Goal: Task Accomplishment & Management: Manage account settings

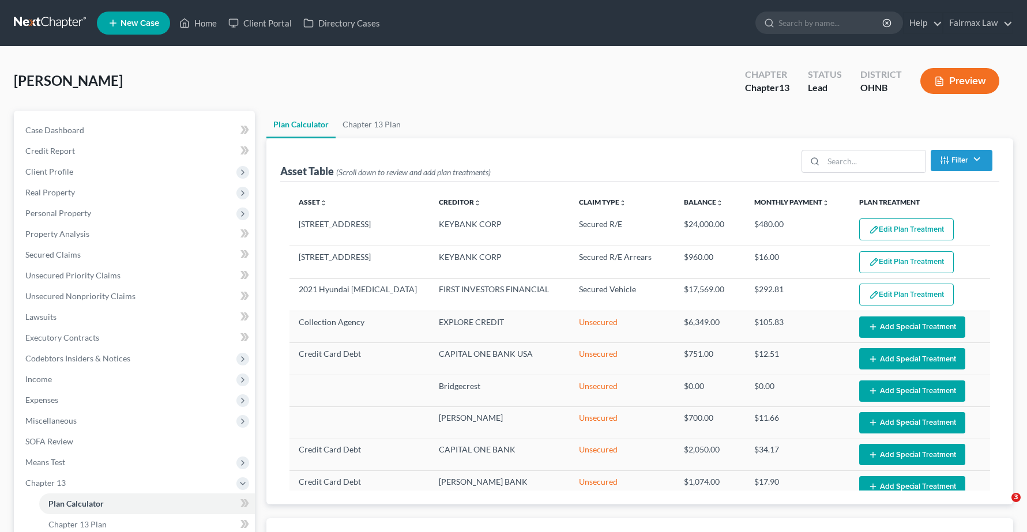
select select "59"
click at [211, 21] on link "Home" at bounding box center [198, 23] width 49 height 21
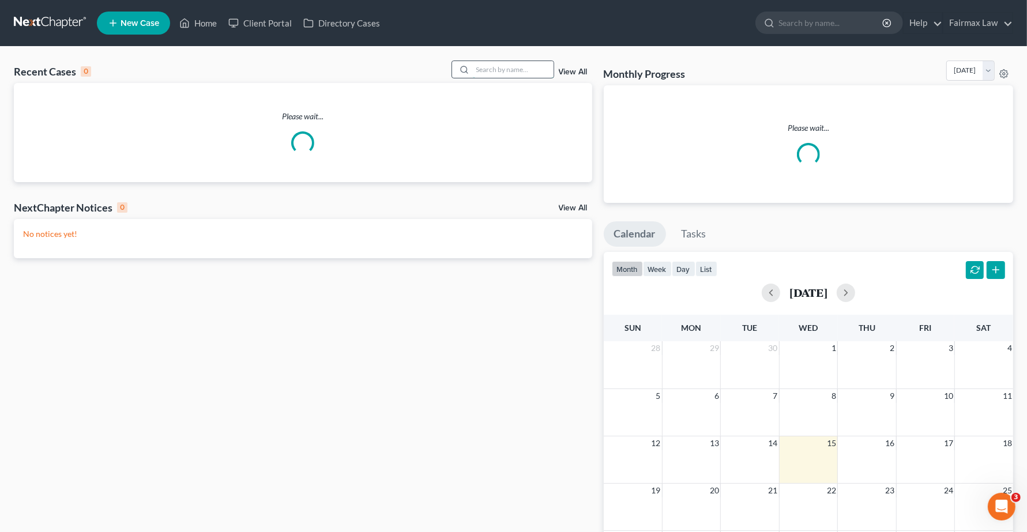
drag, startPoint x: 494, startPoint y: 61, endPoint x: 484, endPoint y: 67, distance: 10.9
click at [488, 63] on input "search" at bounding box center [513, 69] width 81 height 17
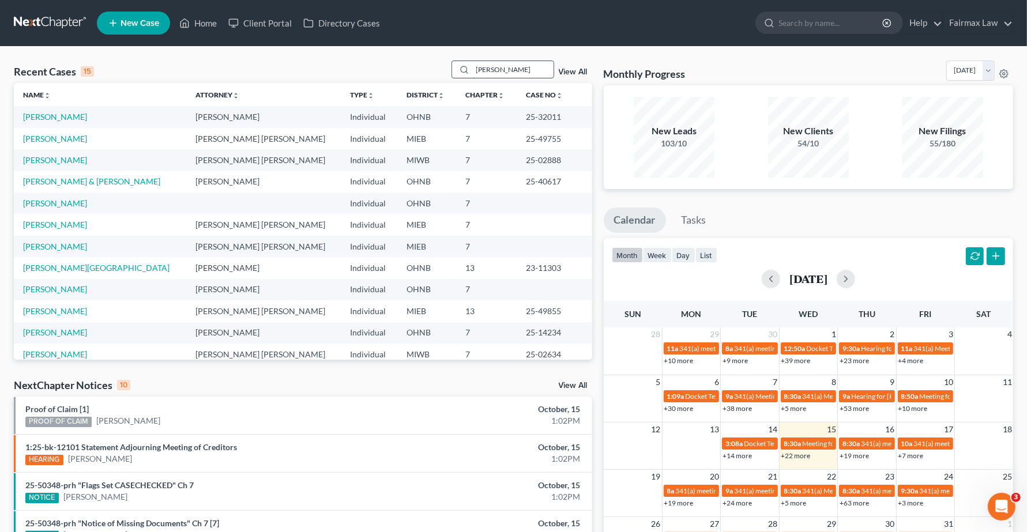
click at [507, 68] on input "[PERSON_NAME]" at bounding box center [513, 69] width 81 height 17
drag, startPoint x: 506, startPoint y: 68, endPoint x: 66, endPoint y: 4, distance: 444.6
click at [66, 4] on div "Home New Case Client Portal Directory Cases Fairmax Law [PERSON_NAME][EMAIL_ADD…" at bounding box center [513, 415] width 1027 height 830
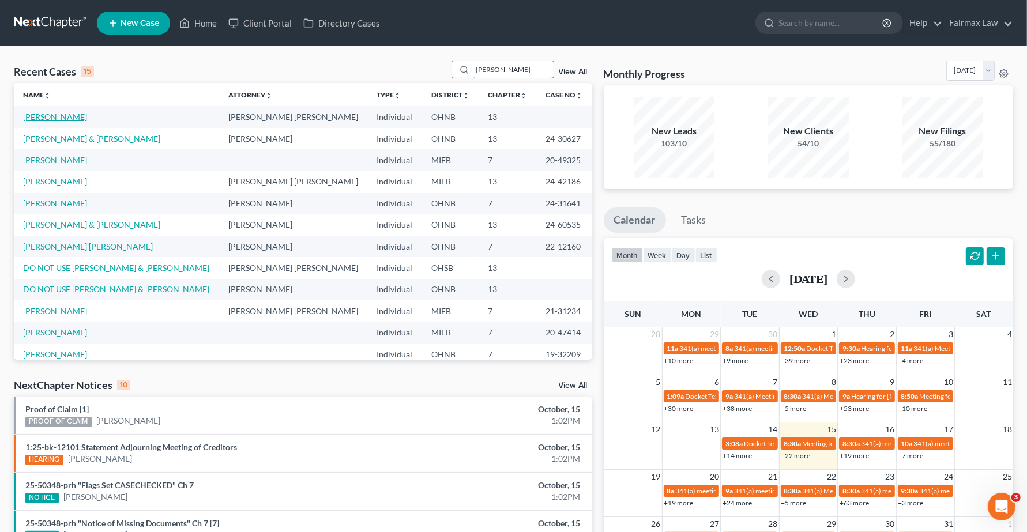
type input "[PERSON_NAME]"
click at [46, 116] on link "[PERSON_NAME]" at bounding box center [55, 117] width 64 height 10
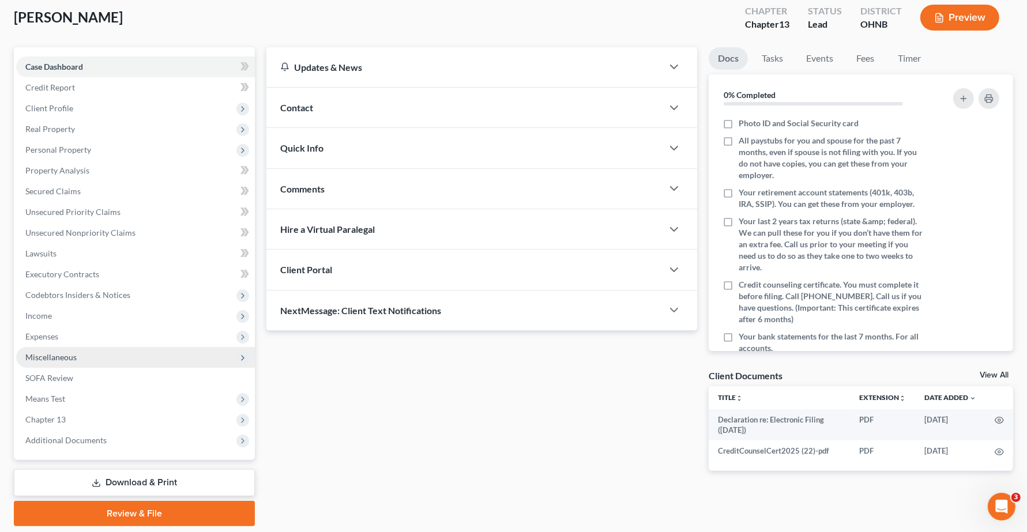
scroll to position [100, 0]
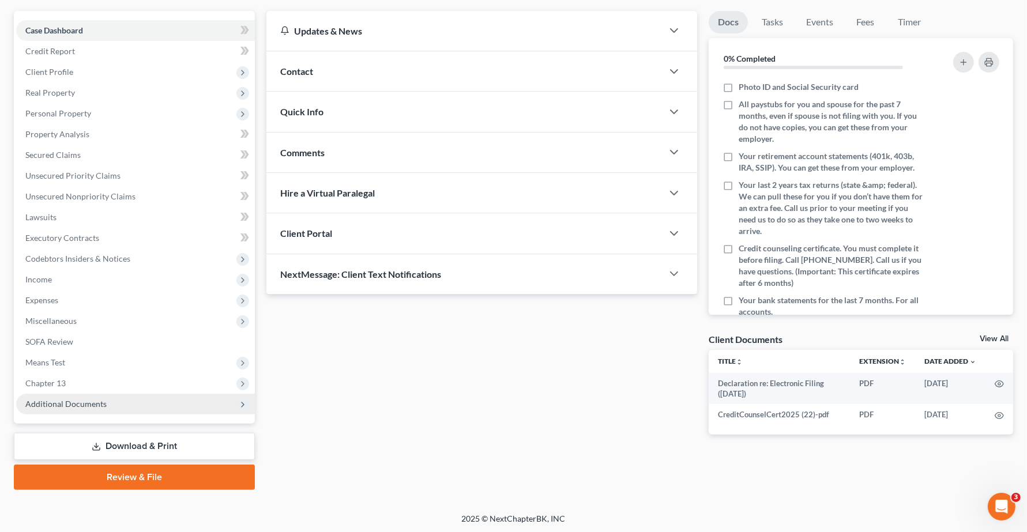
click at [79, 404] on span "Additional Documents" at bounding box center [65, 404] width 81 height 10
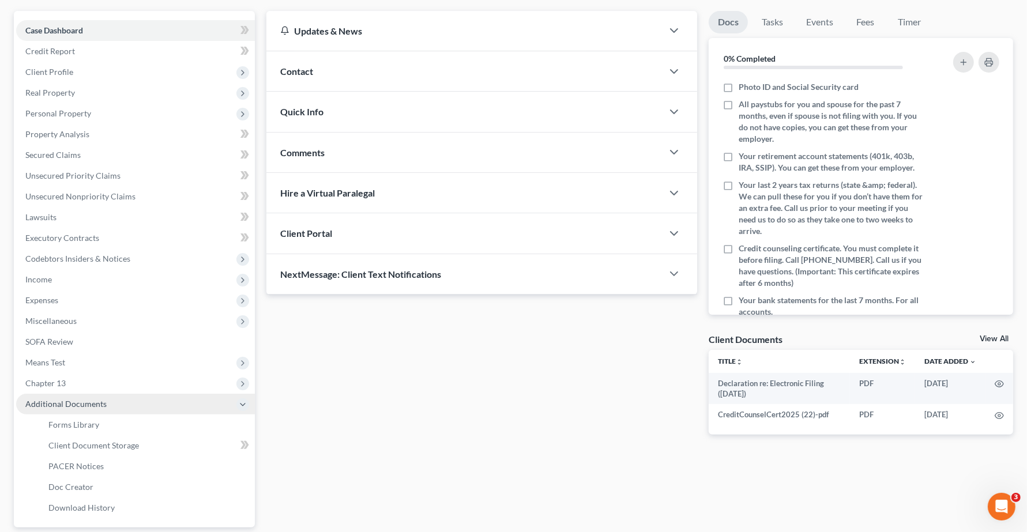
click at [69, 394] on span "Additional Documents" at bounding box center [135, 404] width 239 height 21
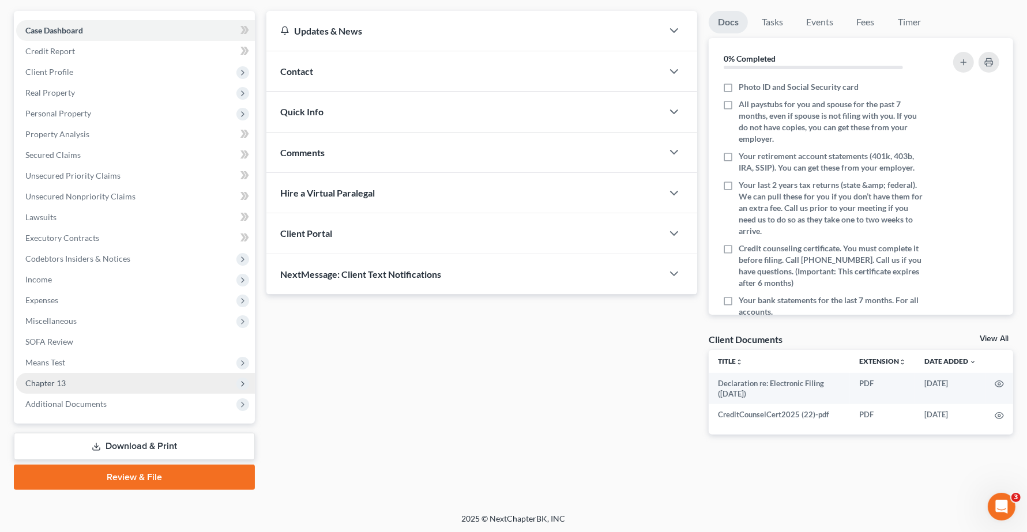
click at [55, 378] on span "Chapter 13" at bounding box center [45, 383] width 40 height 10
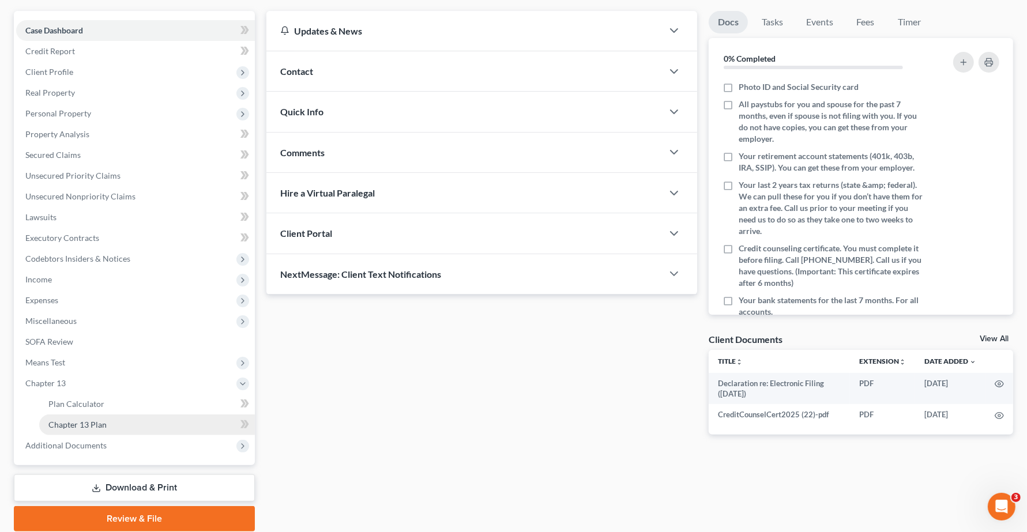
click at [72, 427] on span "Chapter 13 Plan" at bounding box center [77, 425] width 58 height 10
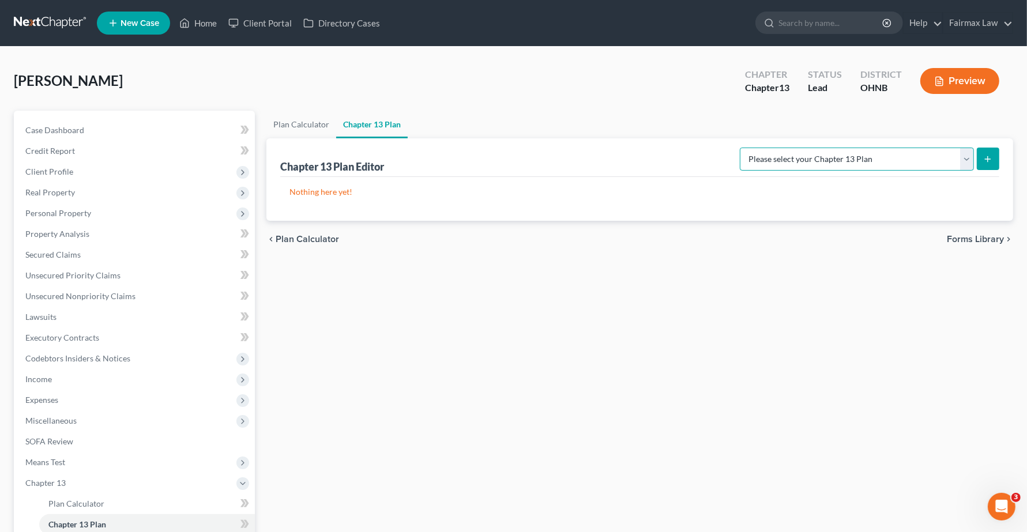
click at [891, 159] on select "Please select your Chapter 13 Plan National Form Plan - Official Form 113 North…" at bounding box center [857, 159] width 234 height 23
select select "0"
click at [807, 148] on select "Please select your Chapter 13 Plan National Form Plan - Official Form 113 North…" at bounding box center [857, 159] width 234 height 23
click at [990, 163] on icon "submit" at bounding box center [987, 159] width 9 height 9
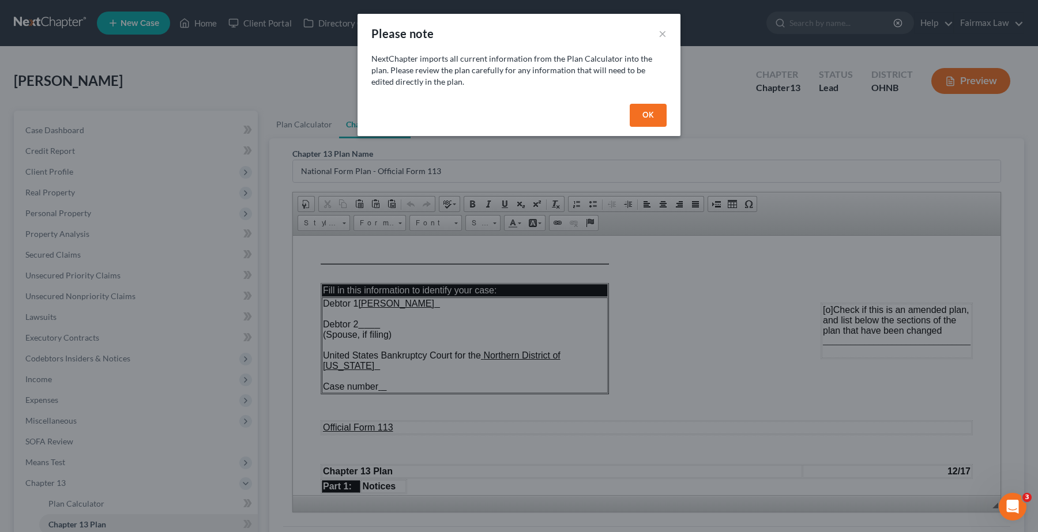
drag, startPoint x: 655, startPoint y: 111, endPoint x: 662, endPoint y: 124, distance: 14.7
click at [655, 113] on button "OK" at bounding box center [648, 115] width 37 height 23
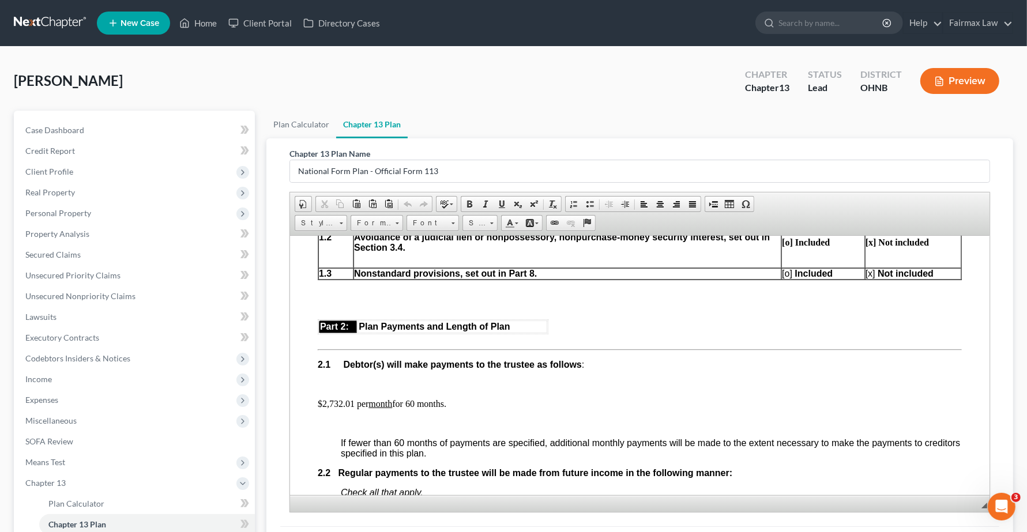
scroll to position [649, 0]
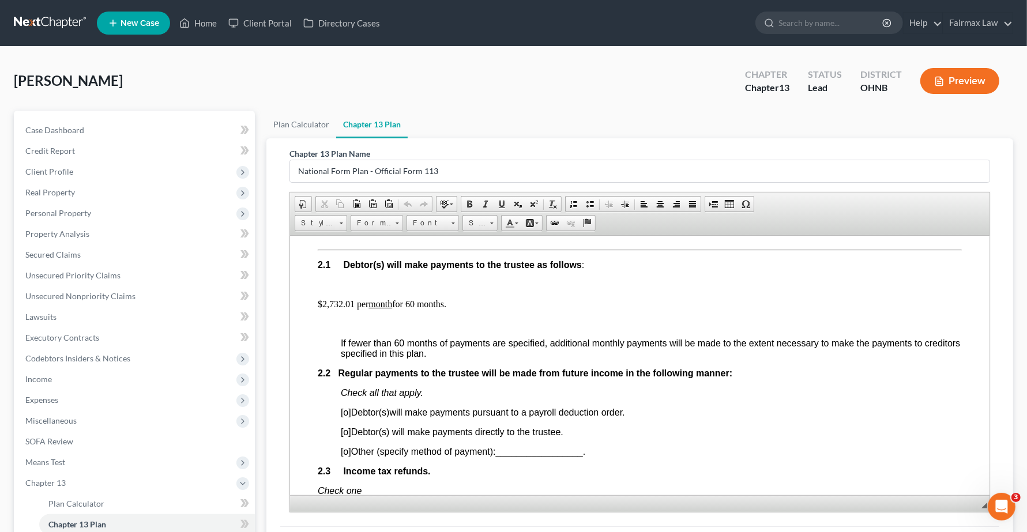
click at [349, 309] on p "$2,732.01 per month for 60 months." at bounding box center [640, 304] width 644 height 10
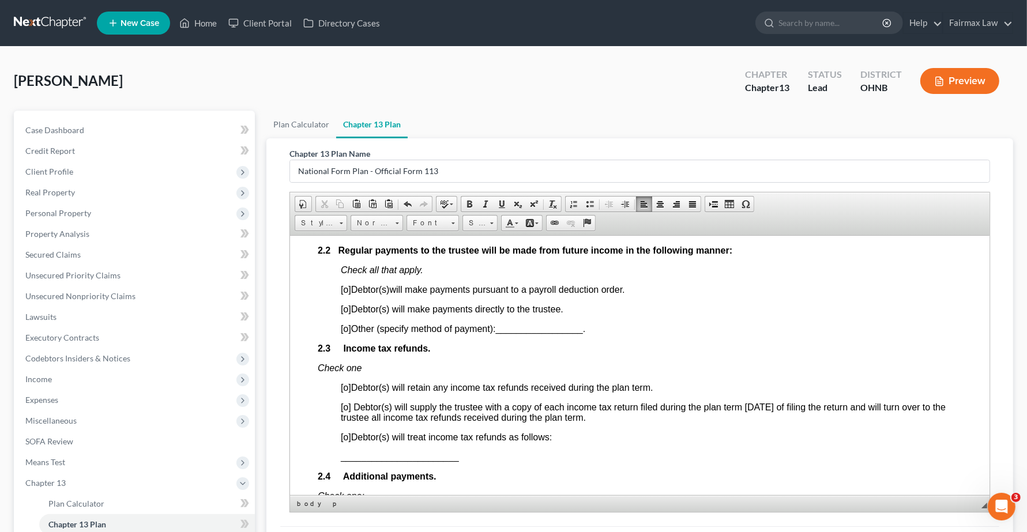
scroll to position [793, 0]
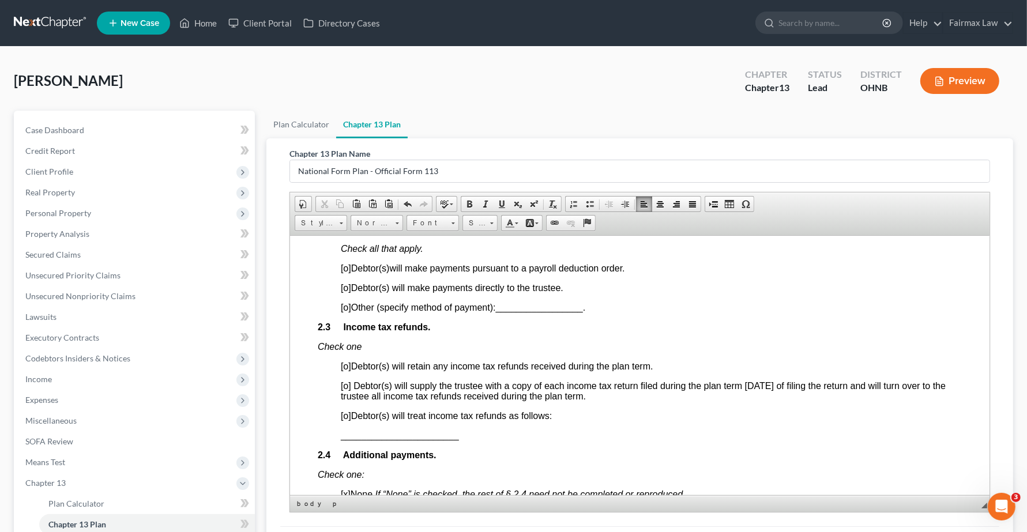
click at [349, 273] on span "[o]" at bounding box center [346, 268] width 10 height 10
click at [349, 420] on span "[o]" at bounding box center [346, 416] width 10 height 10
drag, startPoint x: 475, startPoint y: 467, endPoint x: 294, endPoint y: 446, distance: 182.2
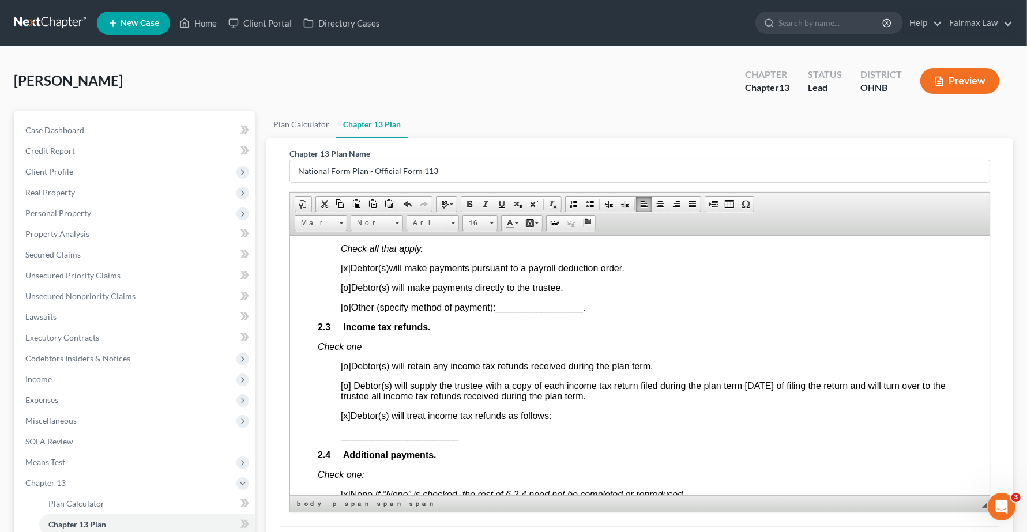
drag, startPoint x: 469, startPoint y: 457, endPoint x: 329, endPoint y: 459, distance: 139.6
drag, startPoint x: 329, startPoint y: 459, endPoint x: 417, endPoint y: 466, distance: 87.9
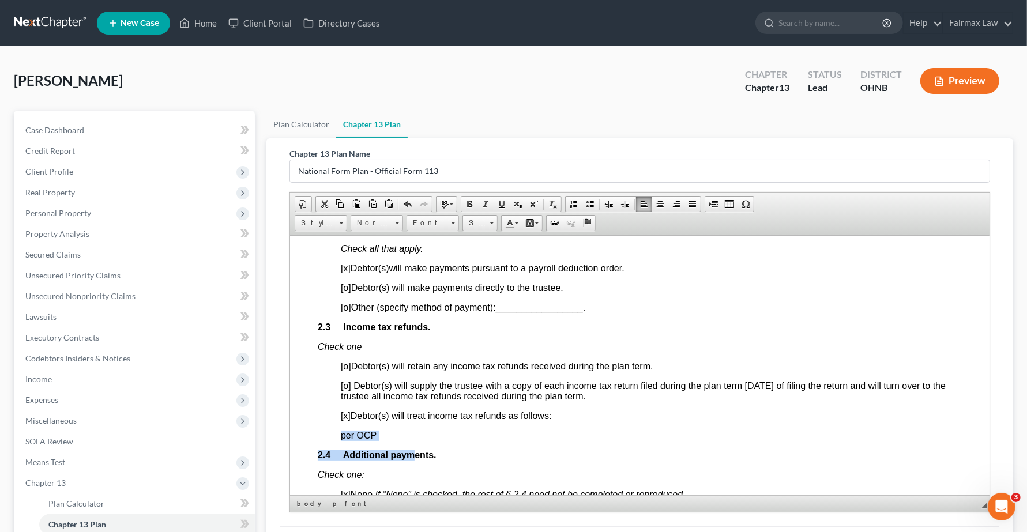
click at [426, 441] on p "per OCP" at bounding box center [651, 435] width 621 height 10
drag, startPoint x: 328, startPoint y: 459, endPoint x: 401, endPoint y: 460, distance: 72.7
click at [603, 441] on p "per OCP" at bounding box center [651, 435] width 621 height 10
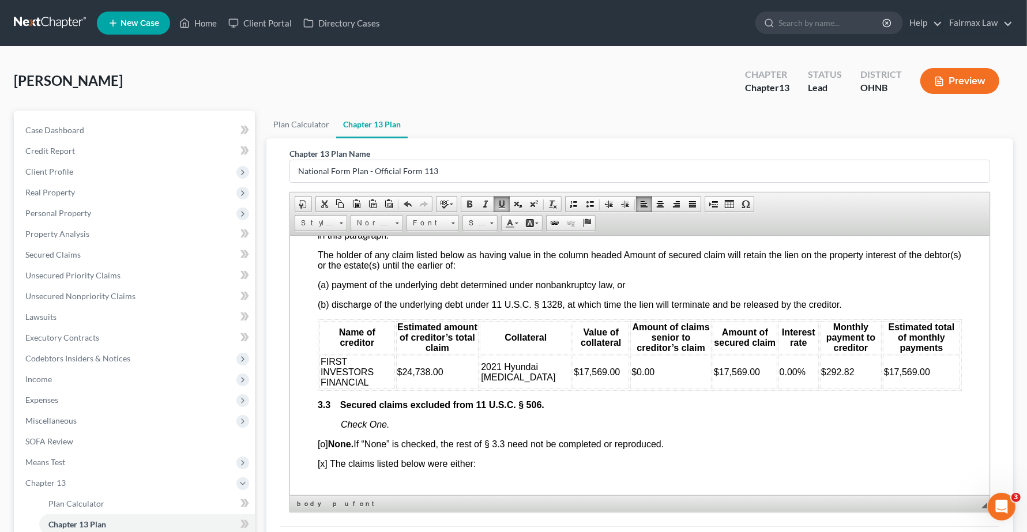
scroll to position [1586, 0]
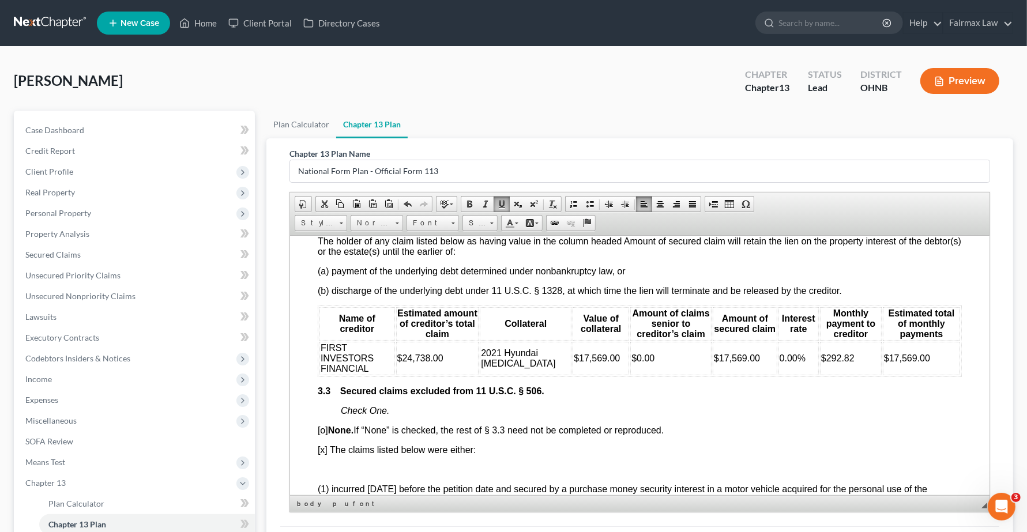
drag, startPoint x: 761, startPoint y: 409, endPoint x: 825, endPoint y: 411, distance: 64.1
click at [780, 363] on span "0.00%" at bounding box center [793, 358] width 26 height 10
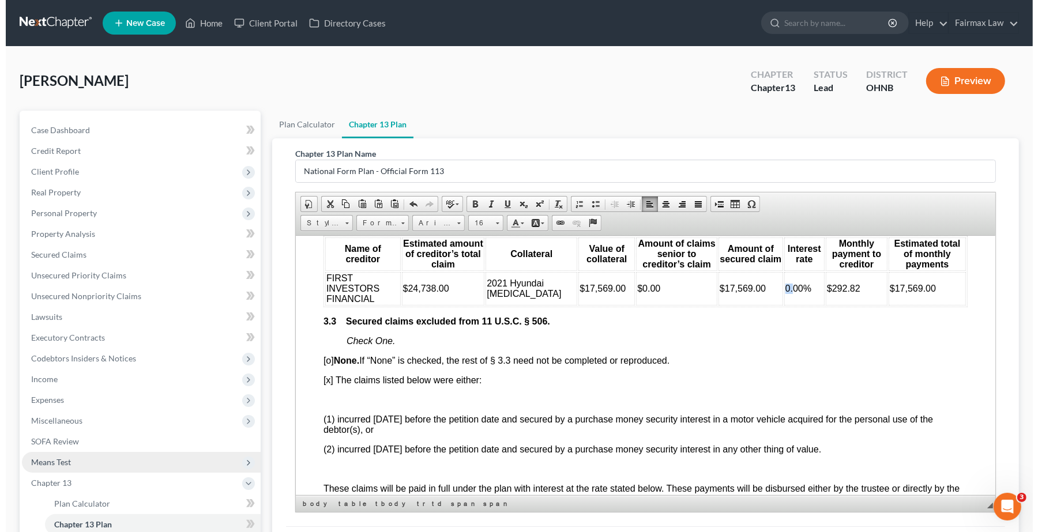
scroll to position [1658, 0]
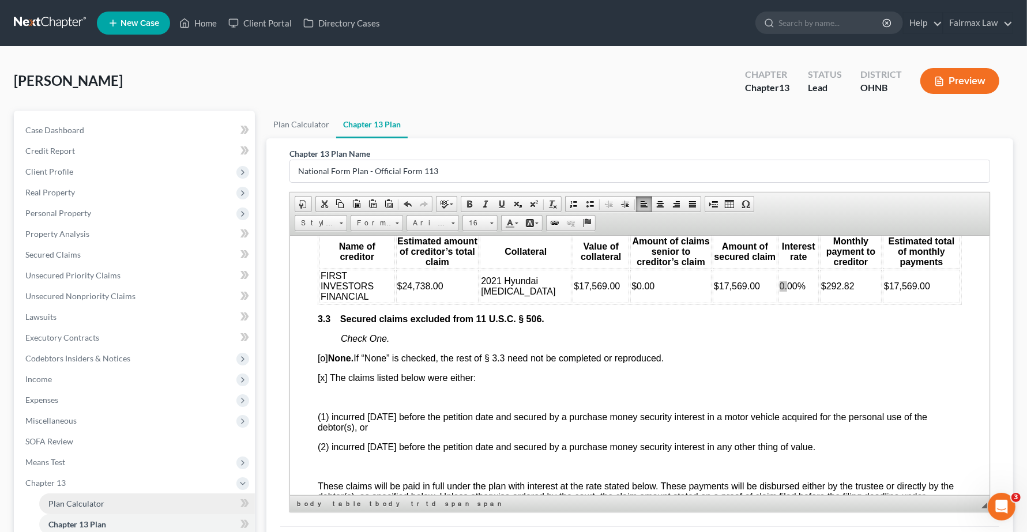
drag, startPoint x: 76, startPoint y: 505, endPoint x: 101, endPoint y: 502, distance: 26.1
click at [76, 505] on span "Plan Calculator" at bounding box center [76, 504] width 56 height 10
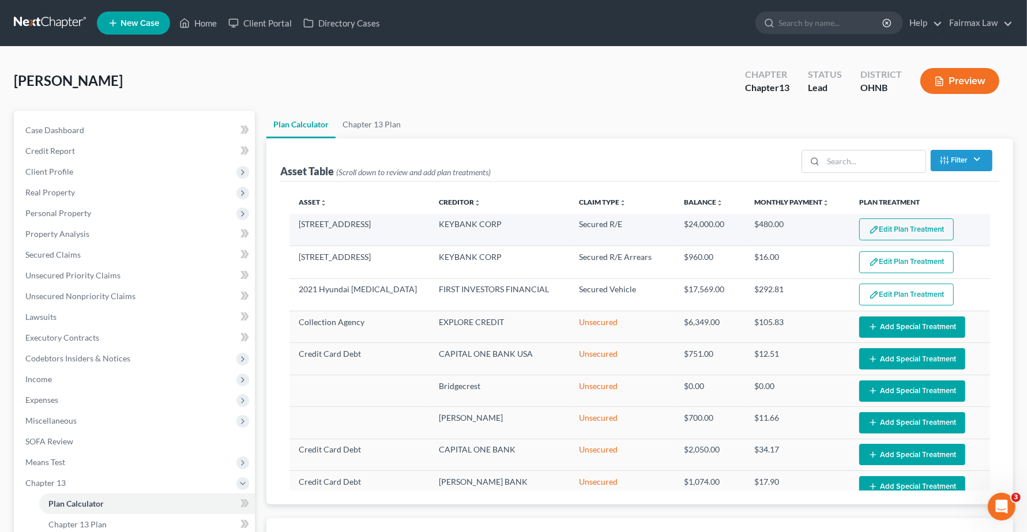
select select "59"
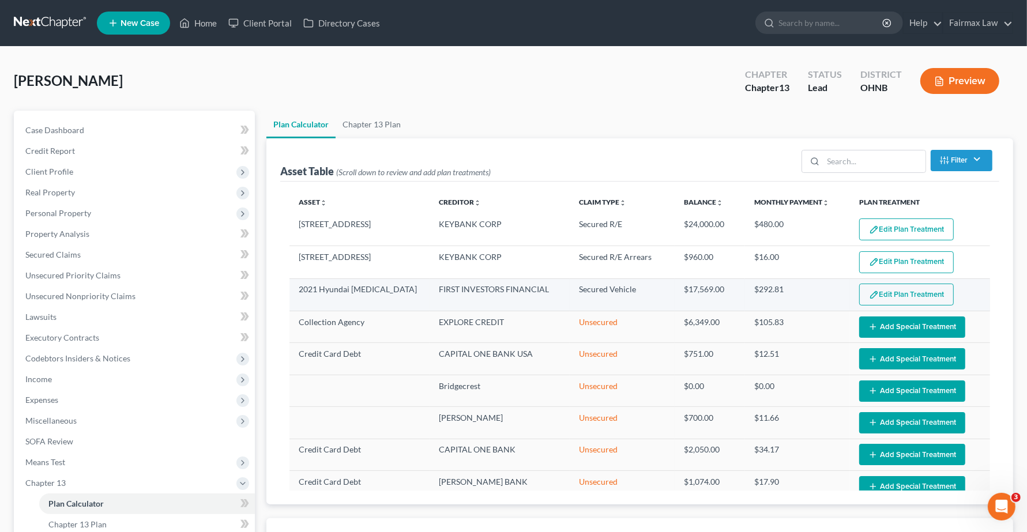
click at [882, 287] on button "Edit Plan Treatment" at bounding box center [906, 295] width 95 height 22
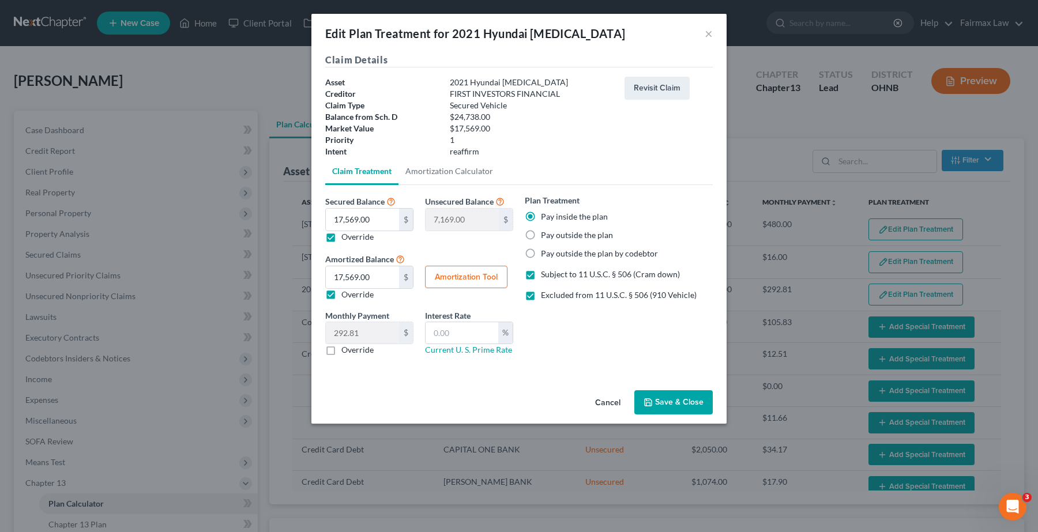
click at [472, 279] on button "Amortization Tool" at bounding box center [466, 277] width 82 height 23
type input "17,569.00"
type input "60"
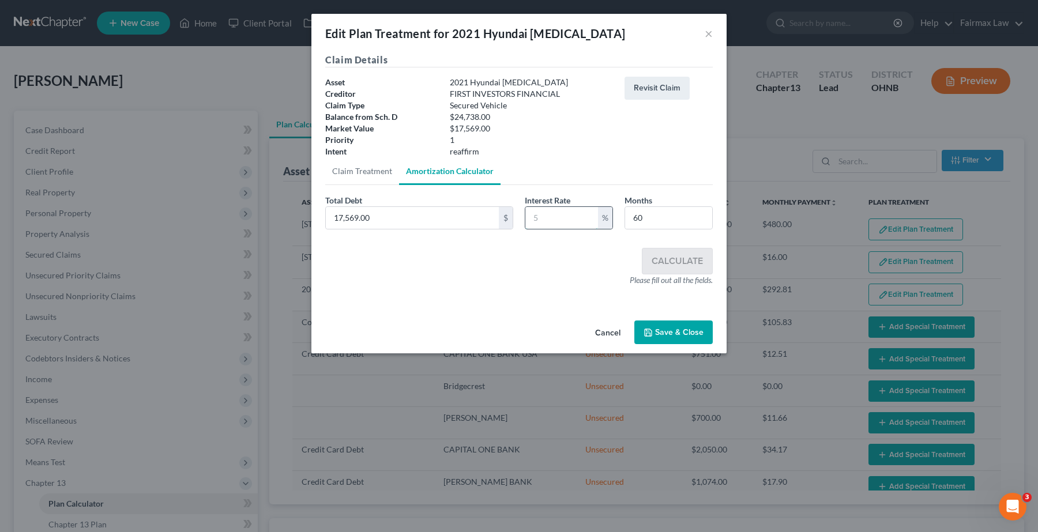
click at [544, 213] on input "text" at bounding box center [561, 218] width 73 height 22
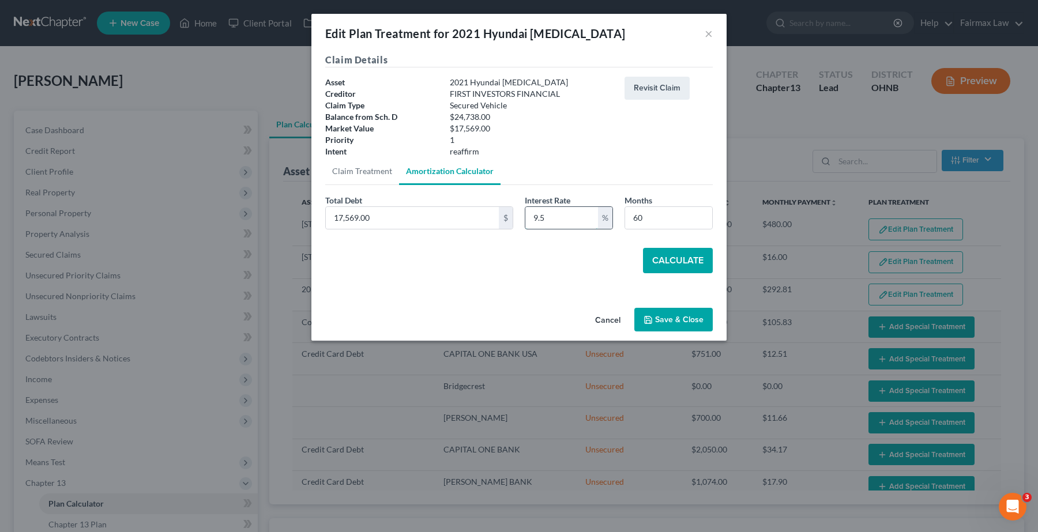
type input "9.5"
drag, startPoint x: 699, startPoint y: 258, endPoint x: 697, endPoint y: 267, distance: 9.0
click at [698, 260] on button "Calculate" at bounding box center [678, 260] width 70 height 25
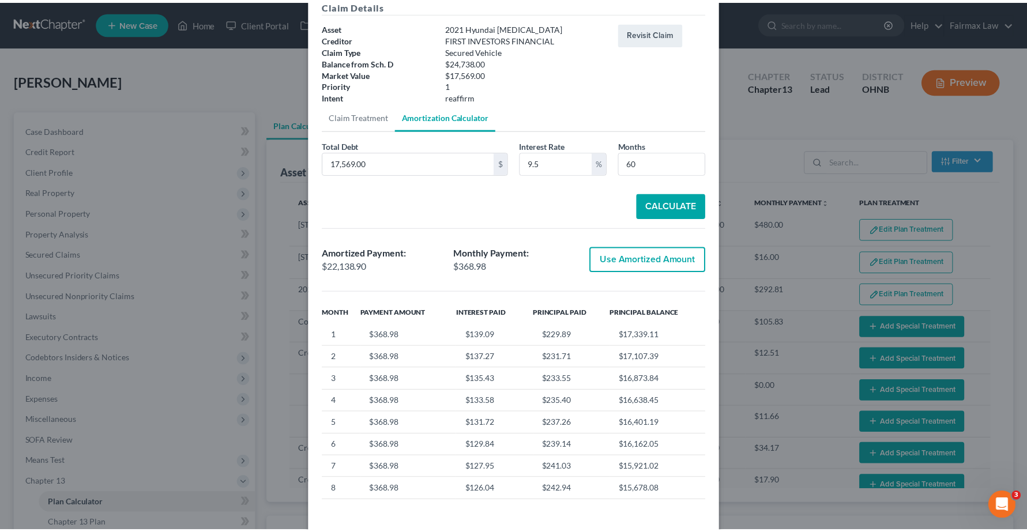
scroll to position [104, 0]
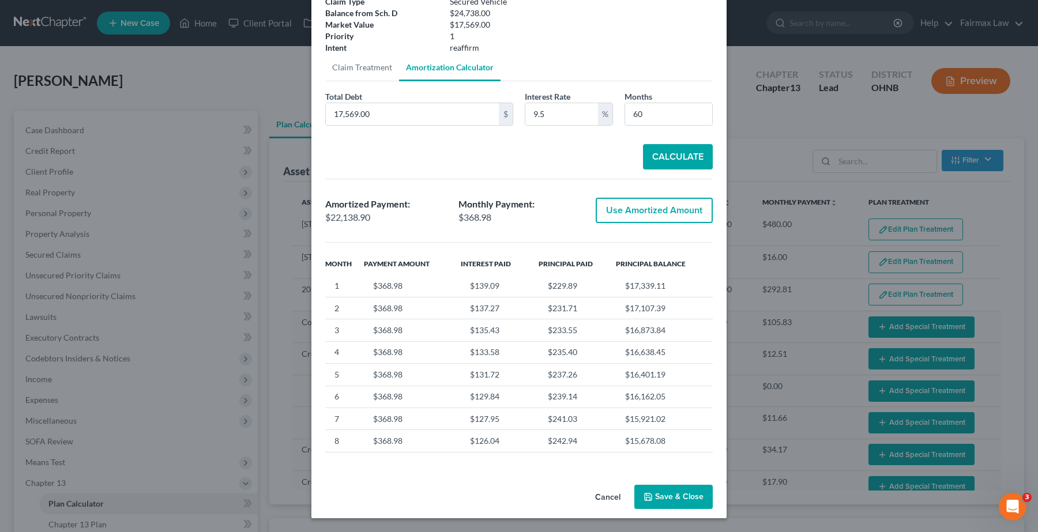
click at [671, 496] on button "Save & Close" at bounding box center [673, 497] width 78 height 24
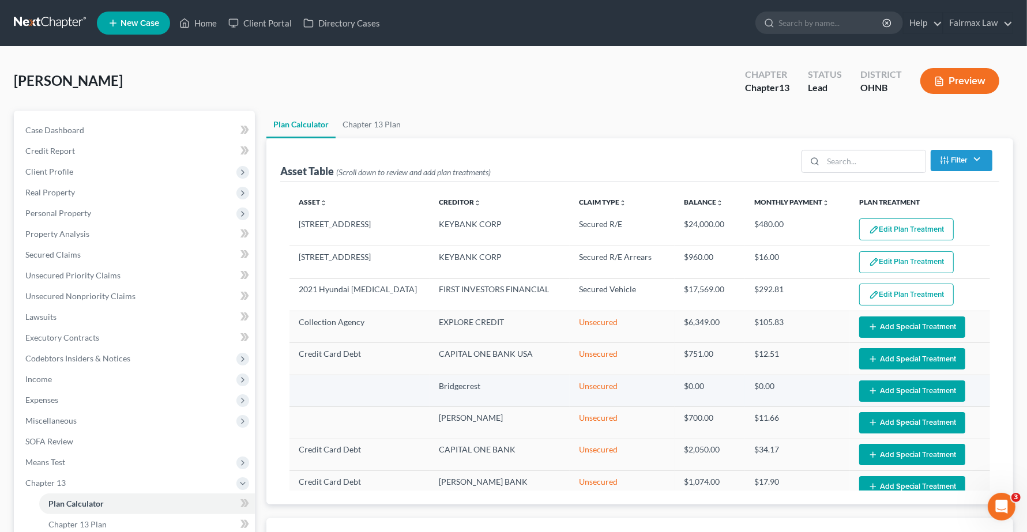
select select "59"
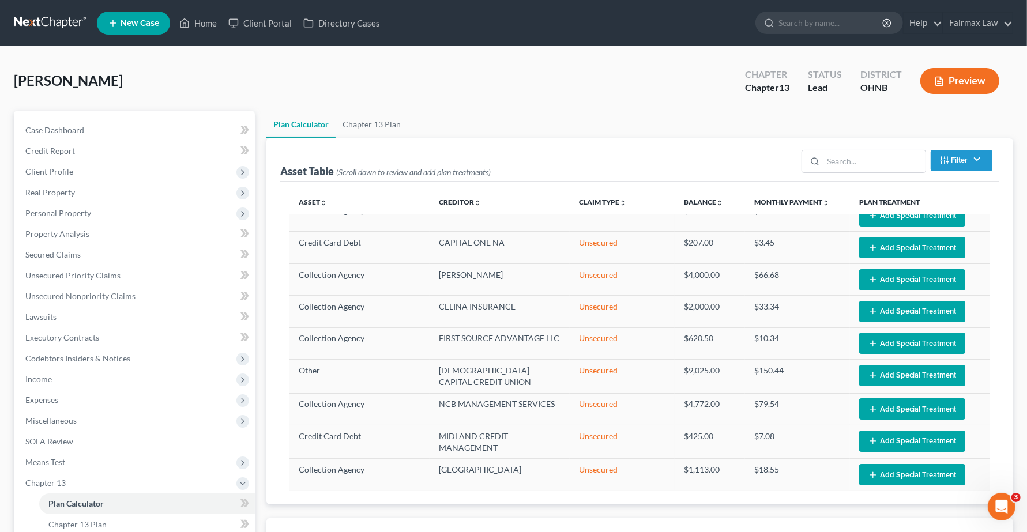
scroll to position [721, 0]
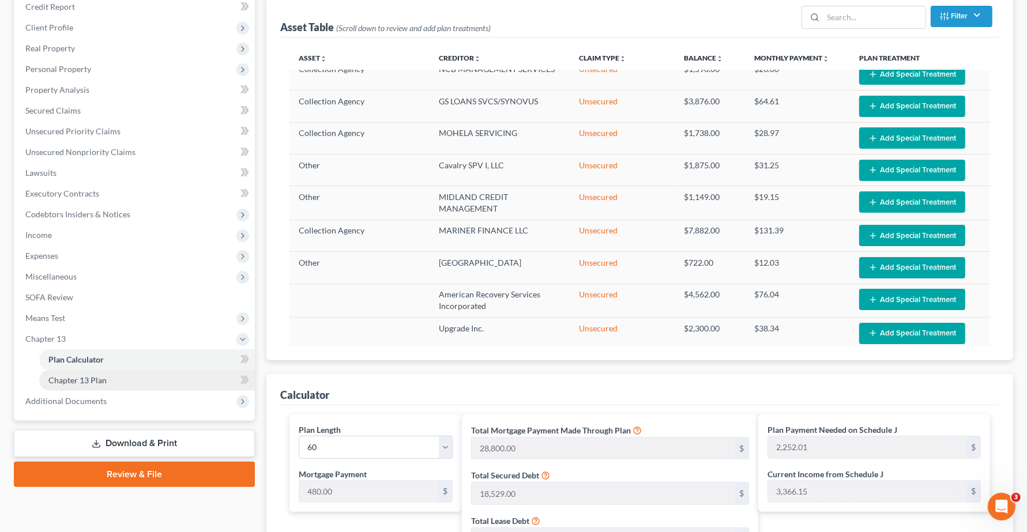
click at [76, 381] on span "Chapter 13 Plan" at bounding box center [77, 380] width 58 height 10
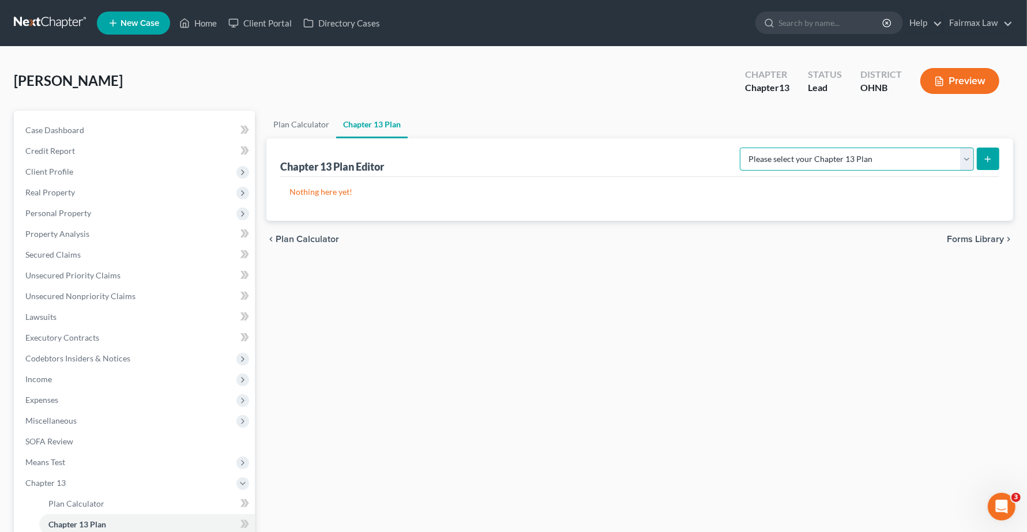
click at [923, 155] on select "Please select your Chapter 13 Plan National Form Plan - Official Form 113 North…" at bounding box center [857, 159] width 234 height 23
select select "0"
click at [807, 148] on select "Please select your Chapter 13 Plan National Form Plan - Official Form 113 North…" at bounding box center [857, 159] width 234 height 23
click at [993, 157] on button "submit" at bounding box center [988, 159] width 22 height 22
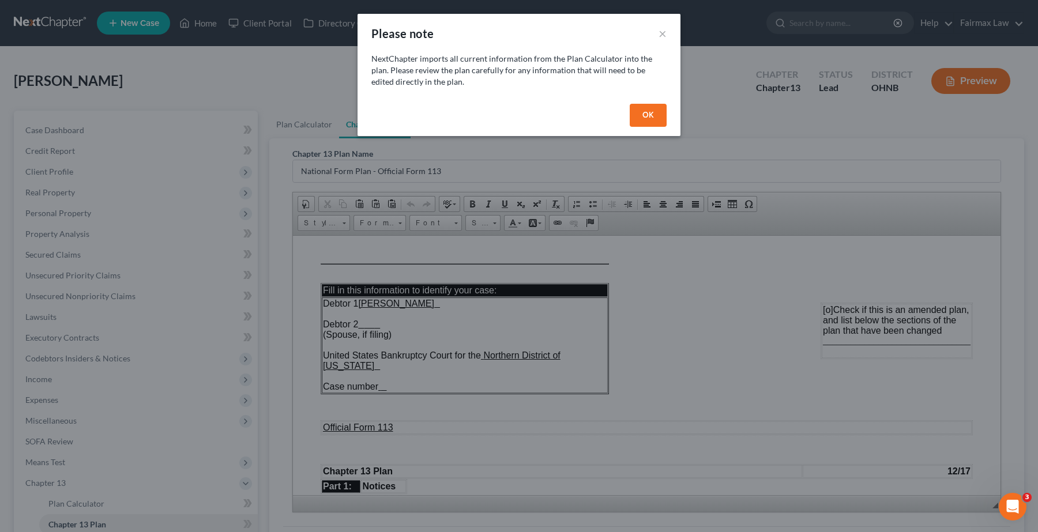
click at [639, 122] on button "OK" at bounding box center [648, 115] width 37 height 23
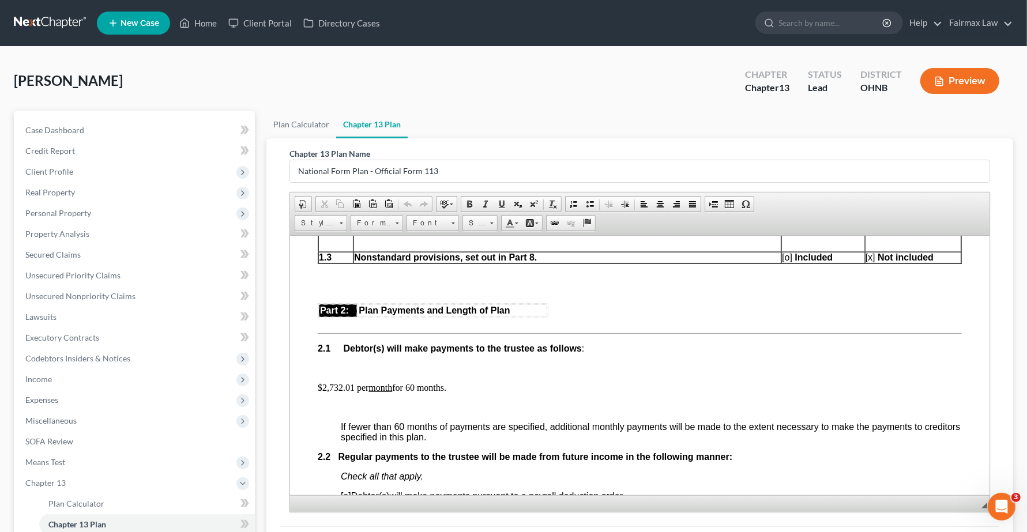
scroll to position [577, 0]
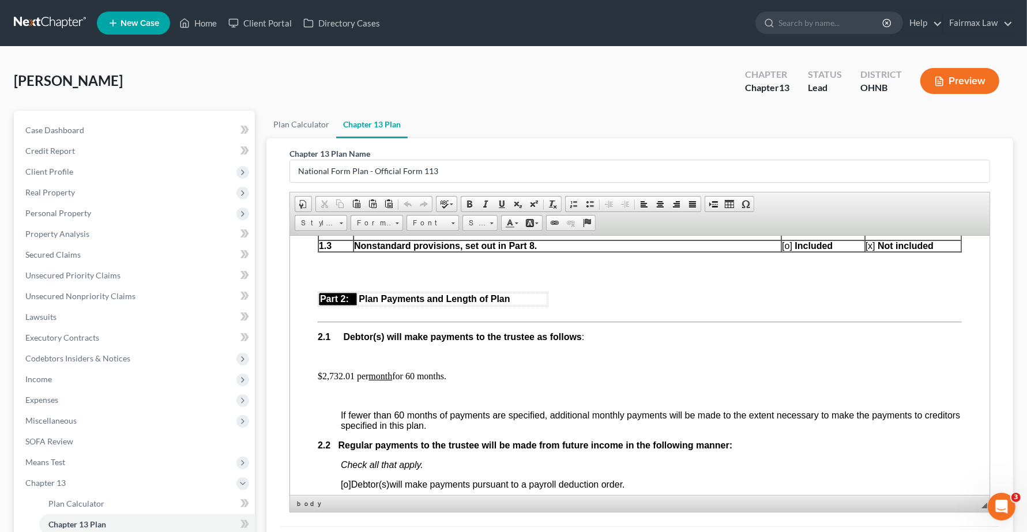
click at [354, 381] on p "$2,732.01 per month for 60 months." at bounding box center [640, 376] width 644 height 10
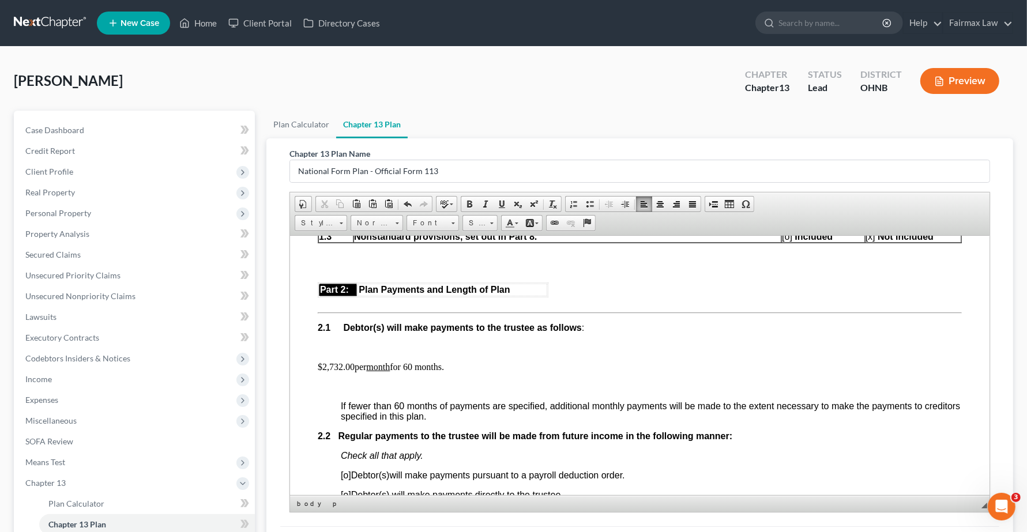
scroll to position [721, 0]
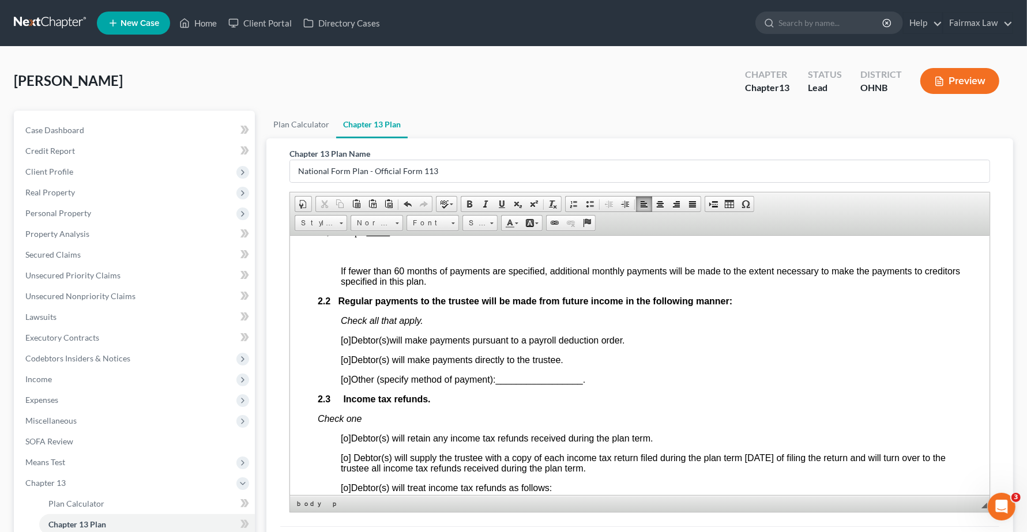
click at [348, 345] on span "[o]" at bounding box center [346, 340] width 10 height 10
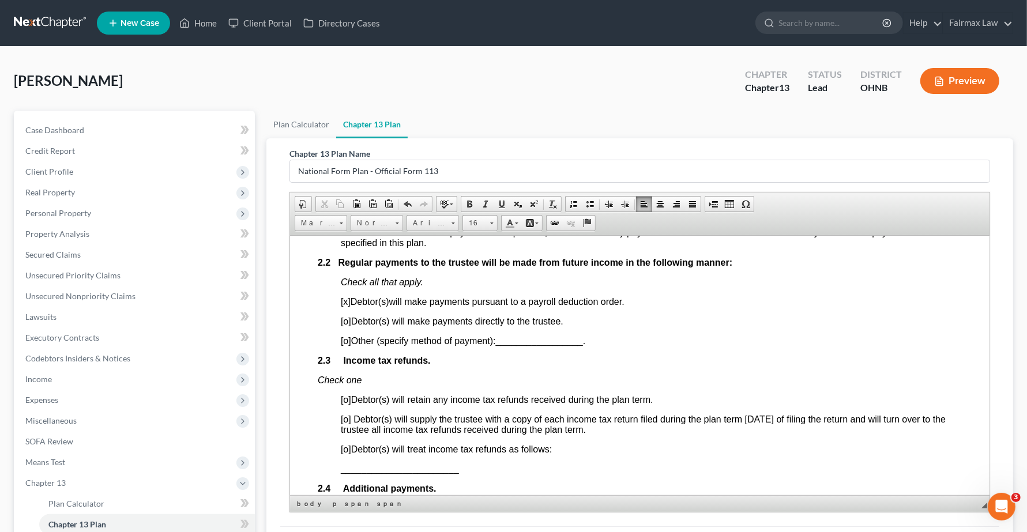
scroll to position [793, 0]
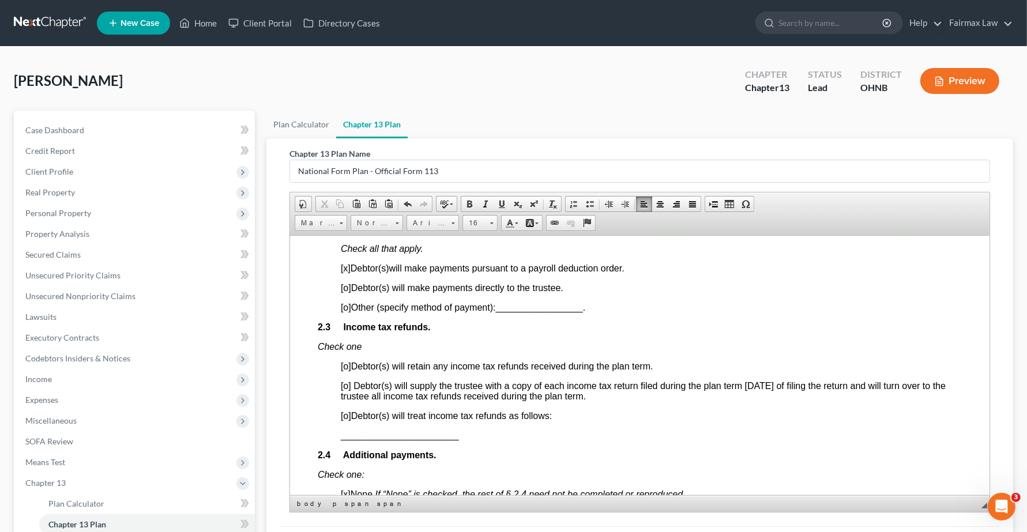
click at [348, 420] on span "[o]" at bounding box center [346, 416] width 10 height 10
drag, startPoint x: 328, startPoint y: 462, endPoint x: 582, endPoint y: 462, distance: 253.7
drag, startPoint x: 329, startPoint y: 457, endPoint x: 403, endPoint y: 455, distance: 74.4
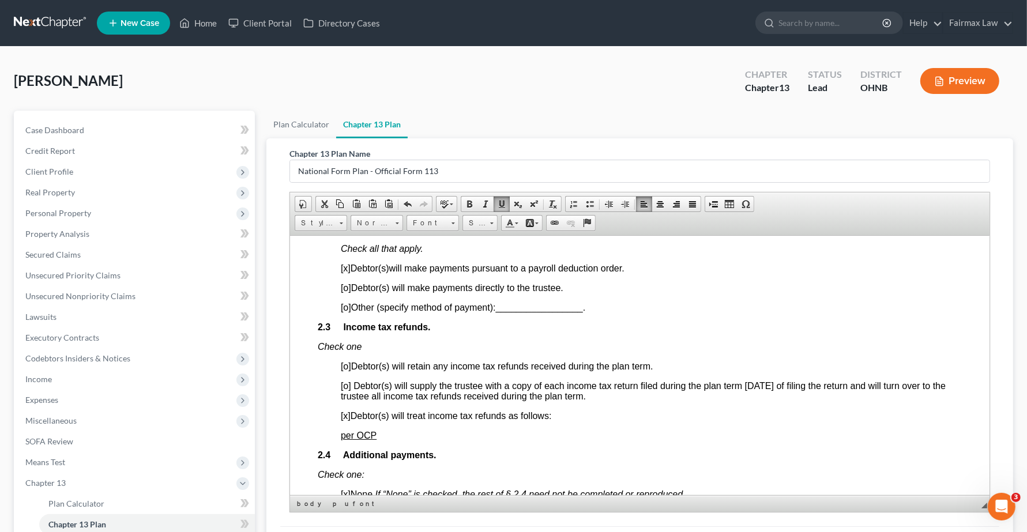
click at [403, 441] on p "per OCP" at bounding box center [651, 435] width 621 height 10
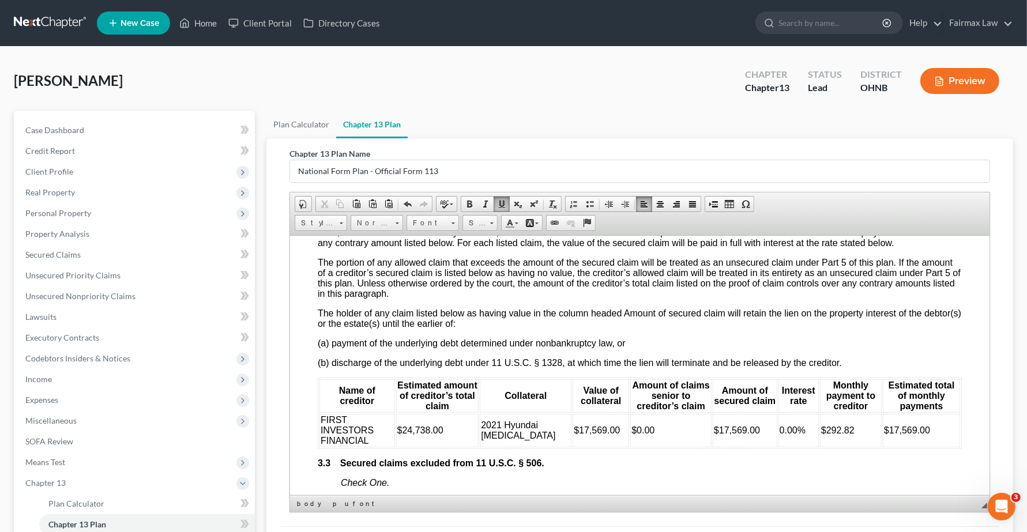
scroll to position [1586, 0]
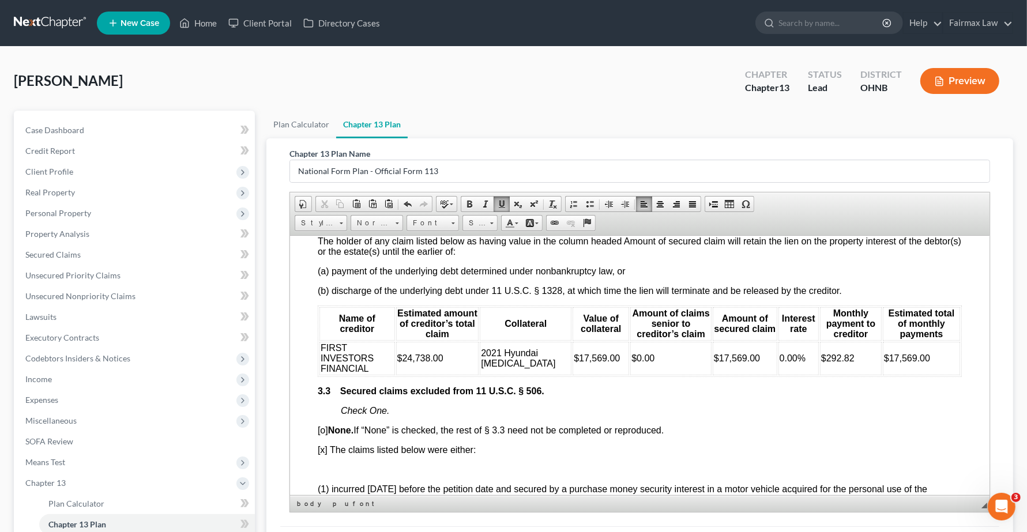
click at [778, 375] on td "0.00%" at bounding box center [798, 357] width 40 height 33
drag, startPoint x: 929, startPoint y: 411, endPoint x: 848, endPoint y: 411, distance: 81.3
click at [848, 375] on tr "FIRST INVESTORS FINANCIAL $24,738.00 2021 Hyundai Sonata $17,569.00 $0.00 $17,5…" at bounding box center [639, 357] width 641 height 33
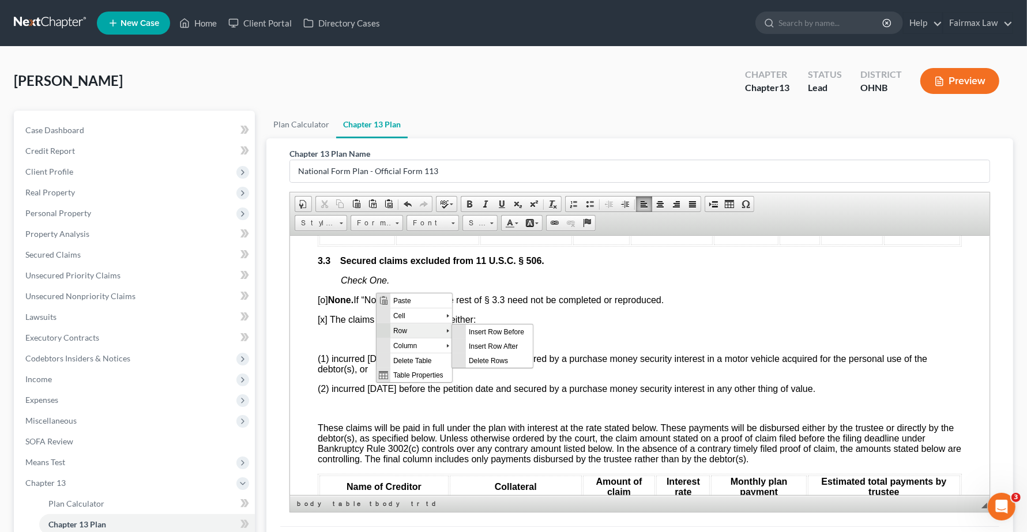
scroll to position [0, 0]
click at [491, 358] on span "Delete Rows" at bounding box center [498, 360] width 67 height 14
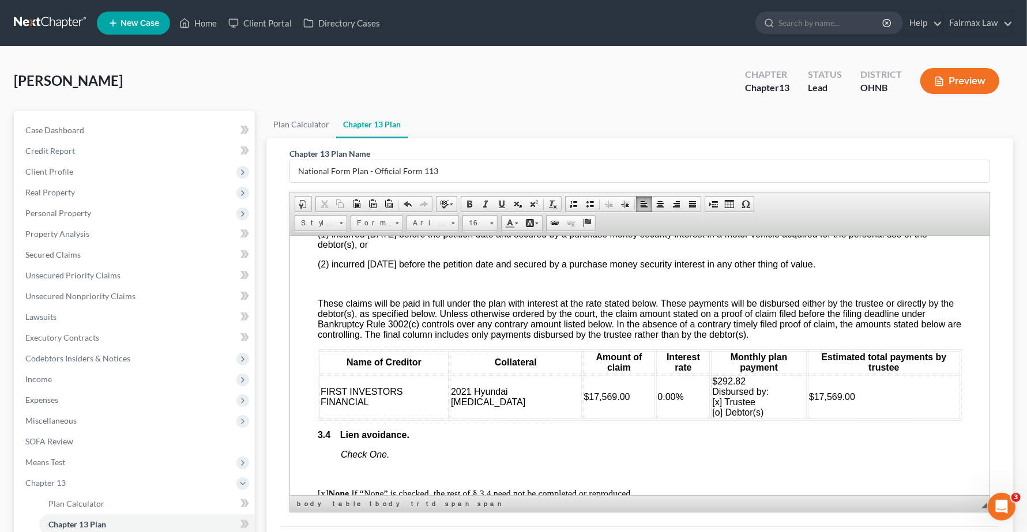
scroll to position [1874, 0]
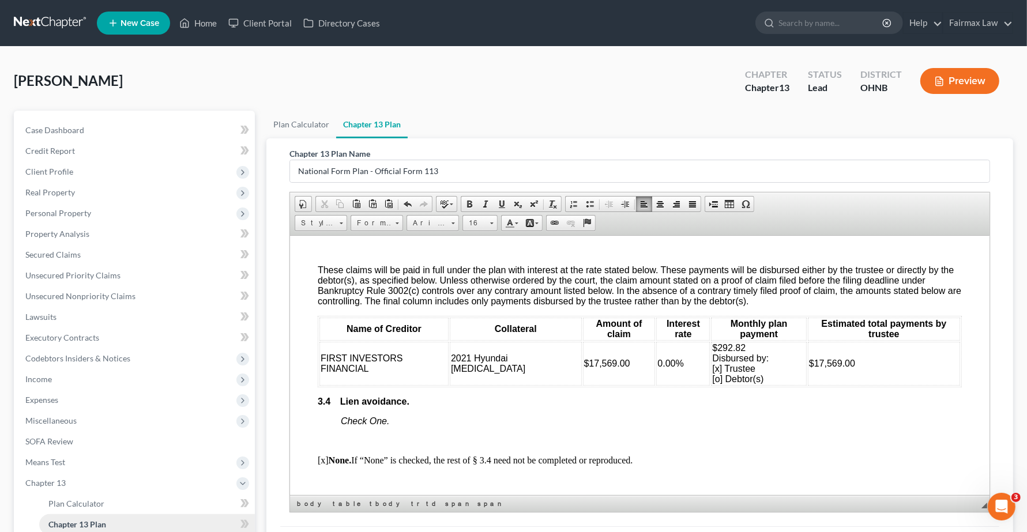
click at [91, 524] on span "Chapter 13 Plan" at bounding box center [77, 525] width 58 height 10
click at [92, 508] on link "Plan Calculator" at bounding box center [147, 504] width 216 height 21
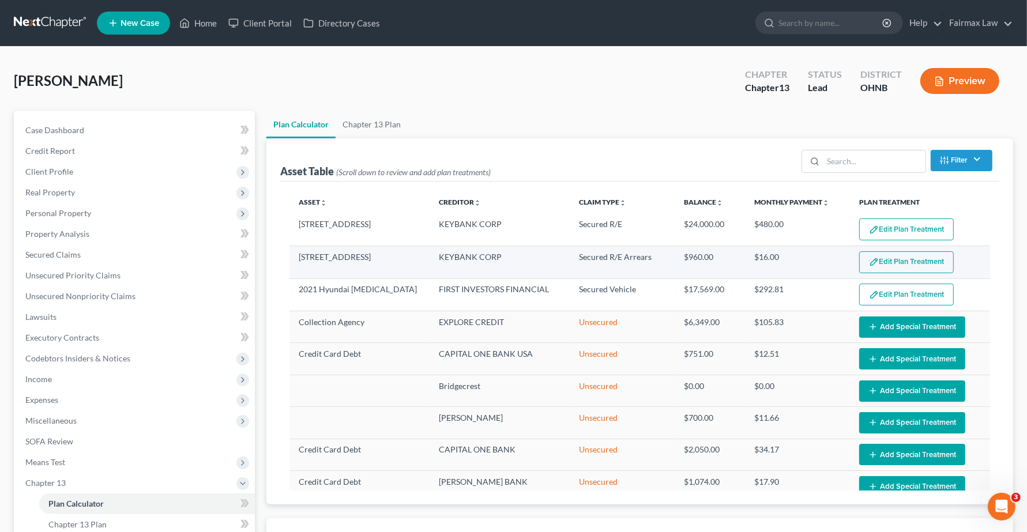
select select "59"
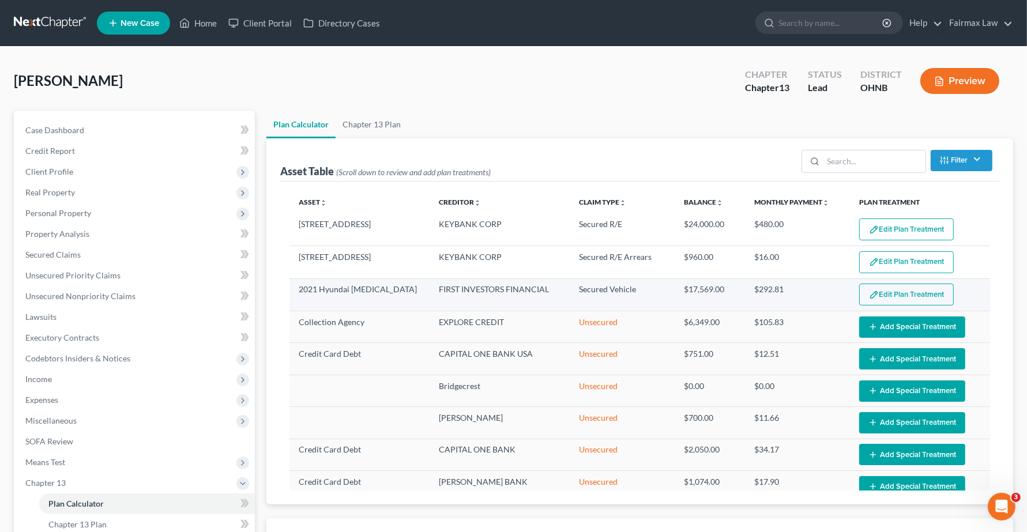
click at [897, 295] on button "Edit Plan Treatment" at bounding box center [906, 295] width 95 height 22
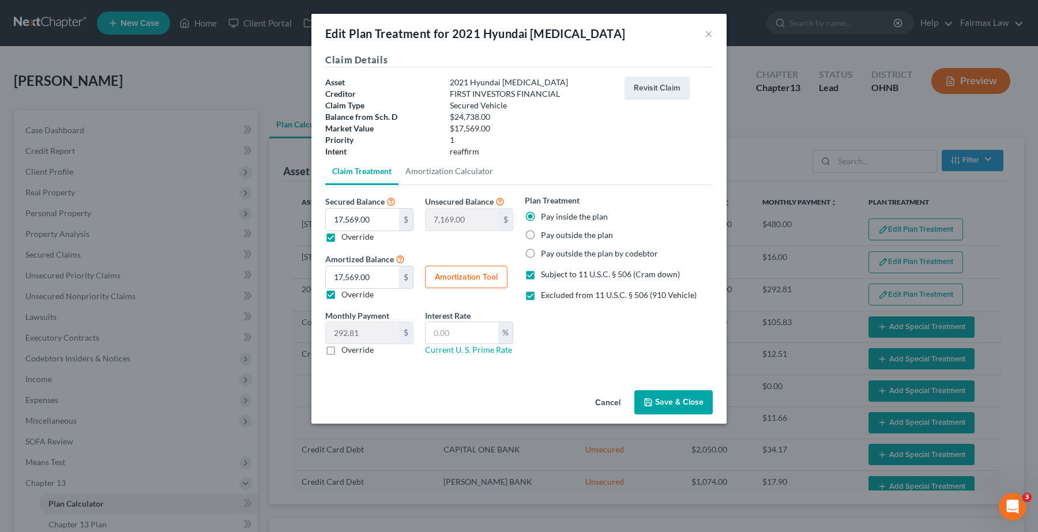
click at [541, 295] on label "Excluded from 11 U.S.C. § 506 (910 Vehicle)" at bounding box center [619, 295] width 156 height 12
click at [546, 295] on input "Excluded from 11 U.S.C. § 506 (910 Vehicle)" at bounding box center [549, 292] width 7 height 7
checkbox input "false"
drag, startPoint x: 686, startPoint y: 420, endPoint x: 396, endPoint y: 468, distance: 294.0
click at [386, 484] on div "Edit Plan Treatment for 2021 Hyundai Sonata × Claim Details Asset 2021 Hyundai …" at bounding box center [519, 266] width 1038 height 532
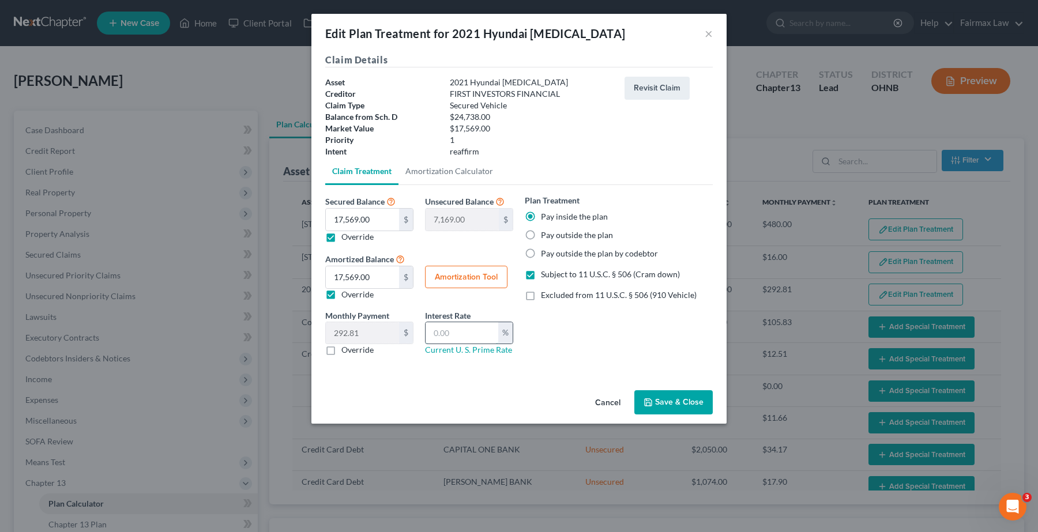
click at [439, 332] on input "text" at bounding box center [462, 333] width 73 height 22
type input "9.5"
click at [669, 408] on button "Save & Close" at bounding box center [673, 402] width 78 height 24
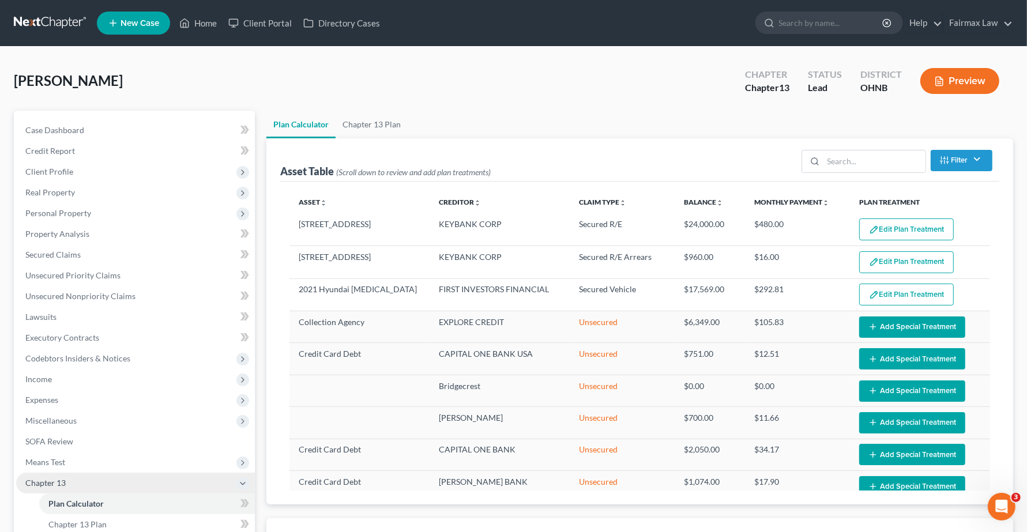
select select "59"
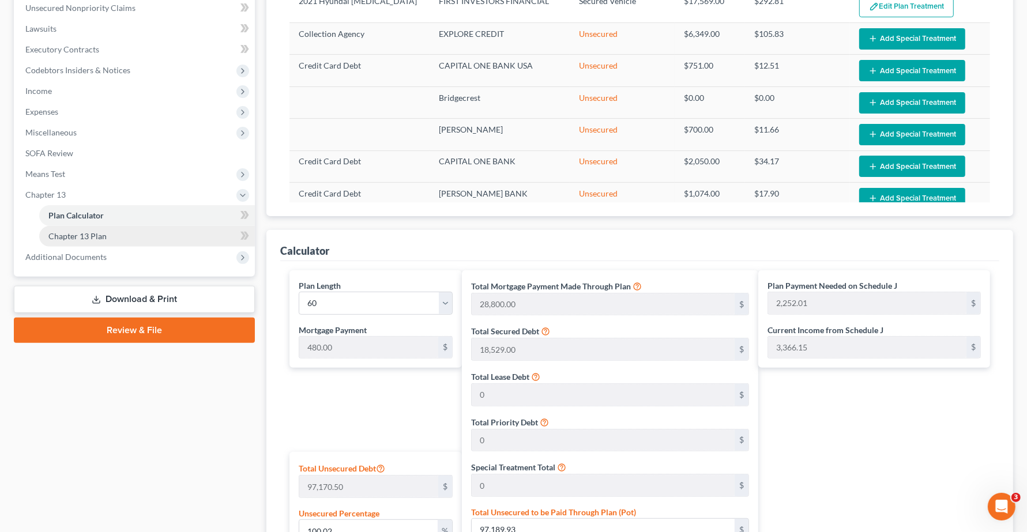
click at [97, 241] on link "Chapter 13 Plan" at bounding box center [147, 236] width 216 height 21
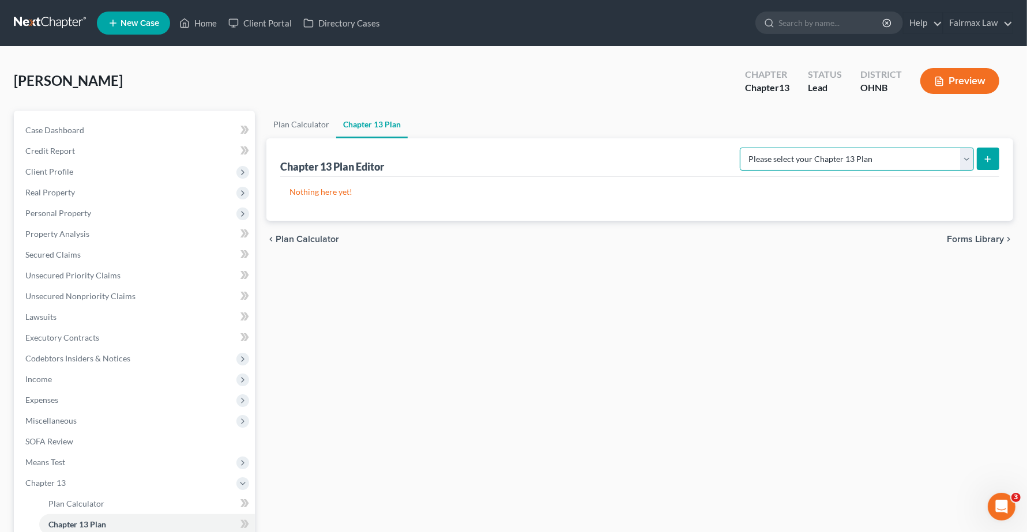
click at [901, 163] on select "Please select your Chapter 13 Plan National Form Plan - Official Form 113 North…" at bounding box center [857, 159] width 234 height 23
select select "0"
click at [807, 148] on select "Please select your Chapter 13 Plan National Form Plan - Official Form 113 North…" at bounding box center [857, 159] width 234 height 23
click at [984, 153] on button "submit" at bounding box center [988, 159] width 22 height 22
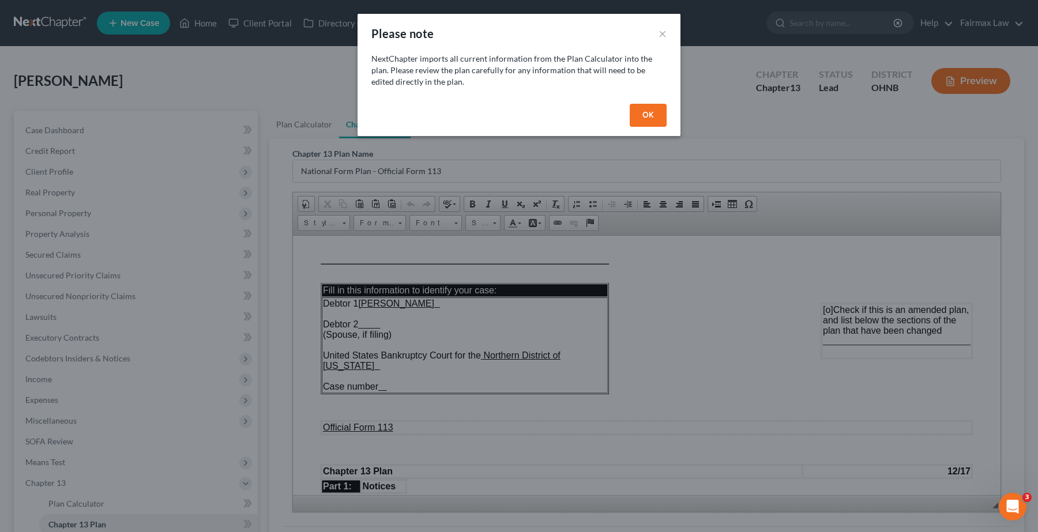
click at [650, 116] on button "OK" at bounding box center [648, 115] width 37 height 23
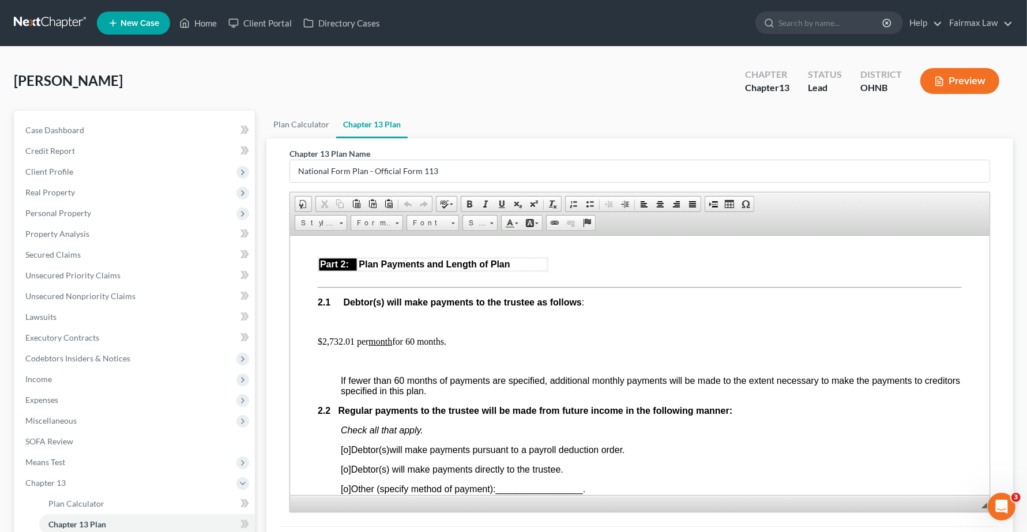
scroll to position [649, 0]
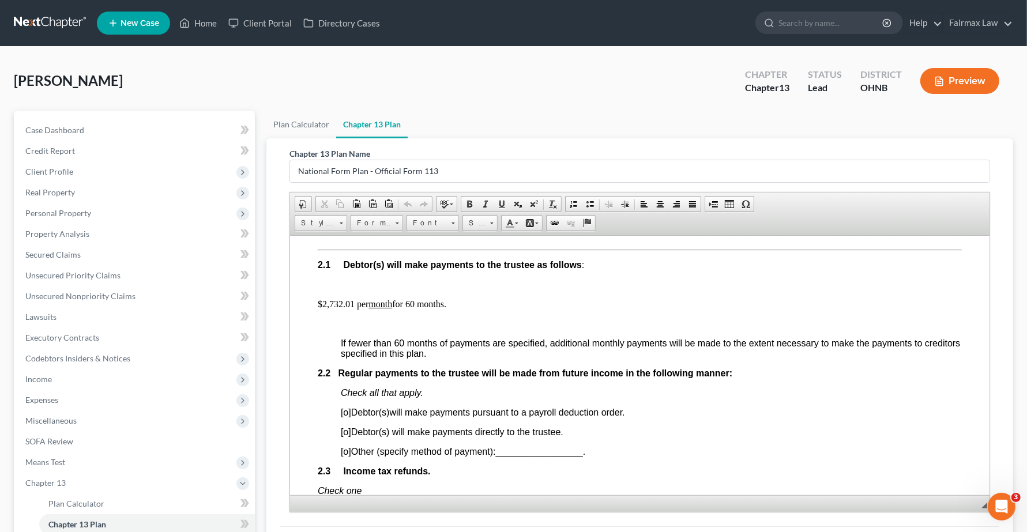
click at [349, 309] on p "$2,732.01 per month for 60 months." at bounding box center [640, 304] width 644 height 10
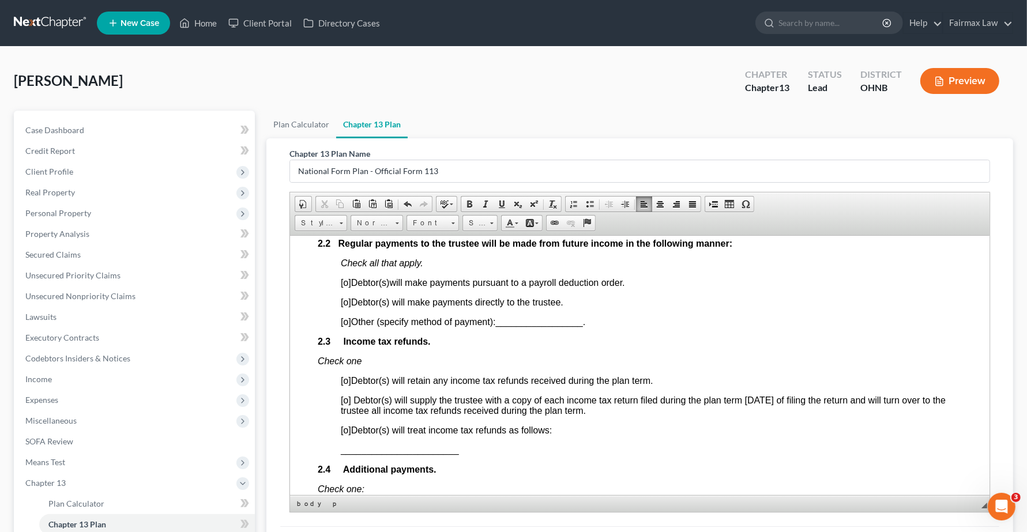
scroll to position [793, 0]
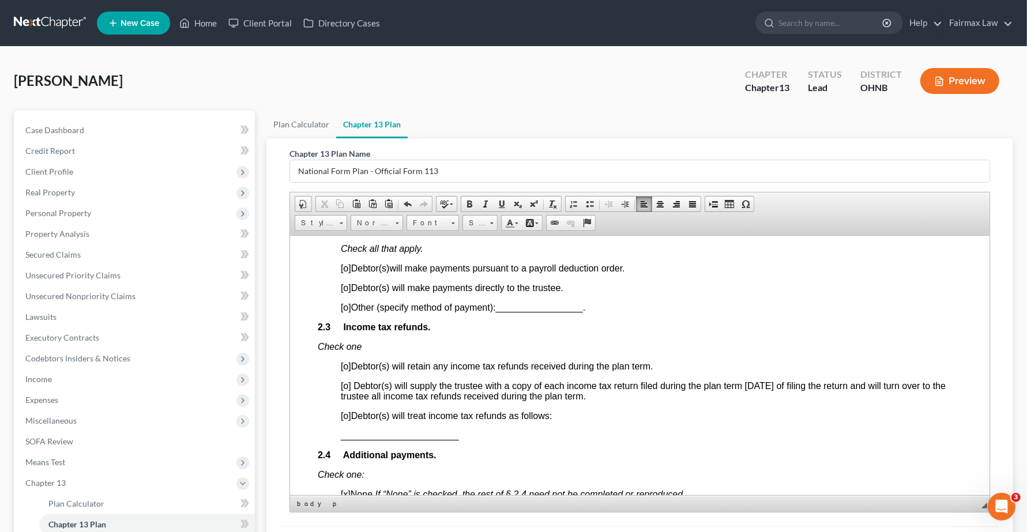
click at [349, 273] on span "[o]" at bounding box center [346, 268] width 10 height 10
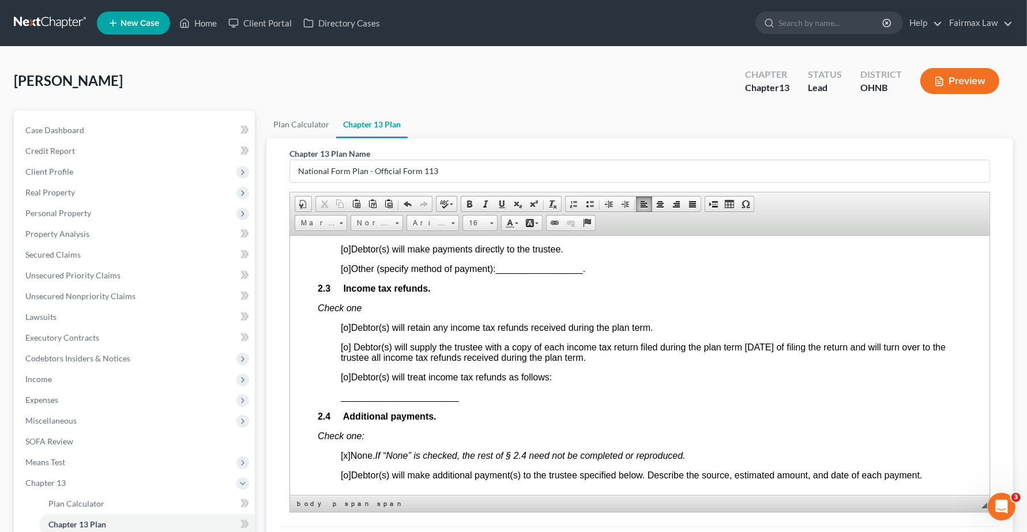
scroll to position [865, 0]
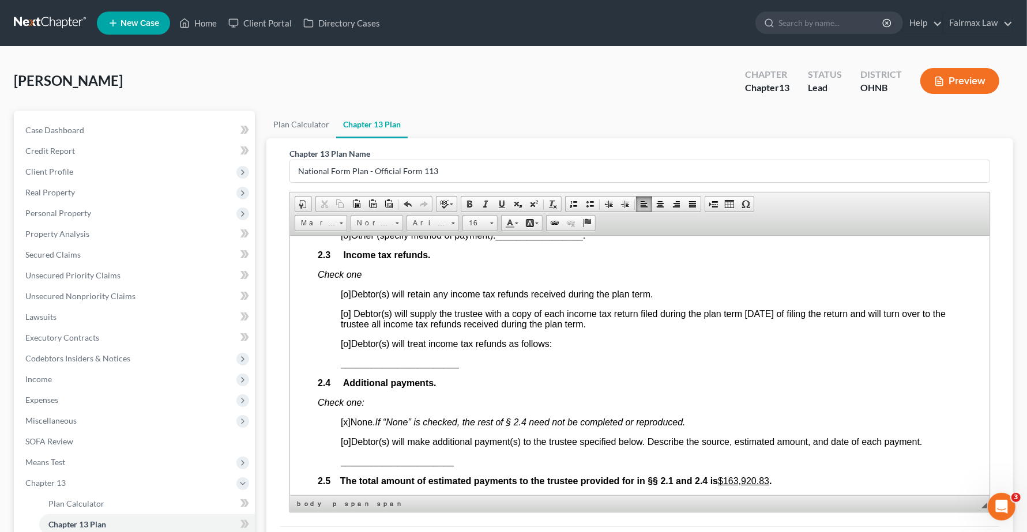
click at [345, 348] on span "[o]" at bounding box center [346, 343] width 10 height 10
drag, startPoint x: 476, startPoint y: 391, endPoint x: 309, endPoint y: 374, distance: 168.7
drag, startPoint x: 344, startPoint y: 388, endPoint x: 381, endPoint y: 388, distance: 37.5
click at [381, 368] on p "per OCP" at bounding box center [651, 363] width 621 height 10
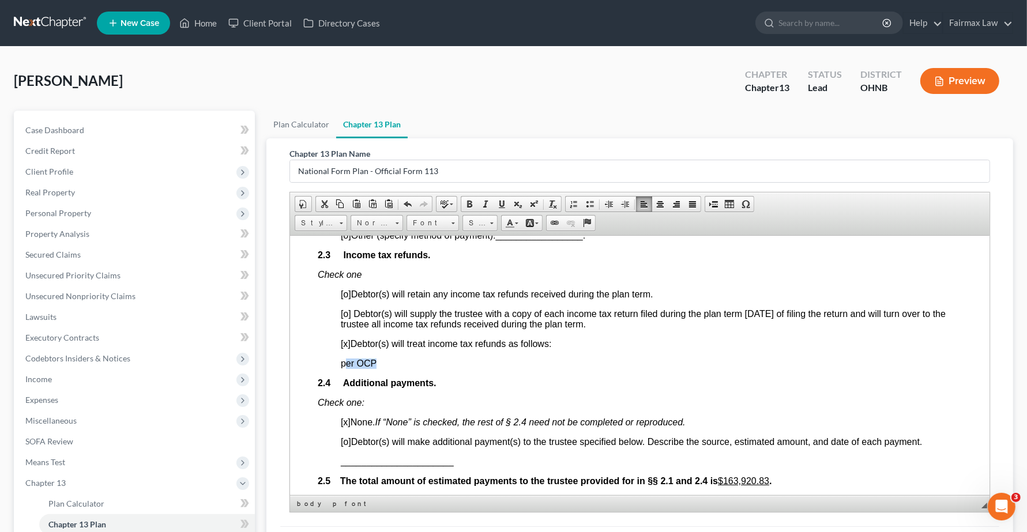
click at [426, 368] on p "per OCP" at bounding box center [651, 363] width 621 height 10
drag, startPoint x: 331, startPoint y: 385, endPoint x: 381, endPoint y: 387, distance: 50.2
click at [510, 388] on p "2.4 Additional payments." at bounding box center [640, 383] width 644 height 10
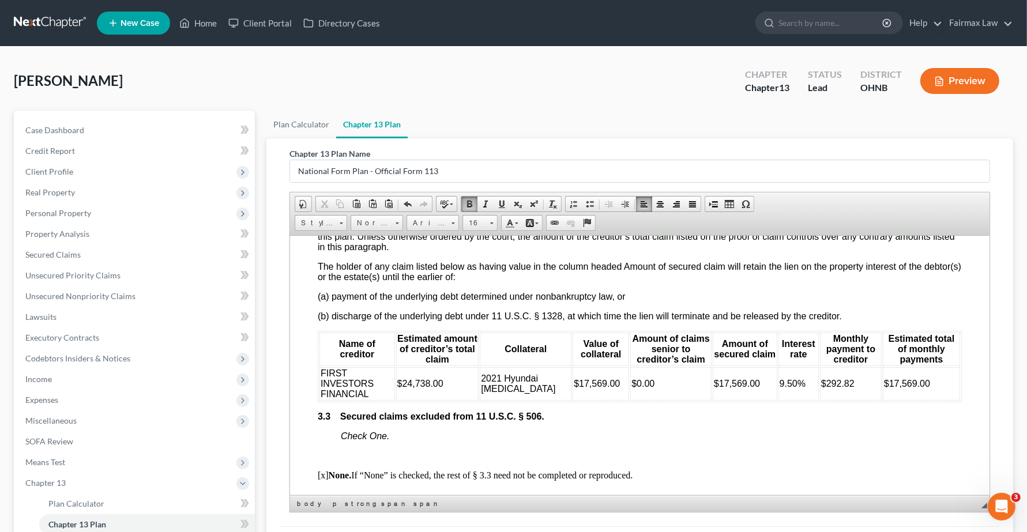
scroll to position [1586, 0]
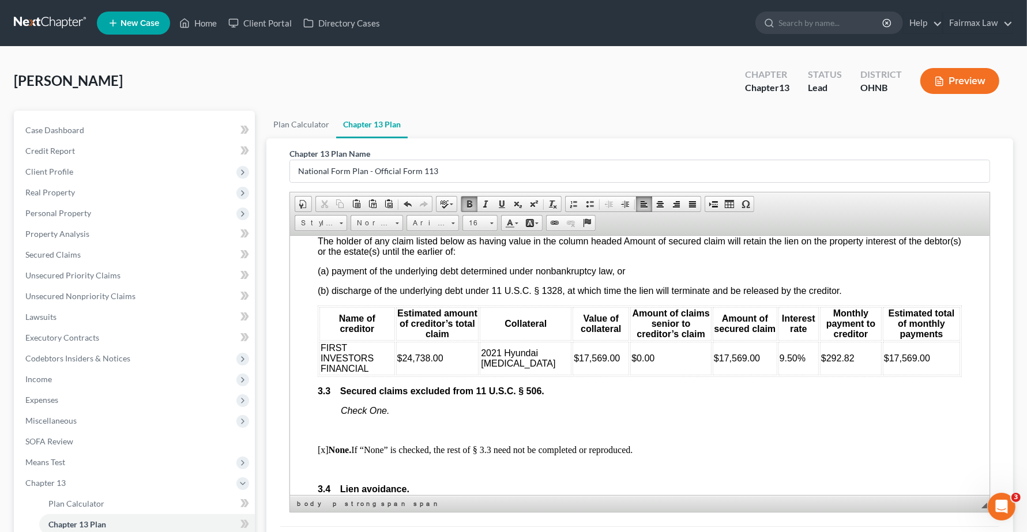
click at [933, 375] on td "$17,569.00" at bounding box center [921, 357] width 77 height 33
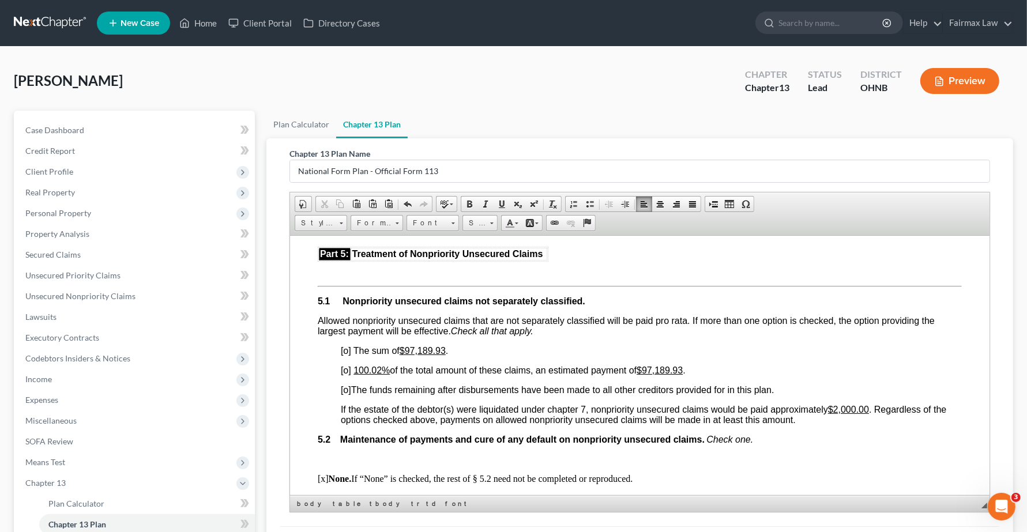
scroll to position [2523, 0]
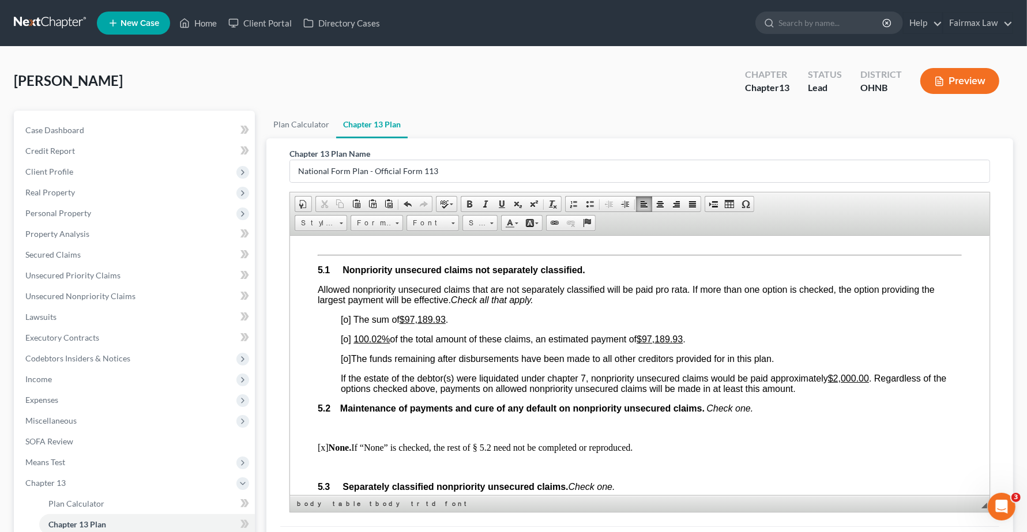
click at [349, 344] on span "[o]" at bounding box center [346, 339] width 10 height 10
click at [349, 324] on span "[o]" at bounding box center [346, 319] width 10 height 10
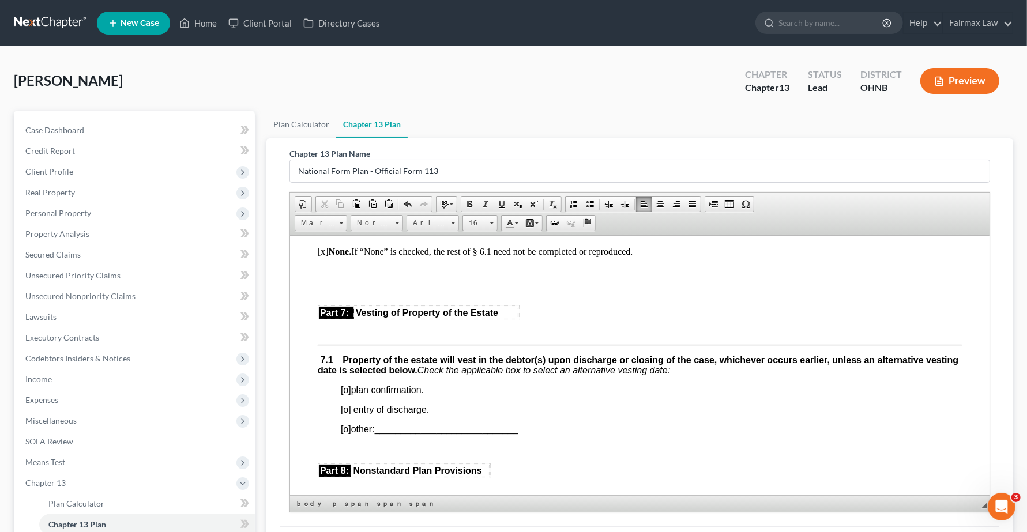
scroll to position [3027, 0]
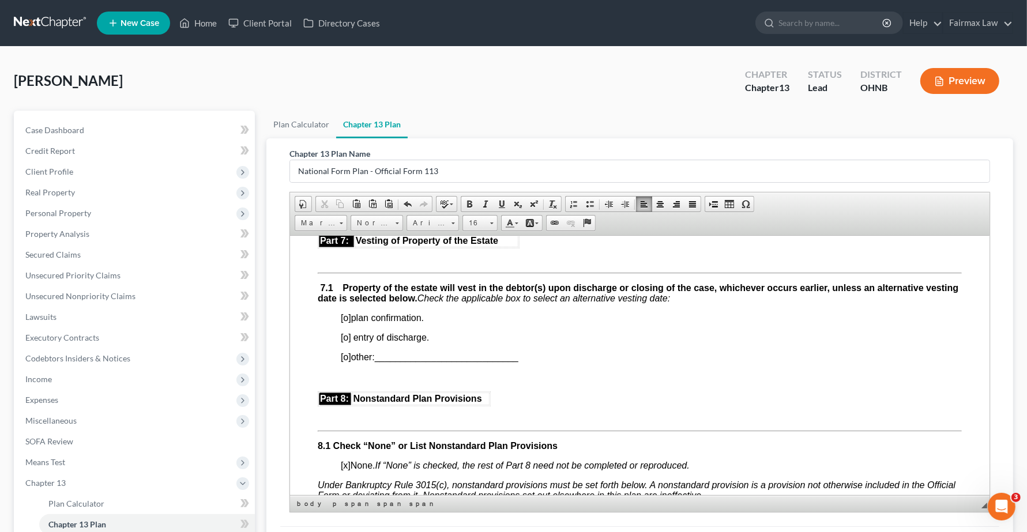
click at [351, 322] on span "[o] plan confirmation." at bounding box center [382, 318] width 83 height 10
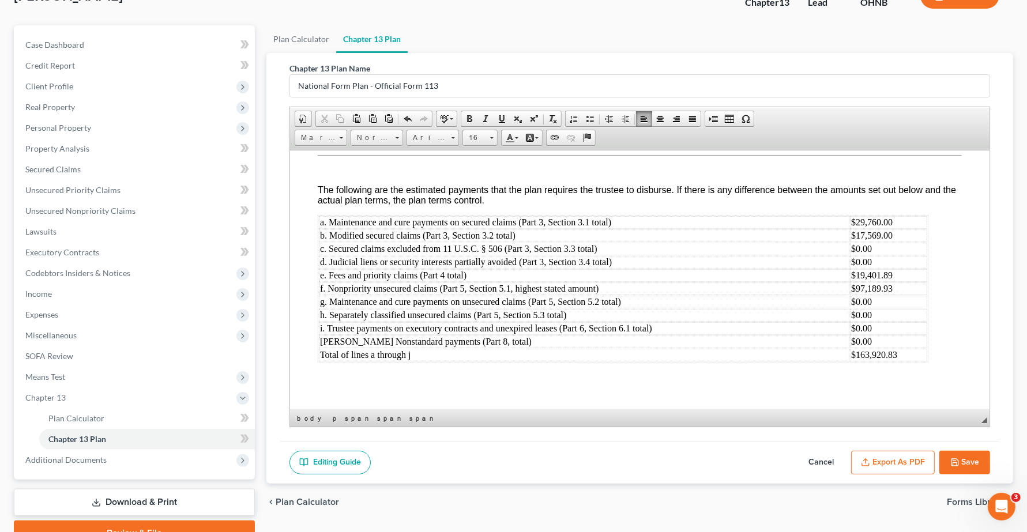
scroll to position [142, 0]
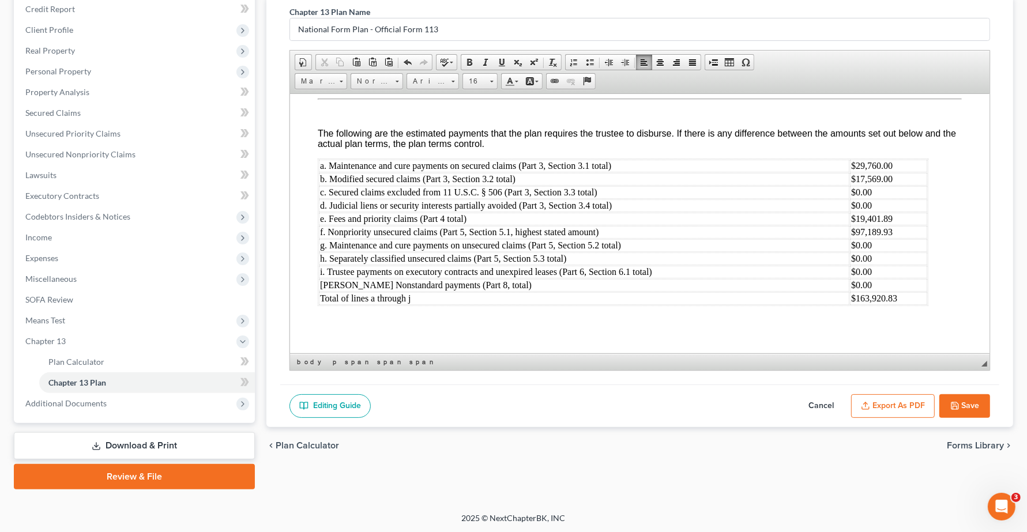
click at [961, 411] on button "Save" at bounding box center [964, 406] width 51 height 24
select select "0"
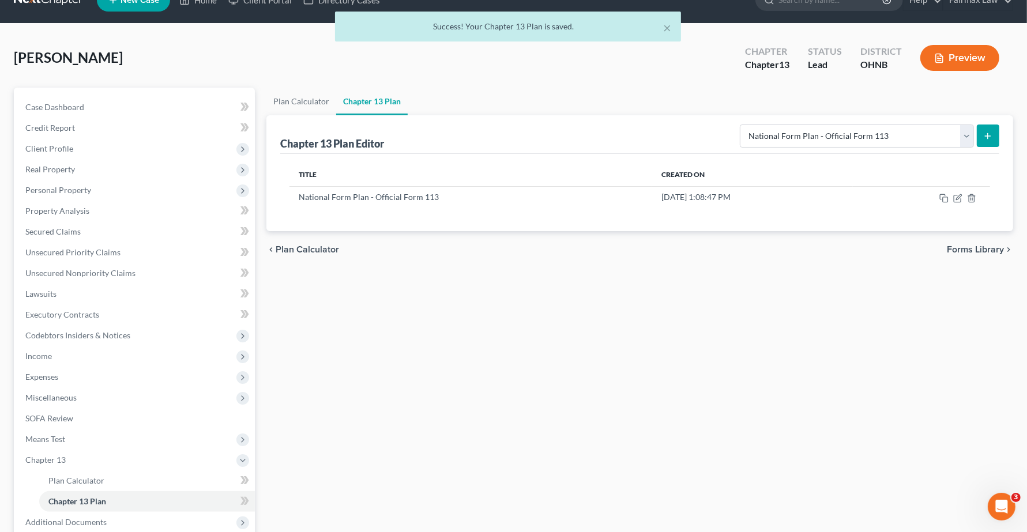
scroll to position [0, 0]
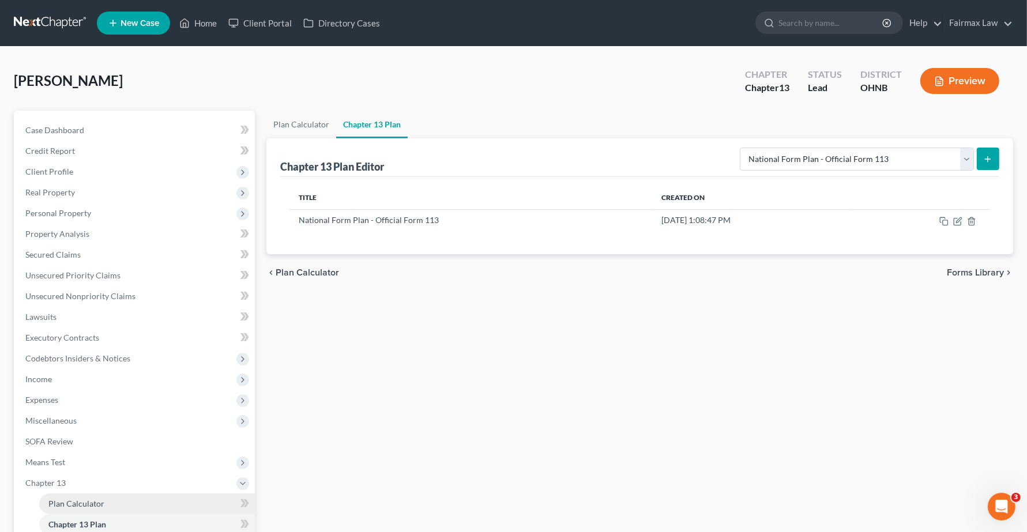
click at [55, 499] on span "Plan Calculator" at bounding box center [76, 504] width 56 height 10
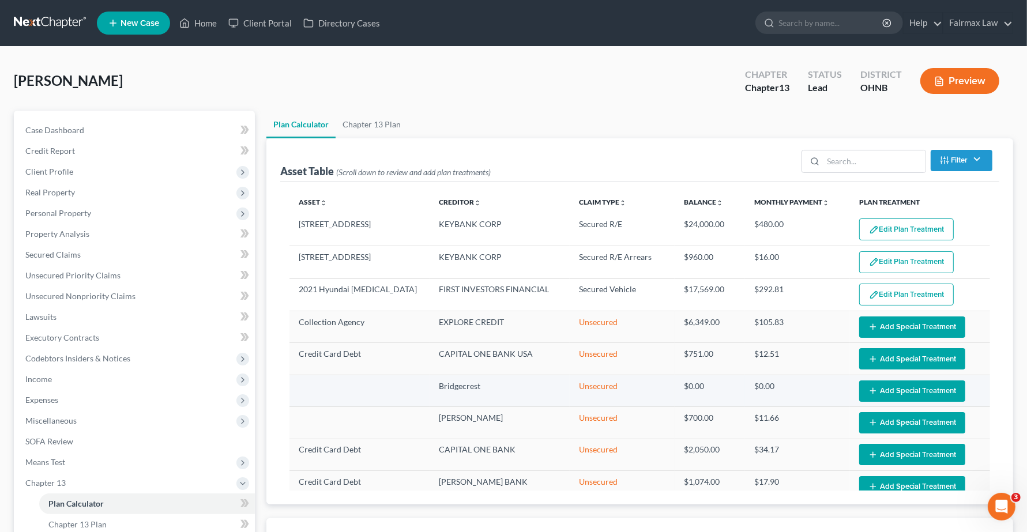
select select "59"
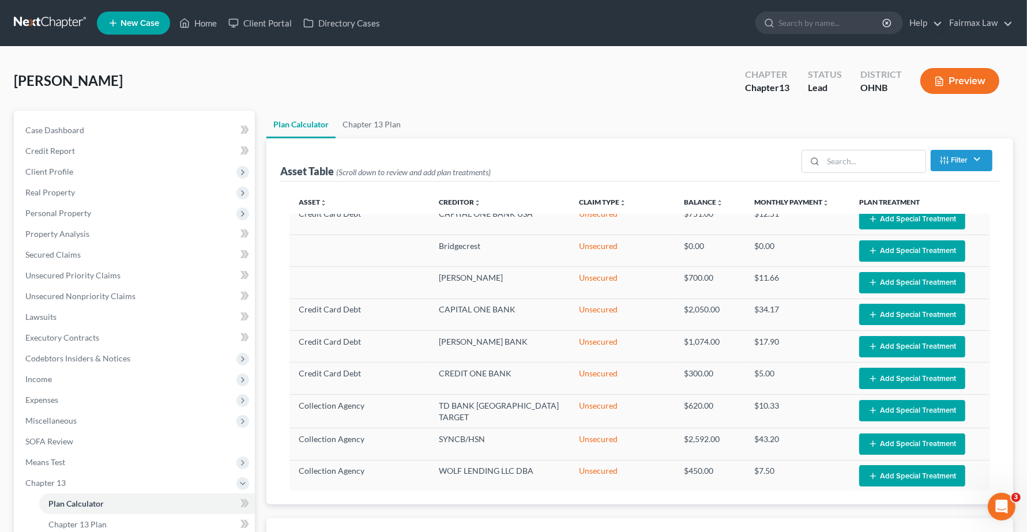
scroll to position [144, 0]
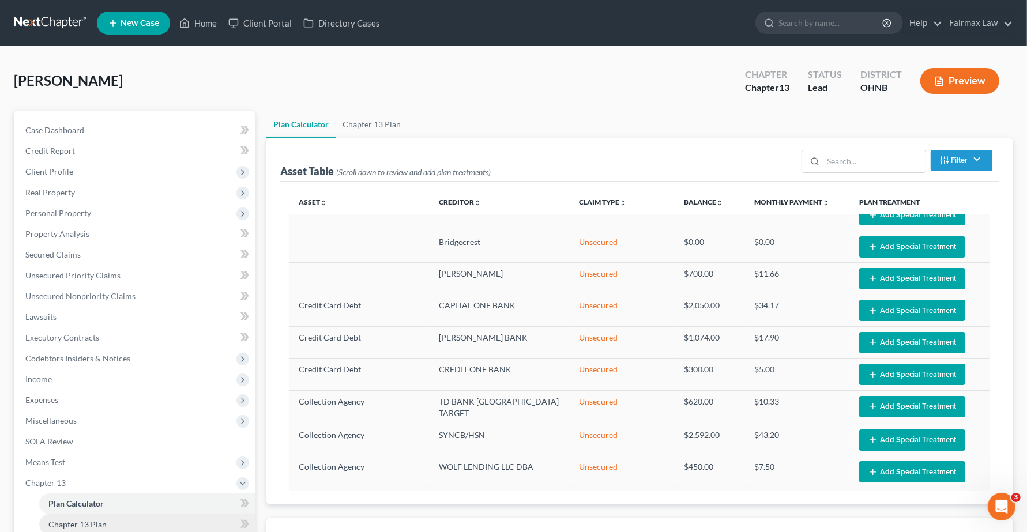
click at [59, 528] on link "Chapter 13 Plan" at bounding box center [147, 524] width 216 height 21
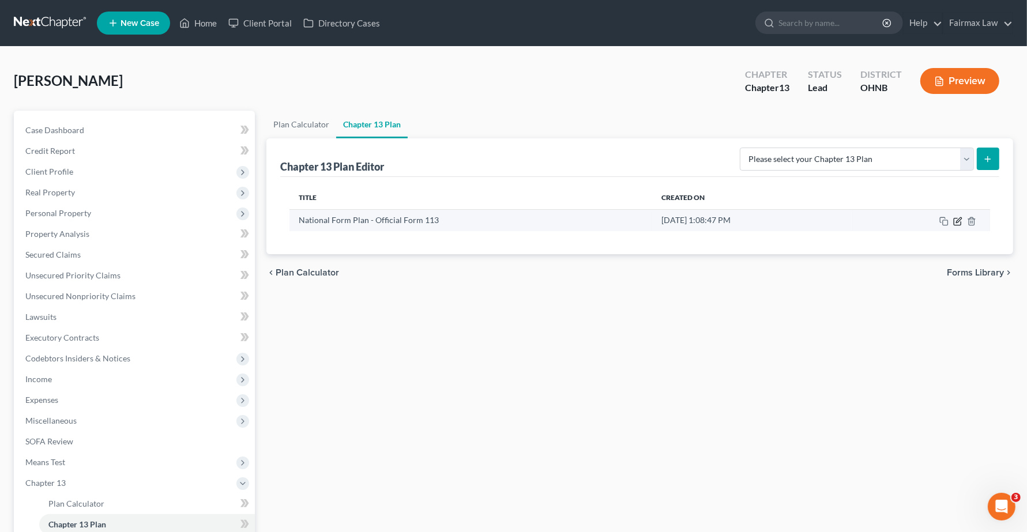
click at [958, 223] on icon "button" at bounding box center [957, 221] width 9 height 9
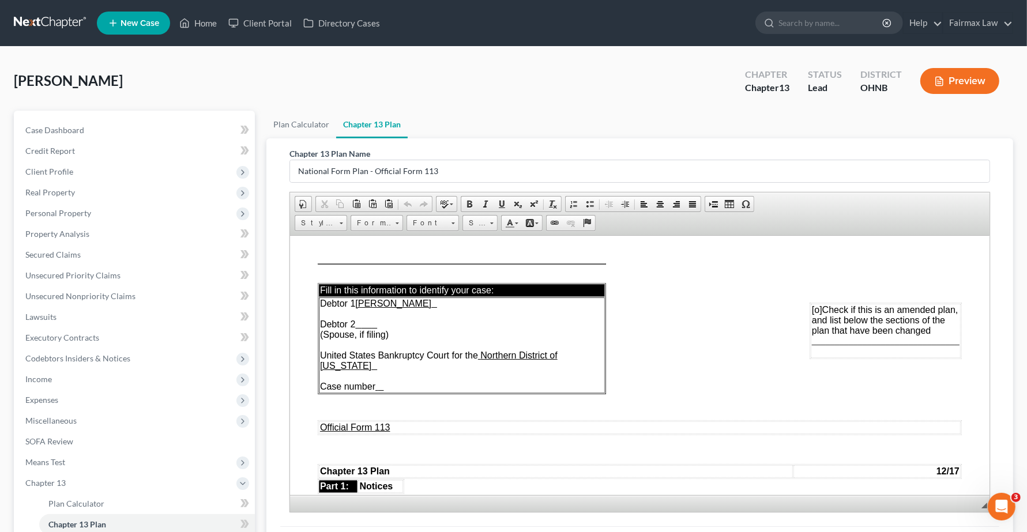
click at [601, 101] on div "Le Jeune, Julie Upgraded Chapter Chapter 13 Status Lead District OHNB Preview" at bounding box center [513, 86] width 999 height 50
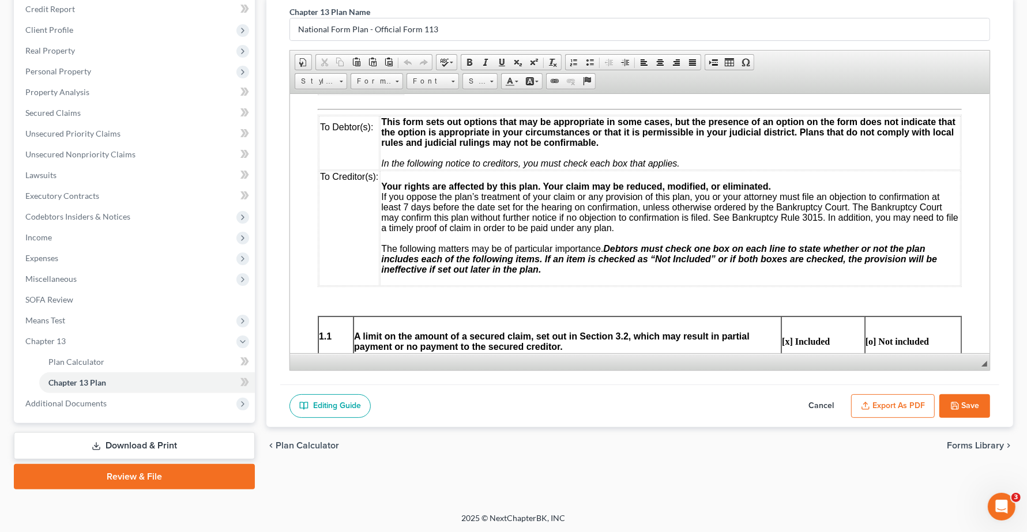
scroll to position [505, 0]
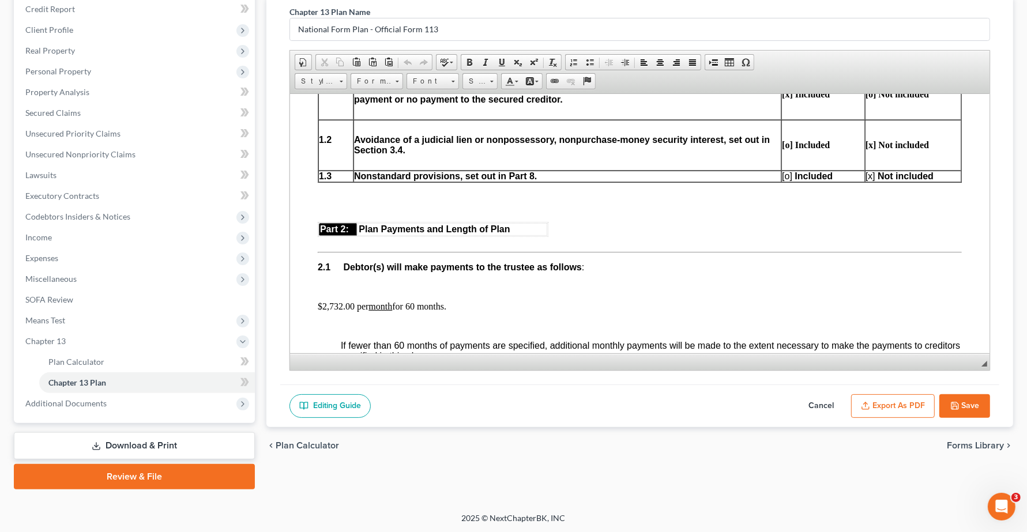
click at [880, 404] on button "Export as PDF" at bounding box center [893, 406] width 84 height 24
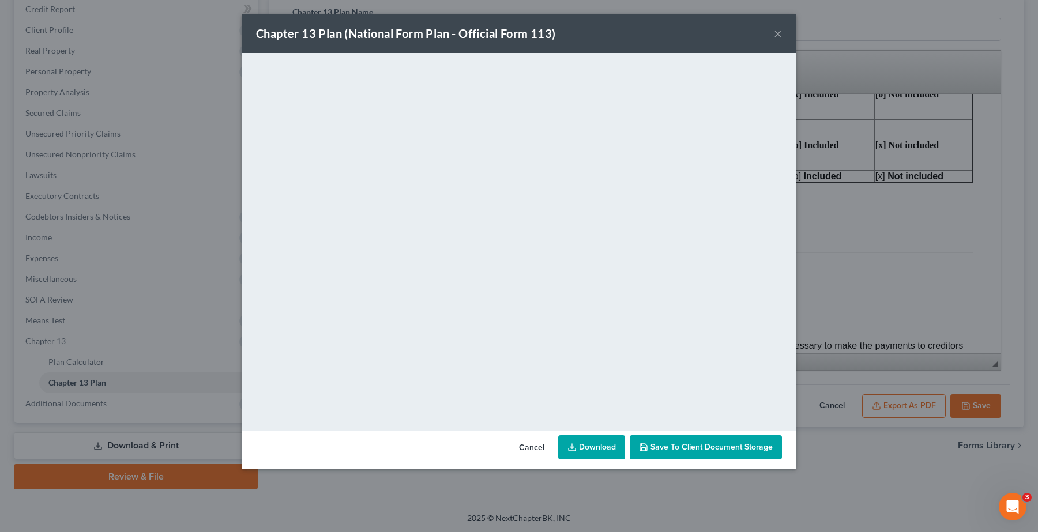
click at [597, 450] on link "Download" at bounding box center [591, 447] width 67 height 24
click at [774, 32] on button "×" at bounding box center [778, 34] width 8 height 14
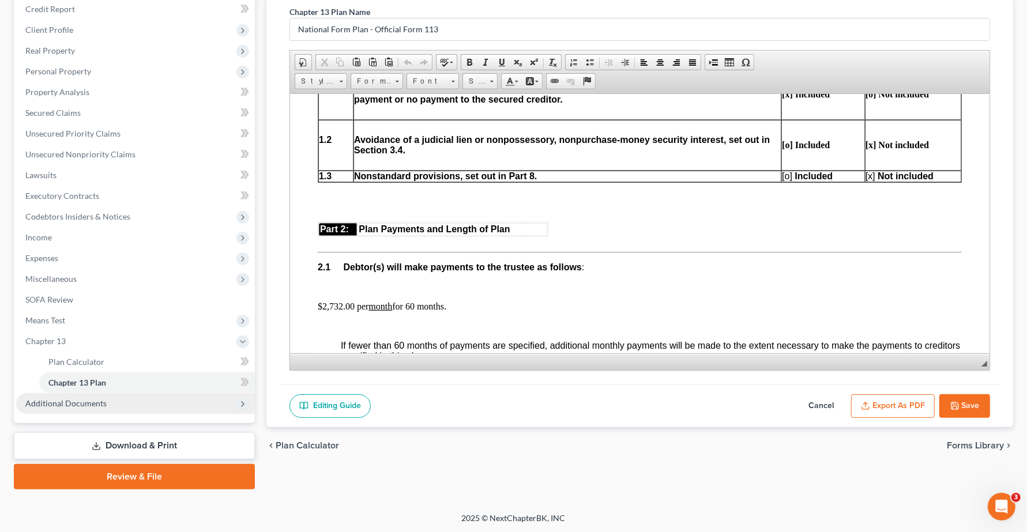
click at [96, 409] on span "Additional Documents" at bounding box center [135, 403] width 239 height 21
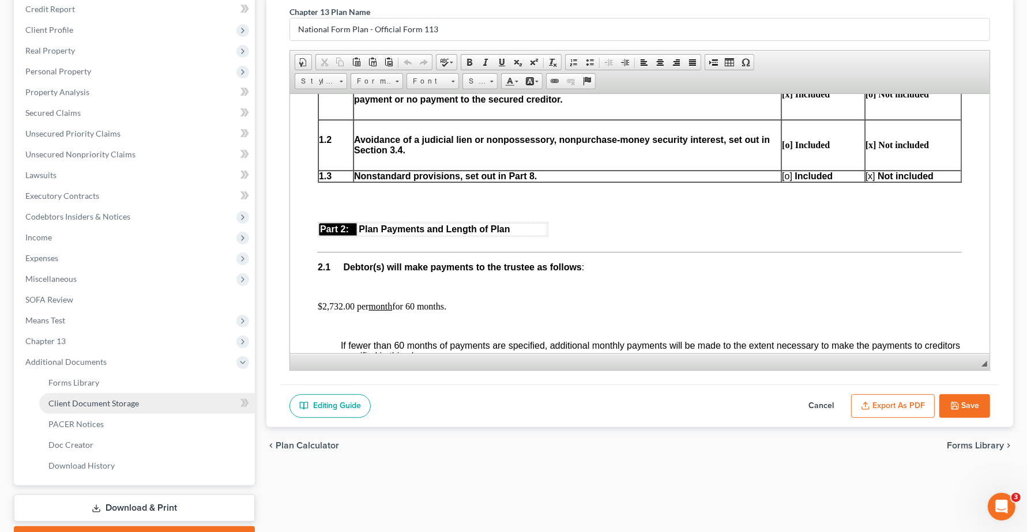
click at [98, 405] on span "Client Document Storage" at bounding box center [93, 403] width 91 height 10
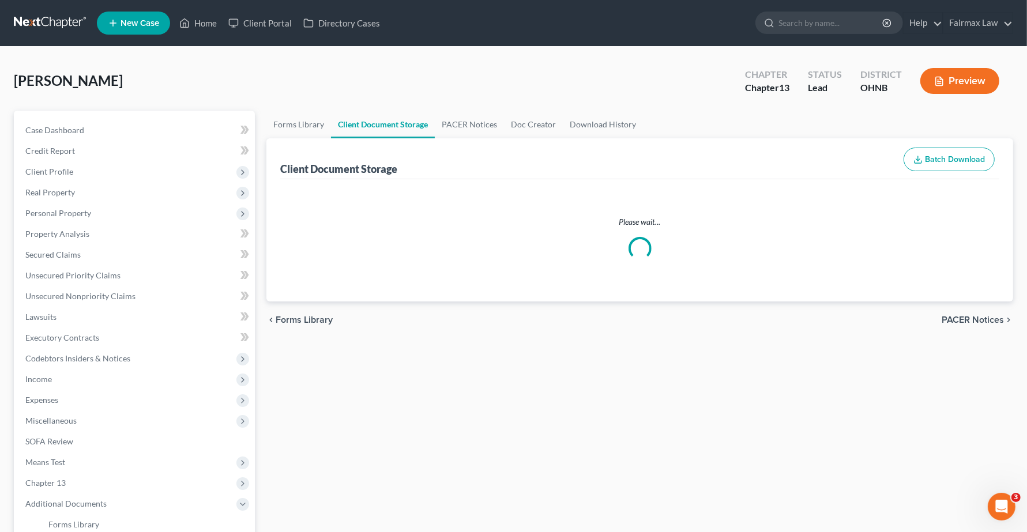
select select "5"
select select "16"
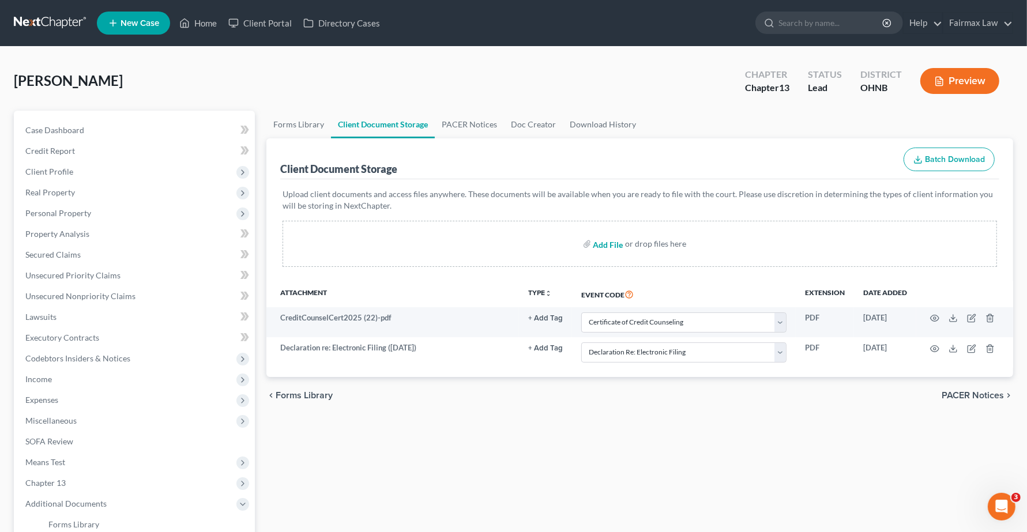
click at [600, 247] on input "file" at bounding box center [607, 244] width 28 height 21
click at [697, 462] on div "Forms Library Client Document Storage PACER Notices Doc Creator Download Histor…" at bounding box center [640, 402] width 758 height 583
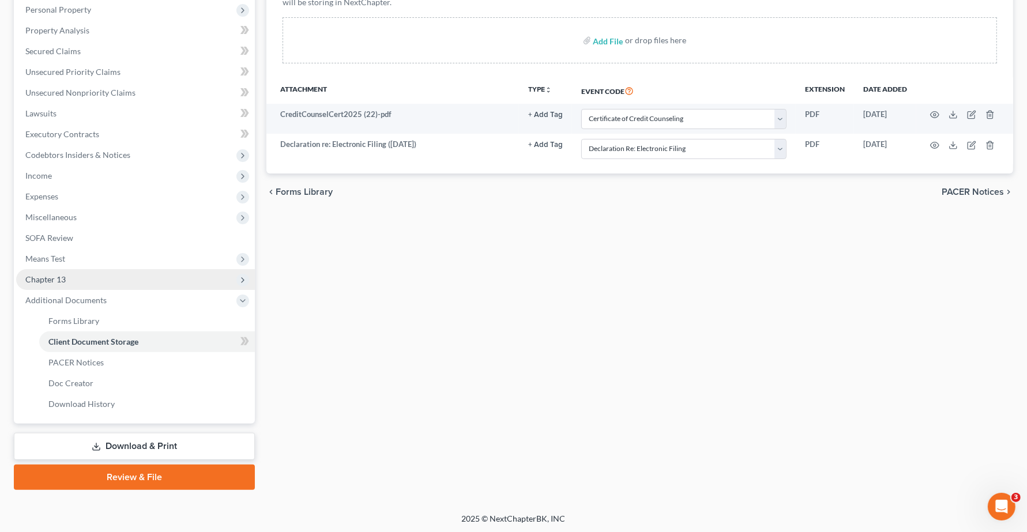
click at [50, 286] on span "Chapter 13" at bounding box center [135, 279] width 239 height 21
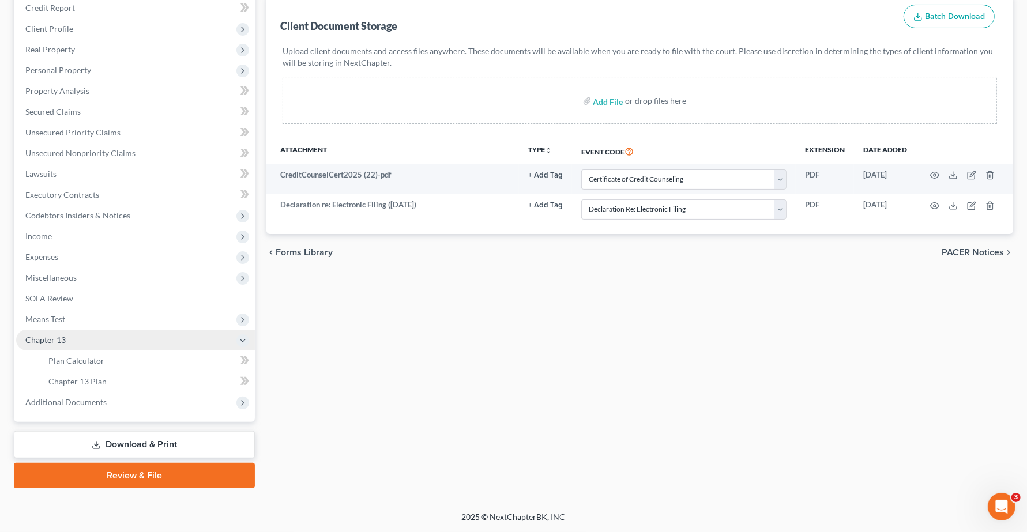
scroll to position [142, 0]
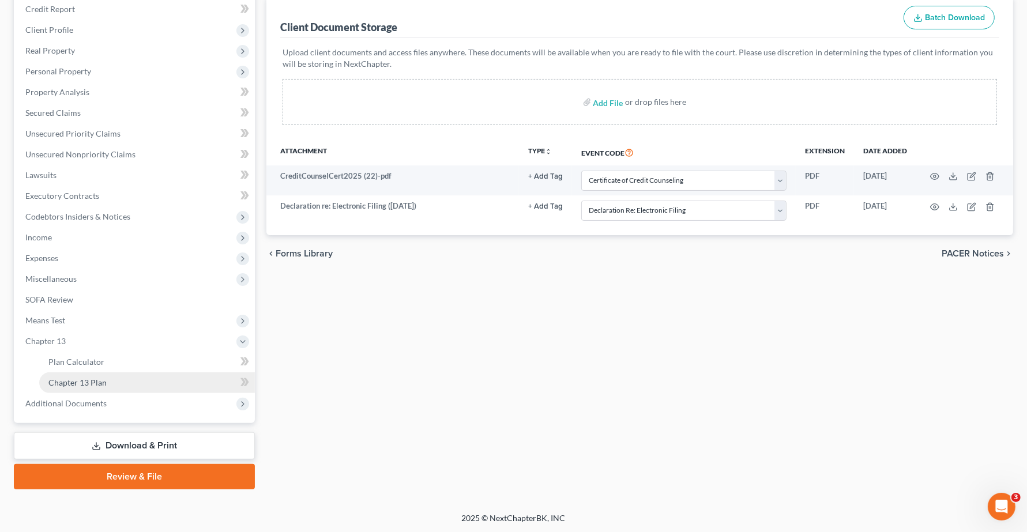
click at [85, 379] on span "Chapter 13 Plan" at bounding box center [77, 383] width 58 height 10
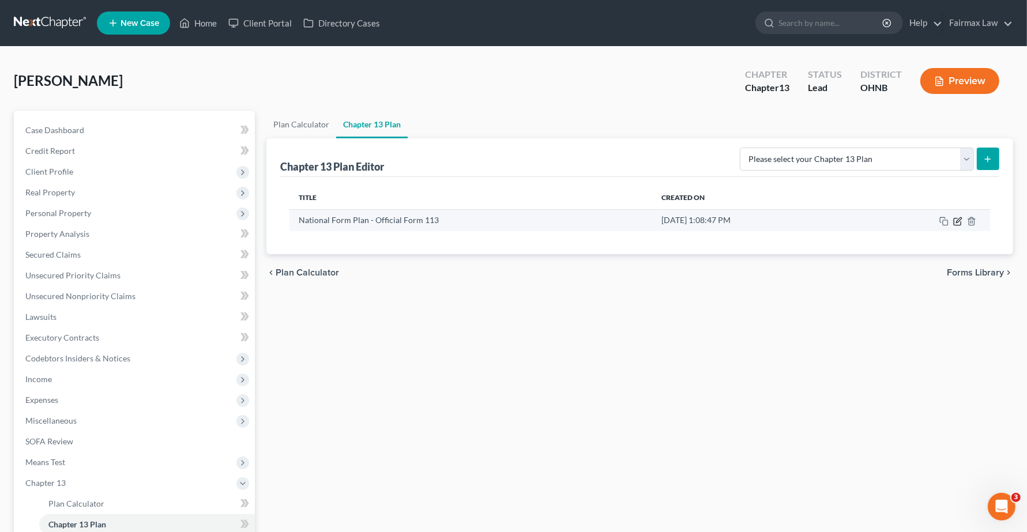
click at [956, 223] on icon "button" at bounding box center [958, 219] width 5 height 5
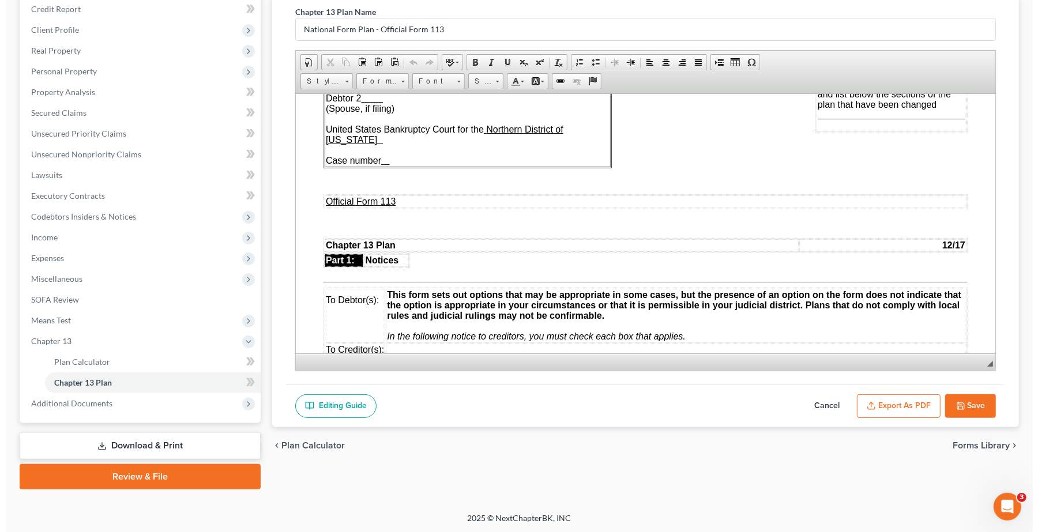
scroll to position [505, 0]
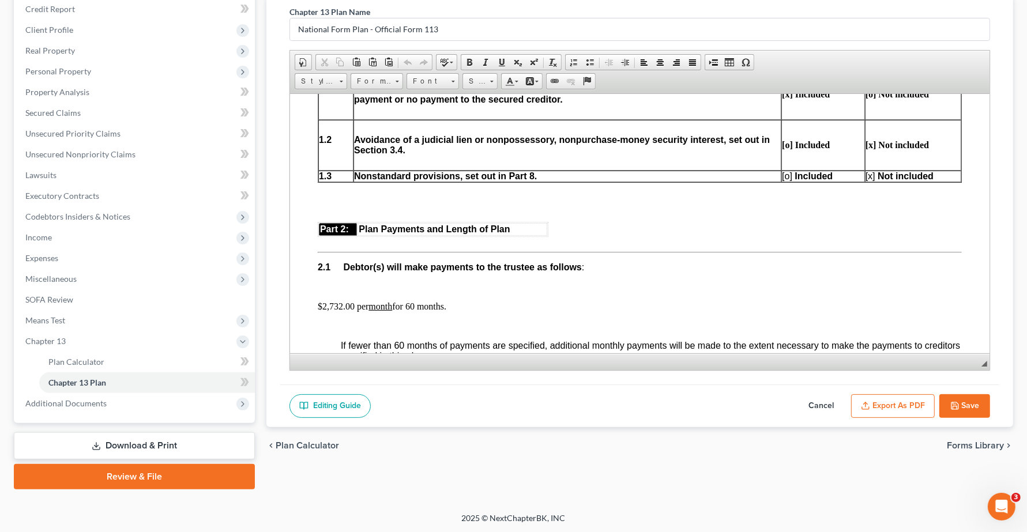
click at [886, 408] on button "Export as PDF" at bounding box center [893, 406] width 84 height 24
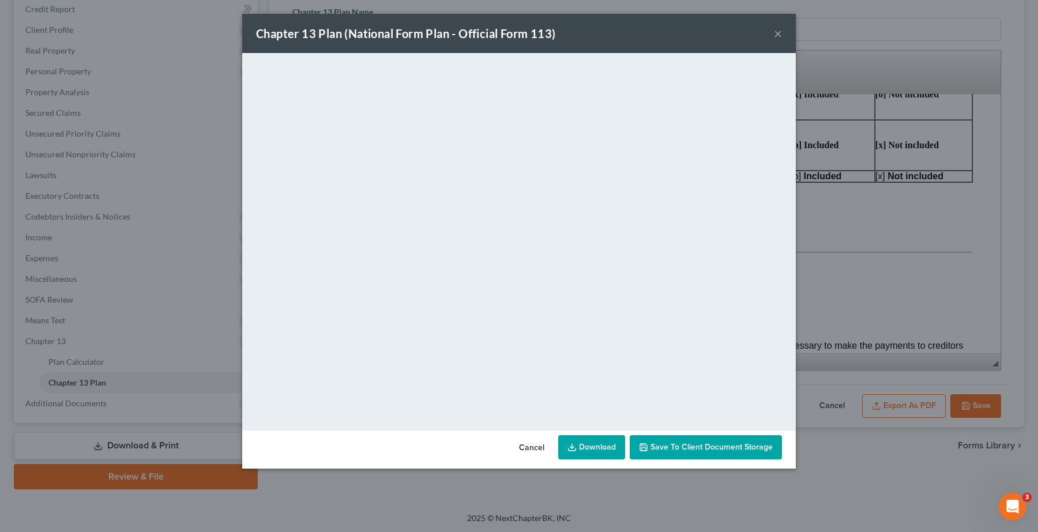
click at [584, 452] on link "Download" at bounding box center [591, 447] width 67 height 24
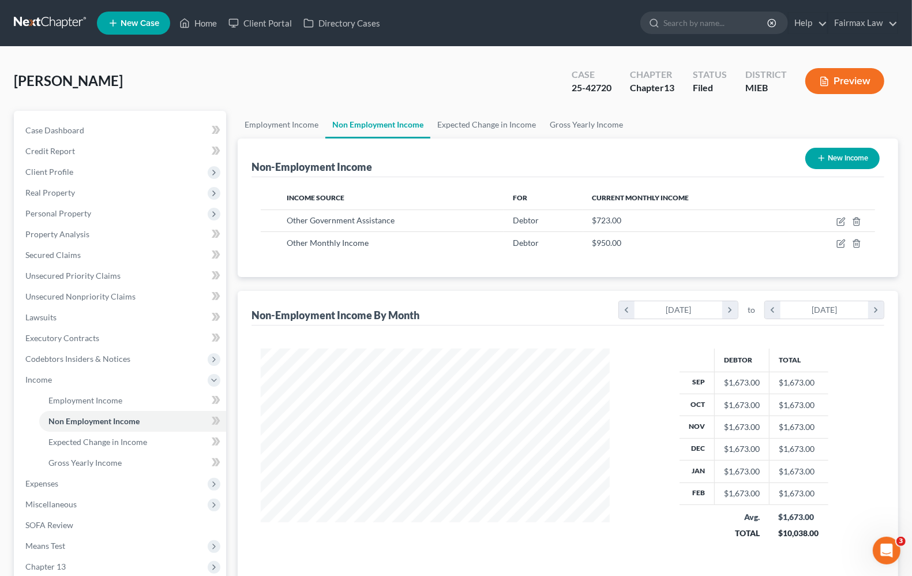
scroll to position [208, 371]
click at [214, 25] on link "Home" at bounding box center [198, 23] width 49 height 21
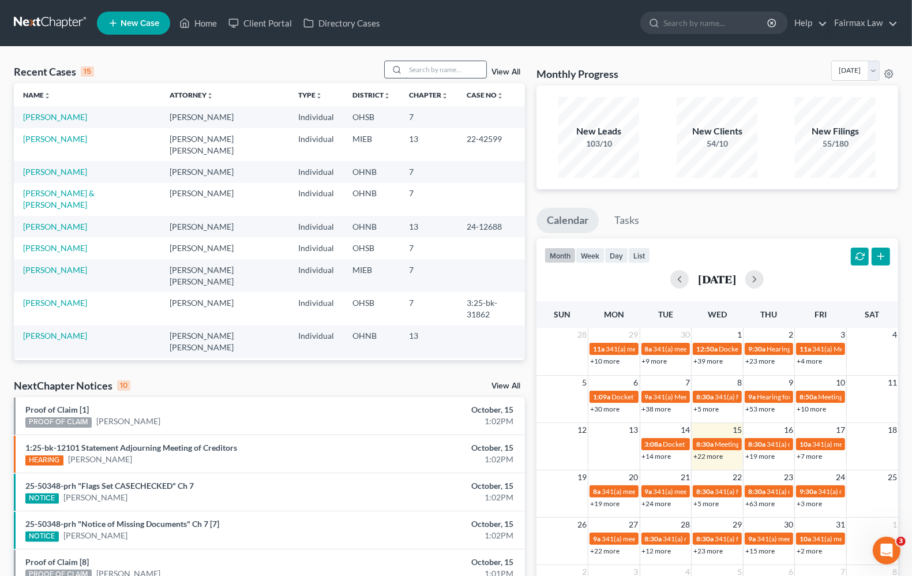
click at [442, 73] on input "search" at bounding box center [445, 69] width 81 height 17
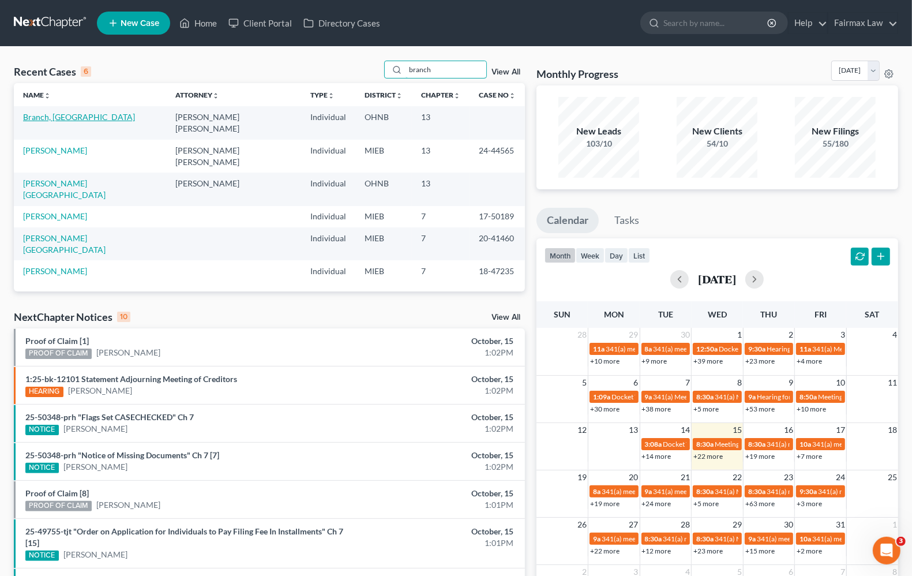
type input "branch"
click at [66, 121] on link "Branch, Audris" at bounding box center [79, 117] width 112 height 10
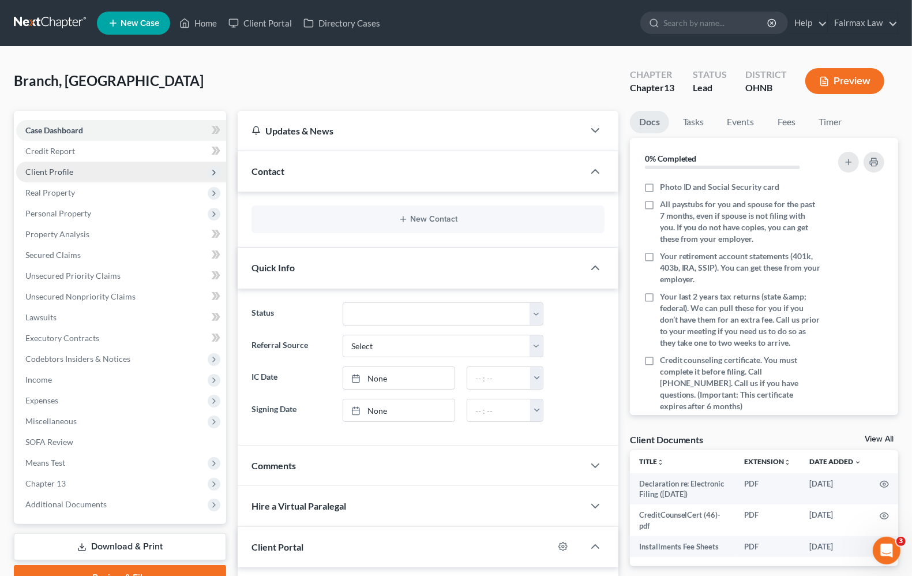
click at [82, 176] on span "Client Profile" at bounding box center [121, 171] width 210 height 21
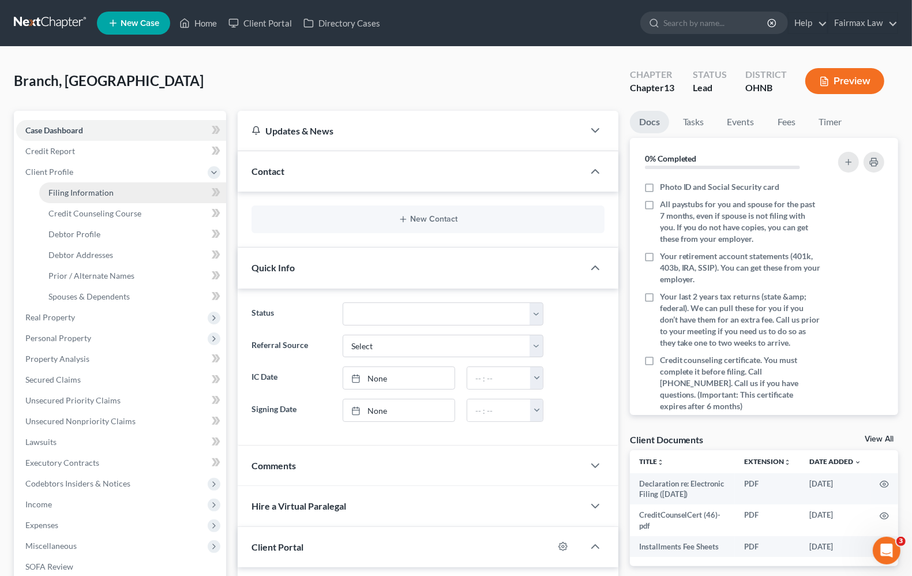
click at [85, 195] on span "Filing Information" at bounding box center [80, 192] width 65 height 10
select select "1"
select select "0"
select select "3"
select select "0"
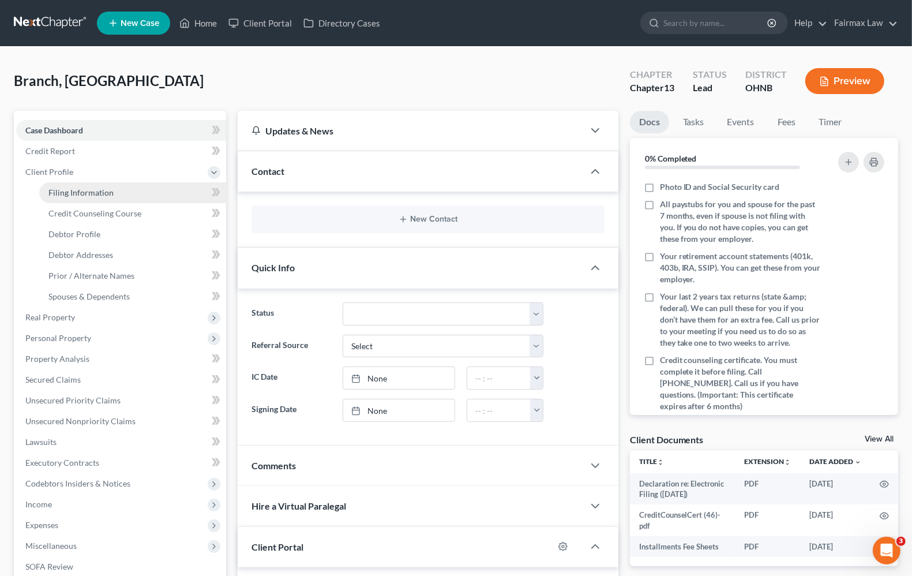
select select "36"
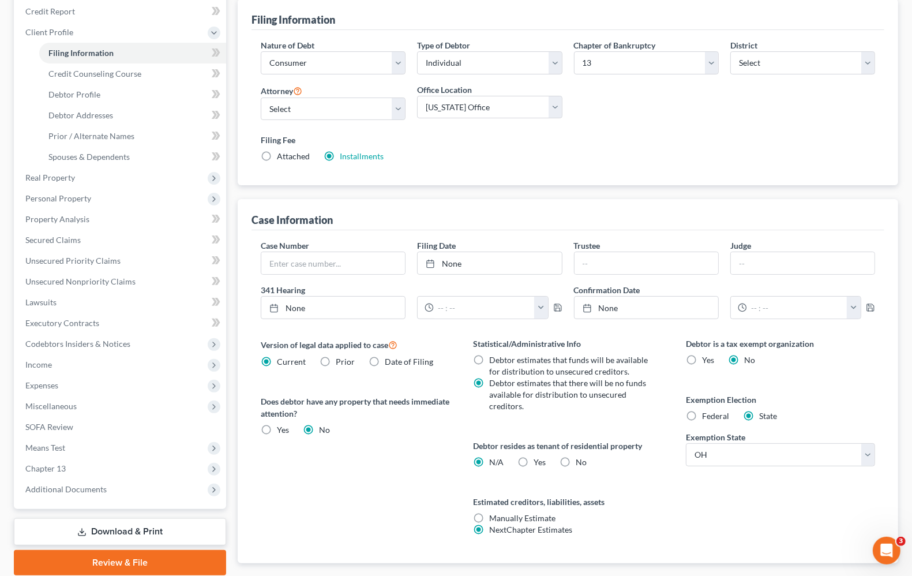
scroll to position [144, 0]
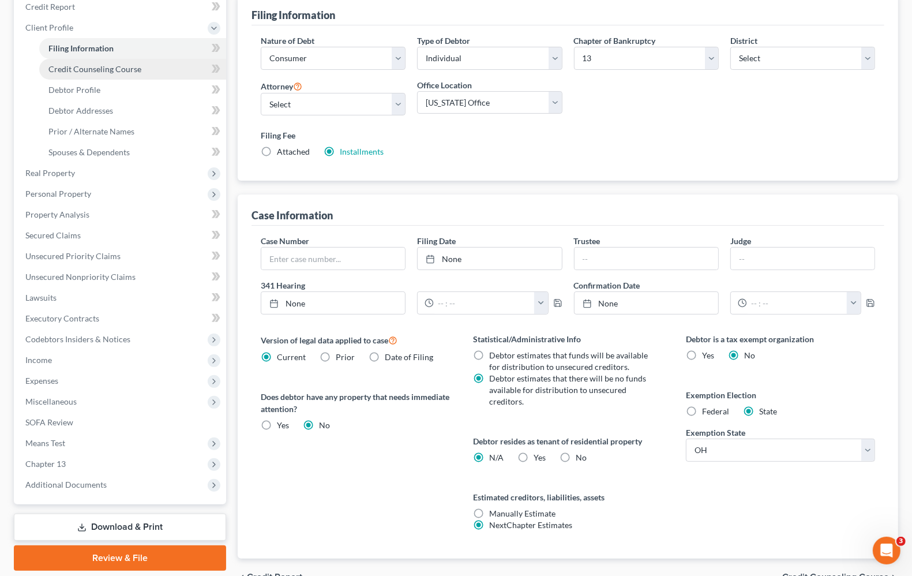
click at [110, 67] on span "Credit Counseling Course" at bounding box center [94, 69] width 93 height 10
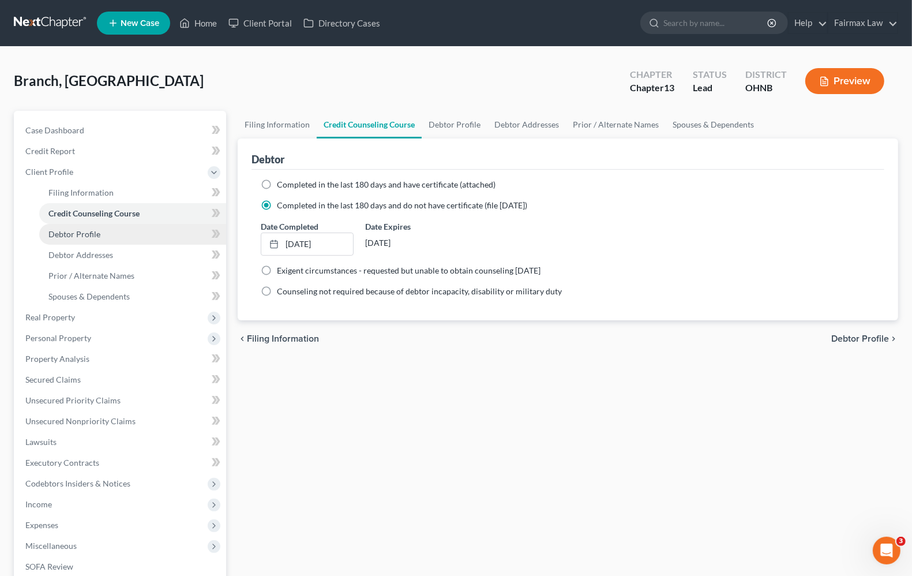
click at [58, 235] on span "Debtor Profile" at bounding box center [74, 234] width 52 height 10
select select "0"
select select "2"
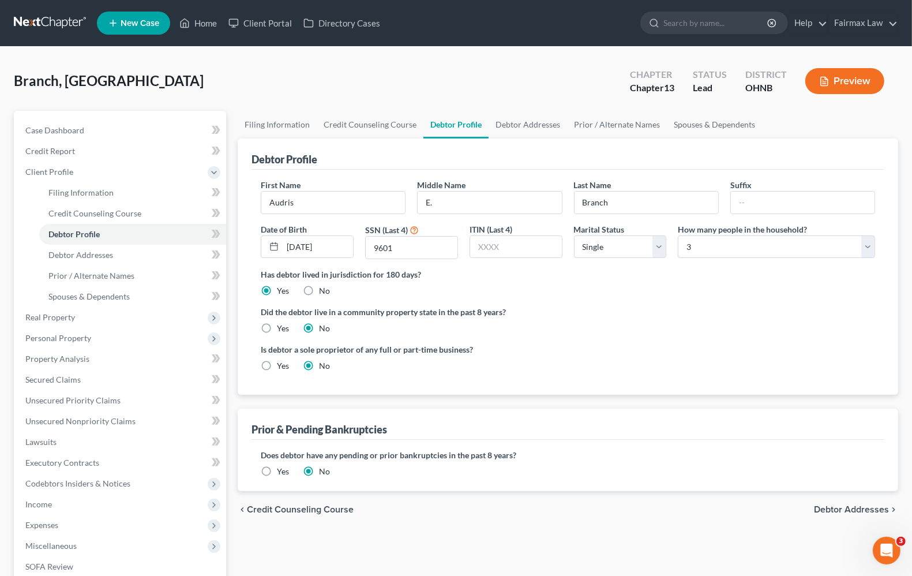
radio input "true"
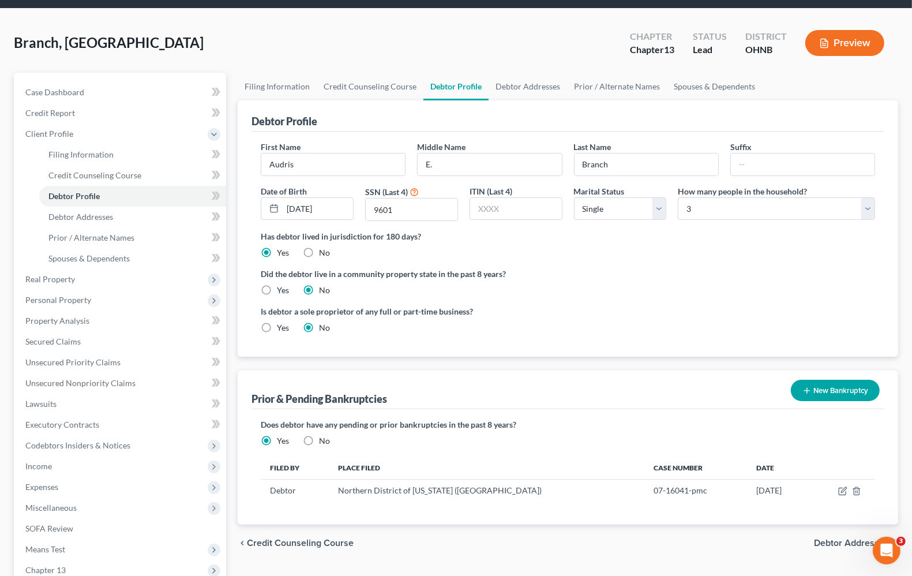
scroll to position [72, 0]
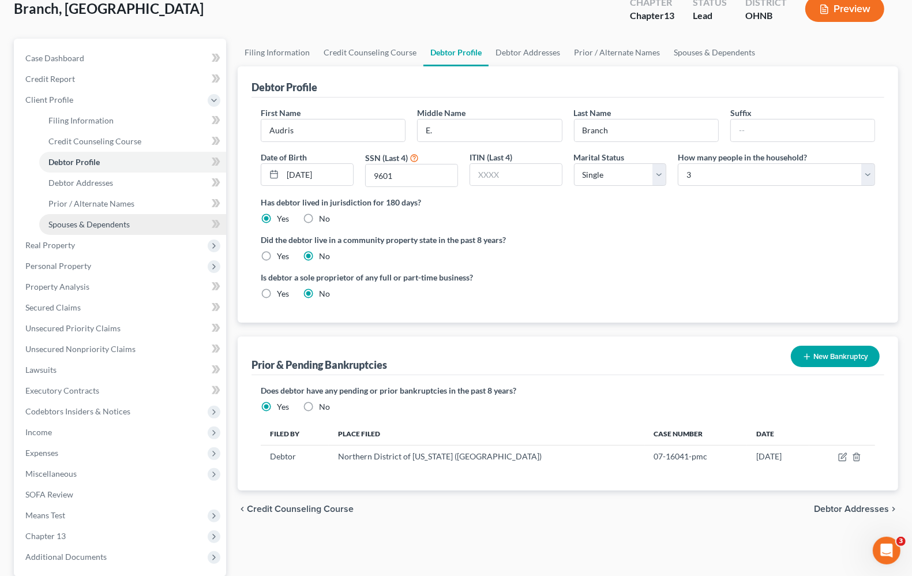
click at [131, 222] on link "Spouses & Dependents" at bounding box center [132, 224] width 187 height 21
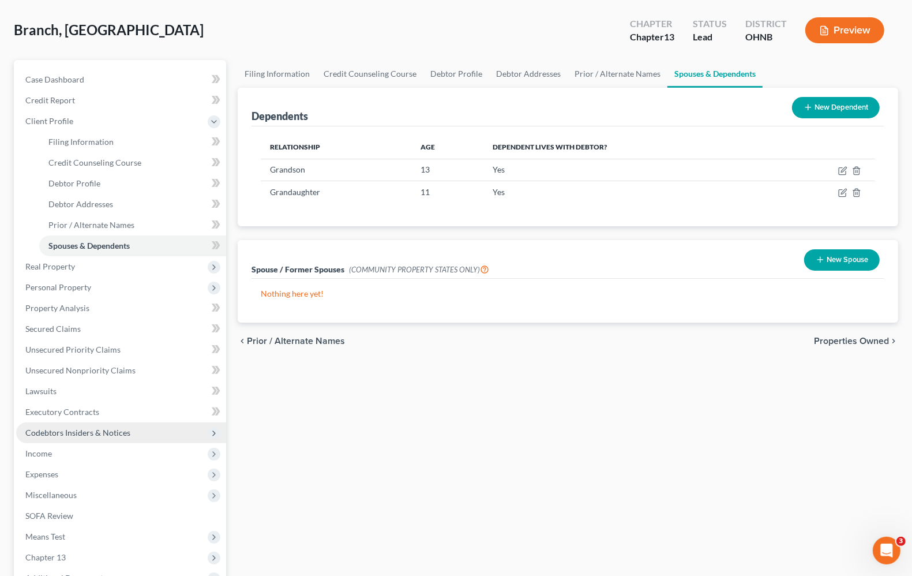
scroll to position [144, 0]
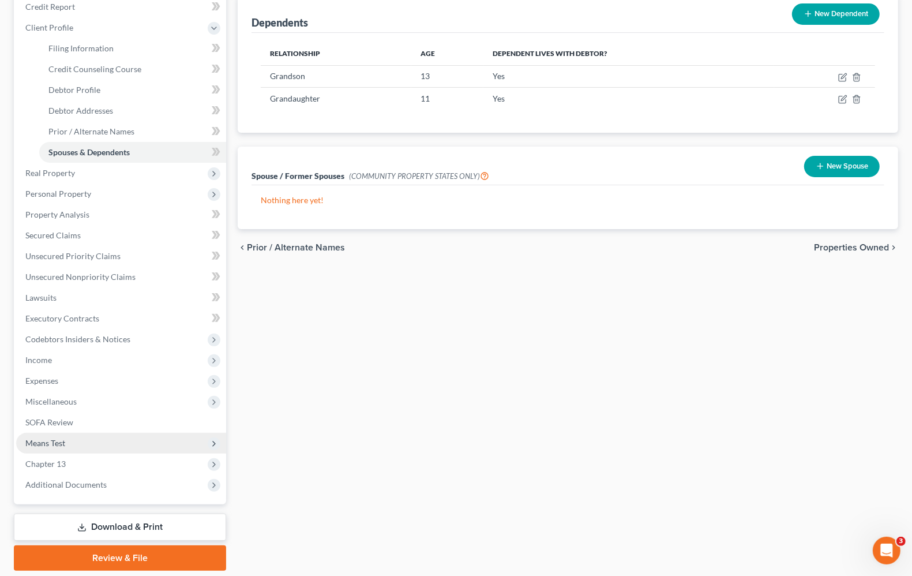
click at [47, 449] on span "Means Test" at bounding box center [121, 442] width 210 height 21
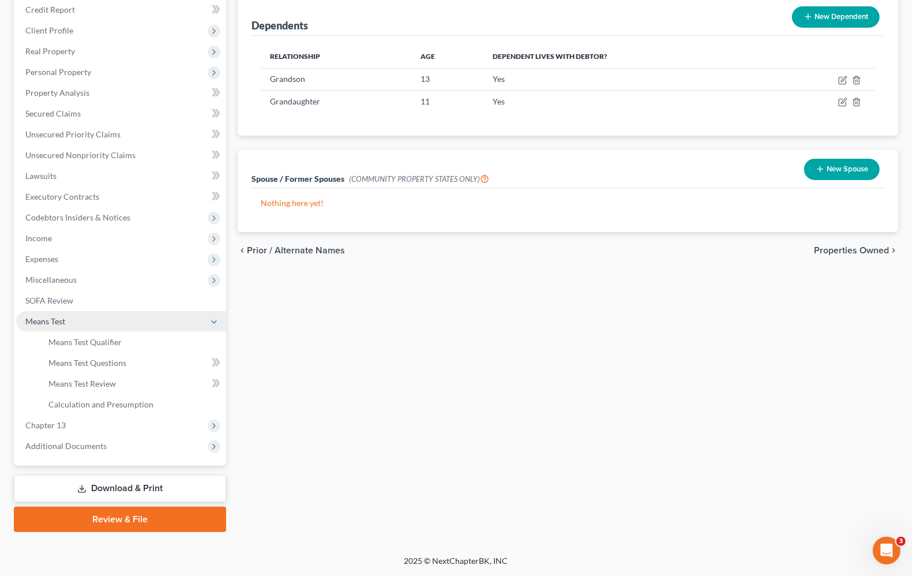
scroll to position [140, 0]
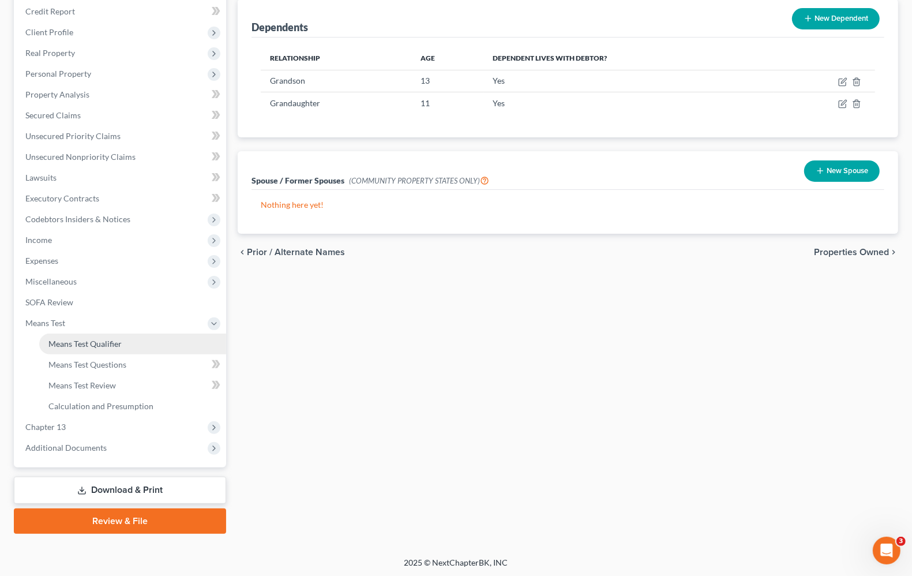
click at [62, 338] on span "Means Test Qualifier" at bounding box center [84, 343] width 73 height 10
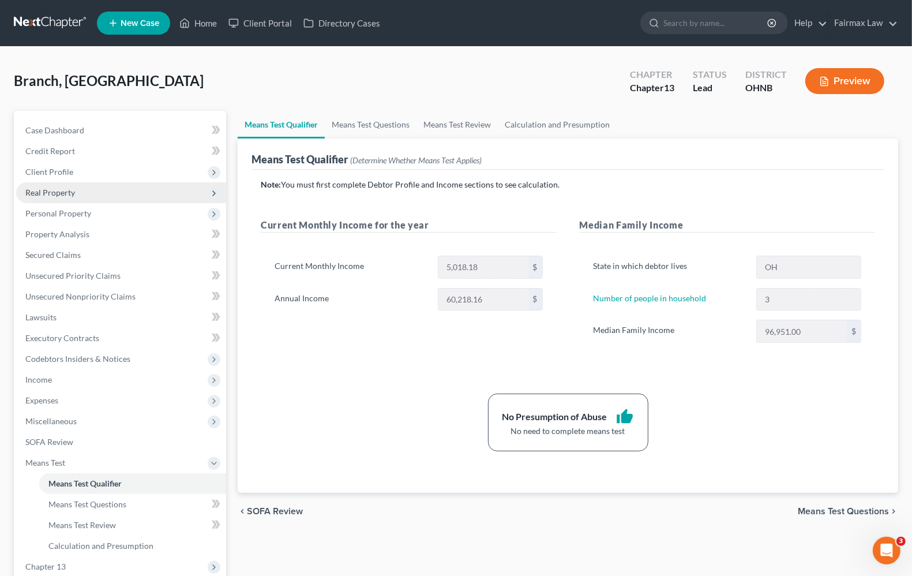
click at [55, 188] on span "Real Property" at bounding box center [50, 192] width 50 height 10
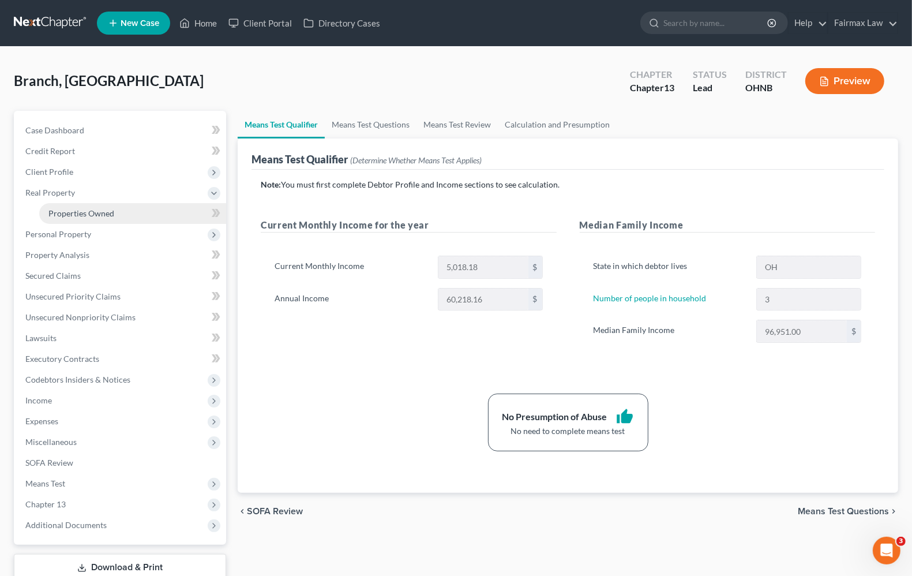
click at [75, 209] on span "Properties Owned" at bounding box center [81, 213] width 66 height 10
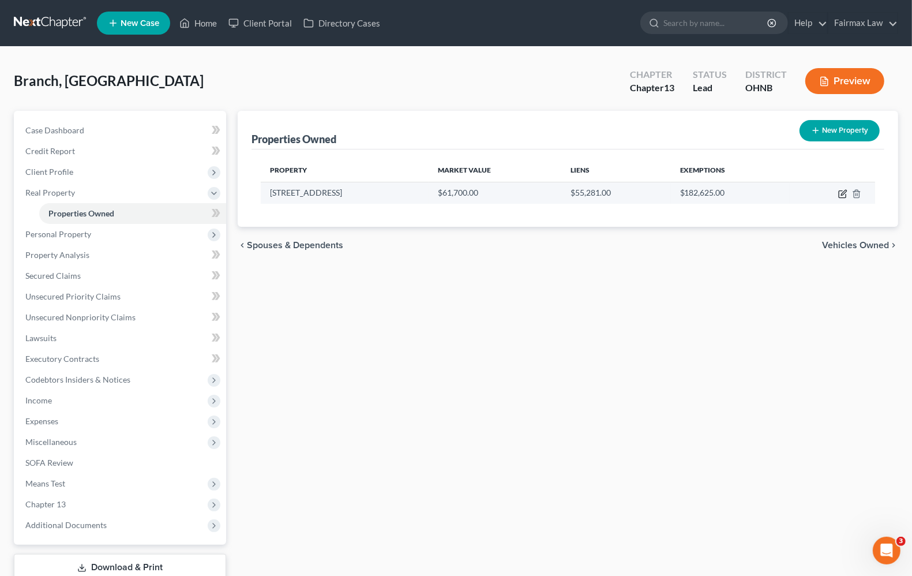
click at [842, 194] on icon "button" at bounding box center [843, 192] width 5 height 5
select select "36"
select select "0"
select select "7"
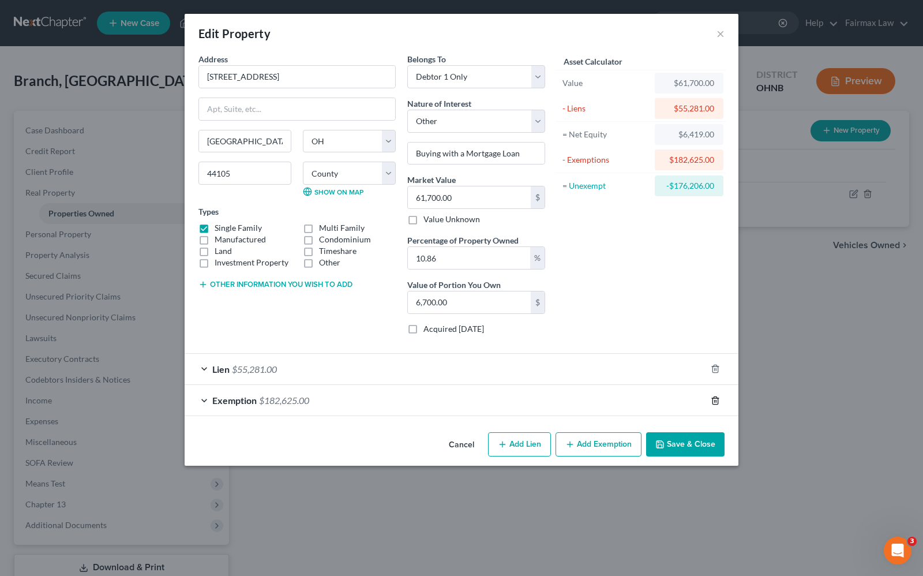
click at [716, 405] on icon "button" at bounding box center [714, 400] width 9 height 9
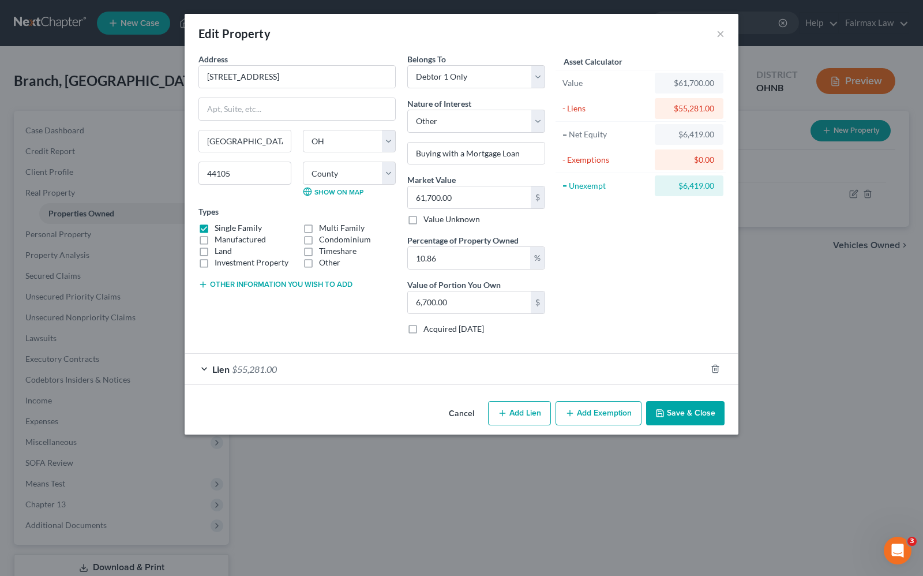
click at [597, 421] on button "Add Exemption" at bounding box center [598, 413] width 86 height 24
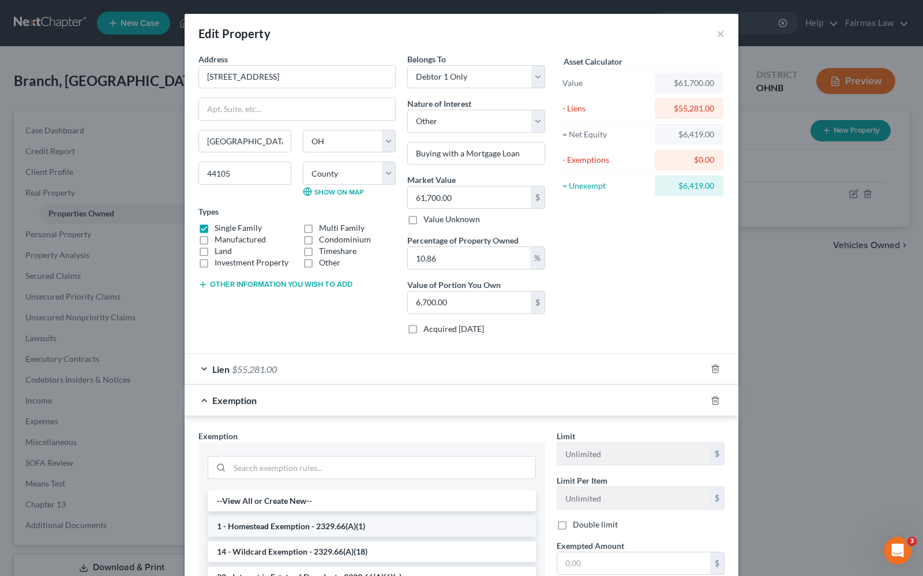
click at [326, 532] on li "1 - Homestead Exemption - 2329.66(A)(1)" at bounding box center [372, 526] width 328 height 21
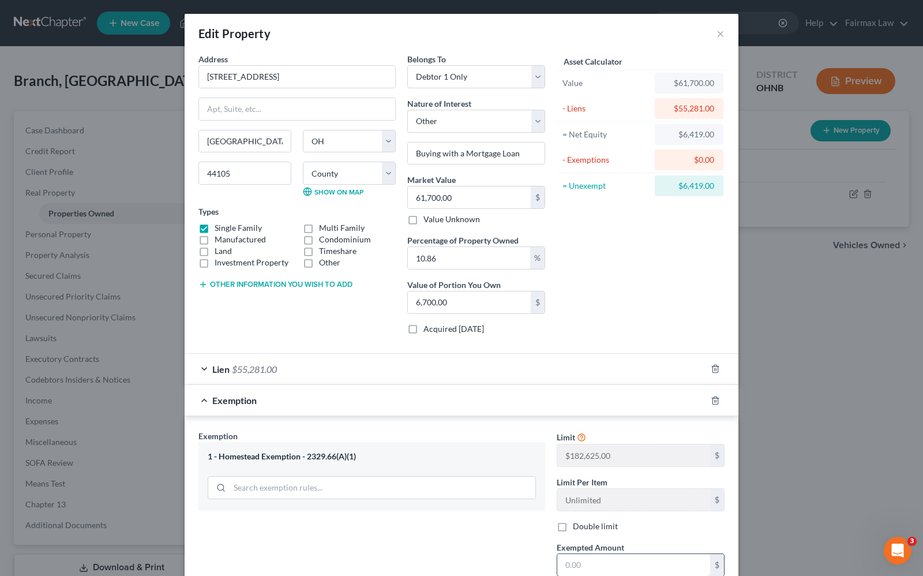
click at [582, 572] on input "text" at bounding box center [633, 565] width 153 height 22
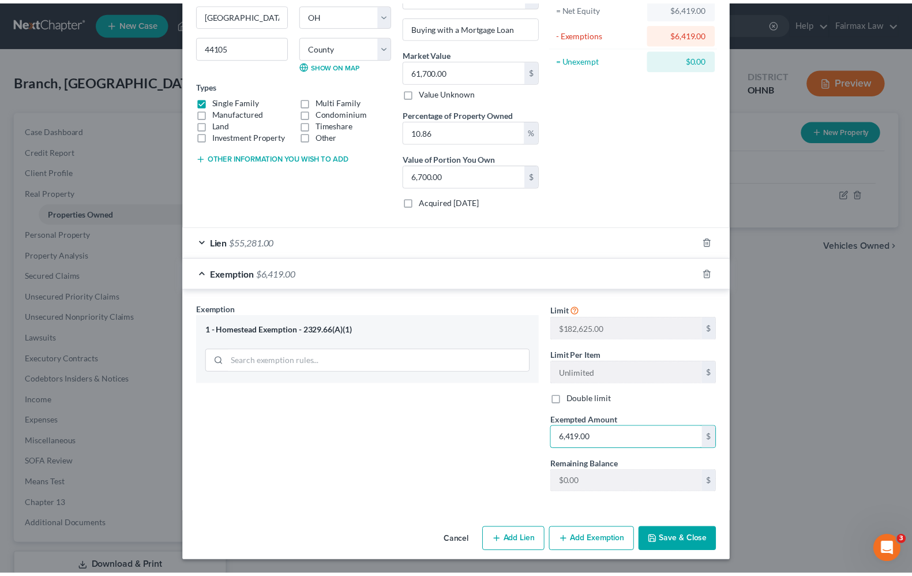
scroll to position [130, 0]
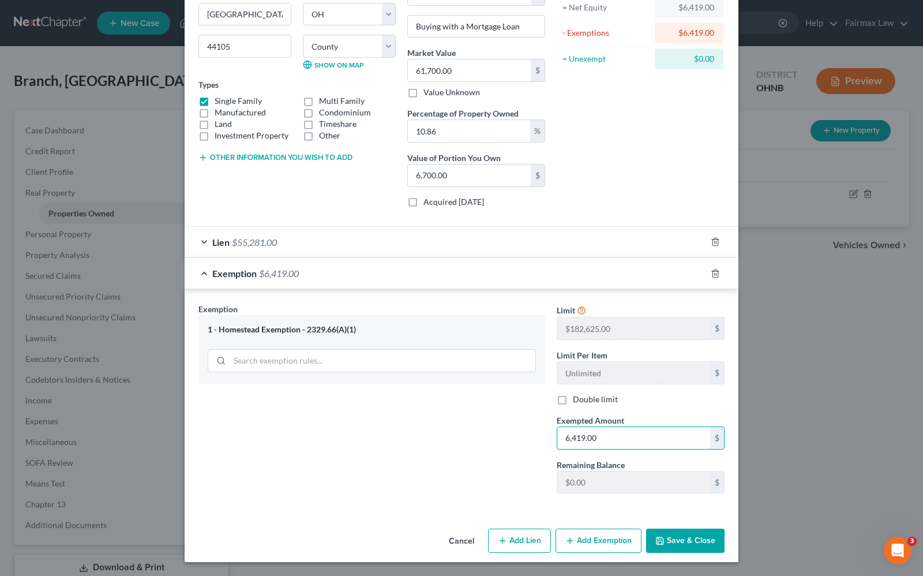
type input "6,419.00"
click at [695, 540] on button "Save & Close" at bounding box center [685, 540] width 78 height 24
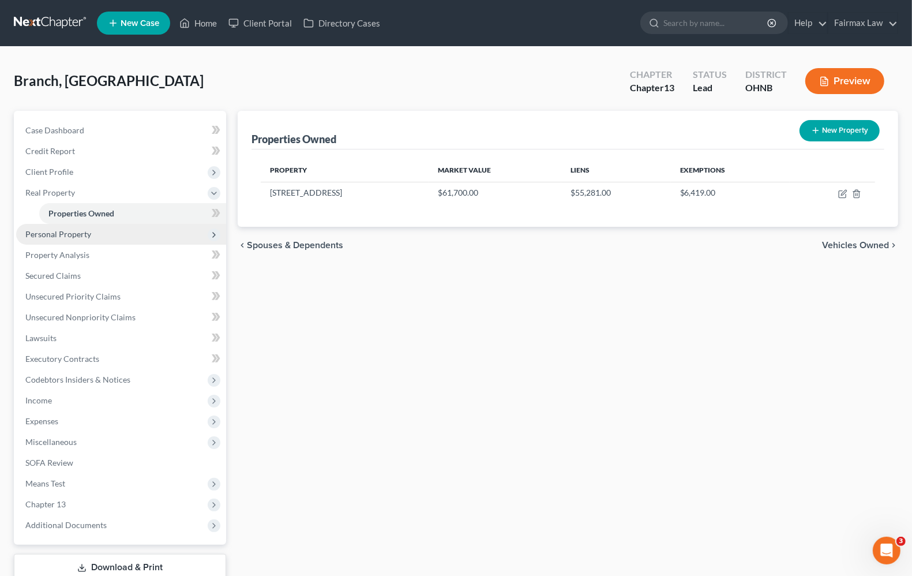
click at [65, 235] on span "Personal Property" at bounding box center [58, 234] width 66 height 10
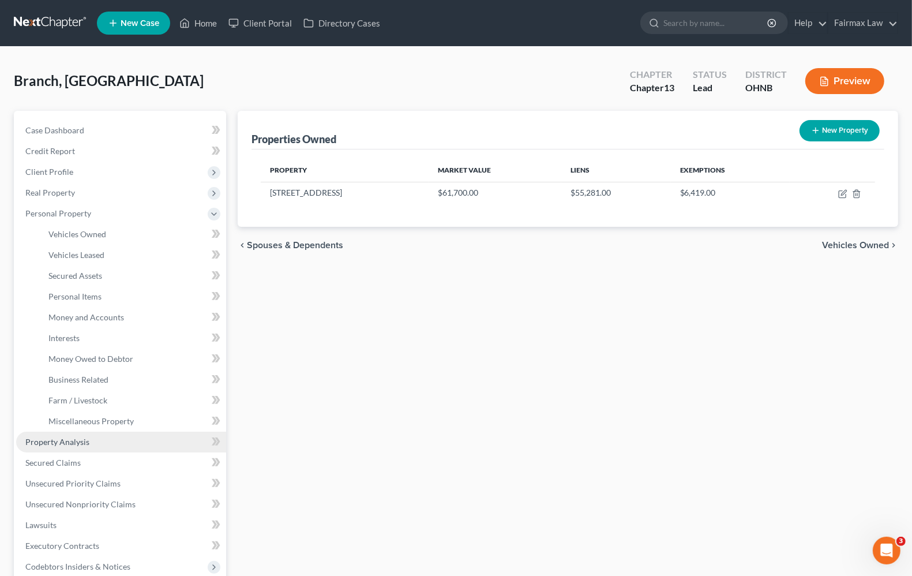
click at [76, 445] on span "Property Analysis" at bounding box center [57, 442] width 64 height 10
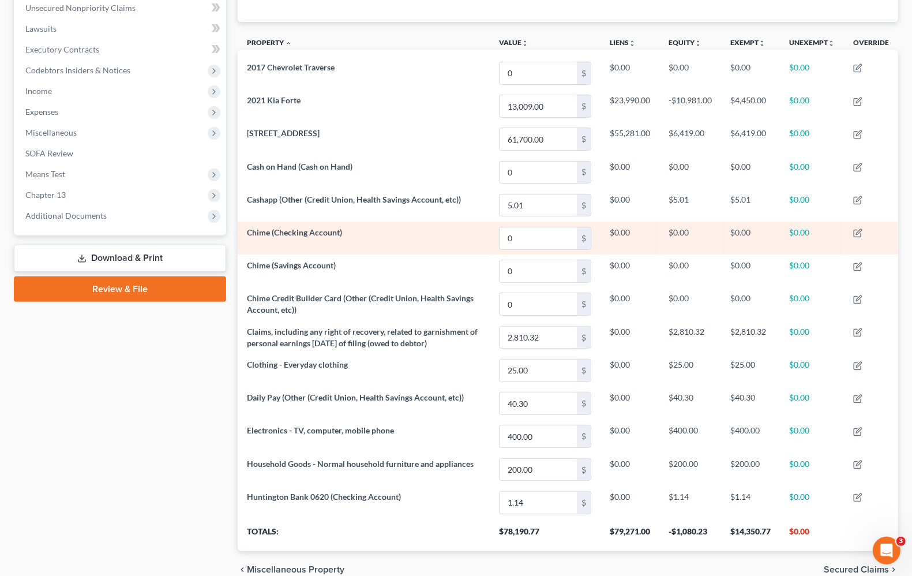
scroll to position [347, 0]
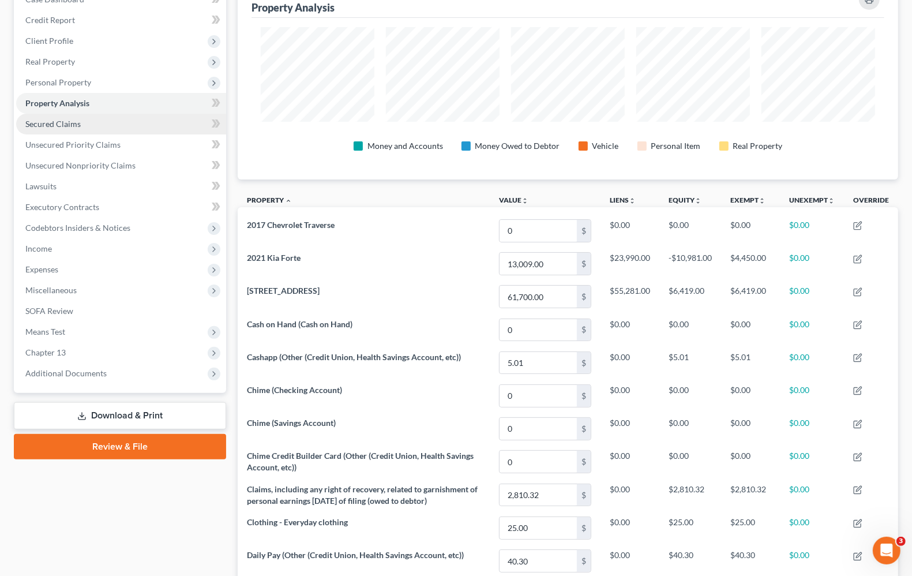
click at [52, 126] on span "Secured Claims" at bounding box center [52, 124] width 55 height 10
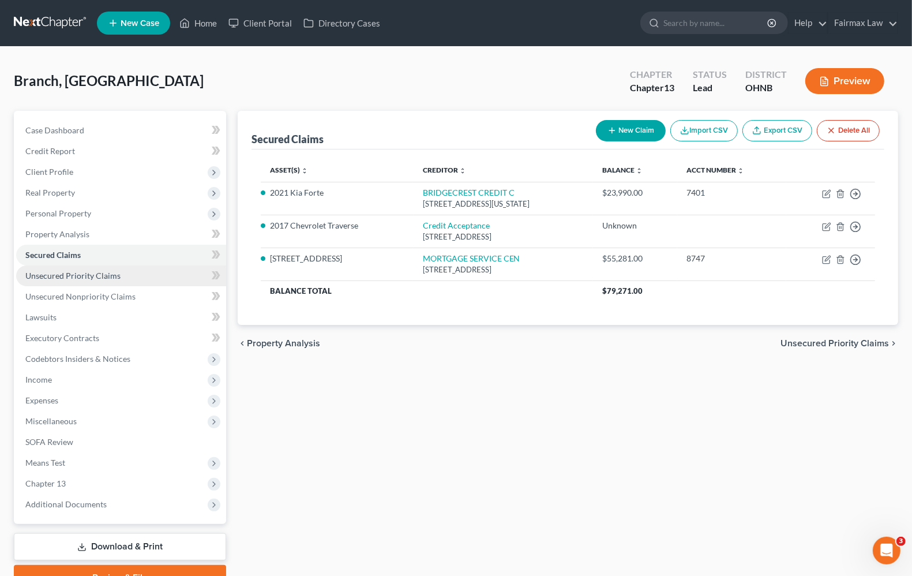
click at [84, 280] on link "Unsecured Priority Claims" at bounding box center [121, 275] width 210 height 21
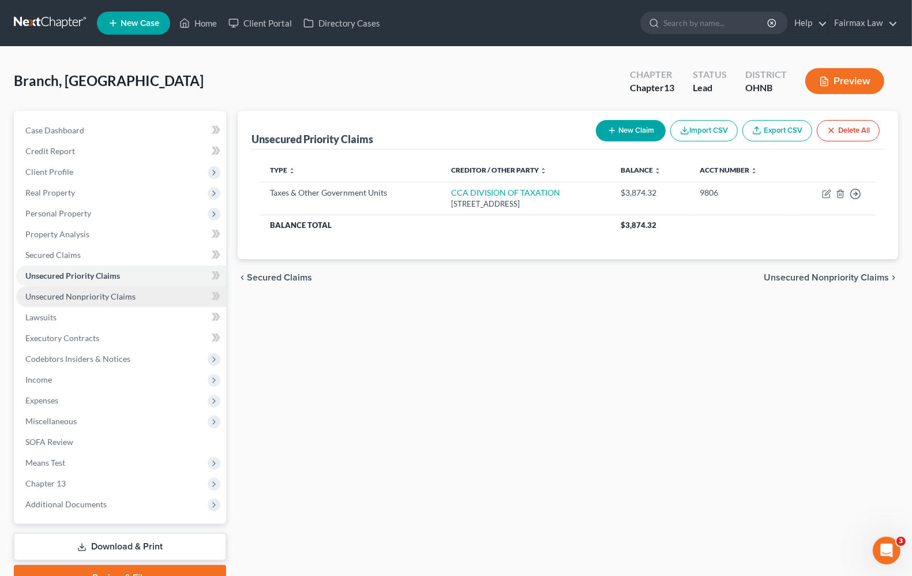
click at [80, 298] on span "Unsecured Nonpriority Claims" at bounding box center [80, 296] width 110 height 10
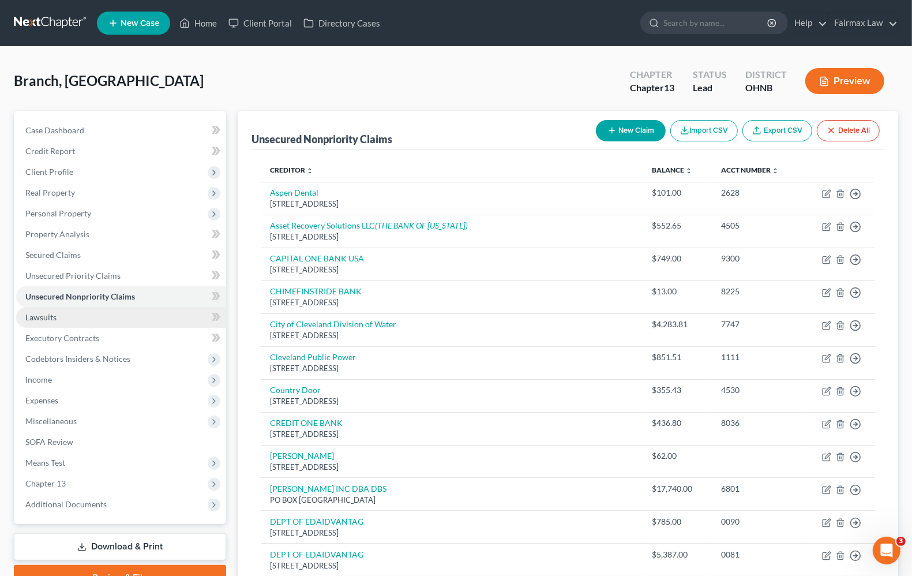
click at [53, 321] on link "Lawsuits" at bounding box center [121, 317] width 210 height 21
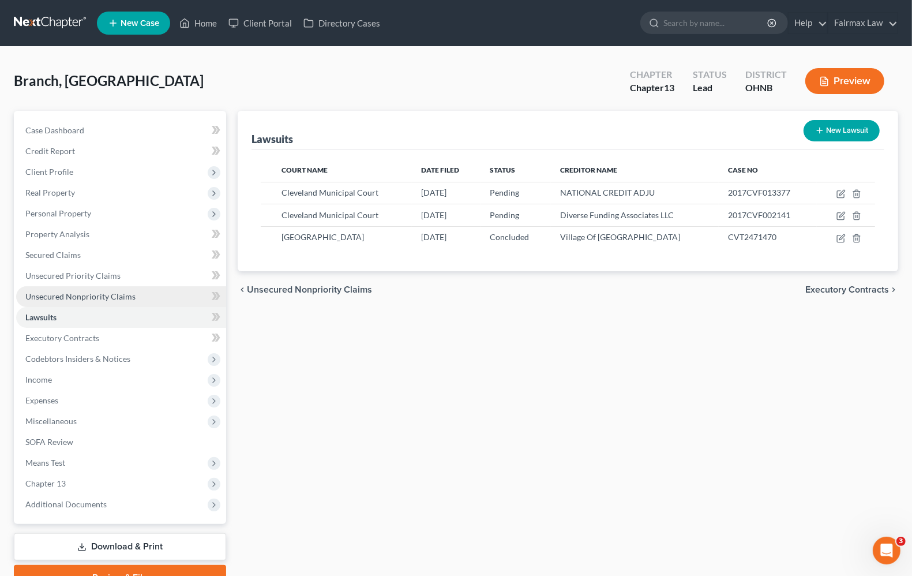
click at [54, 297] on span "Unsecured Nonpriority Claims" at bounding box center [80, 296] width 110 height 10
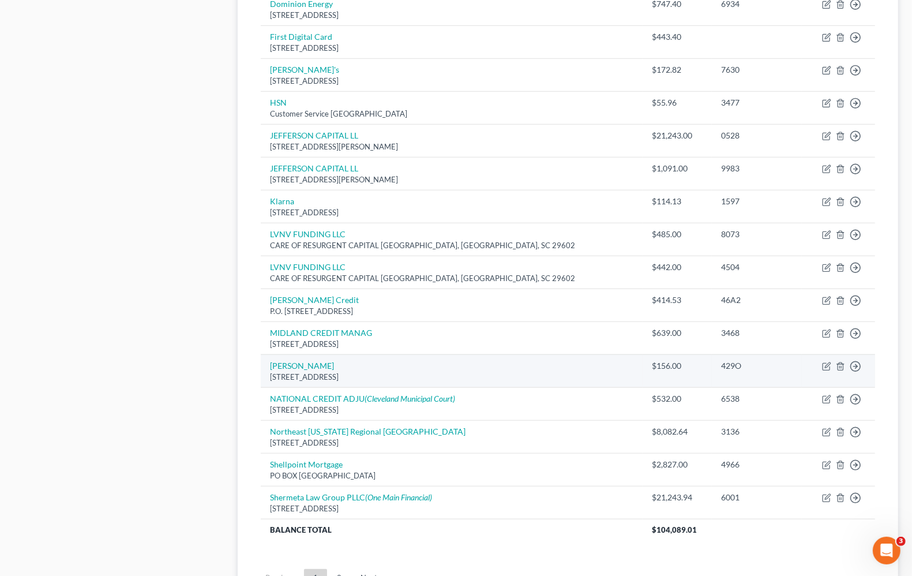
scroll to position [721, 0]
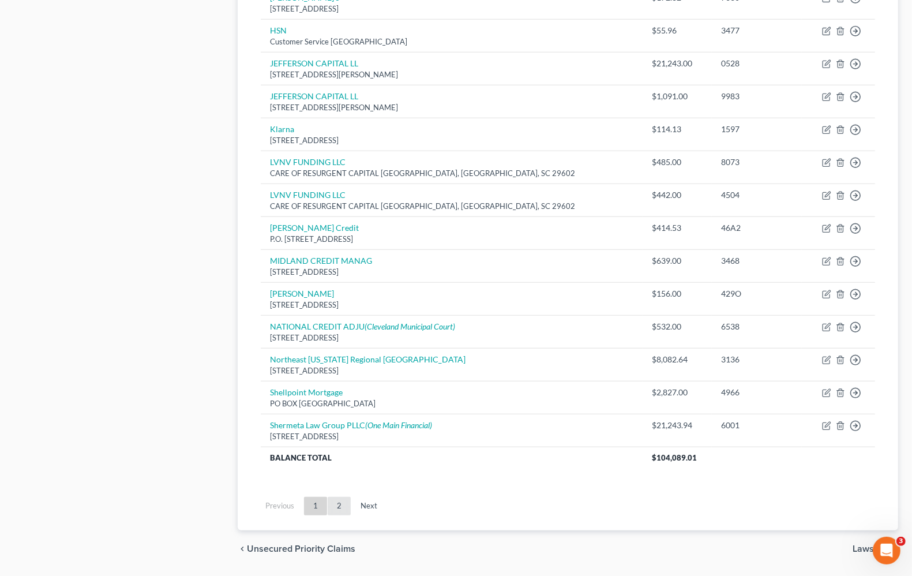
click at [337, 509] on link "2" at bounding box center [339, 505] width 23 height 18
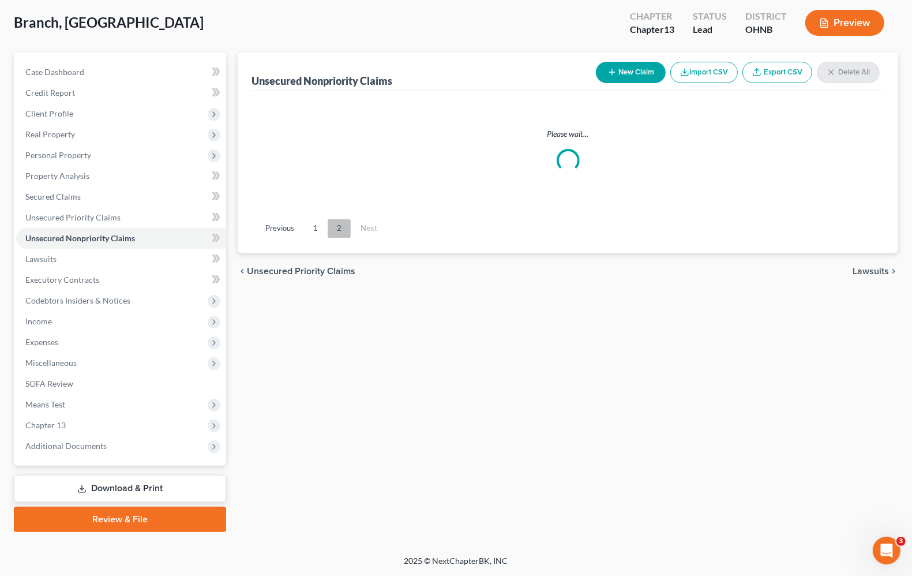
scroll to position [57, 0]
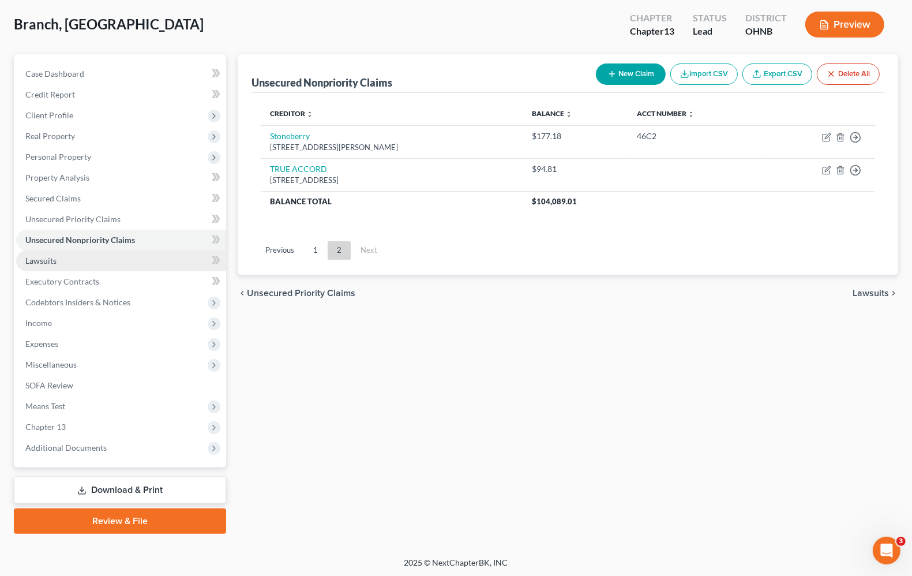
click at [61, 263] on link "Lawsuits" at bounding box center [121, 260] width 210 height 21
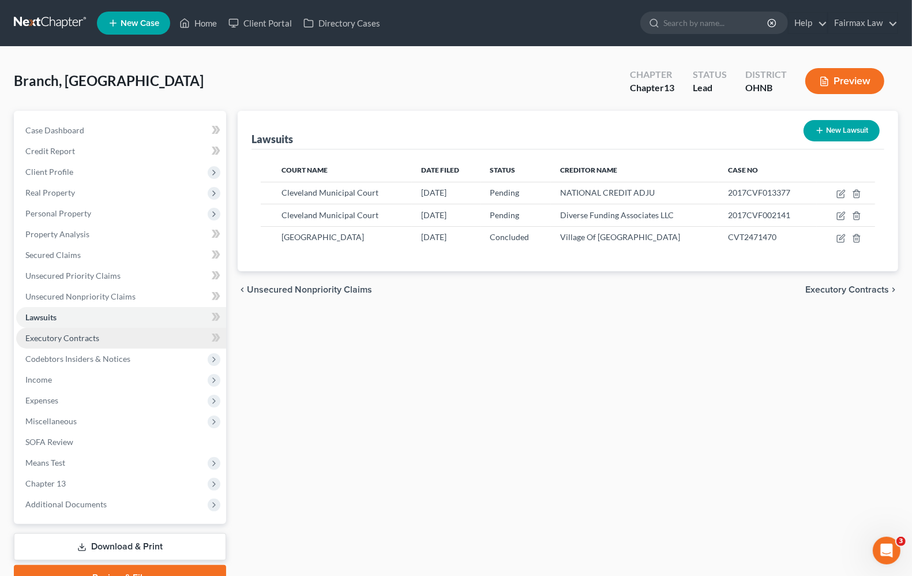
click at [86, 342] on link "Executory Contracts" at bounding box center [121, 338] width 210 height 21
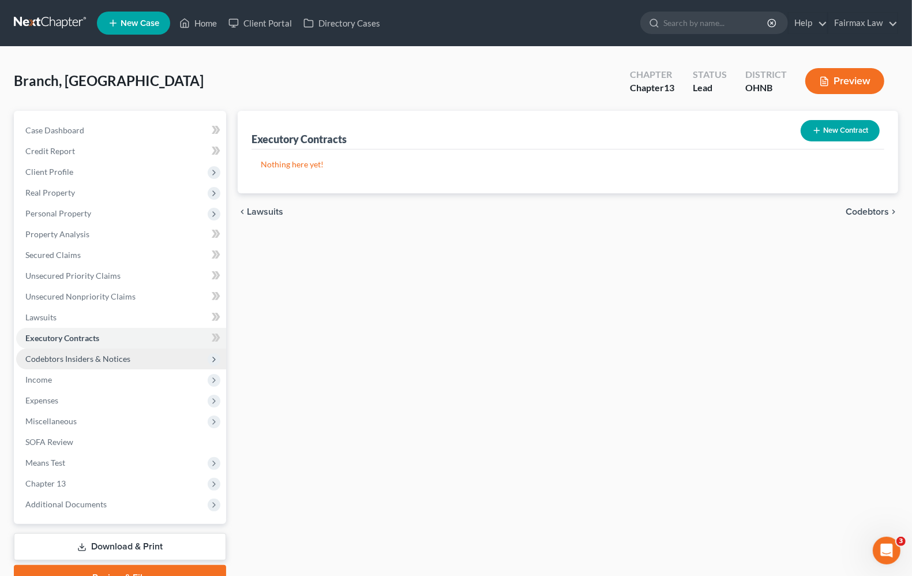
click at [85, 362] on span "Codebtors Insiders & Notices" at bounding box center [121, 358] width 210 height 21
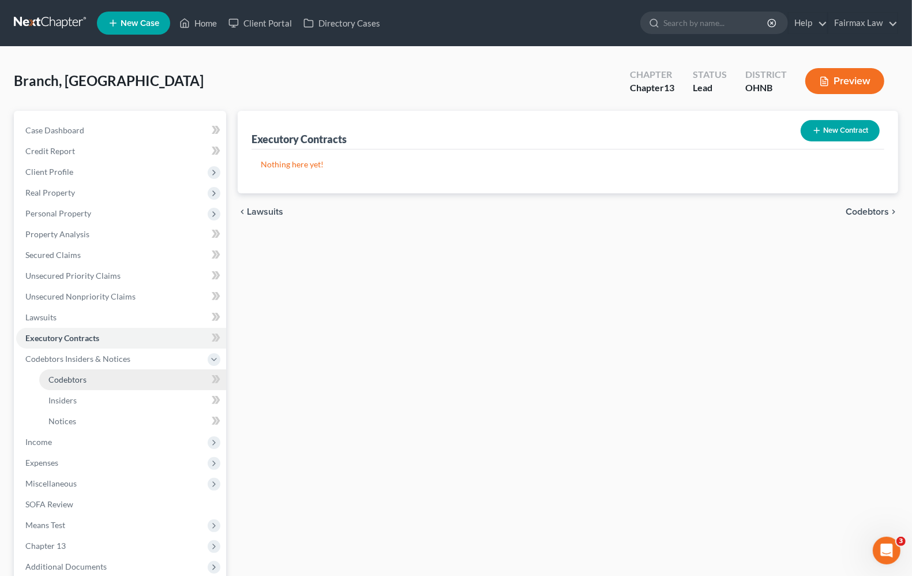
click at [62, 388] on link "Codebtors" at bounding box center [132, 379] width 187 height 21
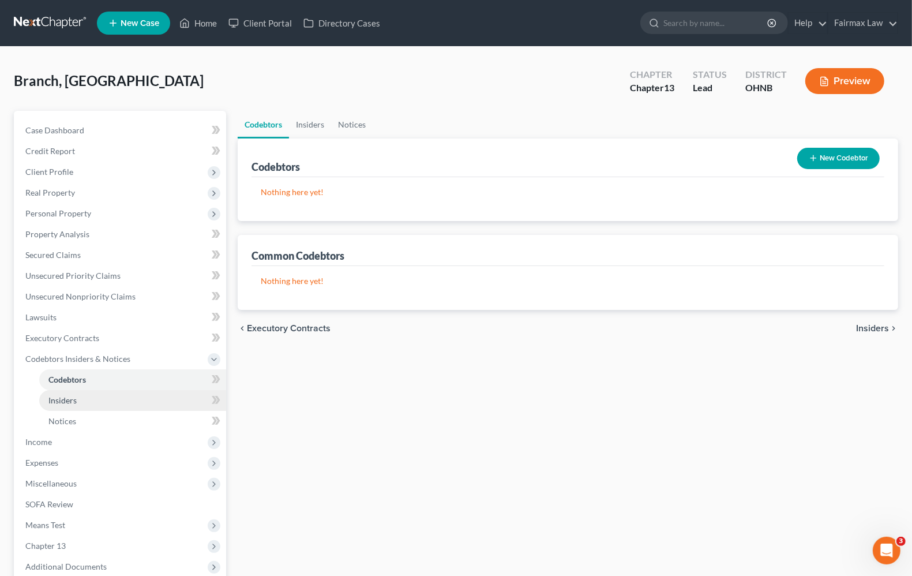
click at [62, 400] on span "Insiders" at bounding box center [62, 400] width 28 height 10
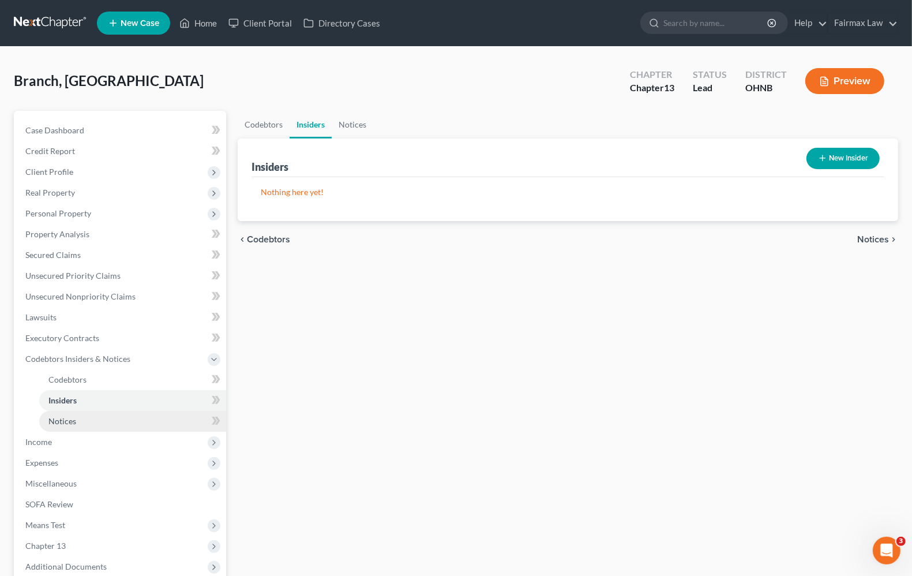
click at [63, 420] on span "Notices" at bounding box center [62, 421] width 28 height 10
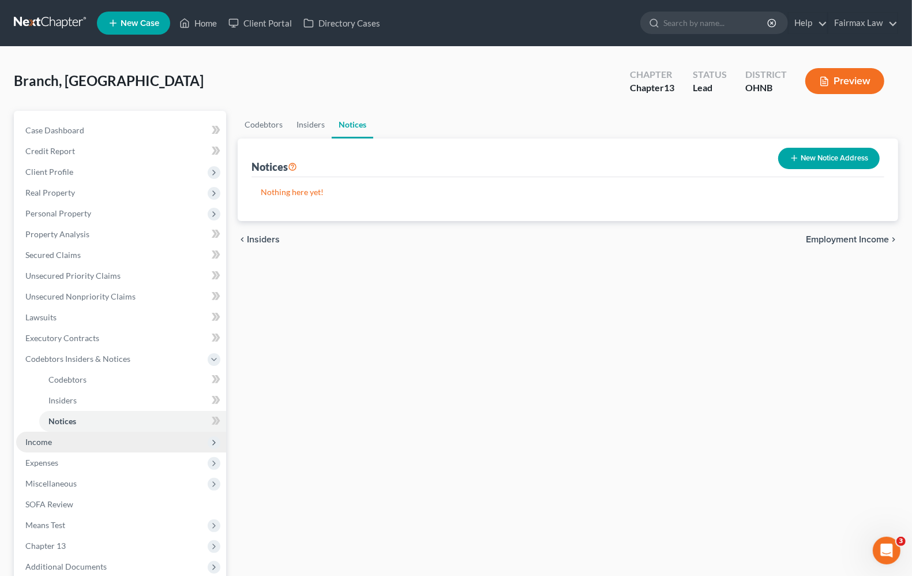
click at [22, 442] on span "Income" at bounding box center [121, 441] width 210 height 21
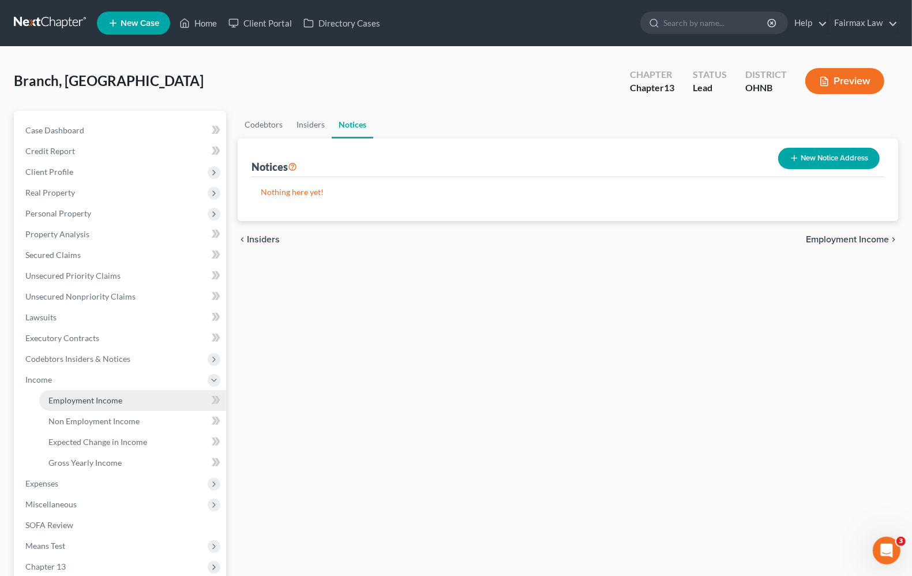
click at [72, 400] on span "Employment Income" at bounding box center [85, 400] width 74 height 10
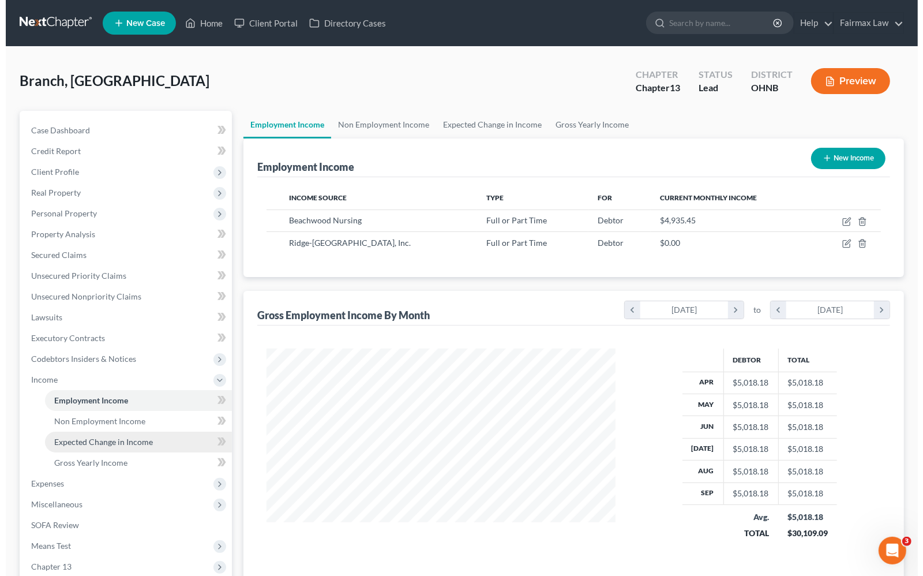
scroll to position [208, 371]
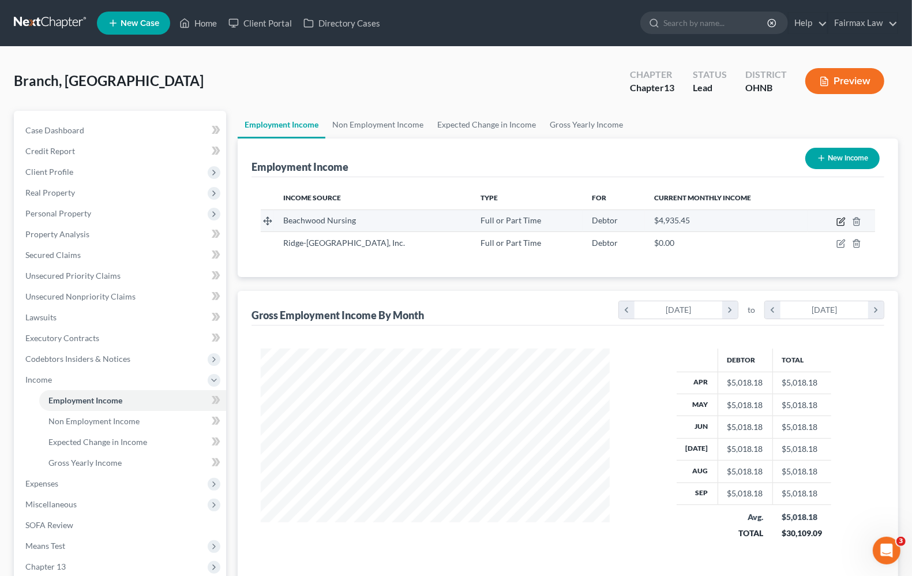
click at [838, 217] on icon "button" at bounding box center [840, 221] width 9 height 9
select select "0"
select select "36"
select select "2"
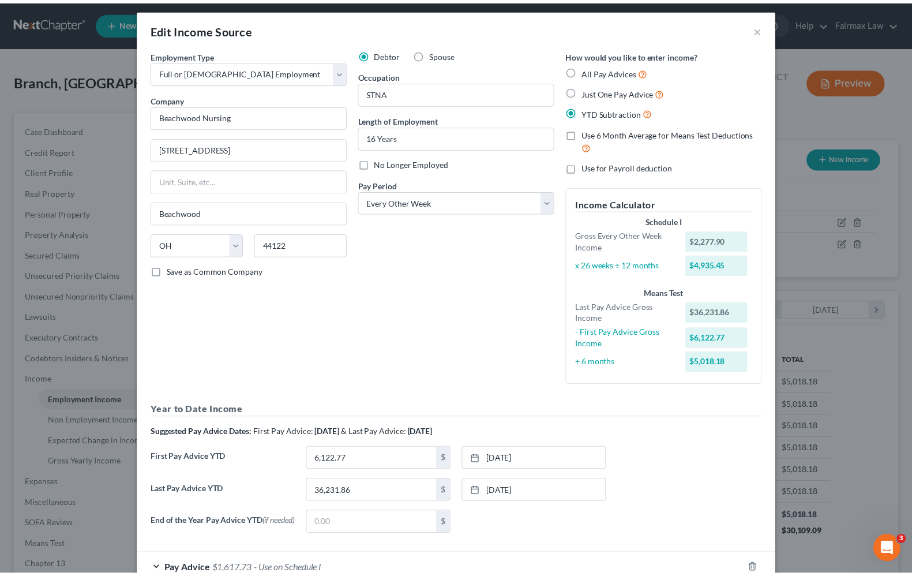
scroll to position [0, 0]
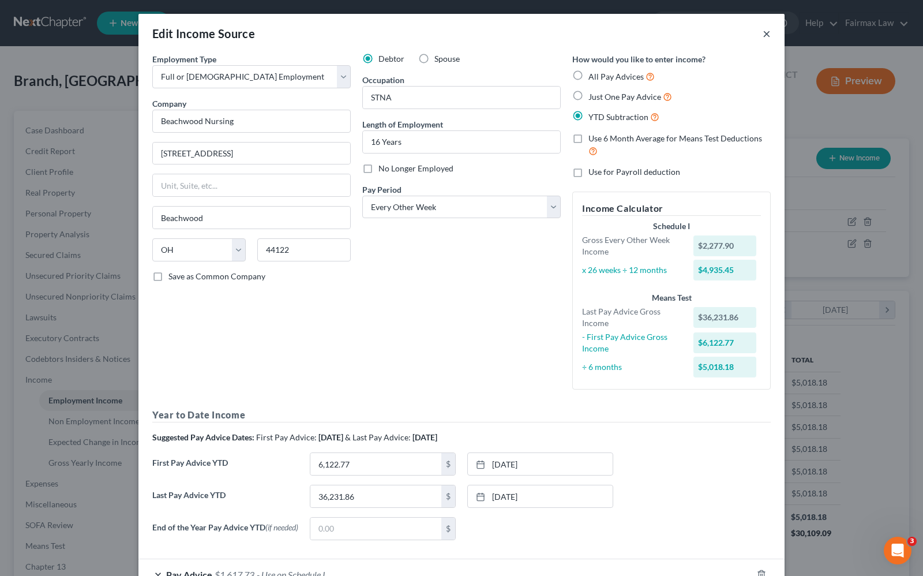
click at [762, 36] on button "×" at bounding box center [766, 34] width 8 height 14
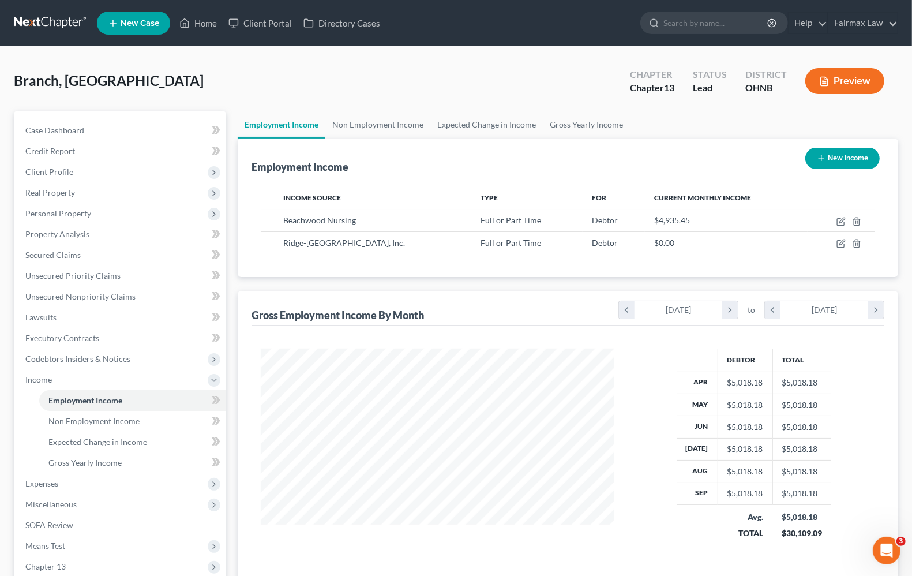
scroll to position [576446, 576282]
click at [111, 419] on span "Non Employment Income" at bounding box center [93, 421] width 91 height 10
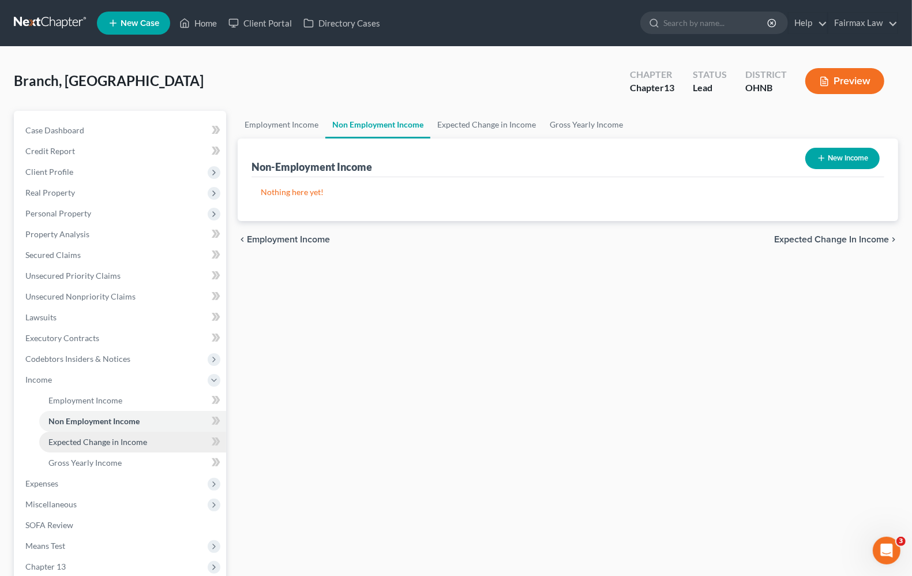
click at [106, 444] on span "Expected Change in Income" at bounding box center [97, 442] width 99 height 10
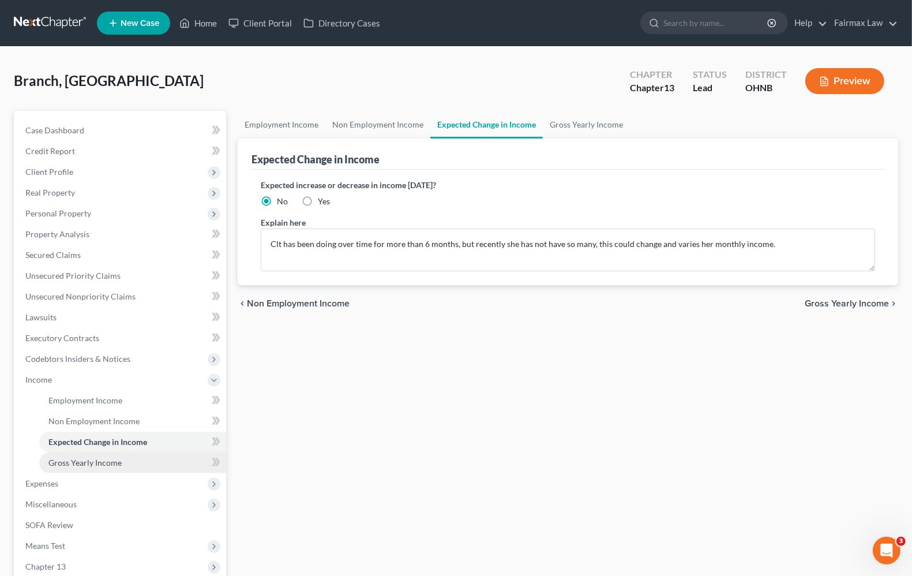
click at [101, 462] on span "Gross Yearly Income" at bounding box center [84, 462] width 73 height 10
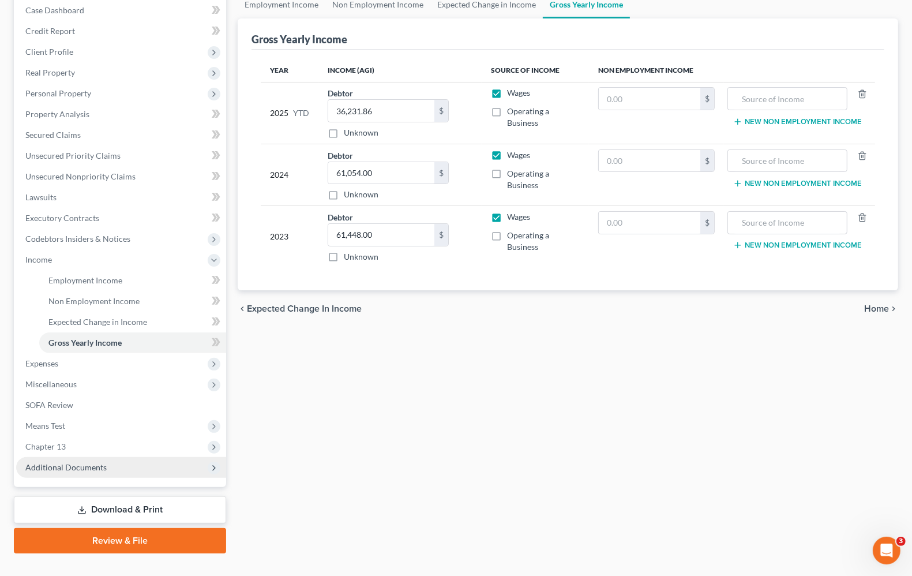
scroll to position [140, 0]
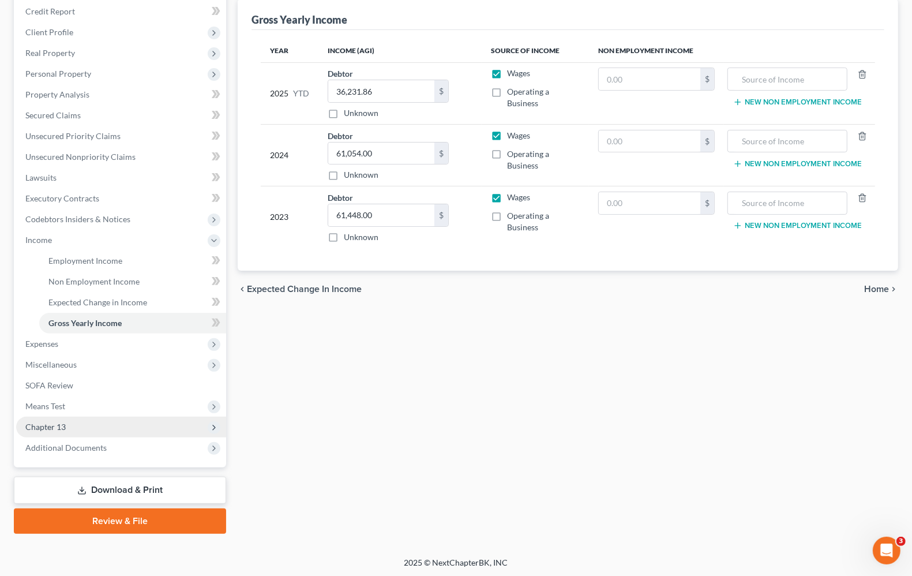
click at [70, 430] on span "Chapter 13" at bounding box center [121, 426] width 210 height 21
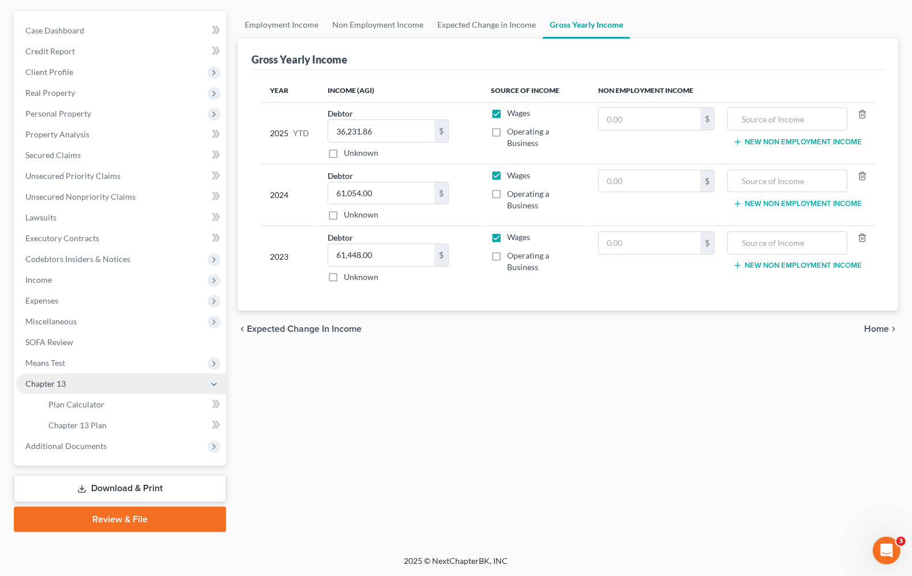
scroll to position [99, 0]
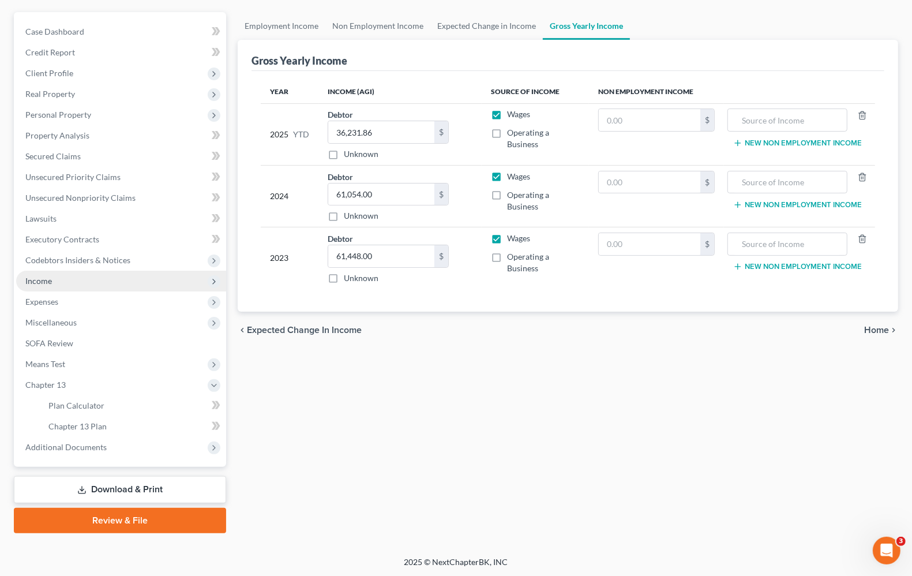
click at [52, 285] on span "Income" at bounding box center [121, 280] width 210 height 21
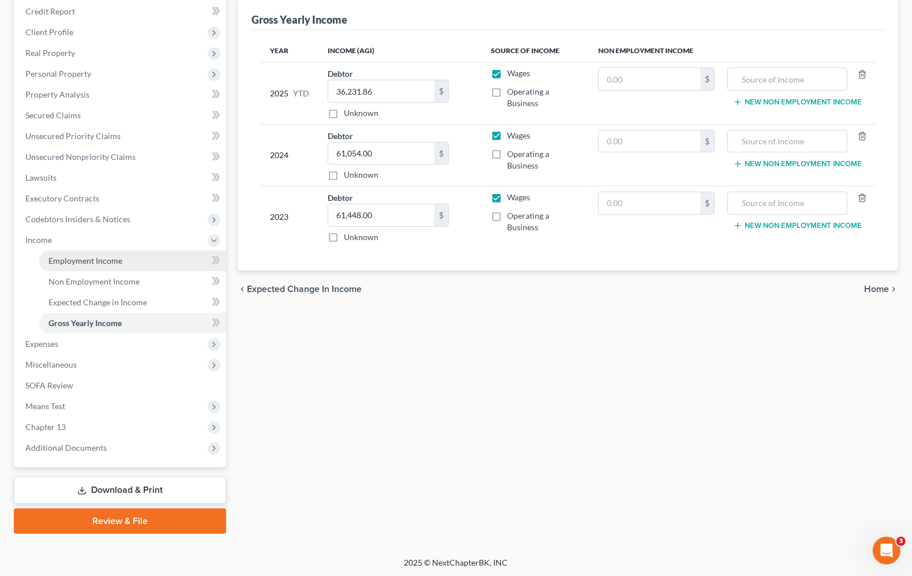
click at [100, 258] on span "Employment Income" at bounding box center [85, 260] width 74 height 10
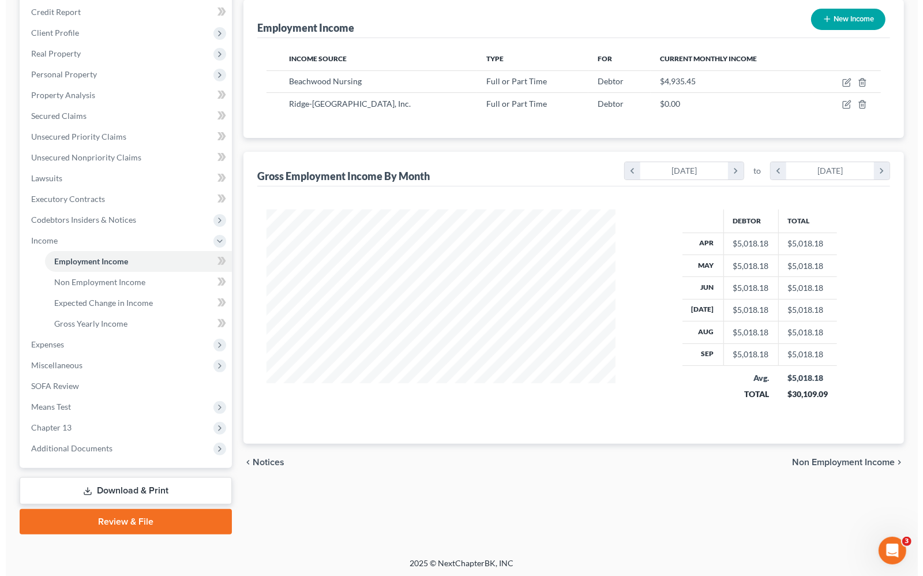
scroll to position [140, 0]
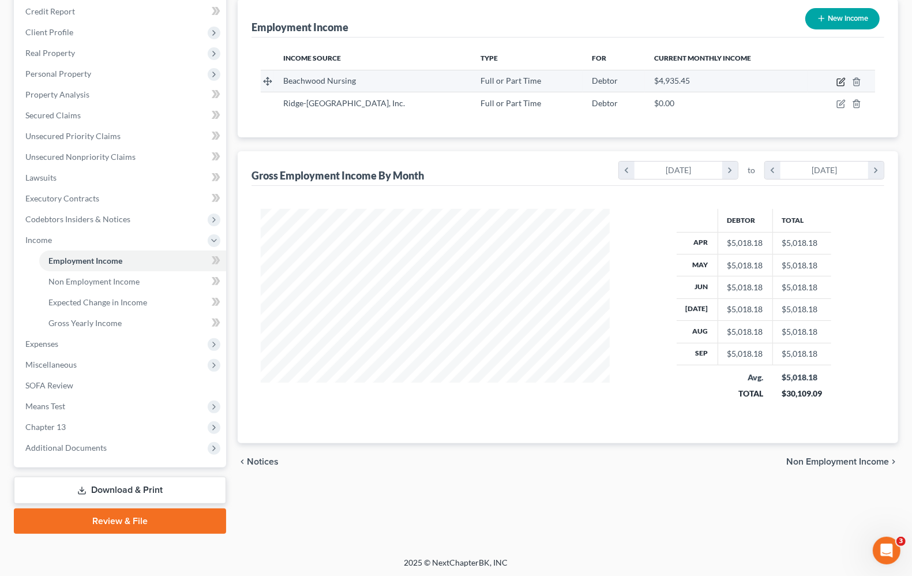
click at [840, 82] on icon "button" at bounding box center [841, 80] width 5 height 5
select select "0"
select select "36"
select select "2"
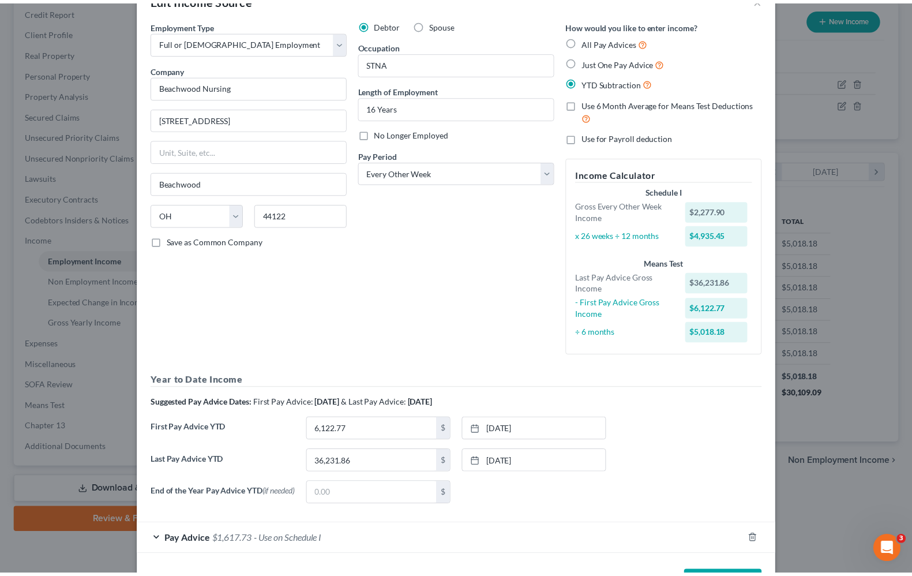
scroll to position [0, 0]
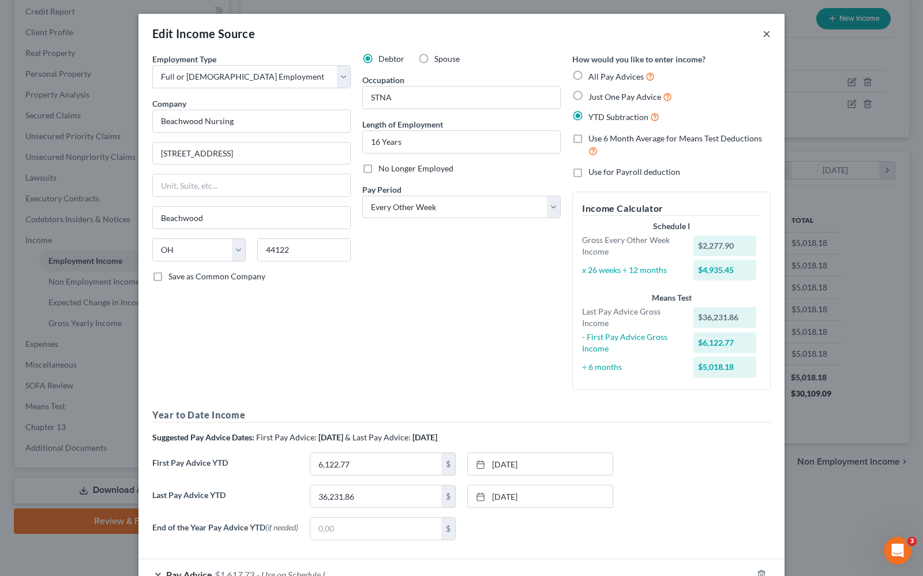
click at [762, 32] on button "×" at bounding box center [766, 34] width 8 height 14
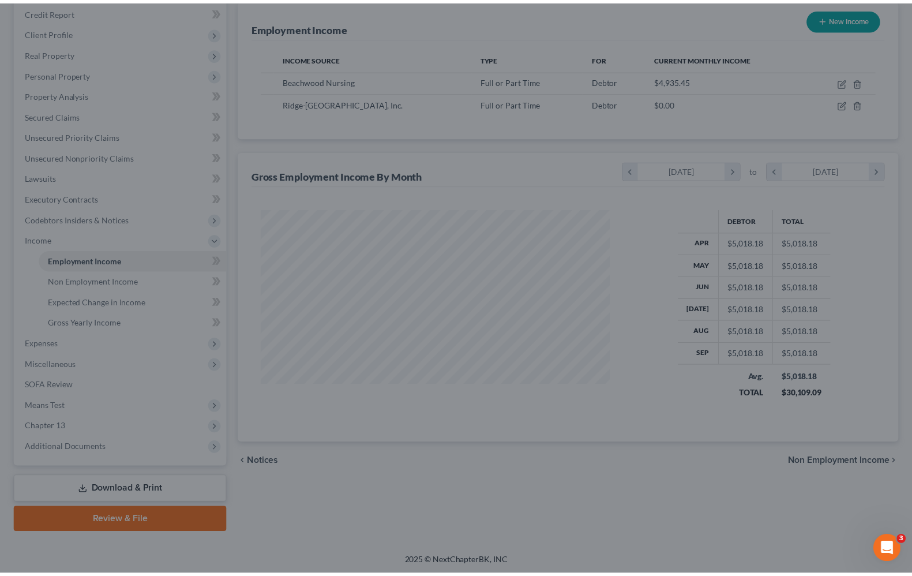
scroll to position [576446, 576282]
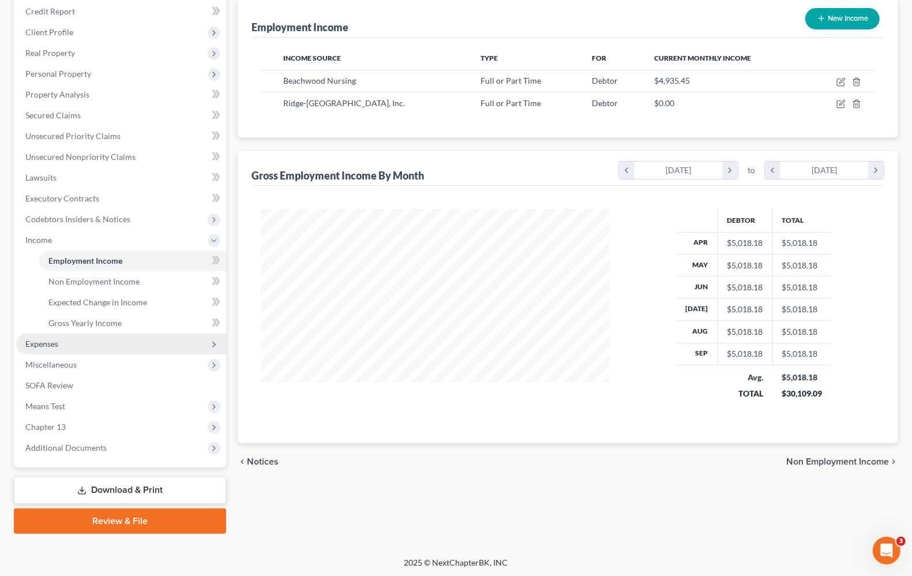
click at [44, 344] on span "Expenses" at bounding box center [41, 343] width 33 height 10
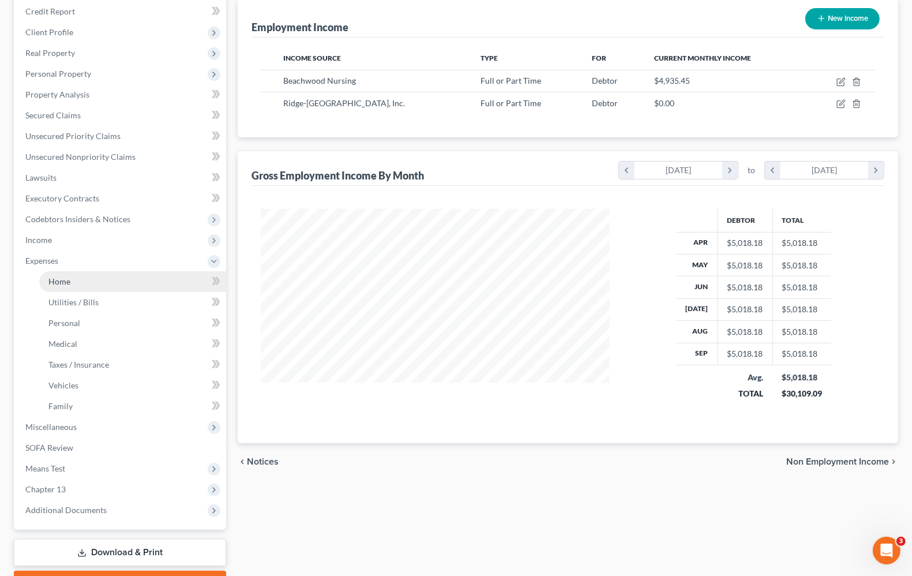
click at [70, 281] on link "Home" at bounding box center [132, 281] width 187 height 21
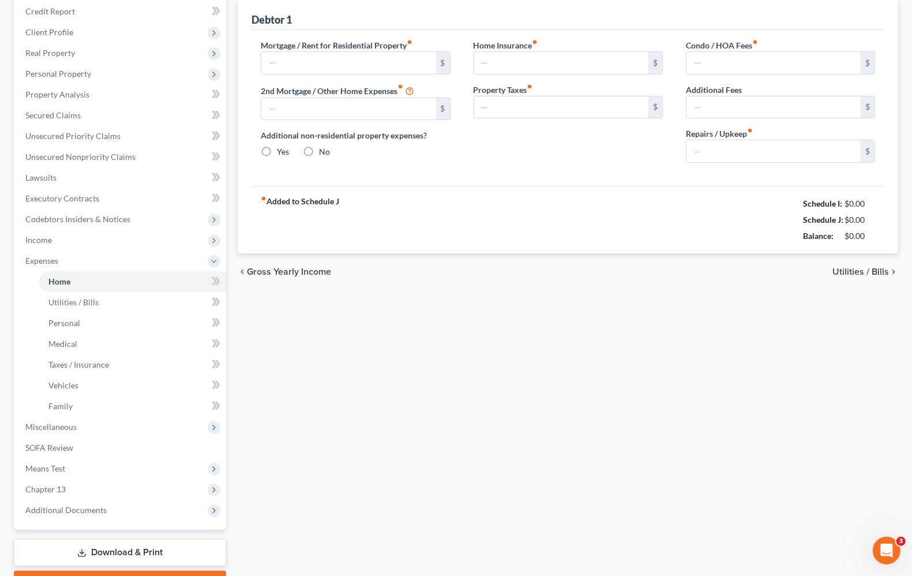
scroll to position [1, 0]
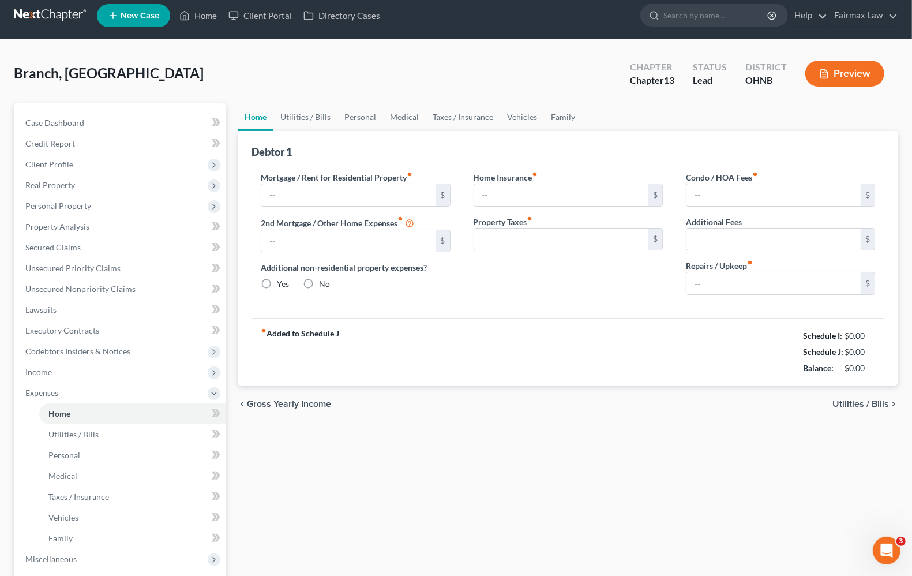
type input "535.00"
type input "0.00"
radio input "true"
type input "125.00"
type input "100.00"
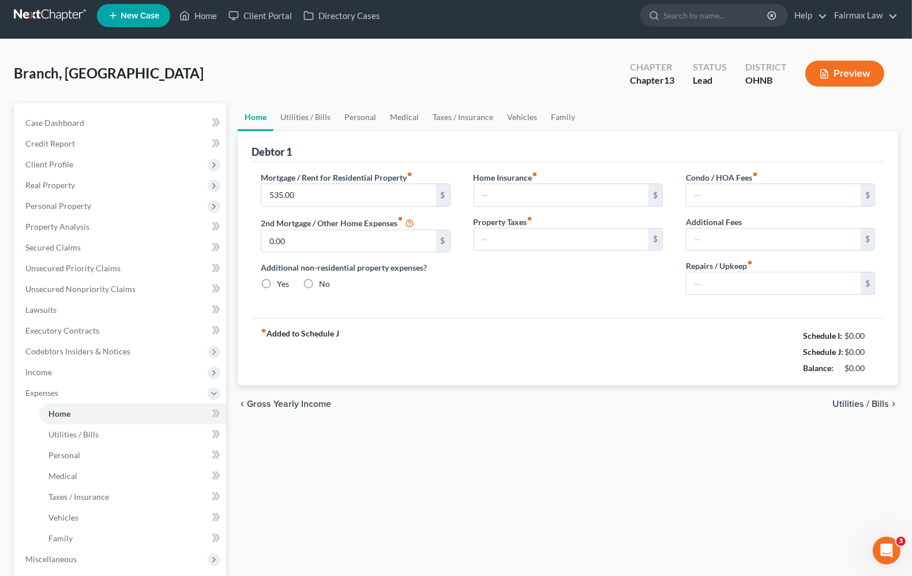
type input "0.00"
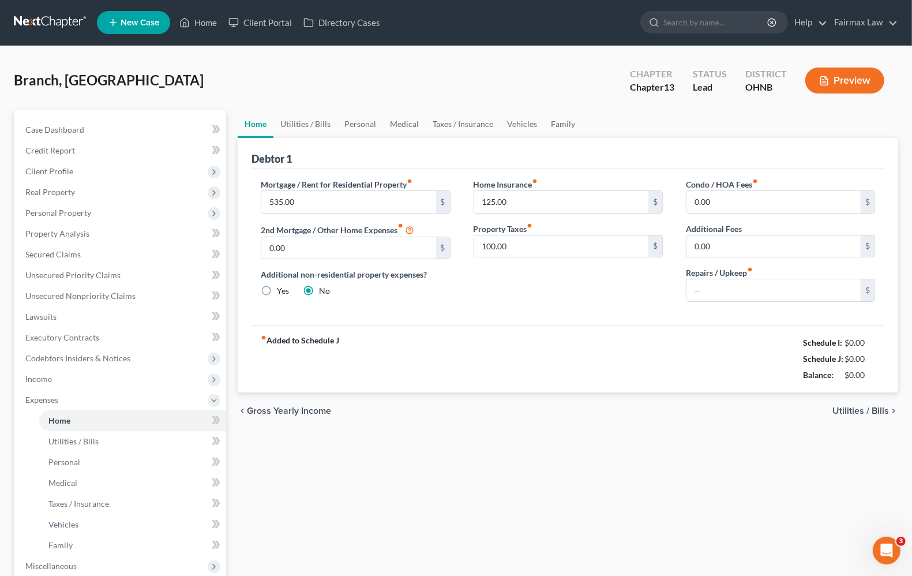
scroll to position [0, 0]
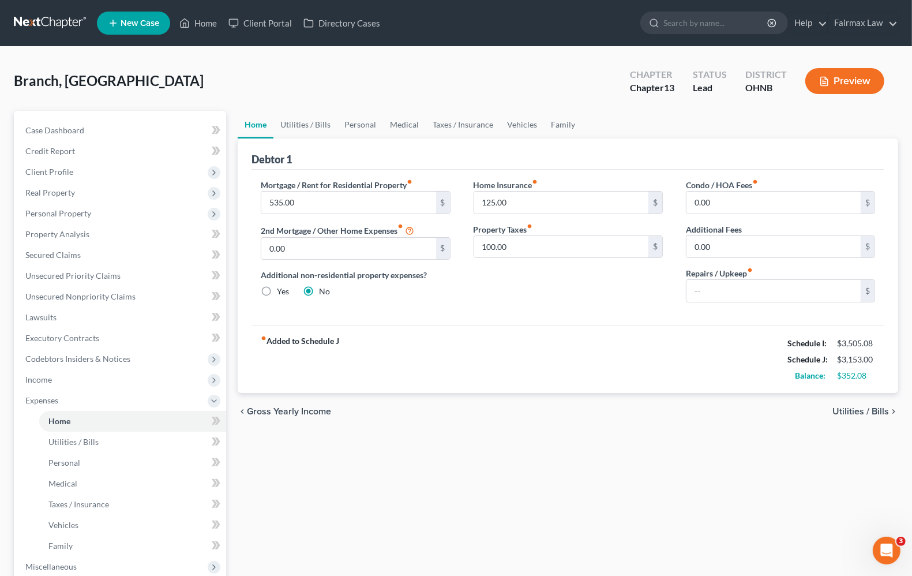
click at [868, 414] on span "Utilities / Bills" at bounding box center [860, 411] width 57 height 9
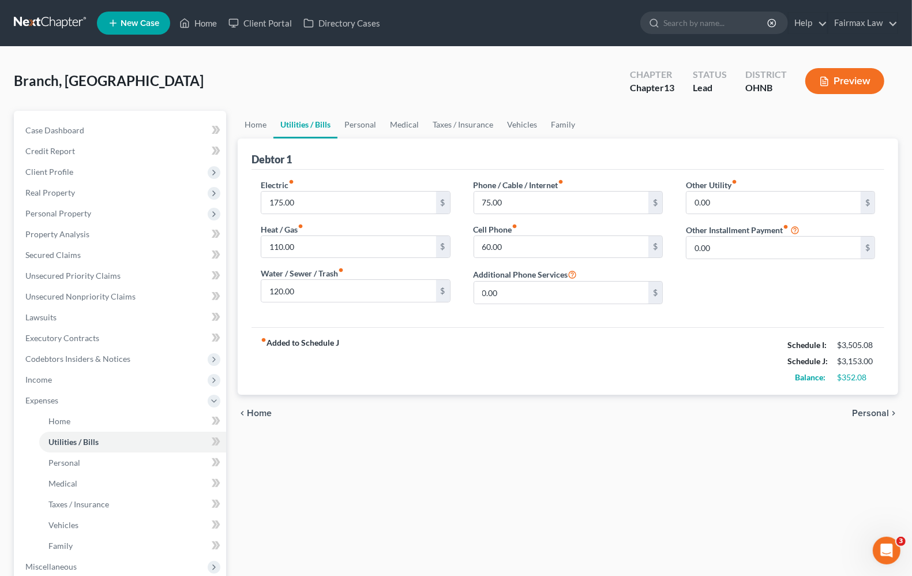
click at [868, 411] on span "Personal" at bounding box center [870, 412] width 37 height 9
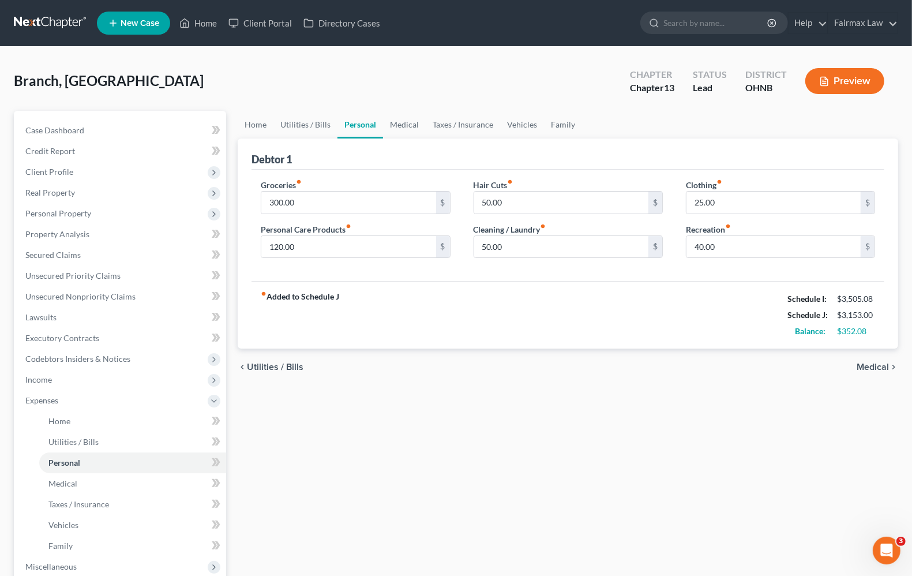
click at [872, 369] on span "Medical" at bounding box center [872, 366] width 32 height 9
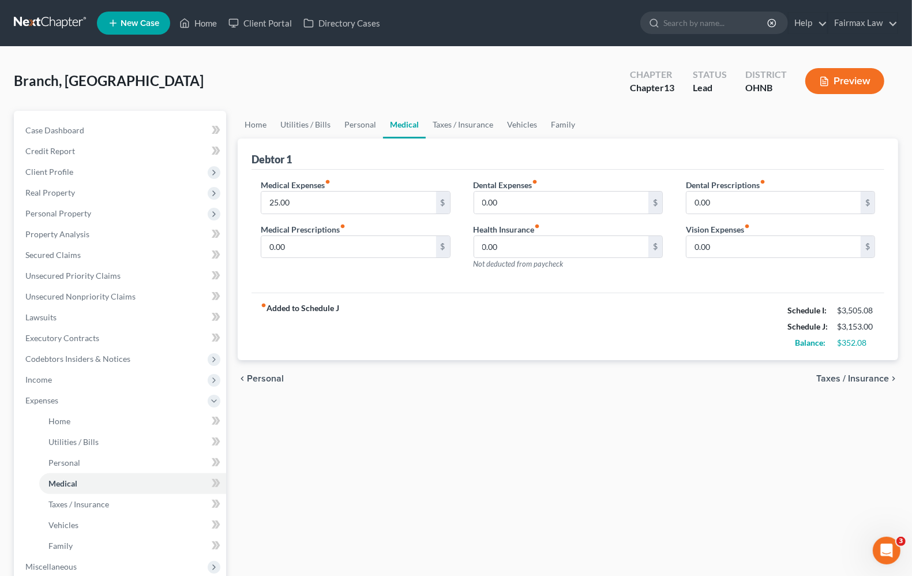
click at [871, 382] on span "Taxes / Insurance" at bounding box center [852, 378] width 73 height 9
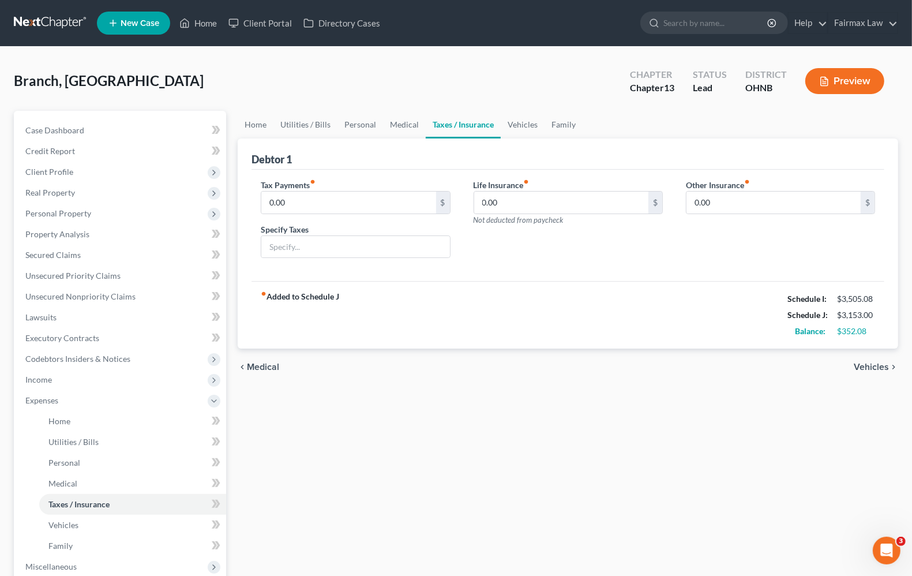
click at [871, 364] on span "Vehicles" at bounding box center [870, 366] width 35 height 9
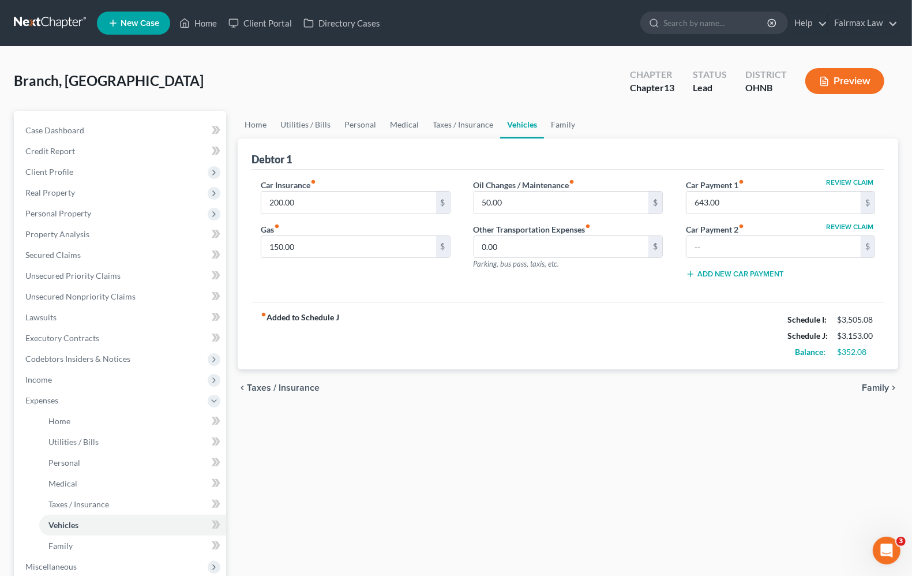
click at [870, 388] on span "Family" at bounding box center [875, 387] width 27 height 9
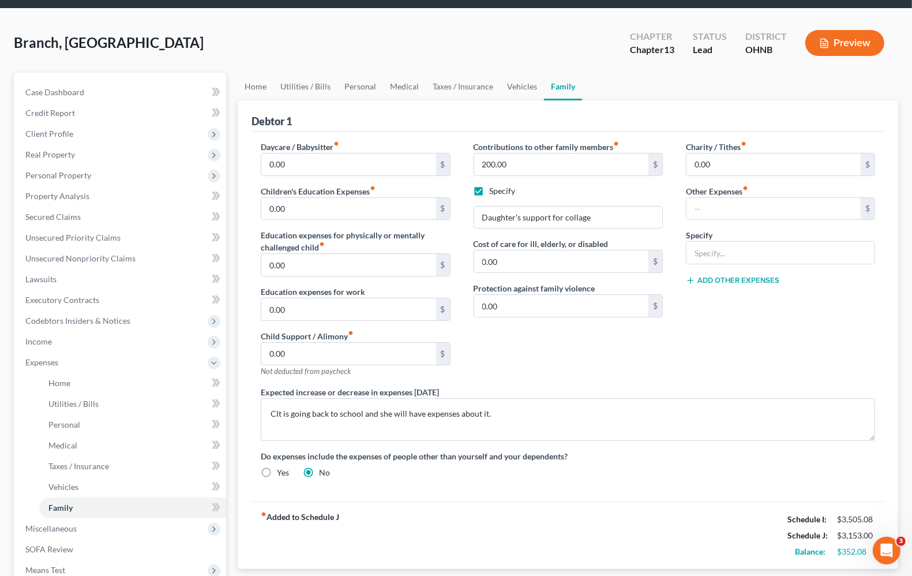
scroll to position [72, 0]
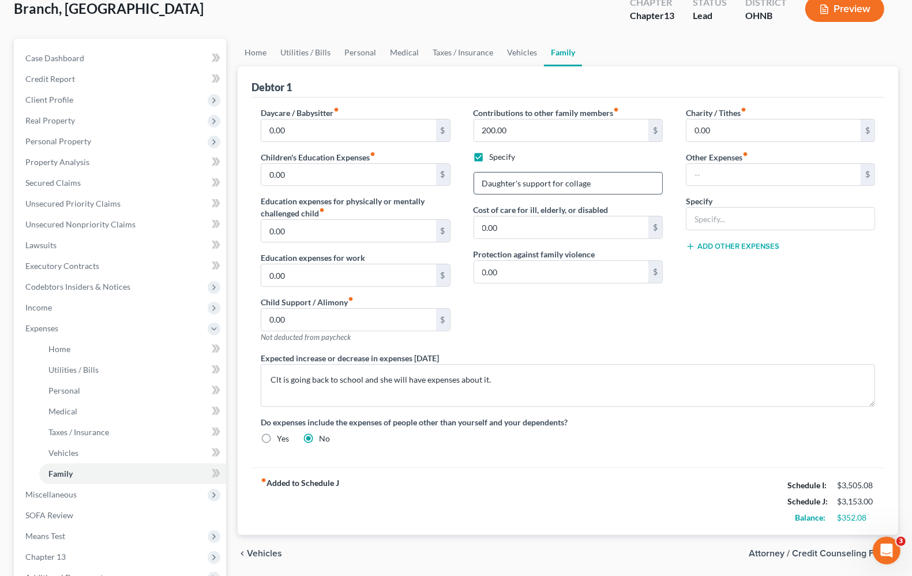
click at [589, 187] on input "Daughter's support for collage" at bounding box center [568, 183] width 188 height 22
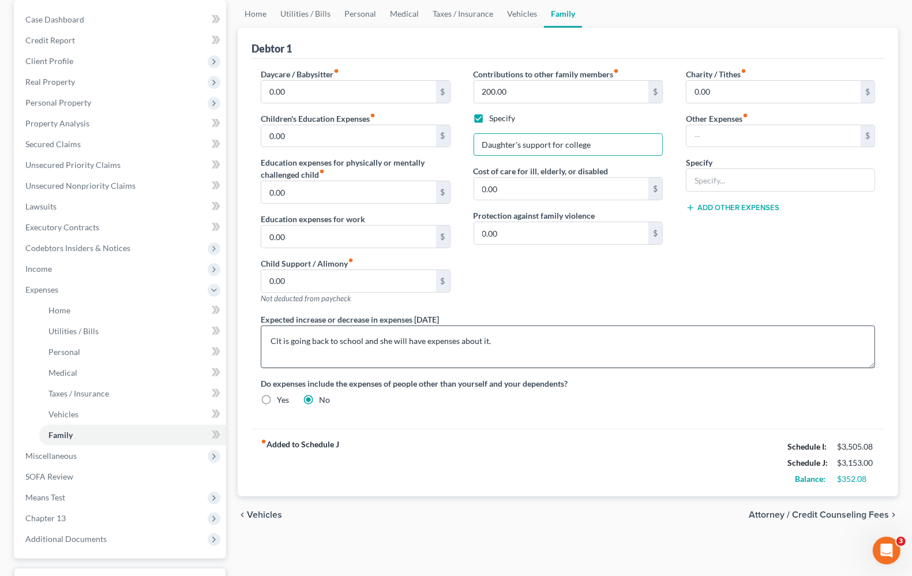
scroll to position [144, 0]
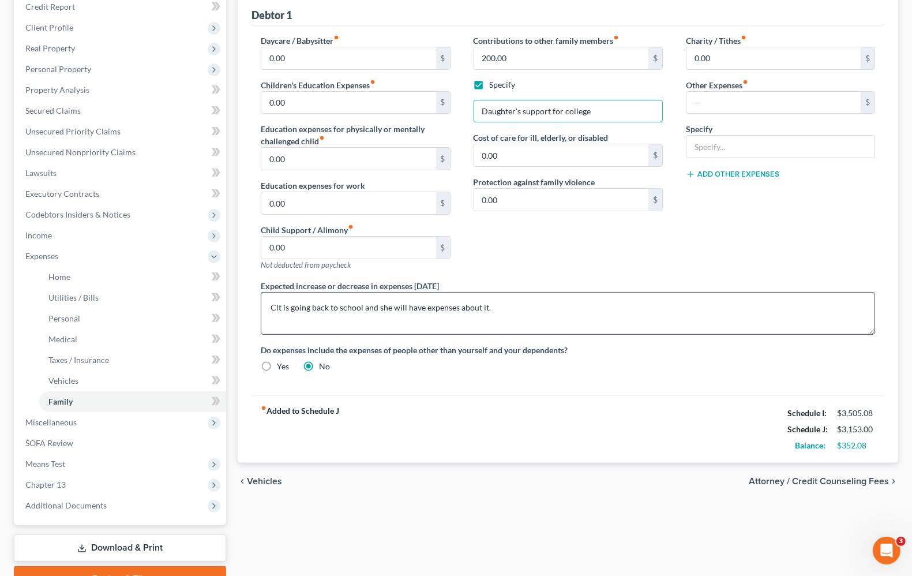
type input "Daughter's support for college"
click at [494, 306] on textarea "Clt is going back to school and she will have expenses about it." at bounding box center [568, 313] width 614 height 43
type textarea "Clt is going back to school and she will have additional expenses."
drag, startPoint x: 531, startPoint y: 302, endPoint x: -100, endPoint y: 314, distance: 630.4
click at [0, 314] on html "Home New Case Client Portal Directory Cases Fairmax Law angela@fairmaxlaw.com M…" at bounding box center [456, 245] width 912 height 779
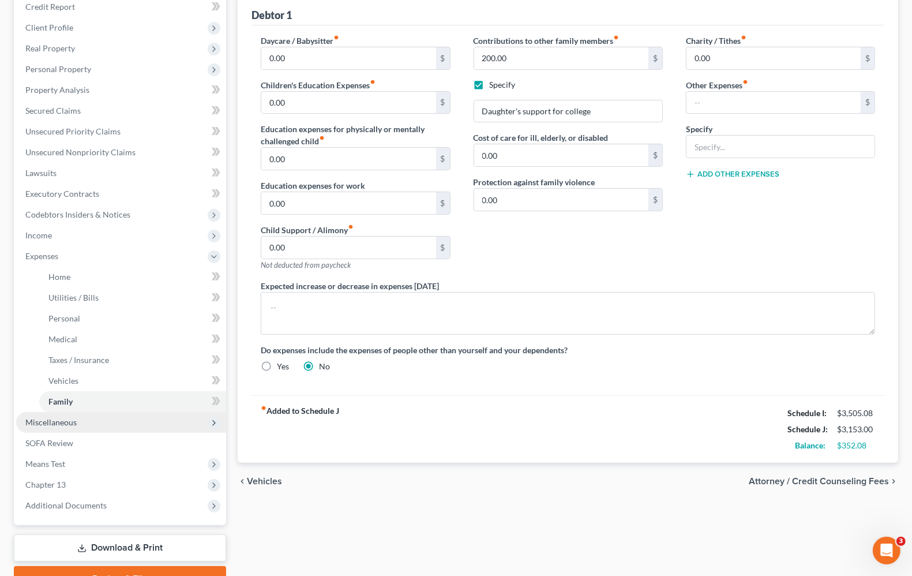
click at [59, 423] on span "Miscellaneous" at bounding box center [50, 422] width 51 height 10
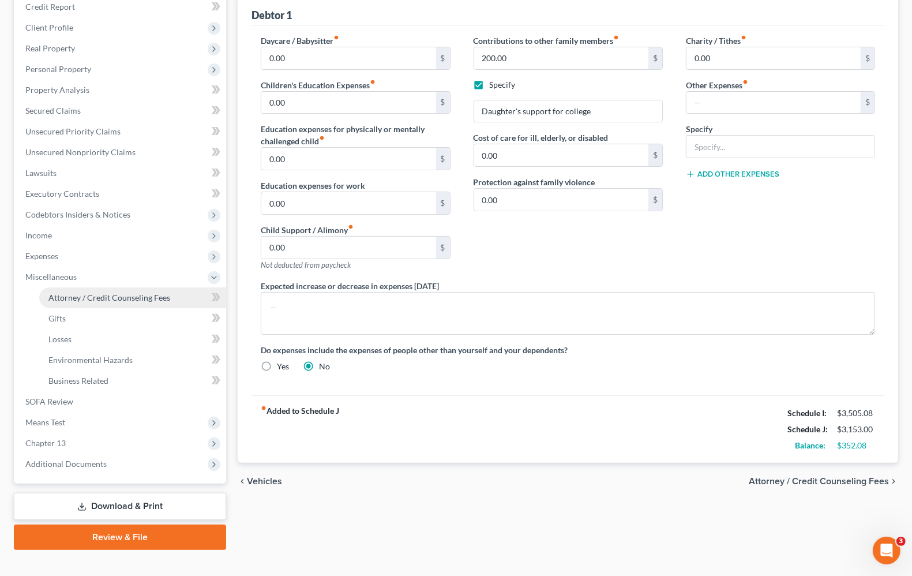
click at [57, 303] on link "Attorney / Credit Counseling Fees" at bounding box center [132, 297] width 187 height 21
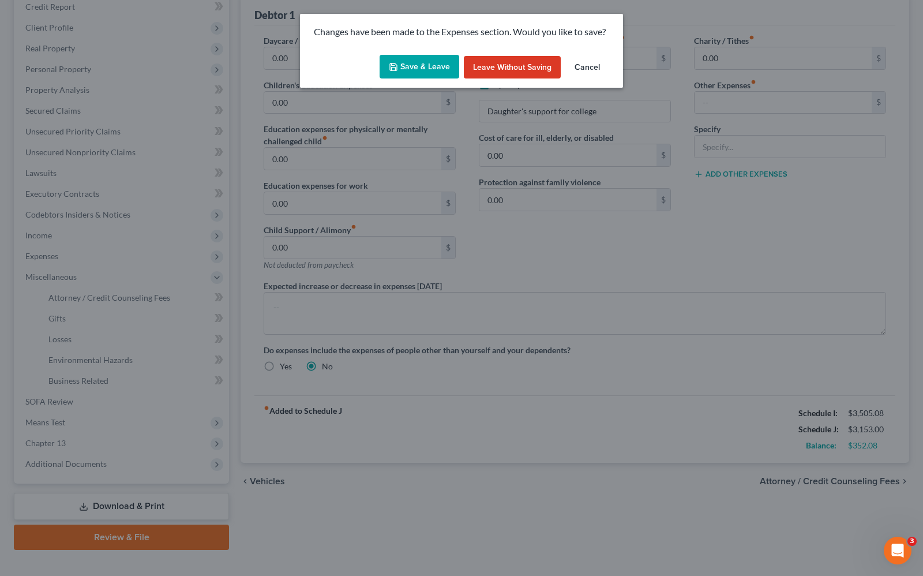
click at [393, 70] on icon "button" at bounding box center [393, 66] width 7 height 7
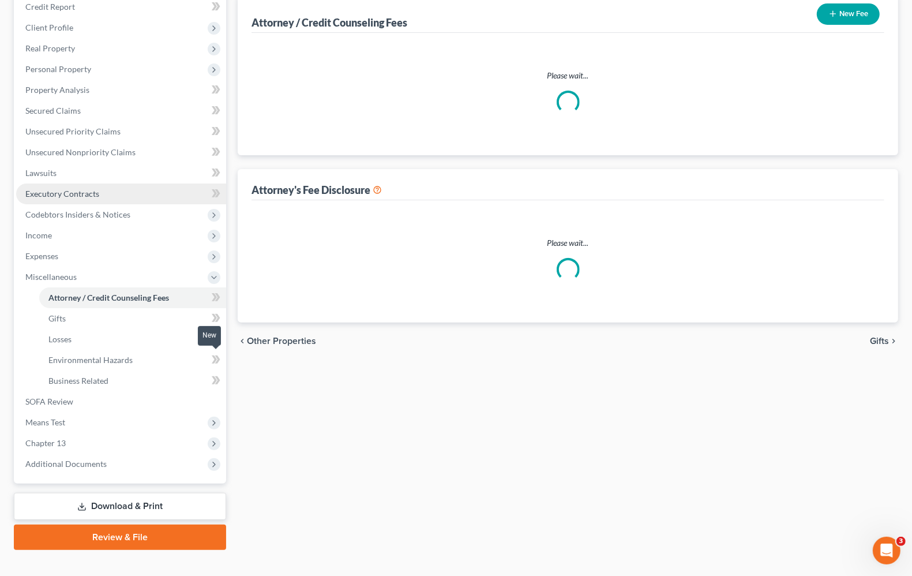
scroll to position [9, 0]
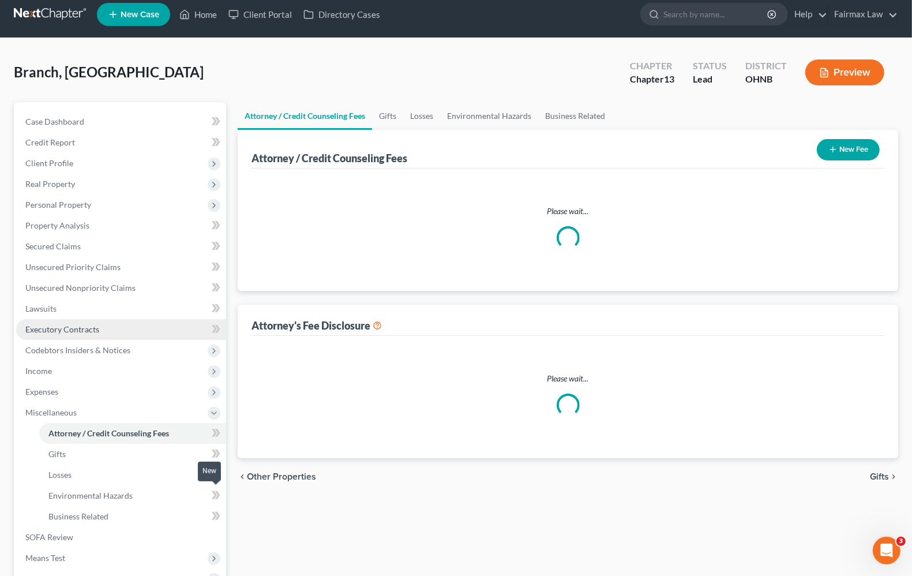
select select "5"
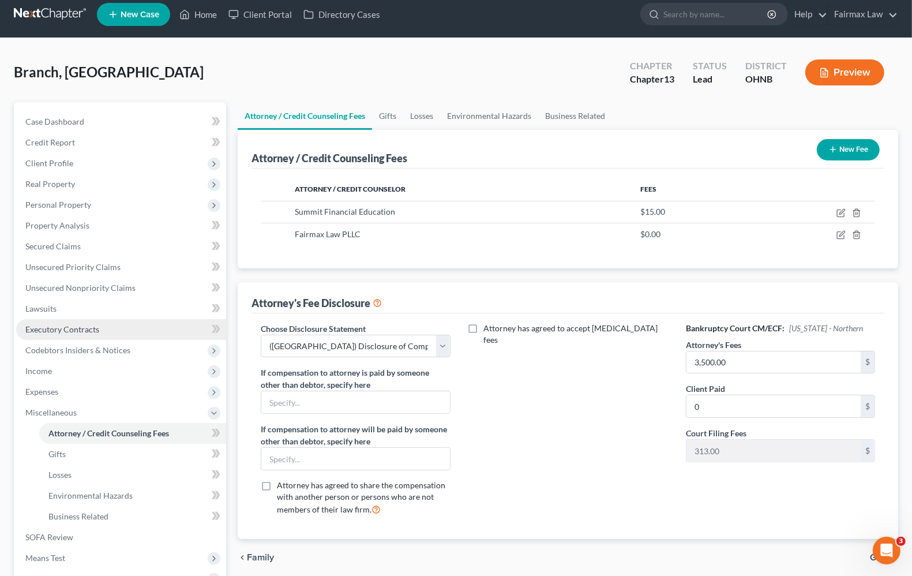
scroll to position [0, 0]
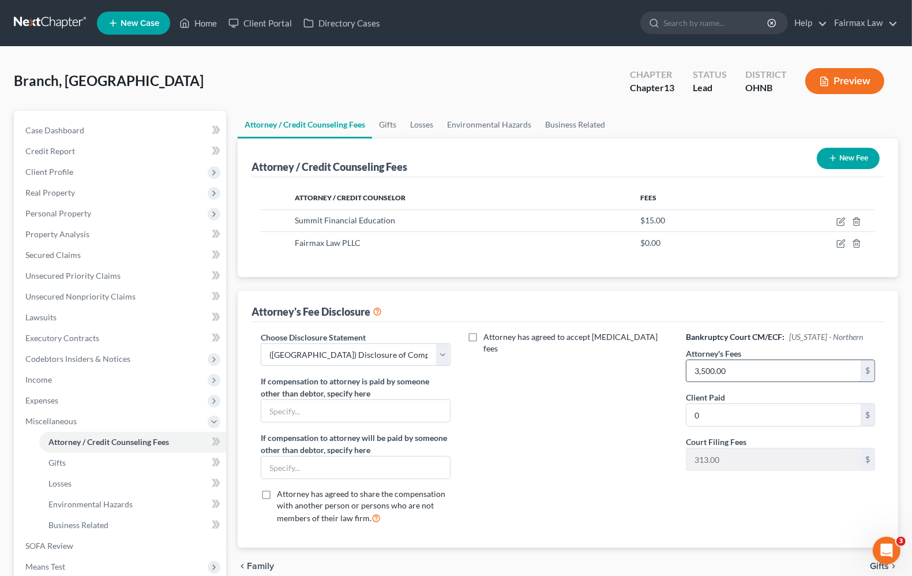
click at [758, 369] on input "3,500.00" at bounding box center [773, 371] width 174 height 22
type input "3"
type input "4,500.00"
click at [59, 459] on span "Gifts" at bounding box center [56, 462] width 17 height 10
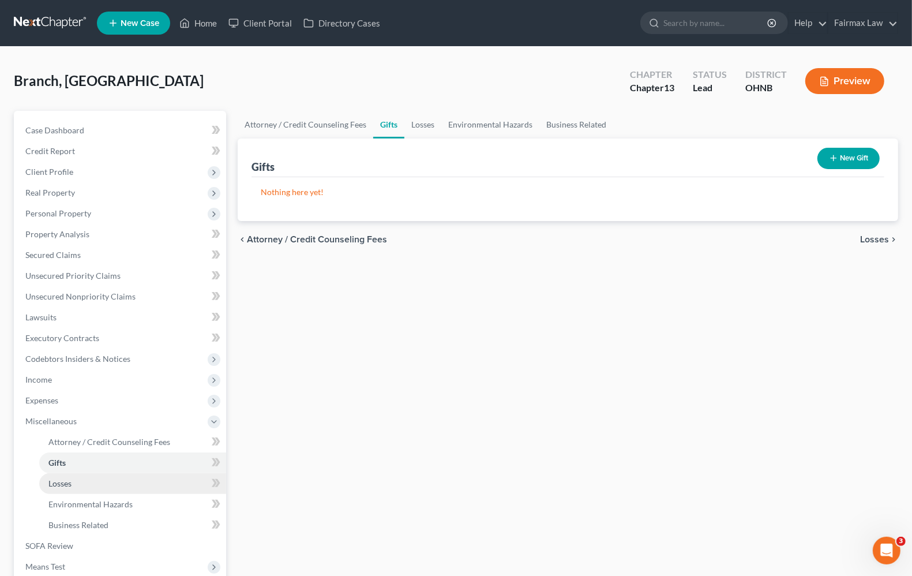
click at [62, 479] on span "Losses" at bounding box center [59, 483] width 23 height 10
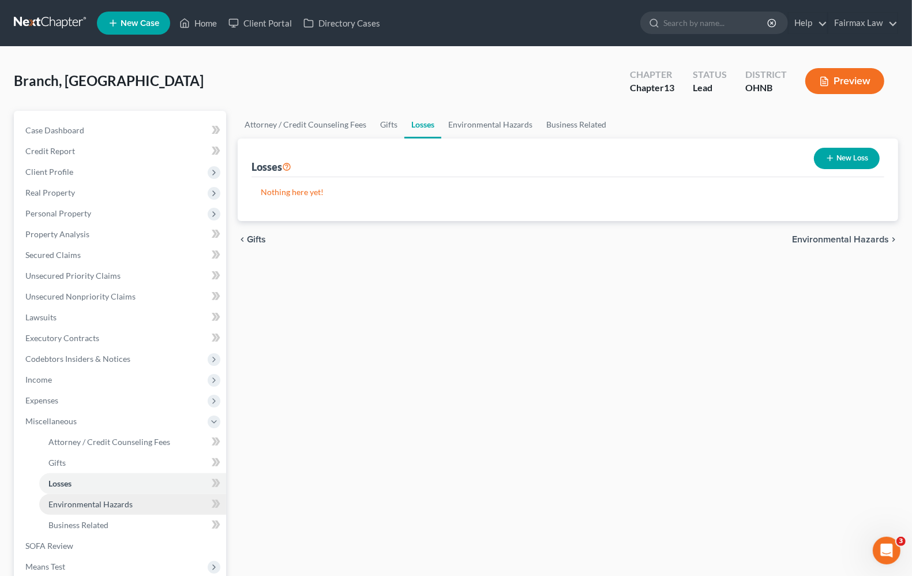
click at [88, 502] on span "Environmental Hazards" at bounding box center [90, 504] width 84 height 10
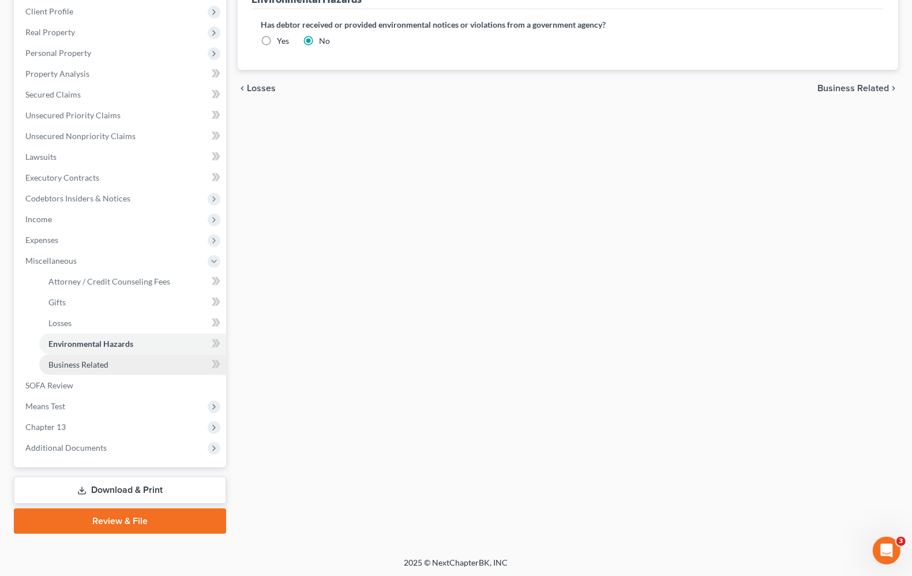
click at [99, 367] on link "Business Related" at bounding box center [132, 364] width 187 height 21
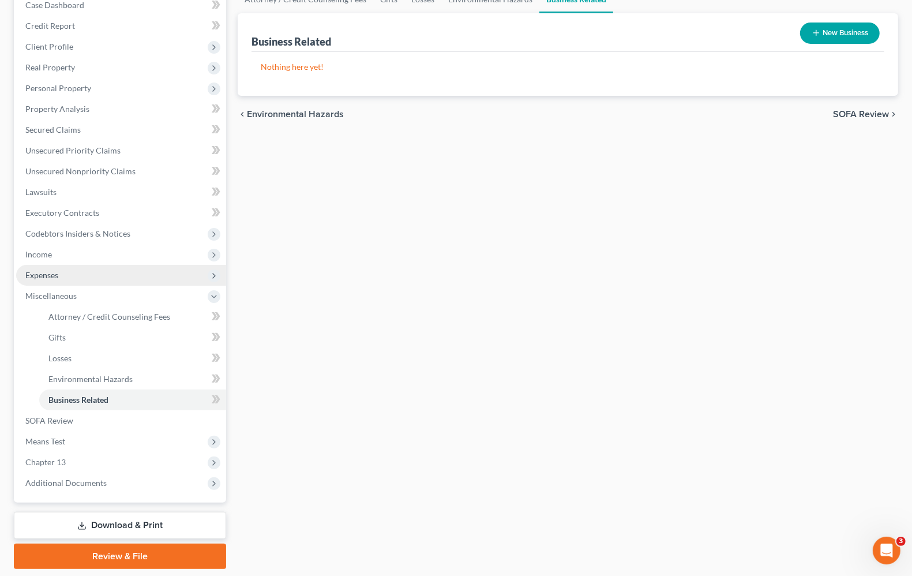
scroll to position [160, 0]
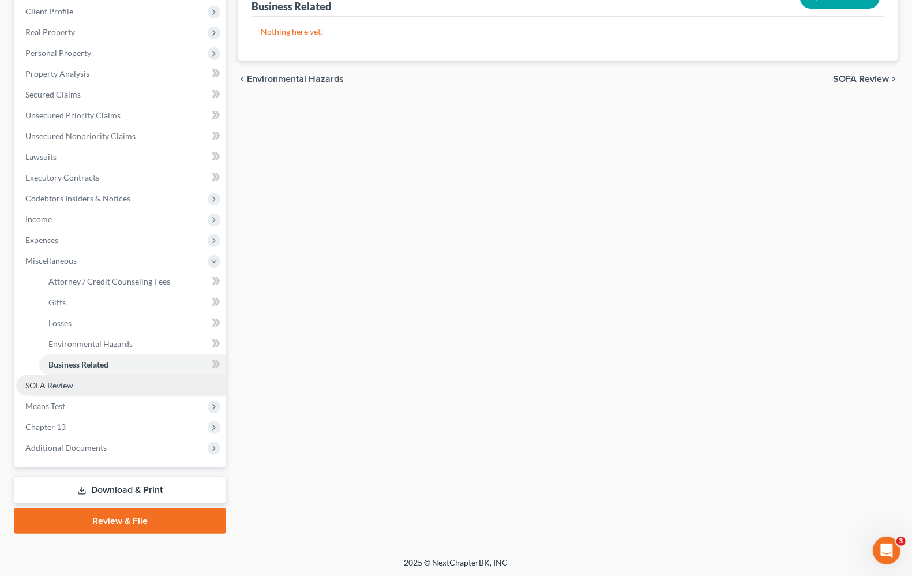
click at [42, 388] on link "SOFA Review" at bounding box center [121, 385] width 210 height 21
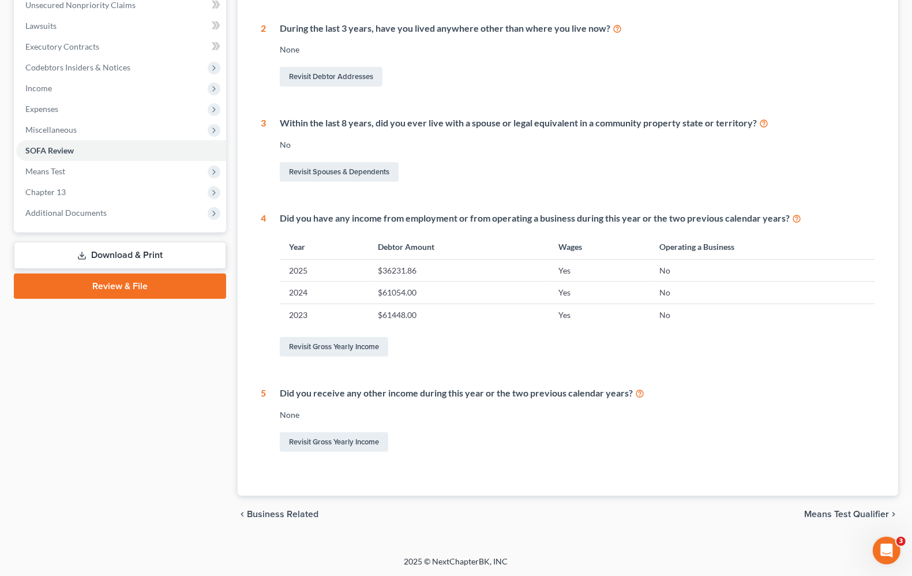
scroll to position [3, 0]
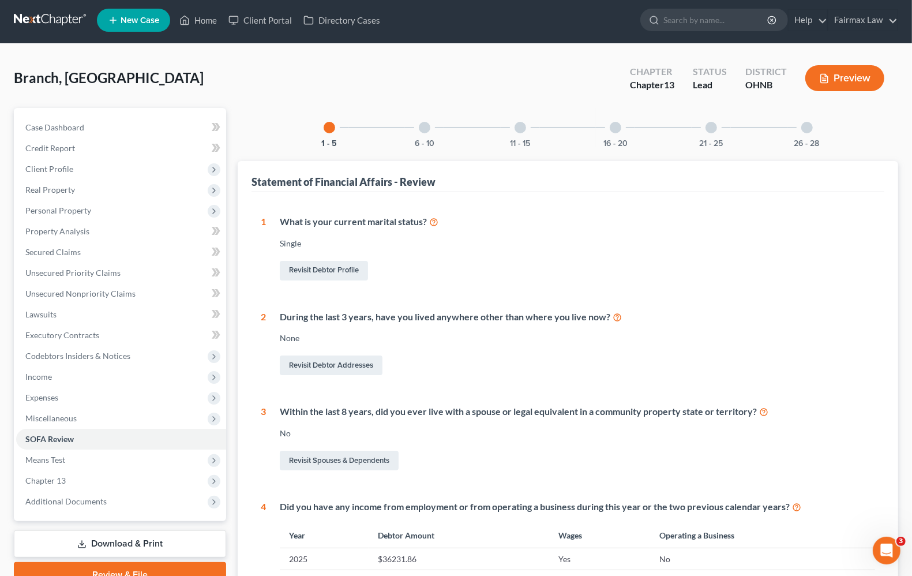
click at [426, 130] on div at bounding box center [425, 128] width 12 height 12
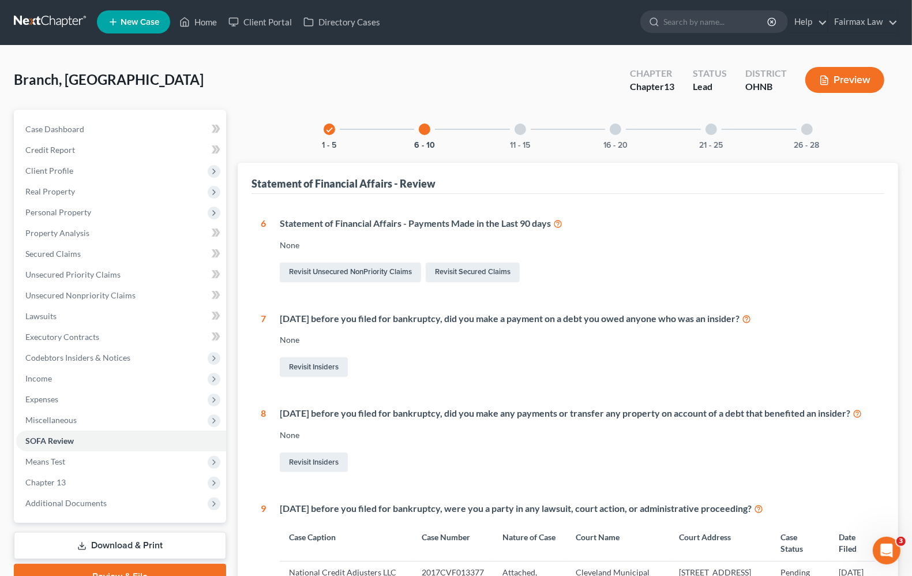
scroll to position [0, 0]
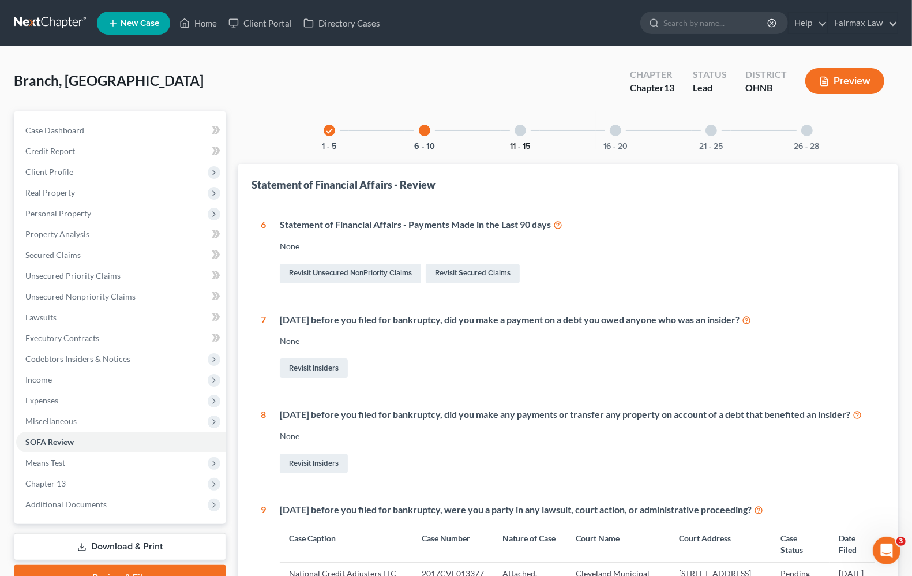
click at [520, 142] on button "11 - 15" at bounding box center [520, 146] width 20 height 8
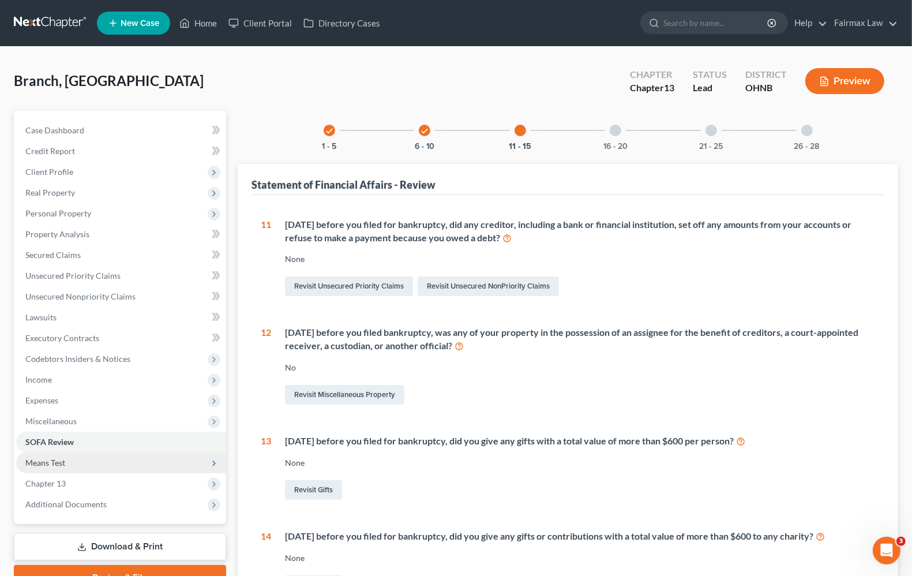
click at [66, 461] on span "Means Test" at bounding box center [121, 462] width 210 height 21
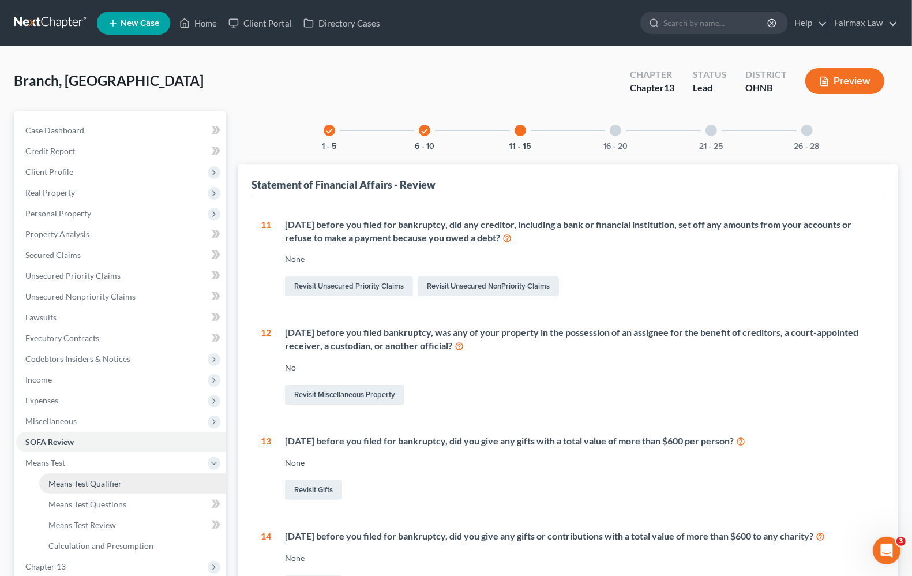
click at [64, 487] on link "Means Test Qualifier" at bounding box center [132, 483] width 187 height 21
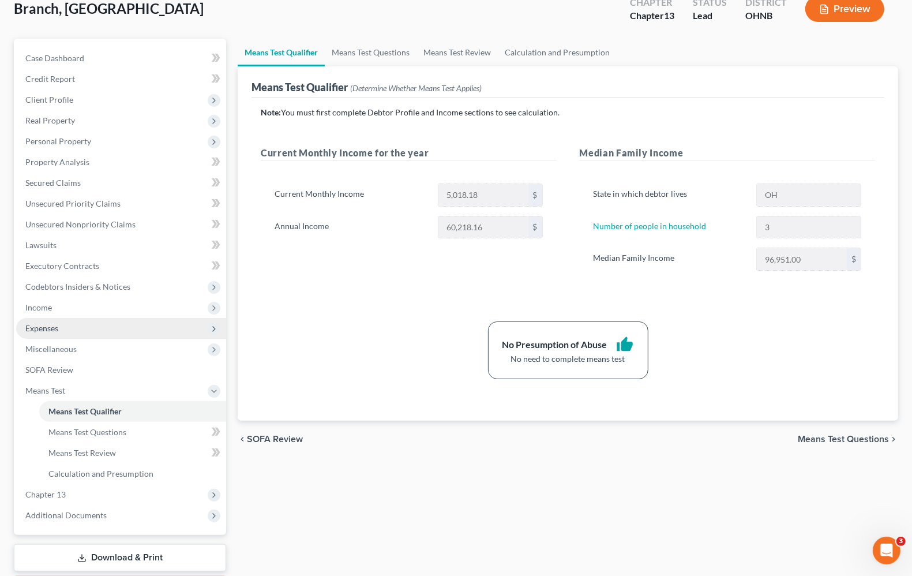
scroll to position [140, 0]
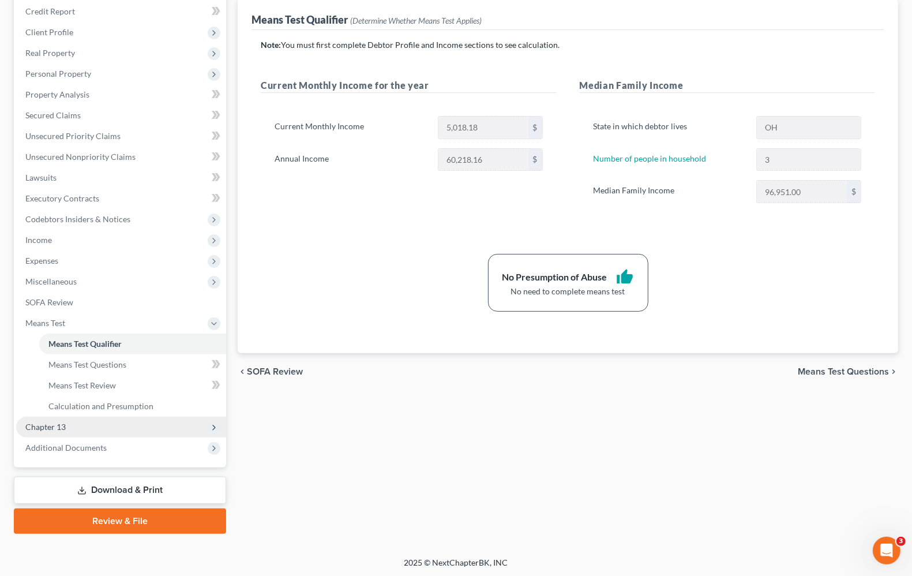
click at [58, 418] on span "Chapter 13" at bounding box center [121, 426] width 210 height 21
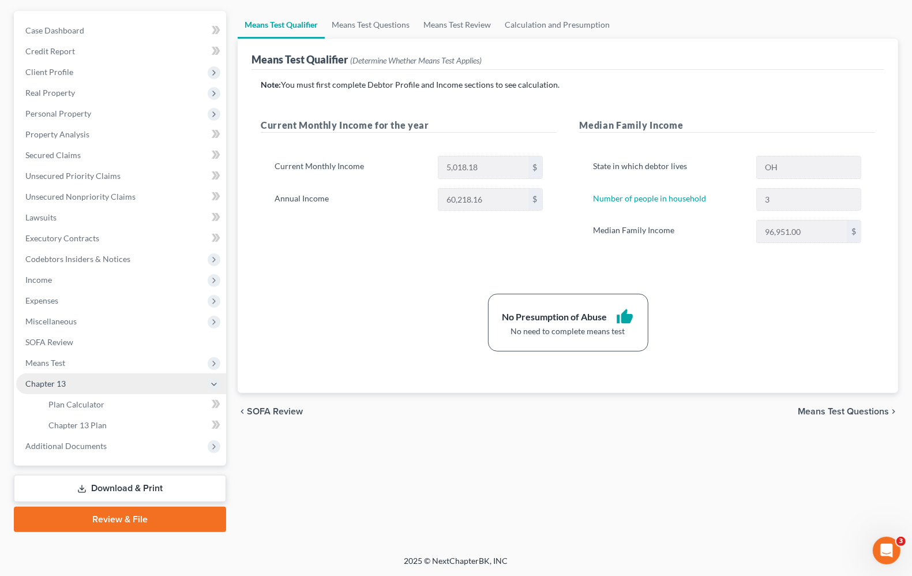
scroll to position [99, 0]
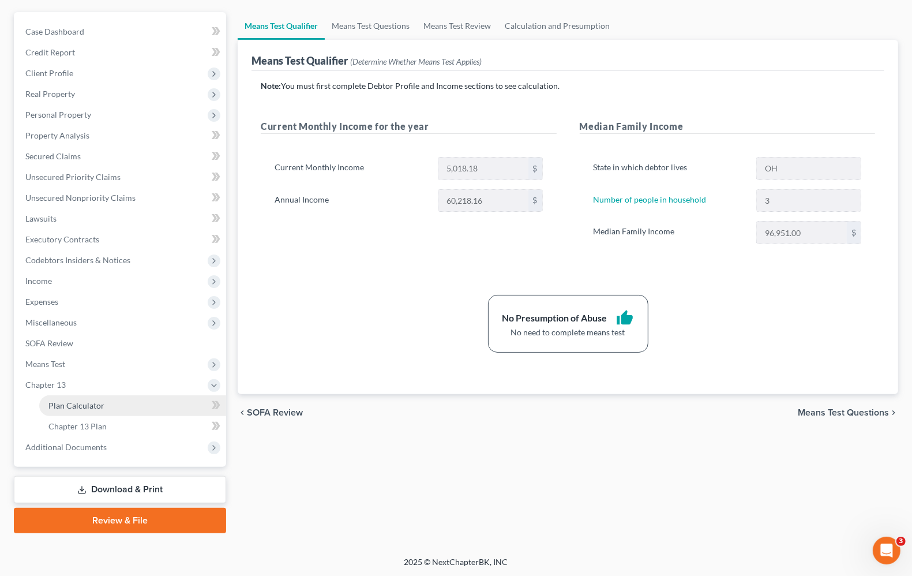
click at [57, 408] on link "Plan Calculator" at bounding box center [132, 405] width 187 height 21
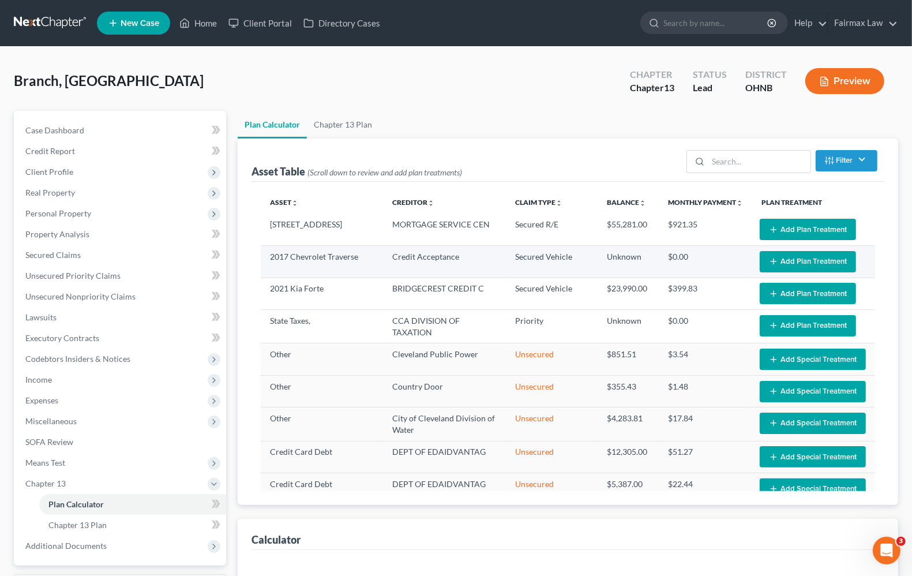
select select "59"
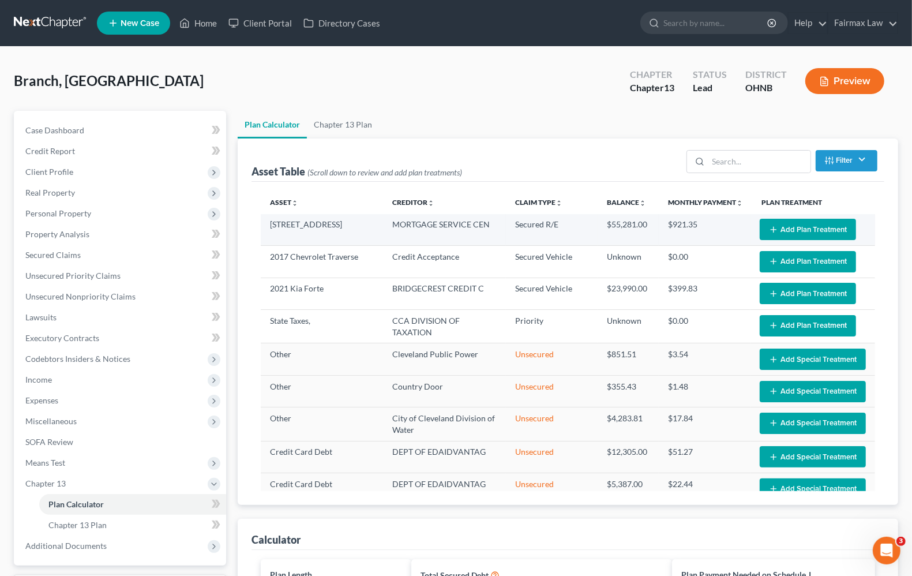
click at [797, 225] on button "Add Plan Treatment" at bounding box center [807, 229] width 96 height 21
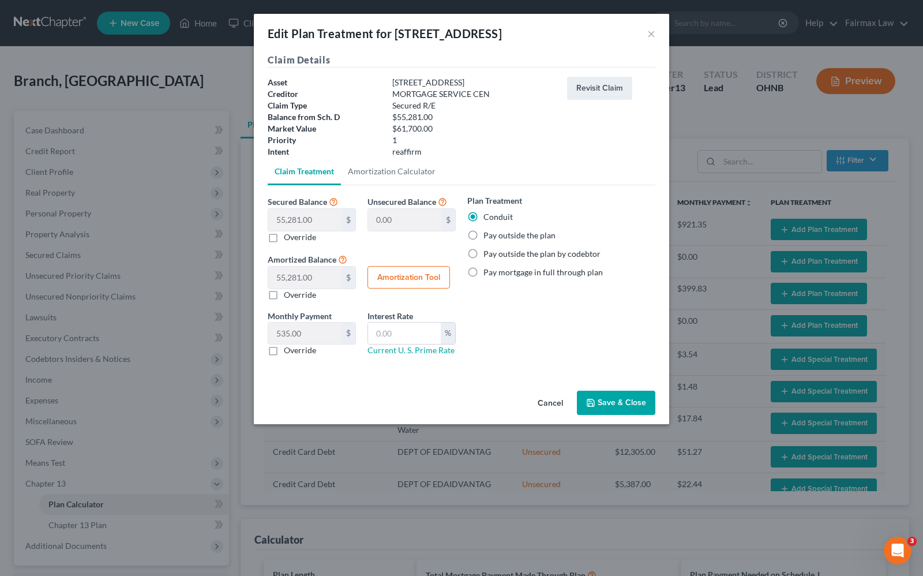
click at [483, 235] on label "Pay outside the plan" at bounding box center [519, 236] width 72 height 12
click at [488, 235] on input "Pay outside the plan" at bounding box center [491, 233] width 7 height 7
radio input "true"
click at [620, 405] on button "Save & Close" at bounding box center [616, 402] width 78 height 24
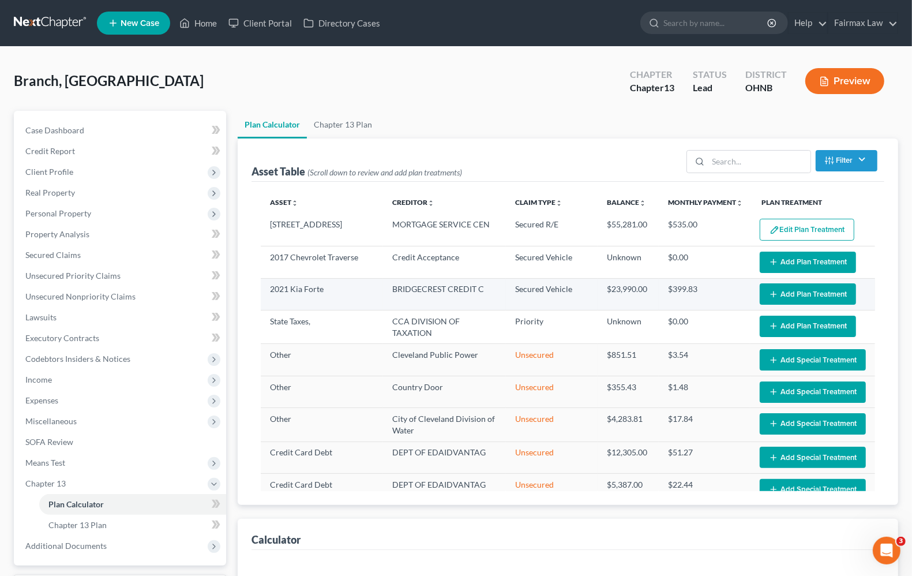
select select "59"
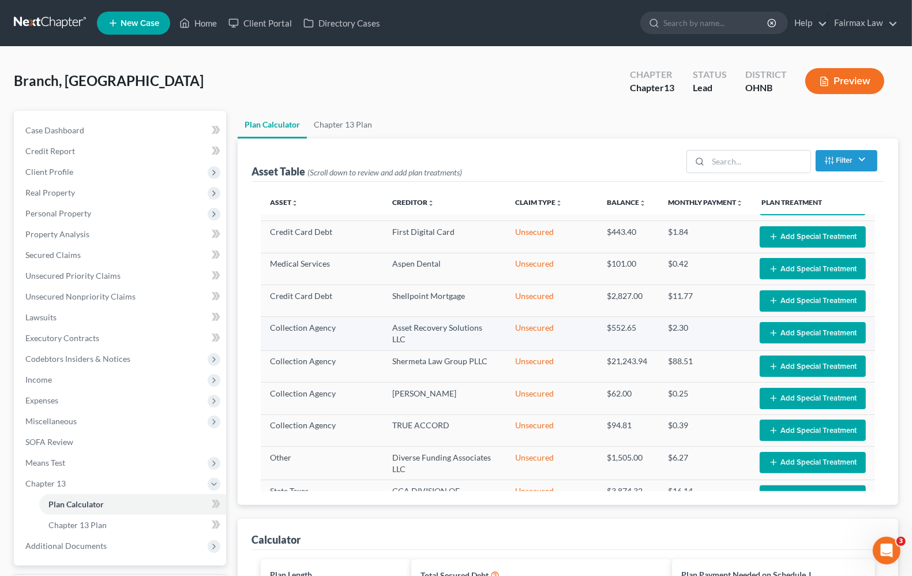
scroll to position [930, 0]
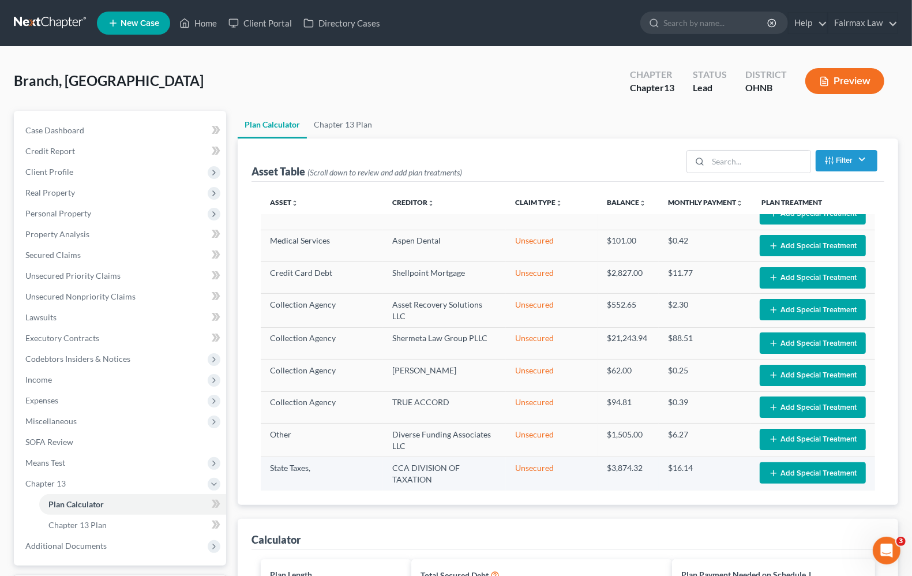
click at [821, 466] on button "Add Special Treatment" at bounding box center [812, 472] width 106 height 21
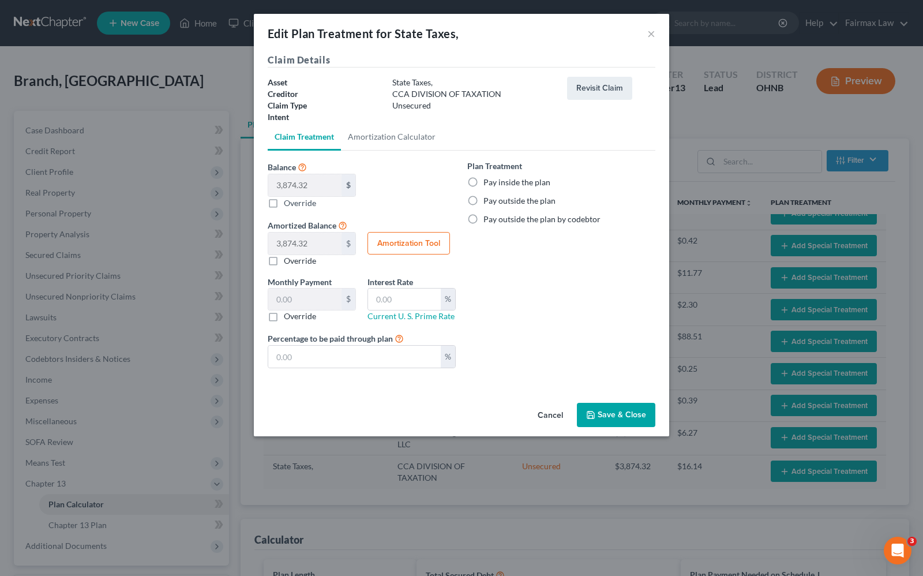
click at [483, 186] on label "Pay inside the plan" at bounding box center [516, 182] width 67 height 12
click at [488, 184] on input "Pay inside the plan" at bounding box center [491, 179] width 7 height 7
radio input "true"
click at [391, 247] on button "Amortization Tool" at bounding box center [408, 243] width 82 height 23
type input "3,874.32"
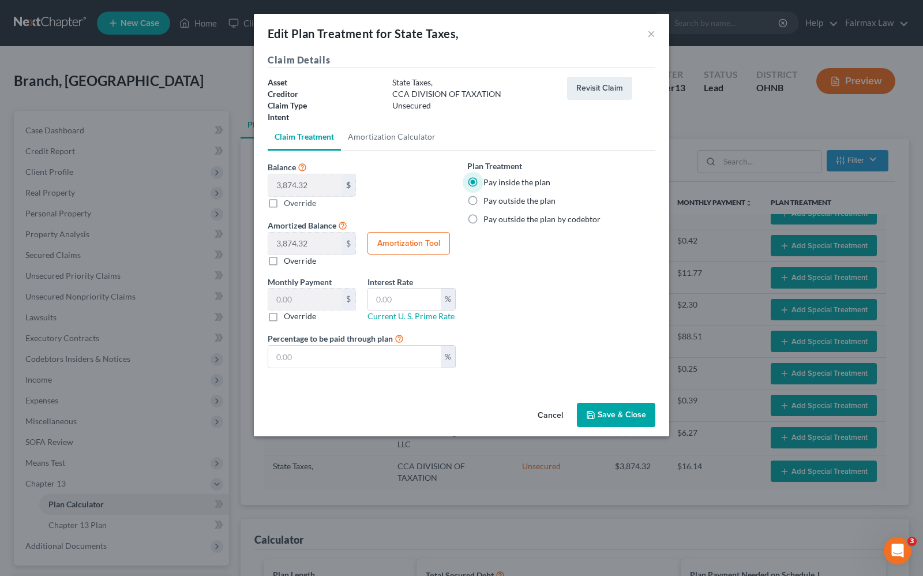
type input "60"
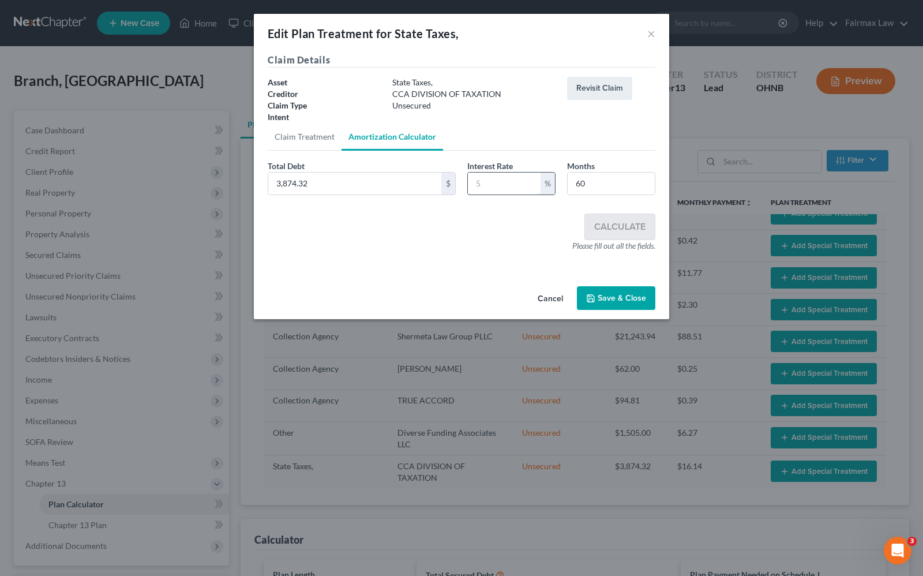
click at [491, 179] on input "text" at bounding box center [504, 183] width 73 height 22
click at [630, 300] on button "Save & Close" at bounding box center [616, 298] width 78 height 24
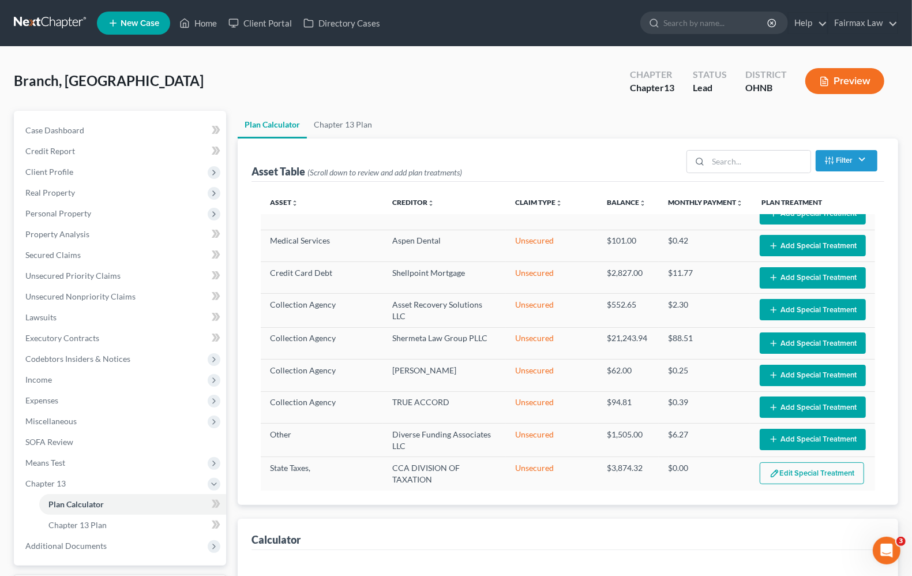
select select "59"
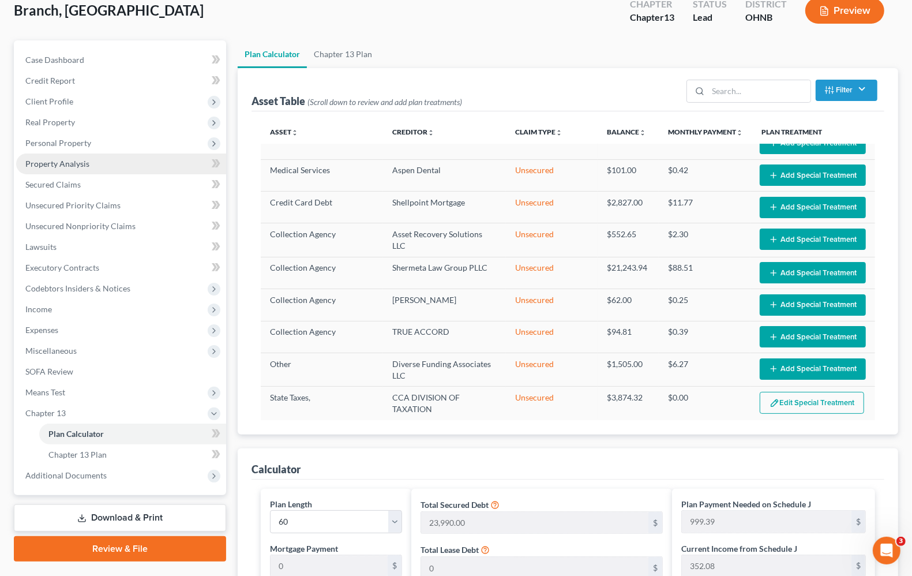
scroll to position [0, 0]
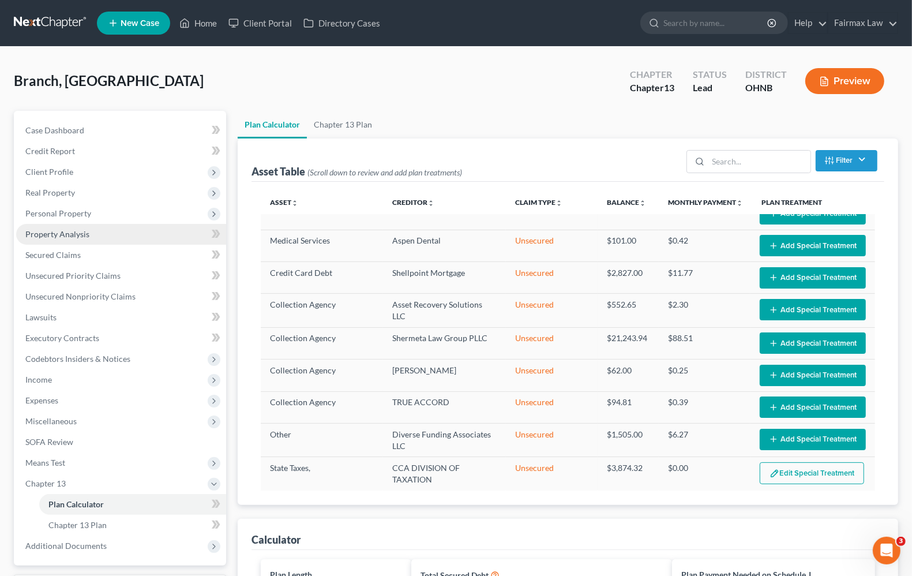
click at [55, 229] on span "Property Analysis" at bounding box center [57, 234] width 64 height 10
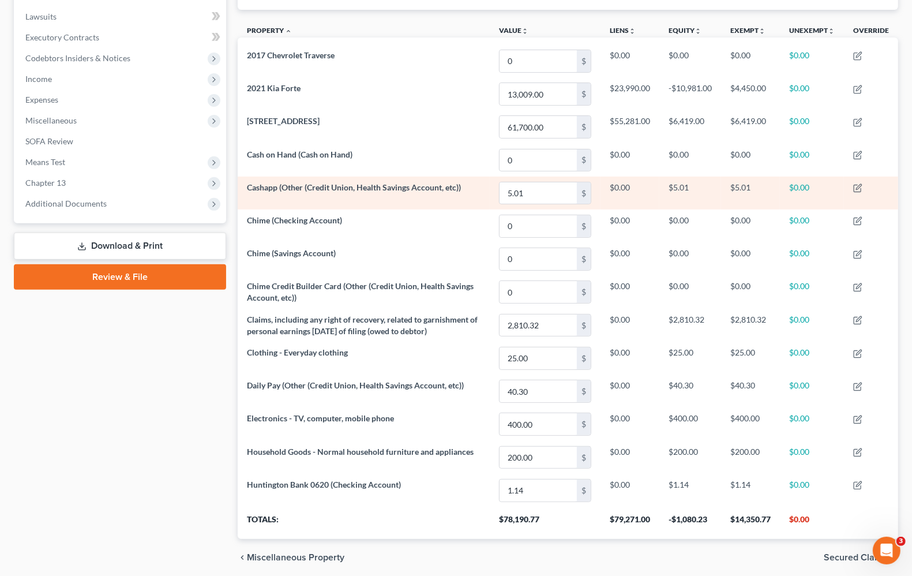
scroll to position [275, 0]
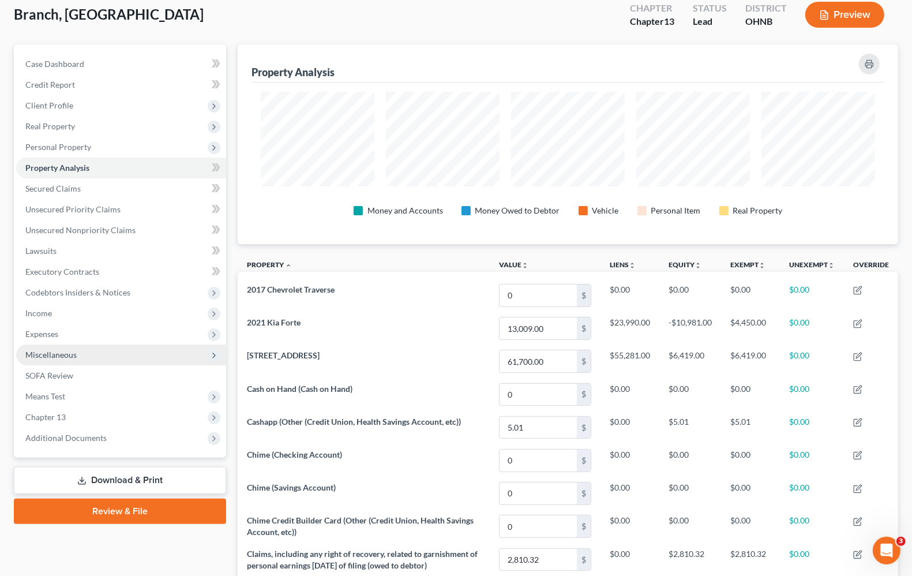
scroll to position [59, 0]
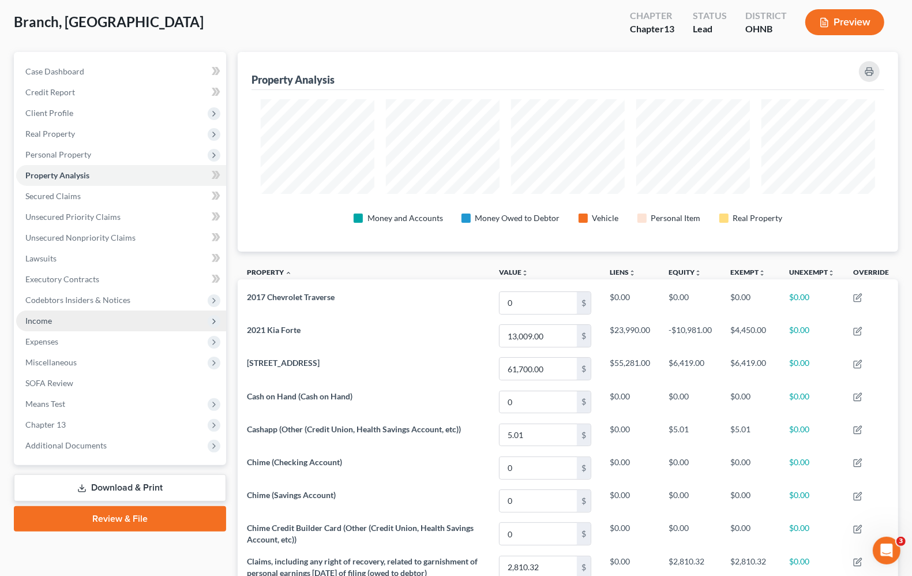
click at [50, 324] on span "Income" at bounding box center [38, 320] width 27 height 10
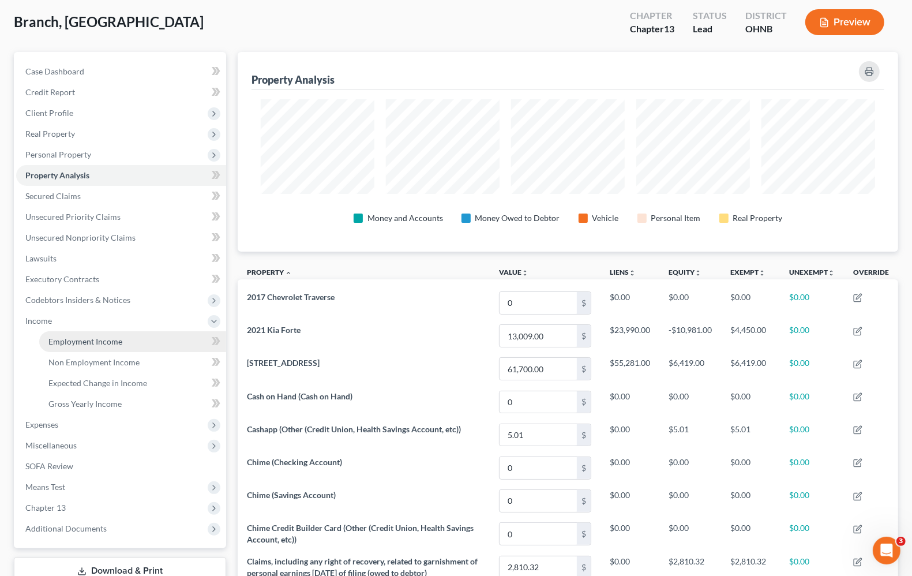
click at [86, 341] on span "Employment Income" at bounding box center [85, 341] width 74 height 10
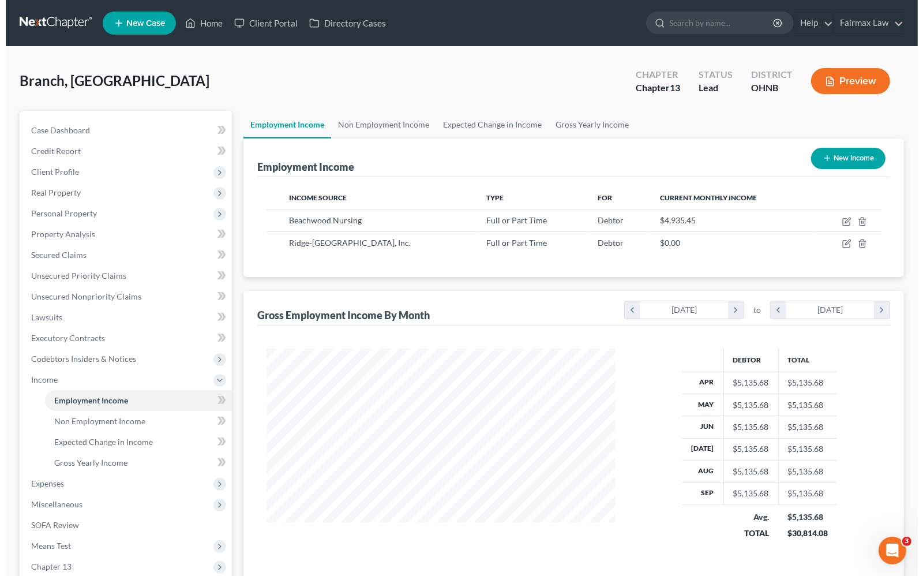
scroll to position [208, 371]
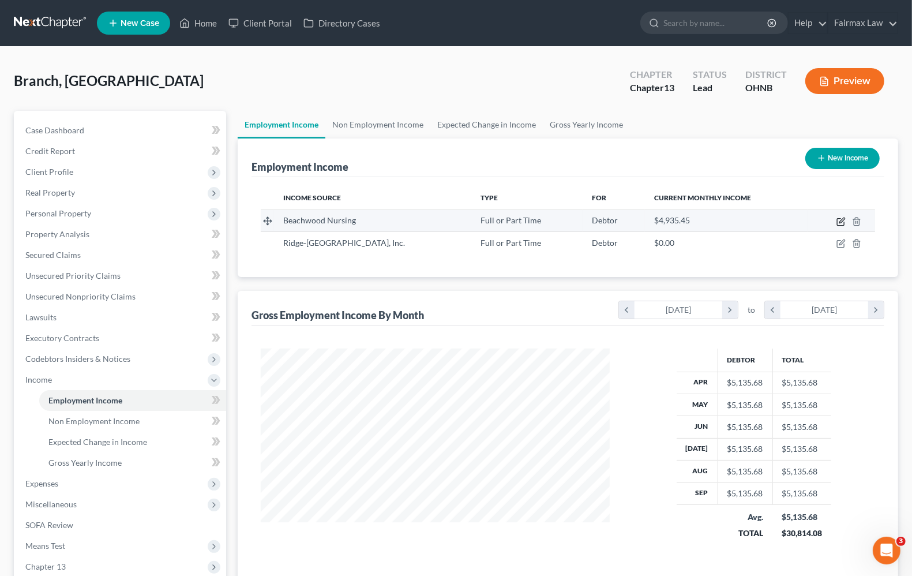
click at [840, 223] on icon "button" at bounding box center [841, 219] width 5 height 5
select select "0"
select select "36"
select select "2"
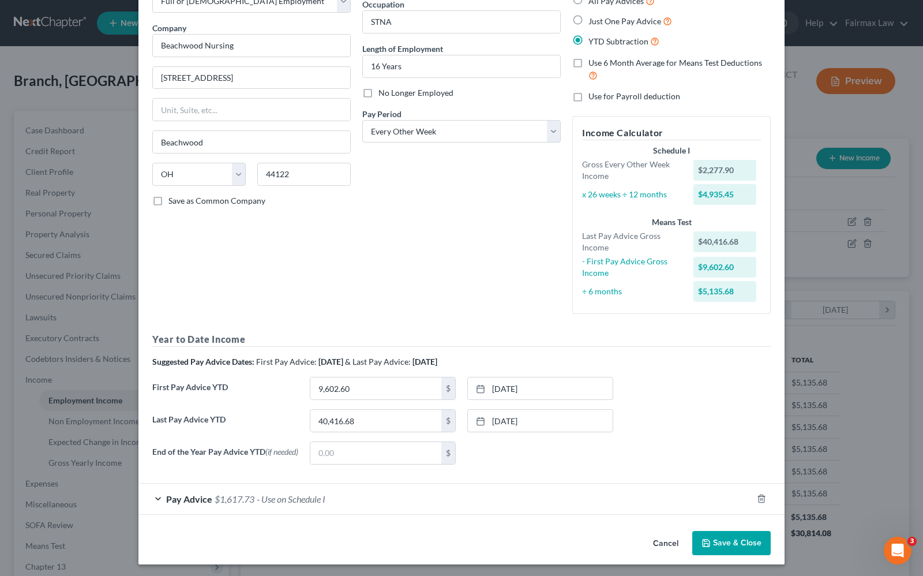
scroll to position [81, 0]
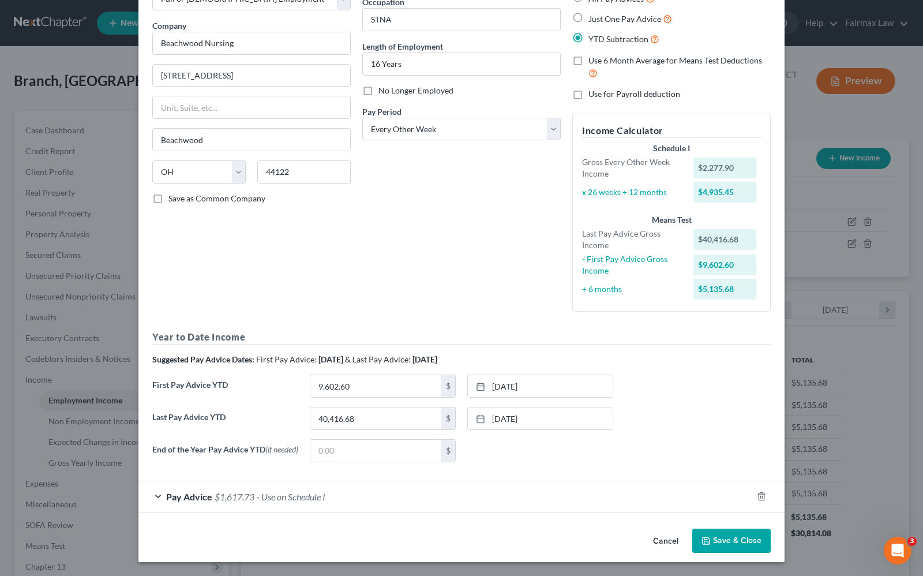
click at [166, 498] on span "Pay Advice" at bounding box center [189, 496] width 46 height 11
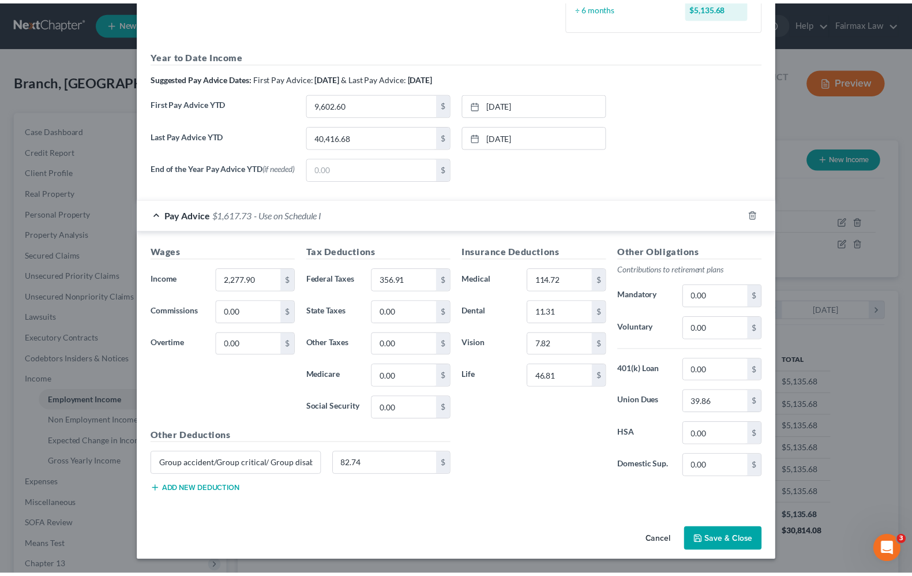
scroll to position [0, 0]
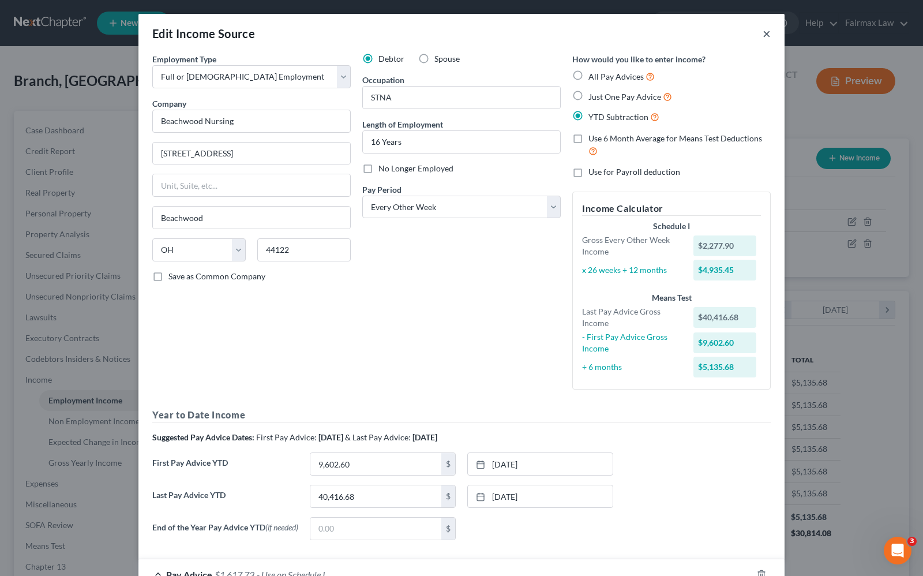
click at [764, 35] on button "×" at bounding box center [766, 34] width 8 height 14
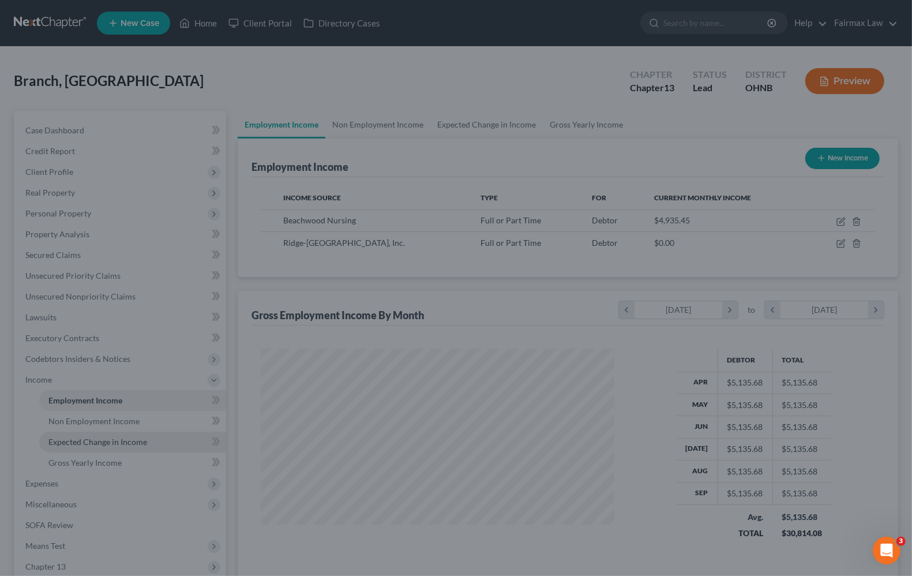
scroll to position [576446, 576282]
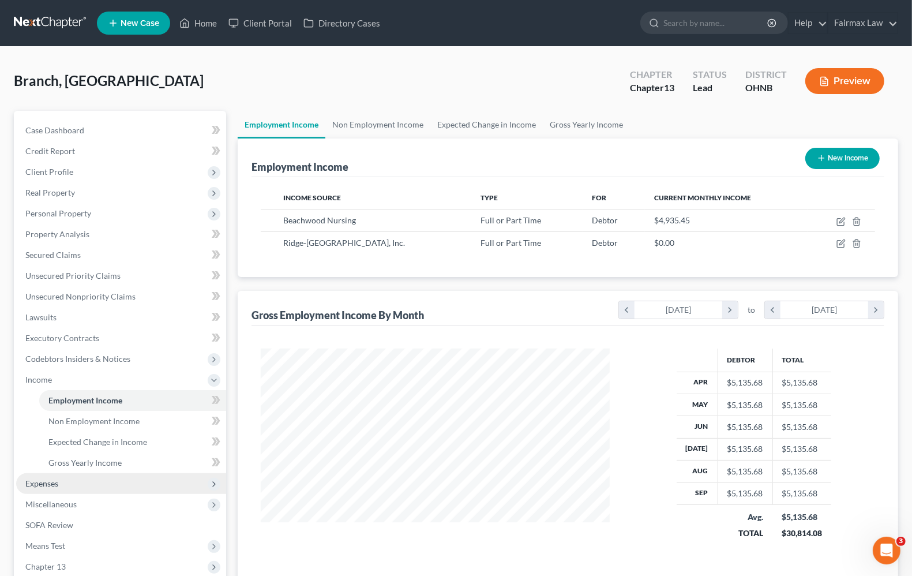
click at [47, 487] on span "Expenses" at bounding box center [121, 483] width 210 height 21
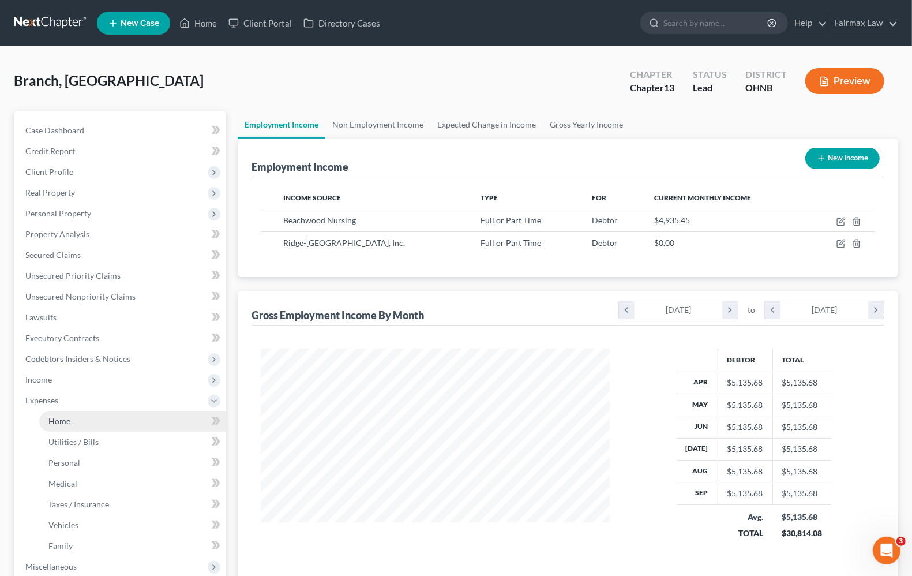
click at [65, 422] on span "Home" at bounding box center [59, 421] width 22 height 10
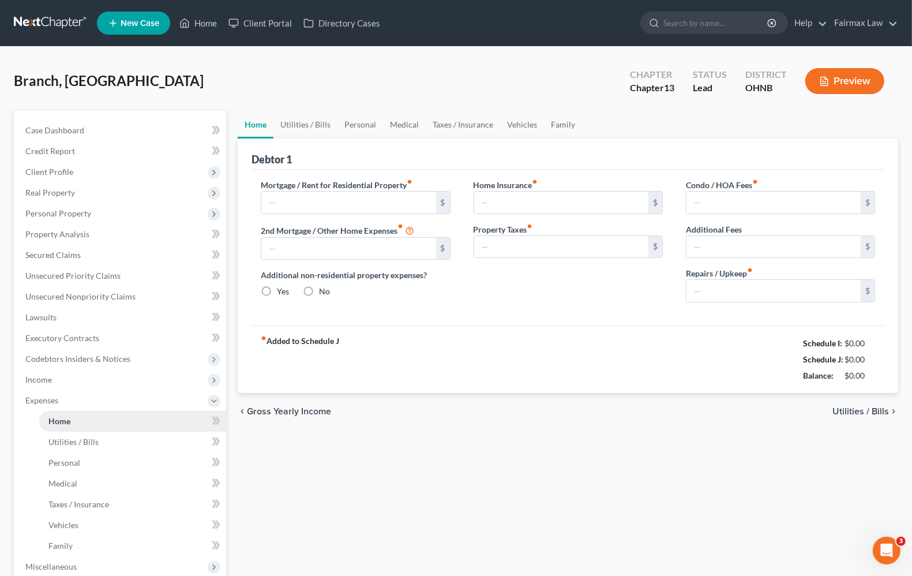
type input "535.00"
type input "0.00"
radio input "true"
type input "125.00"
type input "100.00"
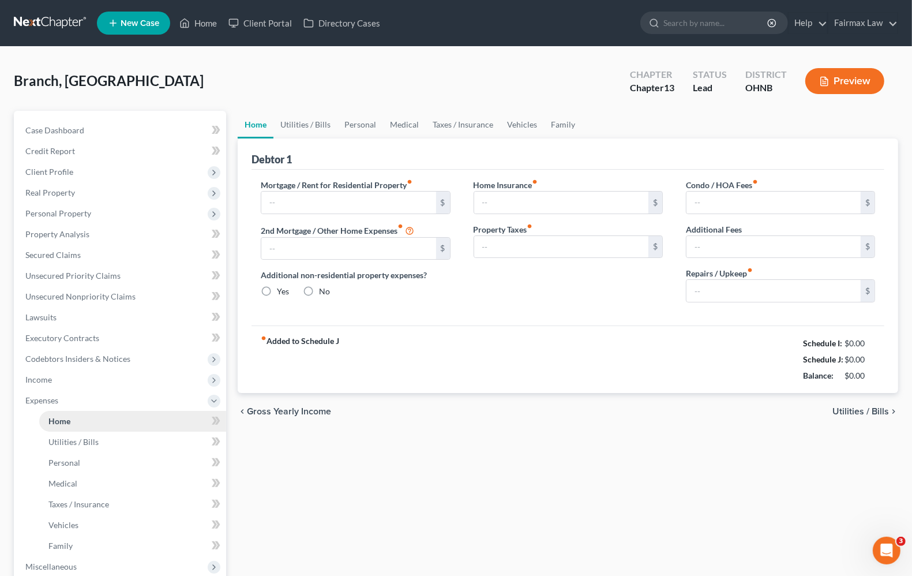
type input "0.00"
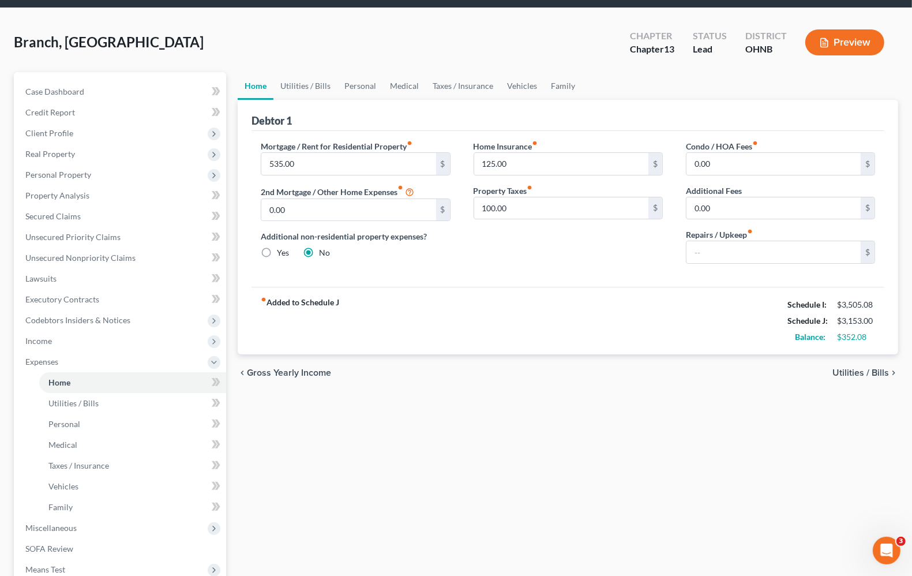
scroll to position [72, 0]
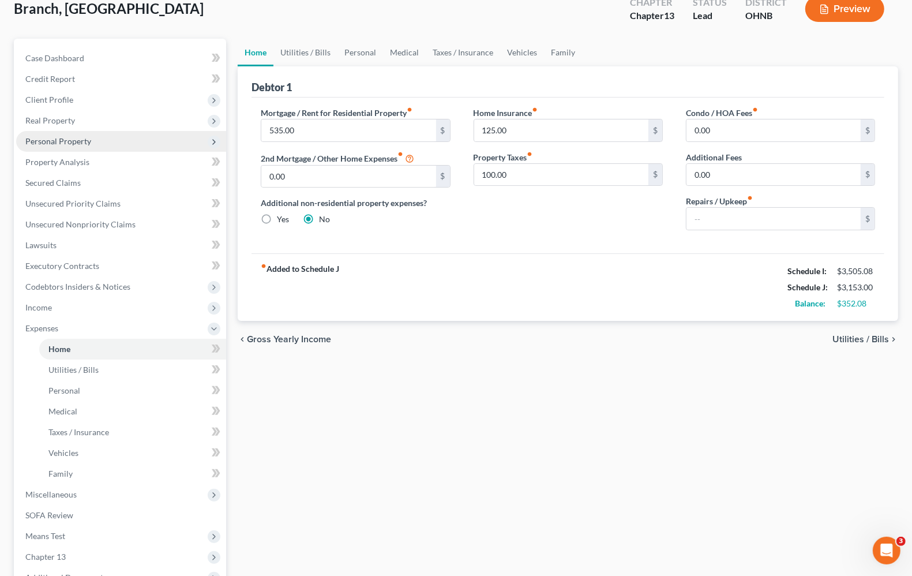
click at [58, 138] on span "Personal Property" at bounding box center [58, 141] width 66 height 10
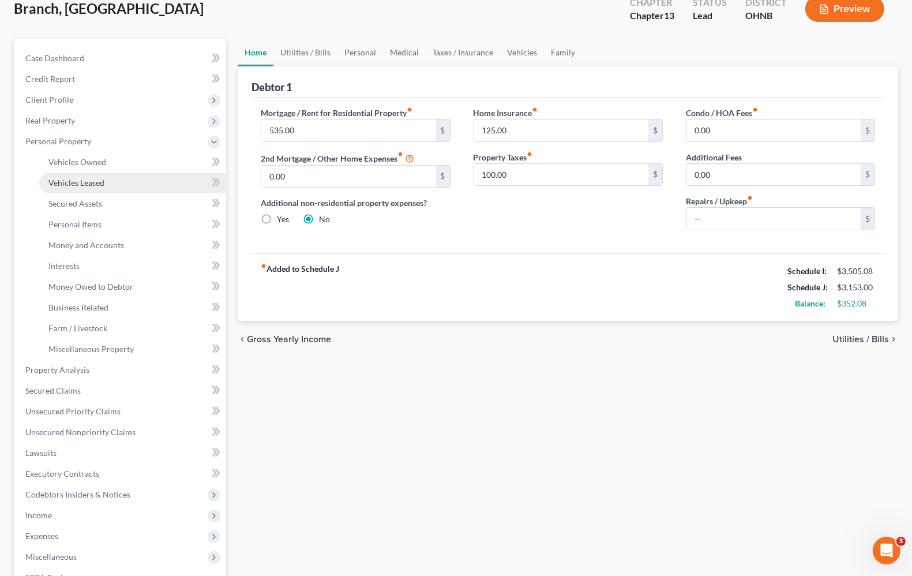
click at [61, 176] on link "Vehicles Leased" at bounding box center [132, 182] width 187 height 21
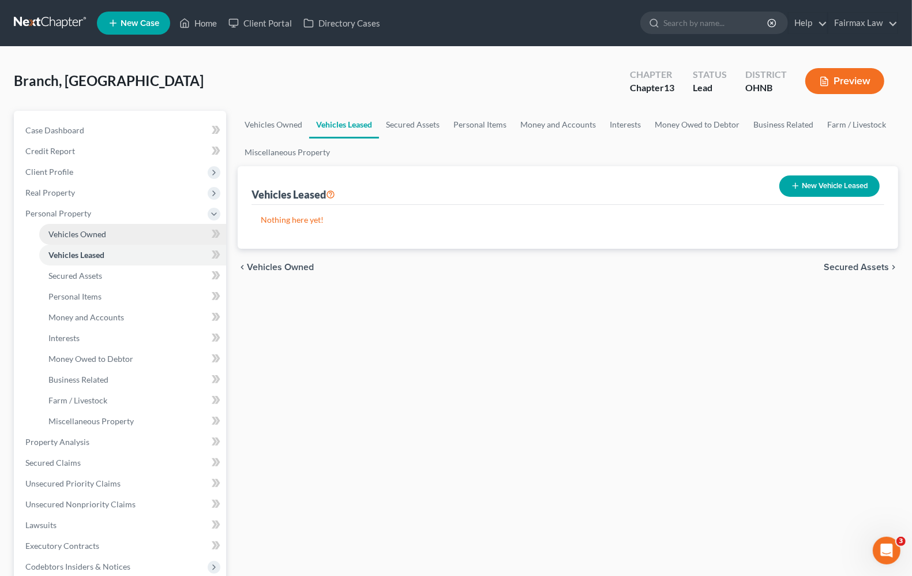
click at [71, 234] on span "Vehicles Owned" at bounding box center [77, 234] width 58 height 10
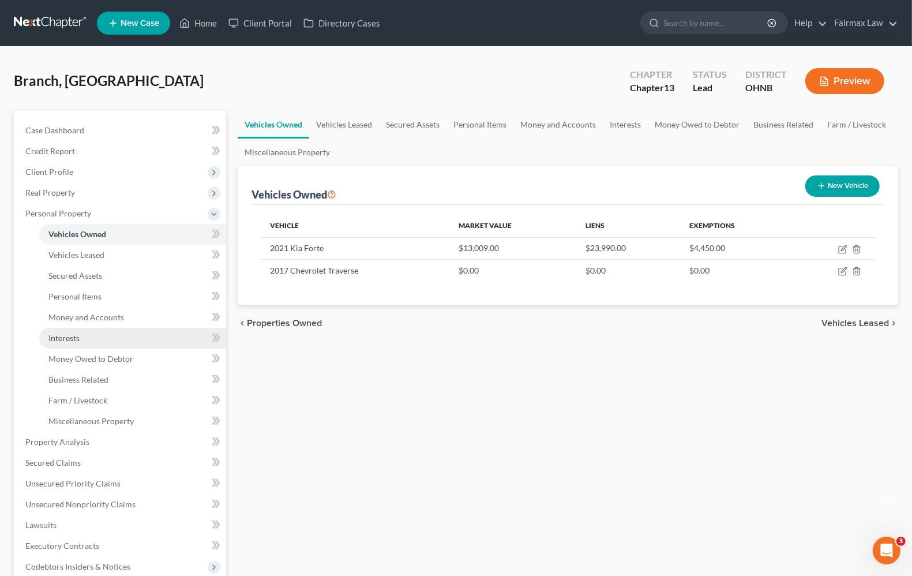
click at [95, 328] on link "Interests" at bounding box center [132, 338] width 187 height 21
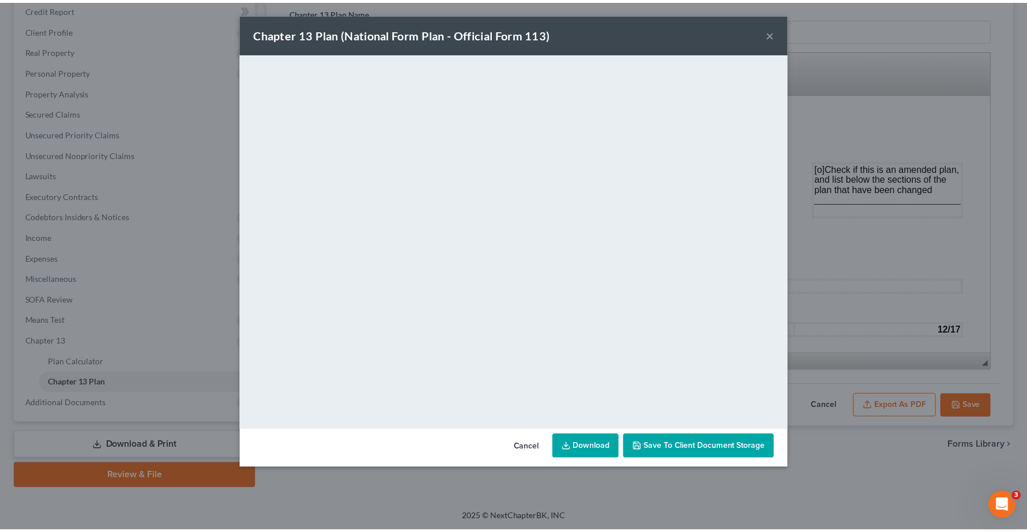
scroll to position [505, 0]
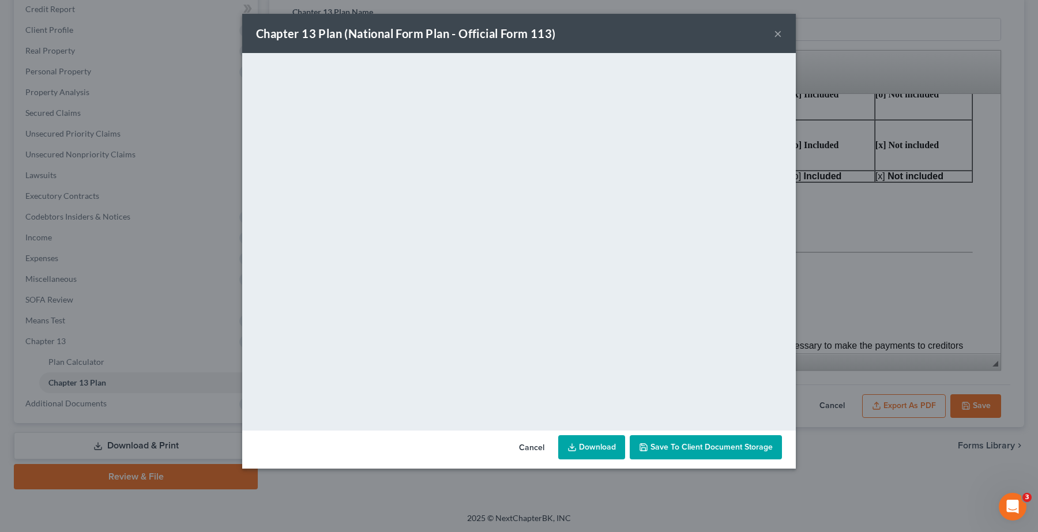
click at [780, 35] on button "×" at bounding box center [778, 34] width 8 height 14
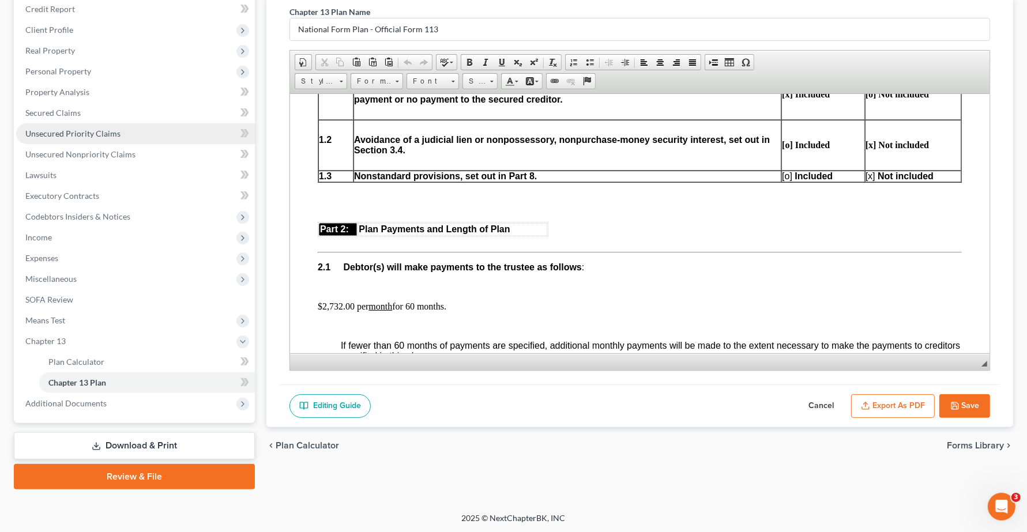
scroll to position [0, 0]
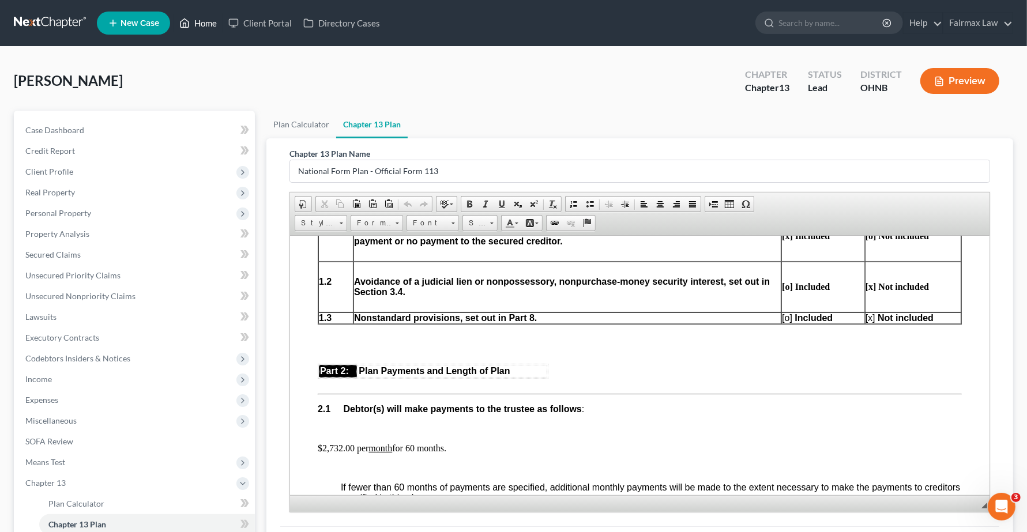
click at [194, 22] on link "Home" at bounding box center [198, 23] width 49 height 21
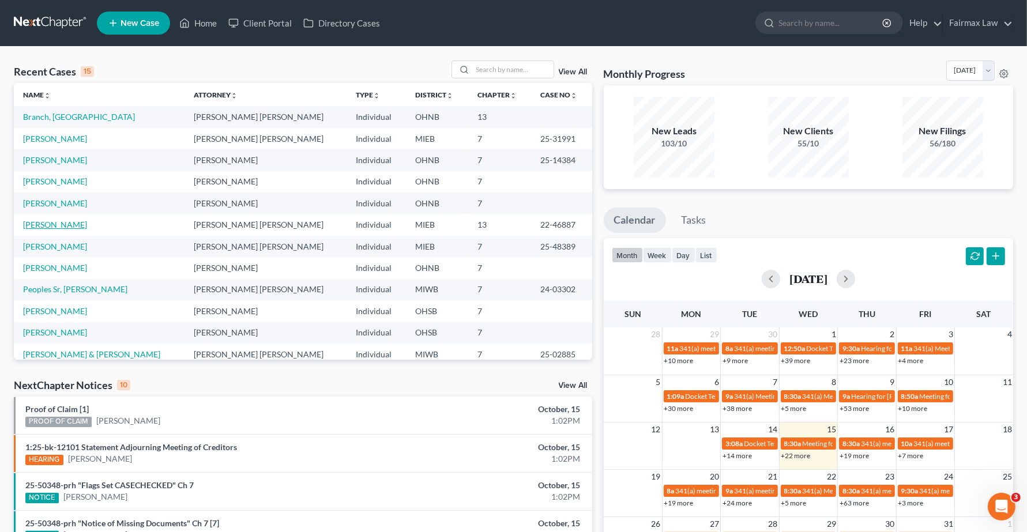
click at [47, 225] on link "Beaudrie, Paul" at bounding box center [55, 225] width 64 height 10
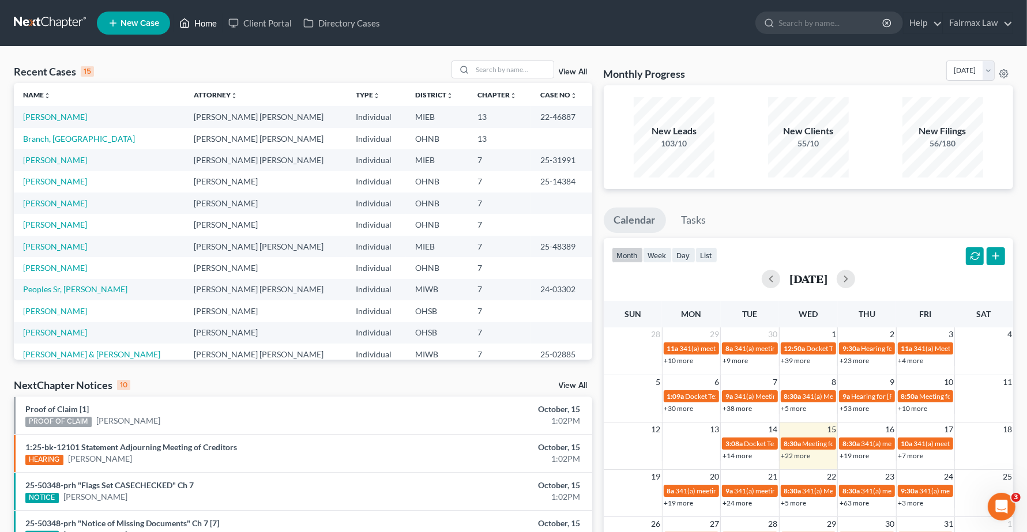
click at [202, 26] on link "Home" at bounding box center [198, 23] width 49 height 21
click at [512, 73] on input "search" at bounding box center [513, 69] width 81 height 17
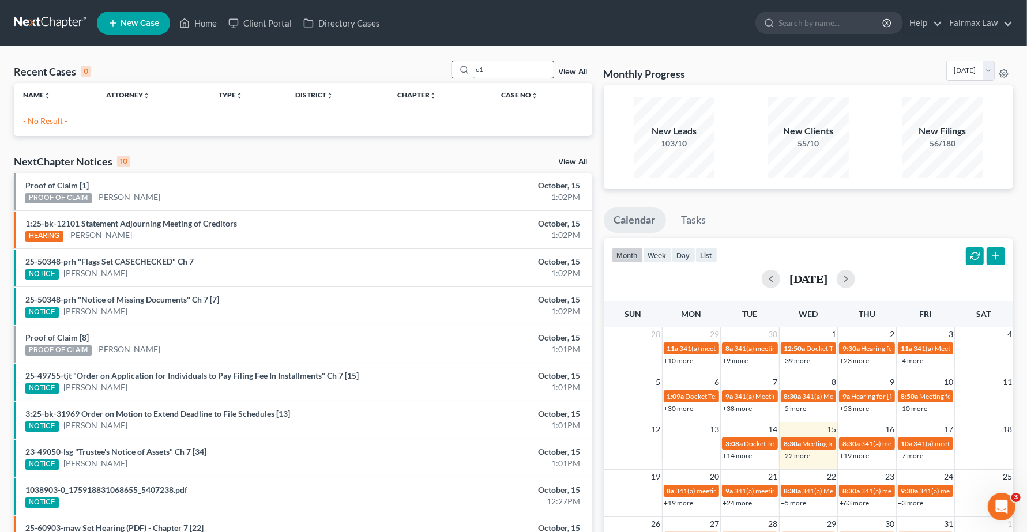
type input "c"
type input "chapter 13"
drag, startPoint x: 525, startPoint y: 74, endPoint x: 215, endPoint y: 36, distance: 312.6
click at [232, 43] on div "Home New Case Client Portal Directory Cases Fairmax Law angela@fairmaxlaw.com M…" at bounding box center [513, 333] width 1027 height 666
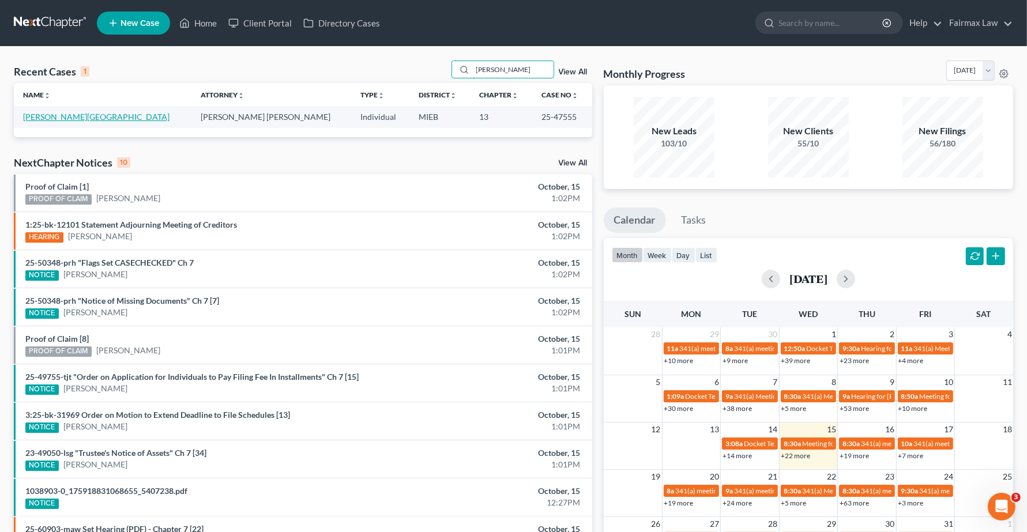
type input "brittany franks"
click at [30, 117] on link "Franks, Brittany" at bounding box center [96, 117] width 146 height 10
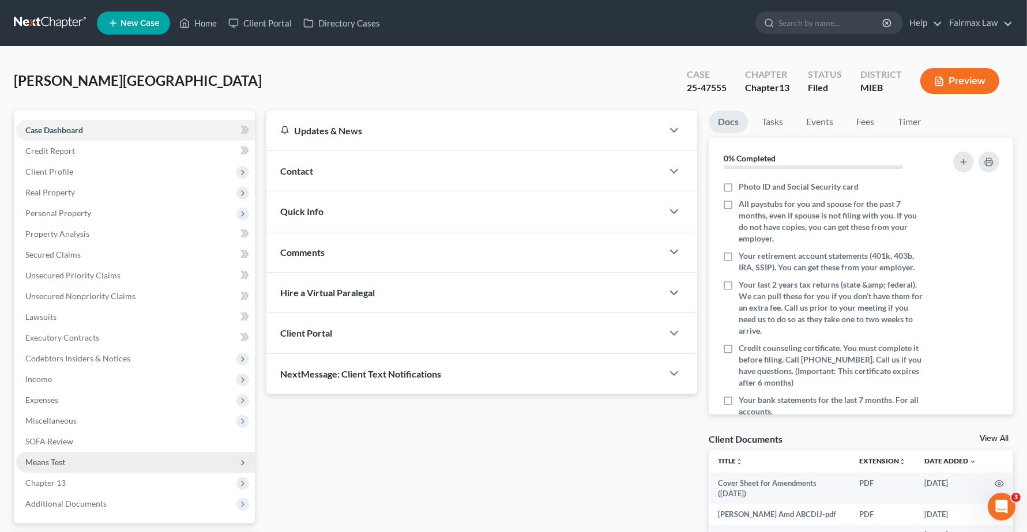
click at [40, 452] on span "Means Test" at bounding box center [135, 462] width 239 height 21
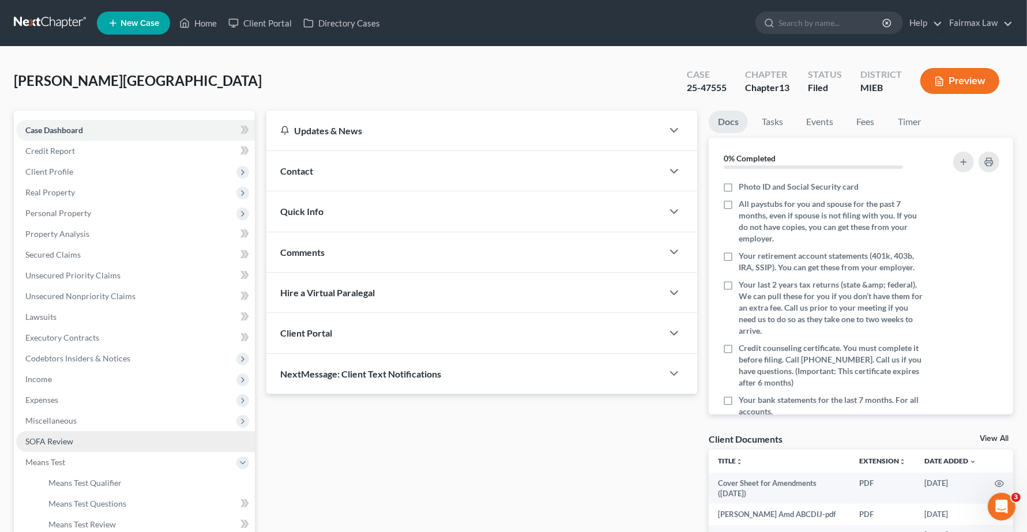
click at [41, 439] on span "SOFA Review" at bounding box center [49, 442] width 48 height 10
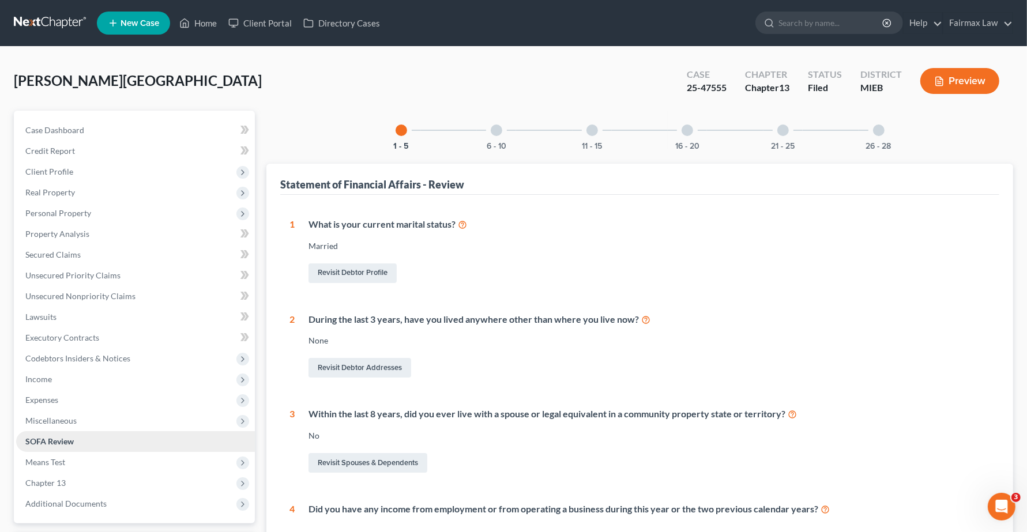
click at [50, 443] on span "SOFA Review" at bounding box center [49, 442] width 48 height 10
click at [492, 130] on div at bounding box center [497, 131] width 12 height 12
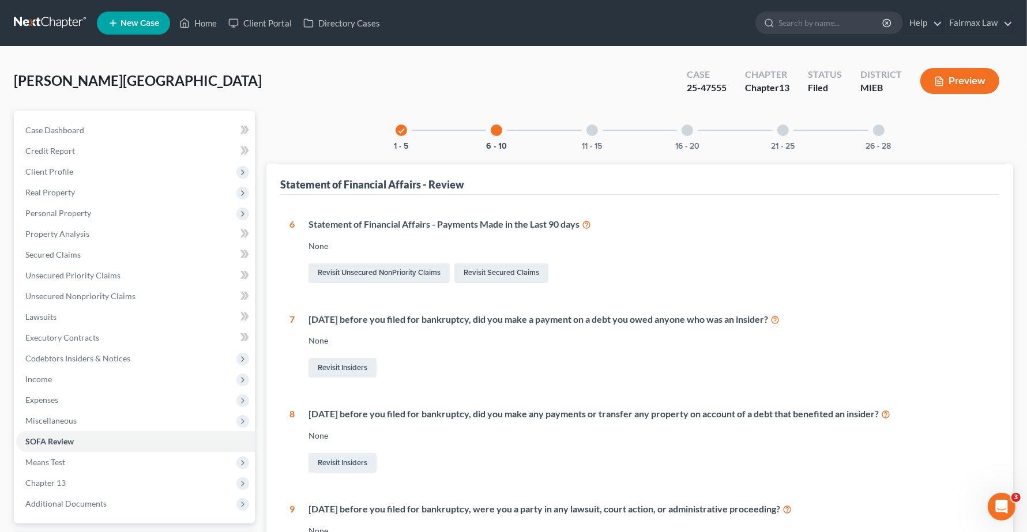
click at [591, 134] on div at bounding box center [592, 131] width 12 height 12
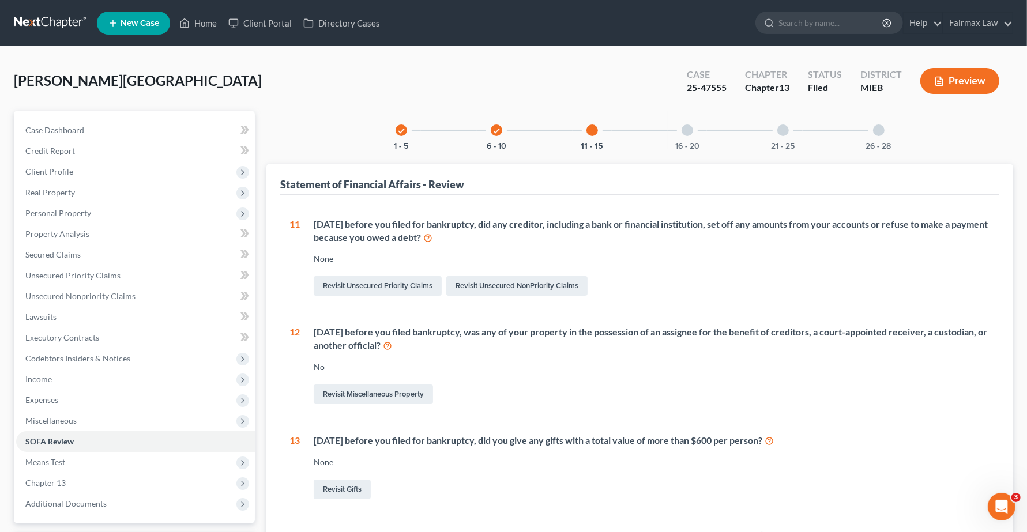
click at [687, 133] on div at bounding box center [688, 131] width 12 height 12
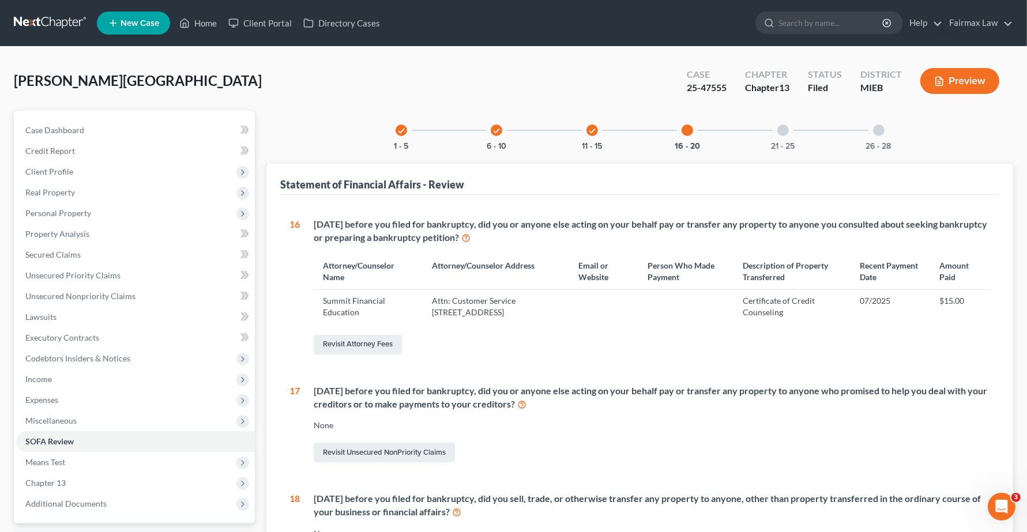
click at [789, 130] on div "21 - 25" at bounding box center [782, 130] width 39 height 39
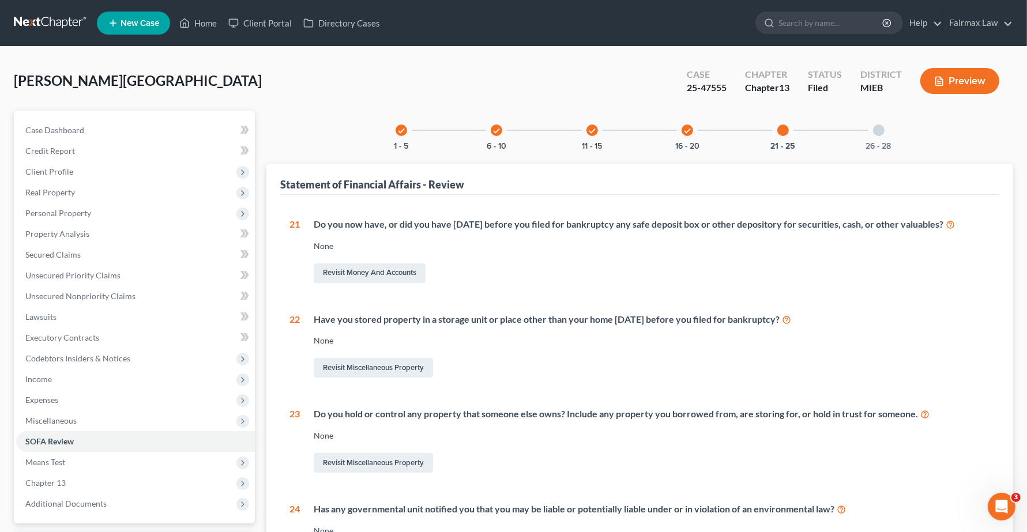
click at [879, 130] on div at bounding box center [879, 131] width 12 height 12
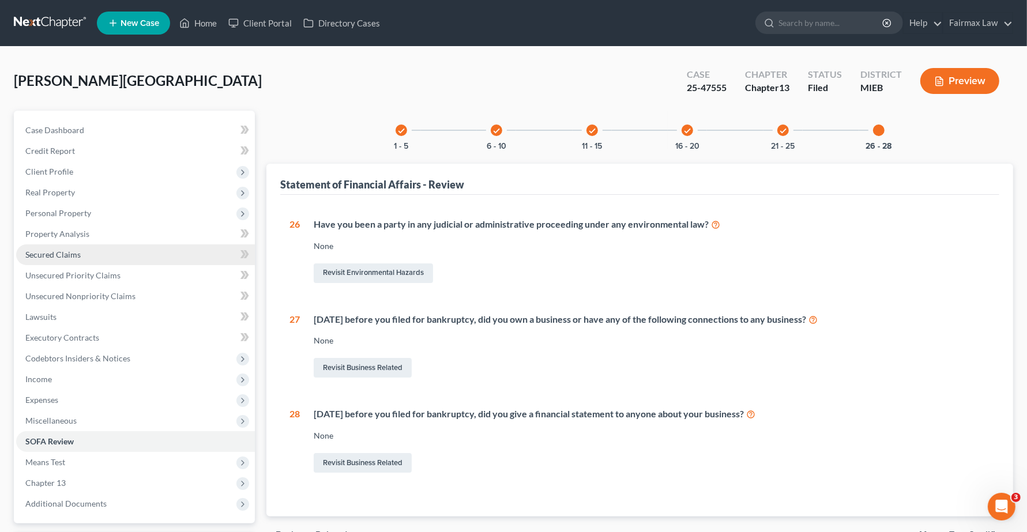
click at [37, 254] on span "Secured Claims" at bounding box center [52, 255] width 55 height 10
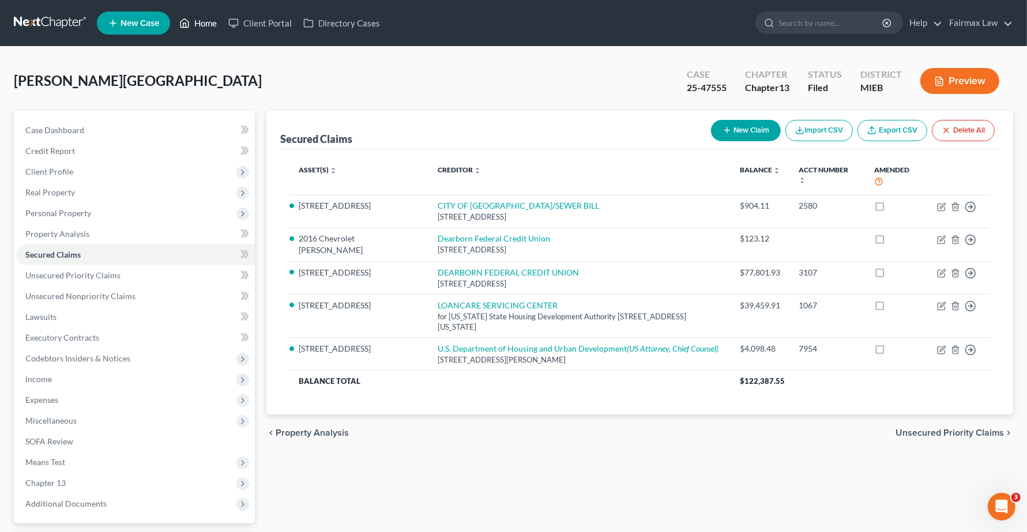
click at [205, 20] on link "Home" at bounding box center [198, 23] width 49 height 21
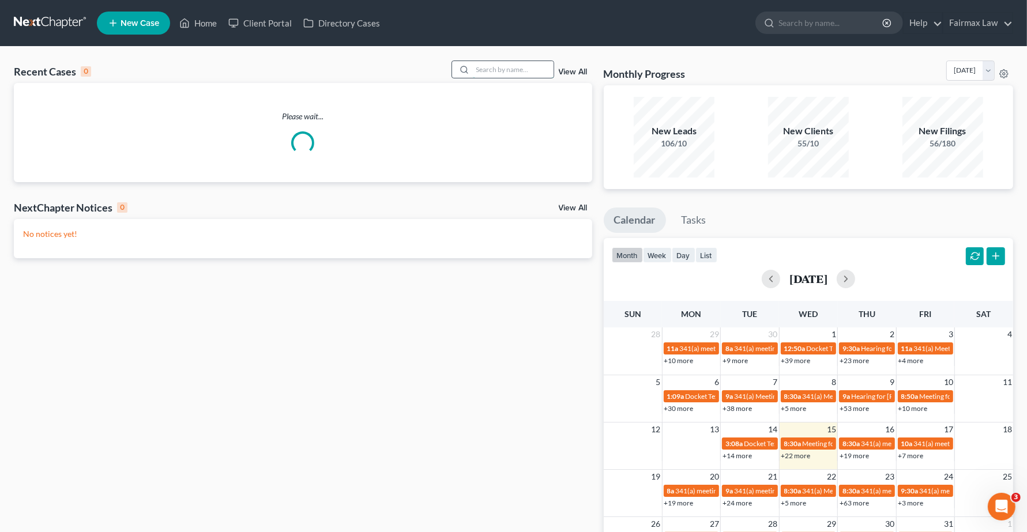
click at [511, 73] on input "search" at bounding box center [513, 69] width 81 height 17
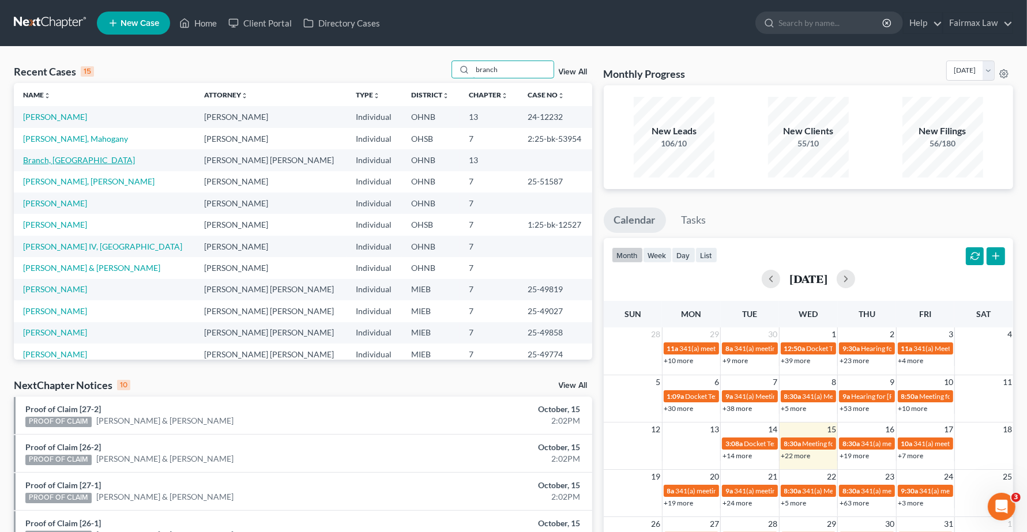
type input "branch"
click at [35, 157] on link "Branch, Audris" at bounding box center [79, 160] width 112 height 10
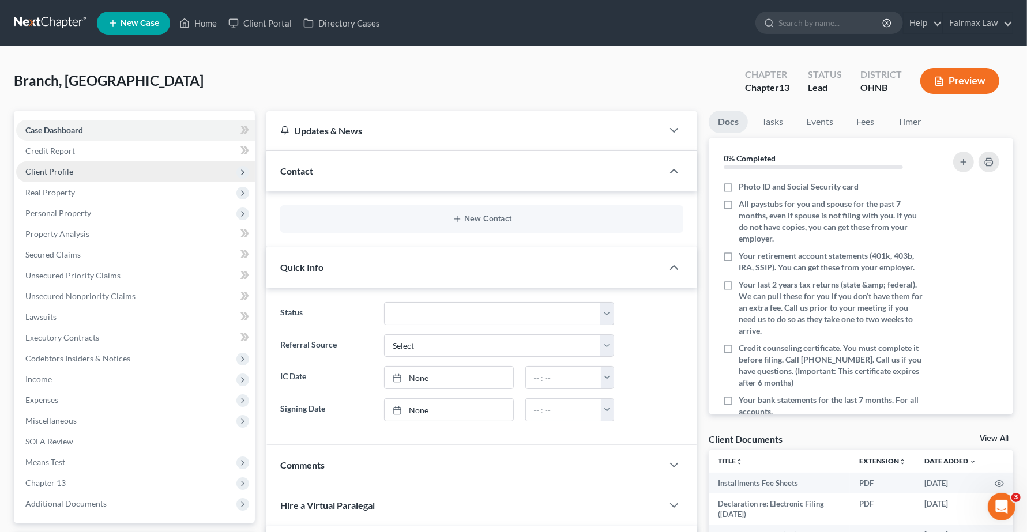
click at [38, 171] on span "Client Profile" at bounding box center [49, 172] width 48 height 10
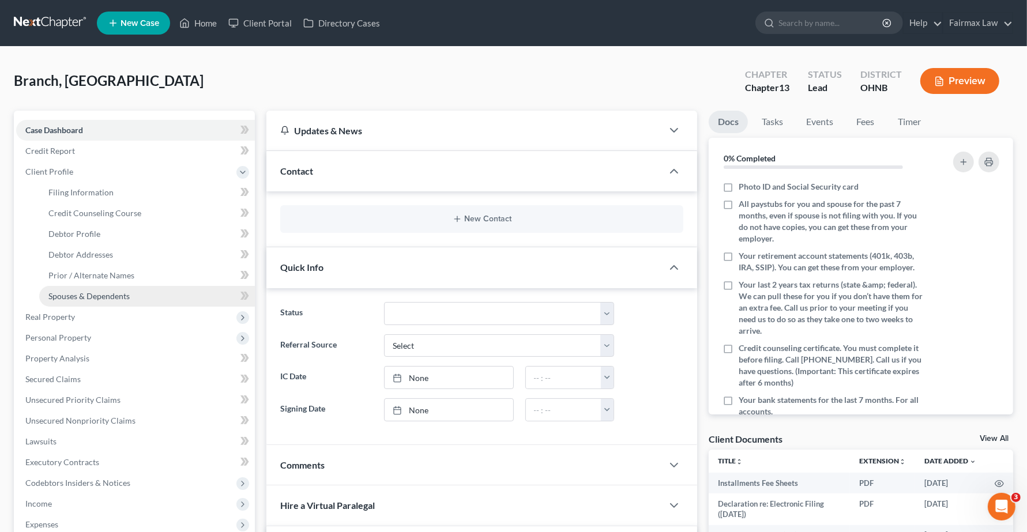
click at [87, 296] on span "Spouses & Dependents" at bounding box center [88, 296] width 81 height 10
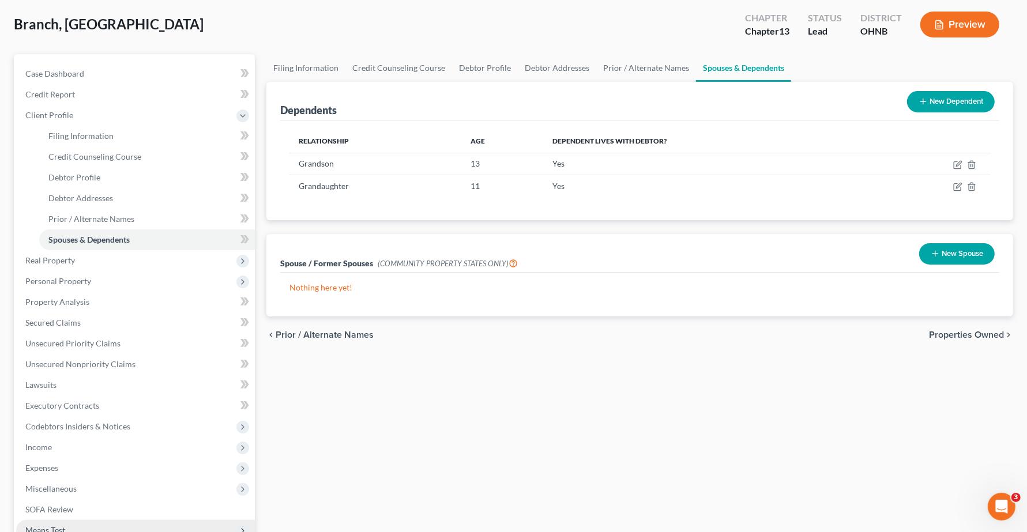
scroll to position [144, 0]
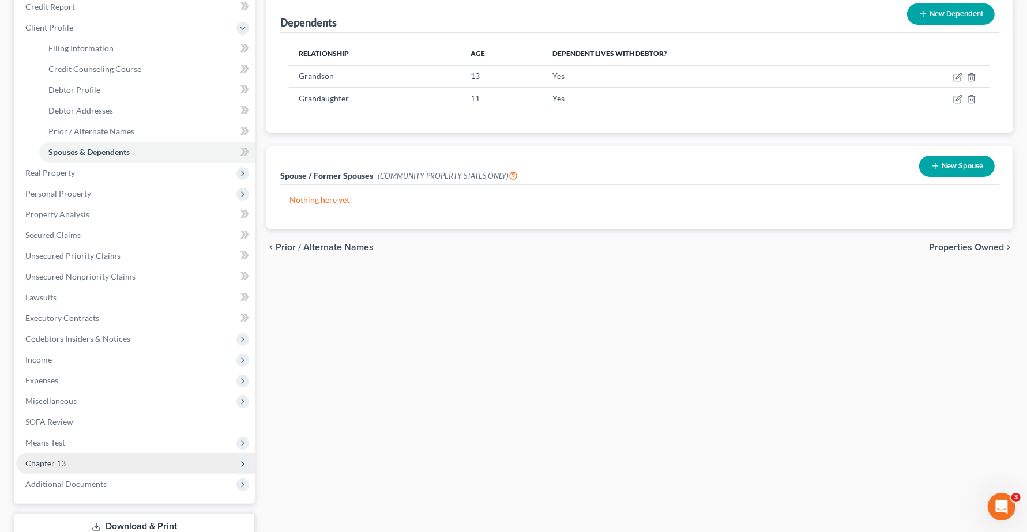
click at [62, 468] on span "Chapter 13" at bounding box center [135, 463] width 239 height 21
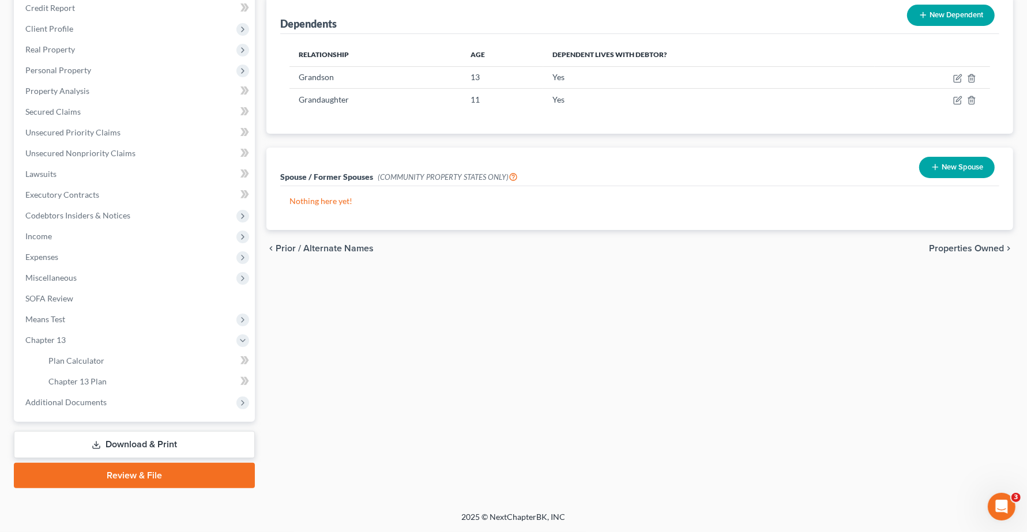
scroll to position [142, 0]
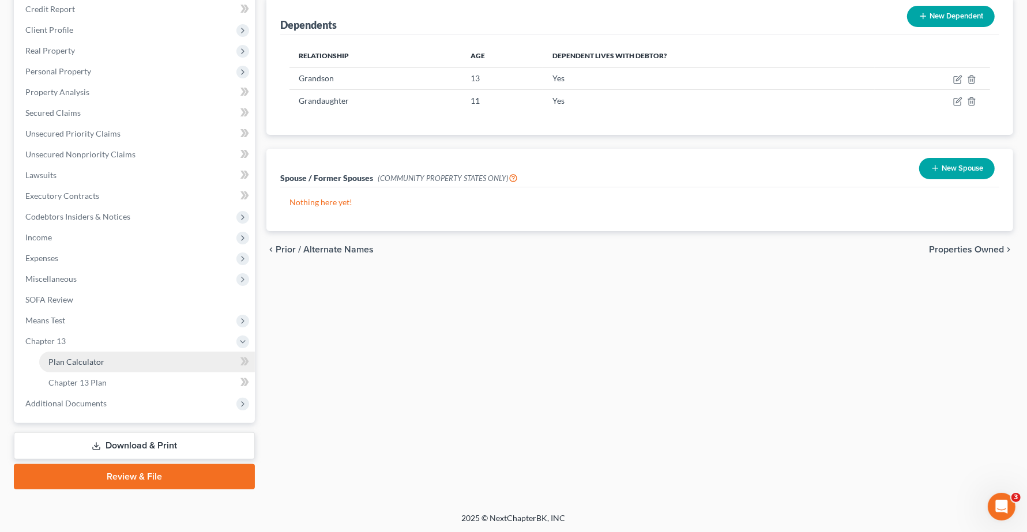
click at [81, 368] on link "Plan Calculator" at bounding box center [147, 362] width 216 height 21
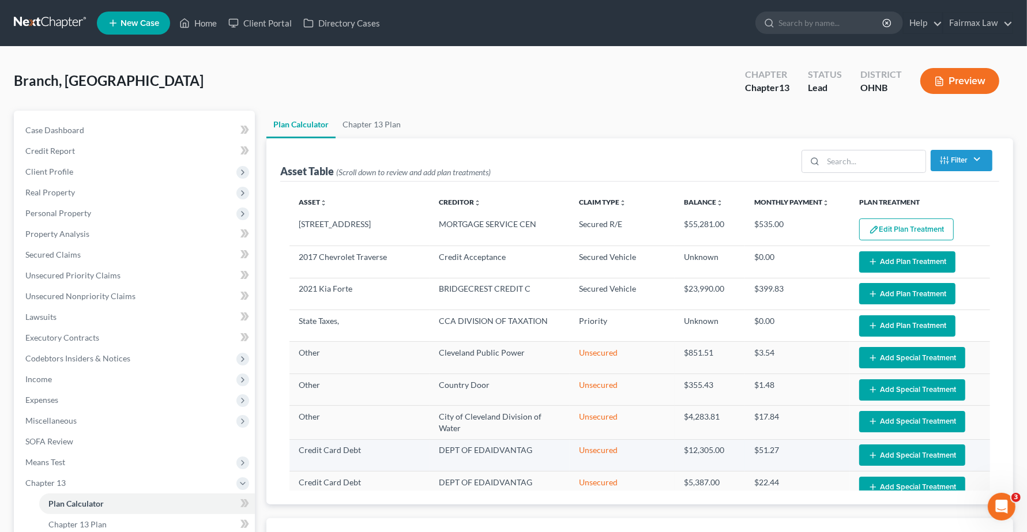
select select "59"
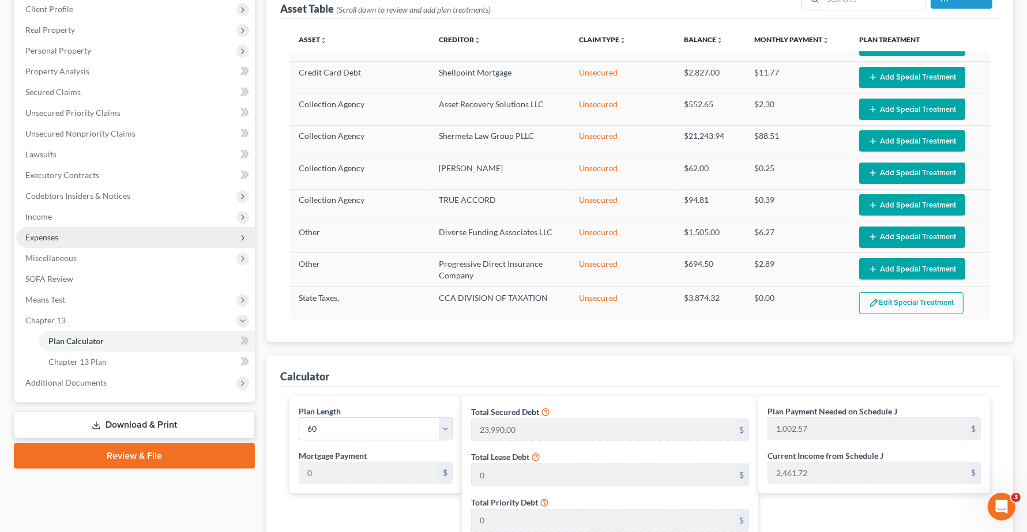
scroll to position [72, 0]
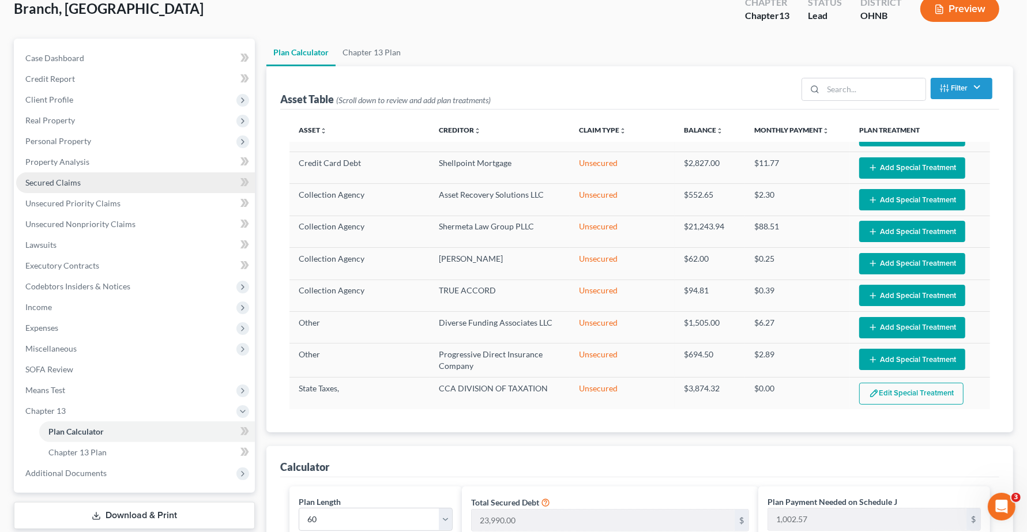
click at [51, 183] on span "Secured Claims" at bounding box center [52, 183] width 55 height 10
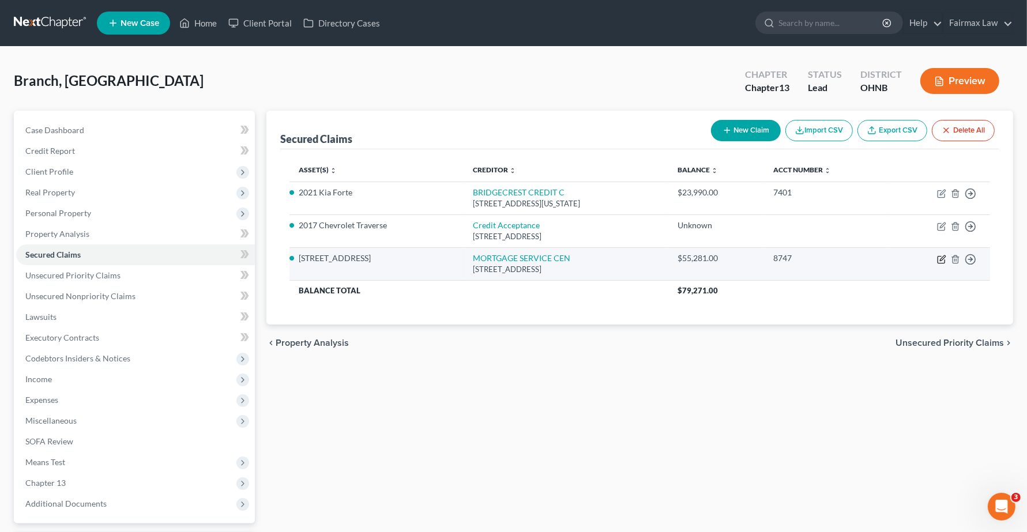
click at [942, 261] on icon "button" at bounding box center [941, 259] width 9 height 9
select select "33"
select select "4"
select select "2"
select select "0"
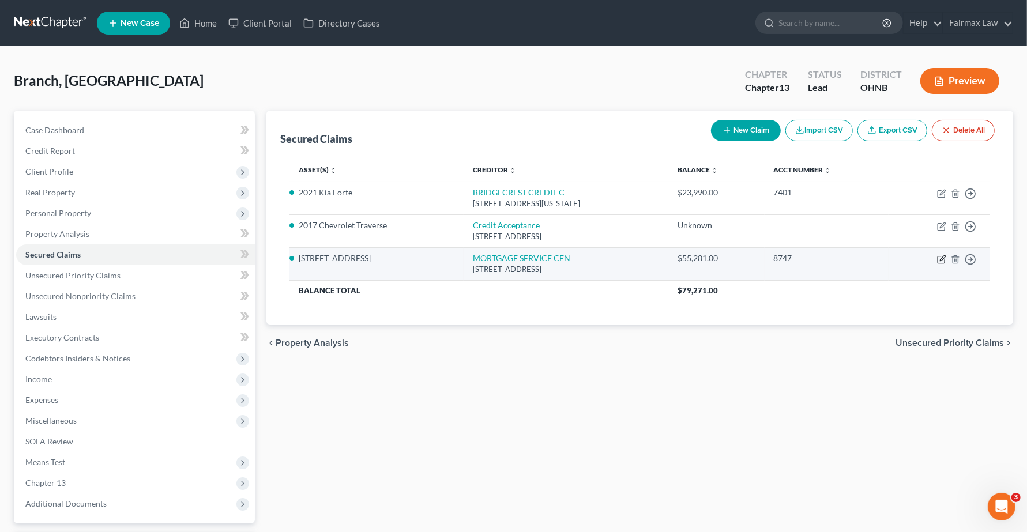
select select "0"
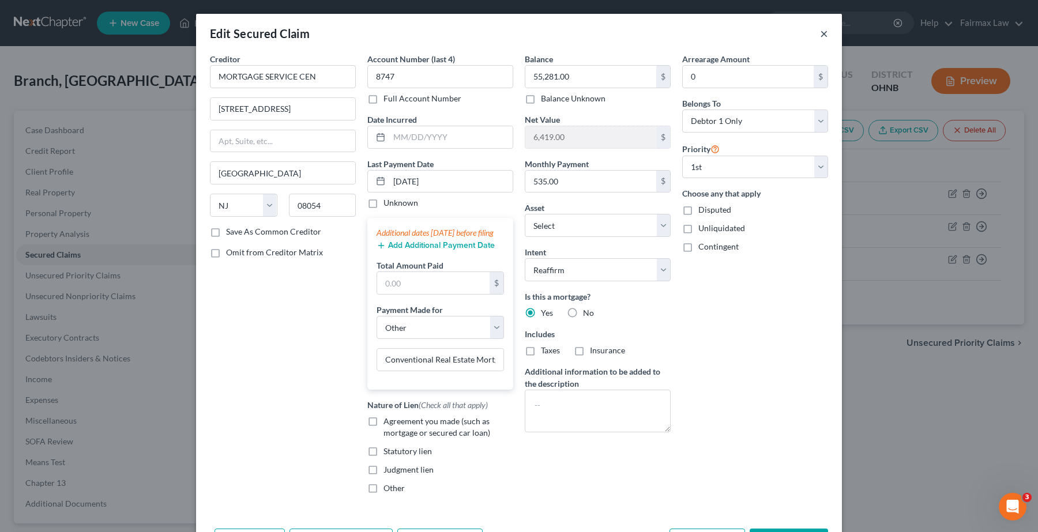
click at [822, 32] on button "×" at bounding box center [824, 34] width 8 height 14
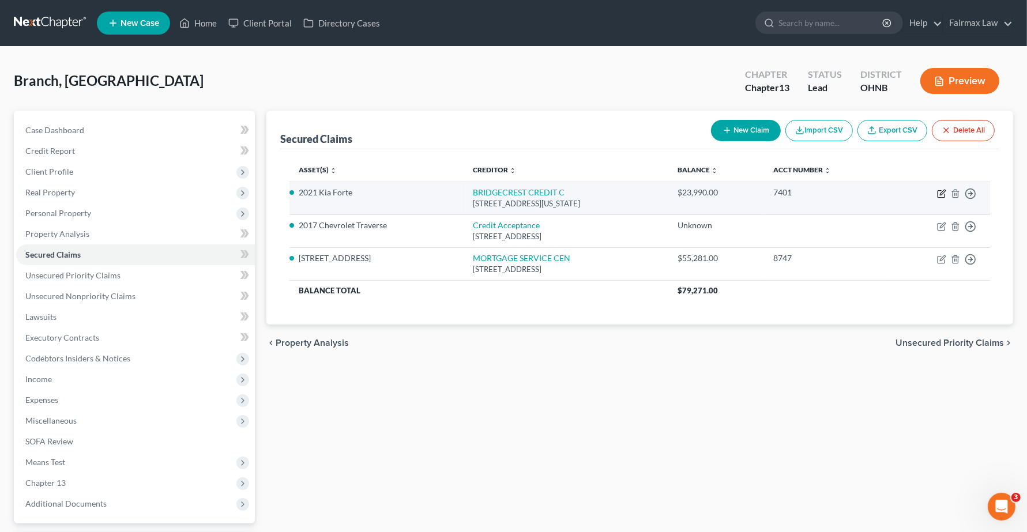
click at [941, 195] on icon "button" at bounding box center [941, 193] width 9 height 9
select select "3"
select select "4"
select select "7"
select select "2"
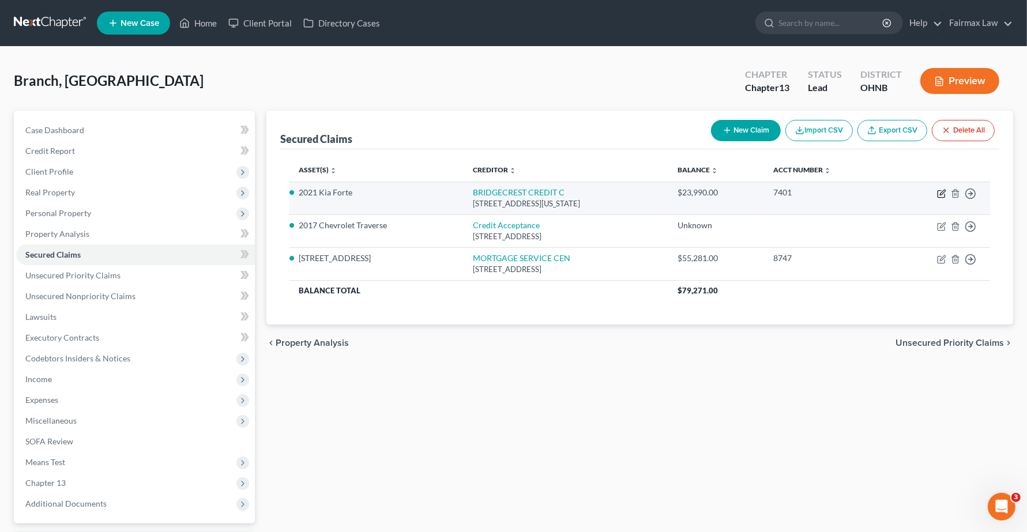
select select "0"
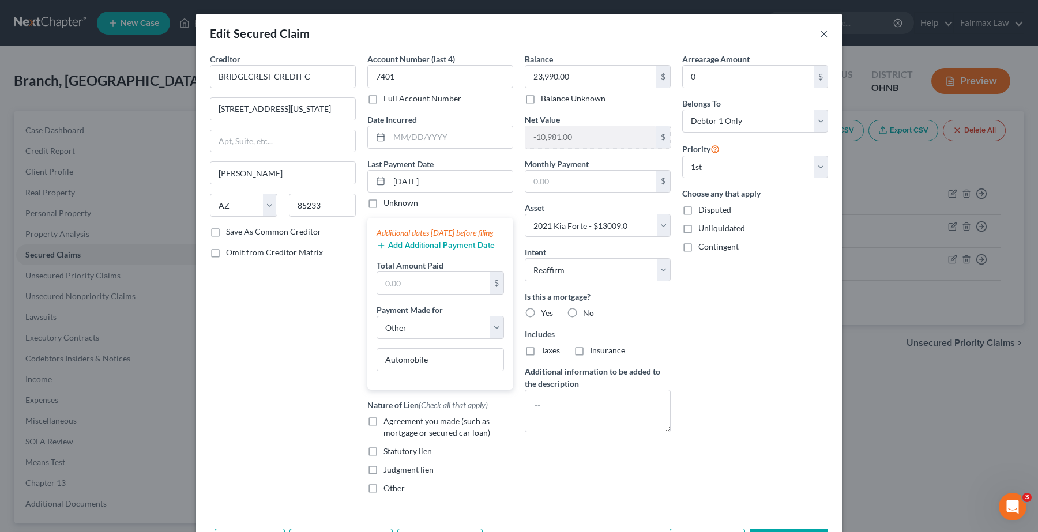
click at [820, 31] on button "×" at bounding box center [824, 34] width 8 height 14
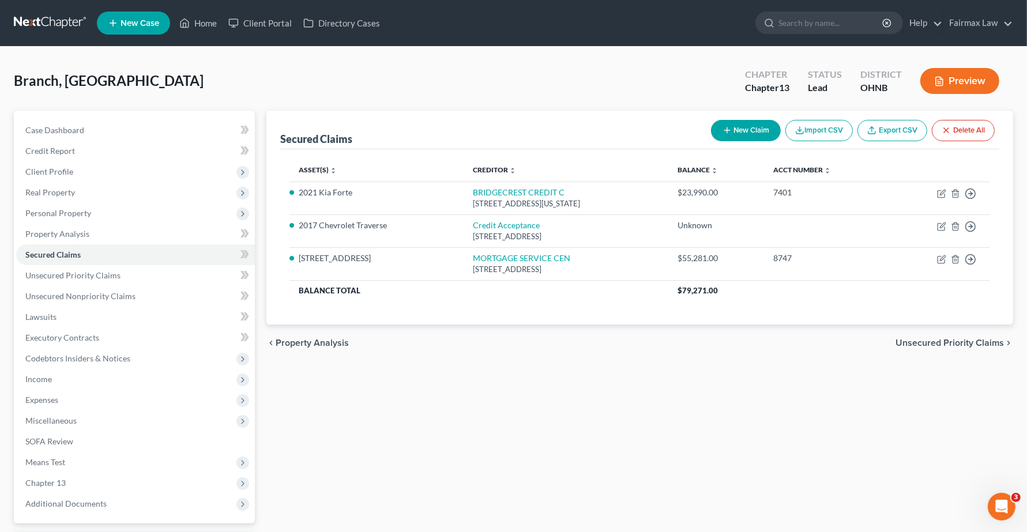
click at [791, 407] on div "Secured Claims New Claim Import CSV Export CSV Delete All Asset(s) expand_more …" at bounding box center [640, 350] width 758 height 479
click at [38, 401] on span "Expenses" at bounding box center [41, 400] width 33 height 10
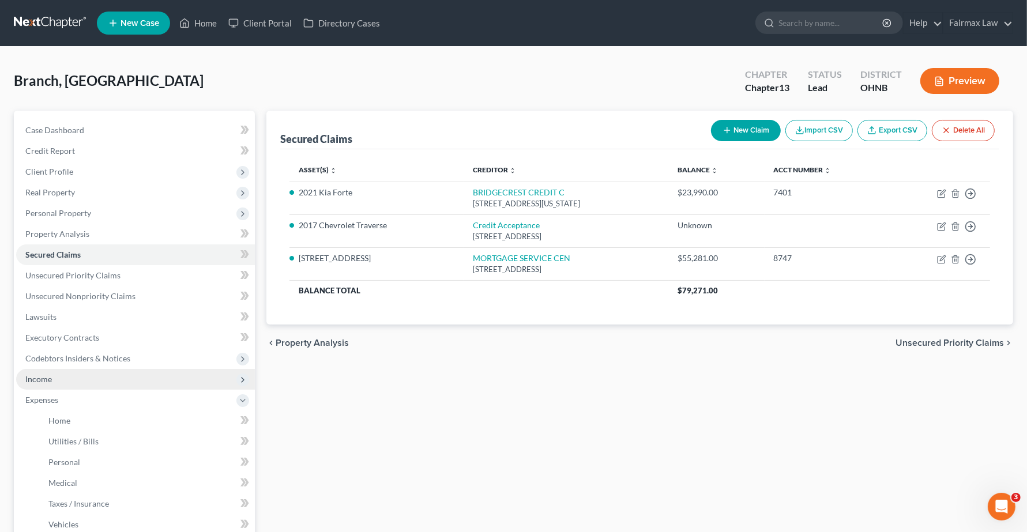
click at [39, 384] on span "Income" at bounding box center [135, 379] width 239 height 21
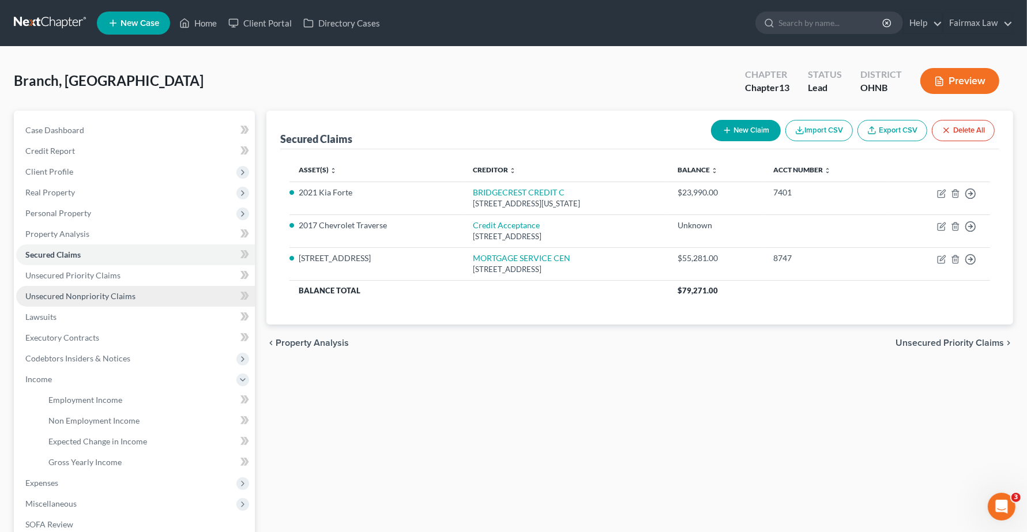
click at [73, 293] on span "Unsecured Nonpriority Claims" at bounding box center [80, 296] width 110 height 10
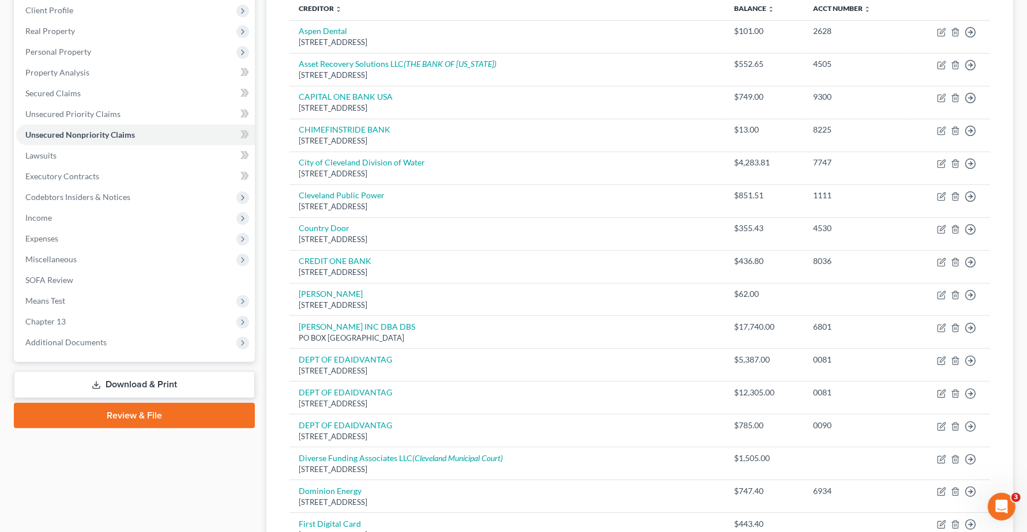
scroll to position [155, 0]
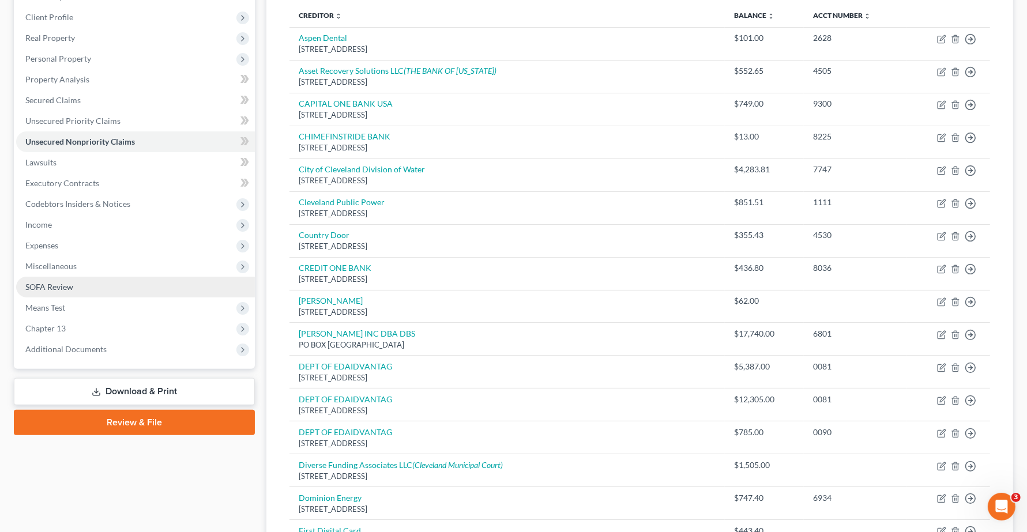
click at [36, 286] on span "SOFA Review" at bounding box center [49, 287] width 48 height 10
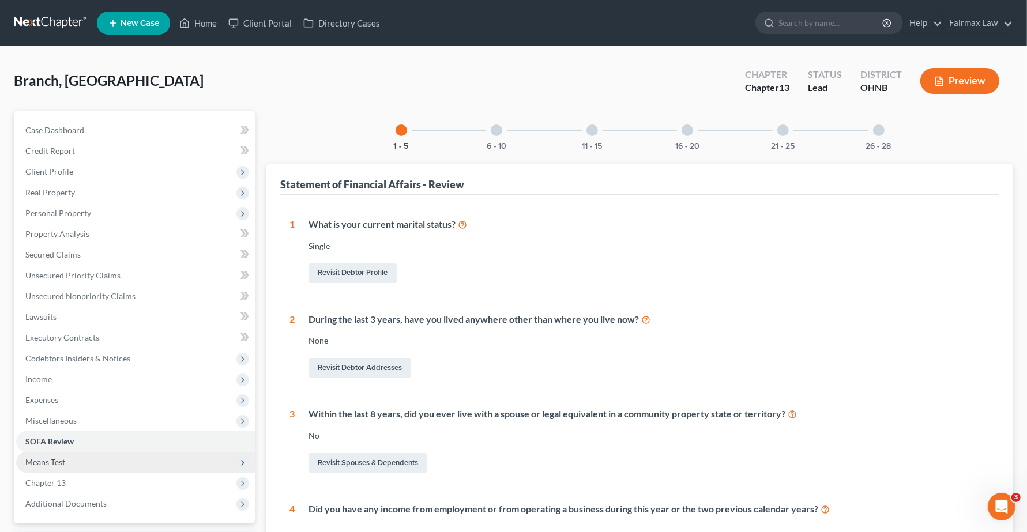
click at [52, 460] on span "Means Test" at bounding box center [45, 462] width 40 height 10
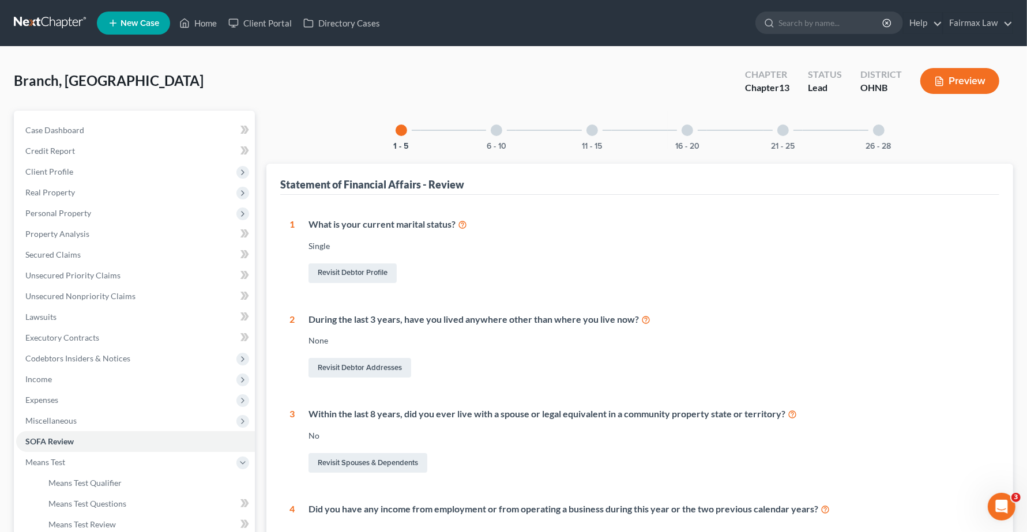
click at [492, 133] on div at bounding box center [497, 131] width 12 height 12
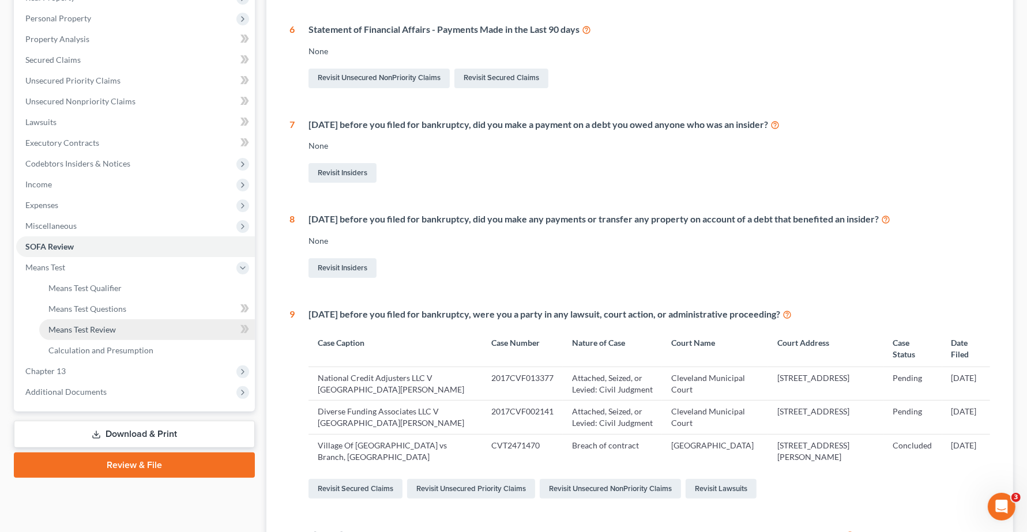
scroll to position [164, 0]
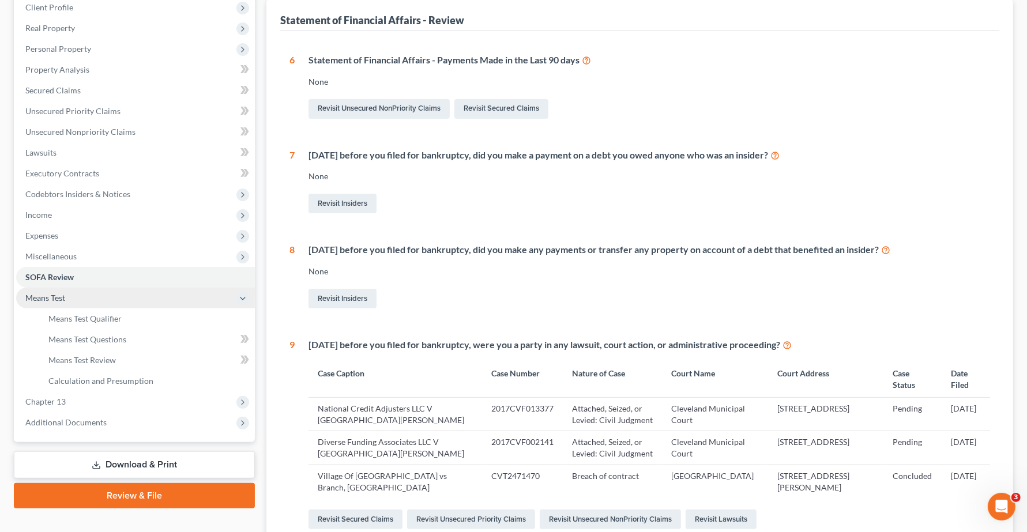
click at [55, 291] on span "Means Test" at bounding box center [135, 298] width 239 height 21
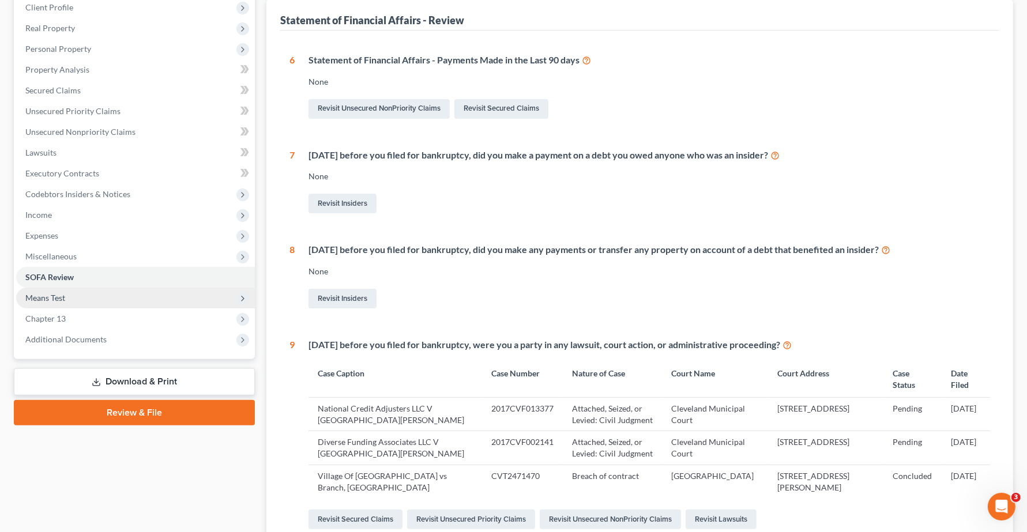
click at [58, 293] on span "Means Test" at bounding box center [45, 298] width 40 height 10
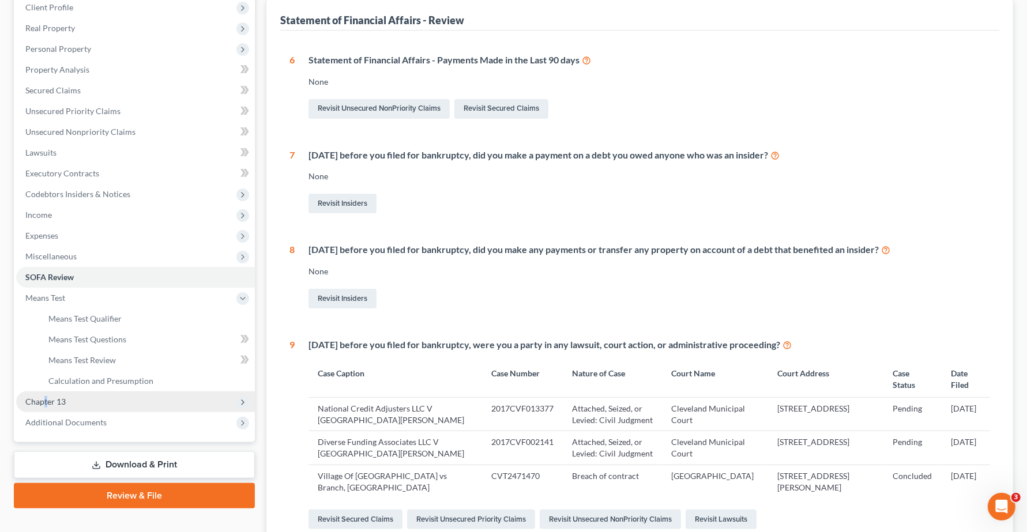
click at [46, 404] on span "Chapter 13" at bounding box center [45, 402] width 40 height 10
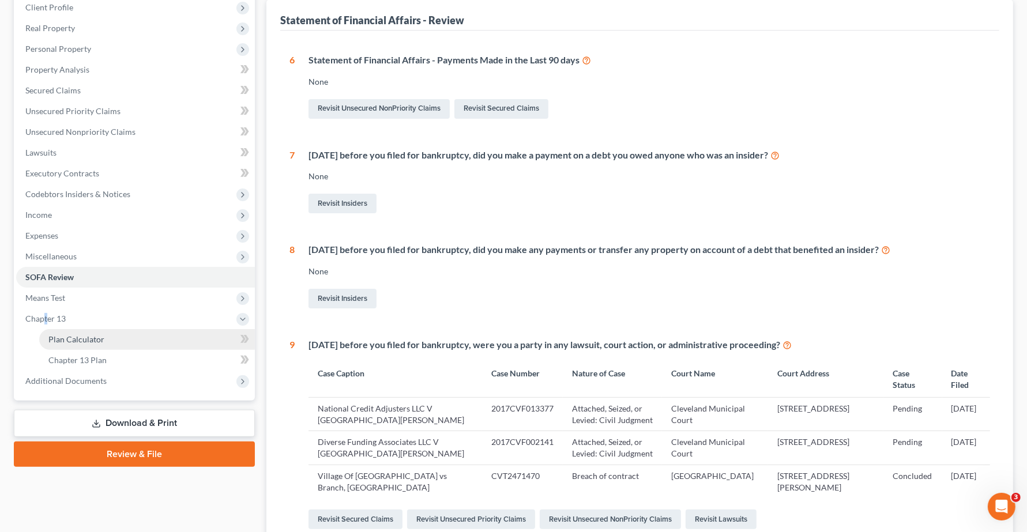
click at [62, 338] on span "Plan Calculator" at bounding box center [76, 339] width 56 height 10
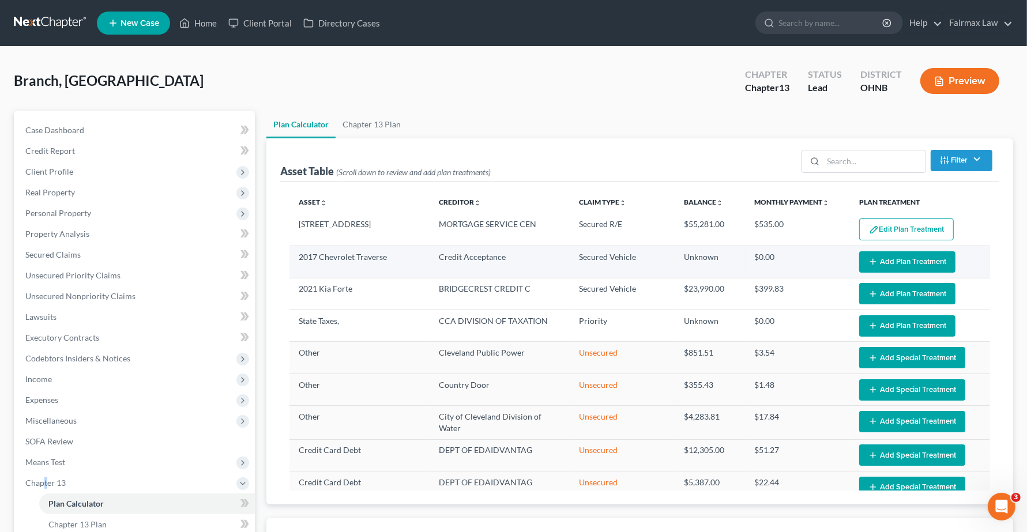
select select "59"
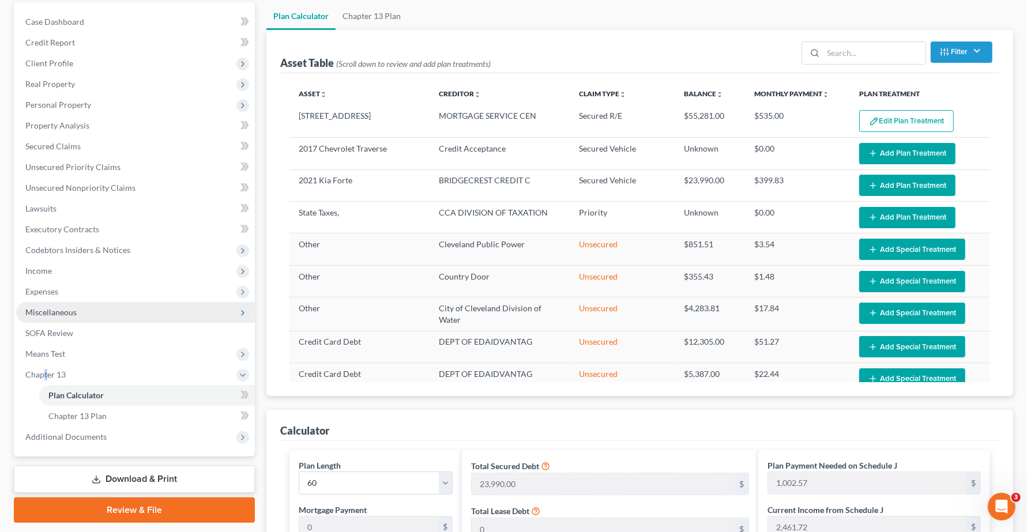
scroll to position [288, 0]
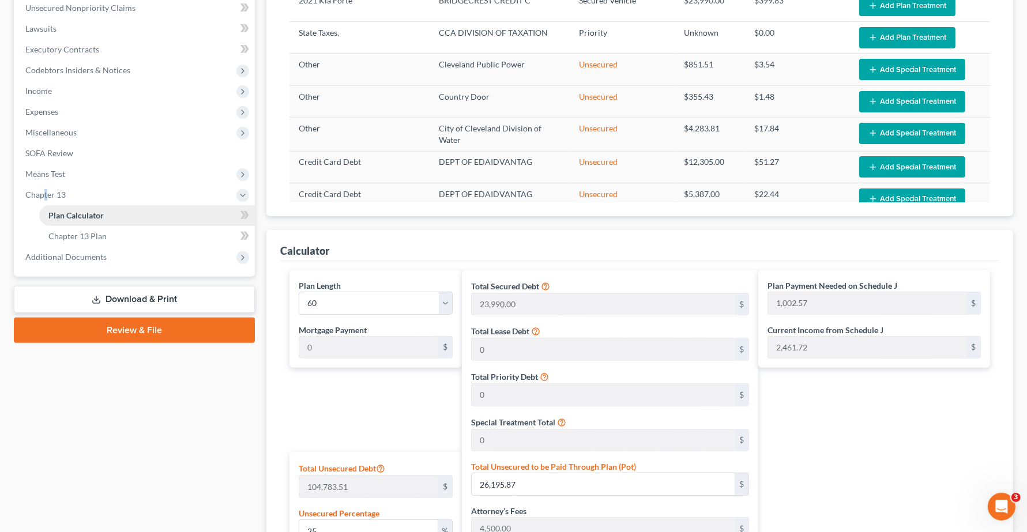
click at [75, 208] on link "Plan Calculator" at bounding box center [147, 215] width 216 height 21
click at [100, 215] on span "Plan Calculator" at bounding box center [75, 215] width 55 height 10
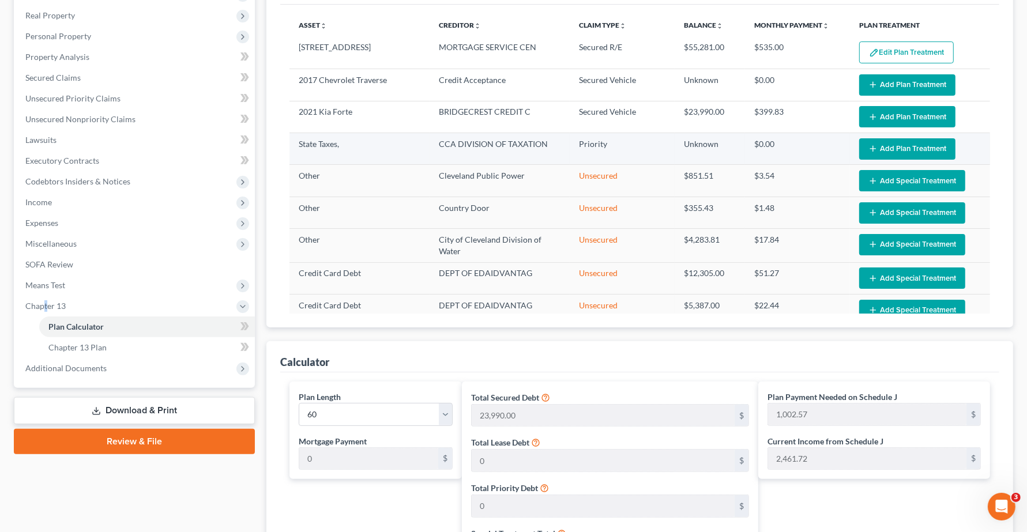
scroll to position [0, 0]
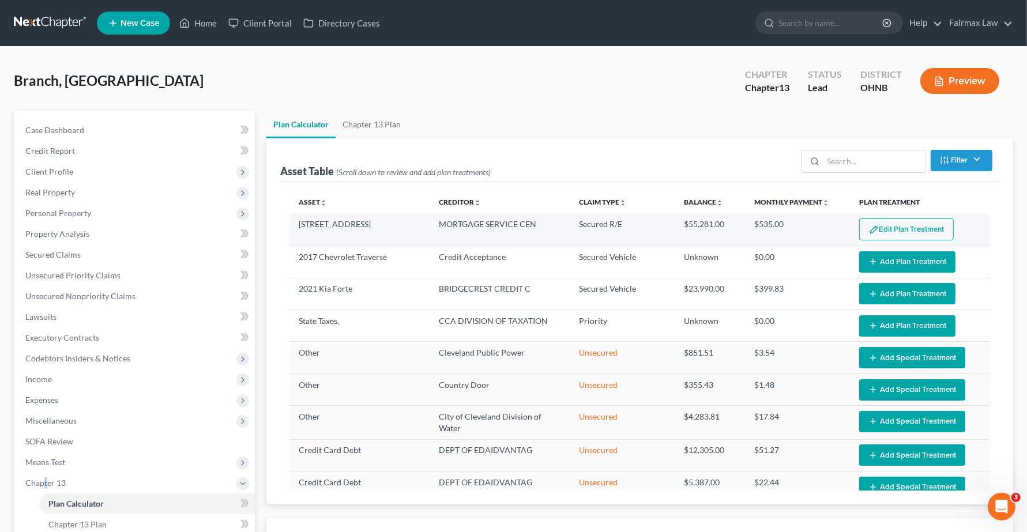
click at [878, 234] on button "Edit Plan Treatment" at bounding box center [906, 230] width 95 height 22
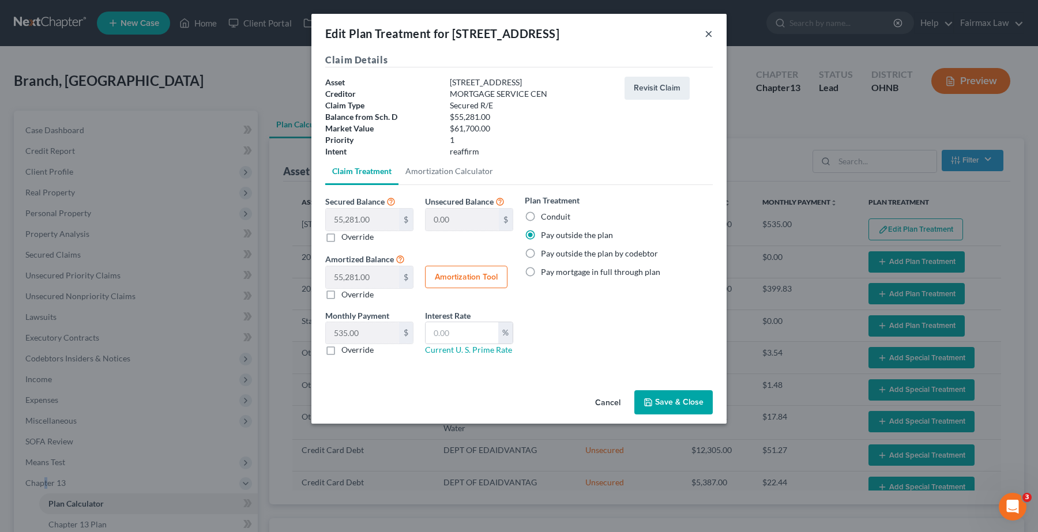
click at [706, 33] on button "×" at bounding box center [709, 34] width 8 height 14
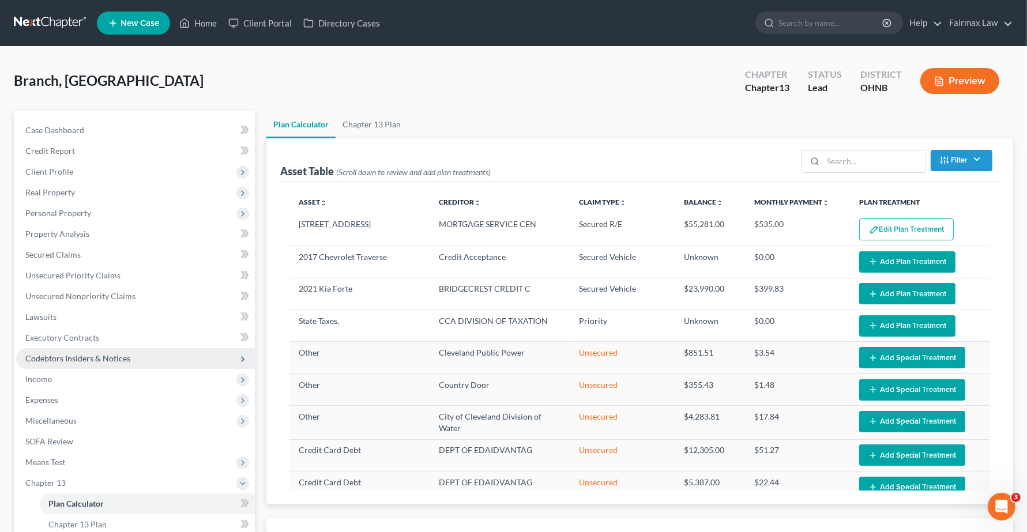
click at [67, 356] on span "Codebtors Insiders & Notices" at bounding box center [77, 358] width 105 height 10
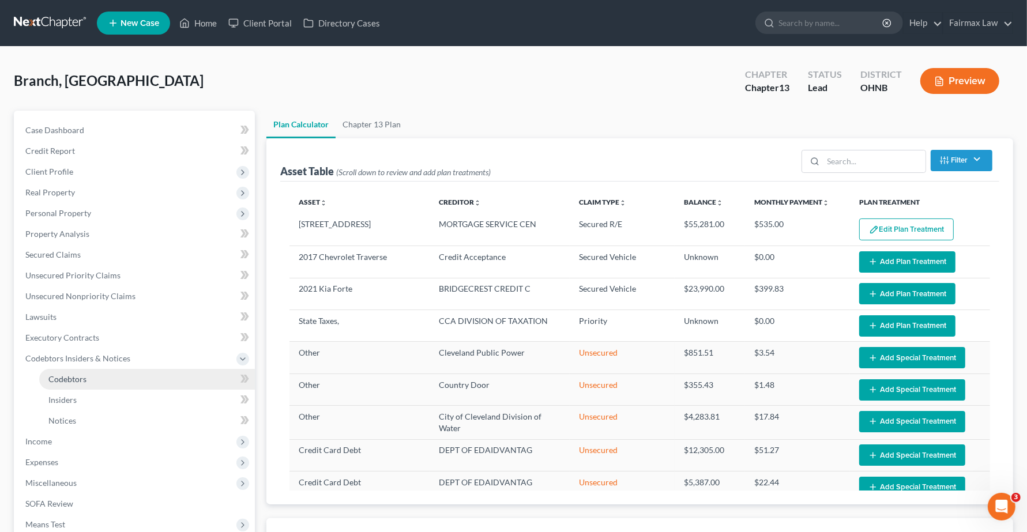
click at [73, 382] on span "Codebtors" at bounding box center [67, 379] width 38 height 10
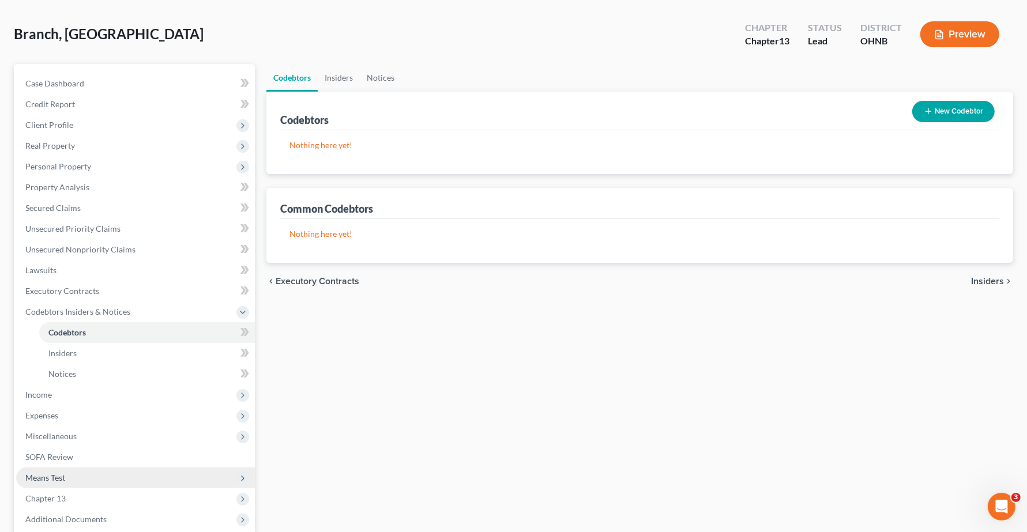
scroll to position [72, 0]
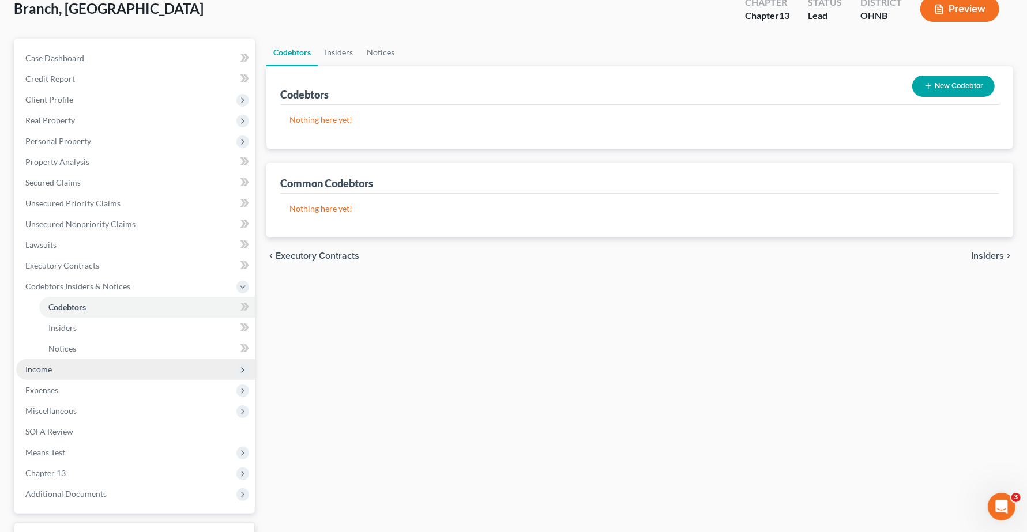
click at [36, 368] on span "Income" at bounding box center [38, 369] width 27 height 10
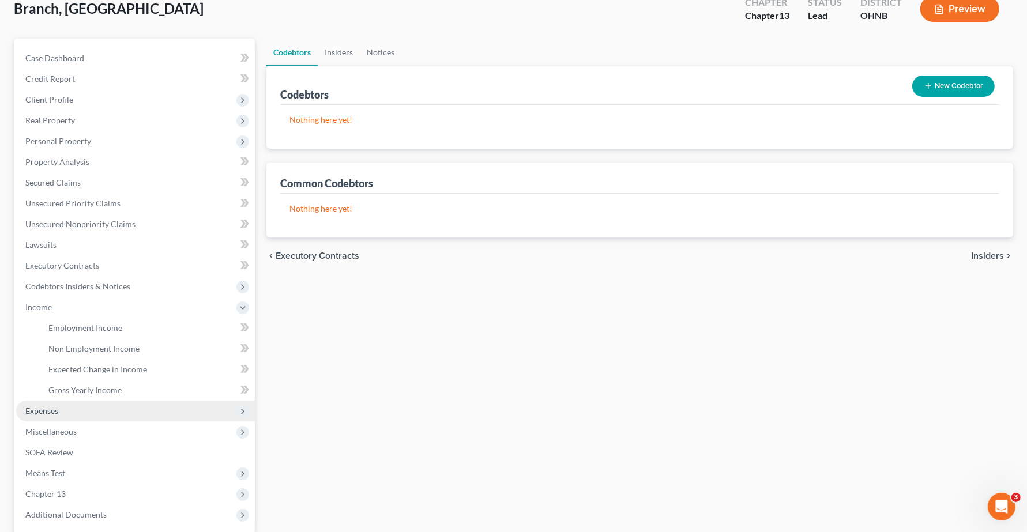
click at [55, 415] on span "Expenses" at bounding box center [135, 411] width 239 height 21
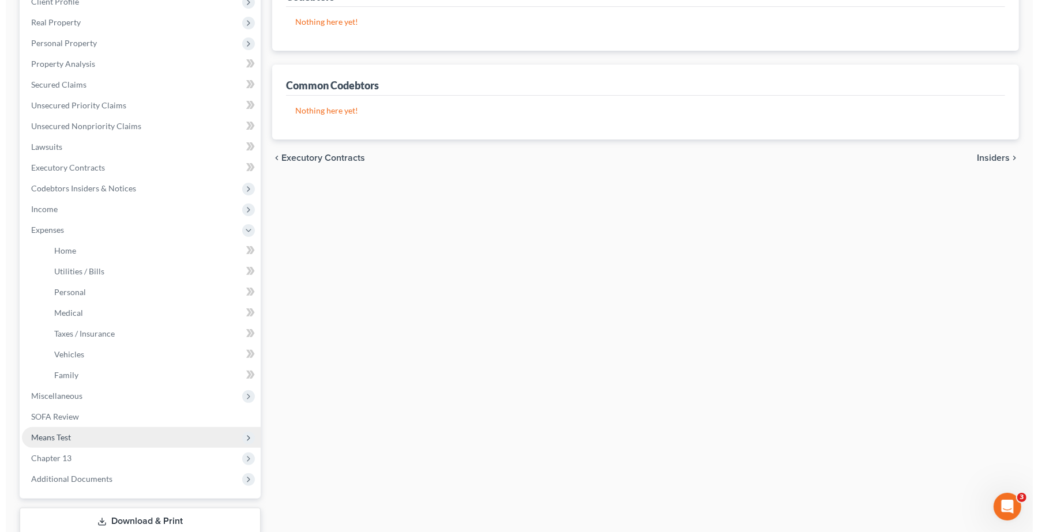
scroll to position [0, 0]
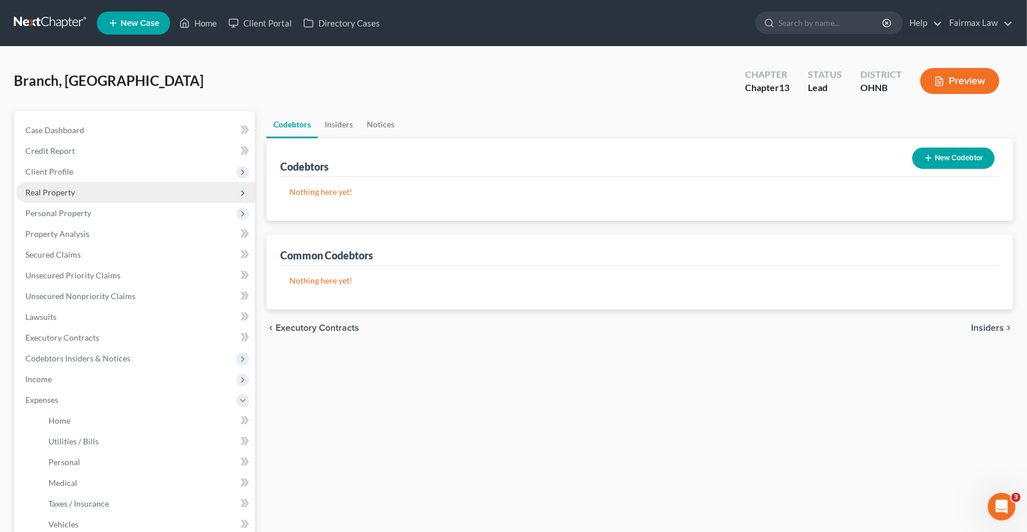
click at [54, 188] on span "Real Property" at bounding box center [50, 192] width 50 height 10
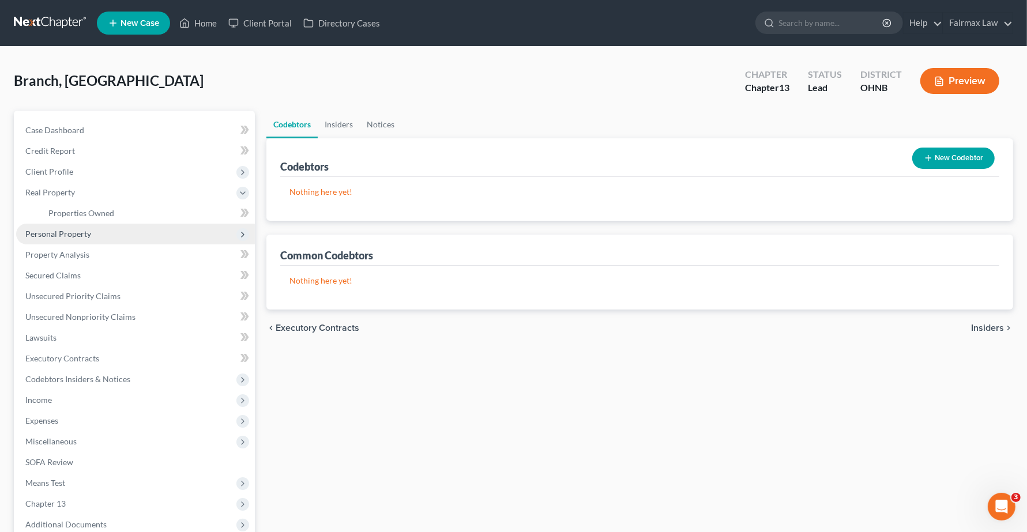
click at [59, 238] on span "Personal Property" at bounding box center [135, 234] width 239 height 21
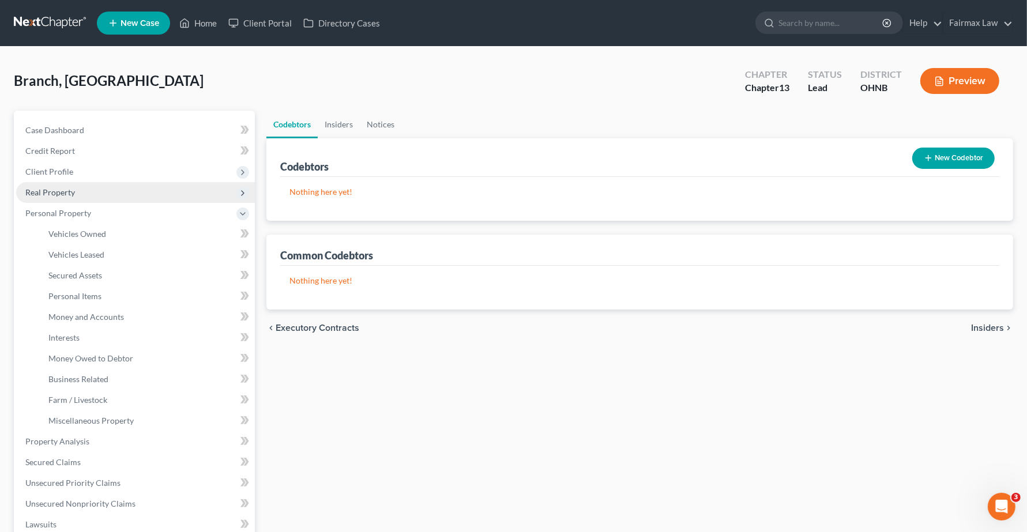
click at [61, 185] on span "Real Property" at bounding box center [135, 192] width 239 height 21
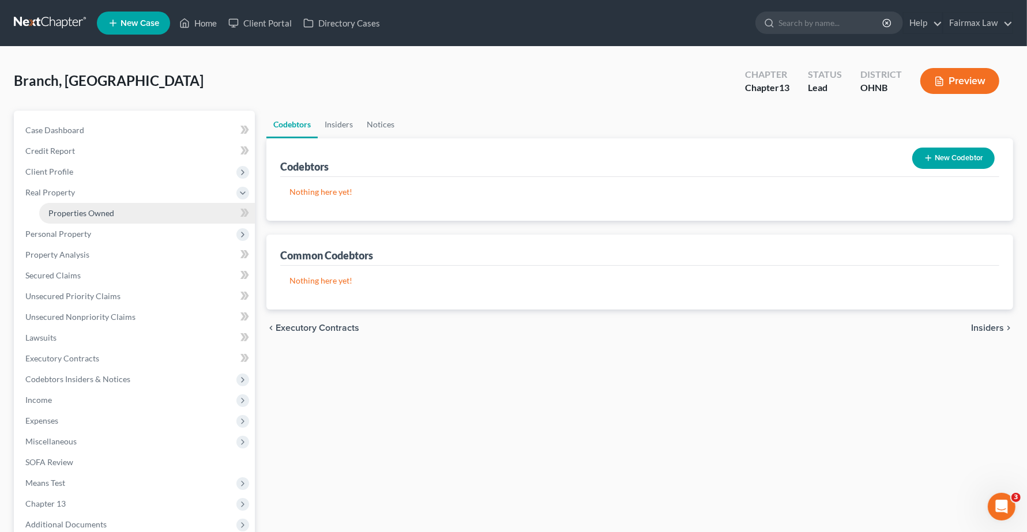
click at [81, 217] on link "Properties Owned" at bounding box center [147, 213] width 216 height 21
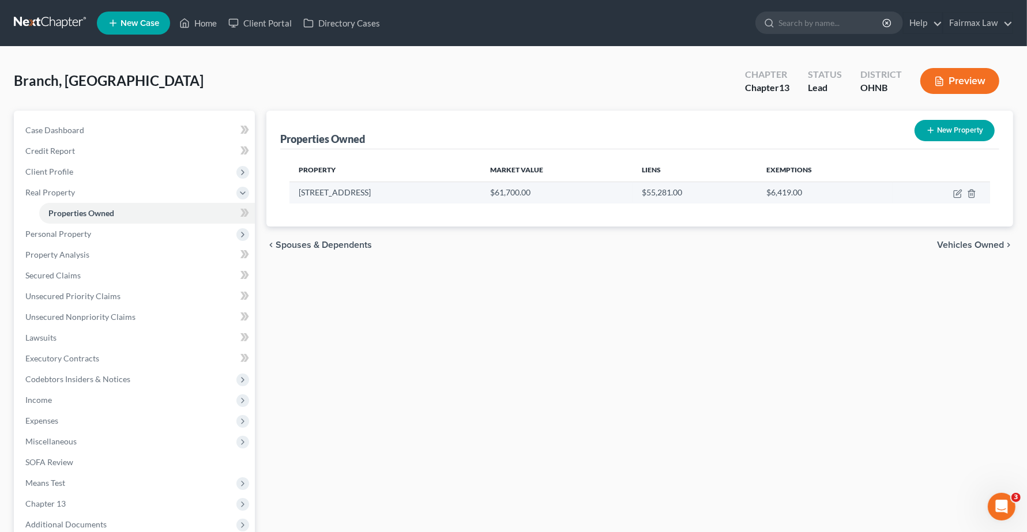
click at [958, 200] on td at bounding box center [941, 193] width 97 height 22
click at [961, 194] on icon "button" at bounding box center [957, 193] width 9 height 9
select select "36"
select select "0"
select select "7"
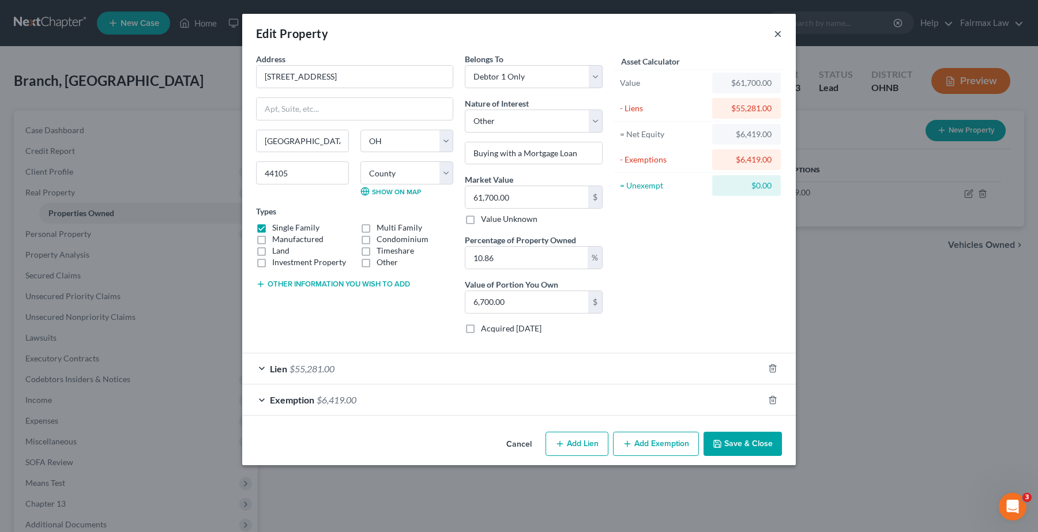
click at [776, 33] on button "×" at bounding box center [778, 34] width 8 height 14
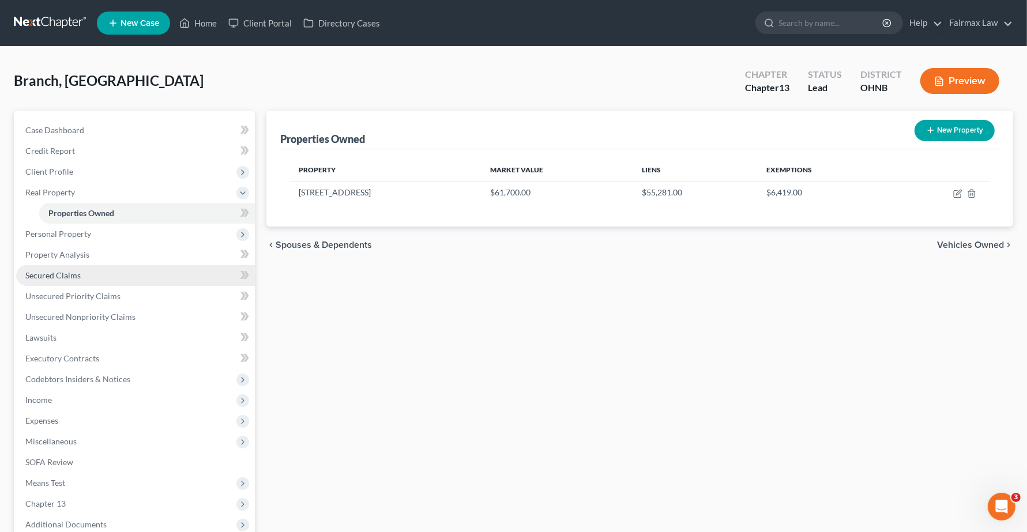
click at [44, 278] on span "Secured Claims" at bounding box center [52, 275] width 55 height 10
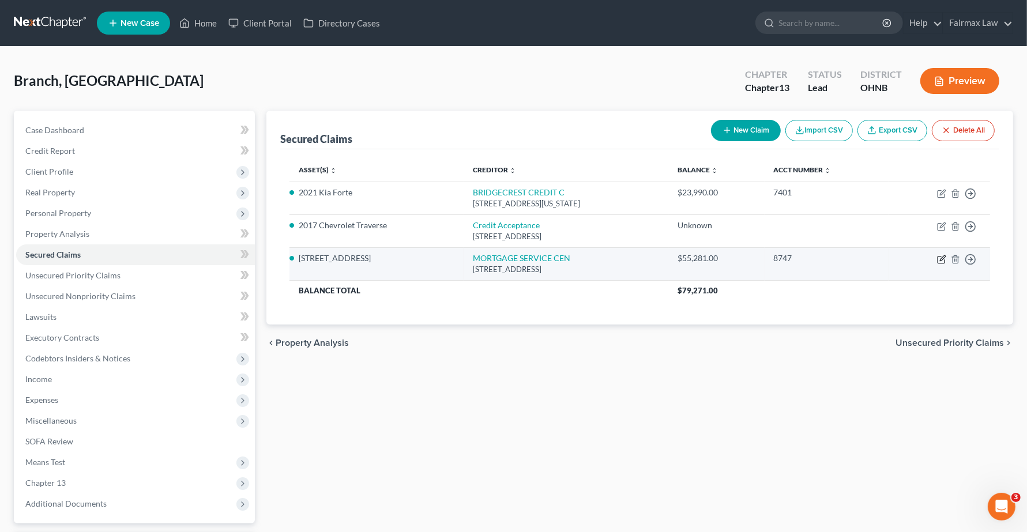
click at [941, 261] on icon "button" at bounding box center [942, 257] width 5 height 5
select select "33"
select select "4"
select select "16"
select select "2"
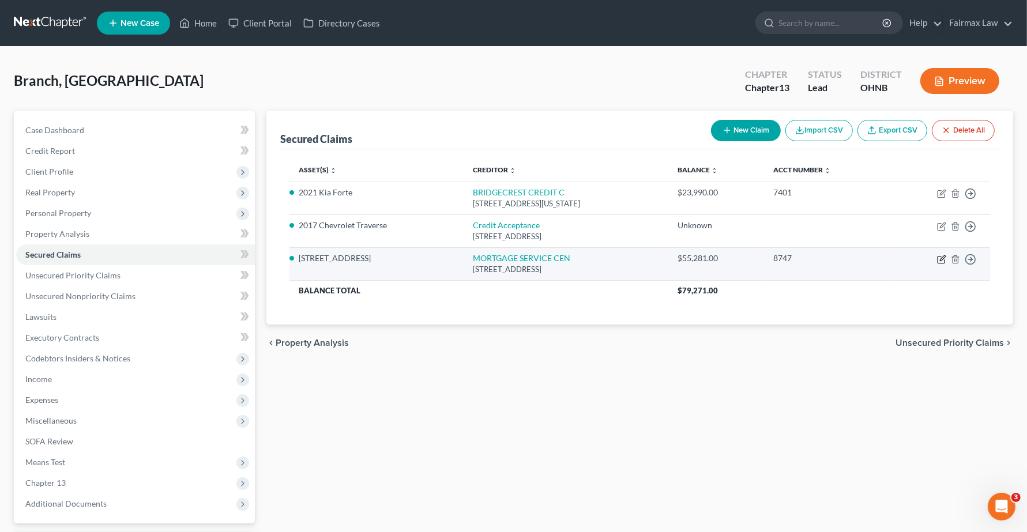
select select "0"
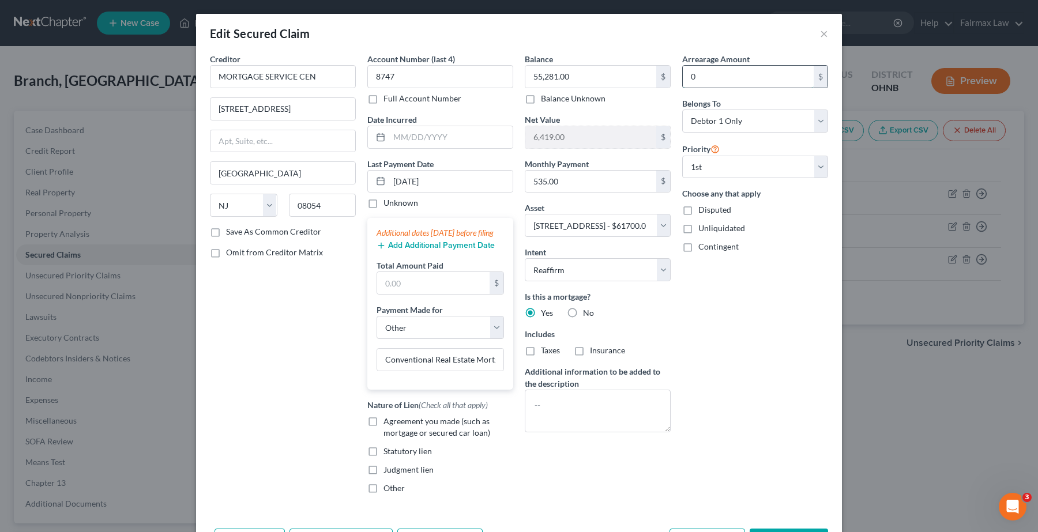
click at [705, 79] on input "0" at bounding box center [748, 77] width 131 height 22
type input "3,210.00"
click at [664, 309] on div "Is this a mortgage? Yes No" at bounding box center [598, 305] width 146 height 28
click at [633, 323] on div "Is this a mortgage? Yes No Includes Taxes Insurance" at bounding box center [598, 324] width 146 height 66
click at [541, 355] on label "Taxes" at bounding box center [550, 351] width 19 height 12
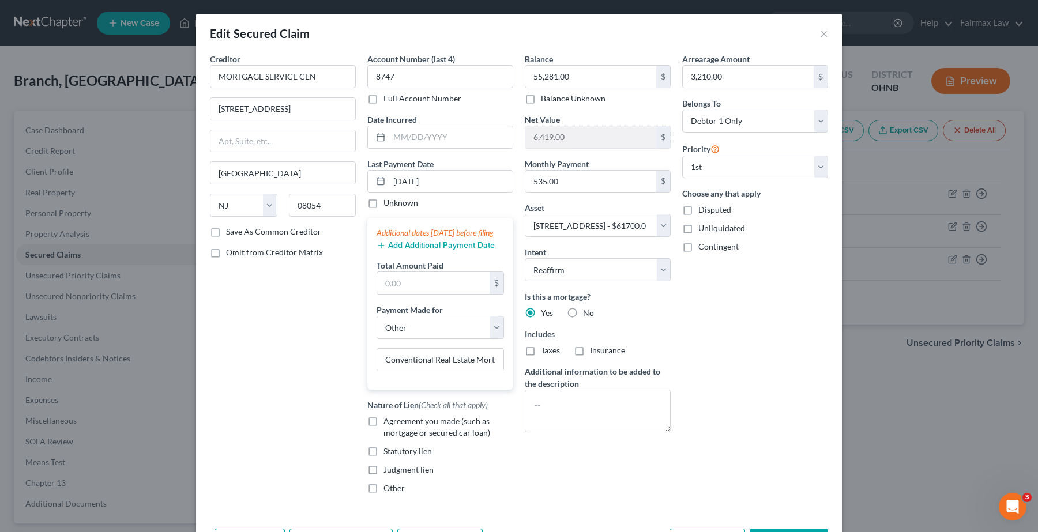
click at [546, 352] on input "Taxes" at bounding box center [549, 348] width 7 height 7
checkbox input "true"
click at [590, 355] on label "Insurance" at bounding box center [607, 351] width 35 height 12
click at [595, 352] on input "Insurance" at bounding box center [598, 348] width 7 height 7
checkbox input "true"
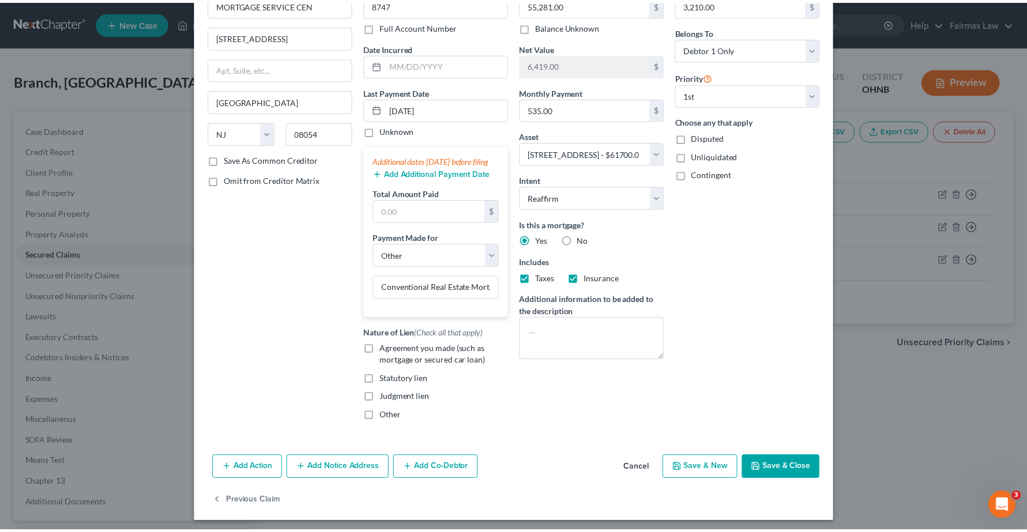
scroll to position [89, 0]
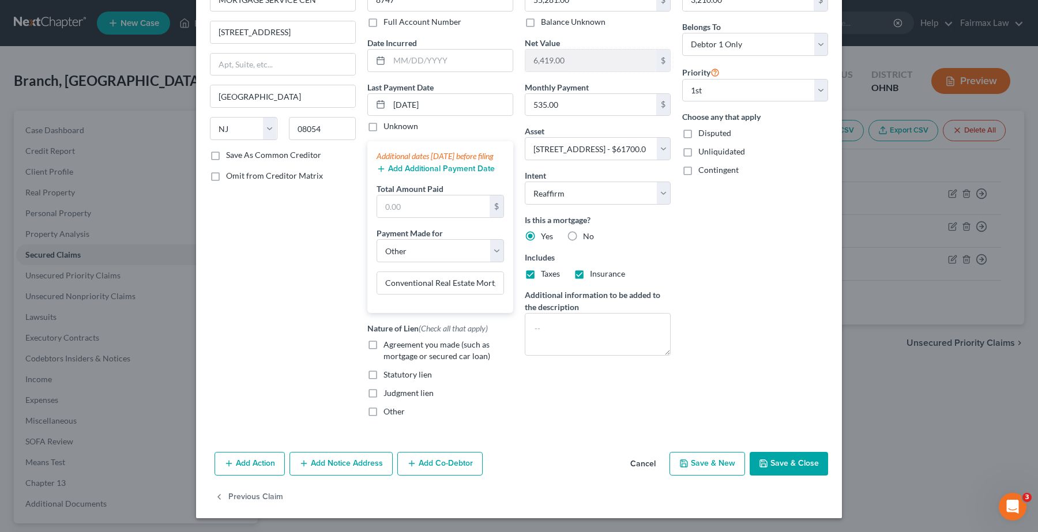
click at [773, 460] on button "Save & Close" at bounding box center [789, 464] width 78 height 24
select select
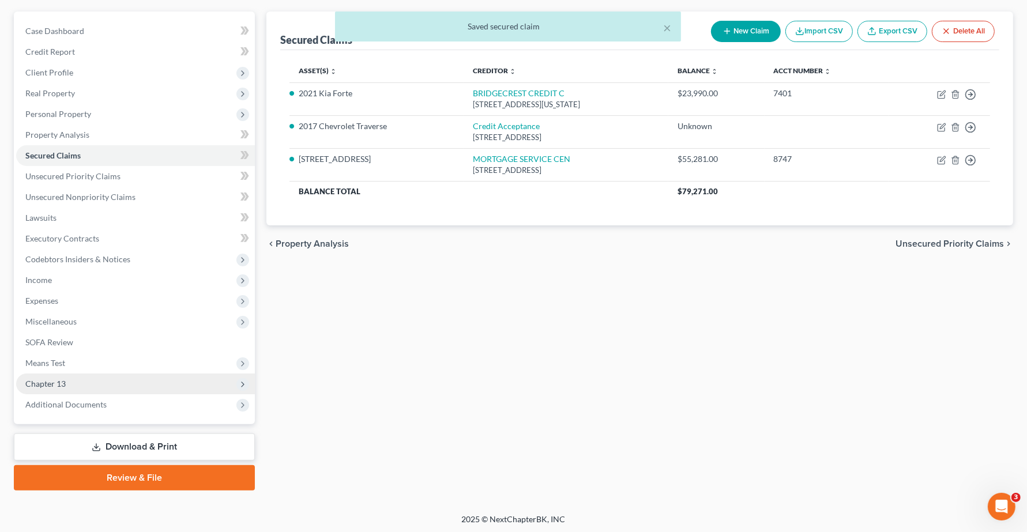
scroll to position [100, 0]
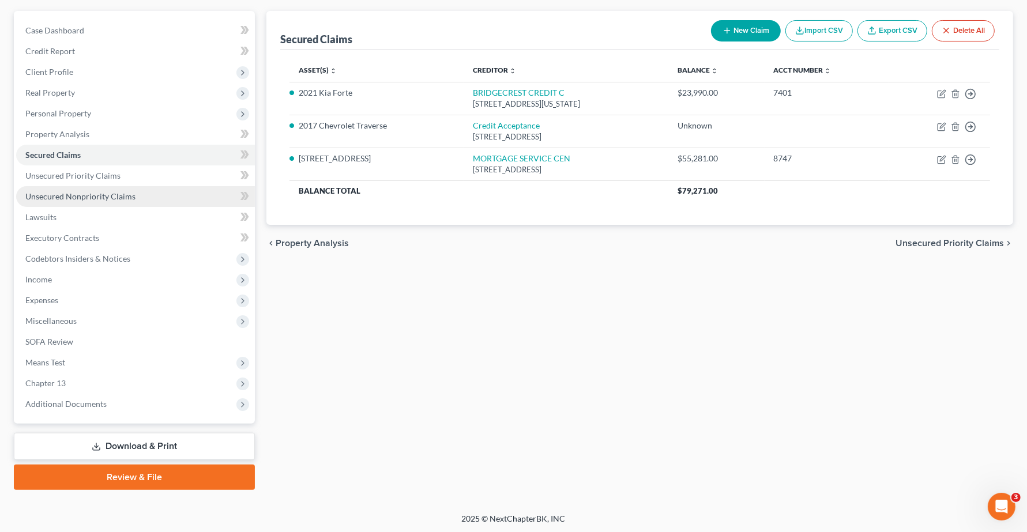
click at [53, 202] on link "Unsecured Nonpriority Claims" at bounding box center [135, 196] width 239 height 21
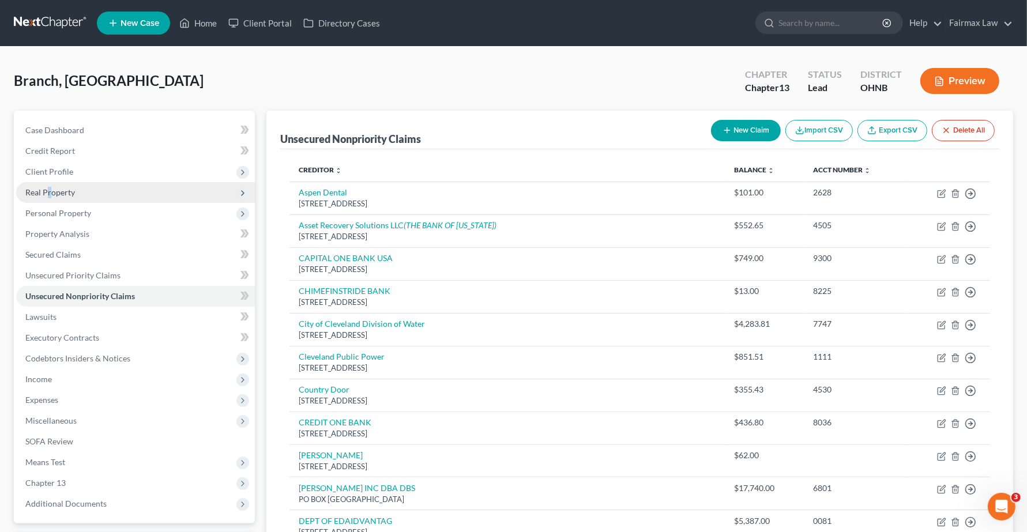
click at [51, 197] on span "Real Property" at bounding box center [135, 192] width 239 height 21
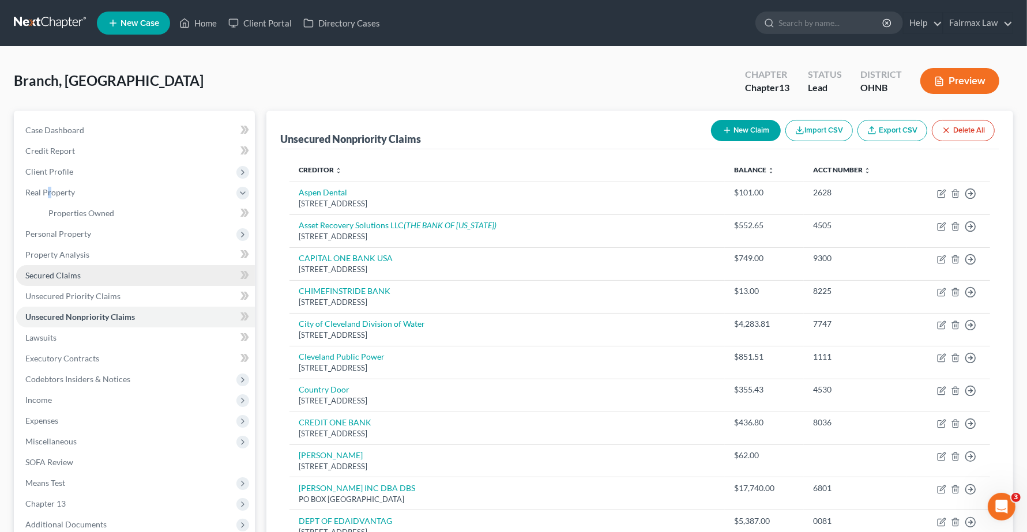
click at [66, 268] on link "Secured Claims" at bounding box center [135, 275] width 239 height 21
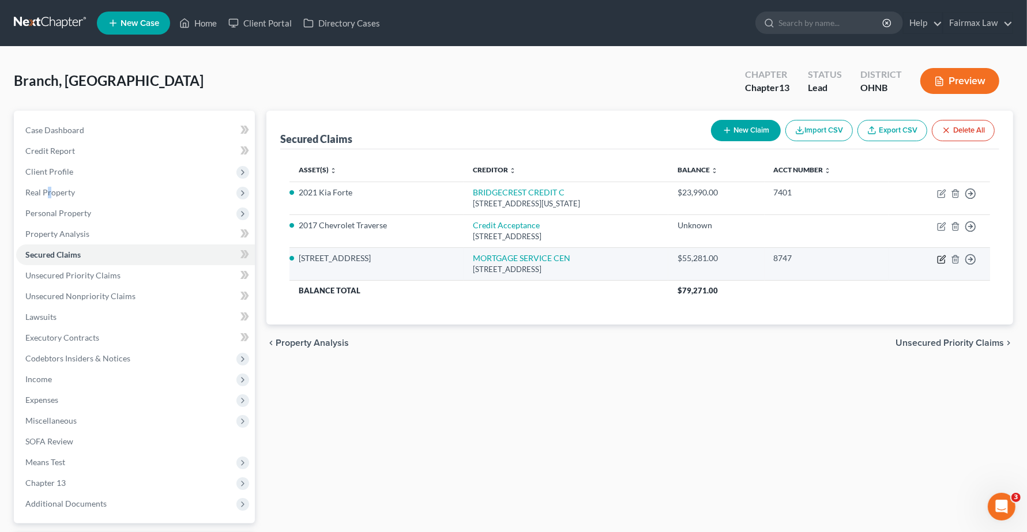
click at [941, 261] on icon "button" at bounding box center [941, 259] width 9 height 9
select select "33"
select select "4"
select select "2"
select select "0"
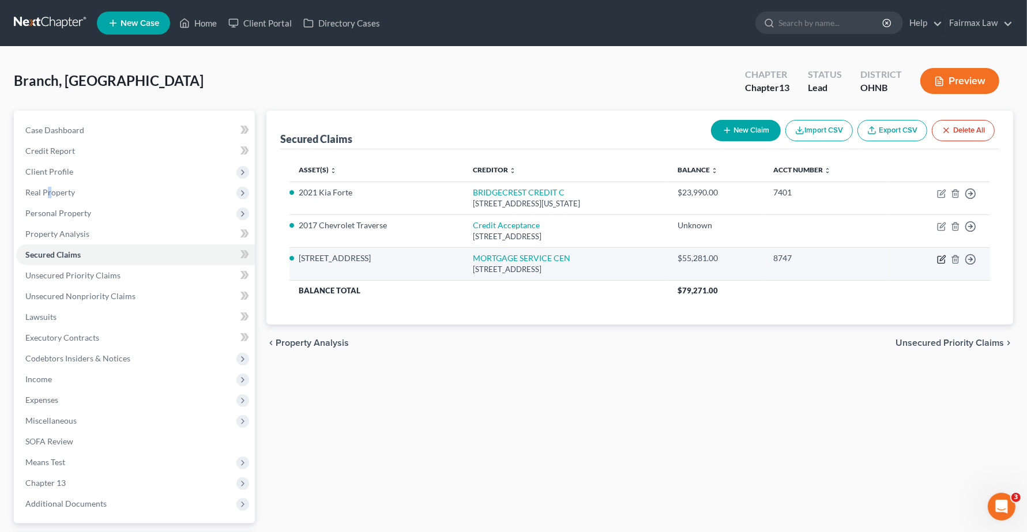
select select "0"
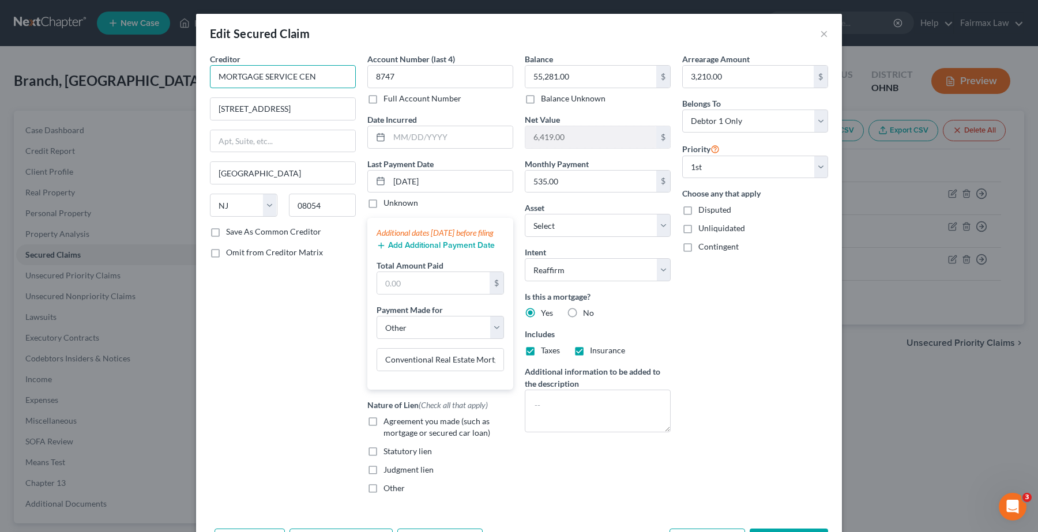
click at [321, 78] on input "MORTGAGE SERVICE CEN" at bounding box center [283, 76] width 146 height 23
drag, startPoint x: 822, startPoint y: 36, endPoint x: 710, endPoint y: 105, distance: 131.5
click at [774, 254] on div "Edit Secured Claim × Creditor * MORTGAGE SERVICE CEN 3000 LEADENHALL RD MOUNT L…" at bounding box center [519, 304] width 646 height 581
click at [696, 81] on input "text" at bounding box center [748, 77] width 131 height 22
type input "2,900.00"
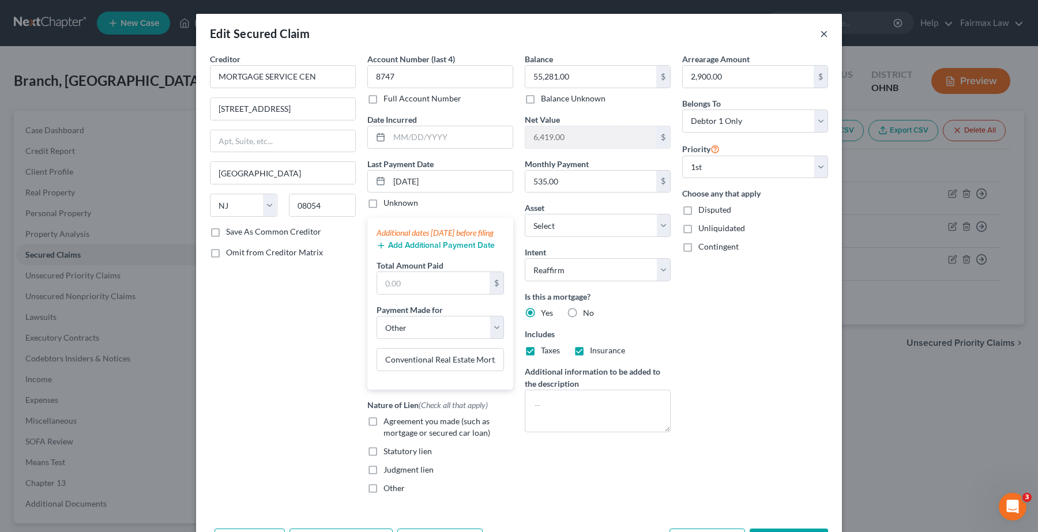
click at [820, 35] on button "×" at bounding box center [824, 34] width 8 height 14
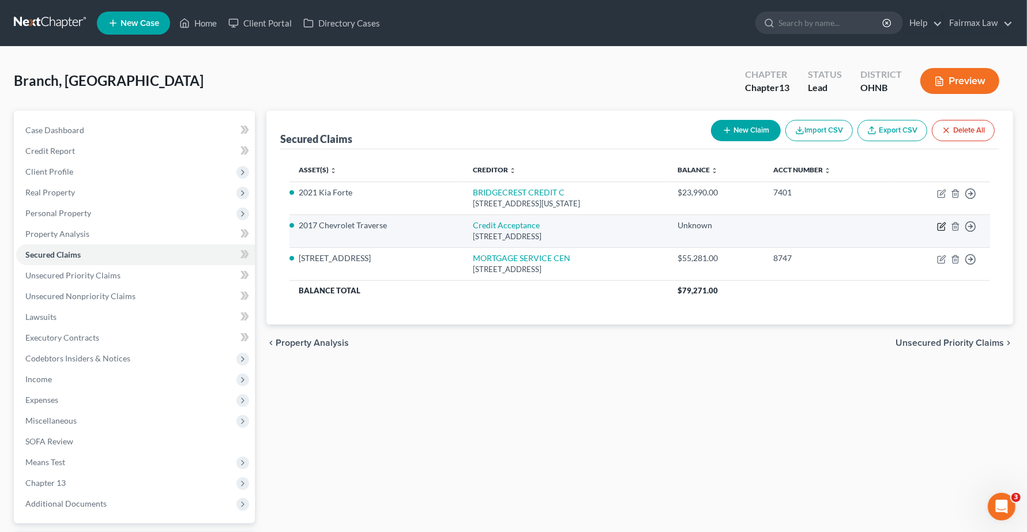
click at [941, 226] on icon "button" at bounding box center [942, 225] width 5 height 5
select select "23"
select select "9"
select select "0"
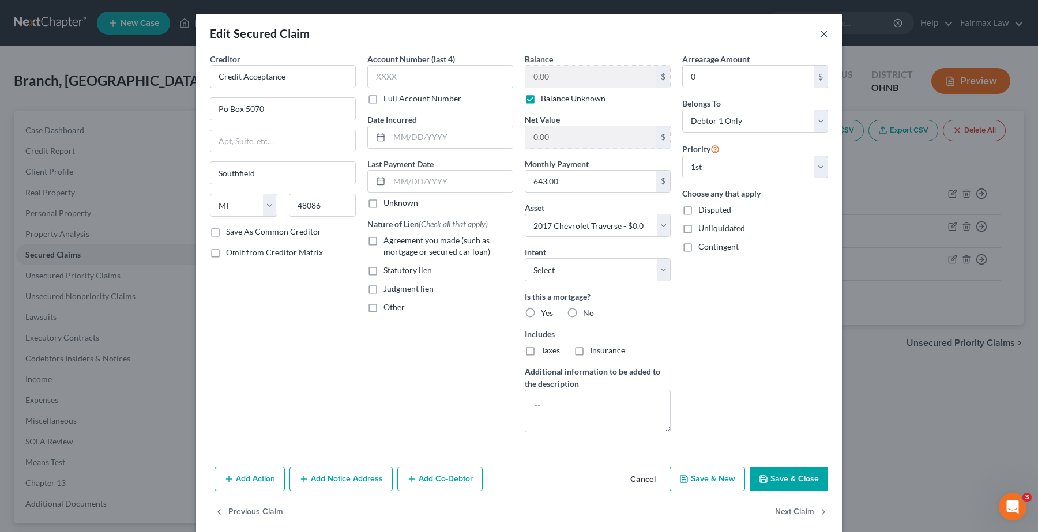
click at [822, 33] on button "×" at bounding box center [824, 34] width 8 height 14
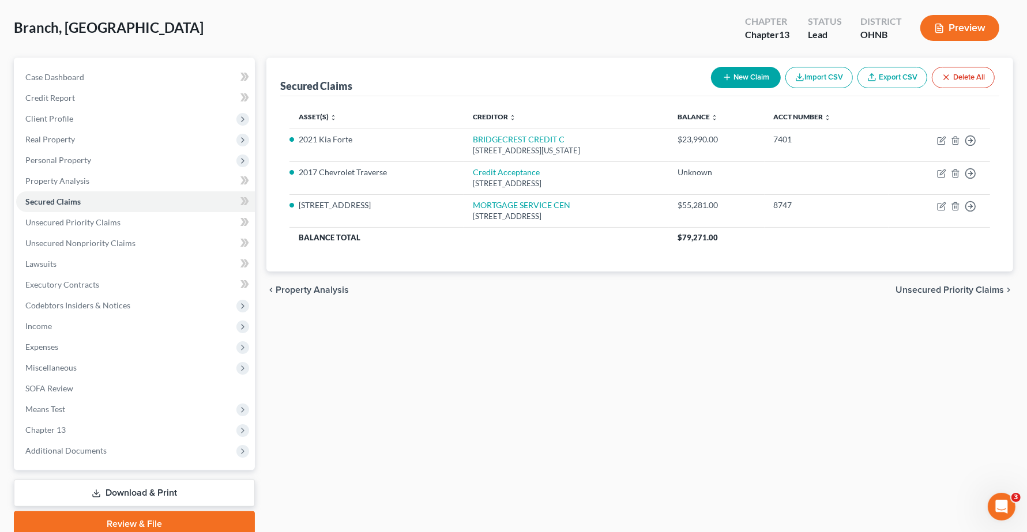
scroll to position [28, 0]
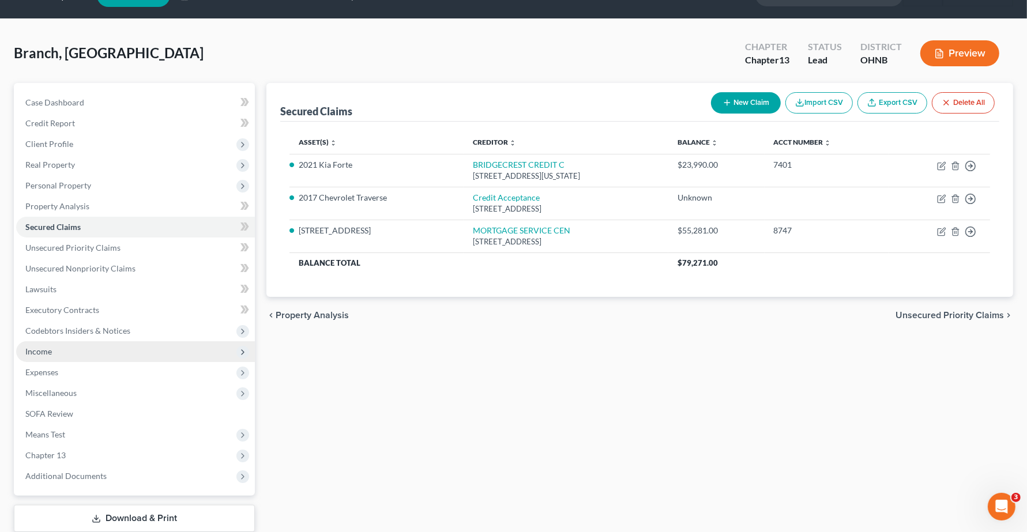
click at [40, 356] on span "Income" at bounding box center [135, 351] width 239 height 21
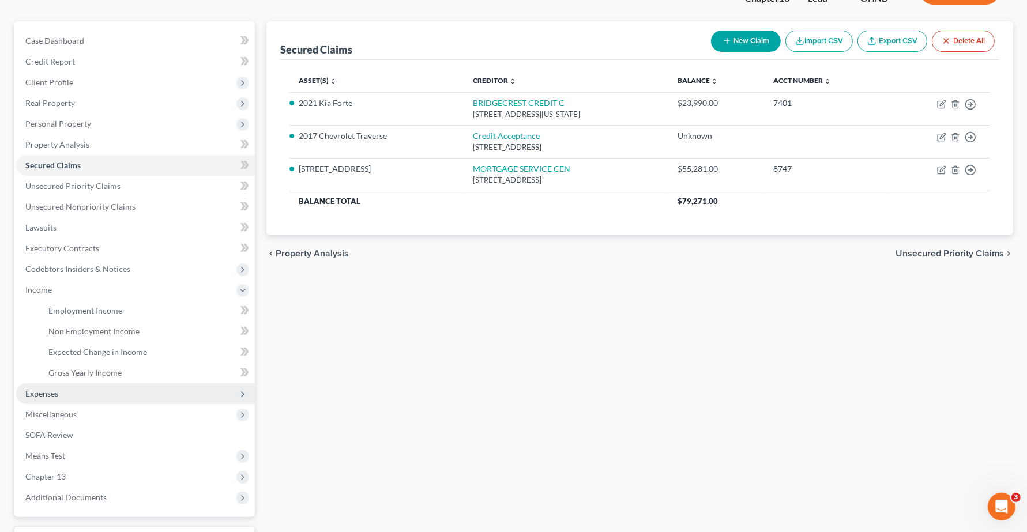
scroll to position [172, 0]
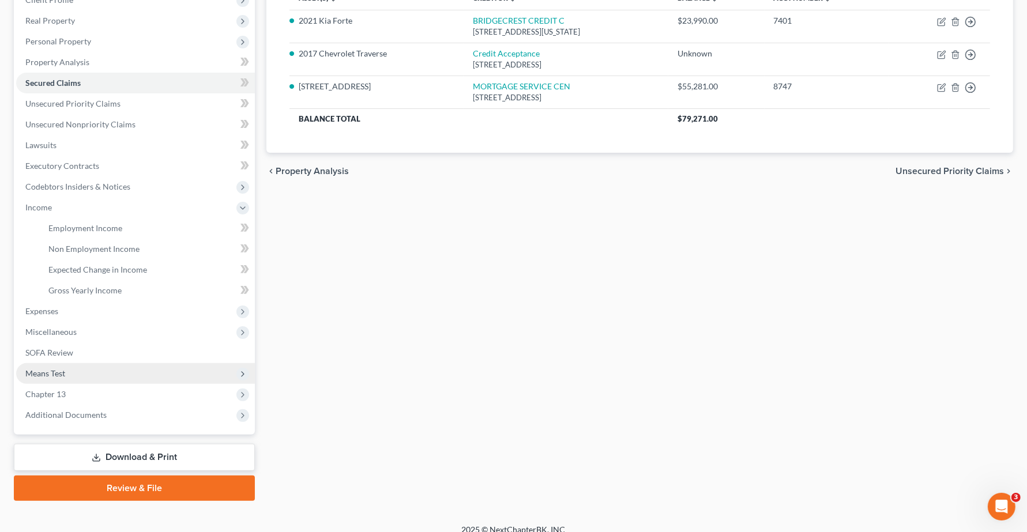
click at [45, 375] on span "Means Test" at bounding box center [45, 373] width 40 height 10
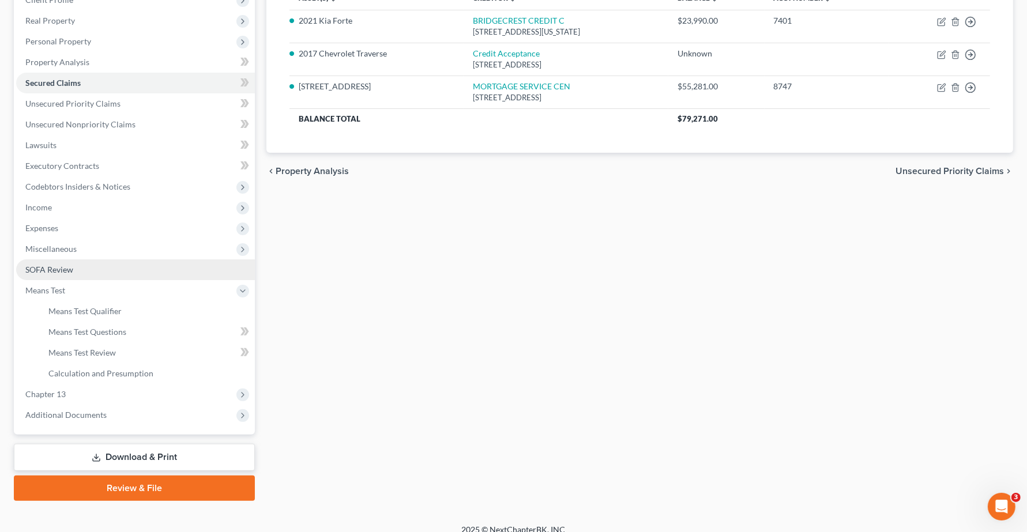
click at [58, 274] on link "SOFA Review" at bounding box center [135, 269] width 239 height 21
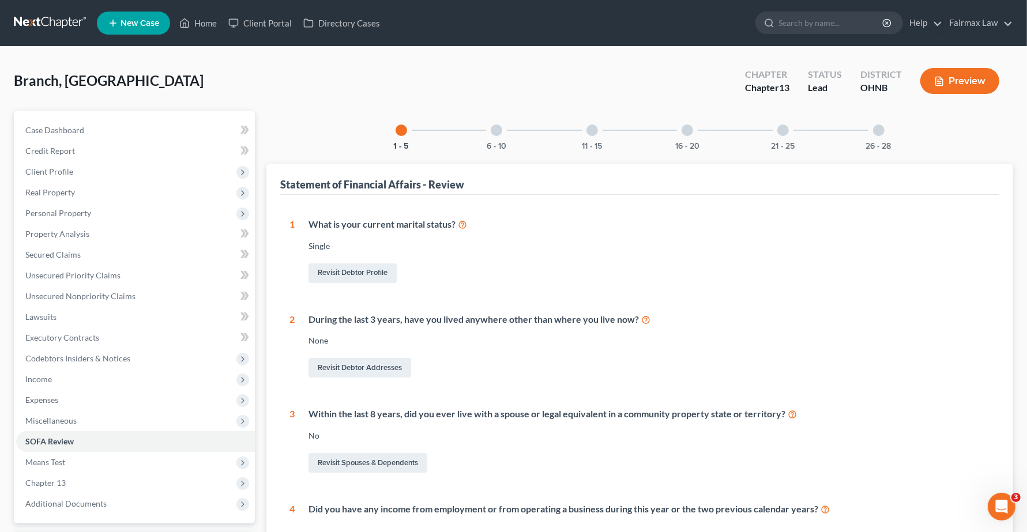
click at [487, 134] on div "6 - 10" at bounding box center [496, 130] width 39 height 39
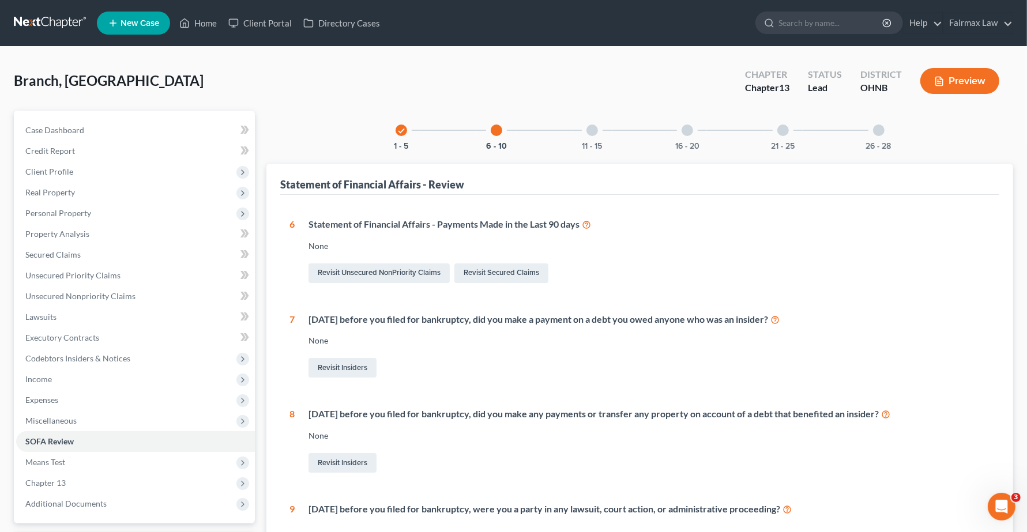
click at [591, 131] on div at bounding box center [592, 131] width 12 height 12
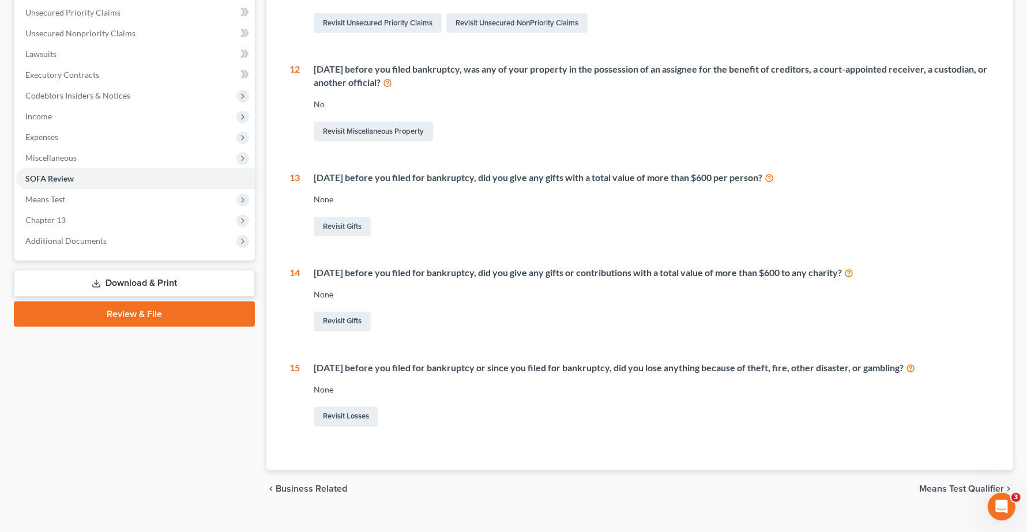
scroll to position [280, 0]
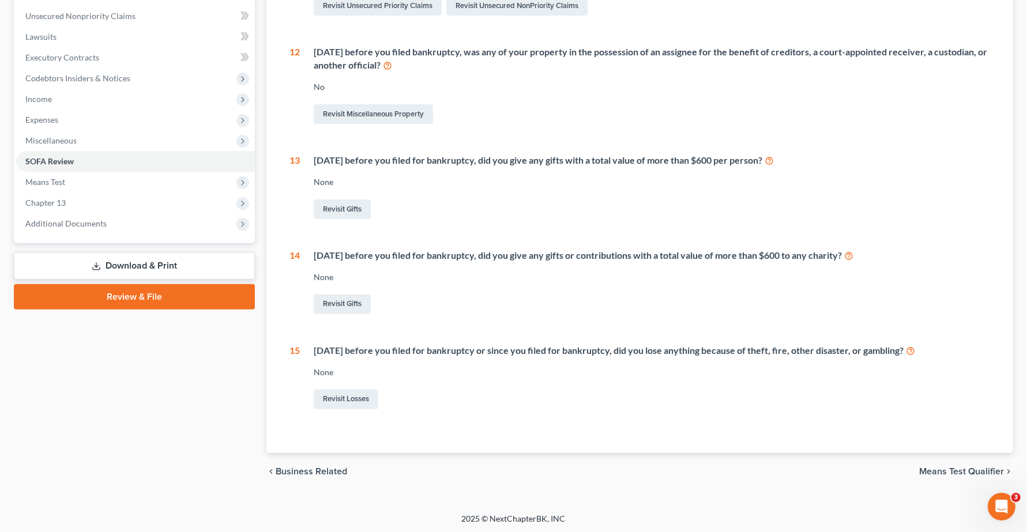
click at [479, 269] on div "Within 2 years before you filed for bankruptcy, did you give any gifts or contr…" at bounding box center [645, 282] width 690 height 67
click at [457, 373] on div "None" at bounding box center [652, 373] width 676 height 12
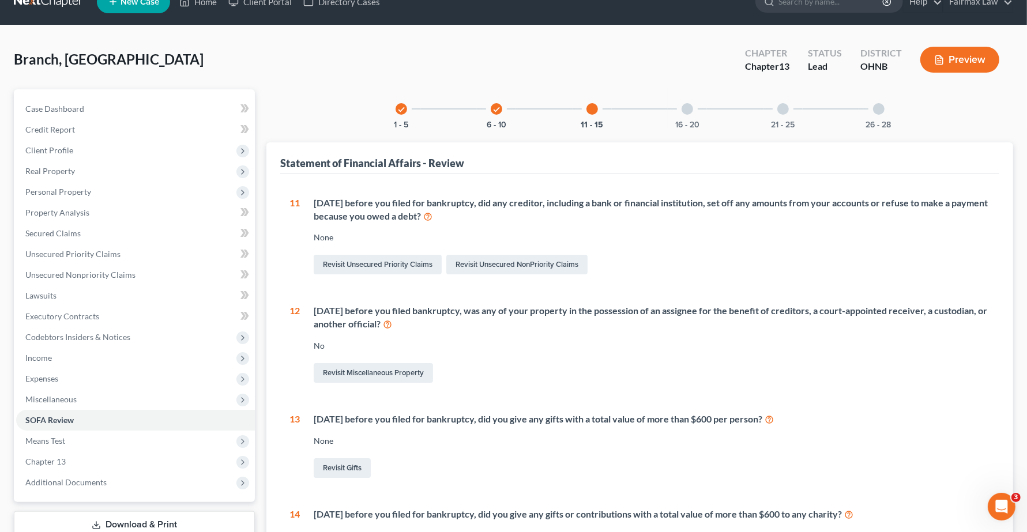
scroll to position [0, 0]
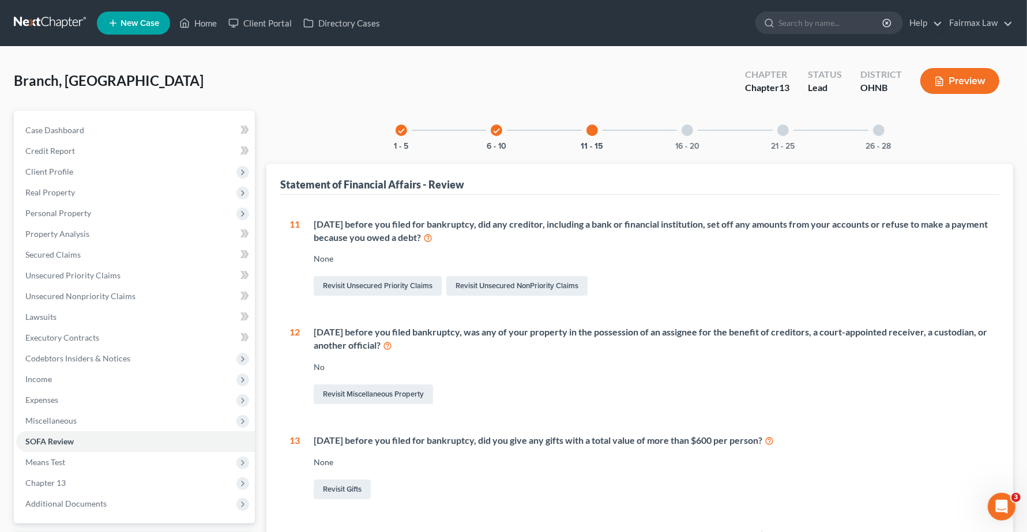
click at [687, 133] on div at bounding box center [688, 131] width 12 height 12
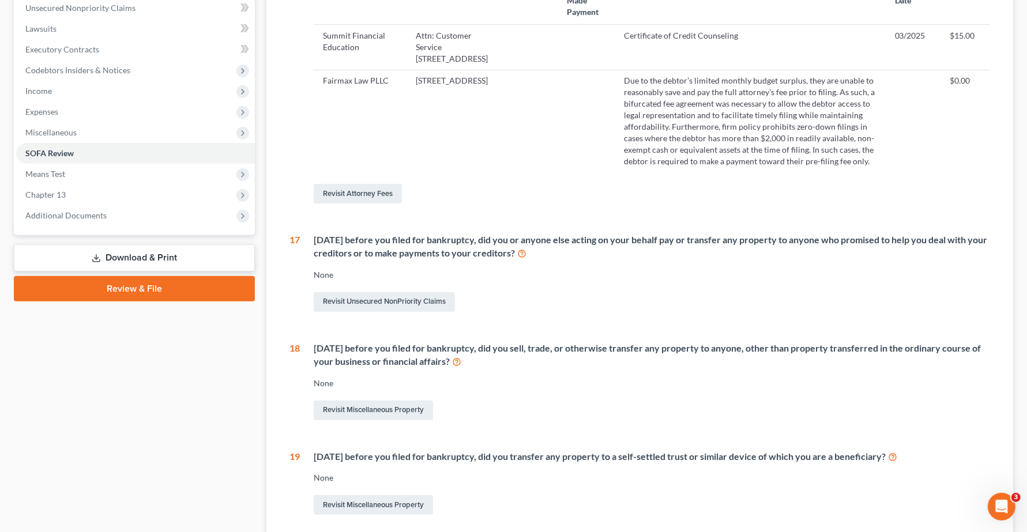
scroll to position [360, 0]
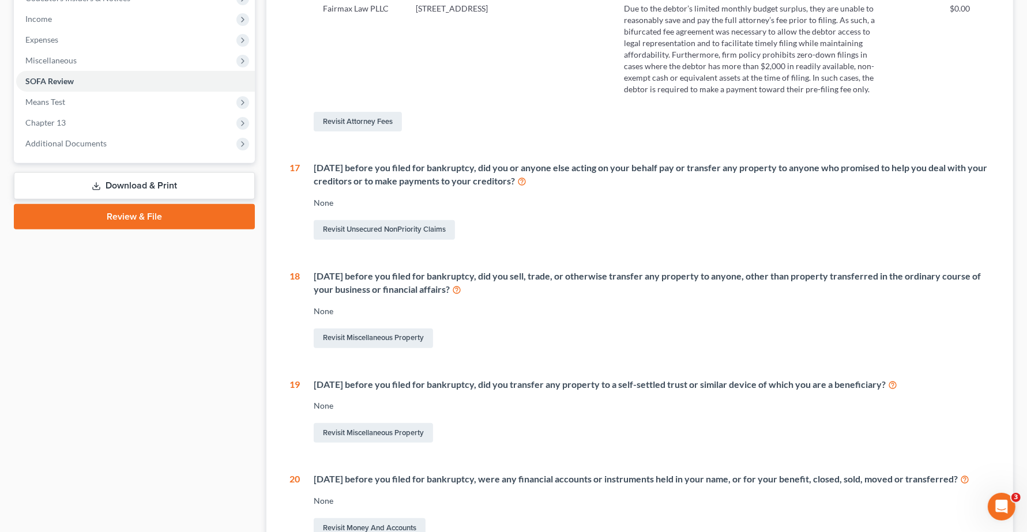
click at [568, 293] on div "Within 2 years before you filed for bankruptcy, did you sell, trade, or otherwi…" at bounding box center [652, 283] width 676 height 27
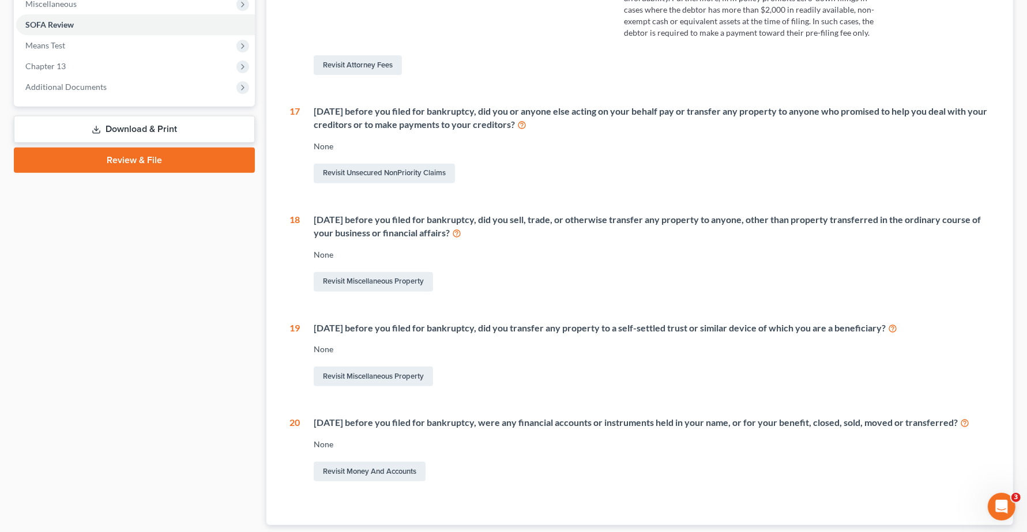
scroll to position [285, 0]
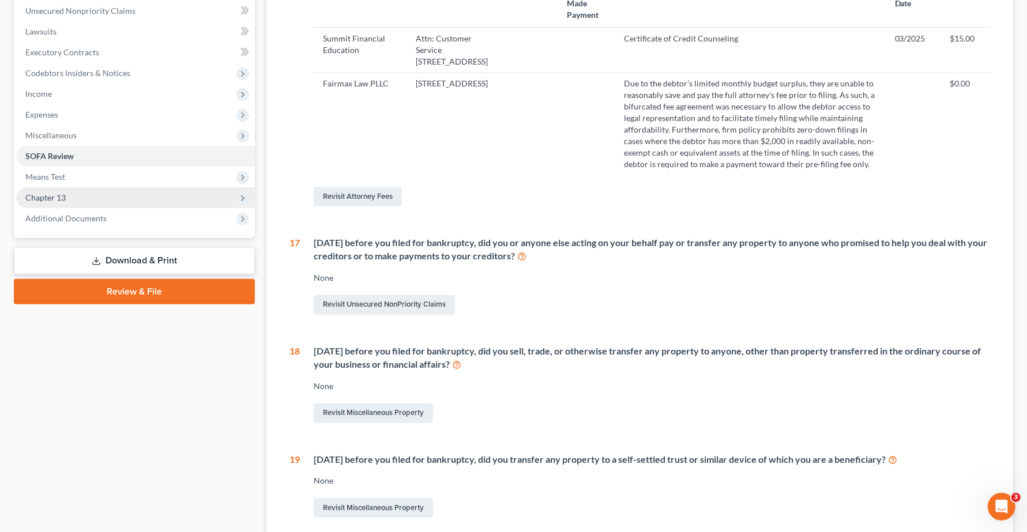
click at [25, 190] on span "Chapter 13" at bounding box center [135, 197] width 239 height 21
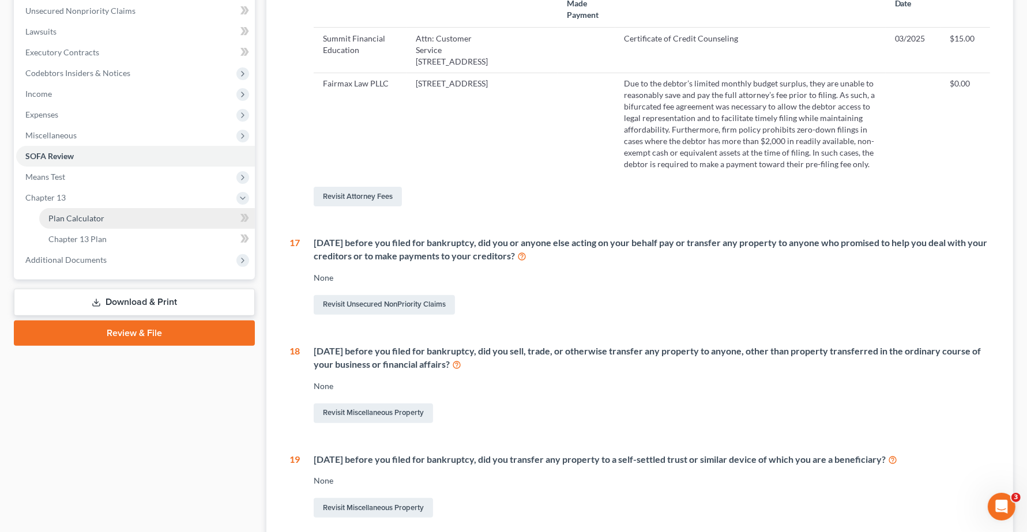
click at [73, 220] on span "Plan Calculator" at bounding box center [76, 218] width 56 height 10
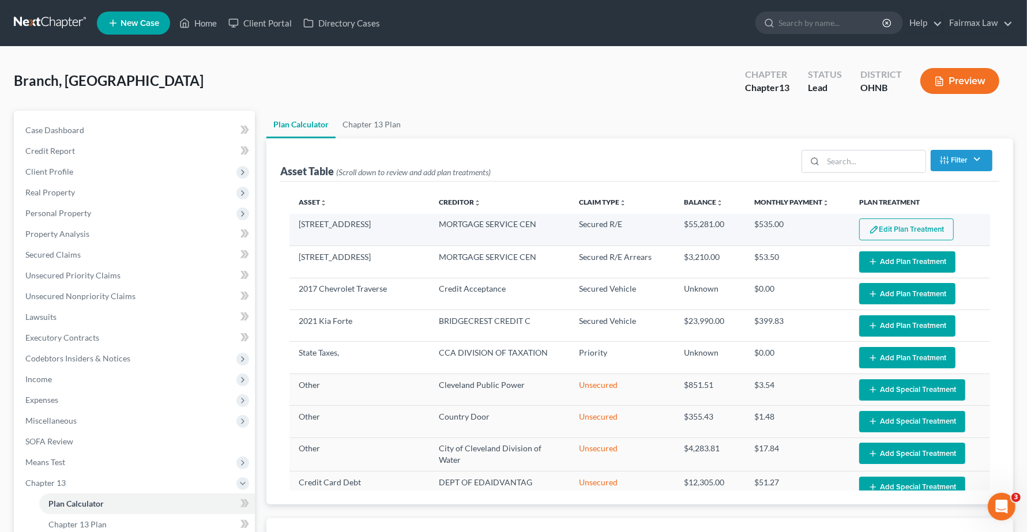
select select "59"
click at [923, 228] on button "Edit Plan Treatment" at bounding box center [906, 230] width 95 height 22
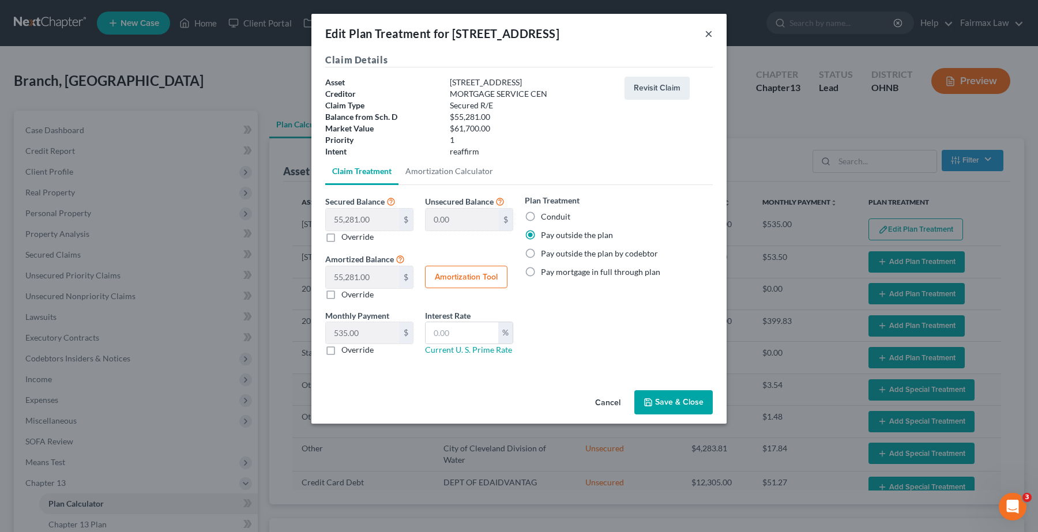
click at [705, 32] on button "×" at bounding box center [709, 34] width 8 height 14
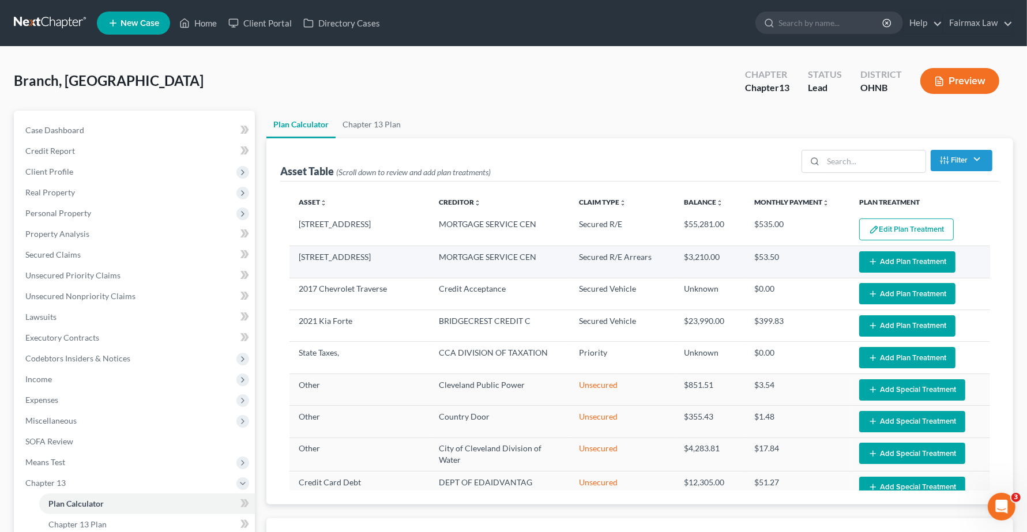
click at [850, 266] on td "Edit Plan Treatment Add Plan Treatment" at bounding box center [920, 262] width 140 height 32
click at [868, 264] on icon "button" at bounding box center [872, 261] width 9 height 9
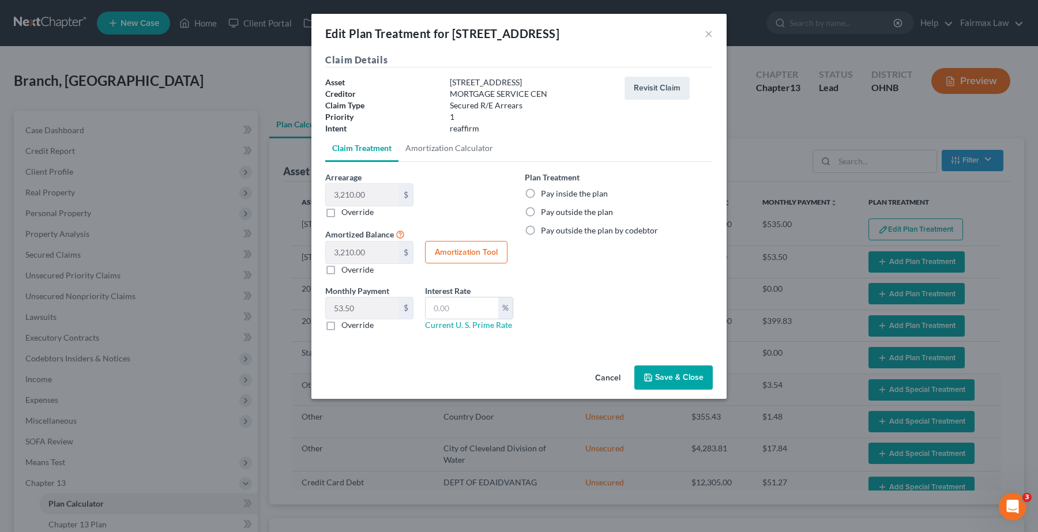
click at [541, 194] on label "Pay inside the plan" at bounding box center [574, 194] width 67 height 12
click at [546, 194] on input "Pay inside the plan" at bounding box center [549, 191] width 7 height 7
radio input "true"
click at [674, 387] on button "Save & Close" at bounding box center [673, 378] width 78 height 24
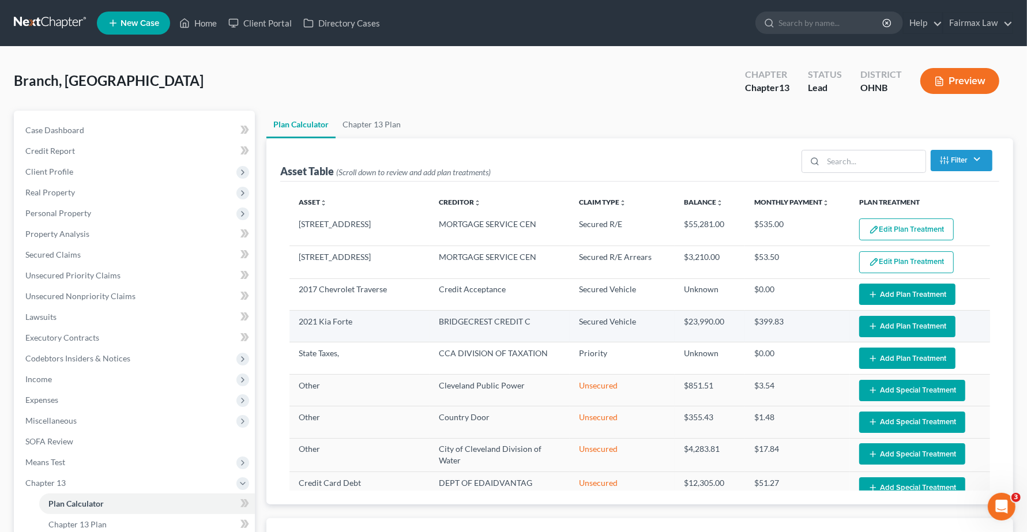
select select "59"
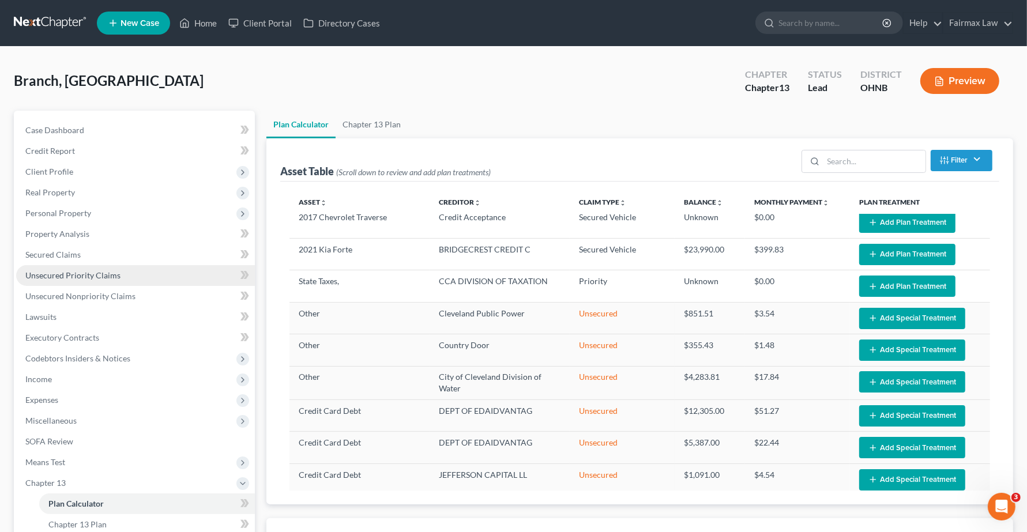
click at [53, 273] on span "Unsecured Priority Claims" at bounding box center [72, 275] width 95 height 10
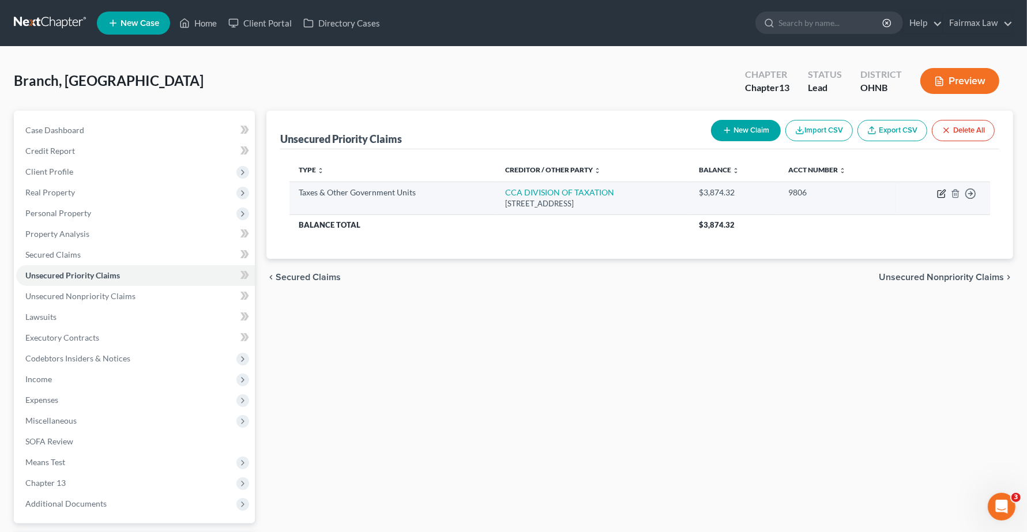
click at [939, 193] on icon "button" at bounding box center [941, 193] width 9 height 9
select select "2"
select select "36"
select select "0"
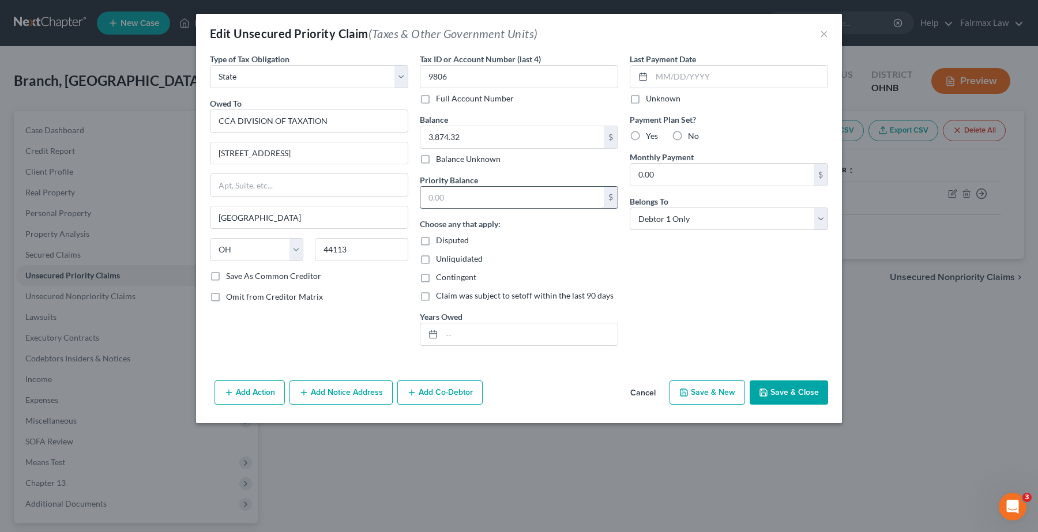
click at [473, 194] on input "text" at bounding box center [511, 198] width 183 height 22
type input "3,874.32"
click at [778, 394] on button "Save & Close" at bounding box center [789, 393] width 78 height 24
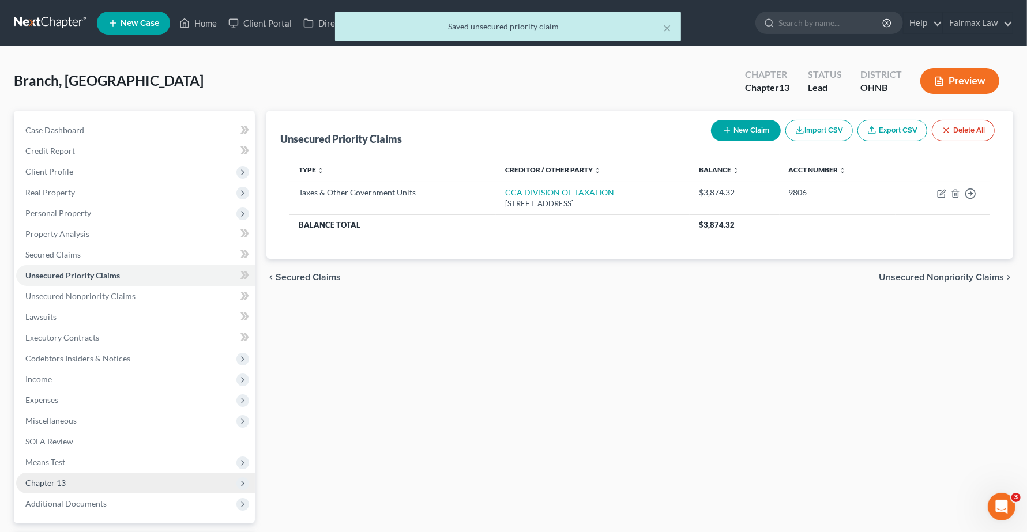
click at [44, 486] on span "Chapter 13" at bounding box center [45, 483] width 40 height 10
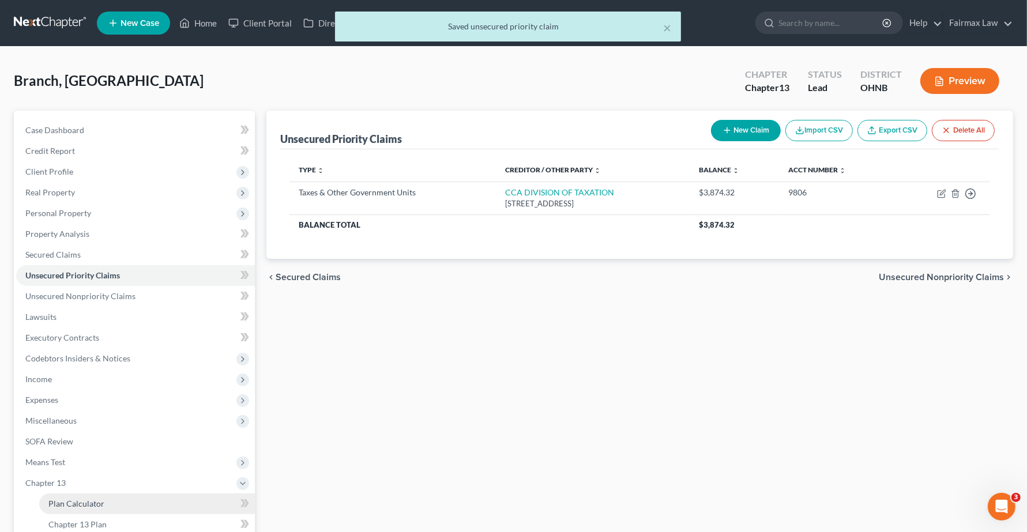
click at [73, 505] on span "Plan Calculator" at bounding box center [76, 504] width 56 height 10
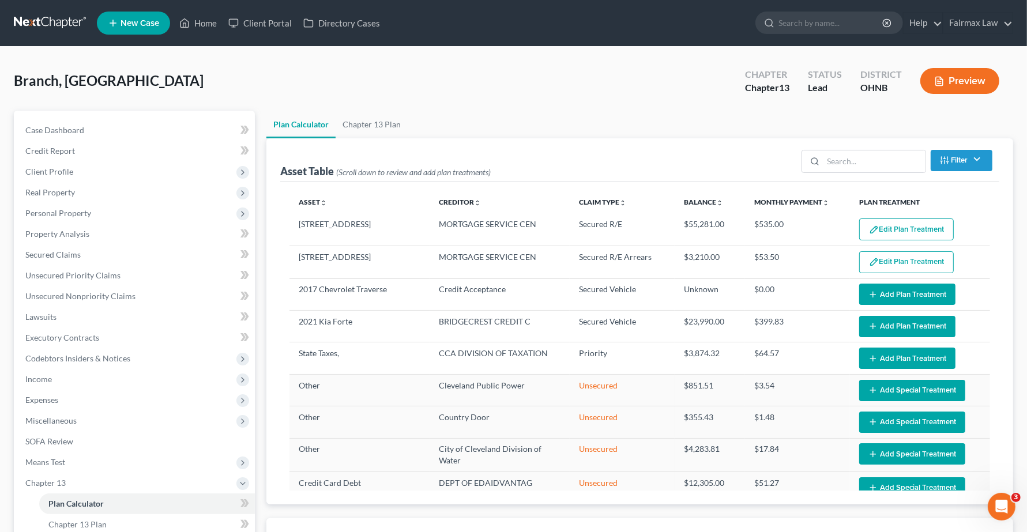
select select "59"
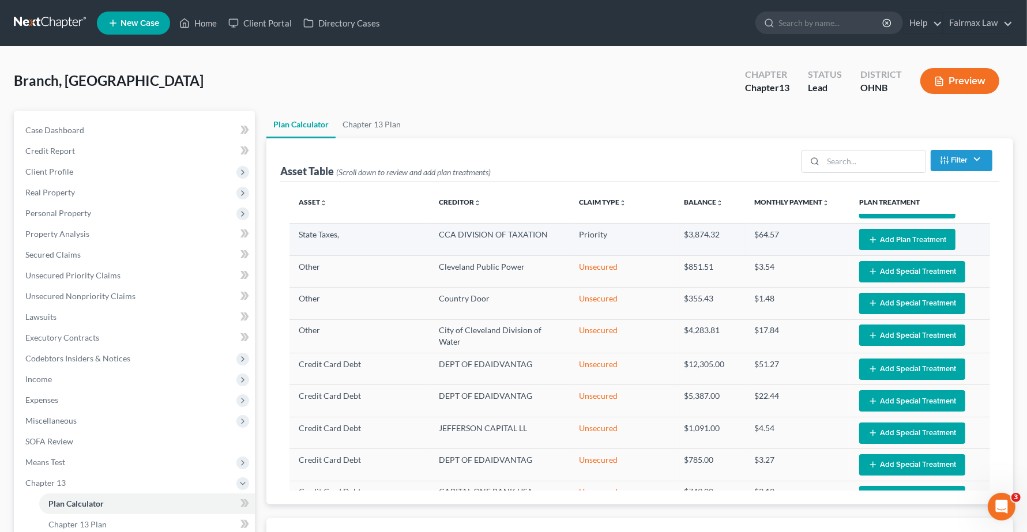
scroll to position [144, 0]
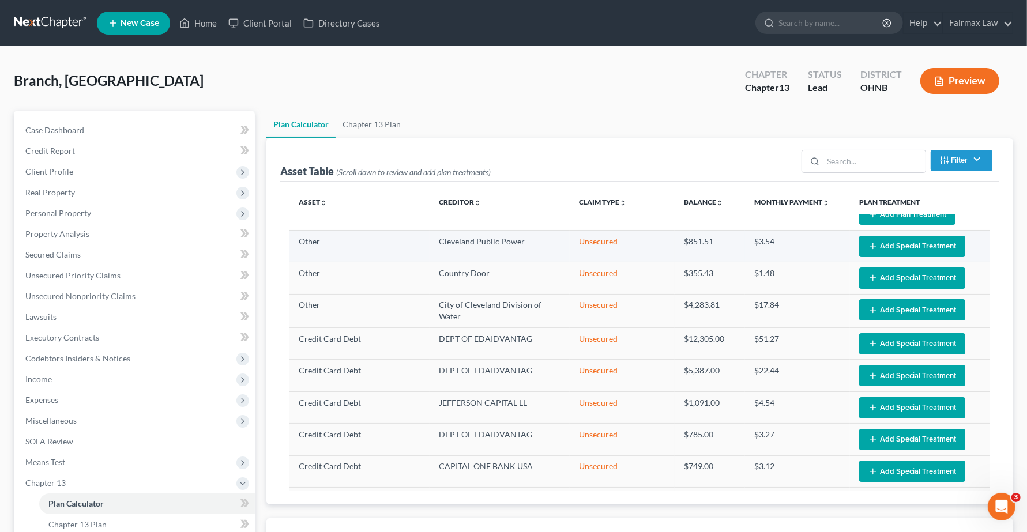
click at [868, 246] on icon "button" at bounding box center [872, 246] width 9 height 9
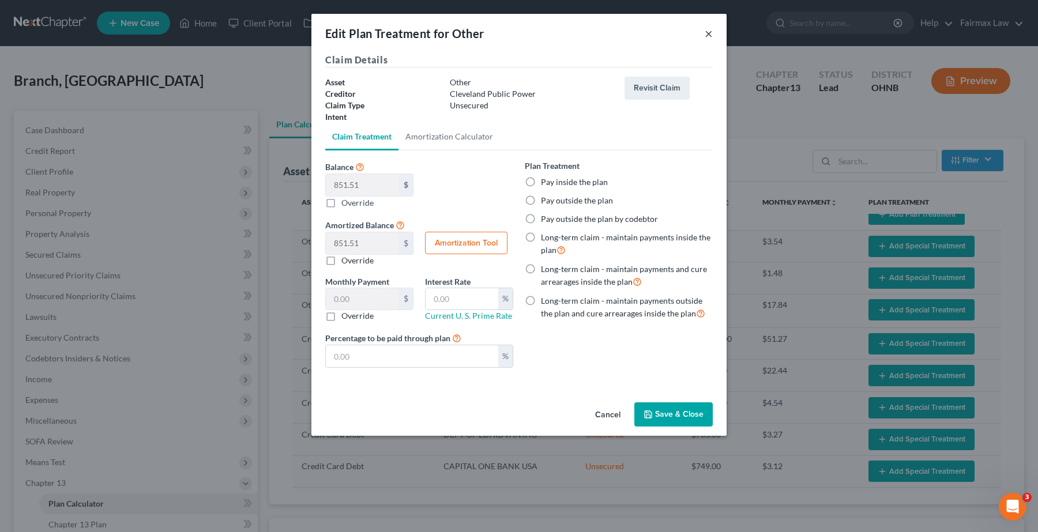
click at [707, 36] on button "×" at bounding box center [709, 34] width 8 height 14
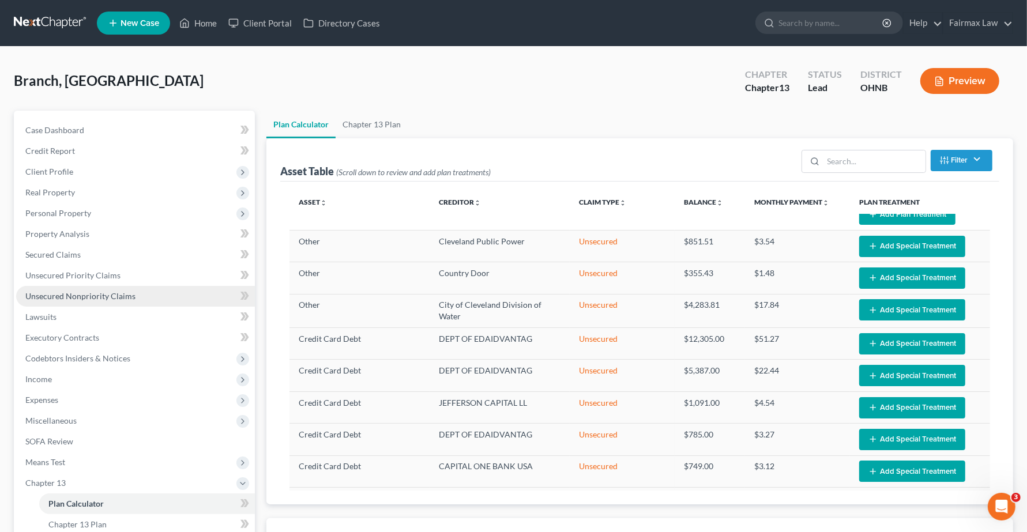
click at [55, 298] on span "Unsecured Nonpriority Claims" at bounding box center [80, 296] width 110 height 10
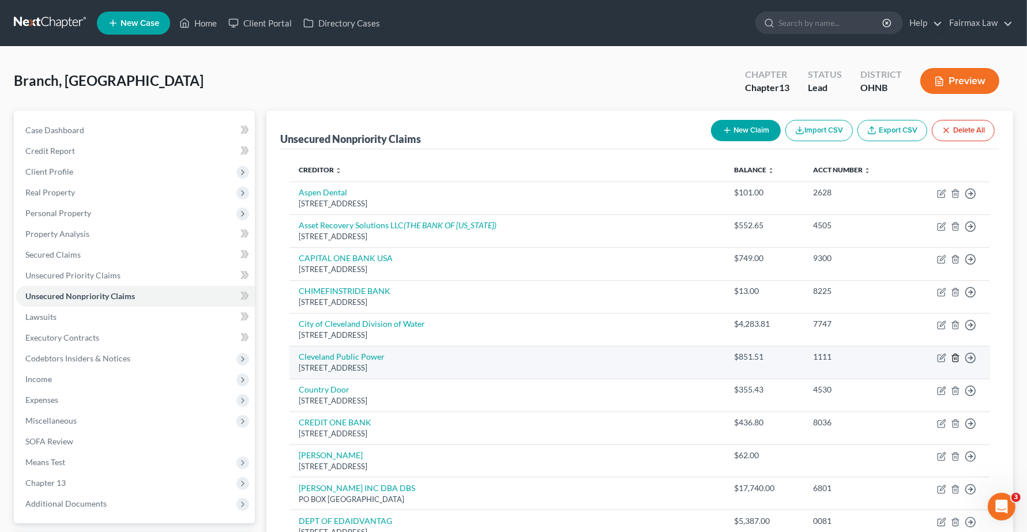
click at [955, 360] on line "button" at bounding box center [955, 359] width 0 height 2
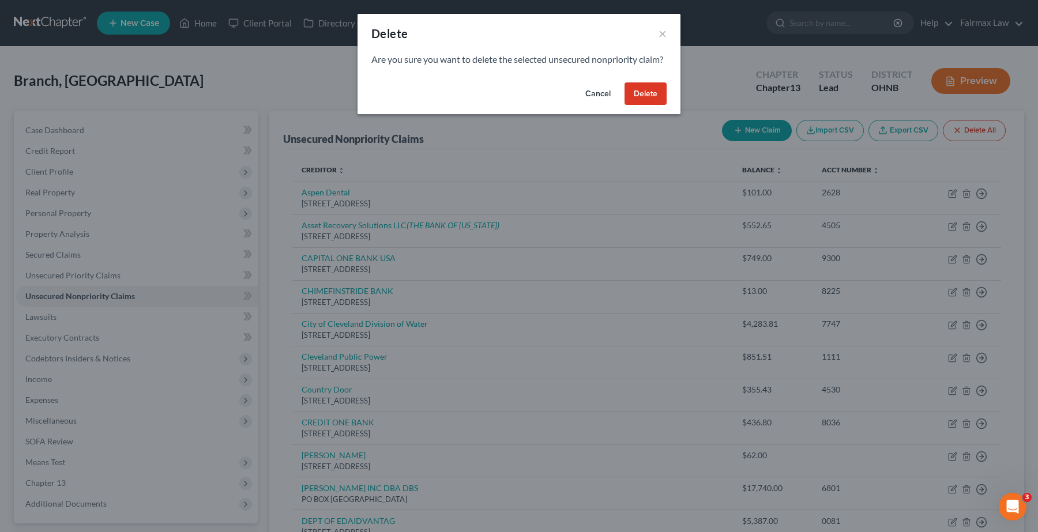
click at [649, 106] on button "Delete" at bounding box center [646, 93] width 42 height 23
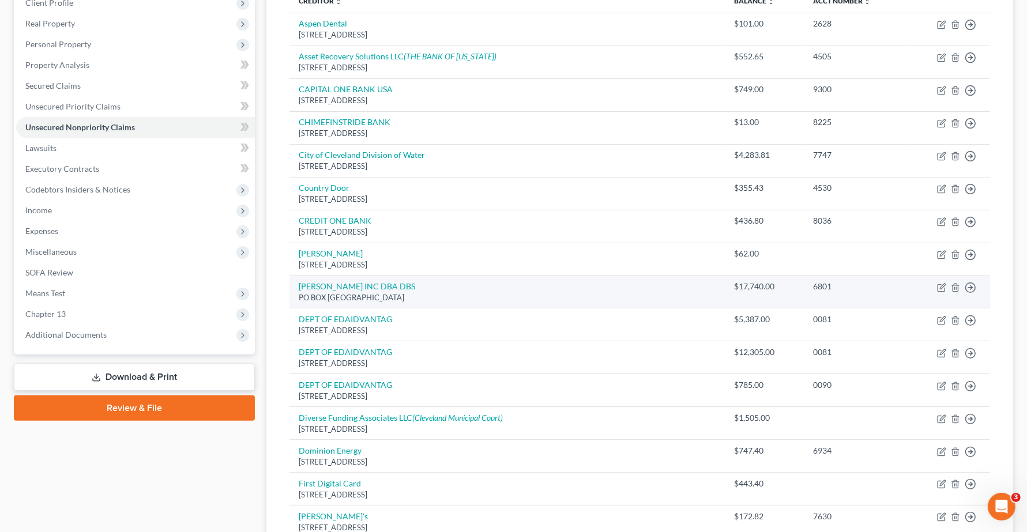
scroll to position [144, 0]
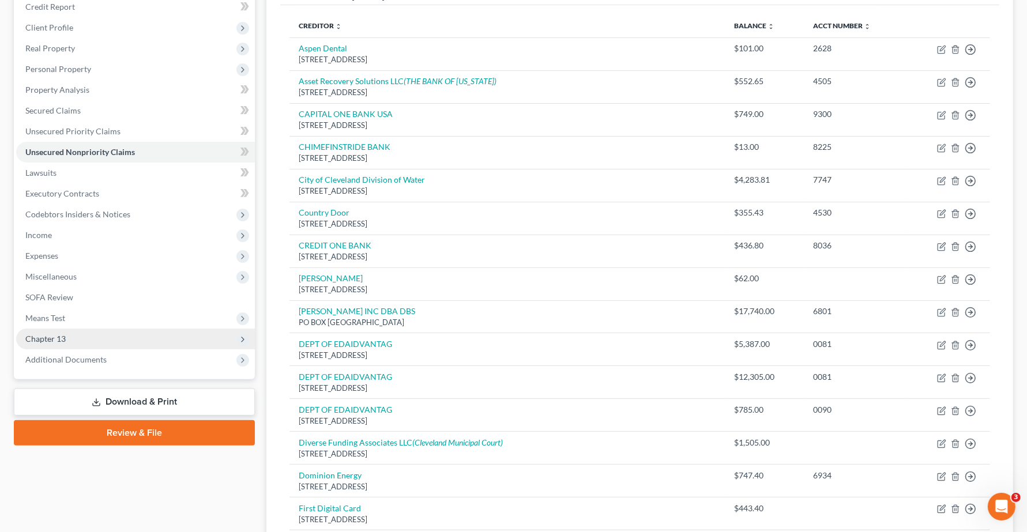
click at [33, 334] on span "Chapter 13" at bounding box center [45, 339] width 40 height 10
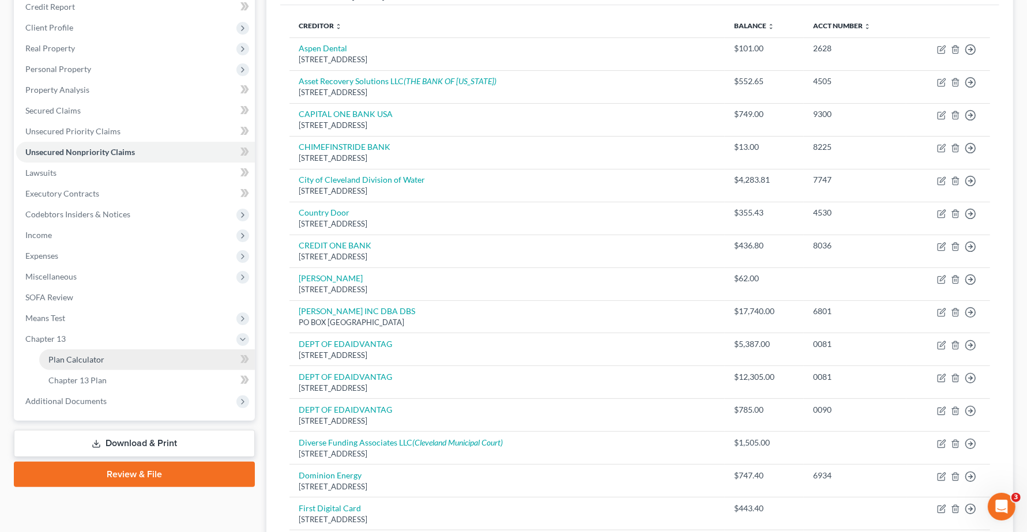
click at [58, 359] on span "Plan Calculator" at bounding box center [76, 360] width 56 height 10
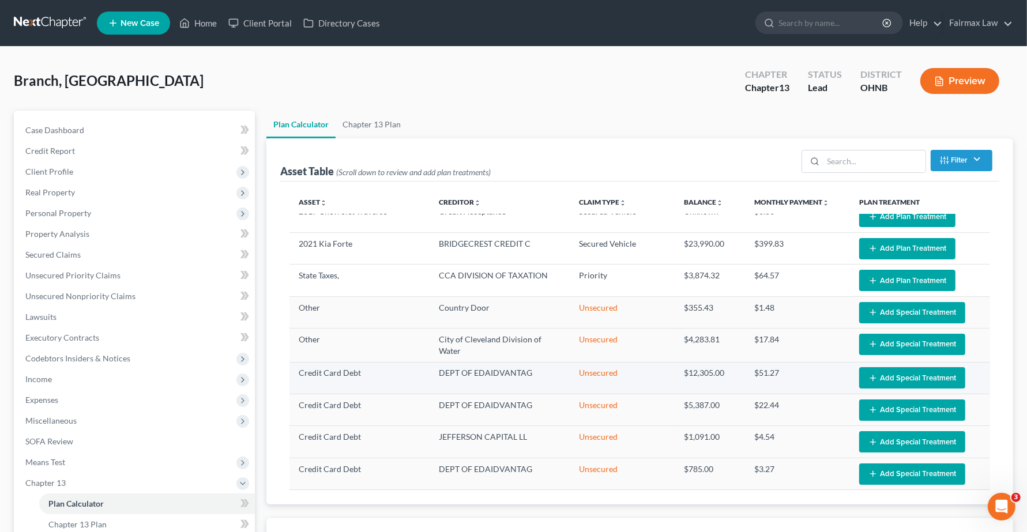
select select "59"
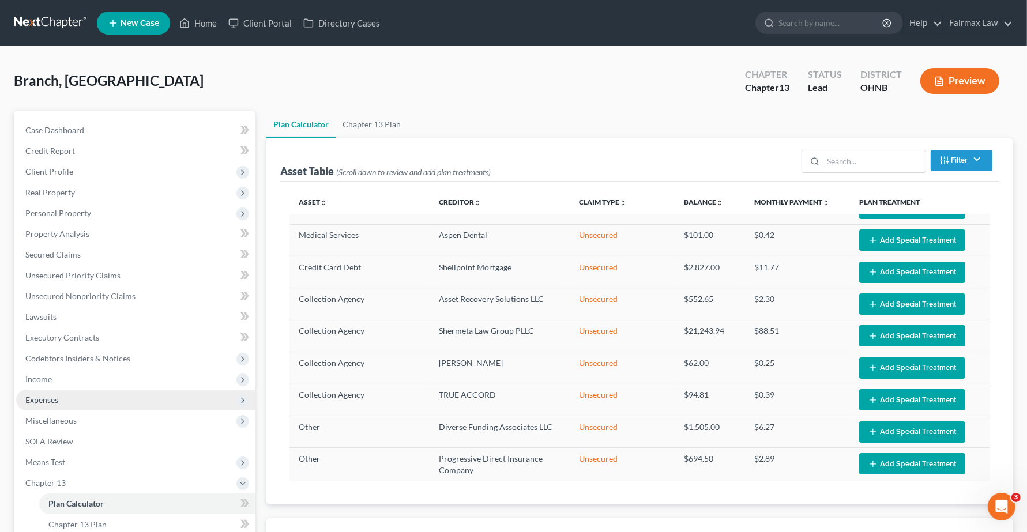
click at [63, 395] on span "Expenses" at bounding box center [135, 400] width 239 height 21
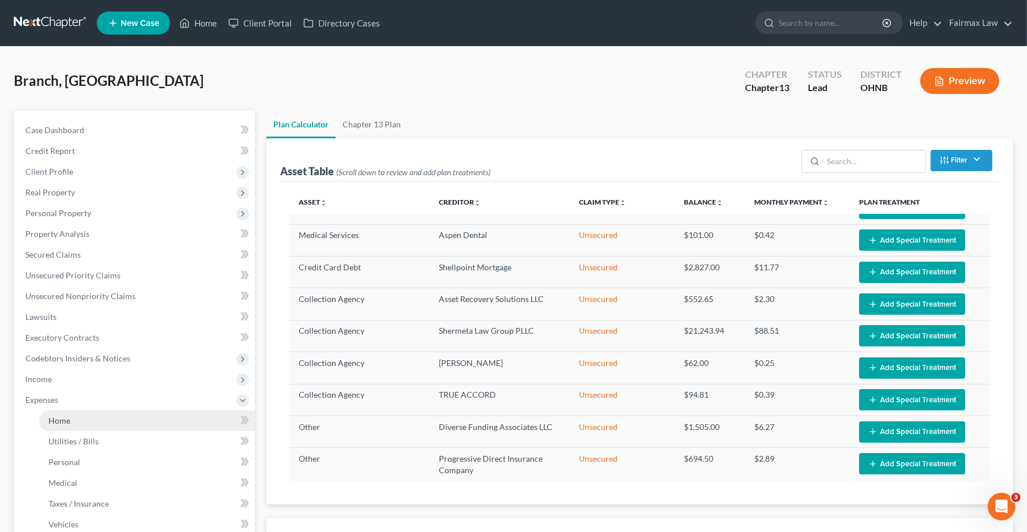
click at [66, 422] on span "Home" at bounding box center [59, 421] width 22 height 10
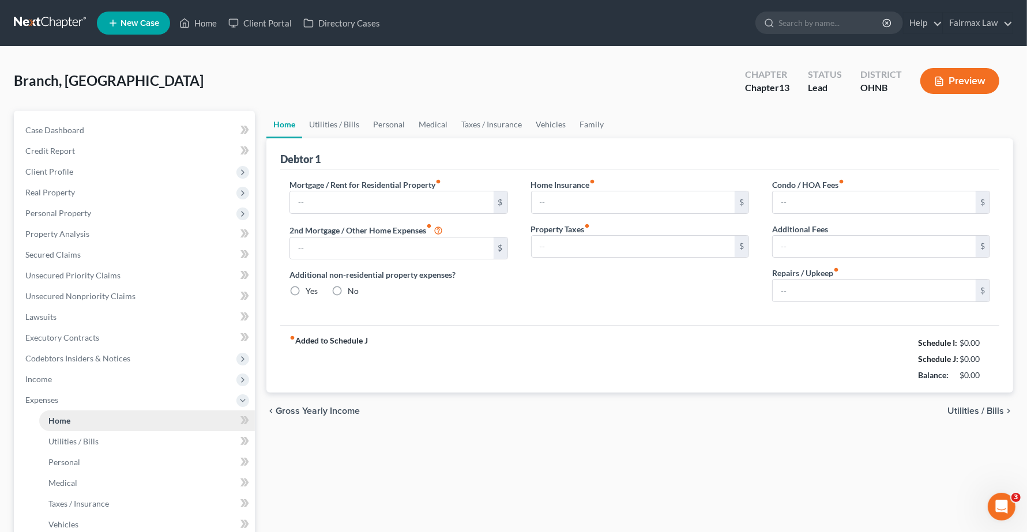
type input "535.00"
type input "0.00"
radio input "true"
type input "0.00"
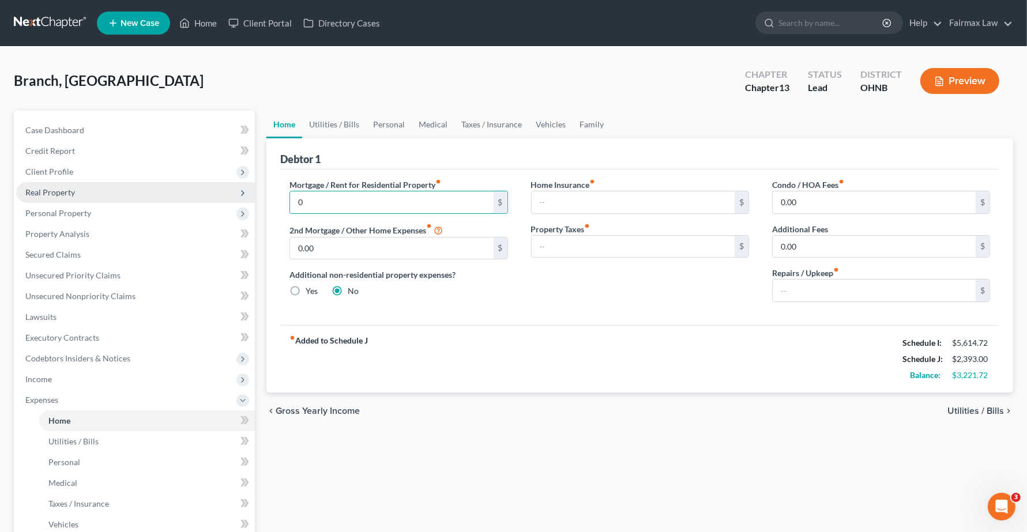
type input "0"
click at [961, 413] on span "Utilities / Bills" at bounding box center [975, 411] width 57 height 9
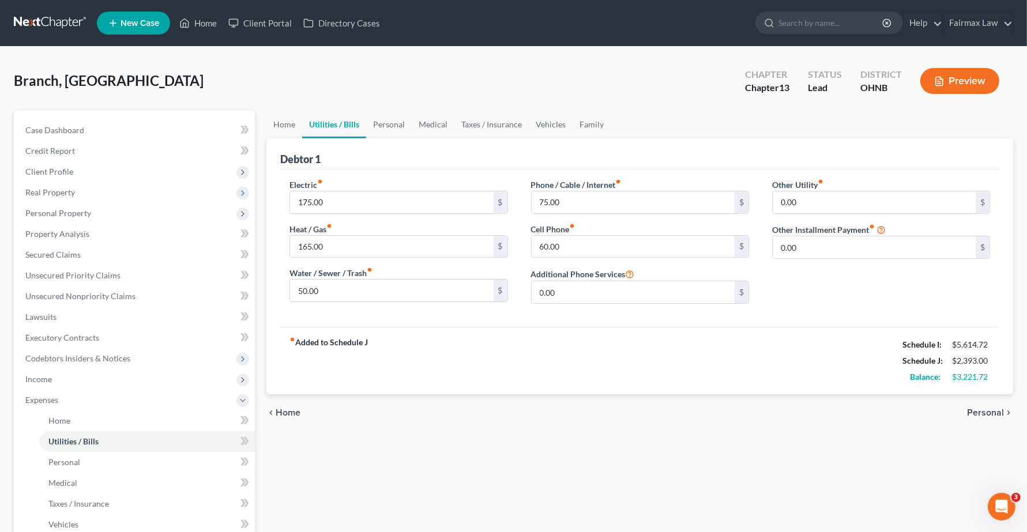
click at [998, 411] on span "Personal" at bounding box center [985, 412] width 37 height 9
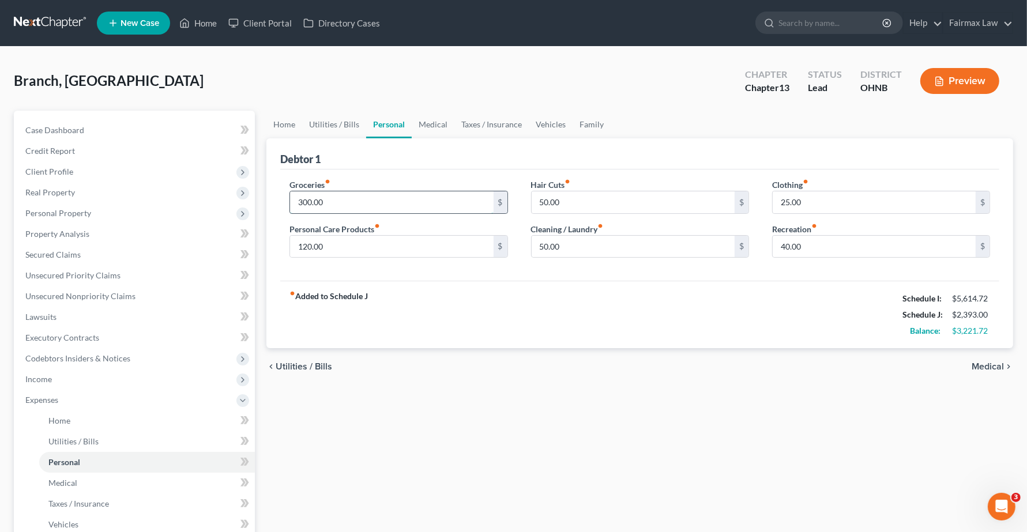
click at [347, 197] on input "300.00" at bounding box center [391, 202] width 203 height 22
type input "975.00"
click at [834, 202] on input "25.00" at bounding box center [874, 202] width 203 height 22
type input "185.00"
click at [992, 367] on span "Medical" at bounding box center [988, 366] width 32 height 9
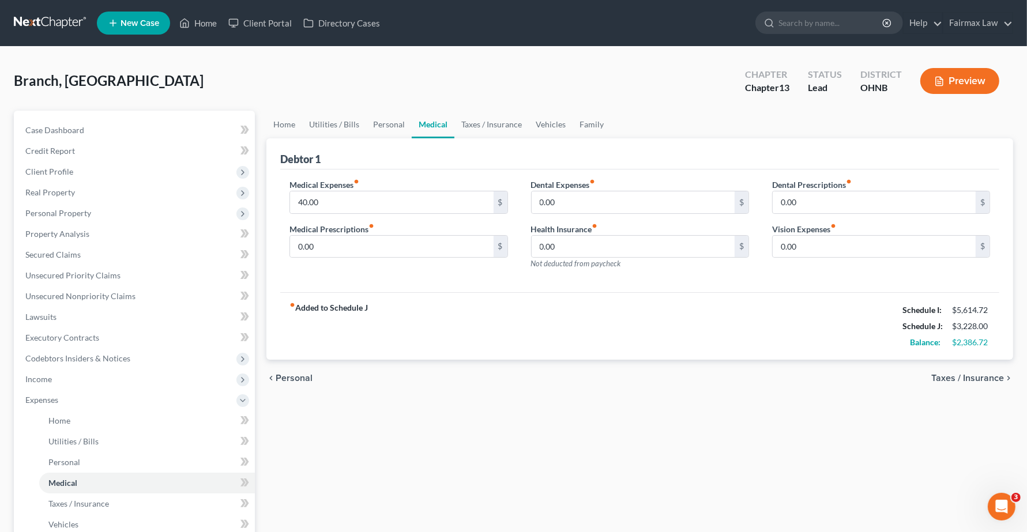
click at [981, 377] on span "Taxes / Insurance" at bounding box center [967, 378] width 73 height 9
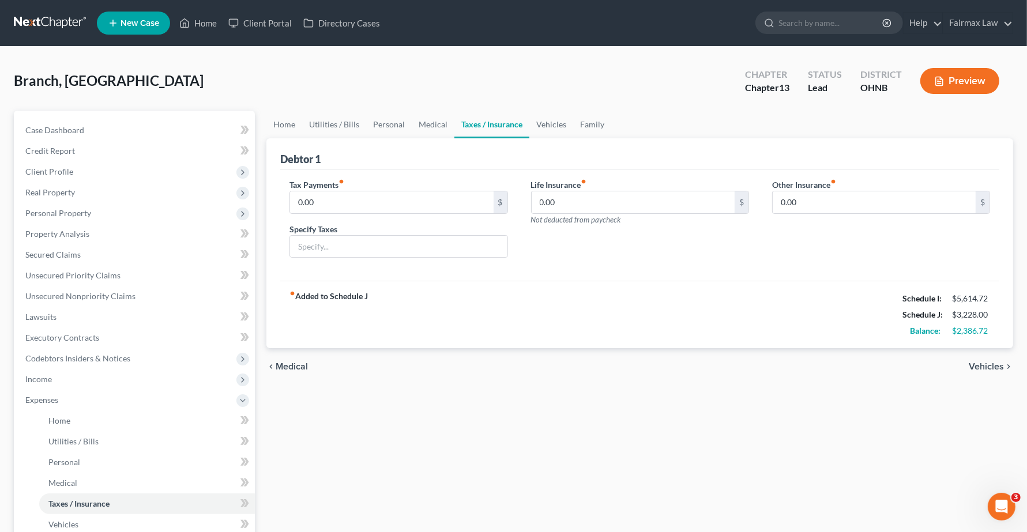
click at [989, 369] on span "Vehicles" at bounding box center [986, 366] width 35 height 9
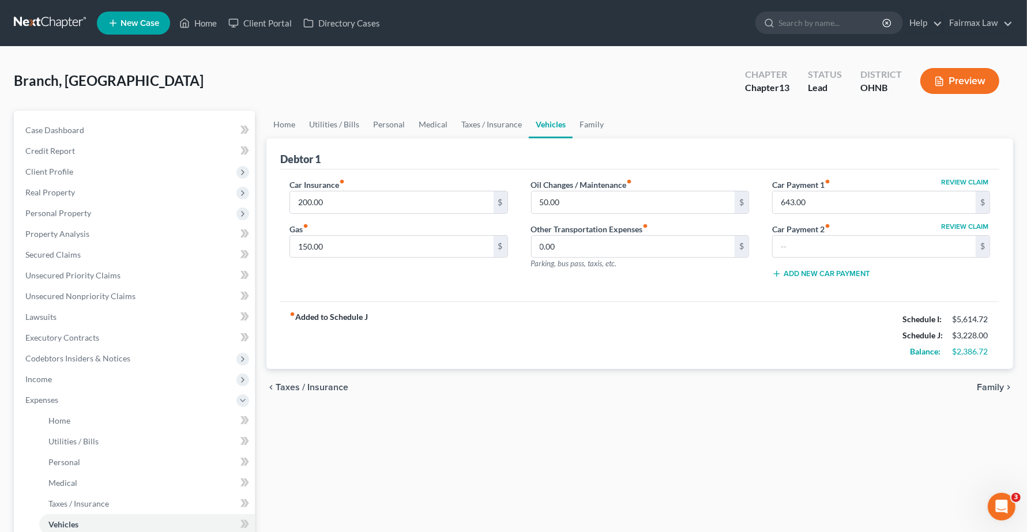
drag, startPoint x: 1001, startPoint y: 392, endPoint x: 810, endPoint y: 187, distance: 279.9
click at [790, 532] on html "Home New Case Client Portal Directory Cases Fairmax Law angela@fairmaxlaw.com M…" at bounding box center [513, 389] width 1027 height 779
click at [852, 194] on input "643.00" at bounding box center [874, 202] width 203 height 22
click at [739, 315] on div "fiber_manual_record Added to Schedule J Schedule I: $5,614.72 Schedule J: $3,22…" at bounding box center [639, 335] width 719 height 67
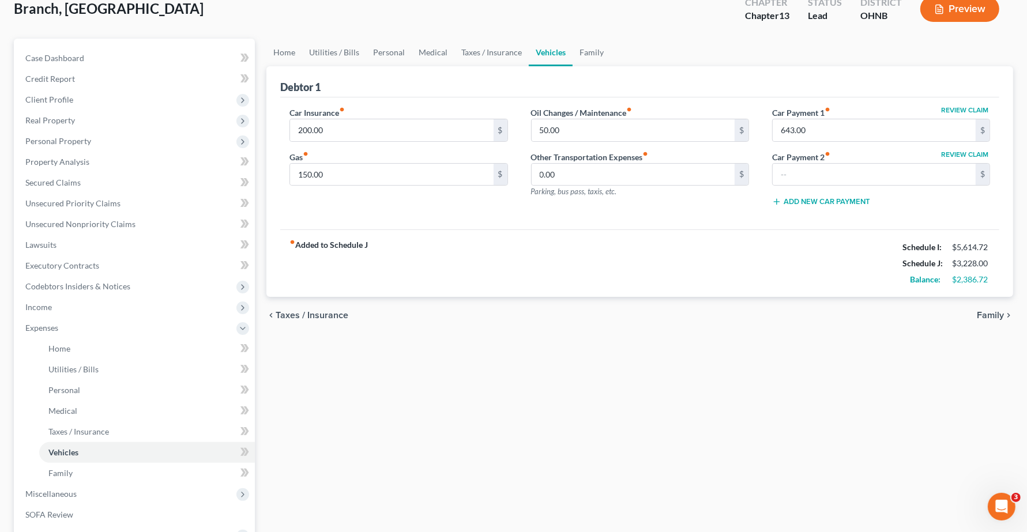
click at [303, 313] on span "Taxes / Insurance" at bounding box center [312, 315] width 73 height 9
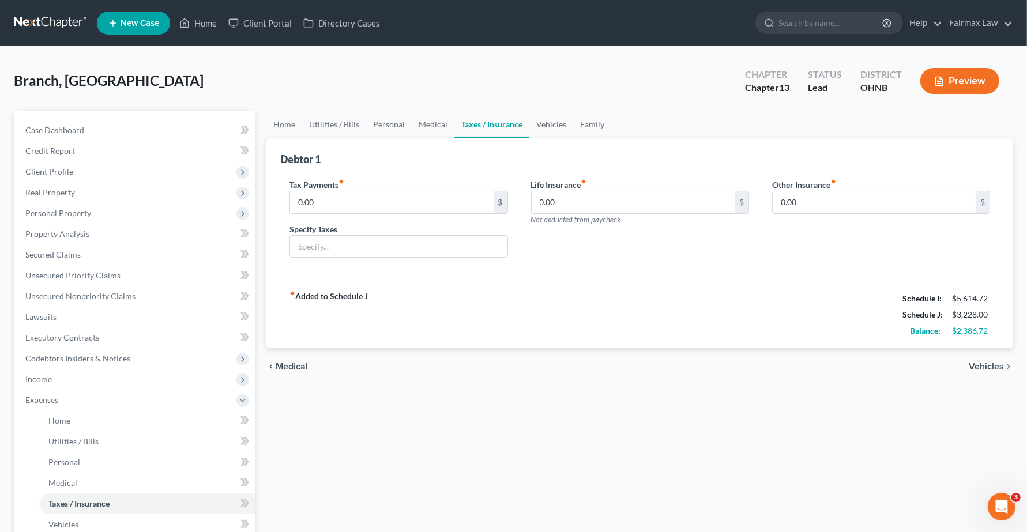
click at [283, 370] on span "Medical" at bounding box center [292, 366] width 32 height 9
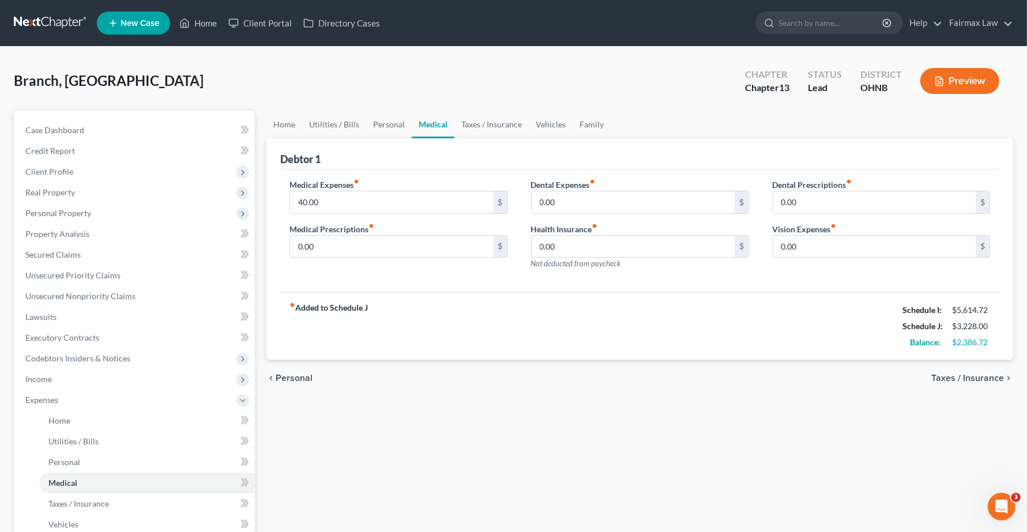
drag, startPoint x: 286, startPoint y: 378, endPoint x: 258, endPoint y: 379, distance: 28.3
click at [287, 378] on span "Personal" at bounding box center [294, 378] width 37 height 9
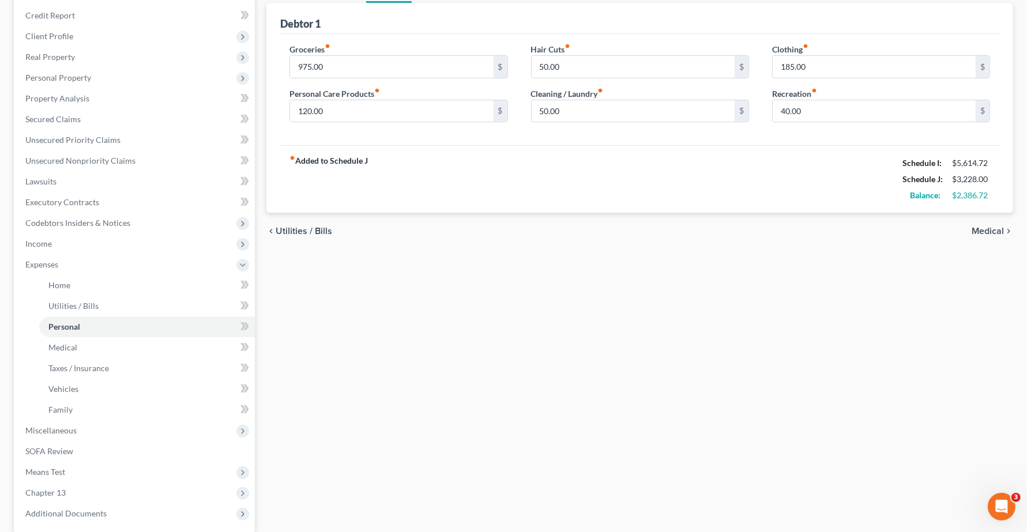
scroll to position [144, 0]
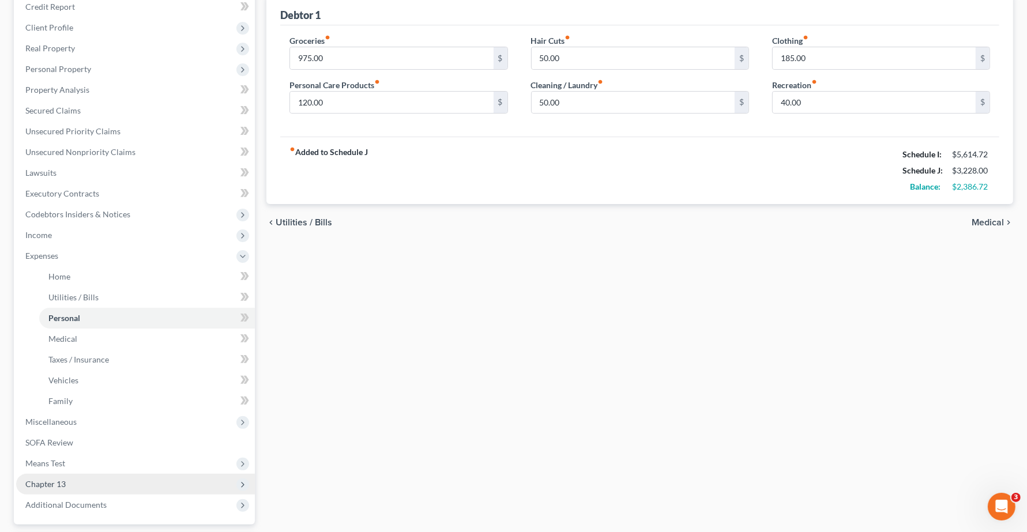
drag, startPoint x: 27, startPoint y: 483, endPoint x: 46, endPoint y: 485, distance: 19.7
click at [27, 483] on span "Chapter 13" at bounding box center [45, 484] width 40 height 10
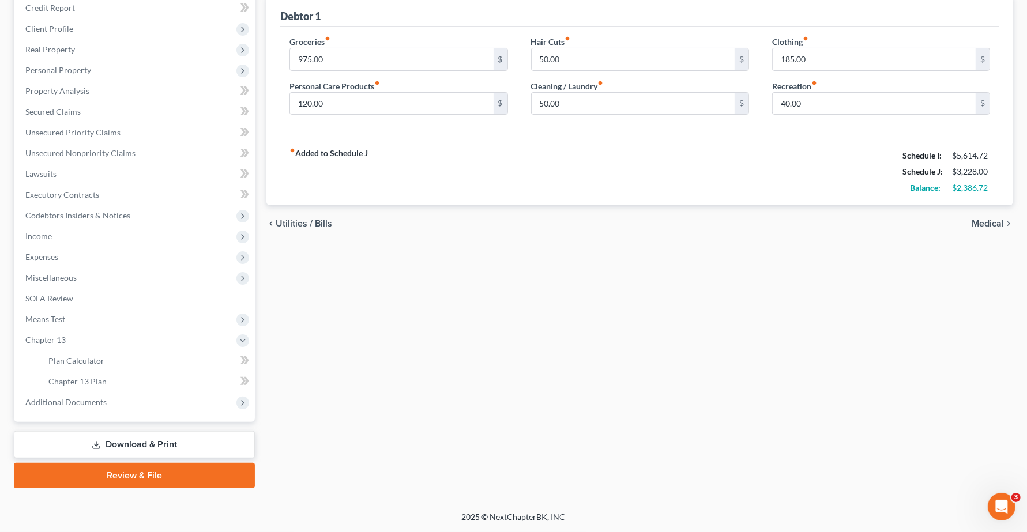
scroll to position [142, 0]
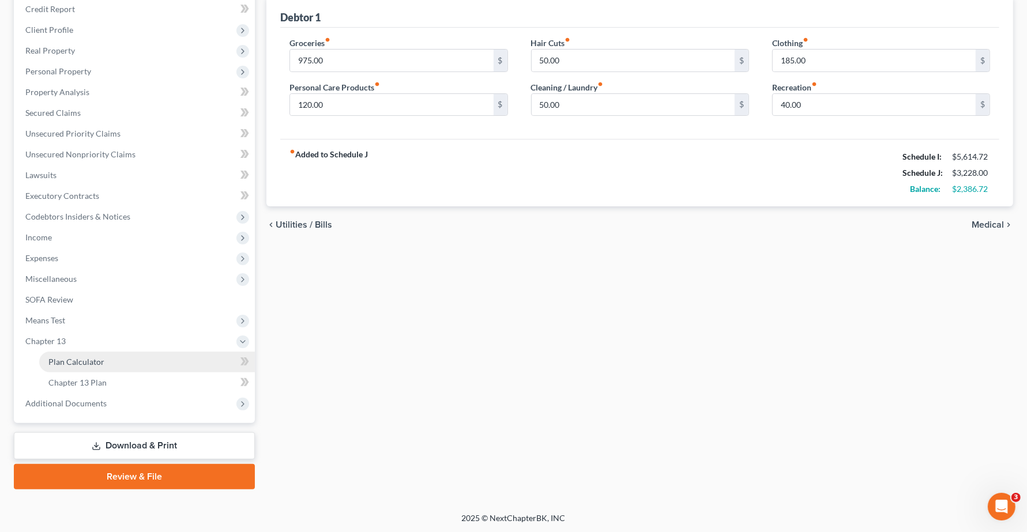
click at [68, 364] on span "Plan Calculator" at bounding box center [76, 362] width 56 height 10
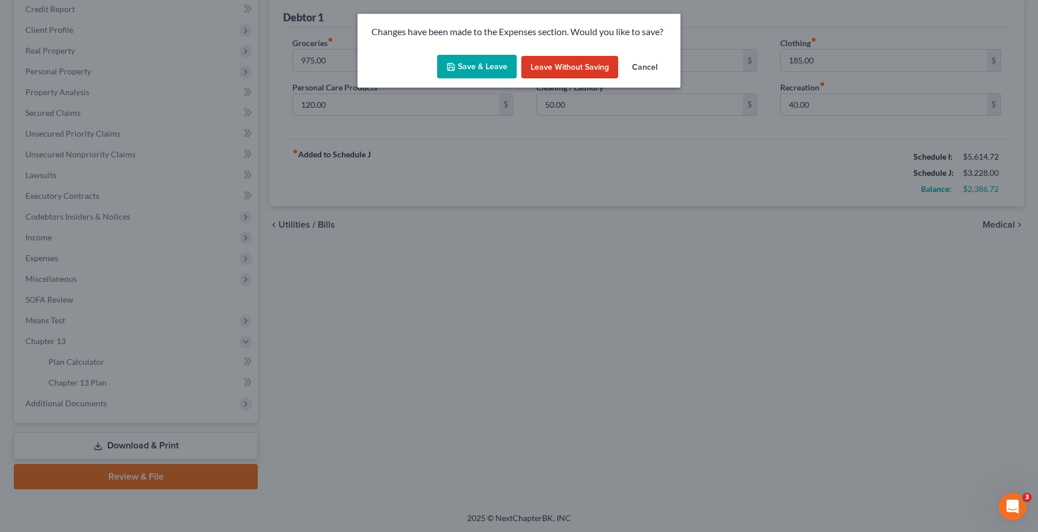
click at [471, 66] on button "Save & Leave" at bounding box center [477, 67] width 80 height 24
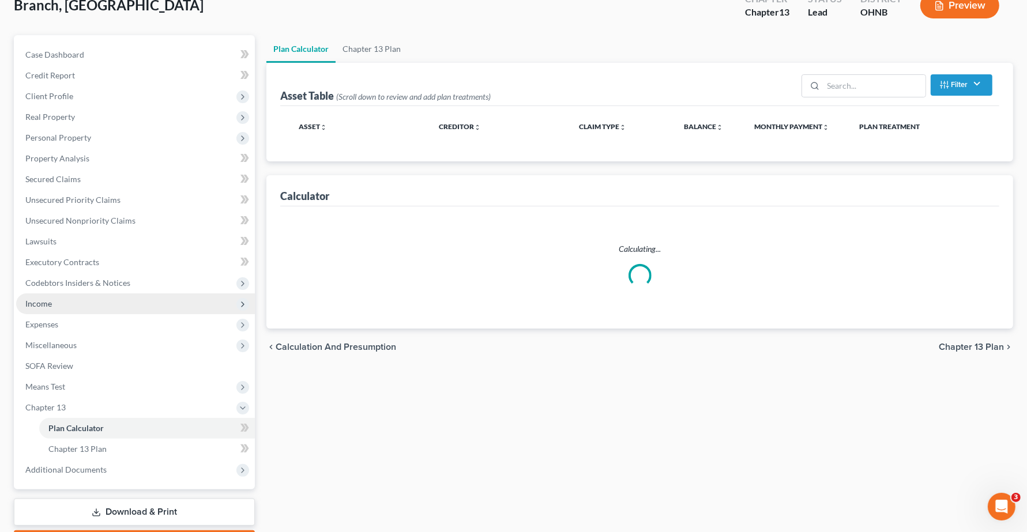
scroll to position [142, 0]
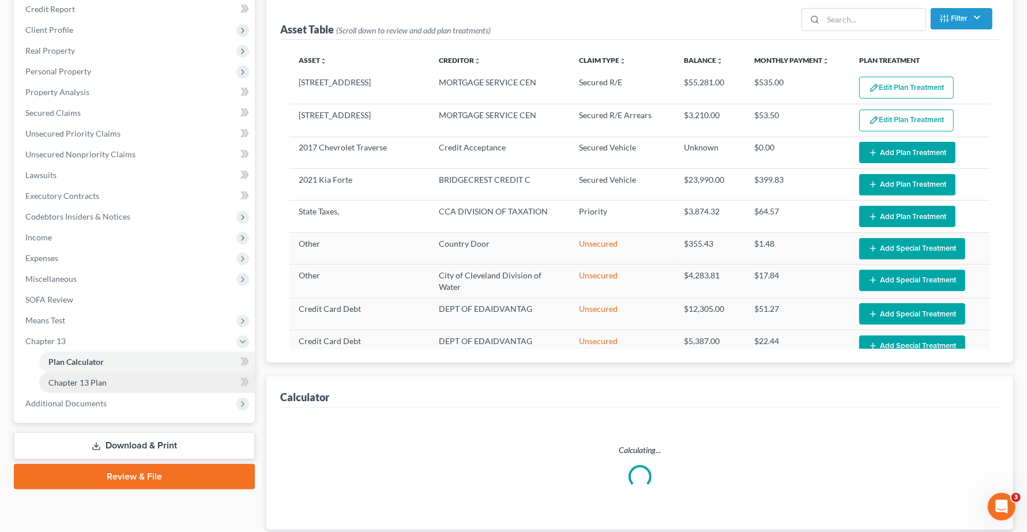
select select "59"
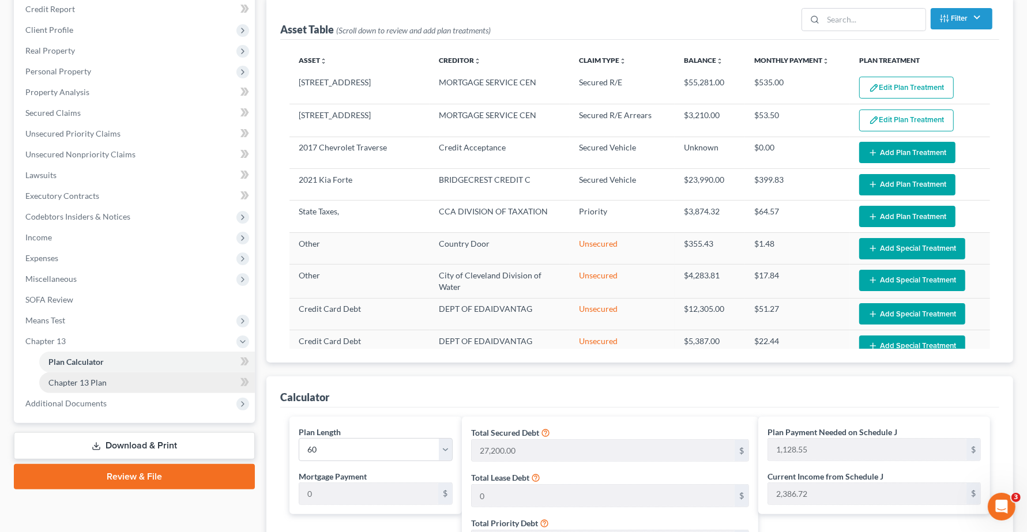
click at [96, 384] on span "Chapter 13 Plan" at bounding box center [77, 383] width 58 height 10
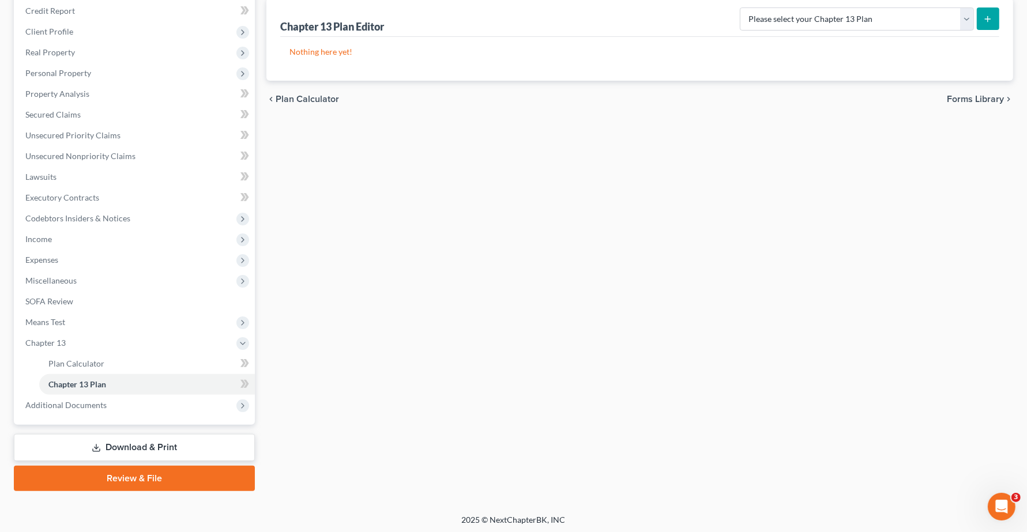
scroll to position [142, 0]
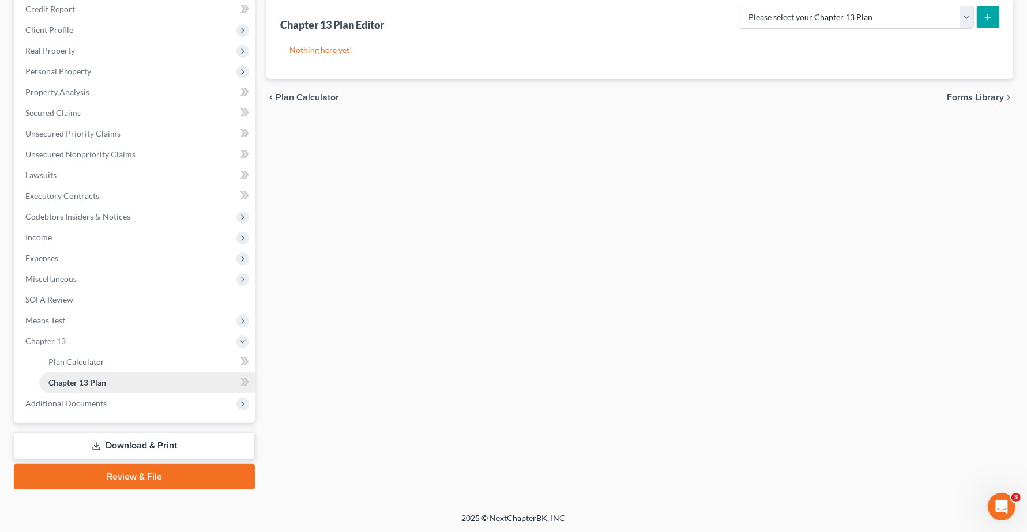
click at [112, 389] on link "Chapter 13 Plan" at bounding box center [147, 383] width 216 height 21
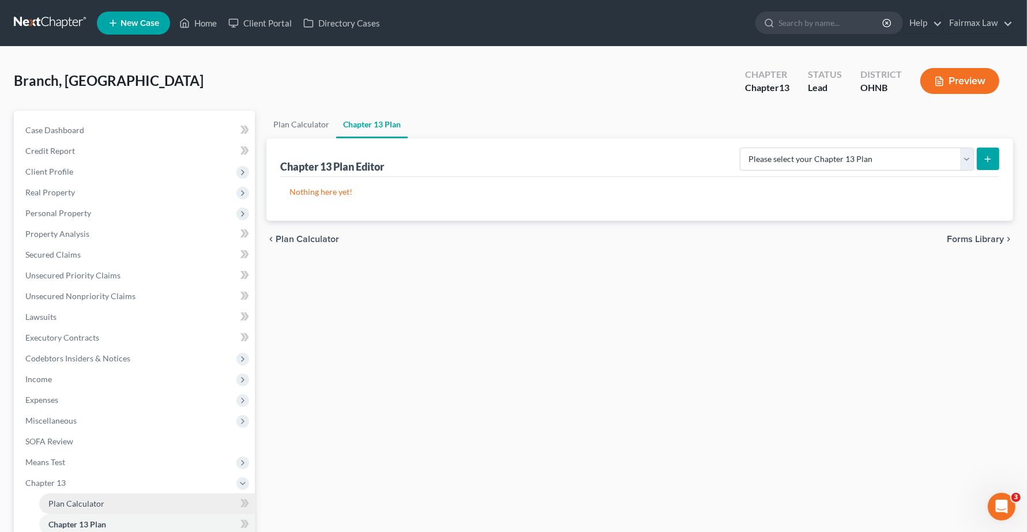
click at [94, 499] on span "Plan Calculator" at bounding box center [76, 504] width 56 height 10
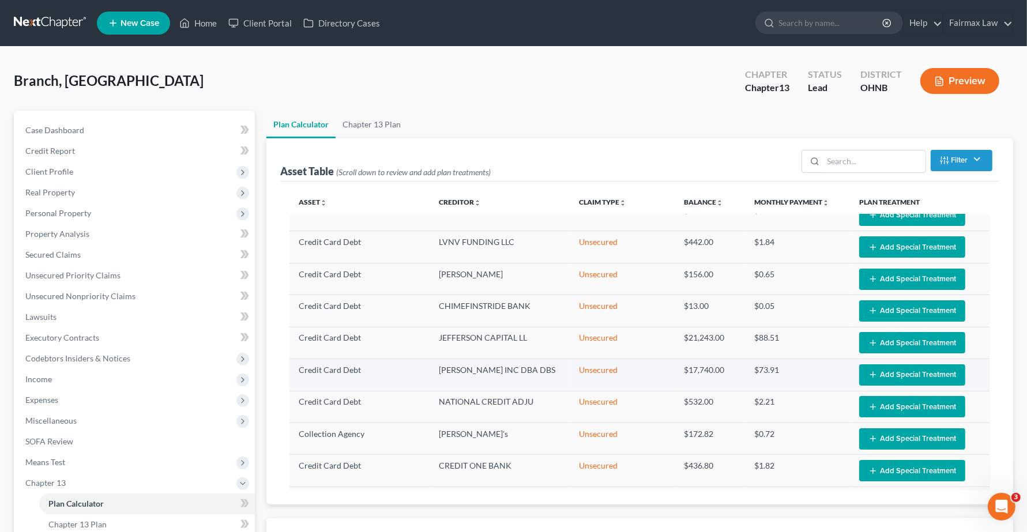
select select "59"
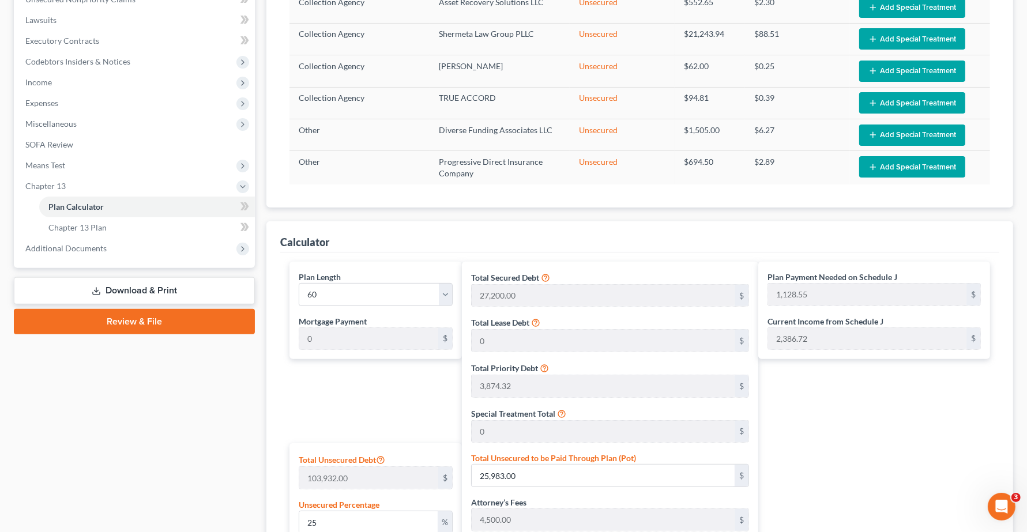
scroll to position [432, 0]
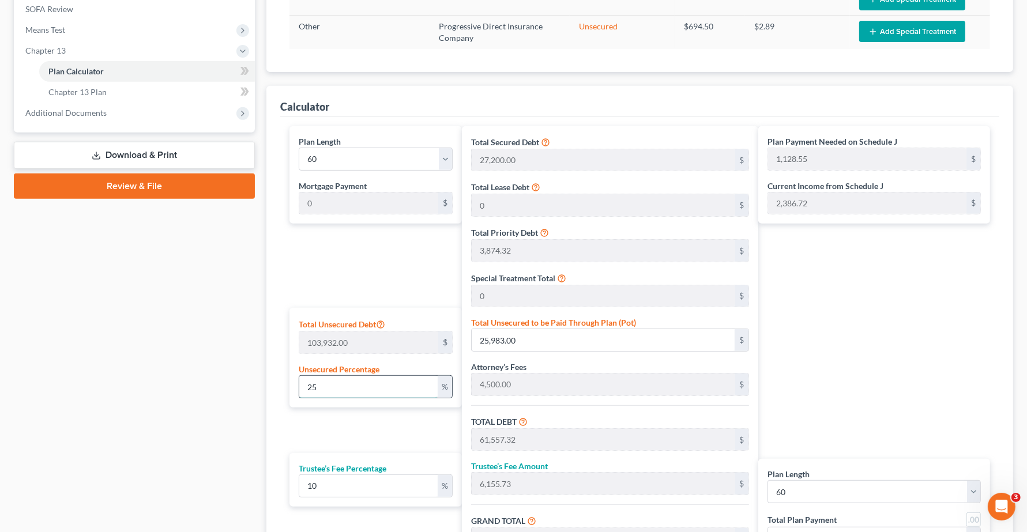
click at [347, 390] on input "25" at bounding box center [368, 387] width 138 height 22
drag, startPoint x: 347, startPoint y: 390, endPoint x: 114, endPoint y: 356, distance: 235.4
click at [113, 359] on div "Petition Navigation Case Dashboard Payments Invoices Payments Payments Credit R…" at bounding box center [513, 161] width 1011 height 967
type input "1"
type input "1,039.32"
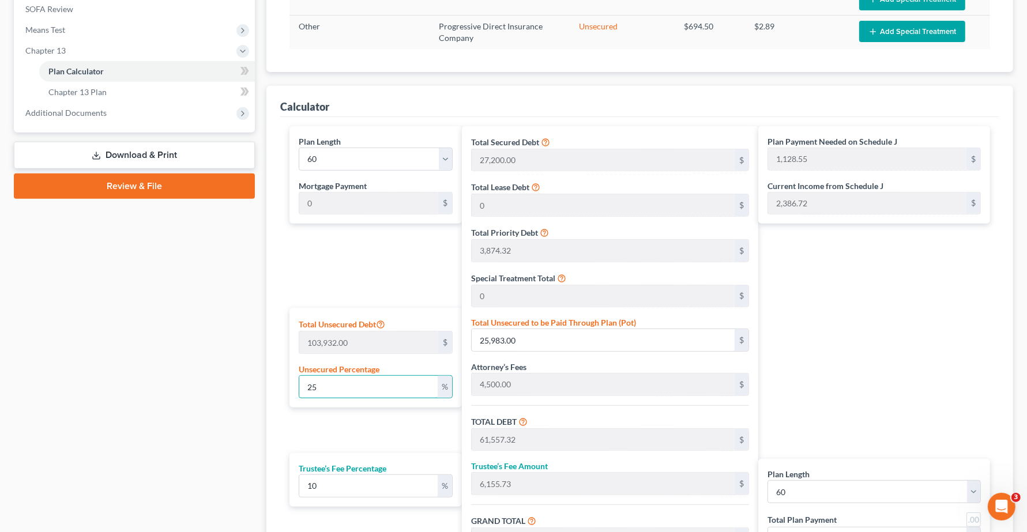
type input "36,613.64"
type input "3,661.36"
type input "40,275.00"
type input "671.25"
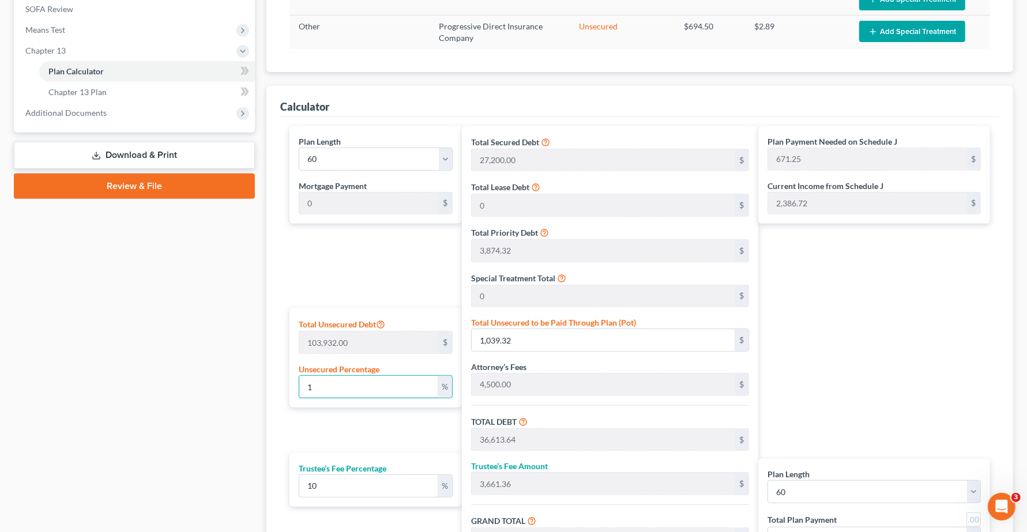
type input "10"
type input "10,393.20"
type input "45,967.52"
type input "4,596.75"
type input "50,564.27"
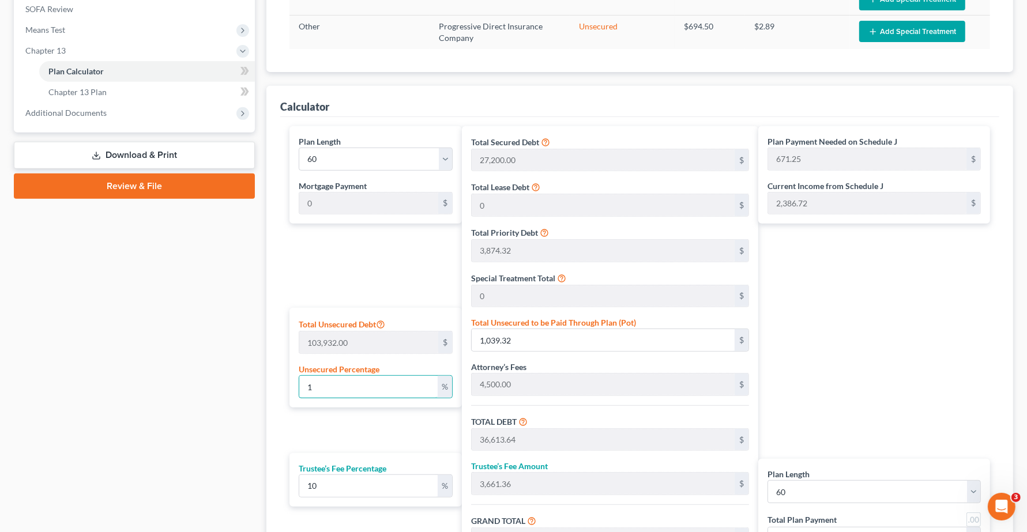
type input "842.73"
type input "100"
type input "103,932.00"
type input "139,506.32"
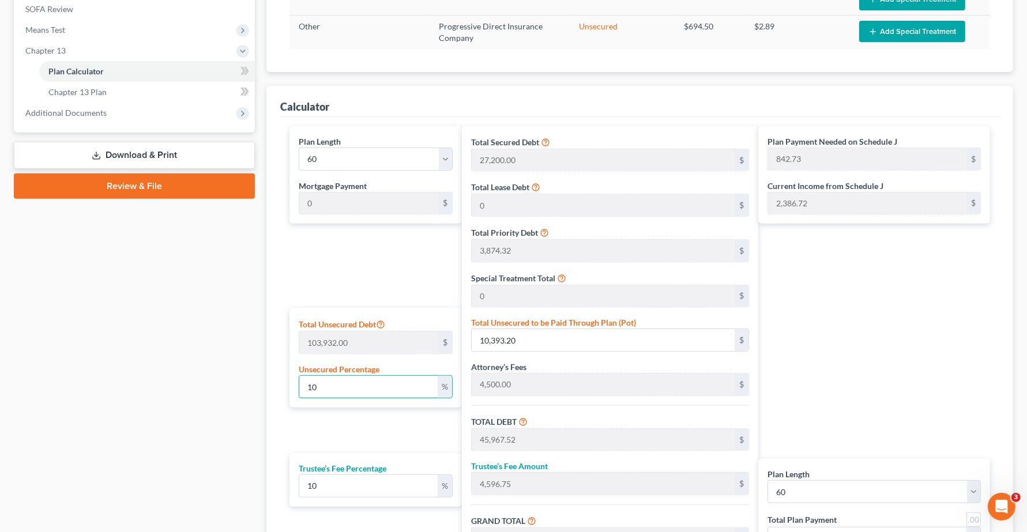
type input "13,950.63"
type input "153,456.95"
type input "2,557.61"
type input "100"
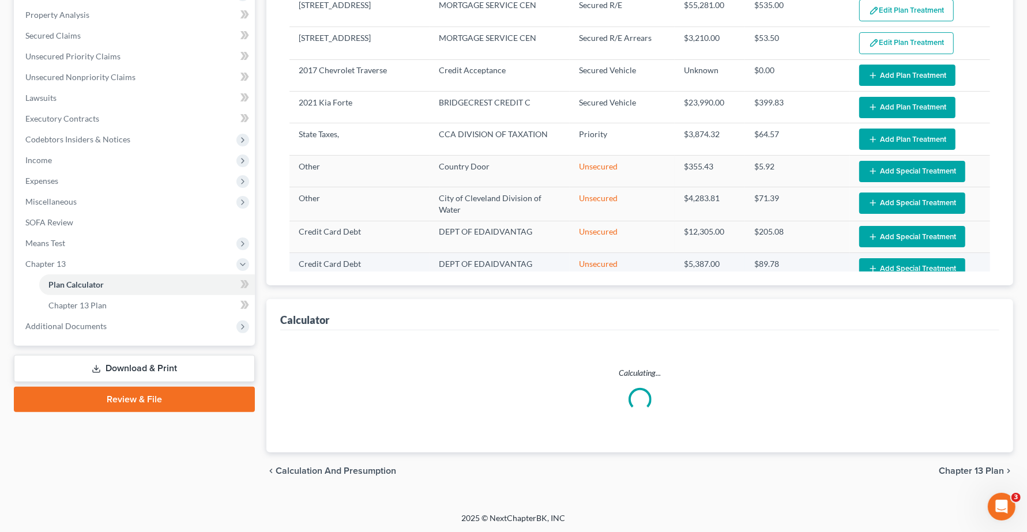
select select "59"
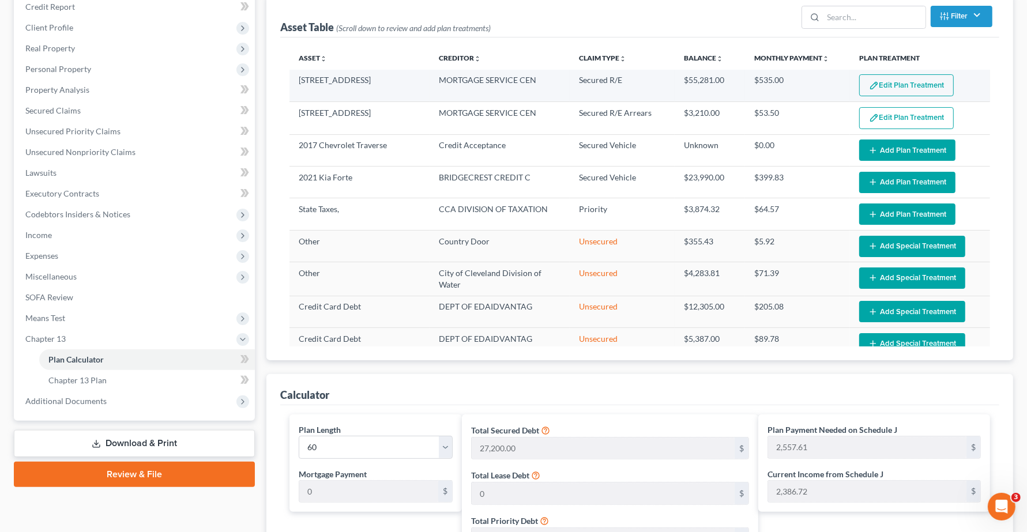
click at [878, 85] on button "Edit Plan Treatment" at bounding box center [906, 85] width 95 height 22
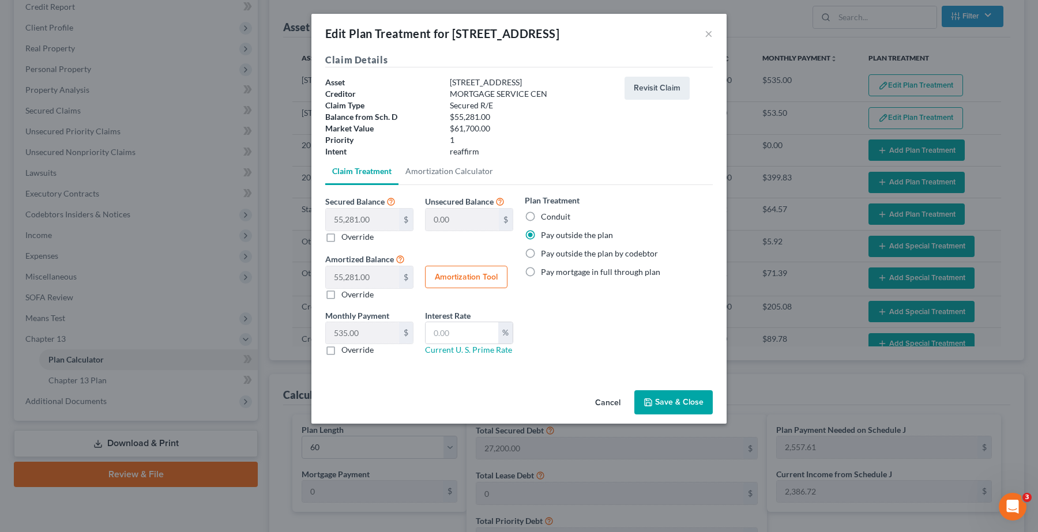
click at [541, 215] on label "Conduit" at bounding box center [555, 217] width 29 height 12
click at [546, 215] on input "Conduit" at bounding box center [549, 214] width 7 height 7
radio input "true"
click at [693, 405] on button "Save & Close" at bounding box center [673, 402] width 78 height 24
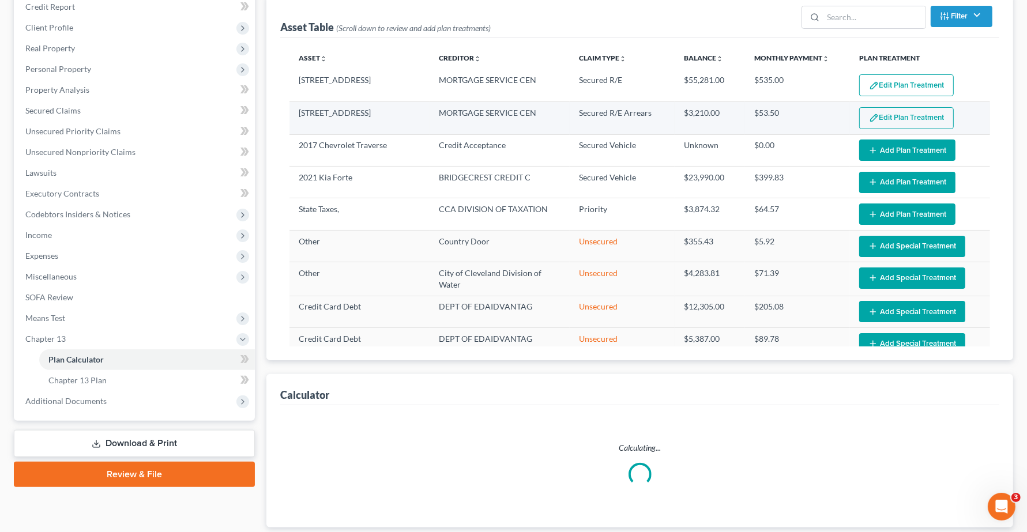
select select "59"
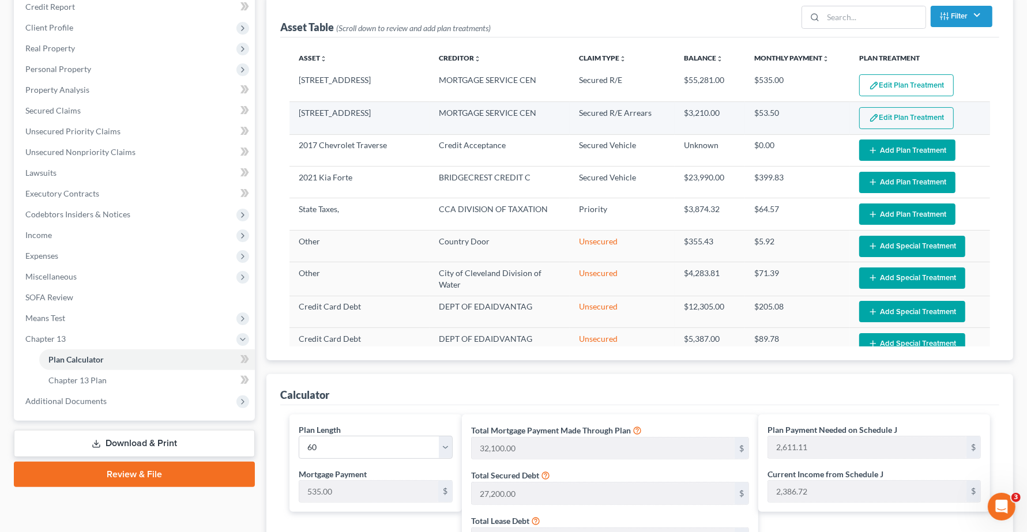
click at [882, 120] on button "Edit Plan Treatment" at bounding box center [906, 118] width 95 height 22
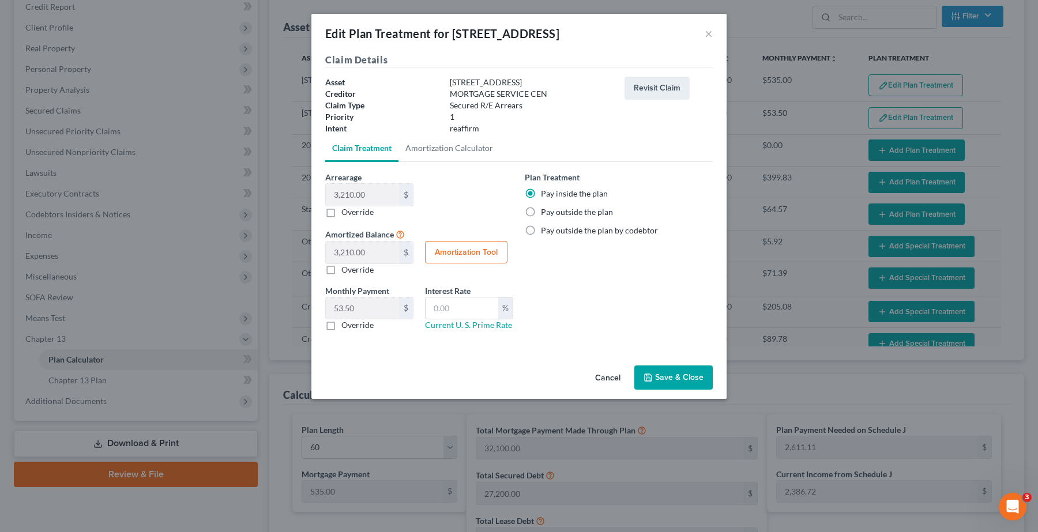
click at [687, 388] on button "Save & Close" at bounding box center [673, 378] width 78 height 24
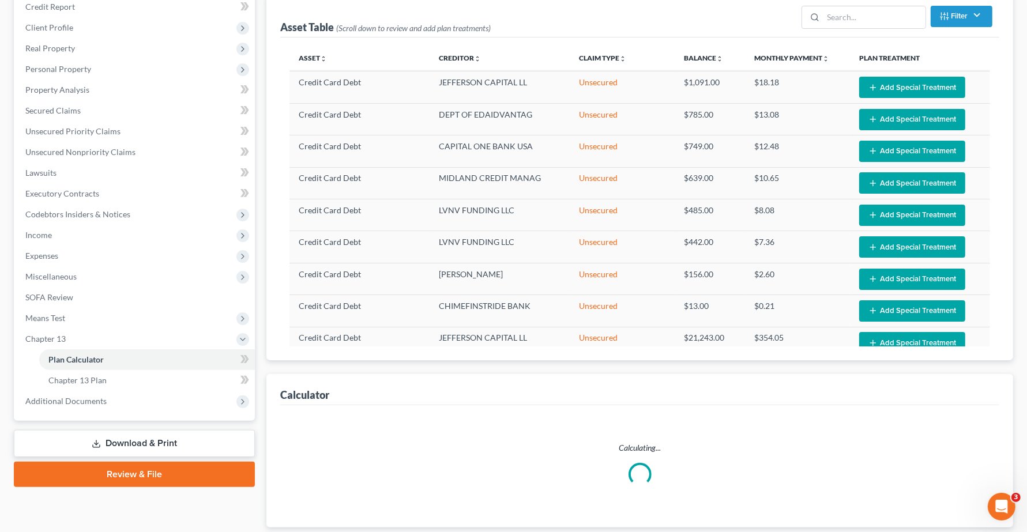
select select "59"
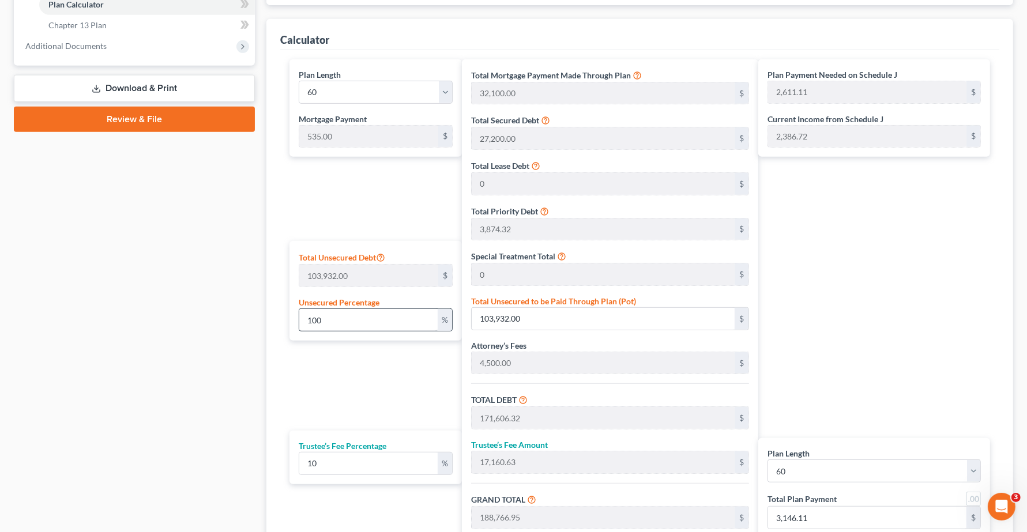
scroll to position [505, 0]
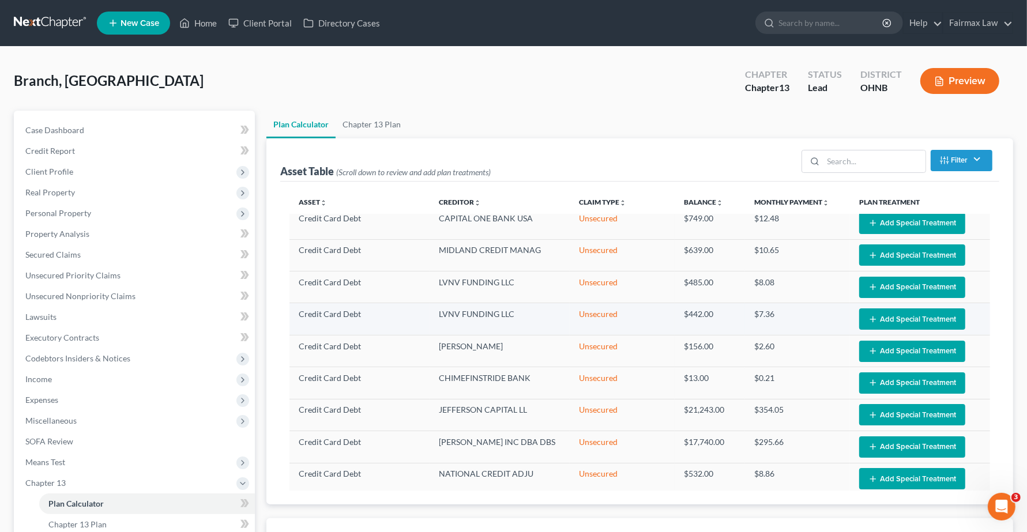
select select "59"
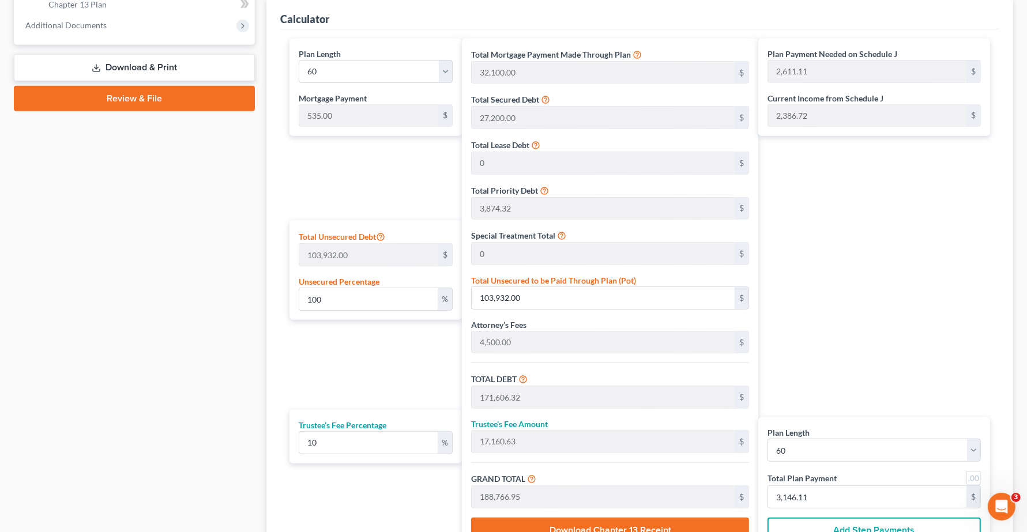
scroll to position [495, 0]
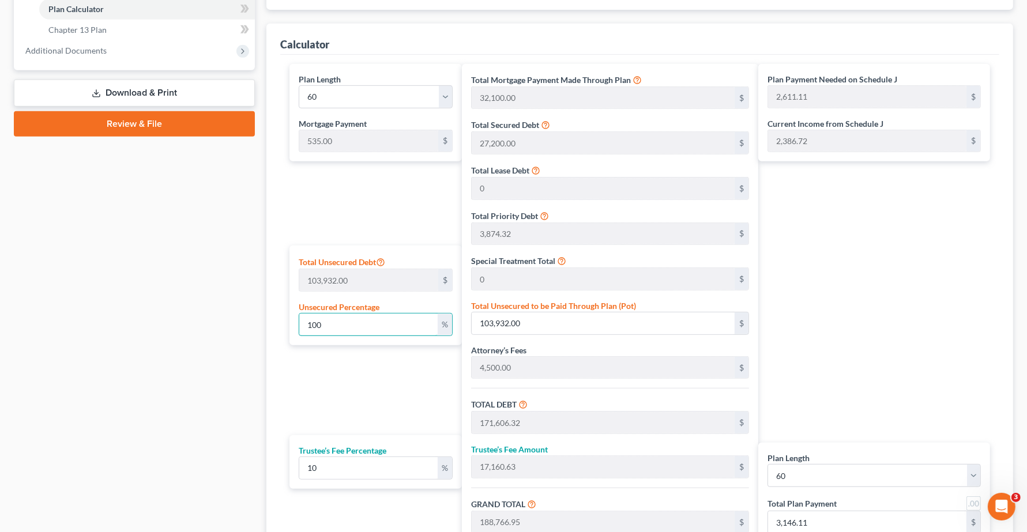
drag, startPoint x: 345, startPoint y: 327, endPoint x: 21, endPoint y: 315, distance: 323.7
click at [32, 313] on div "Petition Navigation Case Dashboard Payments Invoices Payments Payments Credit R…" at bounding box center [513, 122] width 1011 height 1013
type input "0"
type input "67,674.32"
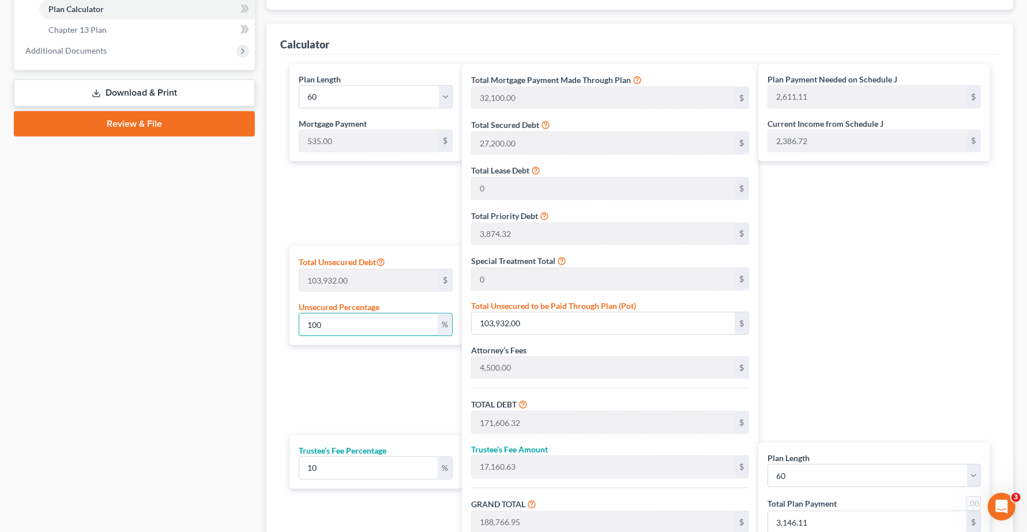
type input "6,767.43"
type input "74,441.75"
type input "705.69"
type input "1,240.69"
type input "0"
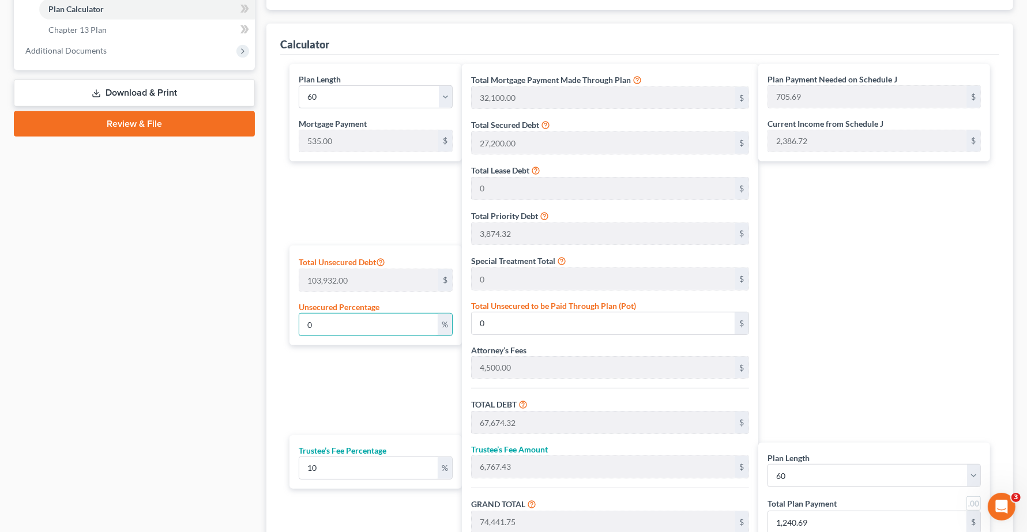
click at [830, 287] on div "Plan Payment Needed on Schedule J 705.69 $ Current Income from Schedule J 2,386…" at bounding box center [877, 321] width 238 height 514
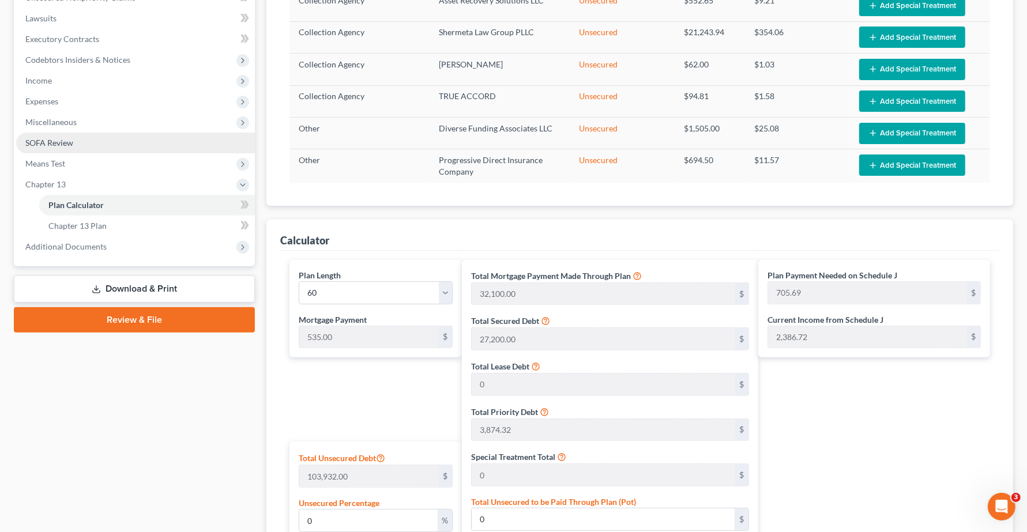
scroll to position [279, 0]
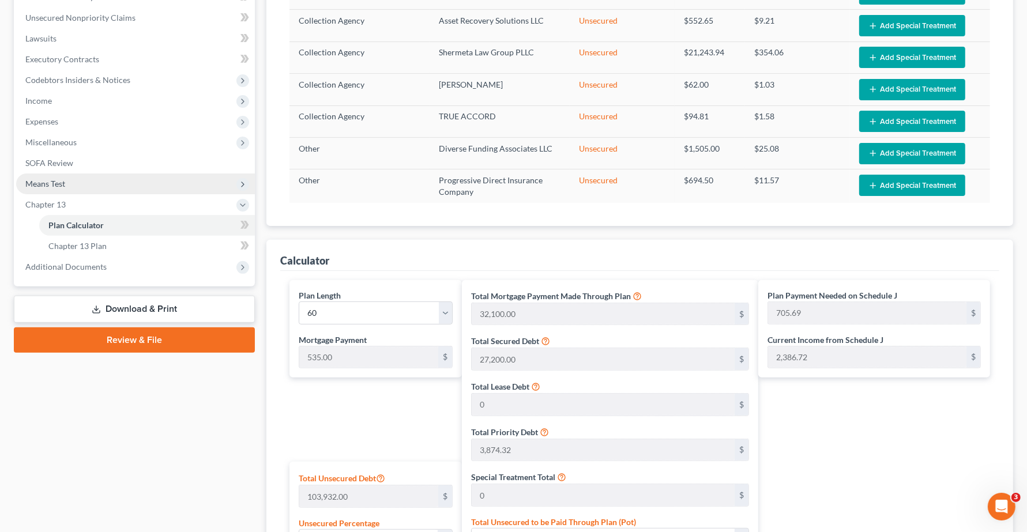
click at [47, 180] on span "Means Test" at bounding box center [45, 184] width 40 height 10
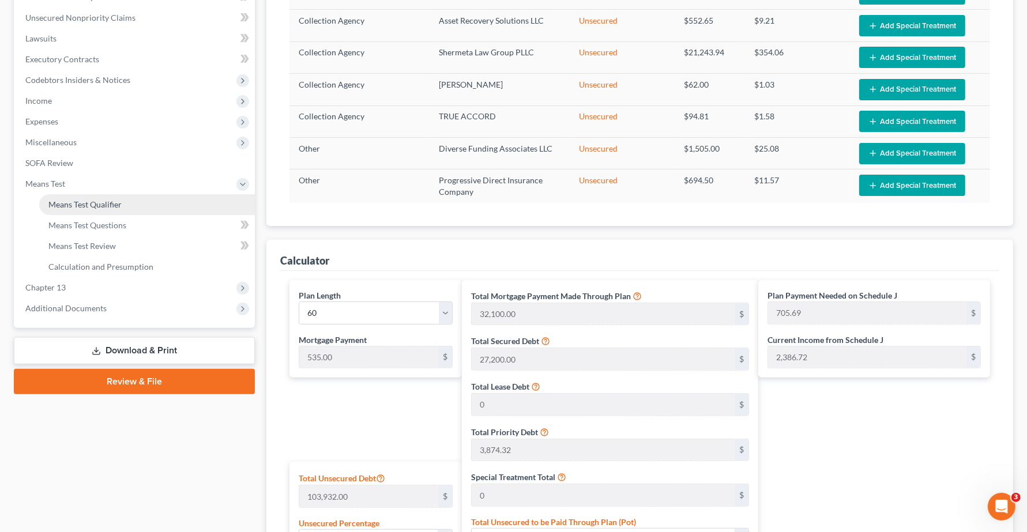
click at [66, 206] on span "Means Test Qualifier" at bounding box center [84, 205] width 73 height 10
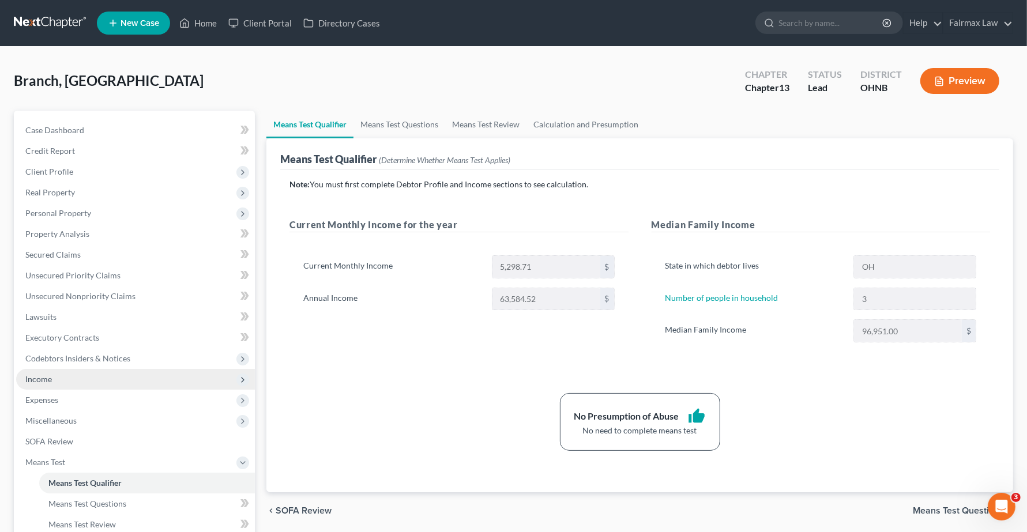
click at [36, 373] on span "Income" at bounding box center [135, 379] width 239 height 21
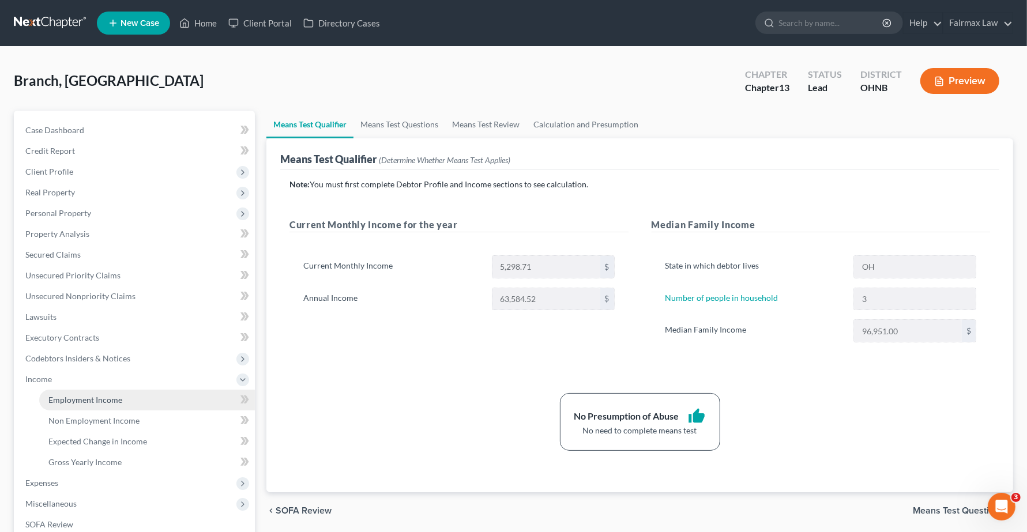
click at [52, 401] on span "Employment Income" at bounding box center [85, 400] width 74 height 10
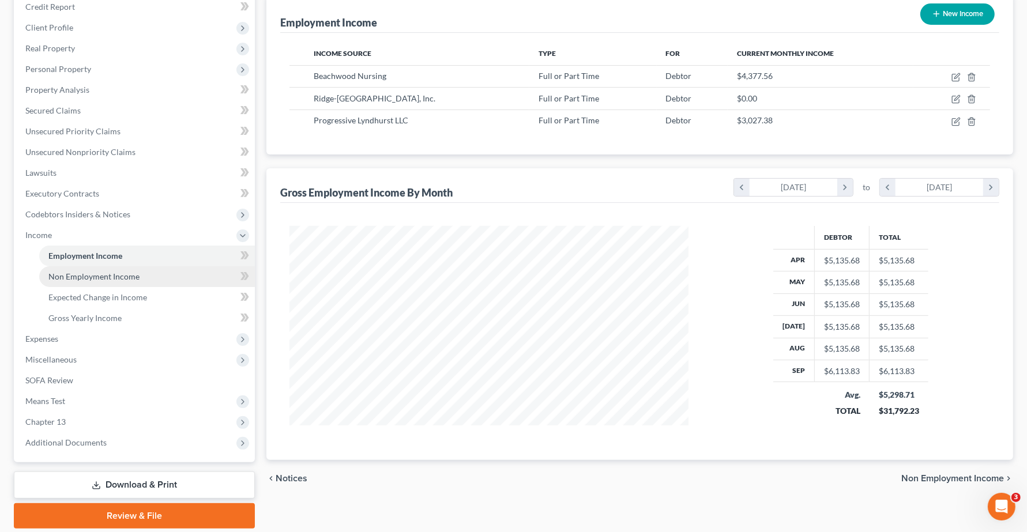
scroll to position [183, 0]
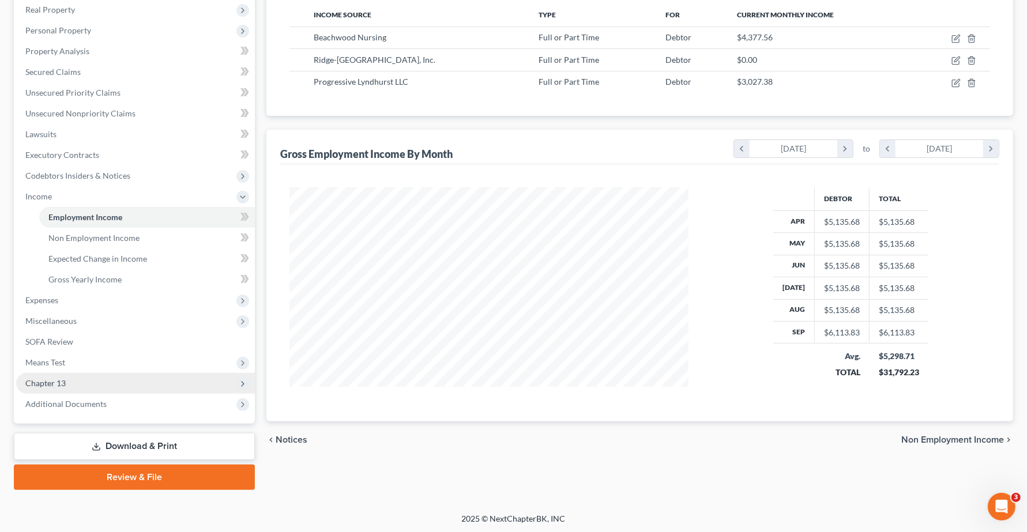
click at [18, 378] on span "Chapter 13" at bounding box center [135, 383] width 239 height 21
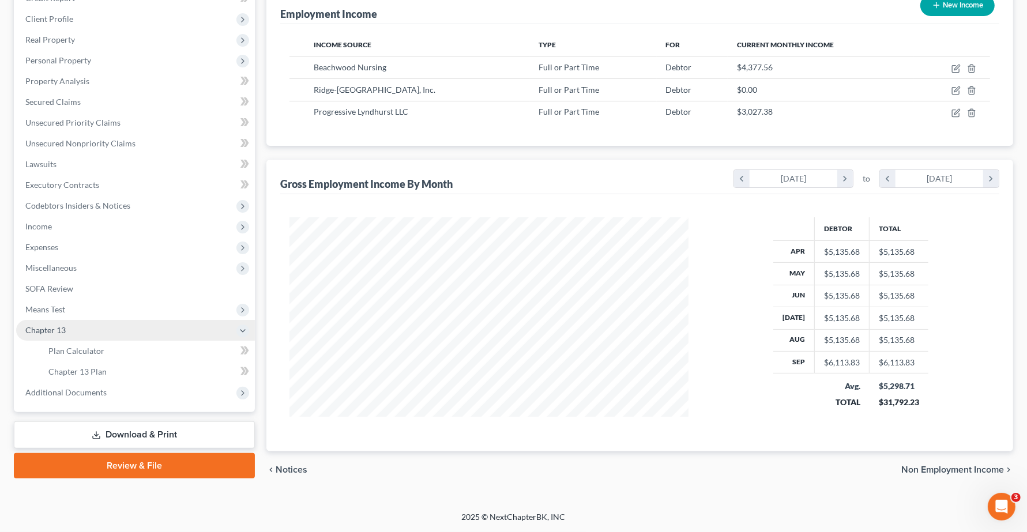
scroll to position [153, 0]
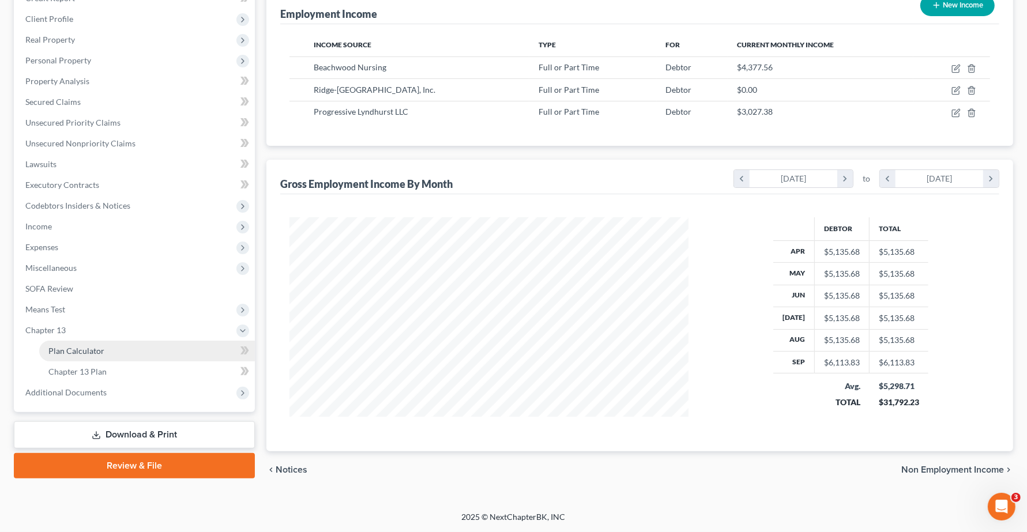
click at [62, 351] on span "Plan Calculator" at bounding box center [76, 351] width 56 height 10
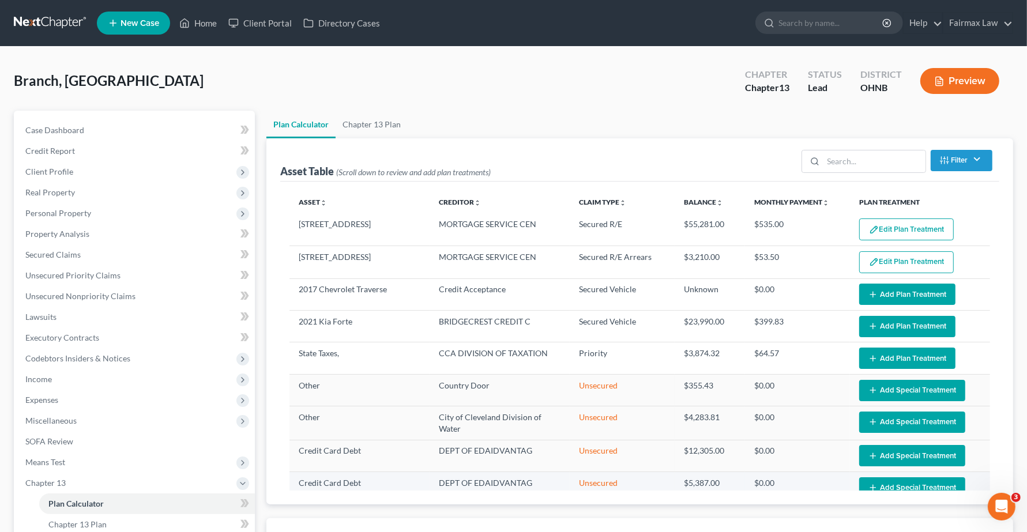
select select "59"
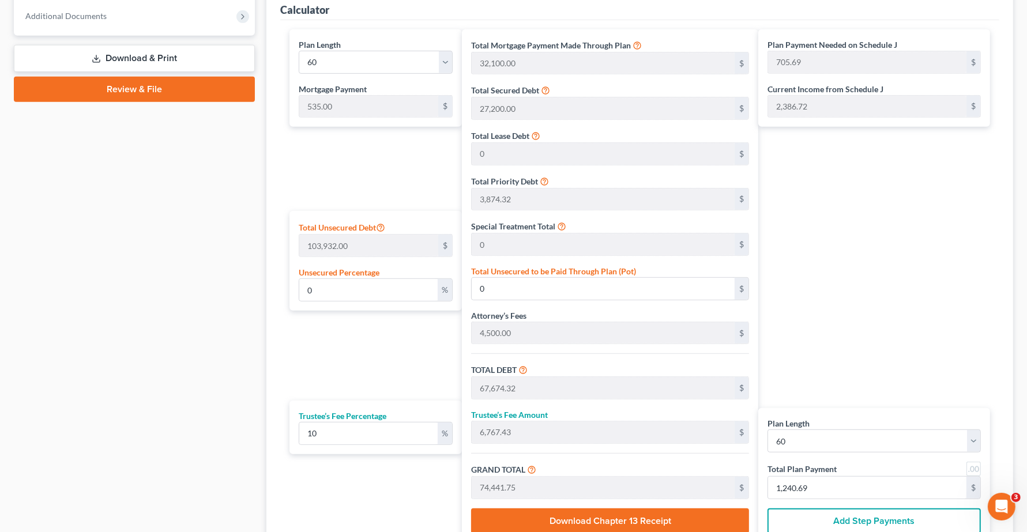
scroll to position [505, 0]
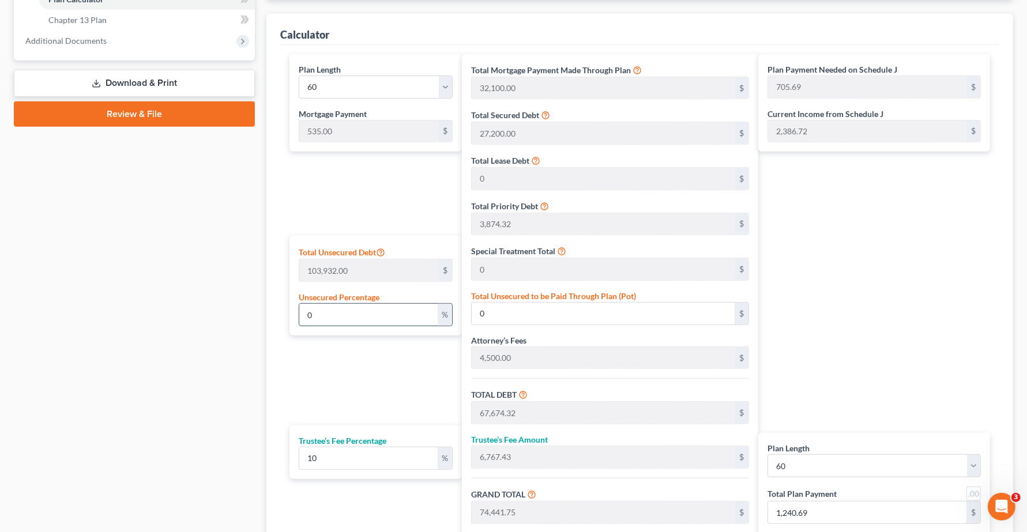
click at [403, 307] on input "0" at bounding box center [368, 315] width 138 height 22
click at [356, 321] on input "0" at bounding box center [368, 315] width 138 height 22
click at [385, 312] on input "0" at bounding box center [368, 315] width 138 height 22
click at [361, 306] on input "0" at bounding box center [368, 315] width 138 height 22
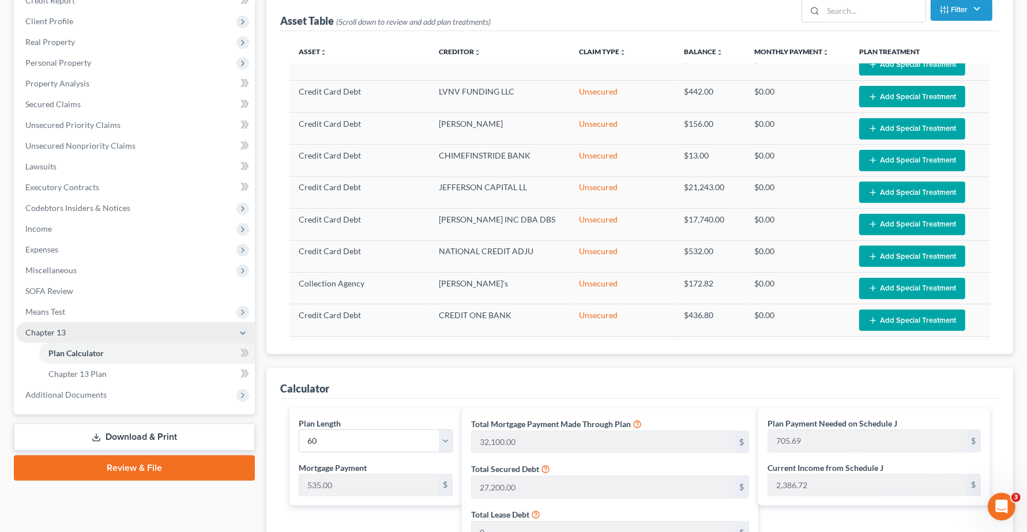
scroll to position [144, 0]
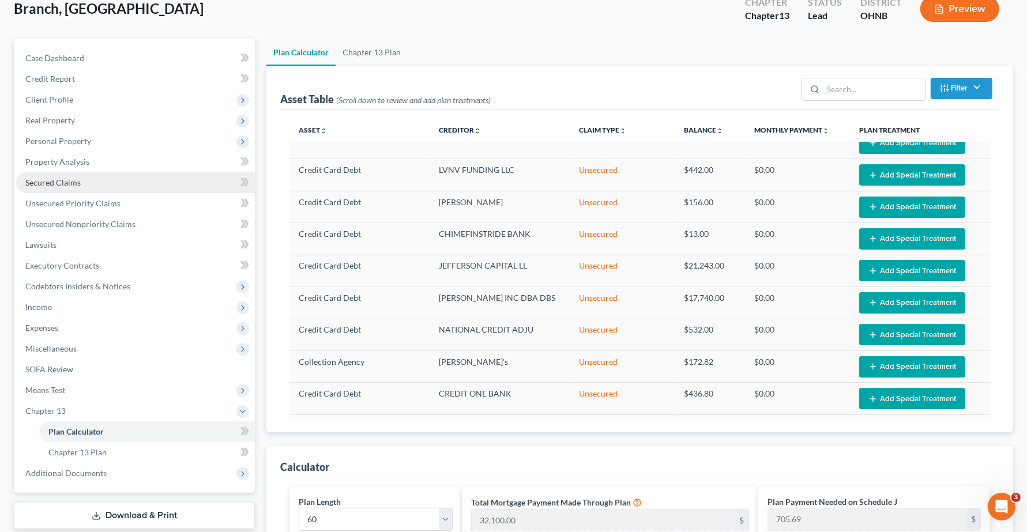
click at [72, 180] on span "Secured Claims" at bounding box center [52, 183] width 55 height 10
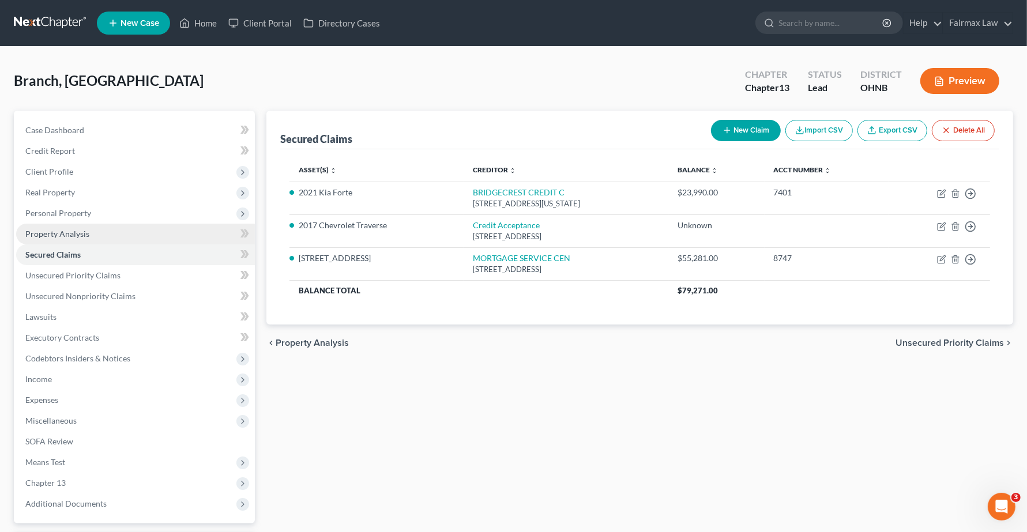
click at [67, 231] on span "Property Analysis" at bounding box center [57, 234] width 64 height 10
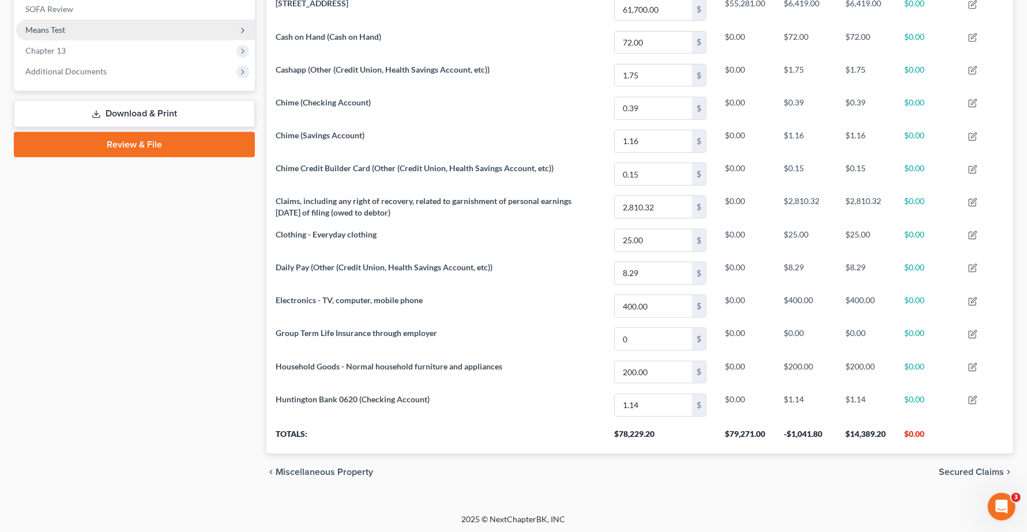
click at [58, 35] on span "Means Test" at bounding box center [135, 30] width 239 height 21
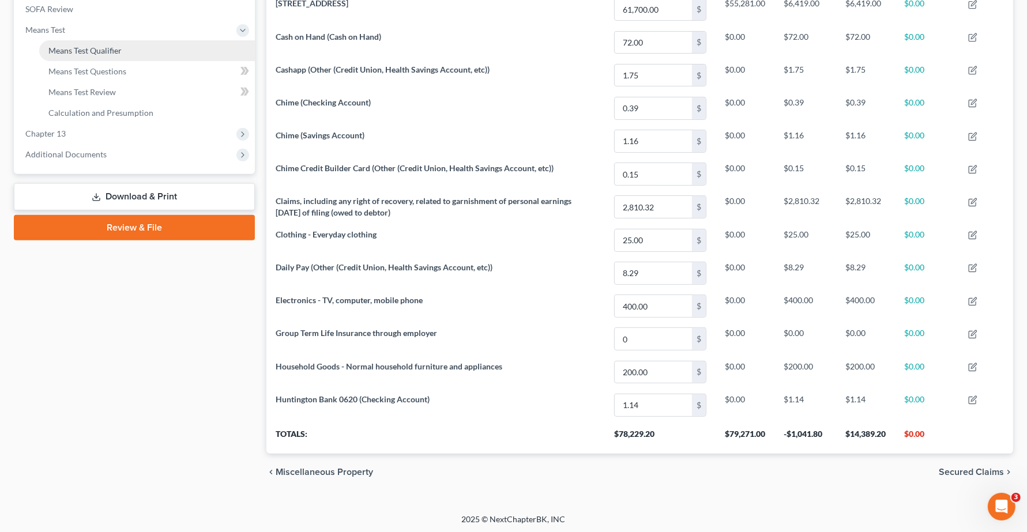
click at [77, 53] on span "Means Test Qualifier" at bounding box center [84, 51] width 73 height 10
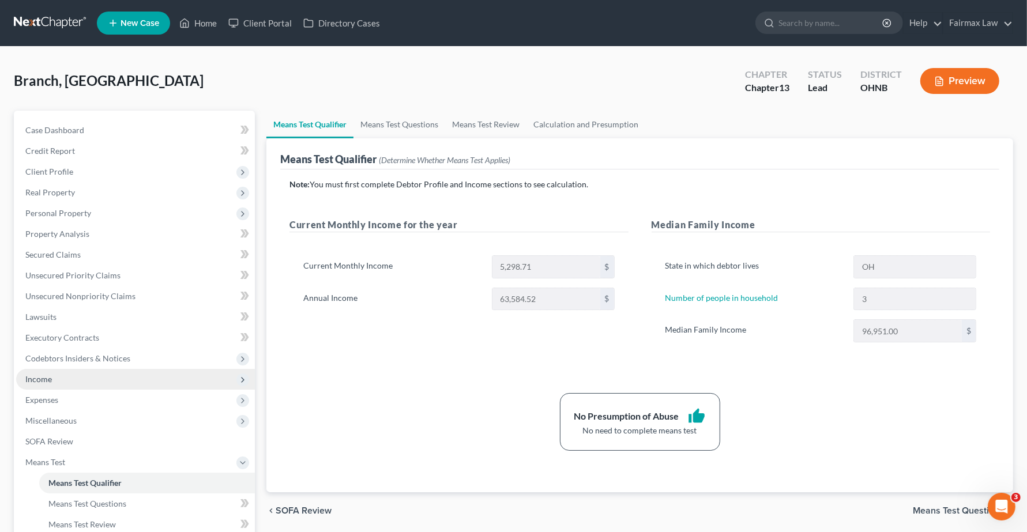
click at [97, 376] on span "Income" at bounding box center [135, 379] width 239 height 21
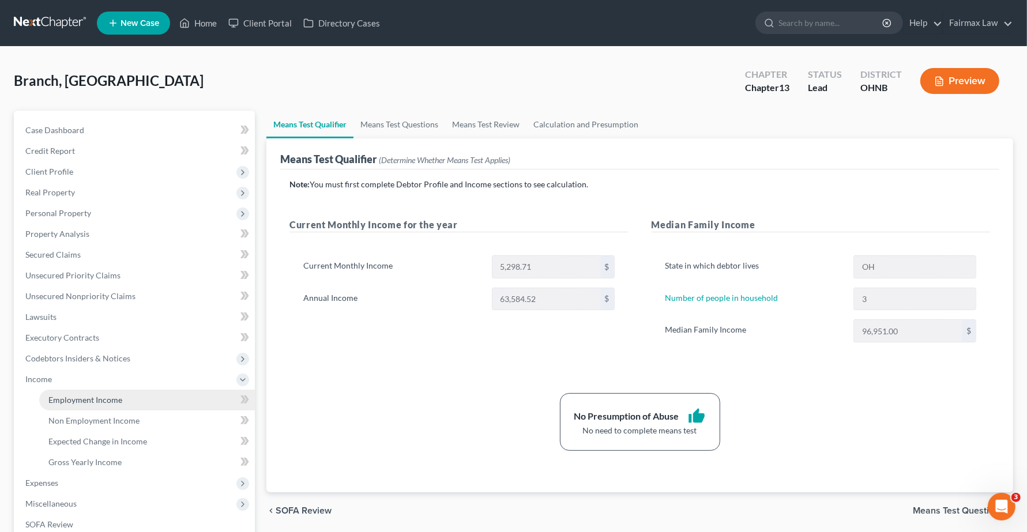
click at [81, 401] on span "Employment Income" at bounding box center [85, 400] width 74 height 10
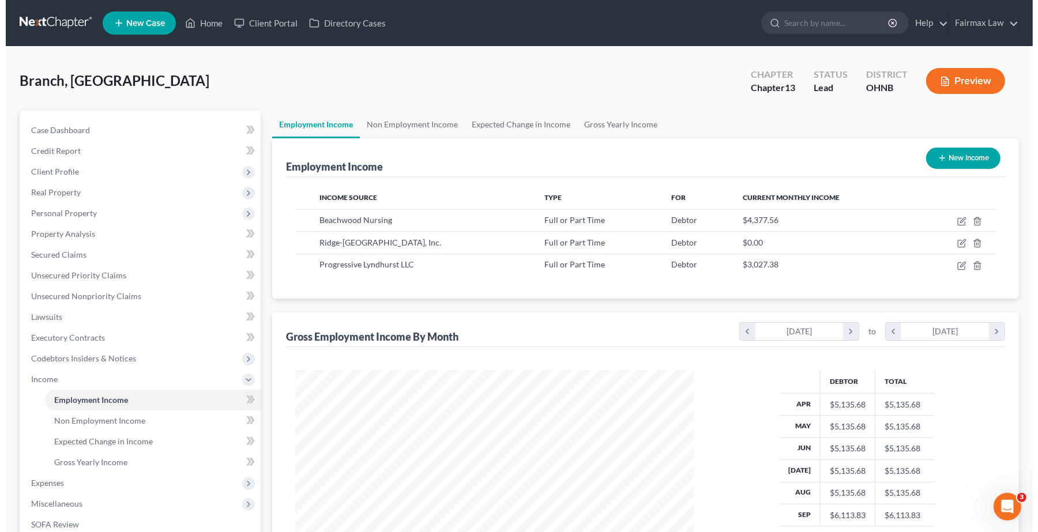
scroll to position [208, 422]
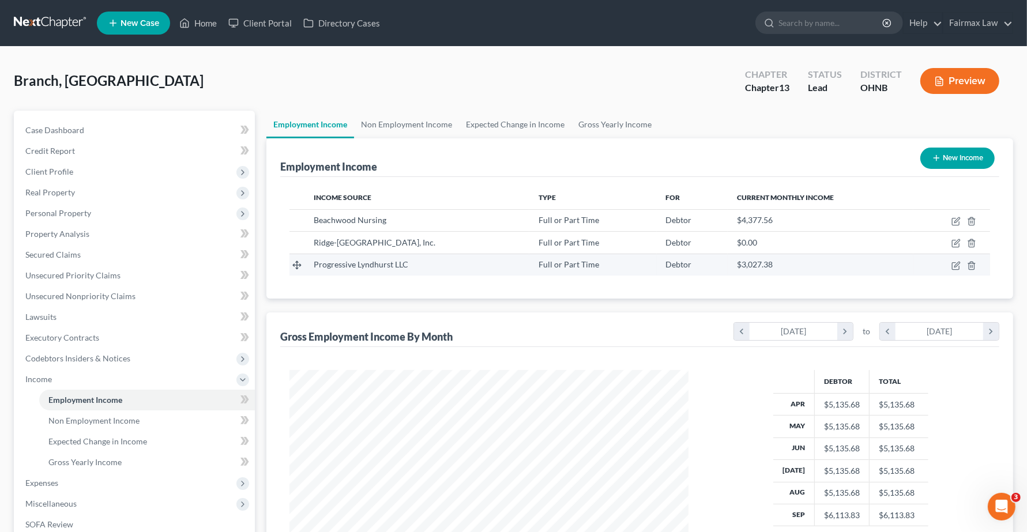
click at [954, 270] on td at bounding box center [951, 265] width 77 height 22
click at [956, 268] on icon "button" at bounding box center [955, 265] width 9 height 9
select select "0"
select select "36"
select select "2"
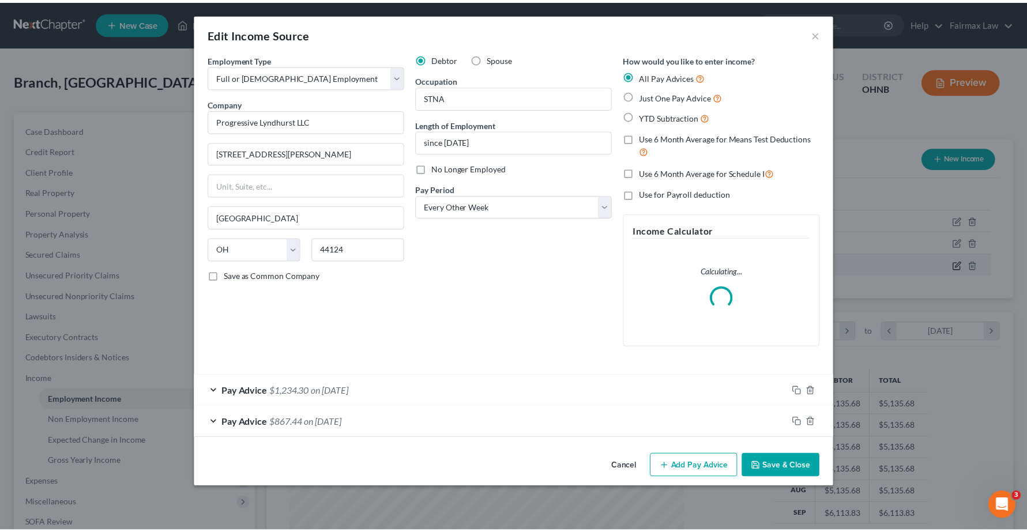
scroll to position [208, 427]
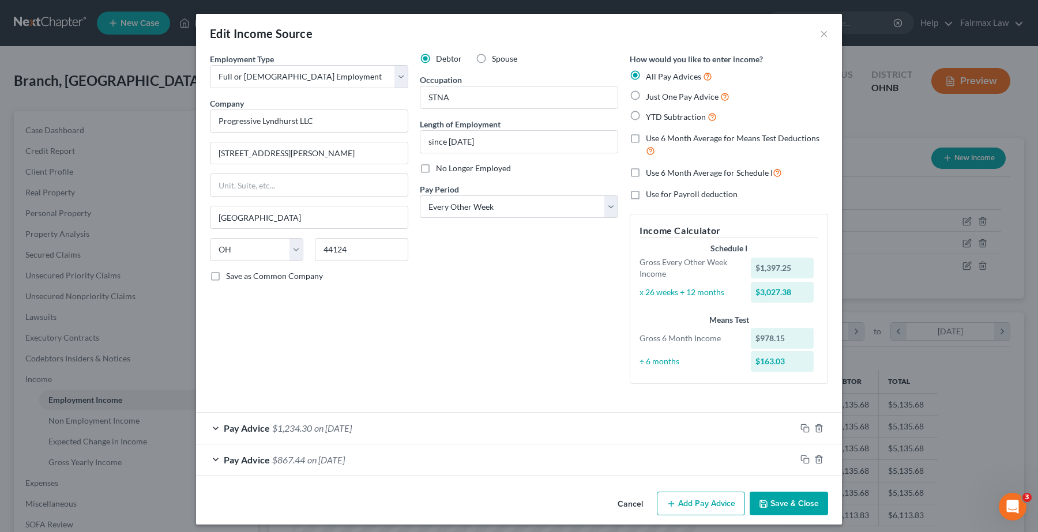
click at [823, 29] on div "Edit Income Source ×" at bounding box center [519, 33] width 646 height 39
click at [820, 33] on button "×" at bounding box center [824, 34] width 8 height 14
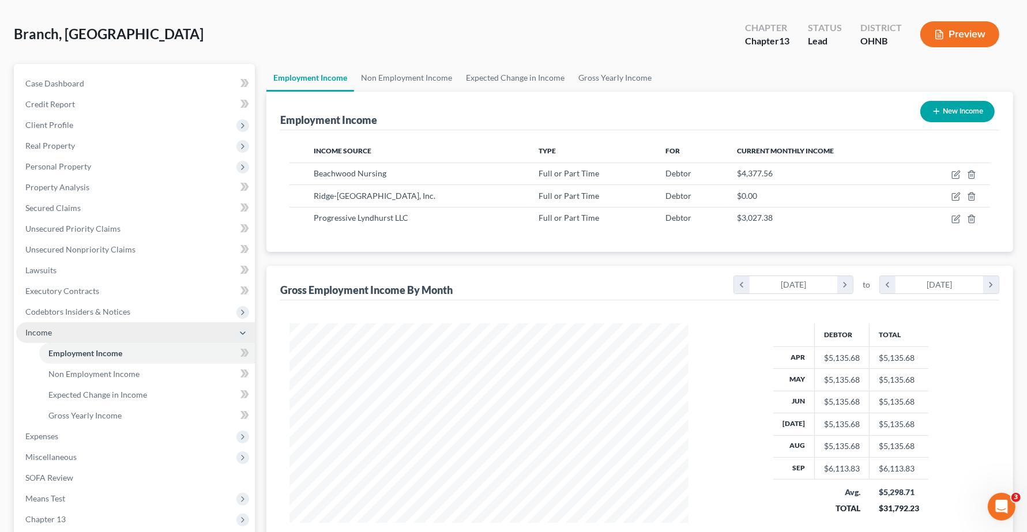
scroll to position [144, 0]
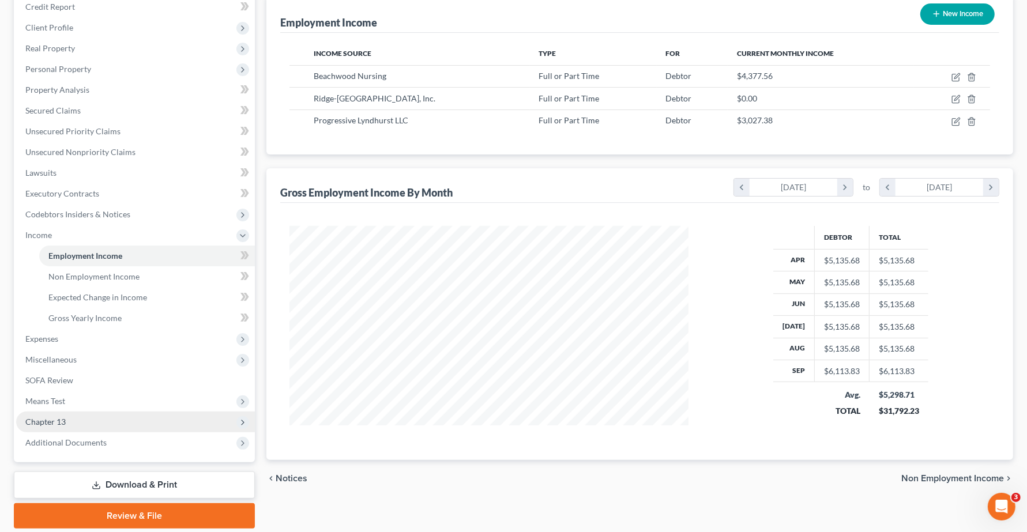
drag, startPoint x: 38, startPoint y: 417, endPoint x: 47, endPoint y: 420, distance: 9.1
click at [38, 417] on span "Chapter 13" at bounding box center [45, 422] width 40 height 10
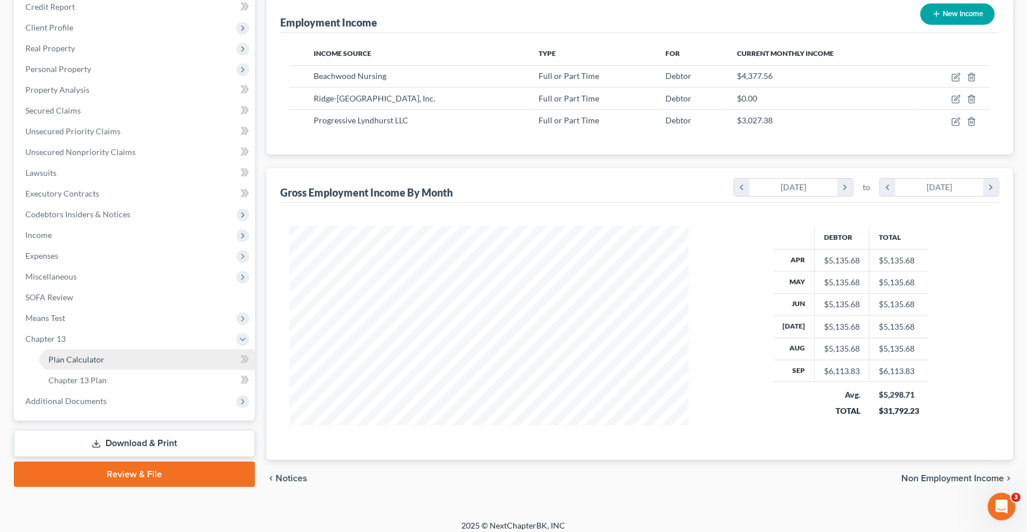
click at [68, 361] on span "Plan Calculator" at bounding box center [76, 360] width 56 height 10
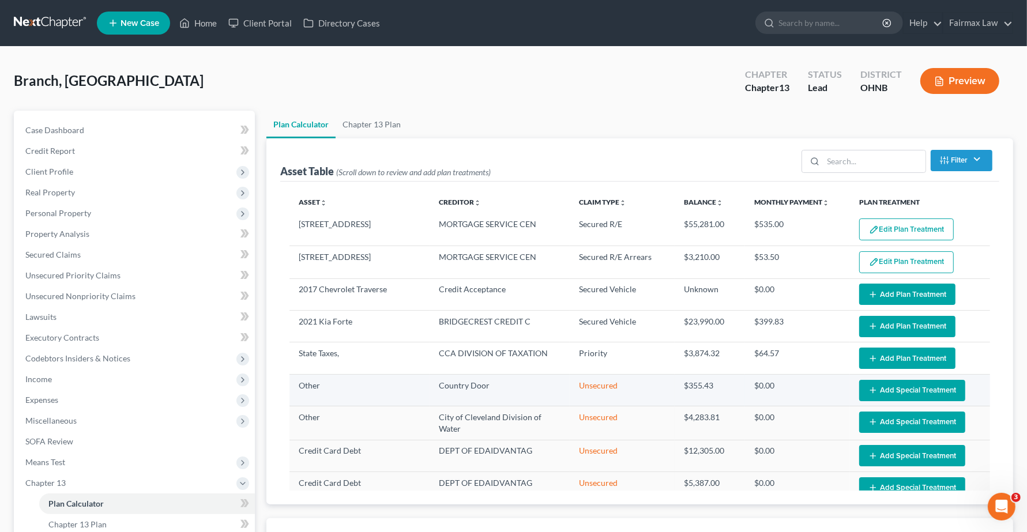
select select "59"
click at [870, 234] on img "button" at bounding box center [874, 230] width 10 height 10
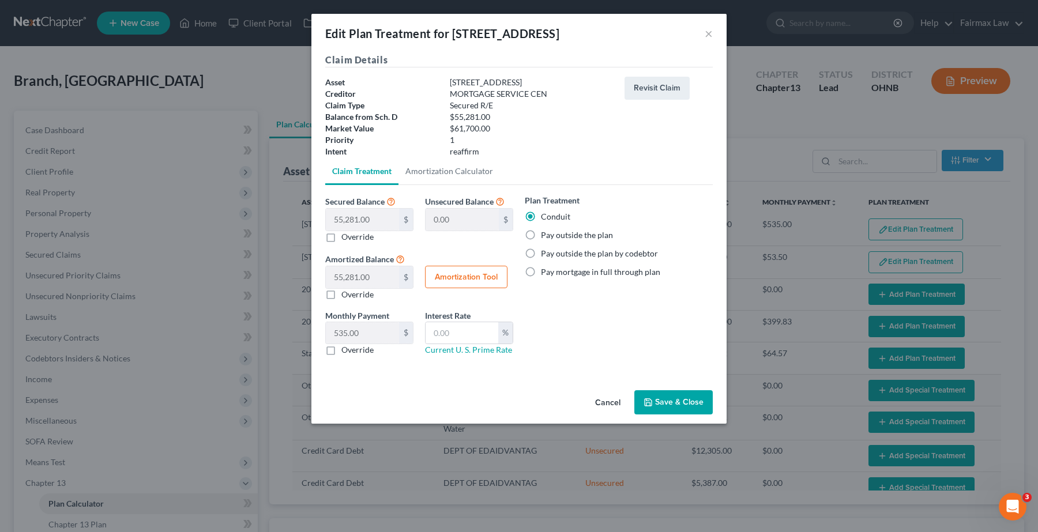
click at [660, 404] on button "Save & Close" at bounding box center [673, 402] width 78 height 24
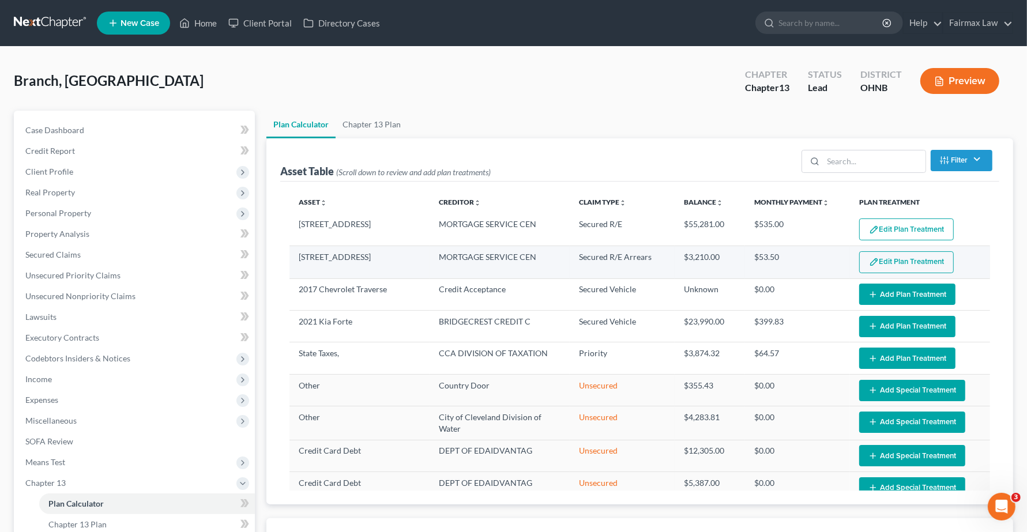
select select "59"
click at [906, 264] on button "Edit Plan Treatment" at bounding box center [906, 262] width 95 height 22
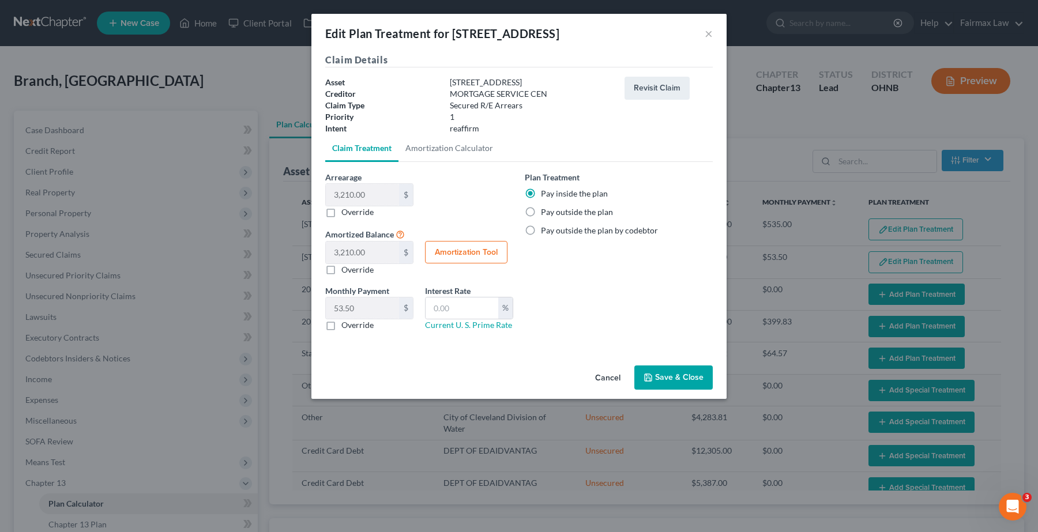
click at [679, 375] on button "Save & Close" at bounding box center [673, 378] width 78 height 24
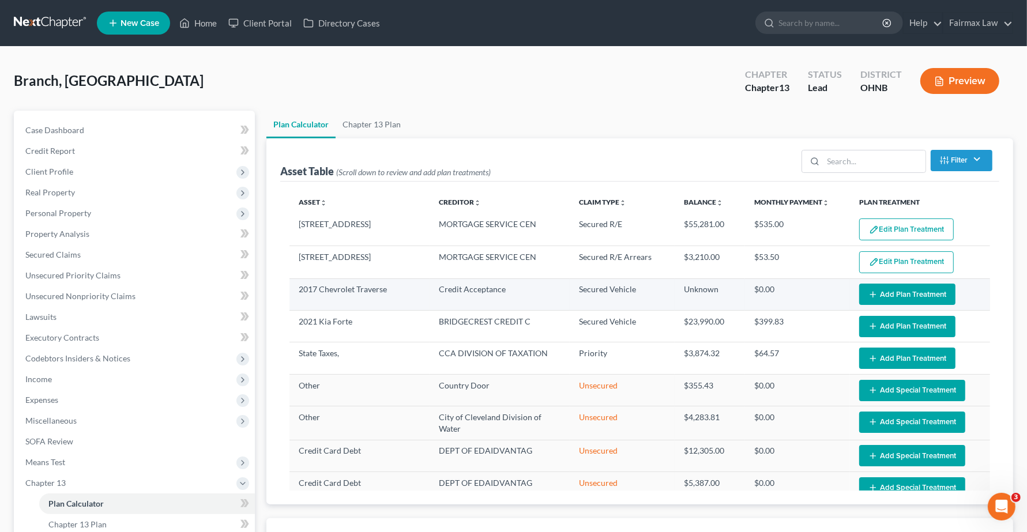
select select "59"
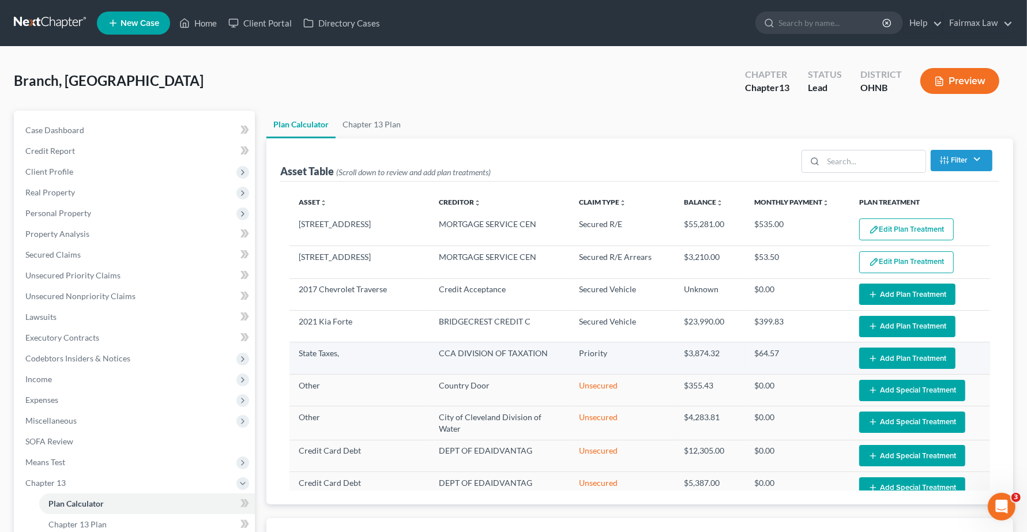
scroll to position [72, 0]
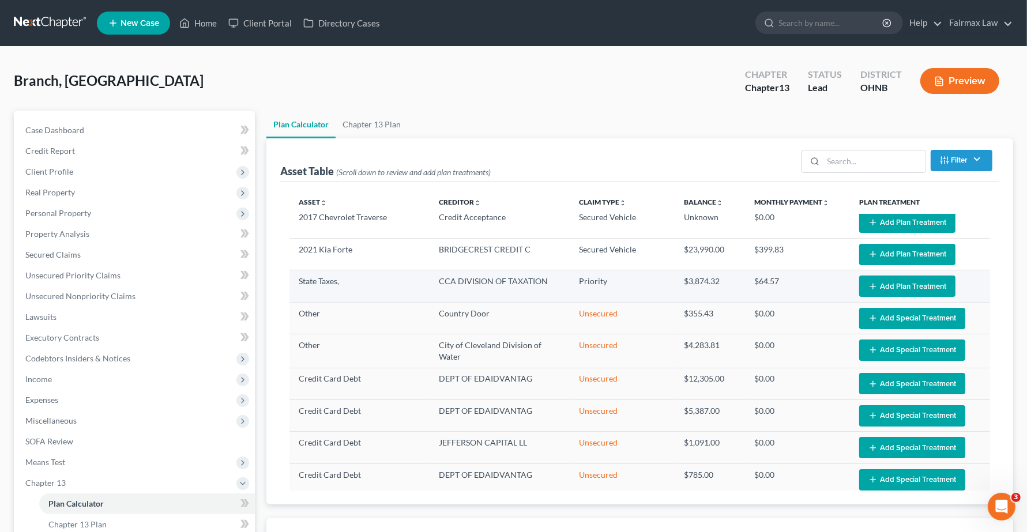
click at [895, 290] on button "Add Plan Treatment" at bounding box center [907, 286] width 96 height 21
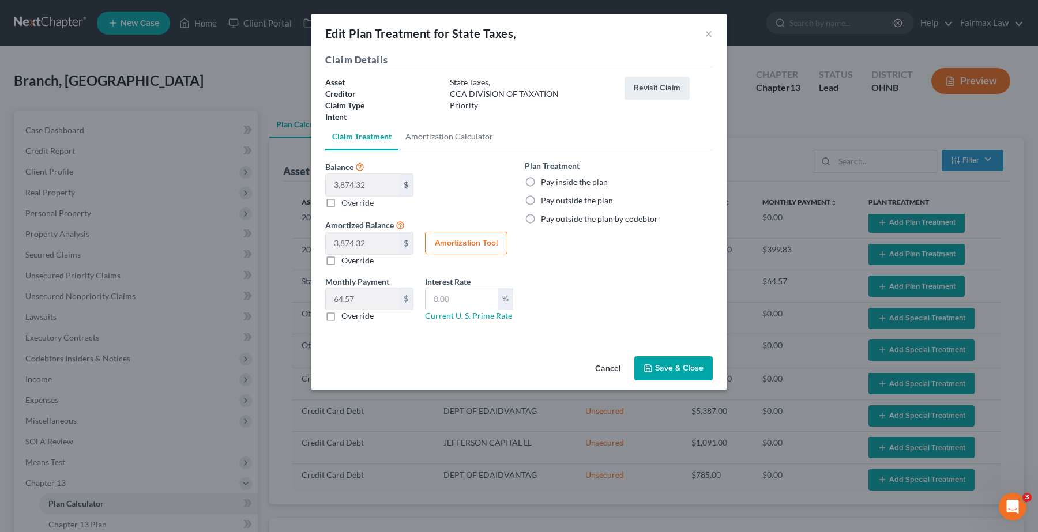
click at [541, 182] on label "Pay inside the plan" at bounding box center [574, 182] width 67 height 12
click at [546, 182] on input "Pay inside the plan" at bounding box center [549, 179] width 7 height 7
radio input "true"
click at [684, 370] on button "Save & Close" at bounding box center [673, 368] width 78 height 24
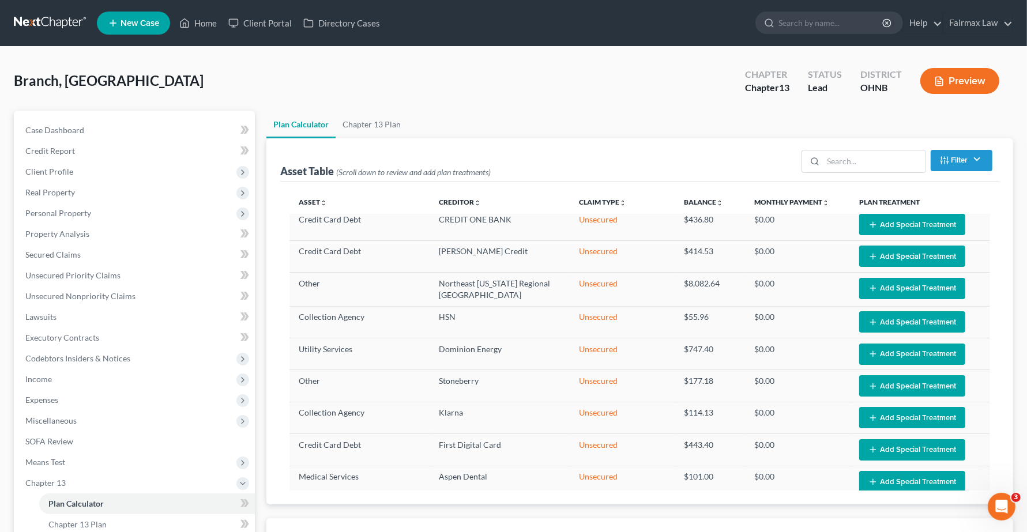
scroll to position [927, 0]
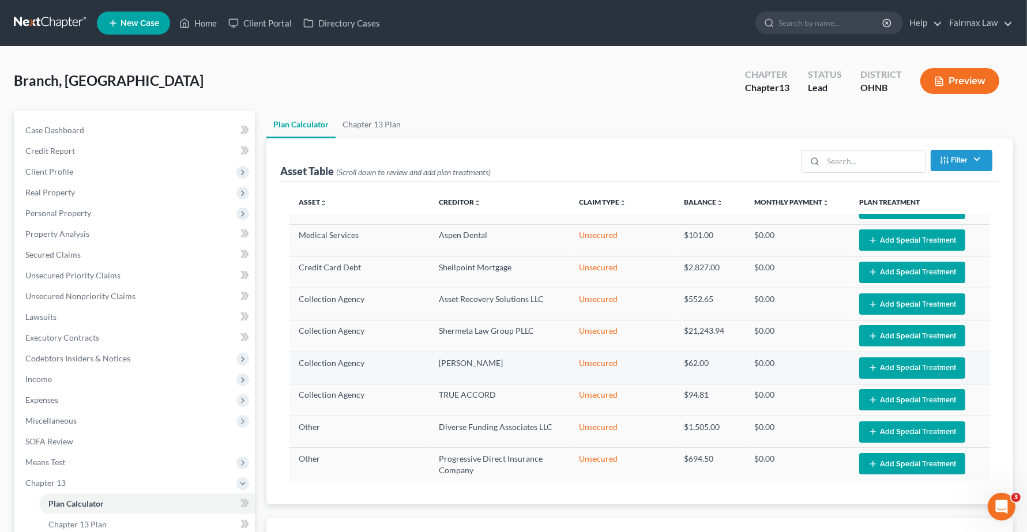
select select "59"
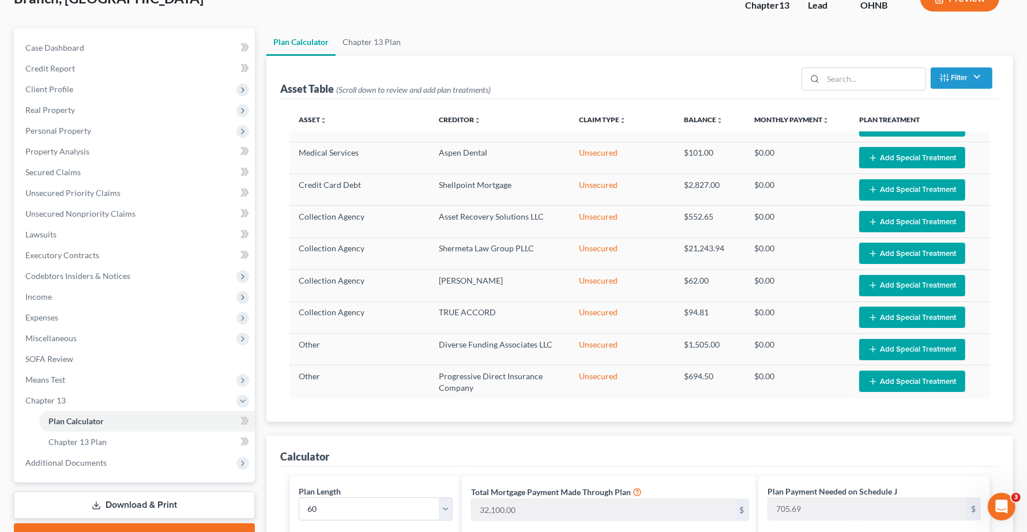
scroll to position [432, 0]
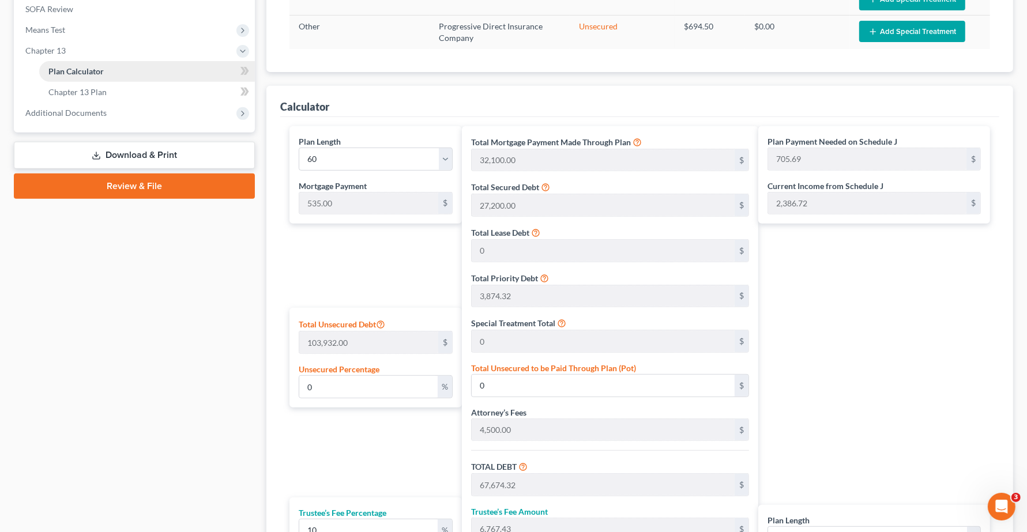
click at [95, 72] on span "Plan Calculator" at bounding box center [75, 71] width 55 height 10
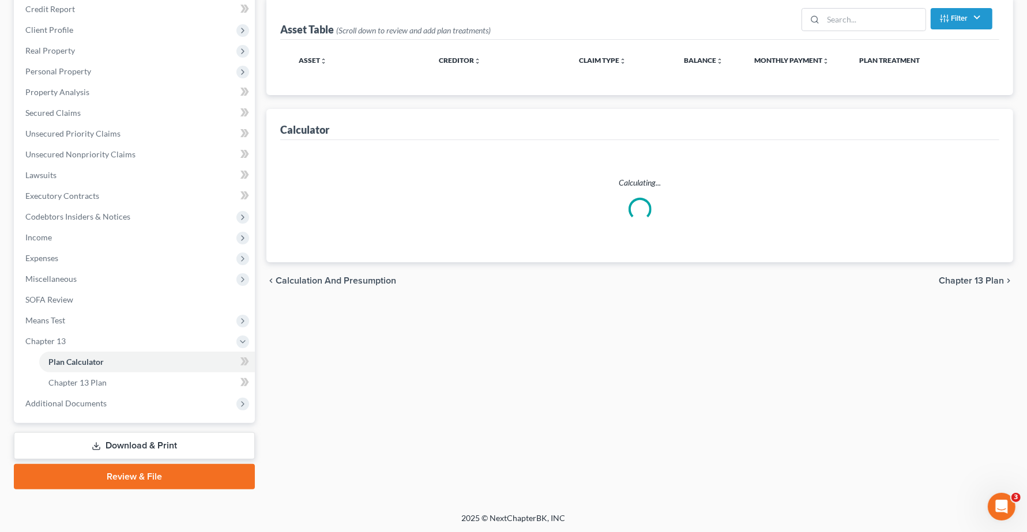
select select "59"
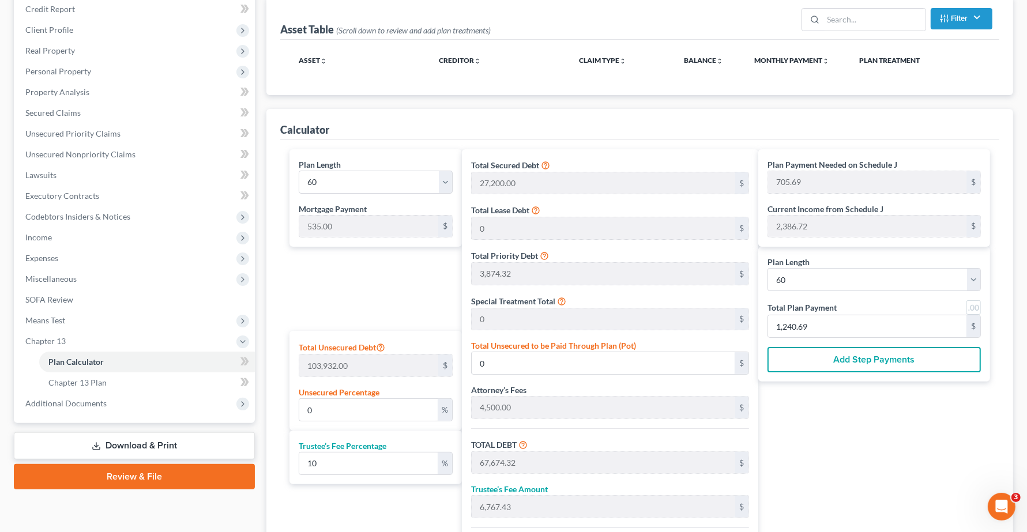
scroll to position [219, 0]
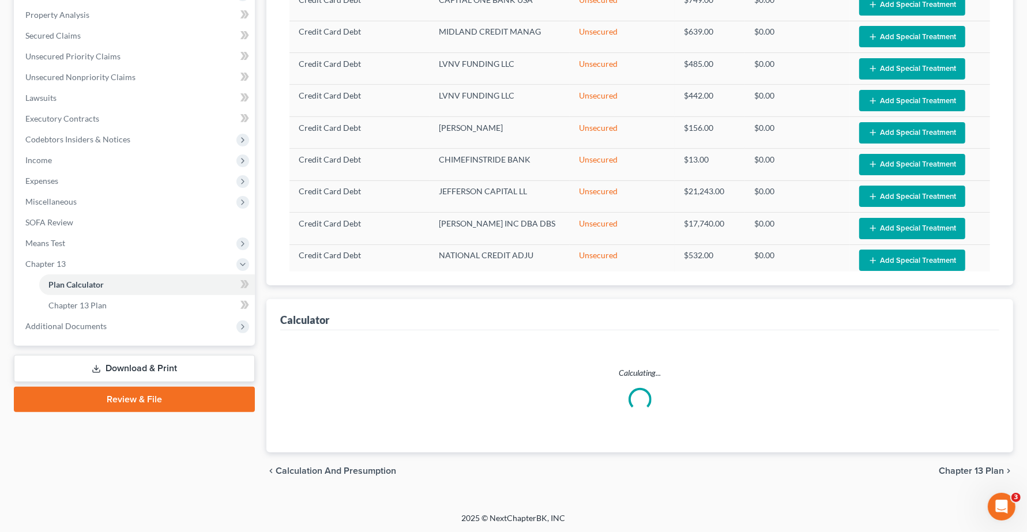
select select "59"
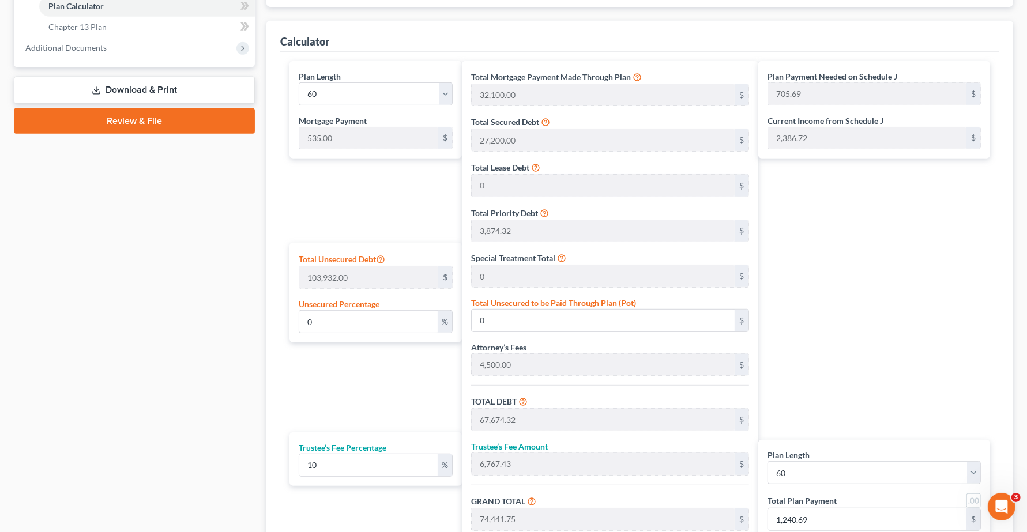
scroll to position [507, 0]
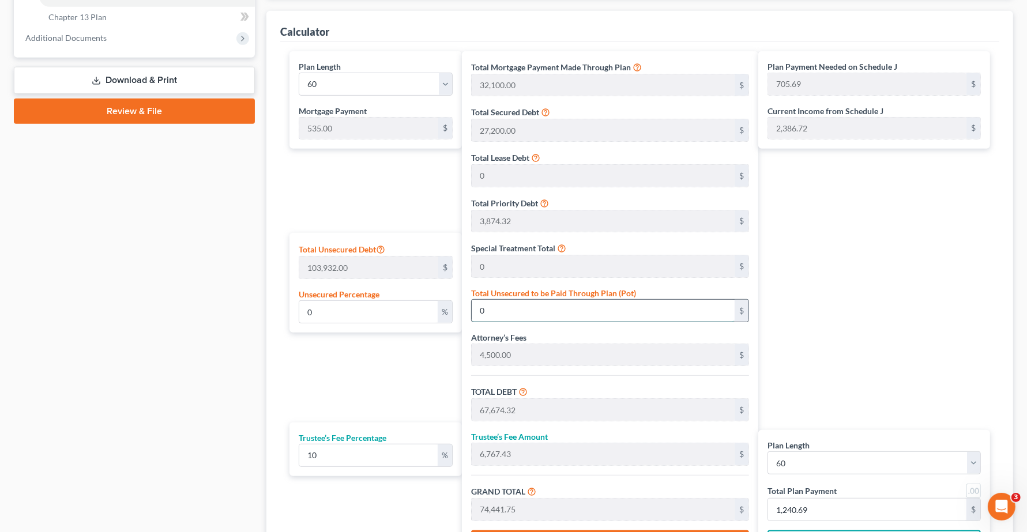
click at [489, 312] on input "0" at bounding box center [603, 311] width 263 height 22
click at [869, 359] on div "Plan Payment Needed on Schedule J 705.69 $ Current Income from Schedule J 2,386…" at bounding box center [877, 308] width 238 height 514
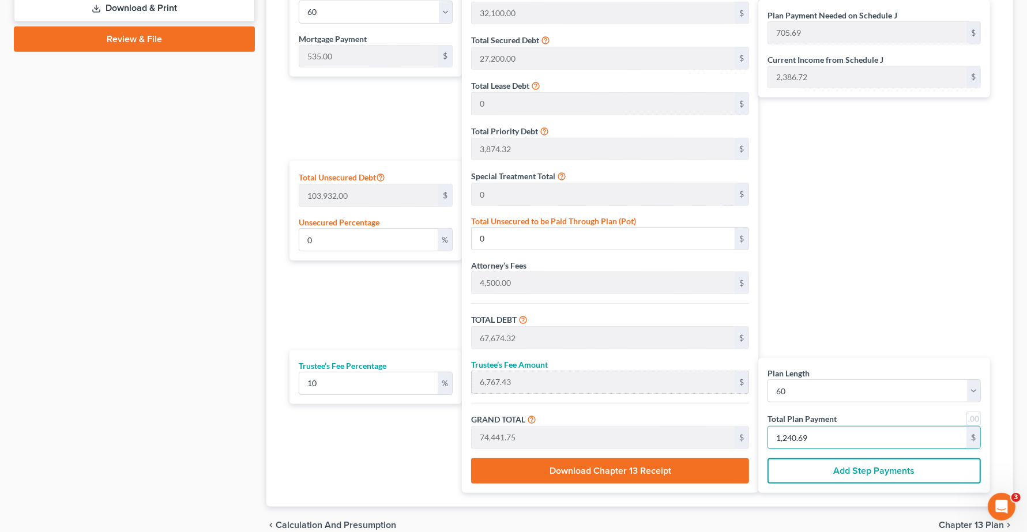
type input "109.09"
type input "10.90"
type input "120.00"
type input "2"
type input "1,254.54"
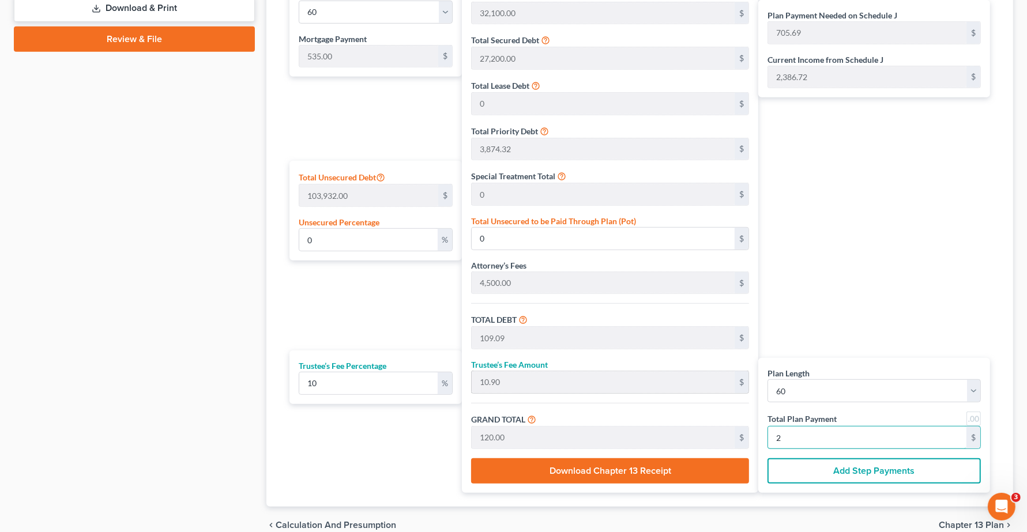
type input "125.45"
type input "1,380.00"
type input "23"
type input "12,981.81"
type input "1,298.18"
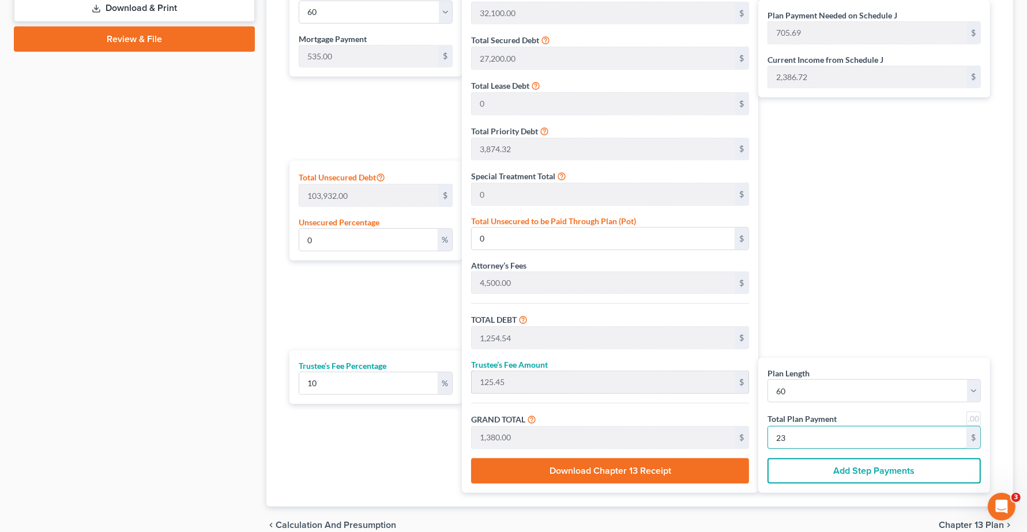
type input "14,280.00"
type input "238"
type input "60.16"
type input "62,525.67"
type input "130,200.00"
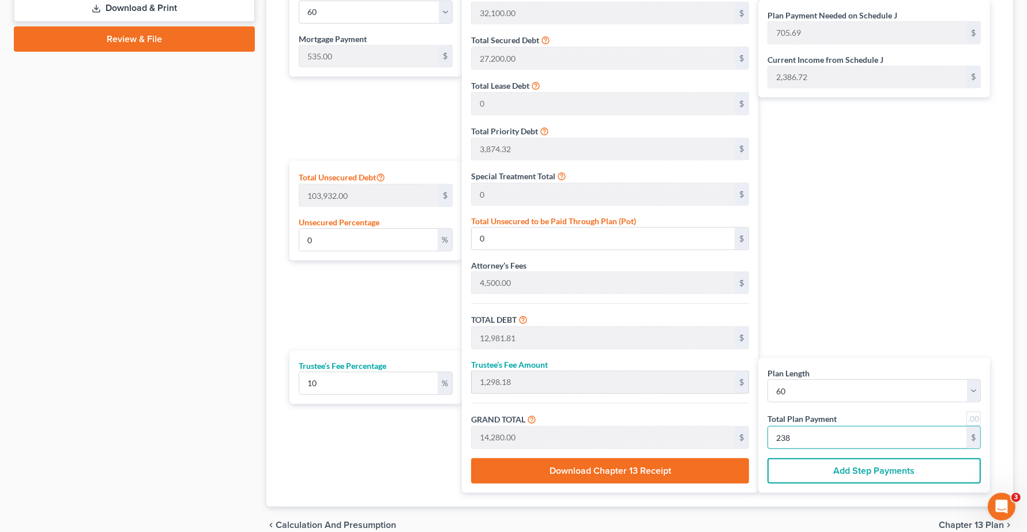
type input "13,020.00"
type input "143,220.00"
type input "2,387.00"
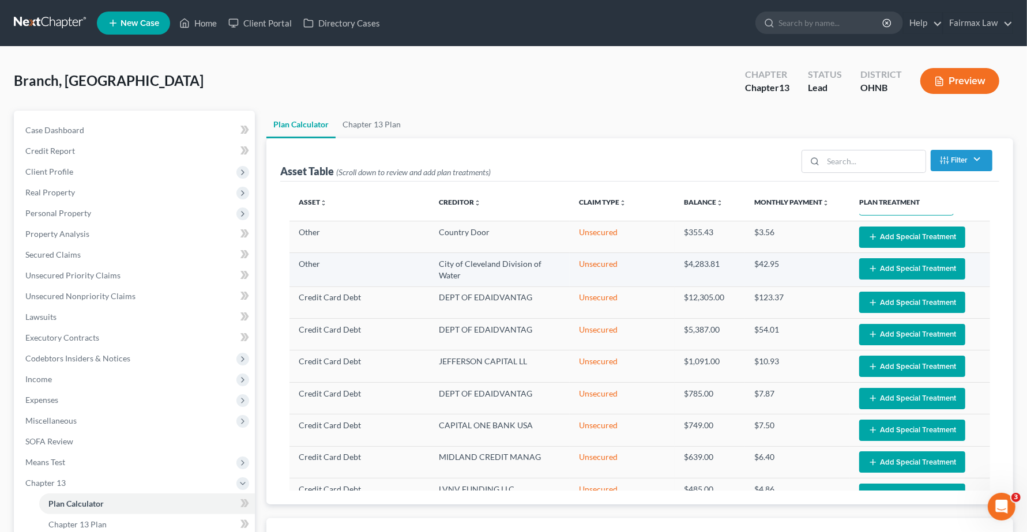
select select "59"
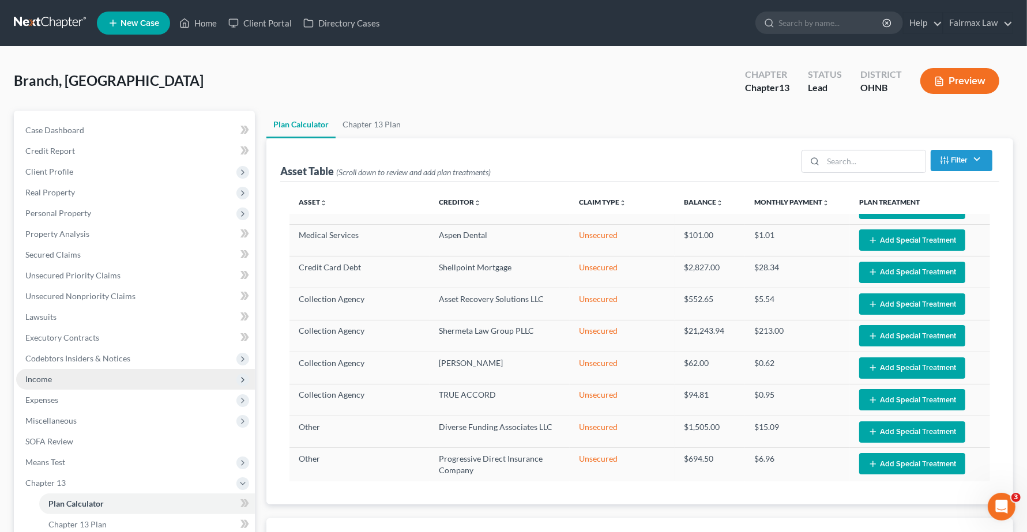
click at [51, 372] on span "Income" at bounding box center [135, 379] width 239 height 21
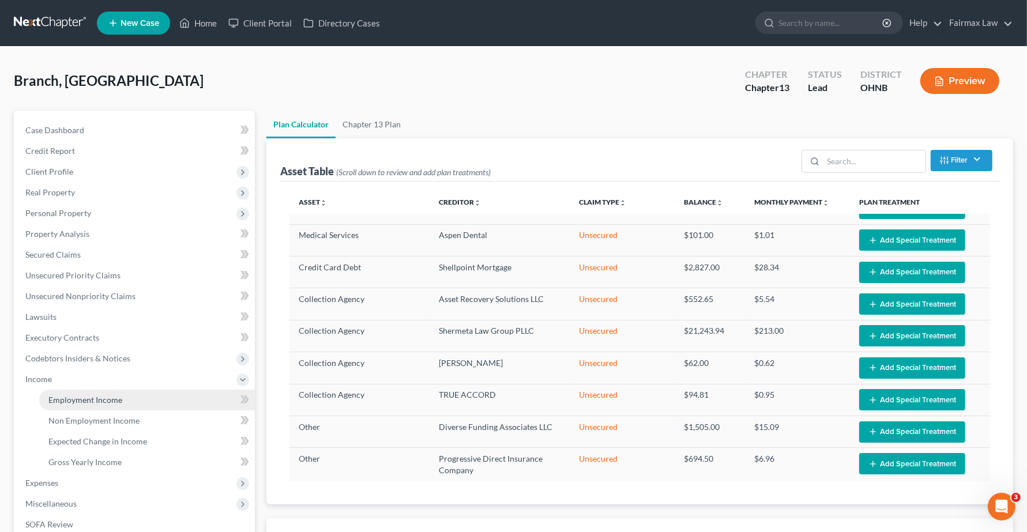
click at [59, 402] on span "Employment Income" at bounding box center [85, 400] width 74 height 10
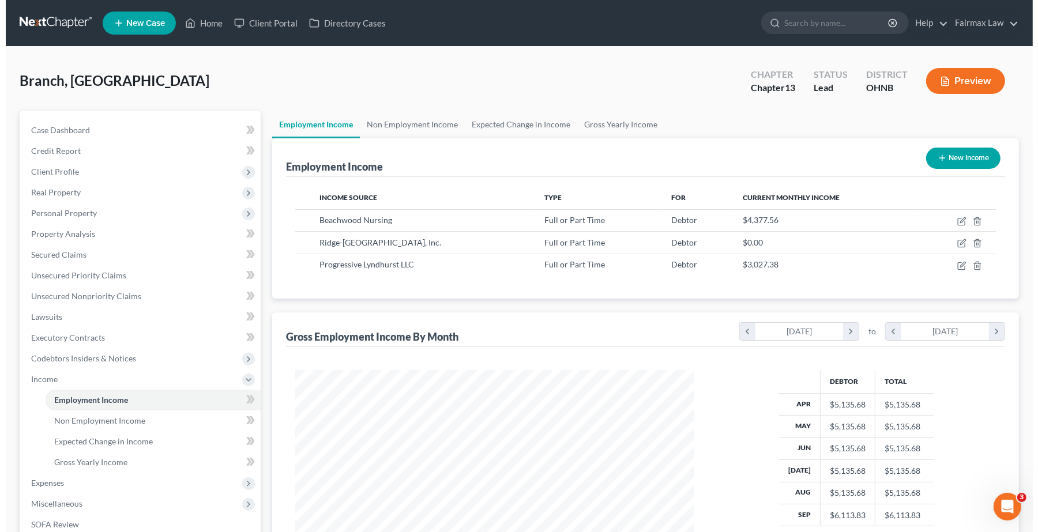
scroll to position [208, 422]
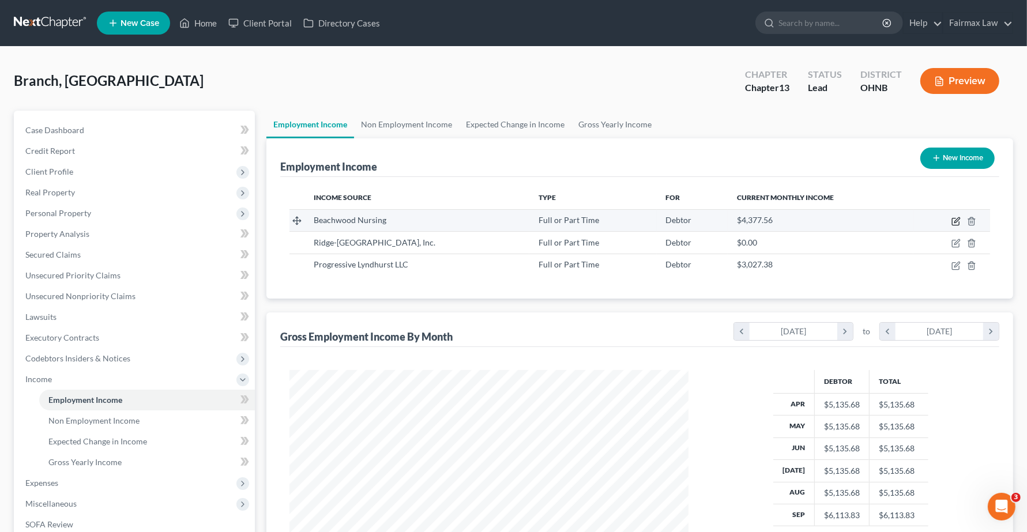
click at [956, 223] on icon "button" at bounding box center [955, 221] width 9 height 9
select select "0"
select select "36"
select select "2"
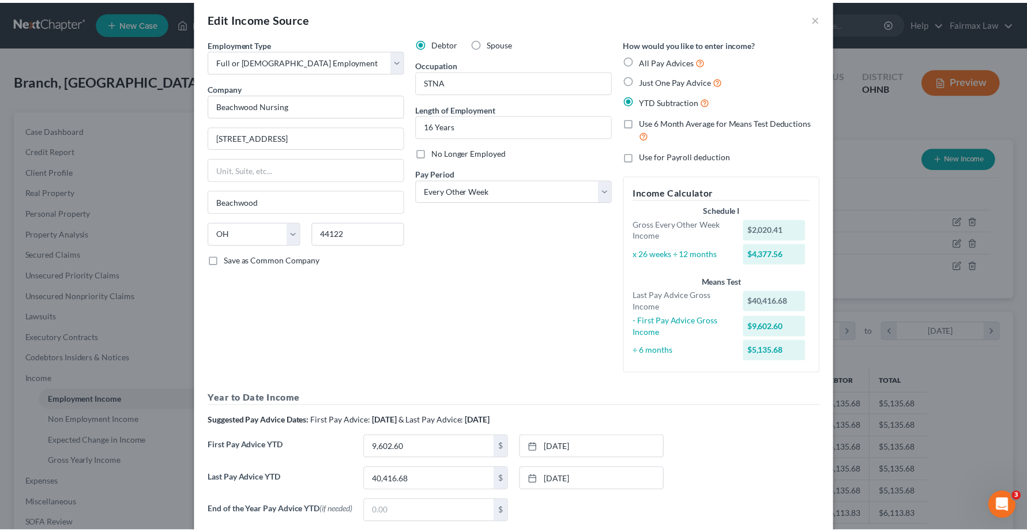
scroll to position [0, 0]
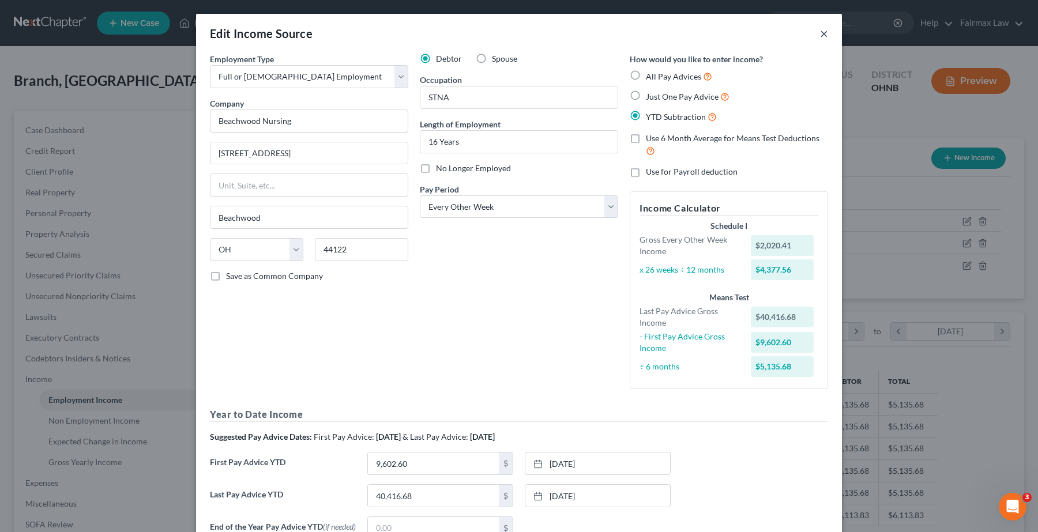
click at [821, 33] on button "×" at bounding box center [824, 34] width 8 height 14
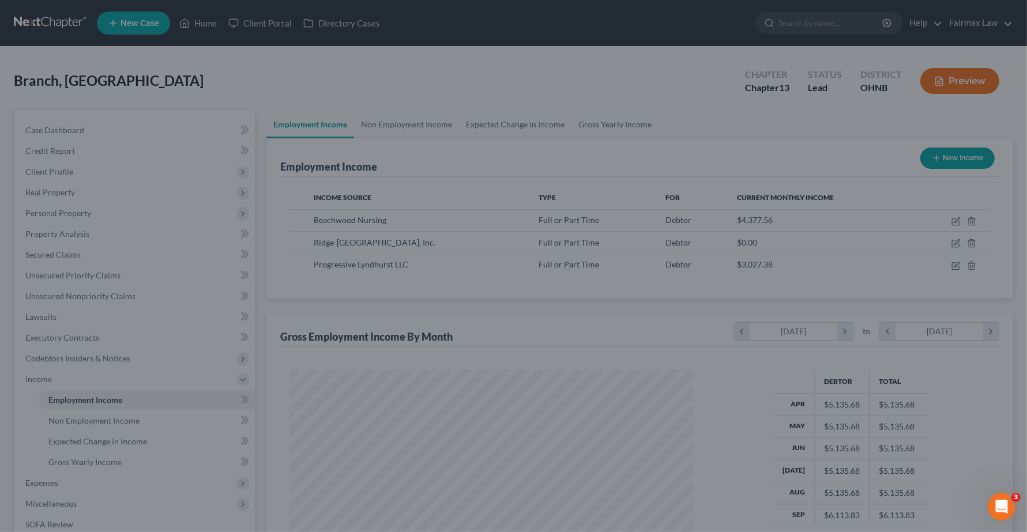
scroll to position [576446, 576231]
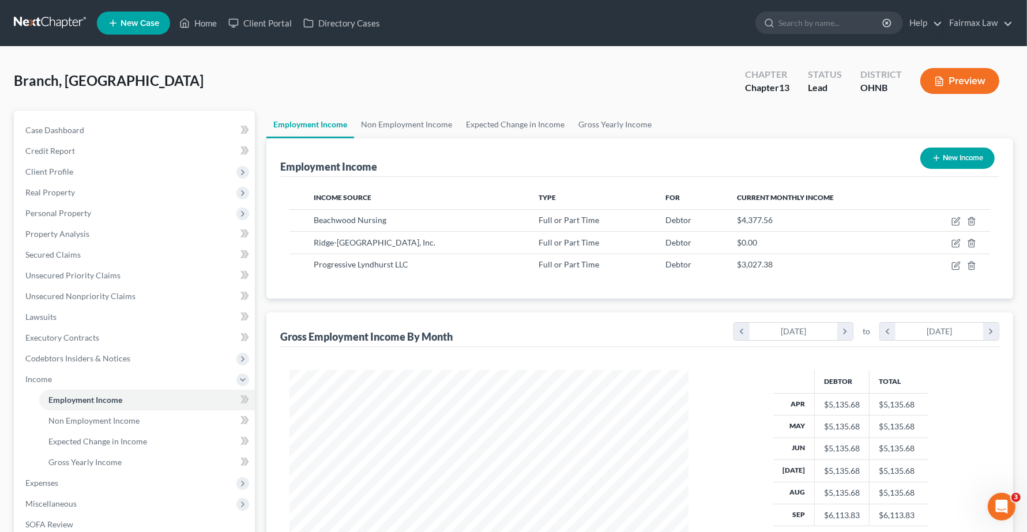
click at [841, 280] on div "Income Source Type For Current Monthly Income Beachwood Nursing Full or Part Ti…" at bounding box center [639, 238] width 719 height 122
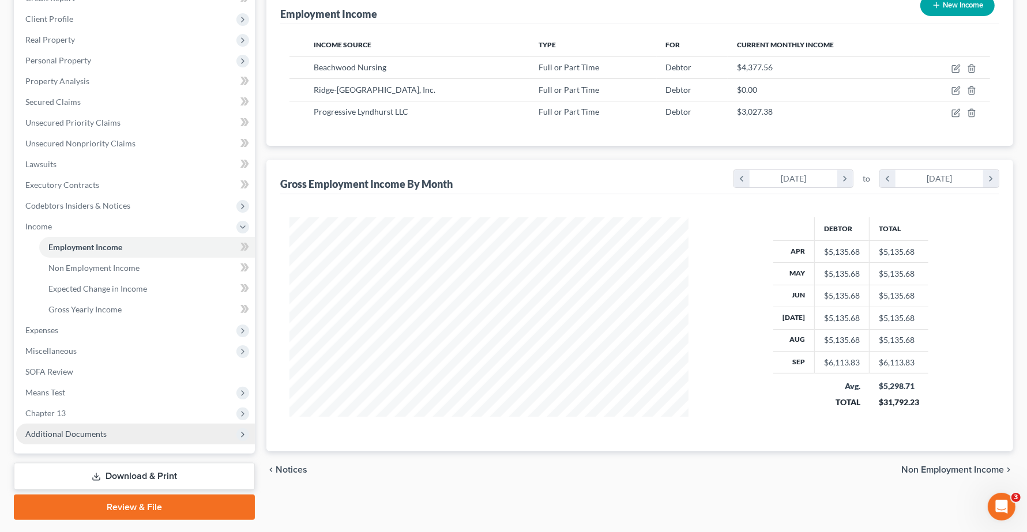
scroll to position [183, 0]
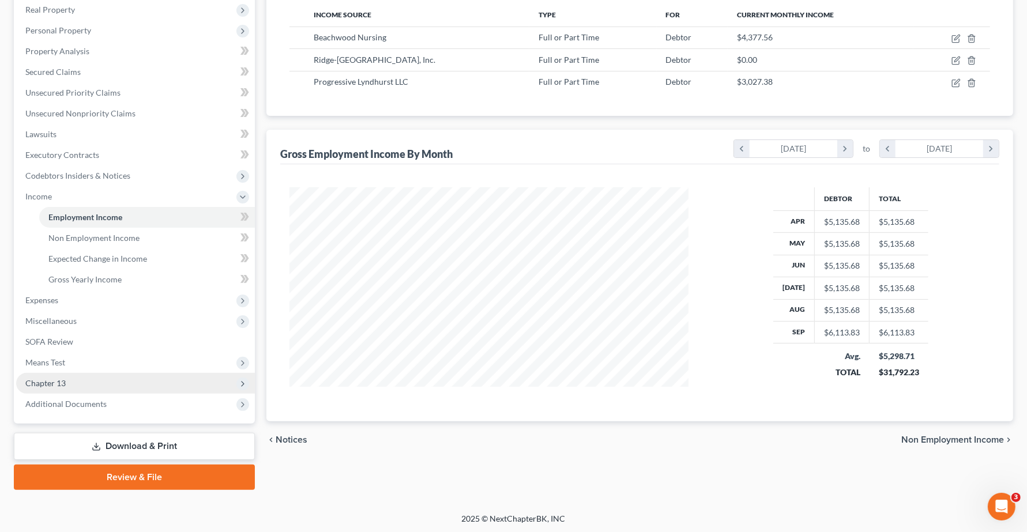
click at [59, 382] on span "Chapter 13" at bounding box center [45, 383] width 40 height 10
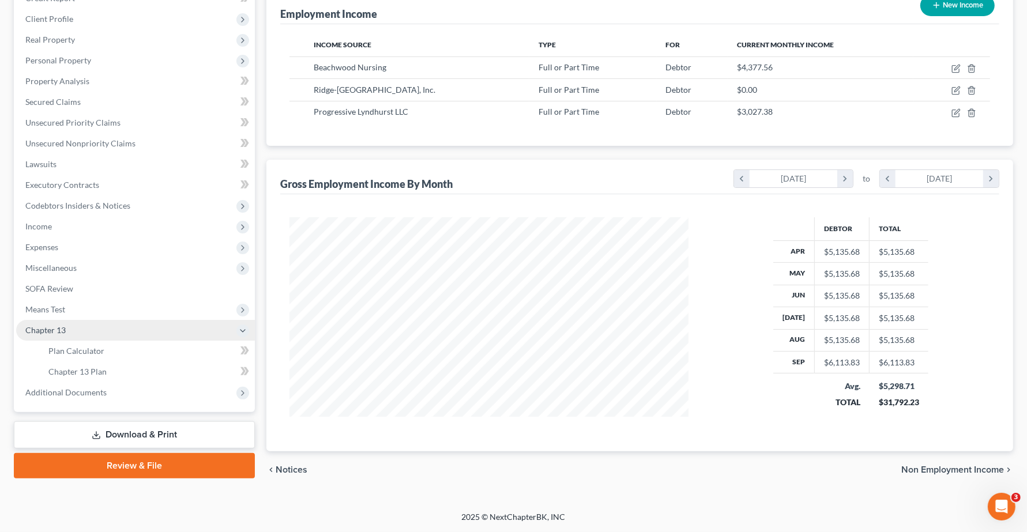
scroll to position [153, 0]
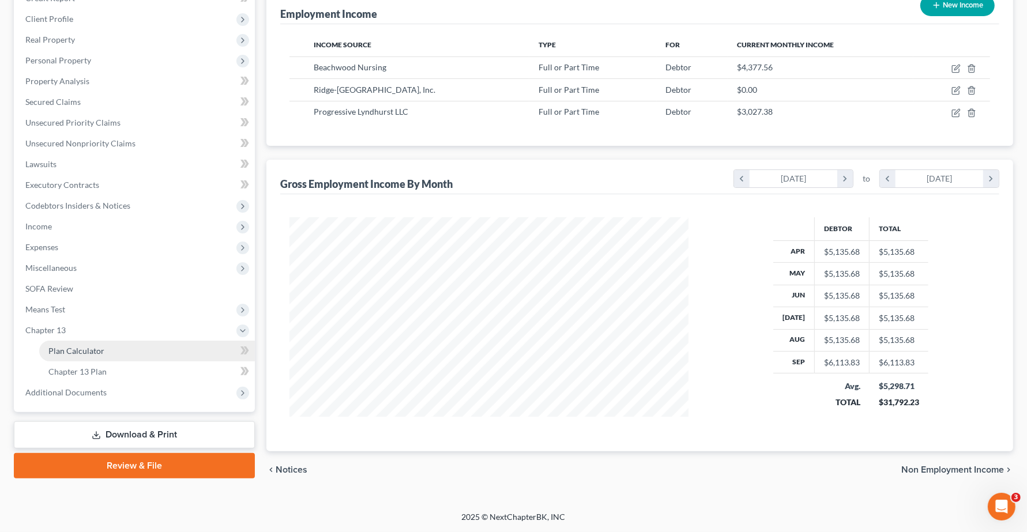
click at [61, 348] on span "Plan Calculator" at bounding box center [76, 351] width 56 height 10
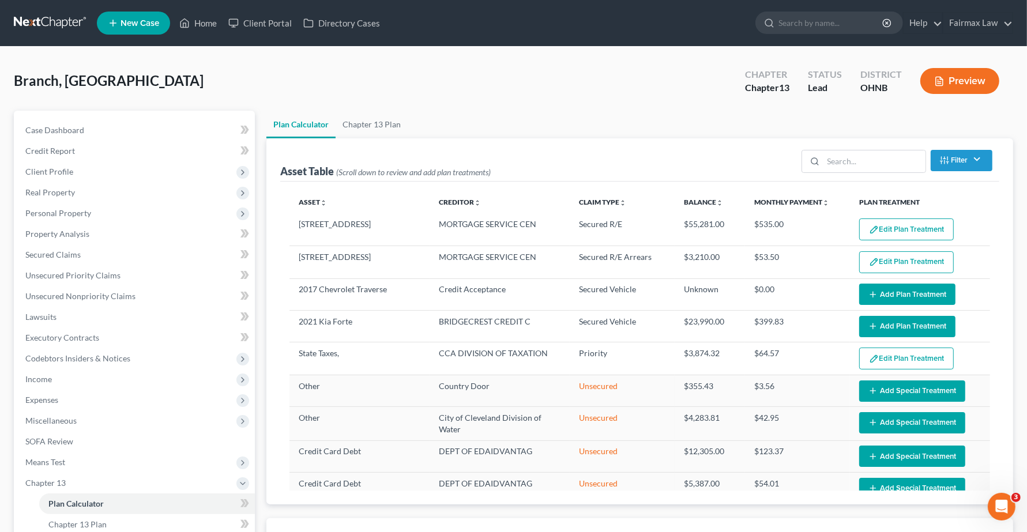
select select "59"
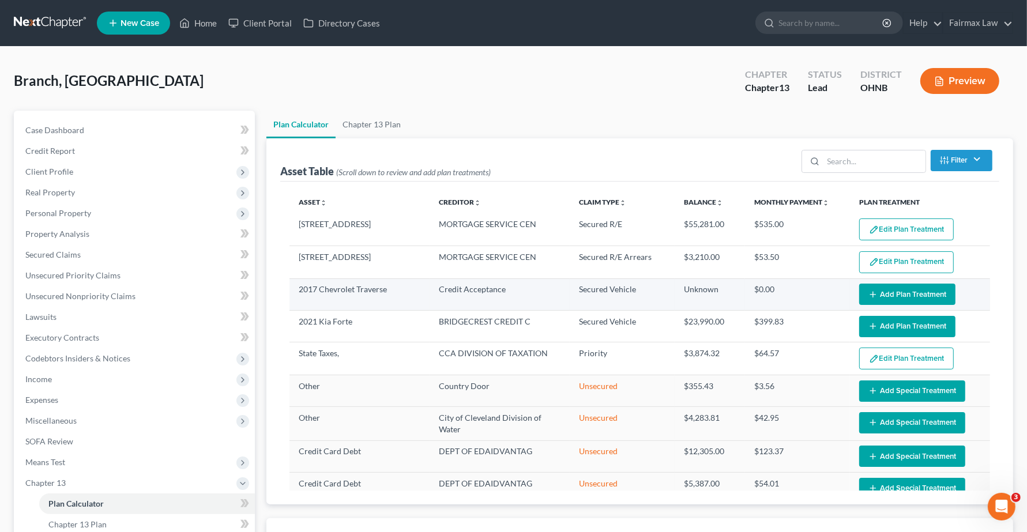
click at [881, 295] on button "Add Plan Treatment" at bounding box center [907, 294] width 96 height 21
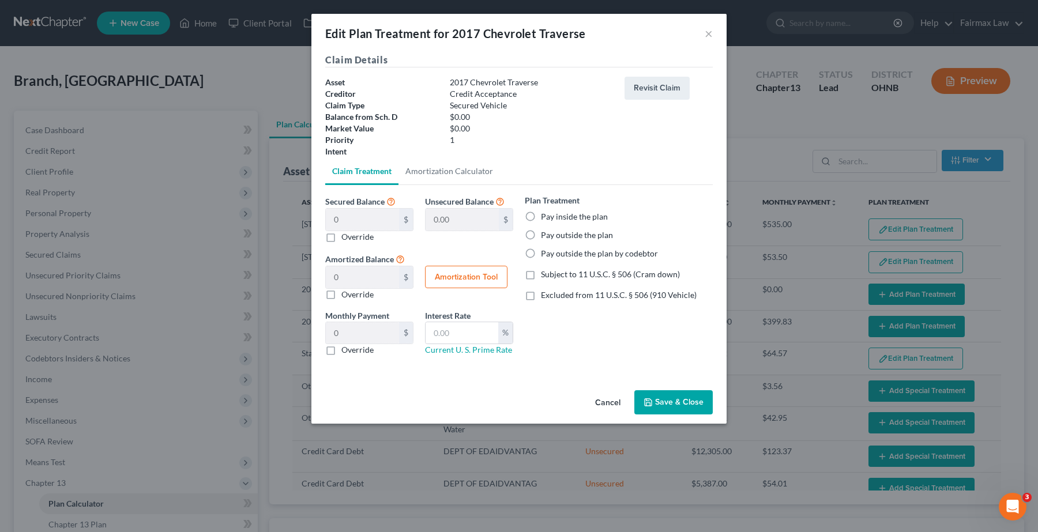
click at [541, 257] on label "Pay outside the plan by codebtor" at bounding box center [599, 254] width 117 height 12
click at [546, 255] on input "Pay outside the plan by codebtor" at bounding box center [549, 251] width 7 height 7
radio input "true"
click at [667, 402] on button "Save & Close" at bounding box center [673, 402] width 78 height 24
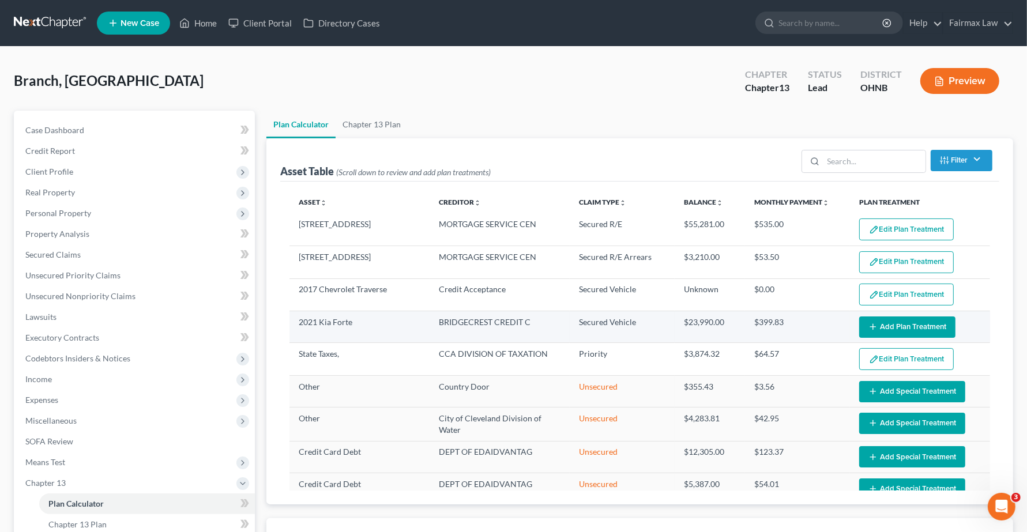
select select "59"
click at [881, 321] on button "Add Plan Treatment" at bounding box center [907, 327] width 96 height 21
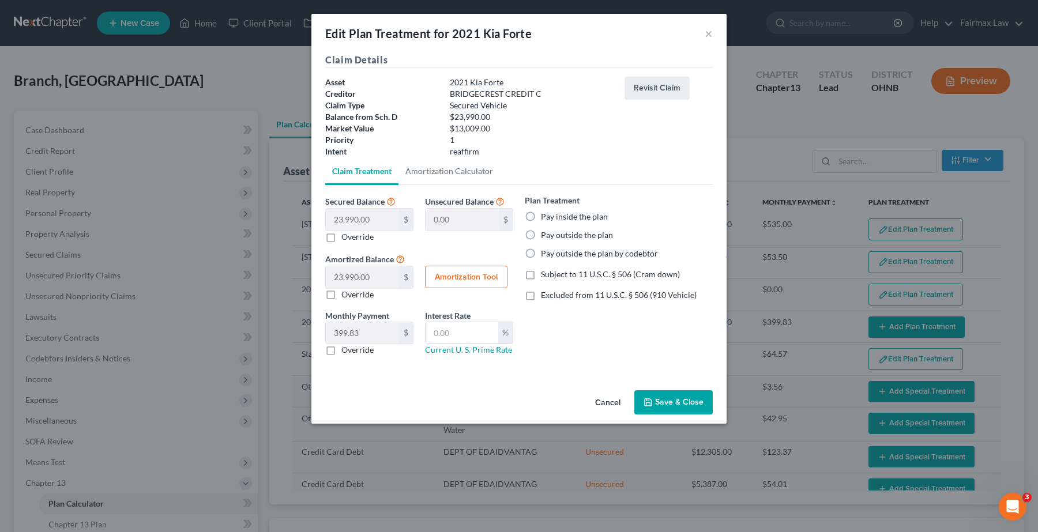
drag, startPoint x: 531, startPoint y: 252, endPoint x: 603, endPoint y: 307, distance: 90.4
click at [541, 253] on label "Pay outside the plan by codebtor" at bounding box center [599, 254] width 117 height 12
click at [546, 253] on input "Pay outside the plan by codebtor" at bounding box center [549, 251] width 7 height 7
radio input "true"
click at [690, 404] on button "Save & Close" at bounding box center [673, 402] width 78 height 24
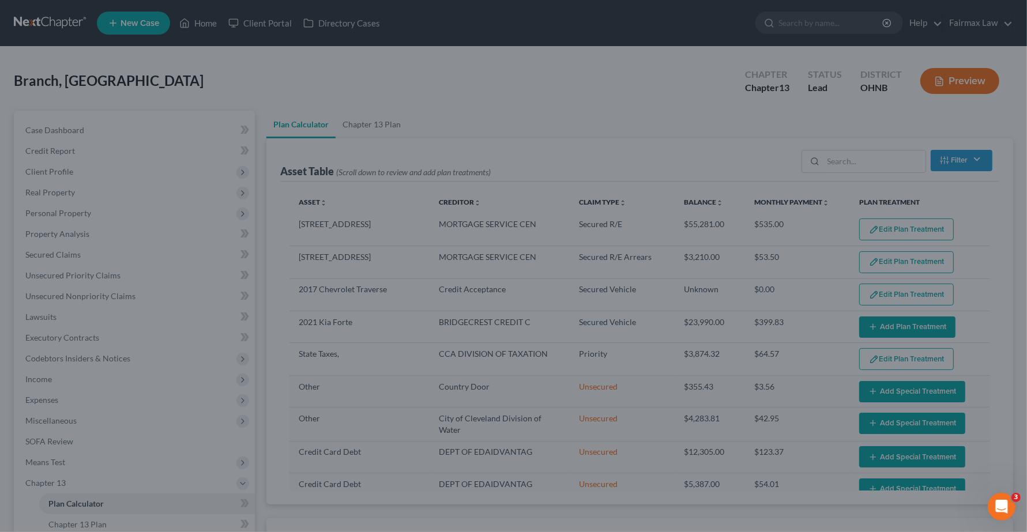
select select "59"
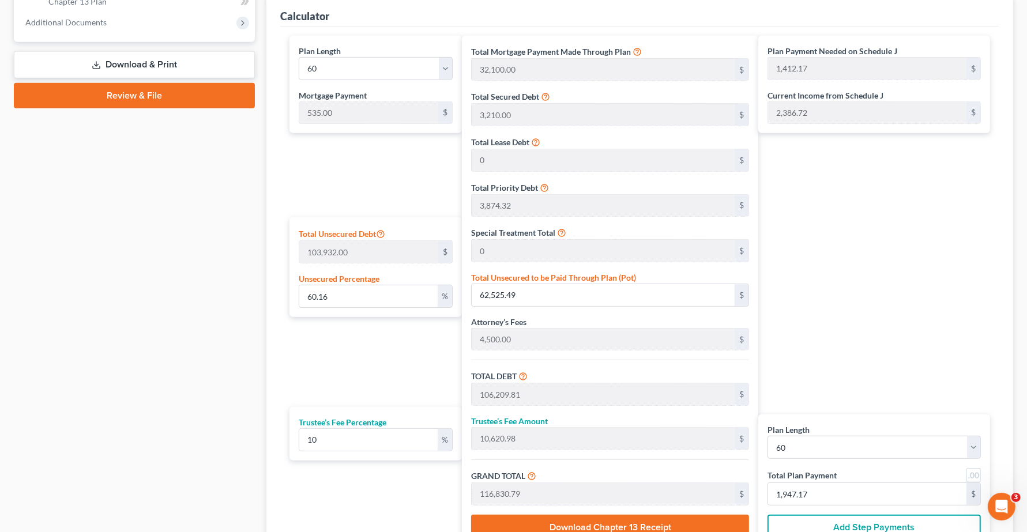
scroll to position [577, 0]
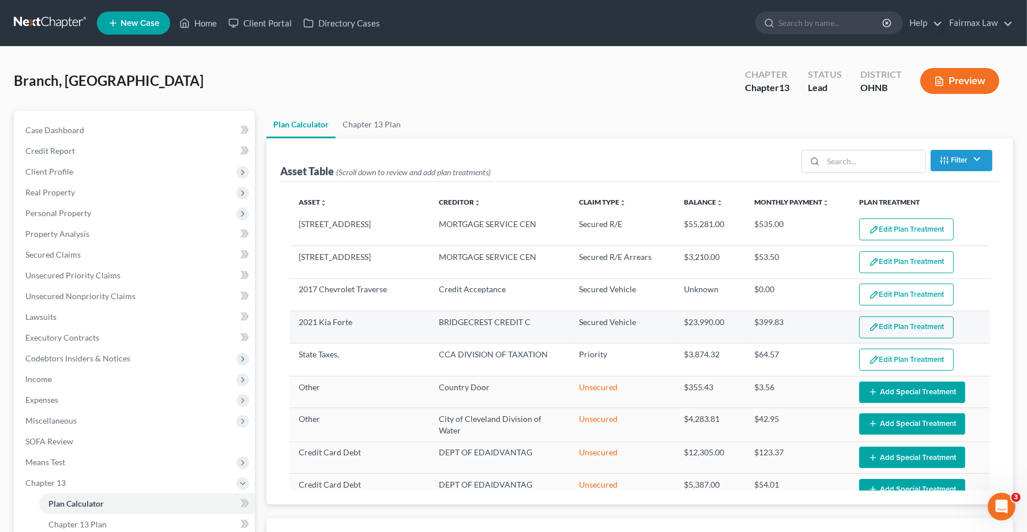
select select "59"
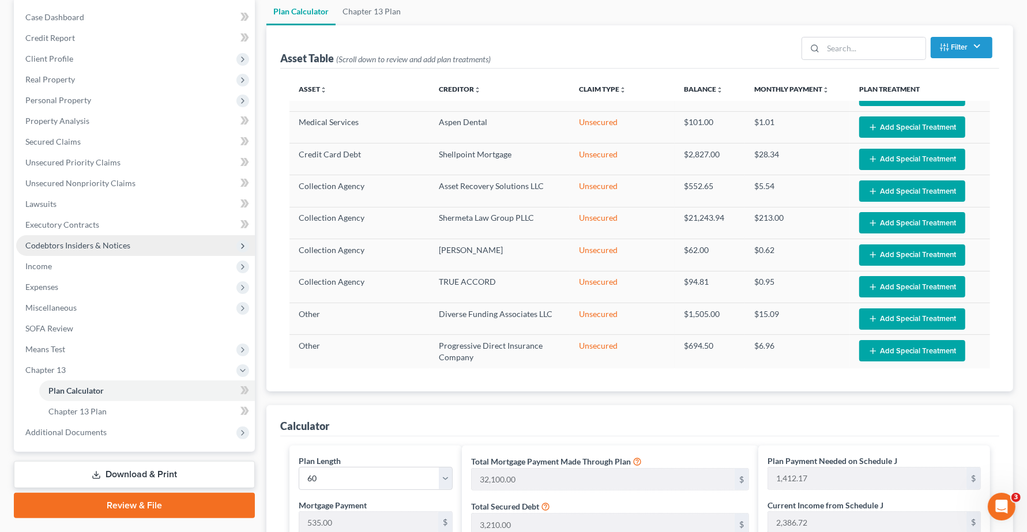
scroll to position [72, 0]
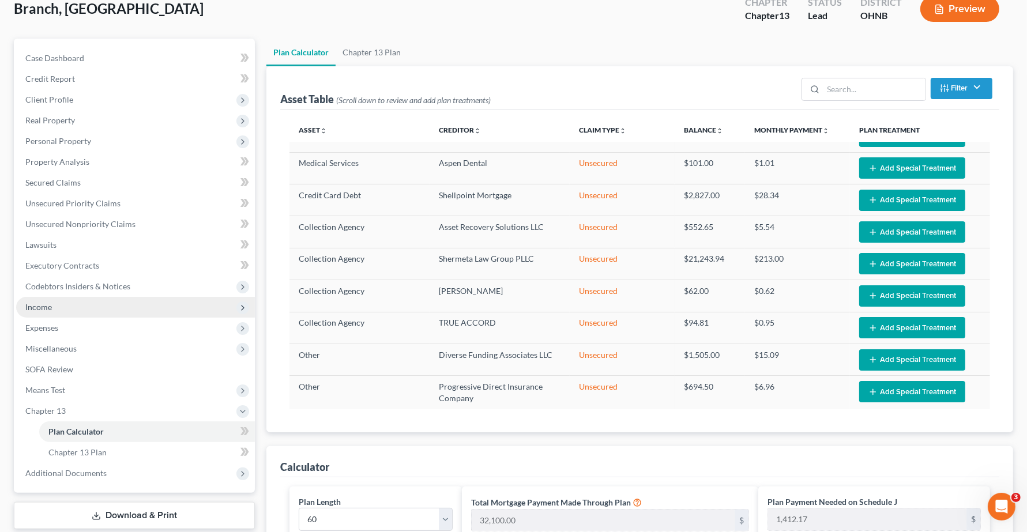
click at [44, 312] on span "Income" at bounding box center [135, 307] width 239 height 21
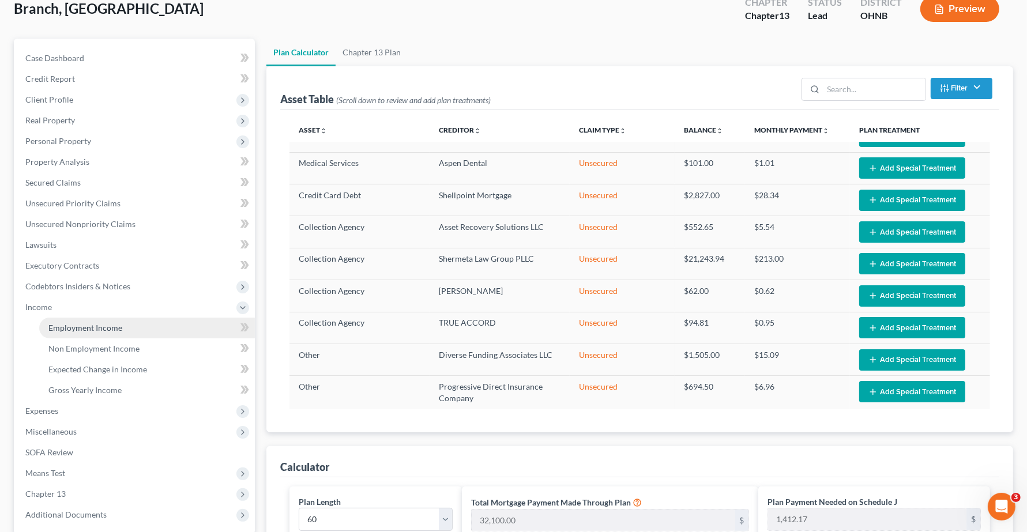
click at [51, 329] on span "Employment Income" at bounding box center [85, 328] width 74 height 10
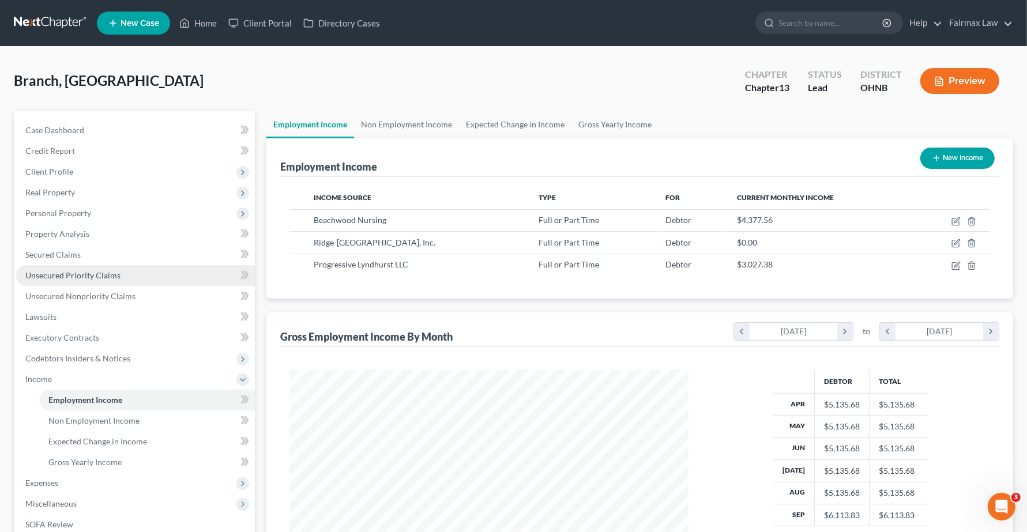
scroll to position [208, 422]
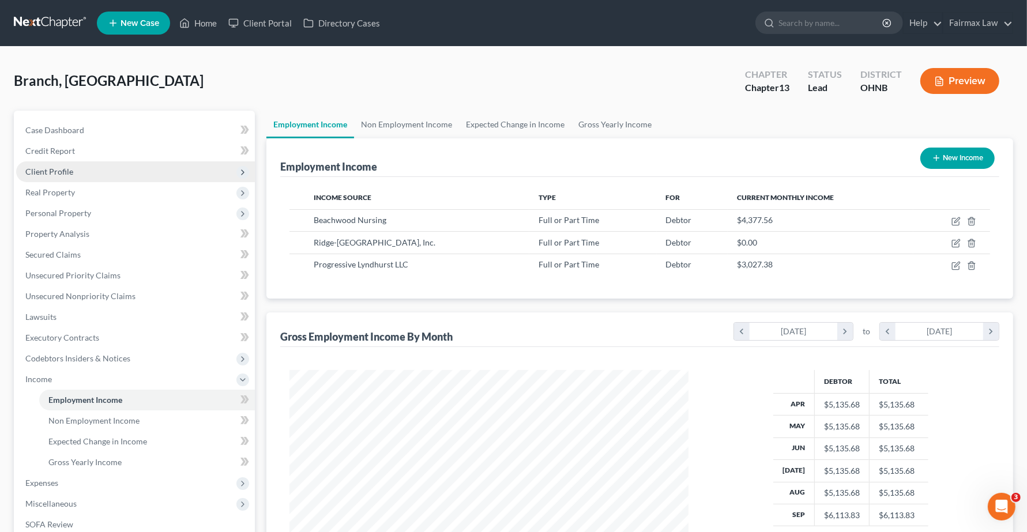
click at [56, 174] on span "Client Profile" at bounding box center [49, 172] width 48 height 10
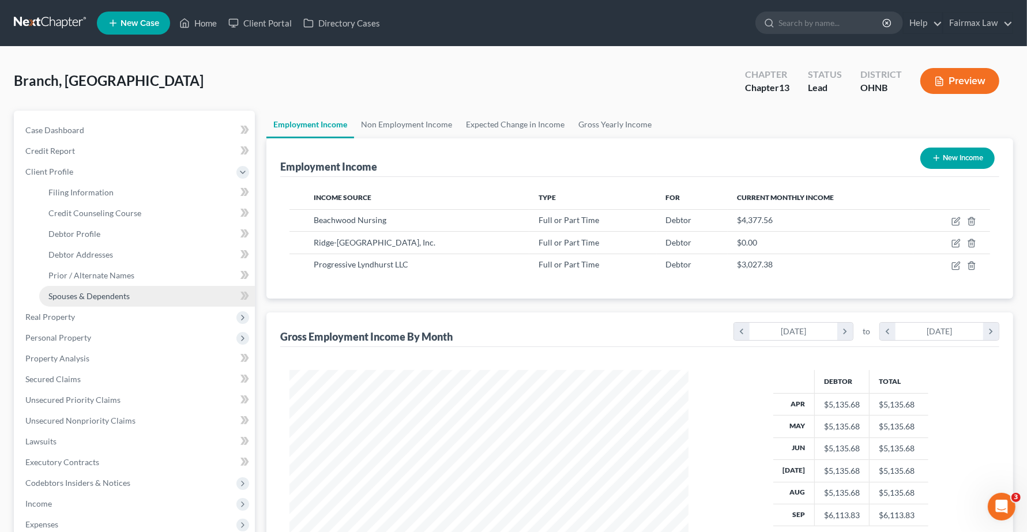
click at [85, 298] on span "Spouses & Dependents" at bounding box center [88, 296] width 81 height 10
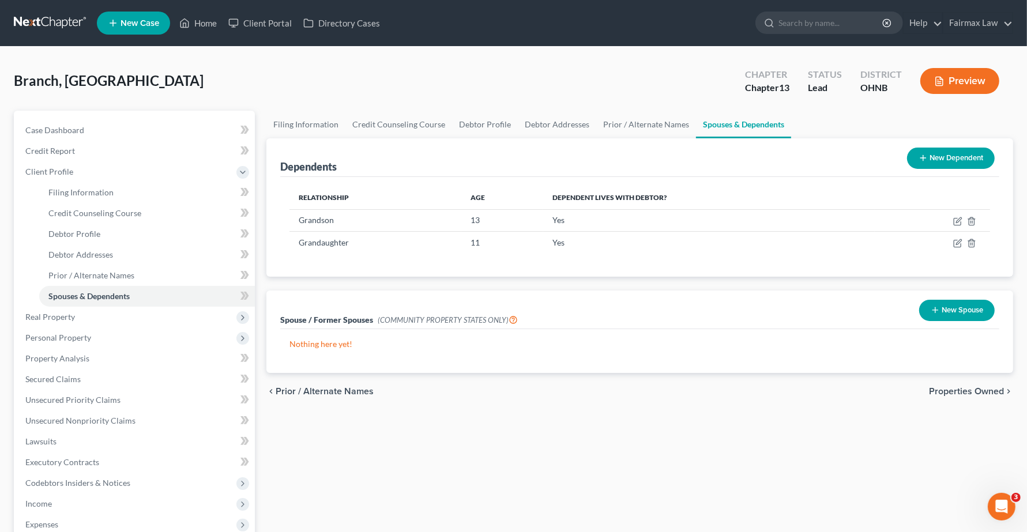
click at [935, 163] on button "New Dependent" at bounding box center [951, 158] width 88 height 21
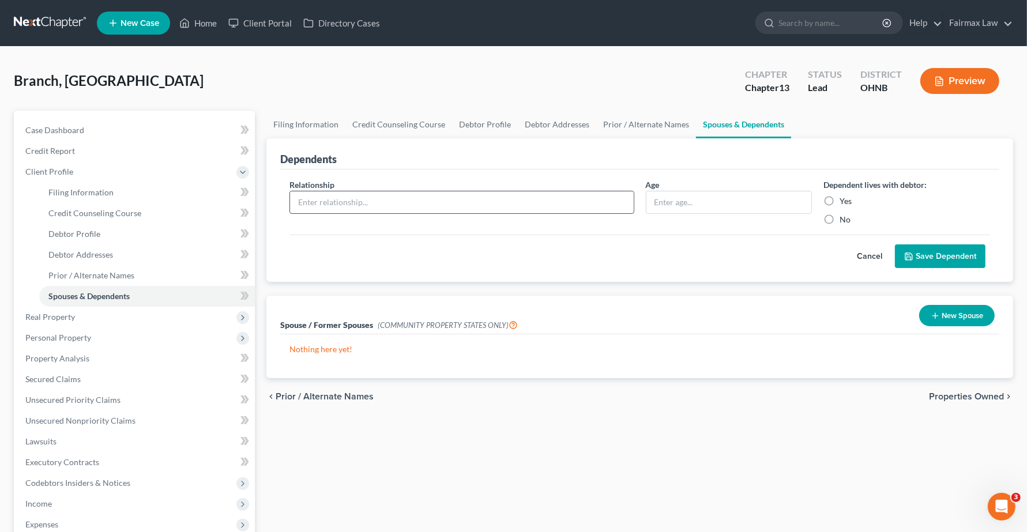
click at [313, 206] on input "text" at bounding box center [461, 202] width 343 height 22
type input "Daugther"
type input "22"
click at [840, 200] on label "Yes" at bounding box center [846, 201] width 12 height 12
click at [844, 200] on input "Yes" at bounding box center [847, 198] width 7 height 7
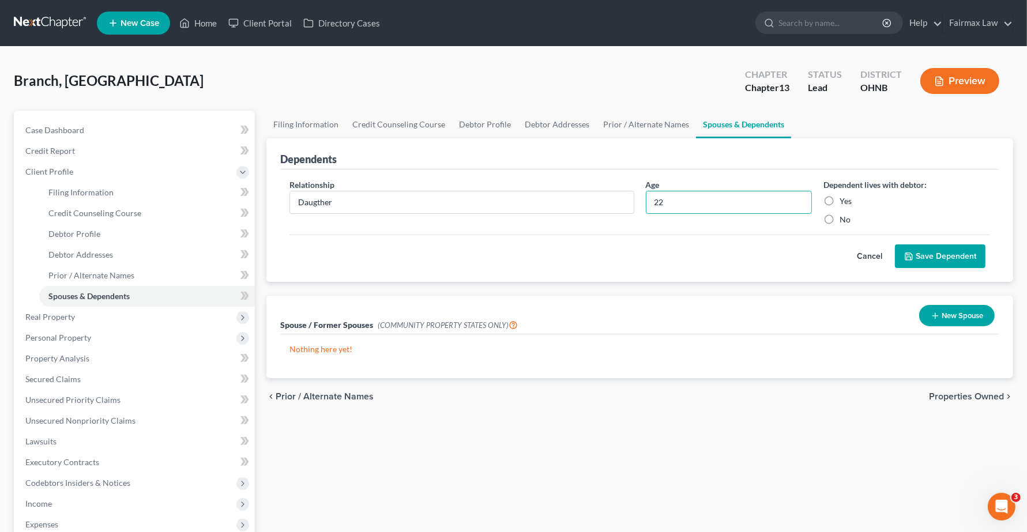
radio input "true"
click at [931, 262] on button "Save Dependent" at bounding box center [940, 257] width 91 height 24
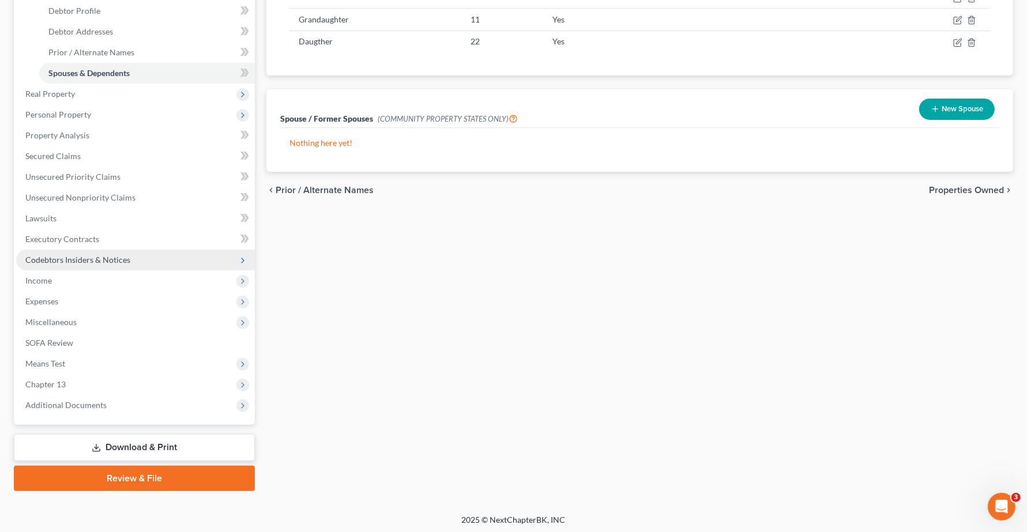
scroll to position [225, 0]
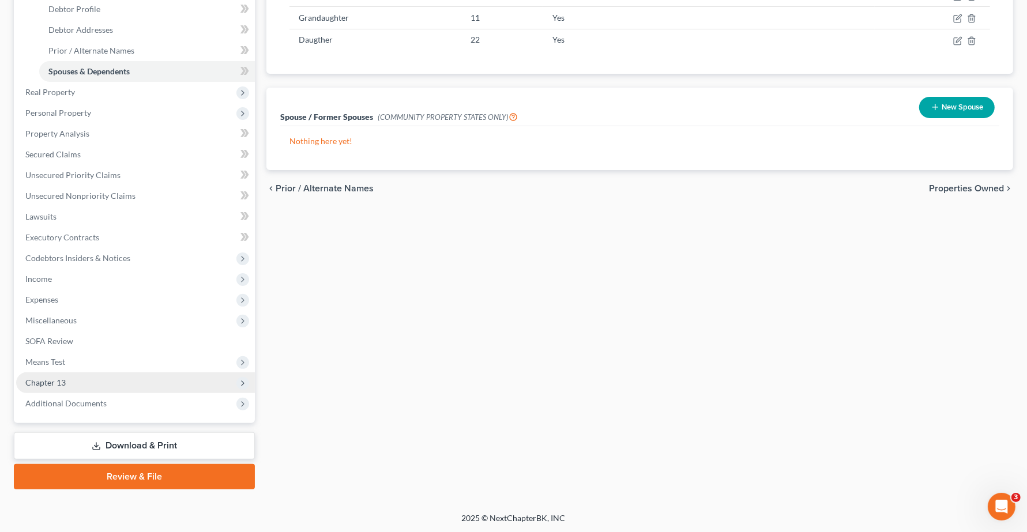
click at [52, 387] on span "Chapter 13" at bounding box center [135, 383] width 239 height 21
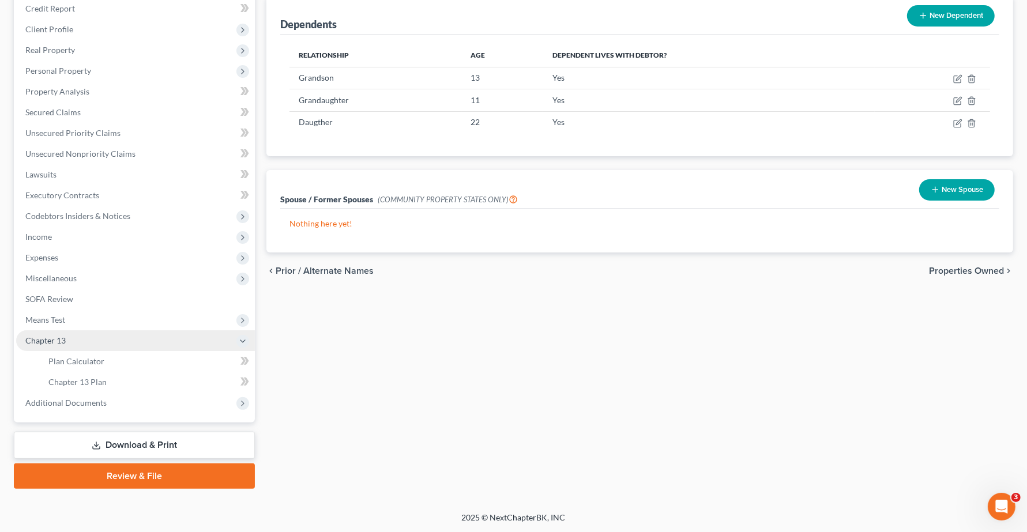
scroll to position [142, 0]
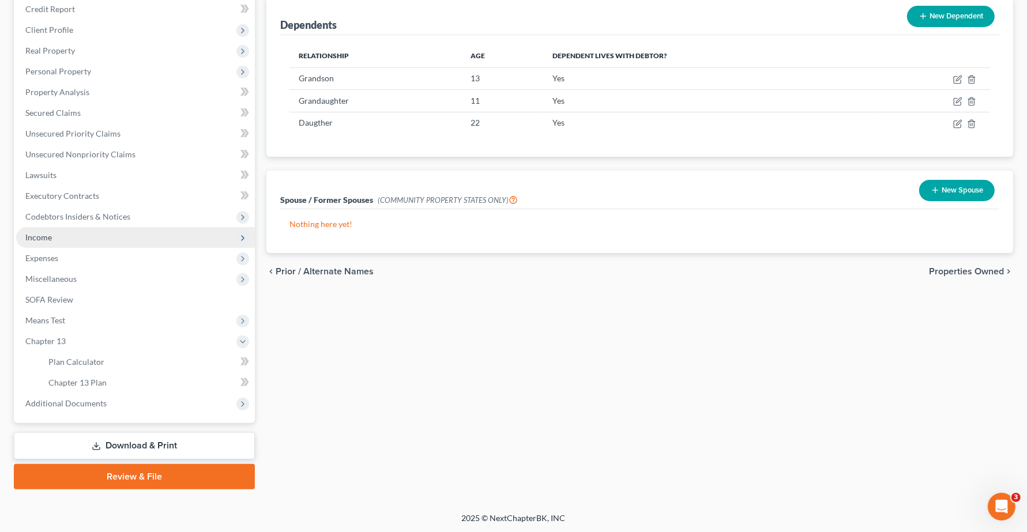
click at [46, 235] on span "Income" at bounding box center [38, 237] width 27 height 10
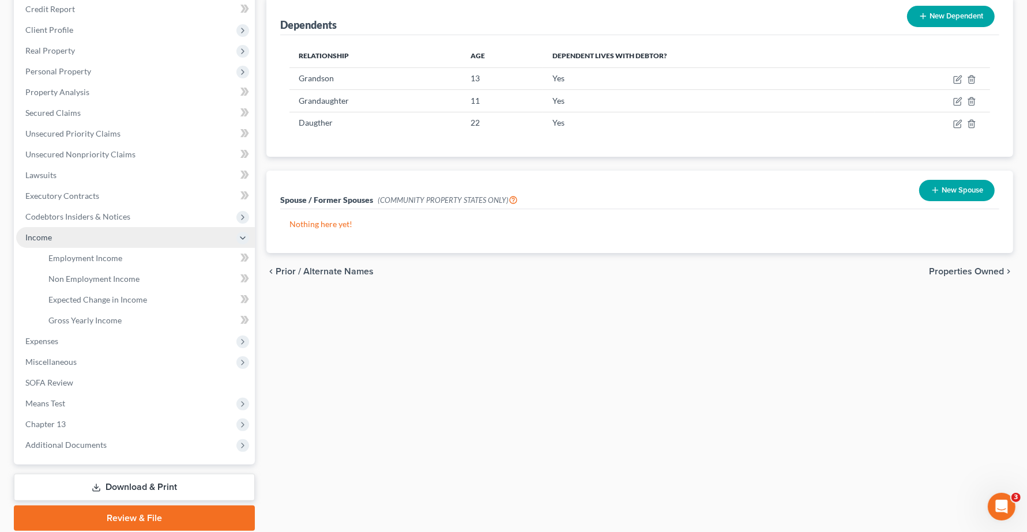
scroll to position [178, 0]
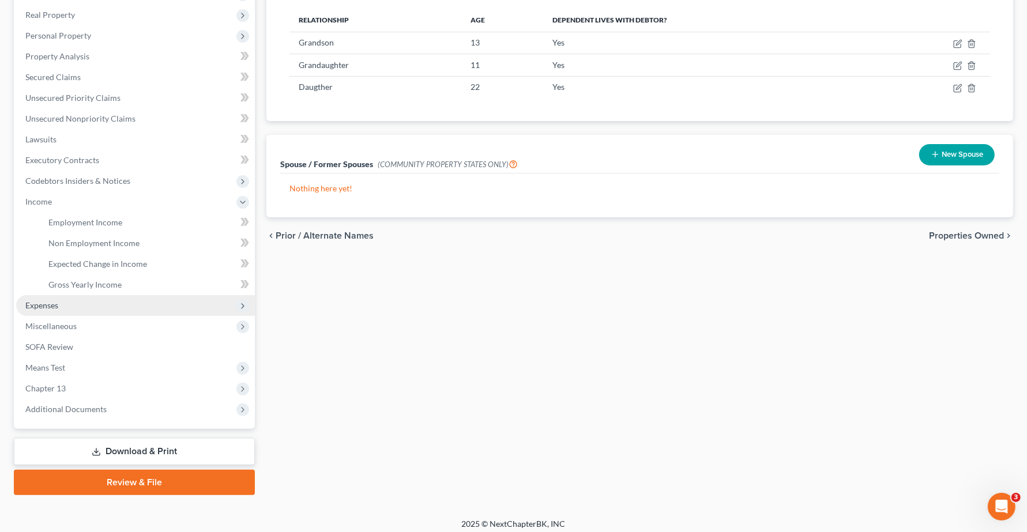
click at [58, 300] on span "Expenses" at bounding box center [41, 305] width 33 height 10
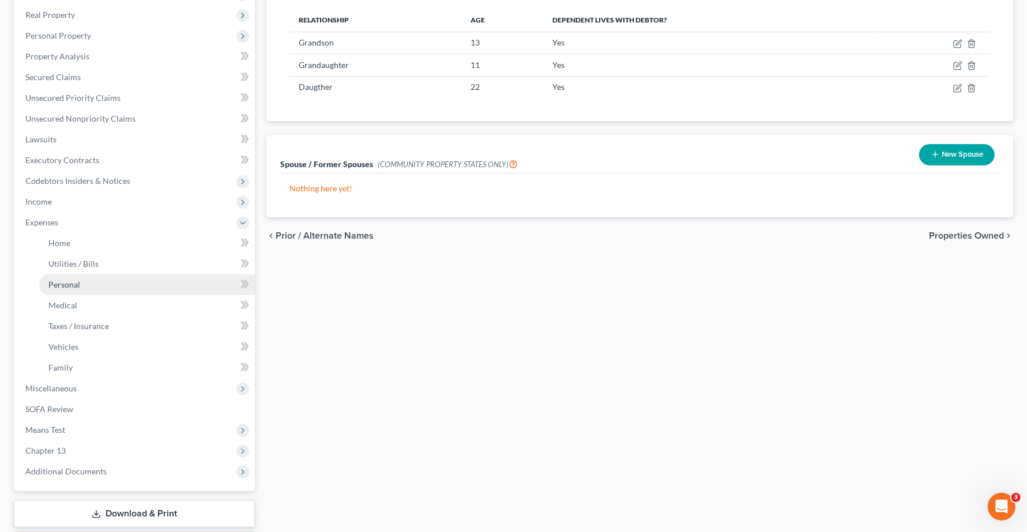
click at [61, 284] on span "Personal" at bounding box center [64, 285] width 32 height 10
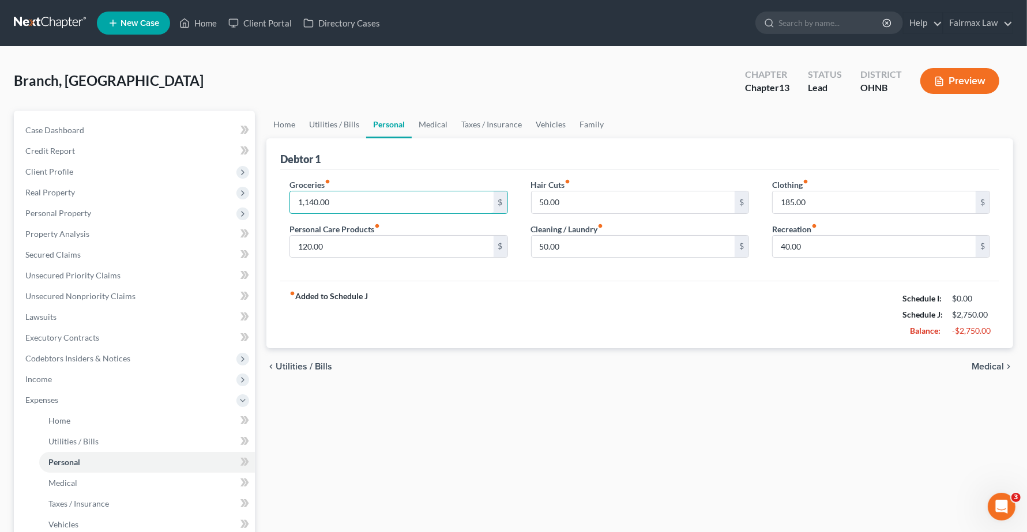
type input "1,140.00"
click at [623, 323] on div "fiber_manual_record Added to Schedule J Schedule I: $0.00 Schedule J: $2,750.00…" at bounding box center [639, 314] width 719 height 67
type input "975.00"
type input "120.00"
type input "50.00"
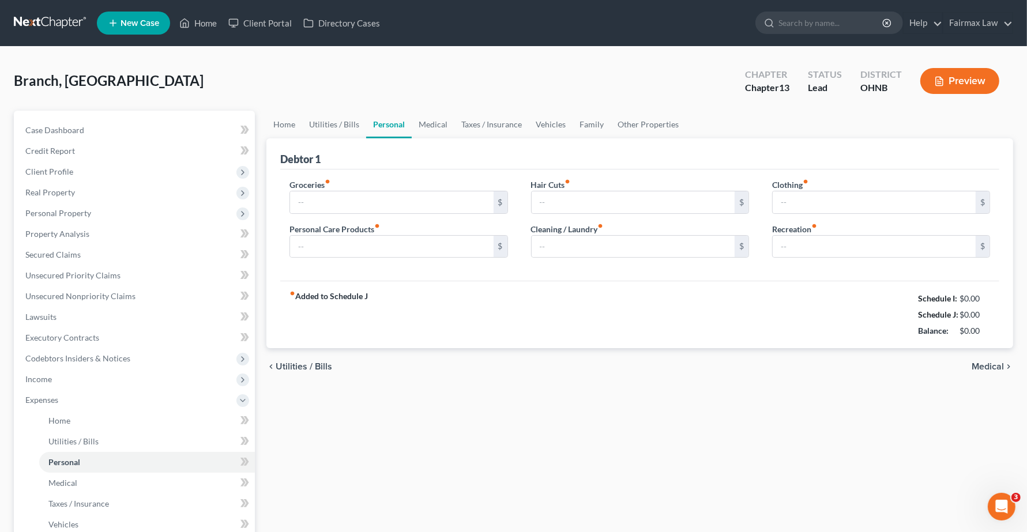
type input "50.00"
type input "185.00"
type input "40.00"
type input "1,140.00"
click at [537, 456] on div "Home Utilities / Bills Personal Medical Taxes / Insurance Vehicles Family Debto…" at bounding box center [640, 423] width 758 height 625
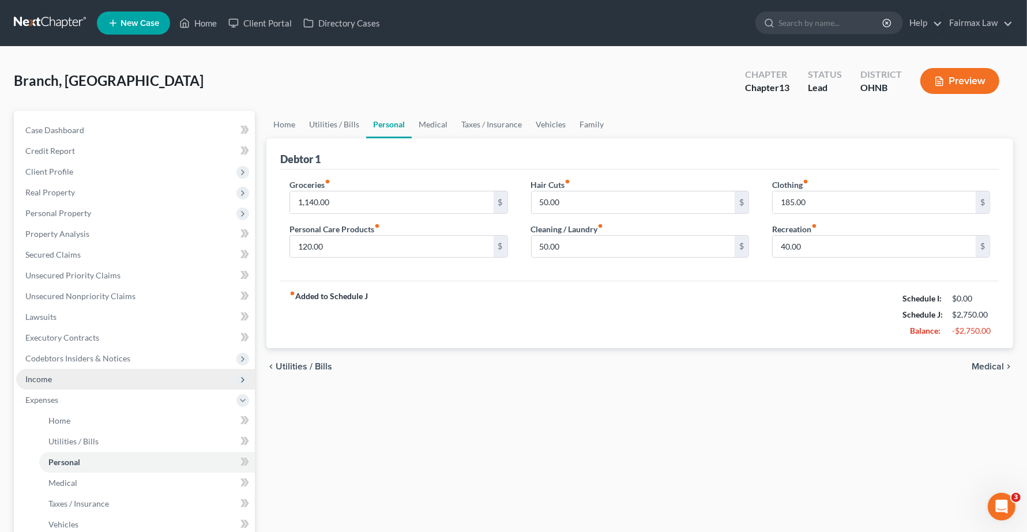
click at [54, 383] on span "Income" at bounding box center [135, 379] width 239 height 21
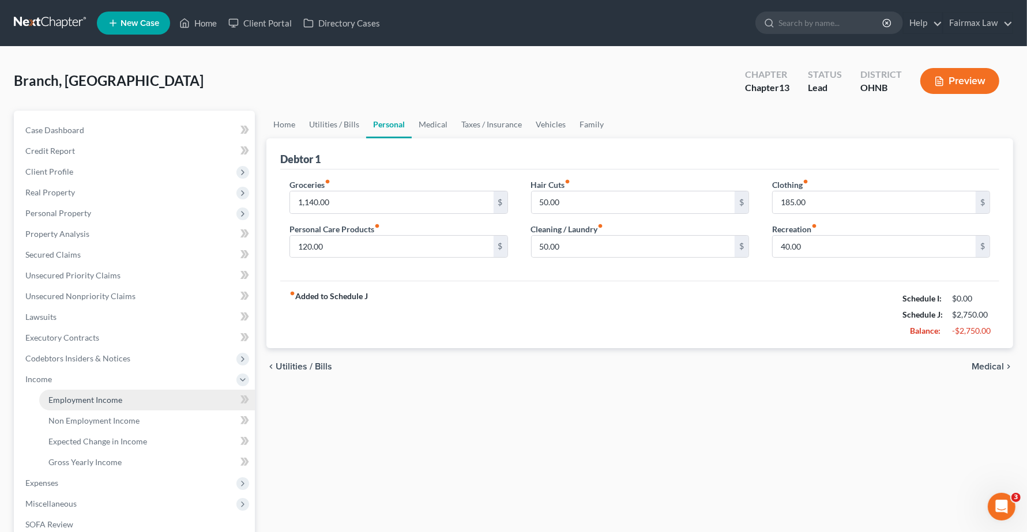
click at [80, 404] on link "Employment Income" at bounding box center [147, 400] width 216 height 21
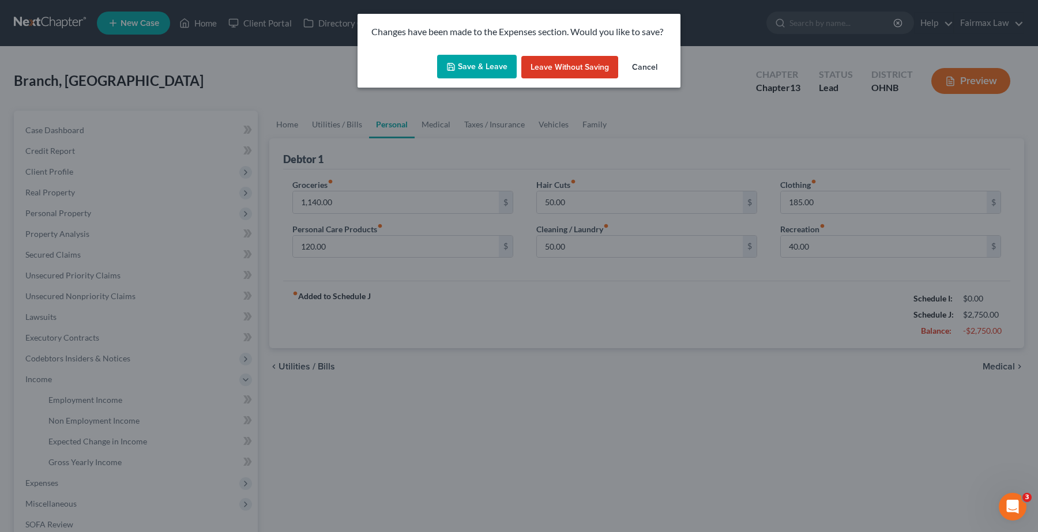
click at [453, 67] on polyline "button" at bounding box center [451, 68] width 4 height 3
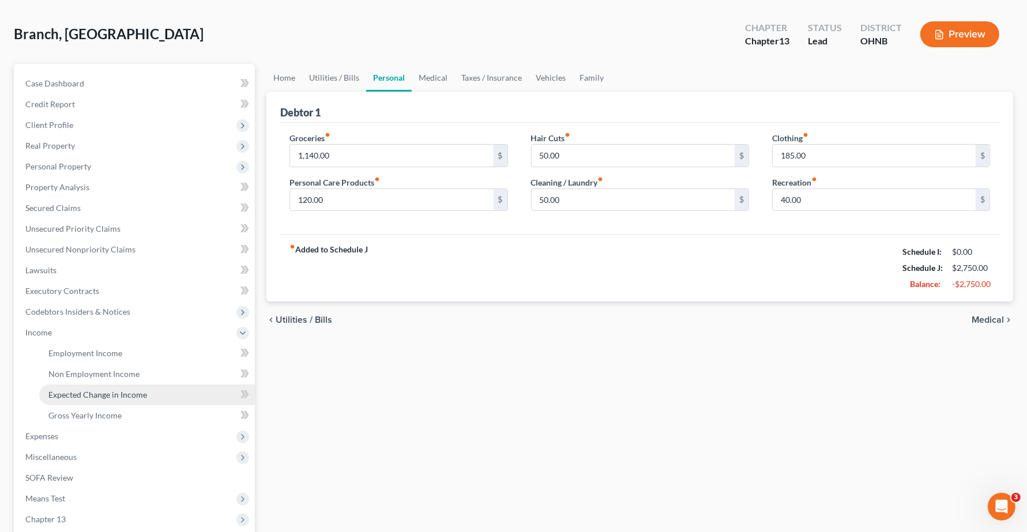
scroll to position [72, 0]
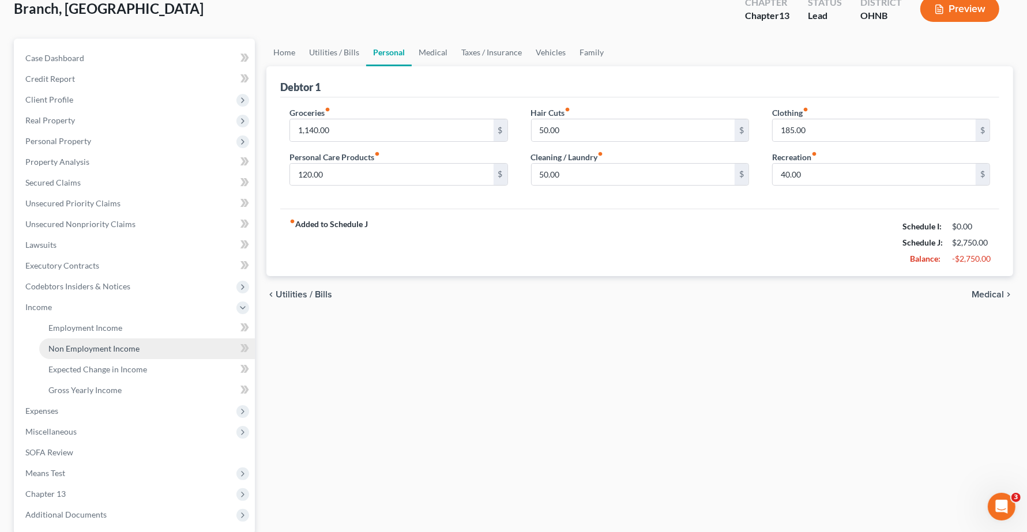
click at [82, 355] on link "Non Employment Income" at bounding box center [147, 348] width 216 height 21
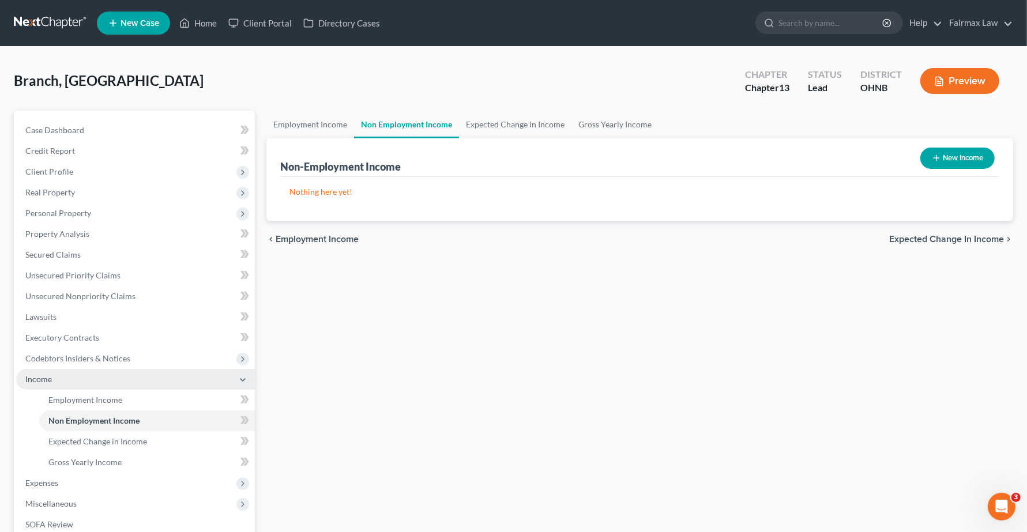
click at [73, 384] on span "Income" at bounding box center [135, 379] width 239 height 21
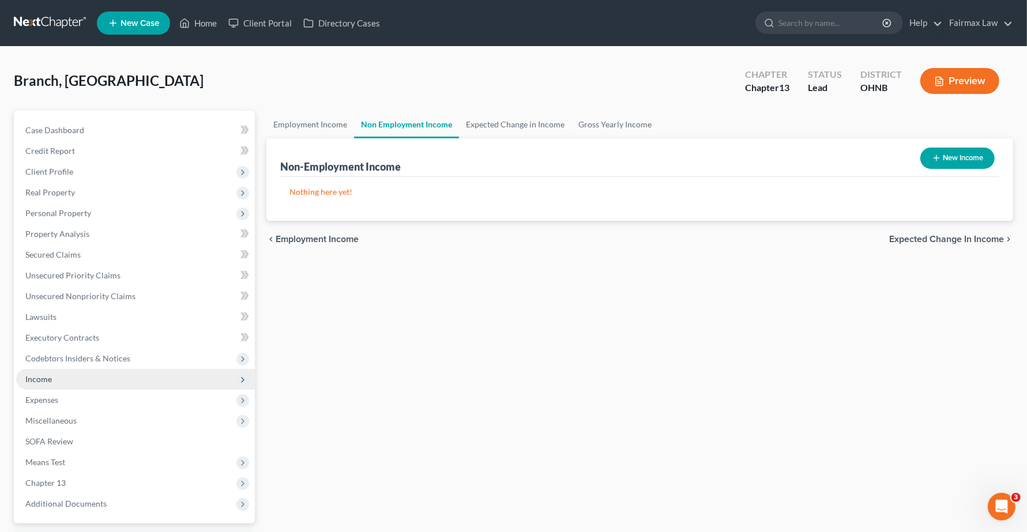
scroll to position [100, 0]
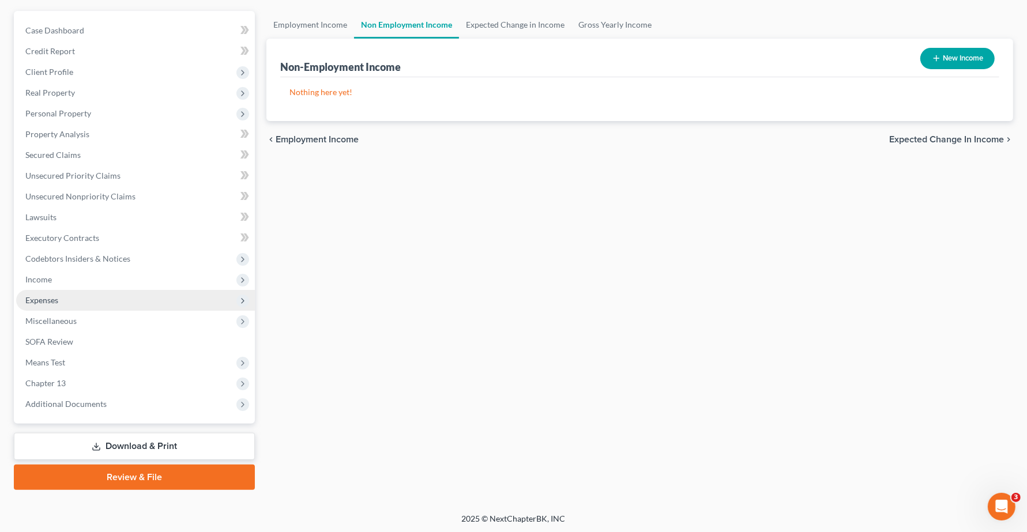
click at [39, 300] on span "Expenses" at bounding box center [41, 300] width 33 height 10
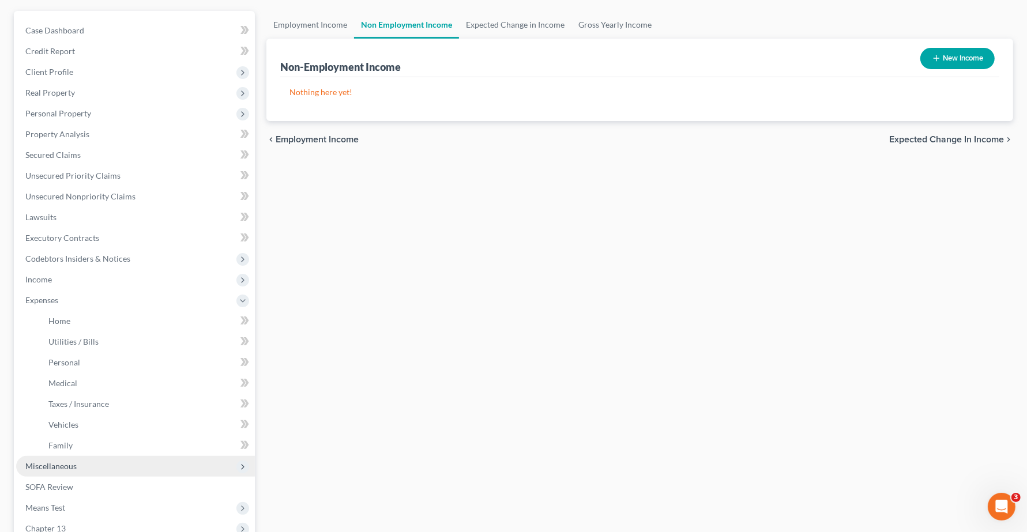
click at [51, 470] on span "Miscellaneous" at bounding box center [135, 466] width 239 height 21
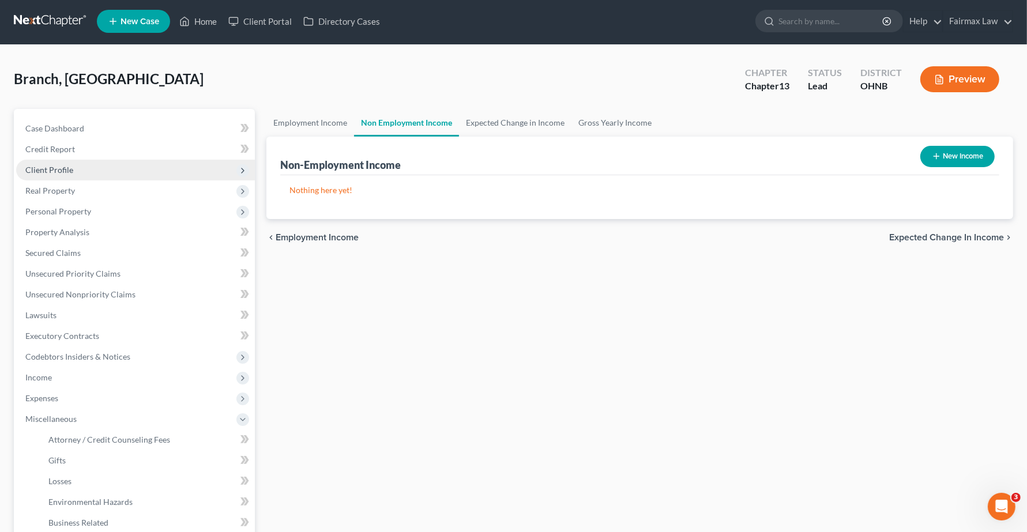
scroll to position [0, 0]
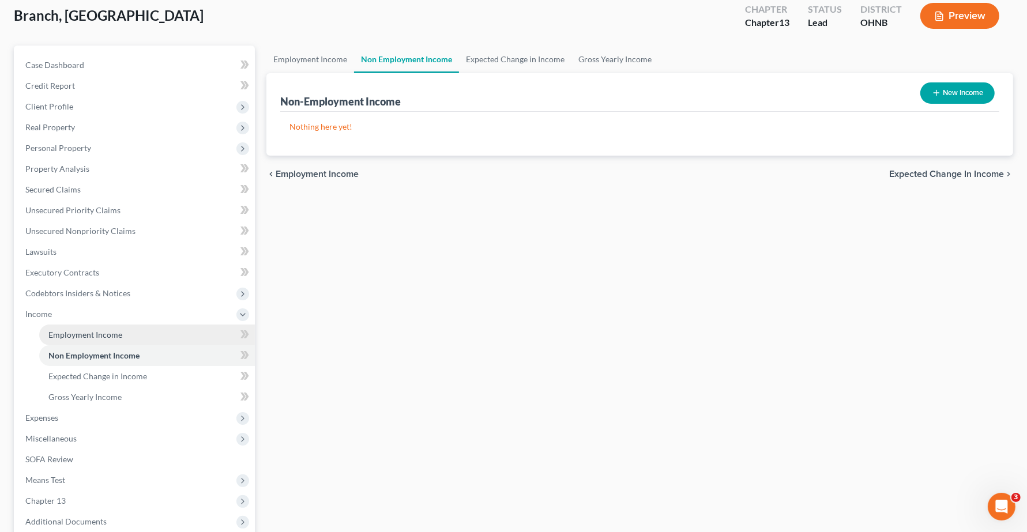
scroll to position [144, 0]
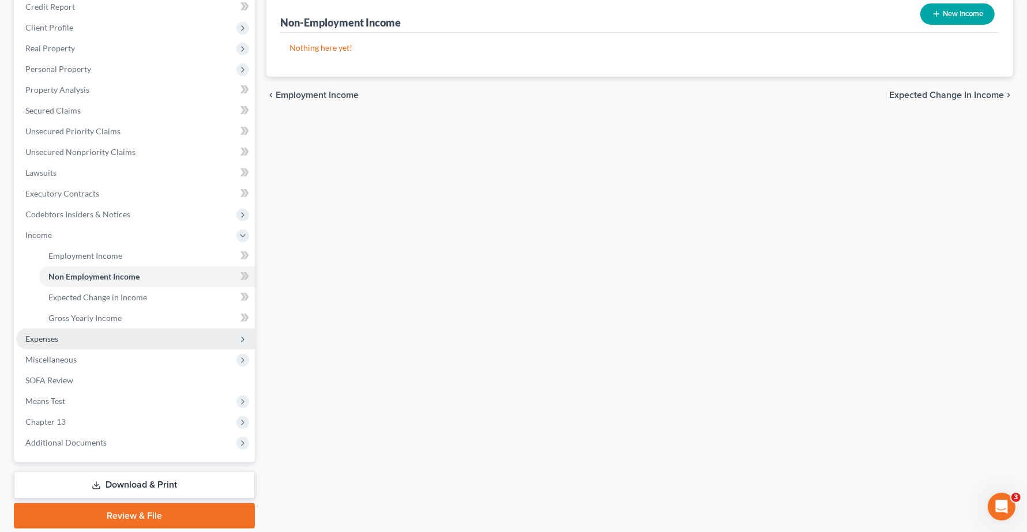
click at [57, 345] on span "Expenses" at bounding box center [135, 339] width 239 height 21
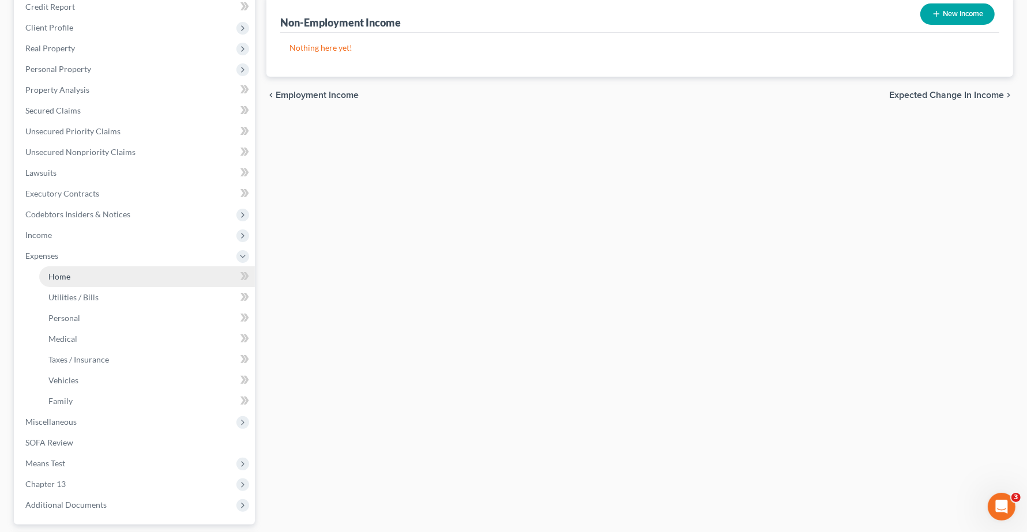
click at [59, 280] on span "Home" at bounding box center [59, 277] width 22 height 10
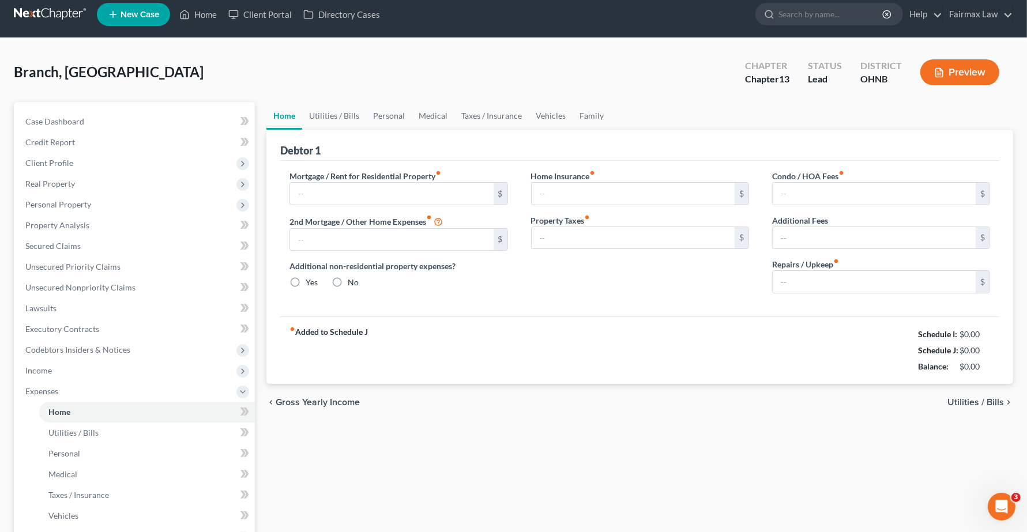
type input "0.00"
radio input "true"
type input "0.00"
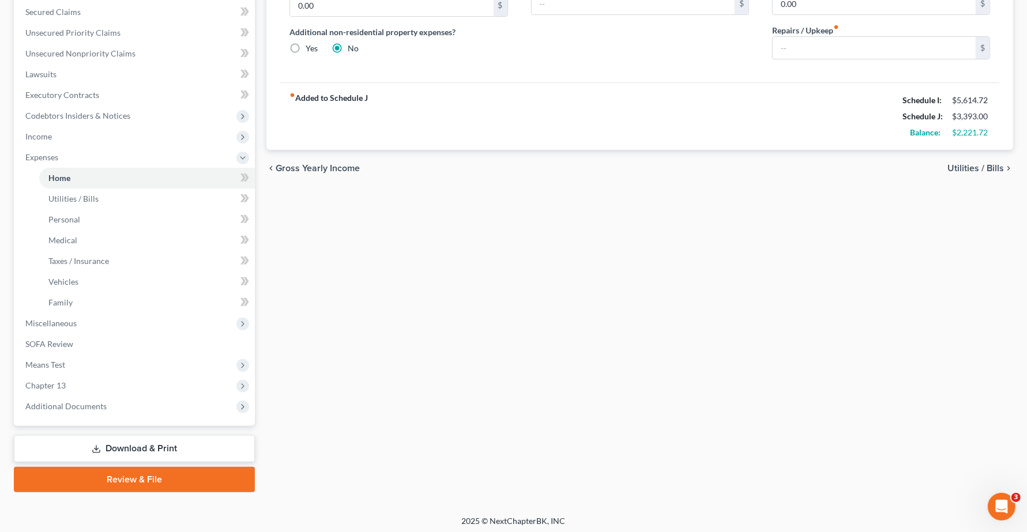
scroll to position [246, 0]
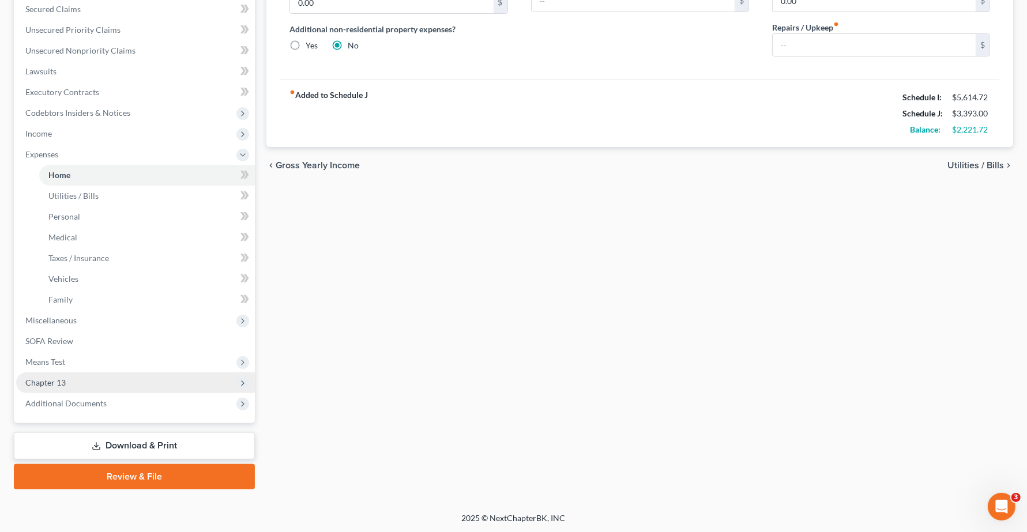
click at [63, 386] on span "Chapter 13" at bounding box center [135, 383] width 239 height 21
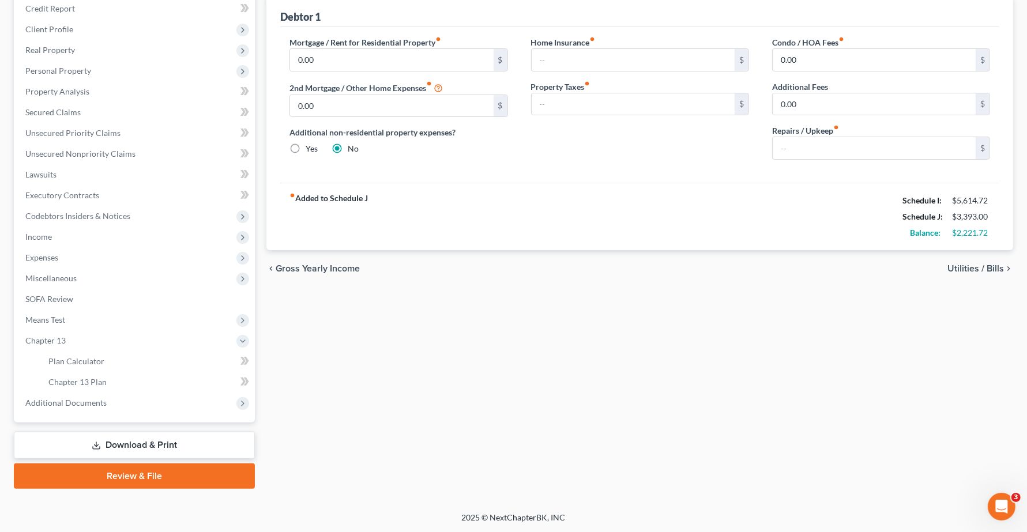
scroll to position [142, 0]
click at [104, 387] on link "Chapter 13 Plan" at bounding box center [147, 383] width 216 height 21
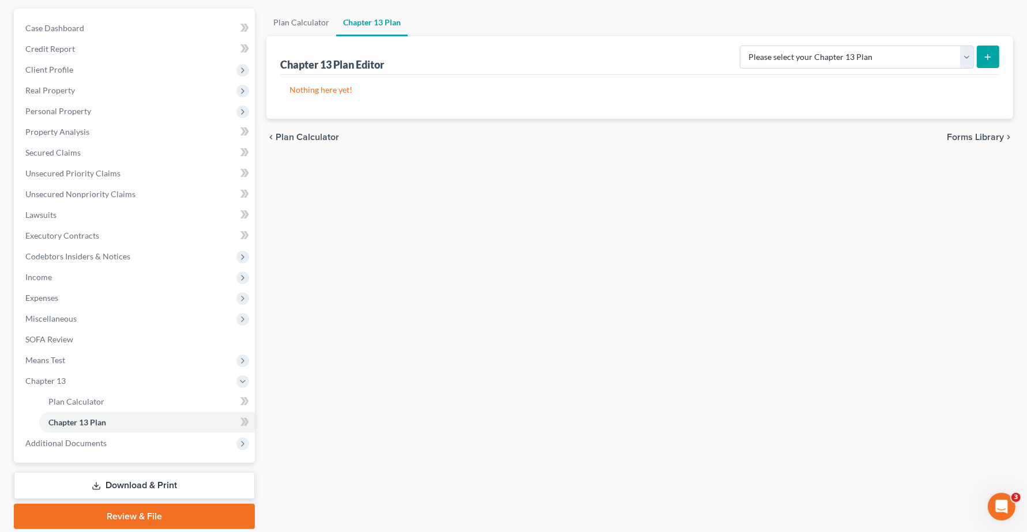
scroll to position [142, 0]
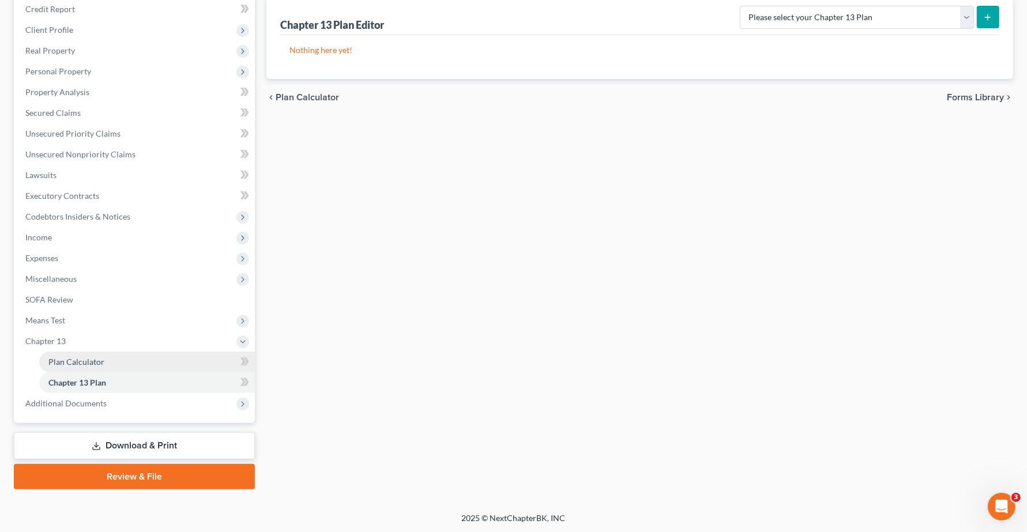
click at [107, 359] on link "Plan Calculator" at bounding box center [147, 362] width 216 height 21
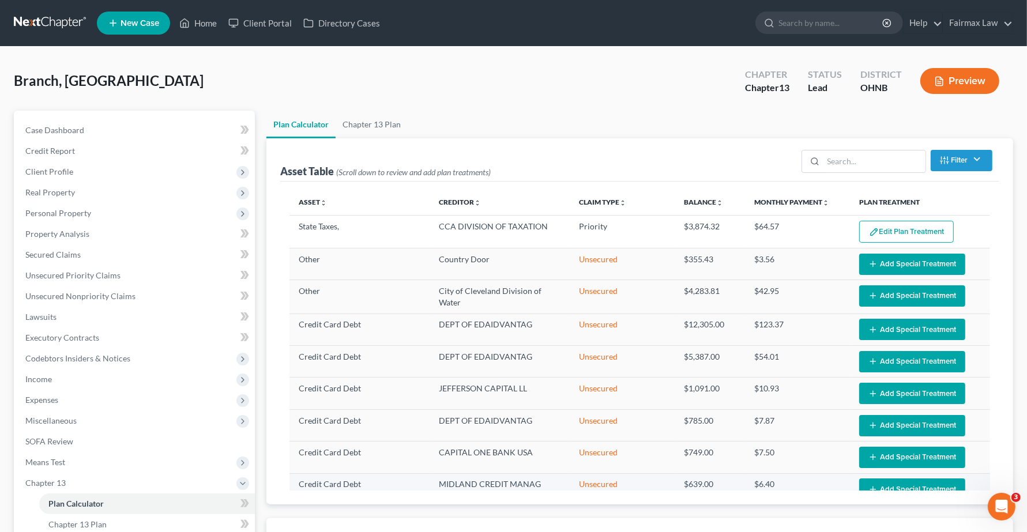
select select "59"
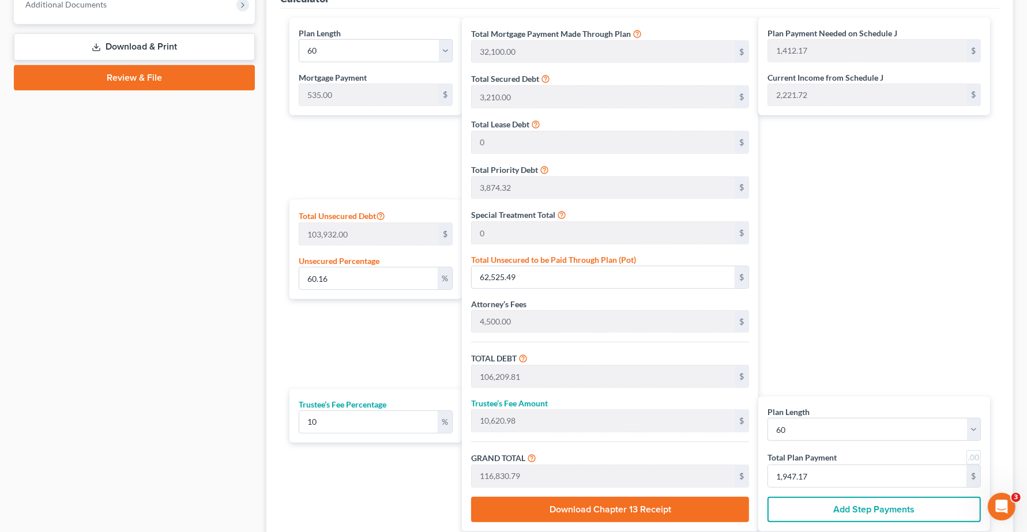
scroll to position [577, 0]
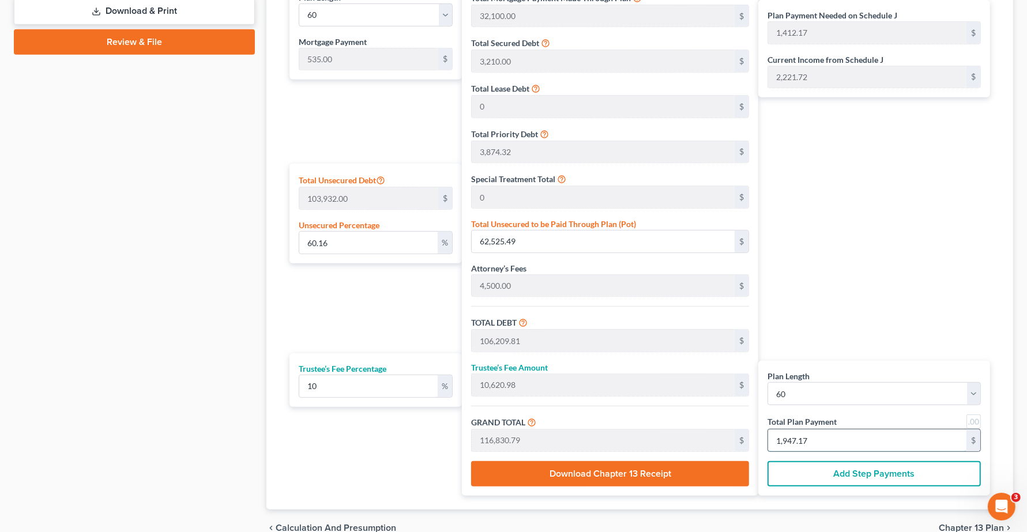
click at [823, 440] on input "1,947.17" at bounding box center [867, 441] width 198 height 22
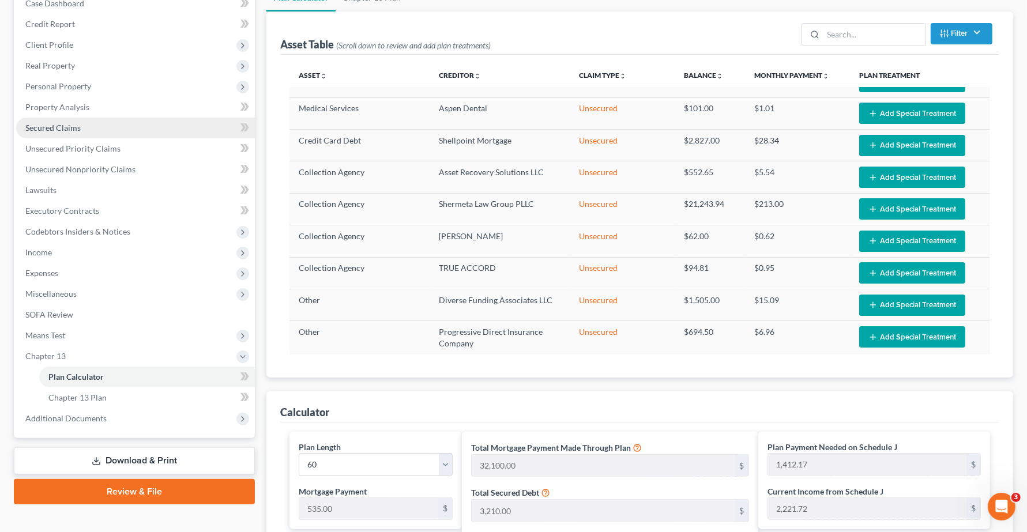
scroll to position [0, 0]
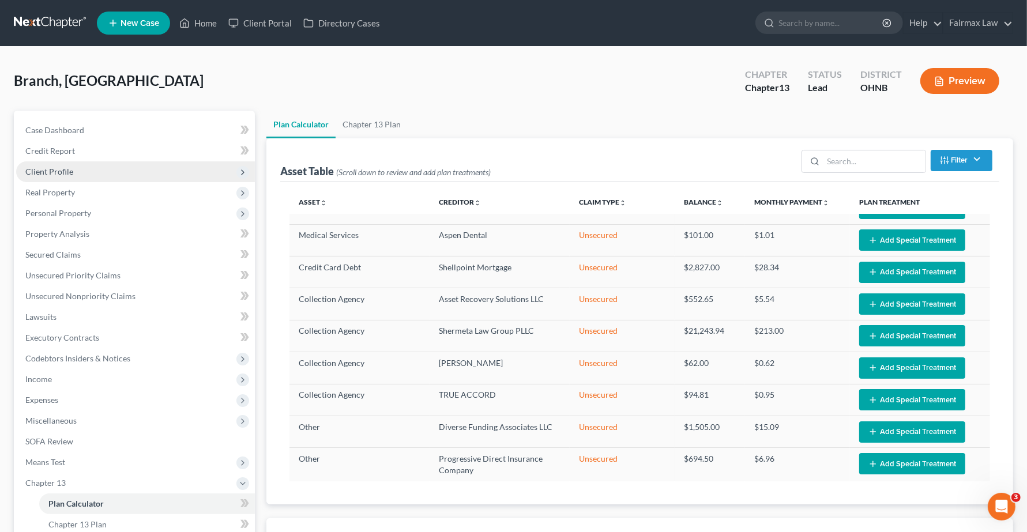
click at [55, 172] on span "Client Profile" at bounding box center [49, 172] width 48 height 10
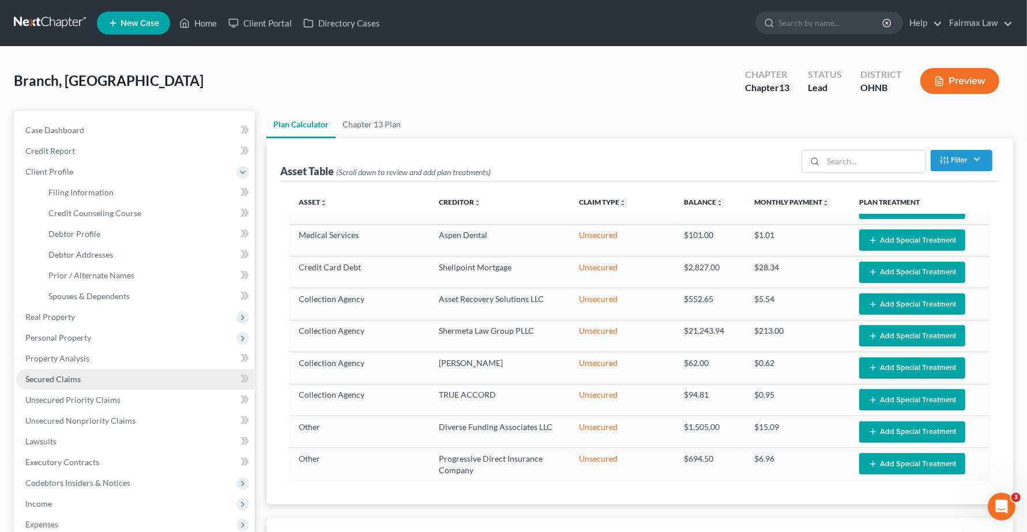
click at [59, 382] on span "Secured Claims" at bounding box center [52, 379] width 55 height 10
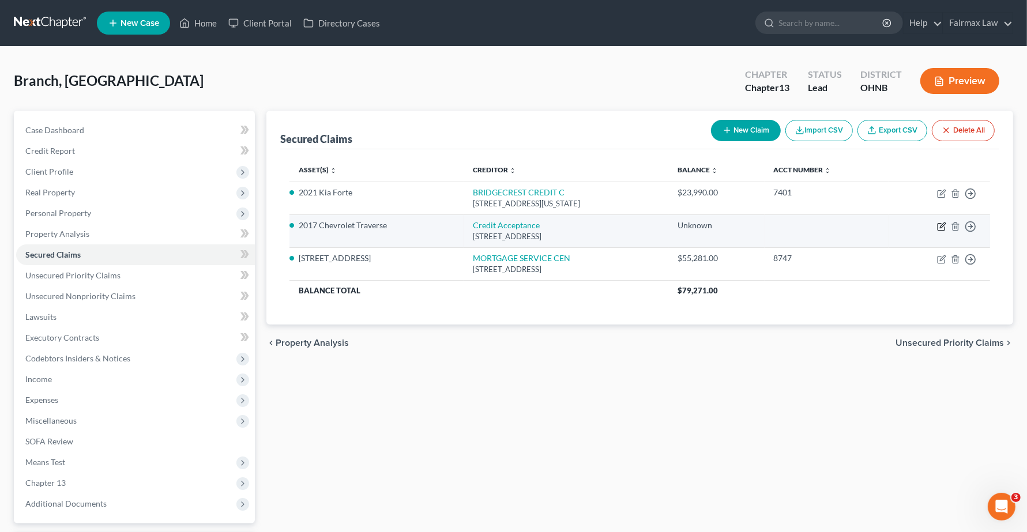
click at [937, 228] on icon "button" at bounding box center [941, 226] width 9 height 9
select select "23"
select select "0"
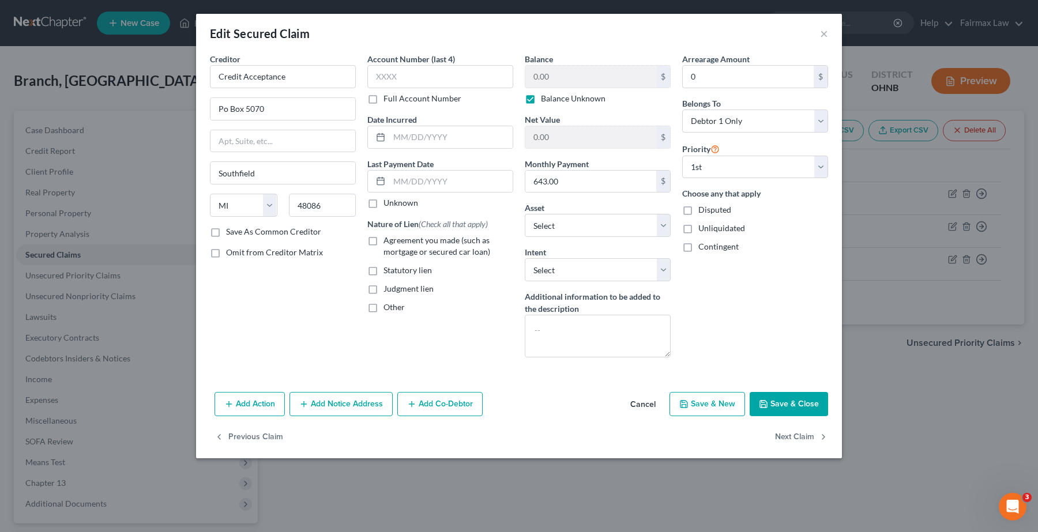
click at [541, 99] on label "Balance Unknown" at bounding box center [573, 99] width 65 height 12
click at [546, 99] on input "Balance Unknown" at bounding box center [549, 96] width 7 height 7
checkbox input "false"
click at [561, 74] on input "0.00" at bounding box center [590, 77] width 131 height 22
click at [610, 267] on select "Select Surrender Redeem Reaffirm Avoid Other" at bounding box center [598, 269] width 146 height 23
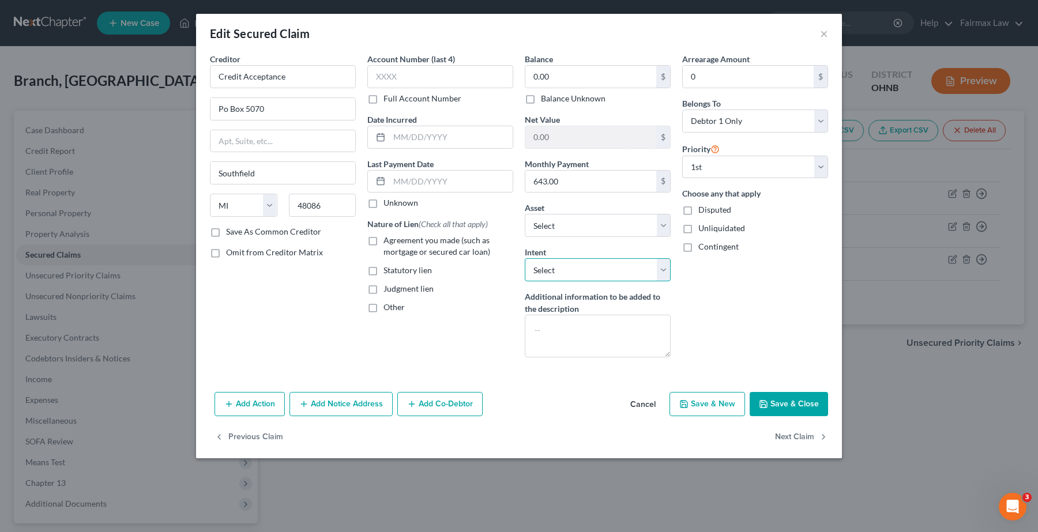
select select "0"
click at [525, 259] on select "Select Surrender Redeem Reaffirm Avoid Other" at bounding box center [598, 269] width 146 height 23
click at [737, 292] on div "Arrearage Amount 0 $ Belongs To * Select Debtor 1 Only Debtor 2 Only Debtor 1 A…" at bounding box center [754, 210] width 157 height 314
click at [578, 70] on input "0.00" at bounding box center [590, 77] width 131 height 22
type input "13,697.06"
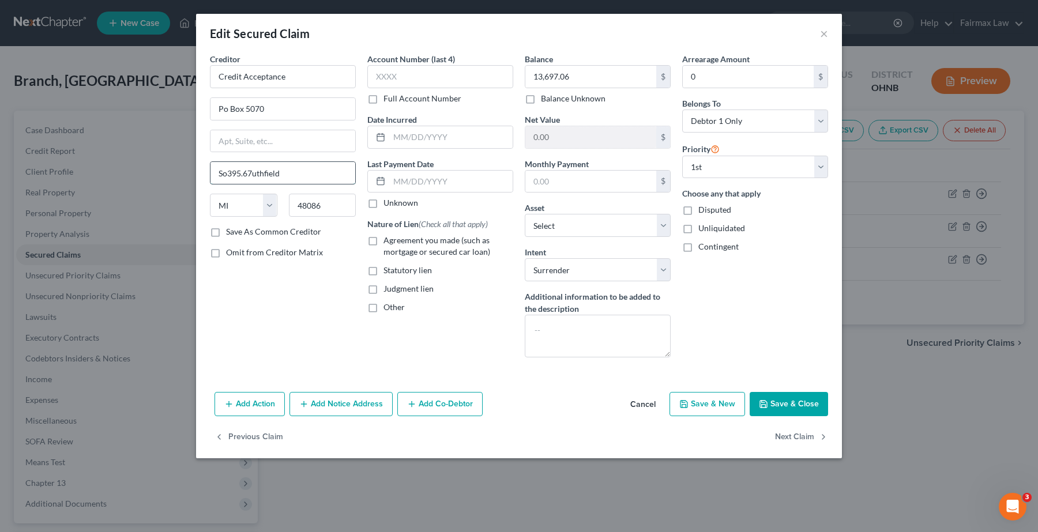
type input "So395.67uthfield"
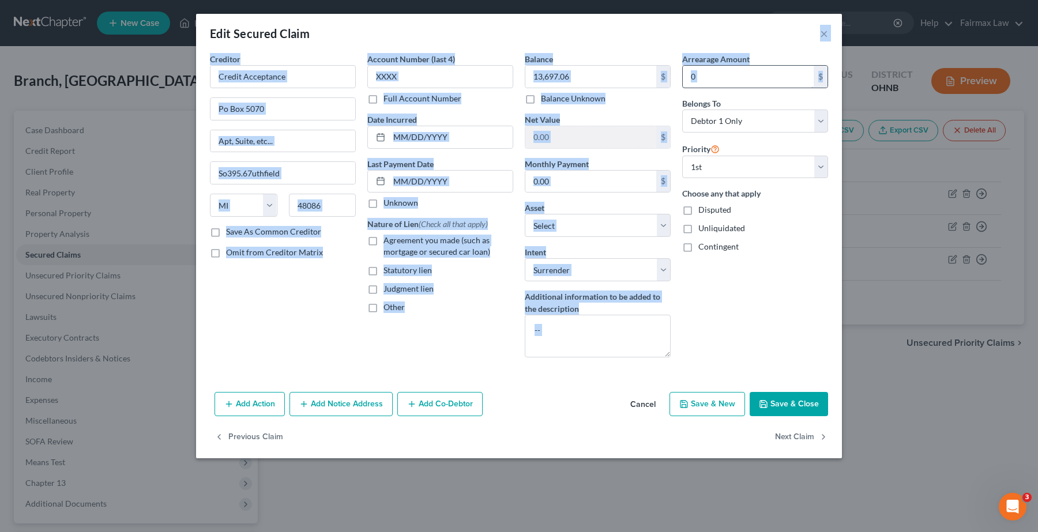
drag, startPoint x: 706, startPoint y: 23, endPoint x: 769, endPoint y: 86, distance: 88.9
click at [708, 110] on div "Edit Secured Claim × Creditor * Credit Acceptance Po Box 5070 So395.67uthfield …" at bounding box center [519, 236] width 646 height 445
click at [760, 32] on div "Edit Secured Claim ×" at bounding box center [519, 33] width 646 height 39
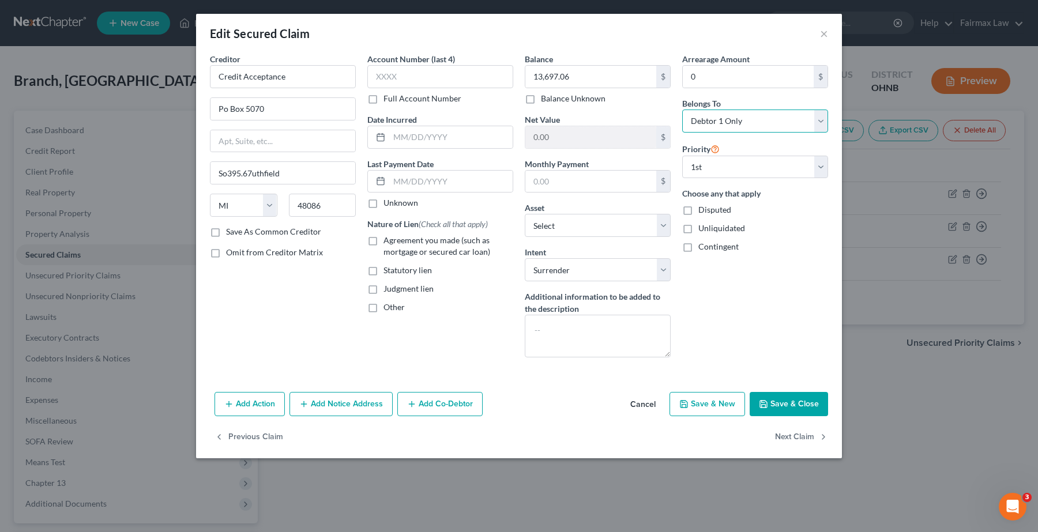
click at [760, 118] on select "Select Debtor 1 Only Debtor 2 Only Debtor 1 And Debtor 2 Only At Least One Of T…" at bounding box center [755, 121] width 146 height 23
select select "3"
click at [682, 110] on select "Select Debtor 1 Only Debtor 2 Only Debtor 1 And Debtor 2 Only At Least One Of T…" at bounding box center [755, 121] width 146 height 23
click at [800, 409] on button "Save & Close" at bounding box center [789, 404] width 78 height 24
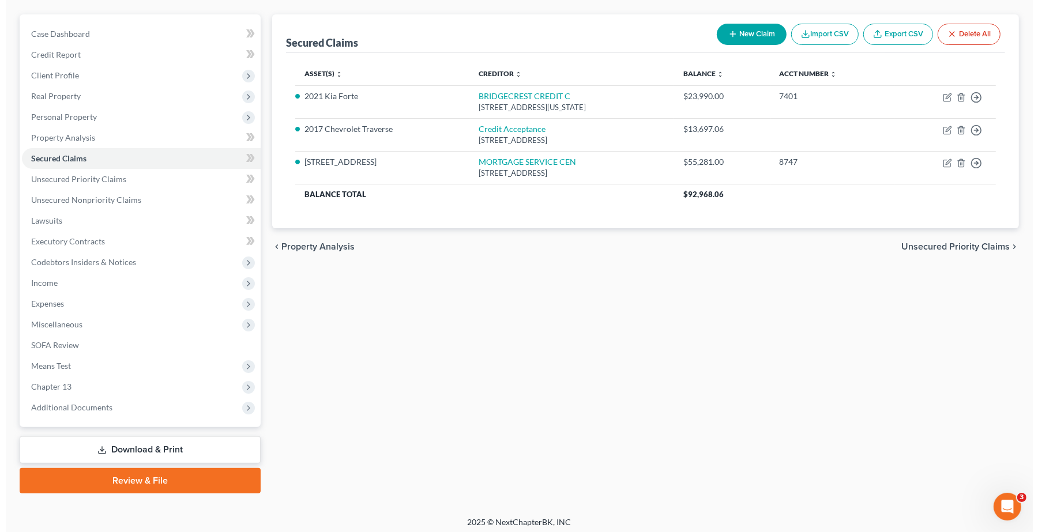
scroll to position [100, 0]
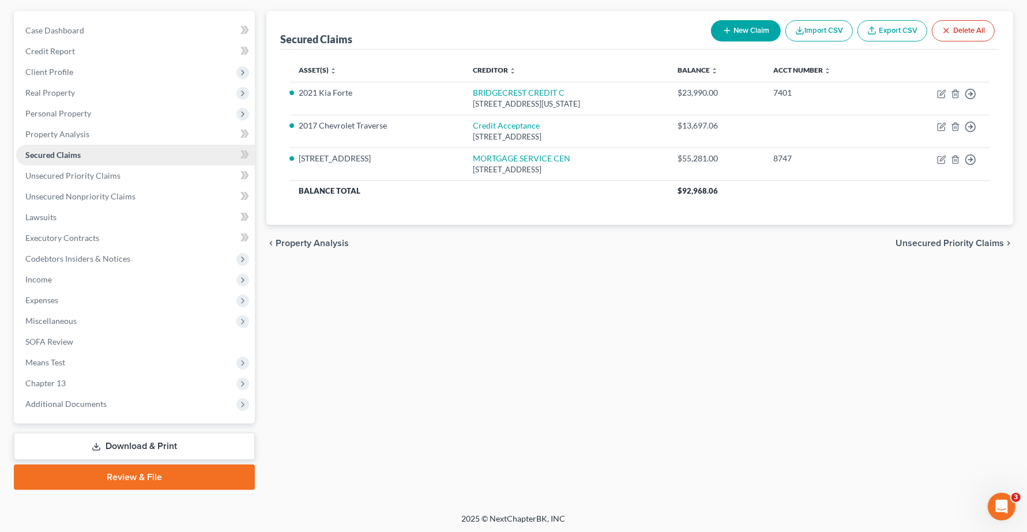
click at [55, 155] on span "Secured Claims" at bounding box center [52, 155] width 55 height 10
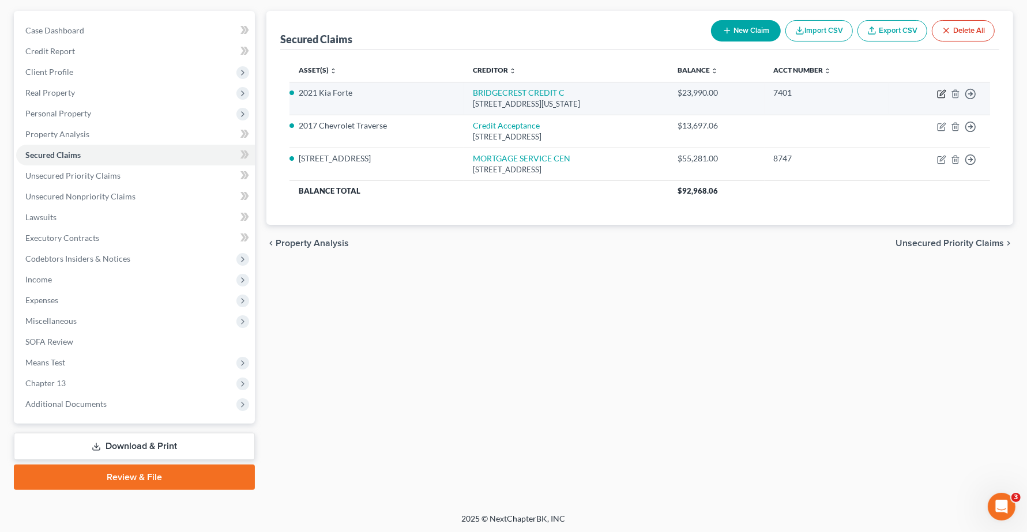
click at [944, 91] on icon "button" at bounding box center [941, 93] width 9 height 9
select select "3"
select select "4"
select select "2"
select select "0"
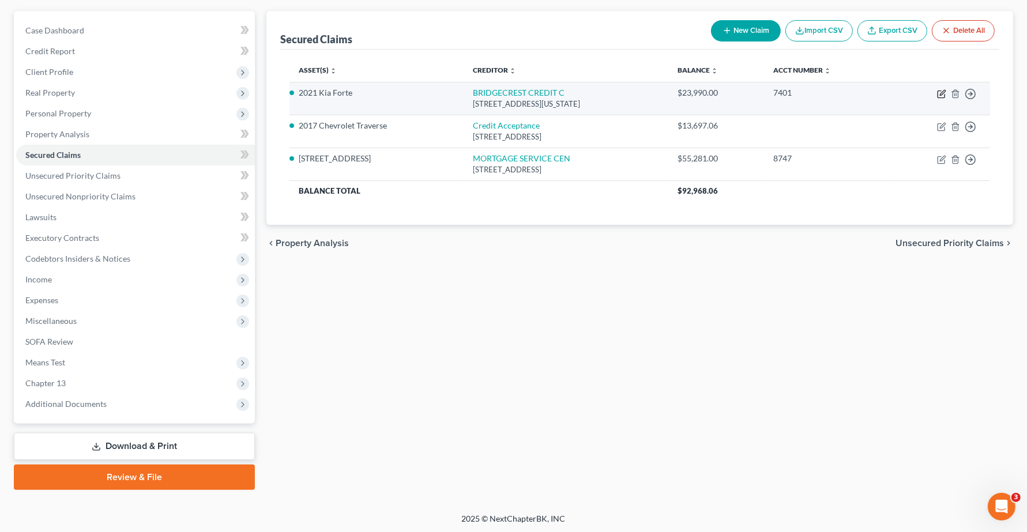
select select "0"
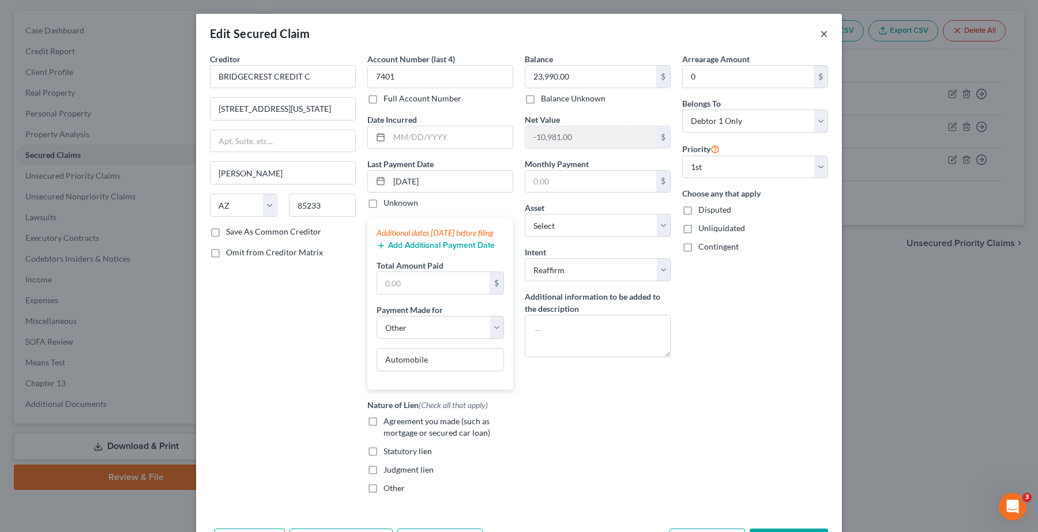
click at [820, 33] on button "×" at bounding box center [824, 34] width 8 height 14
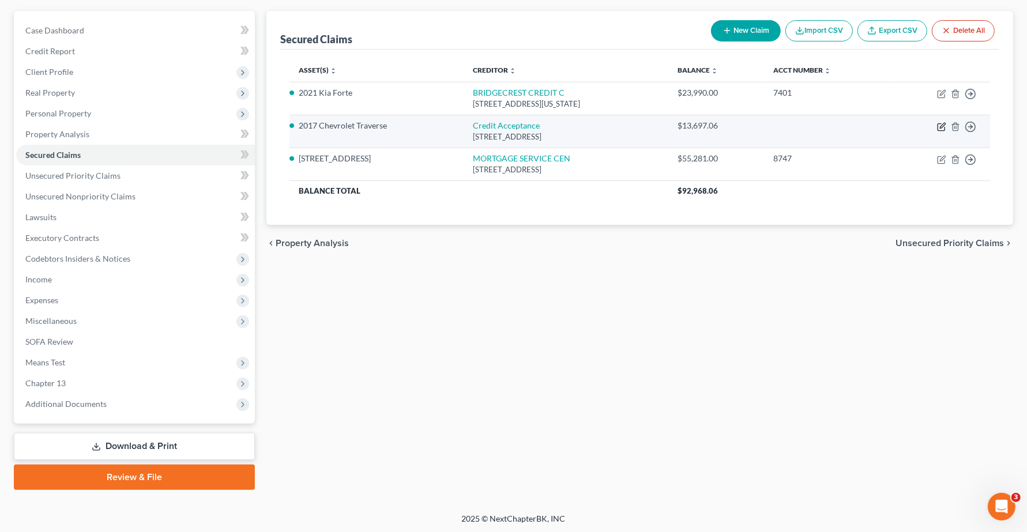
click at [946, 127] on icon "button" at bounding box center [941, 126] width 9 height 9
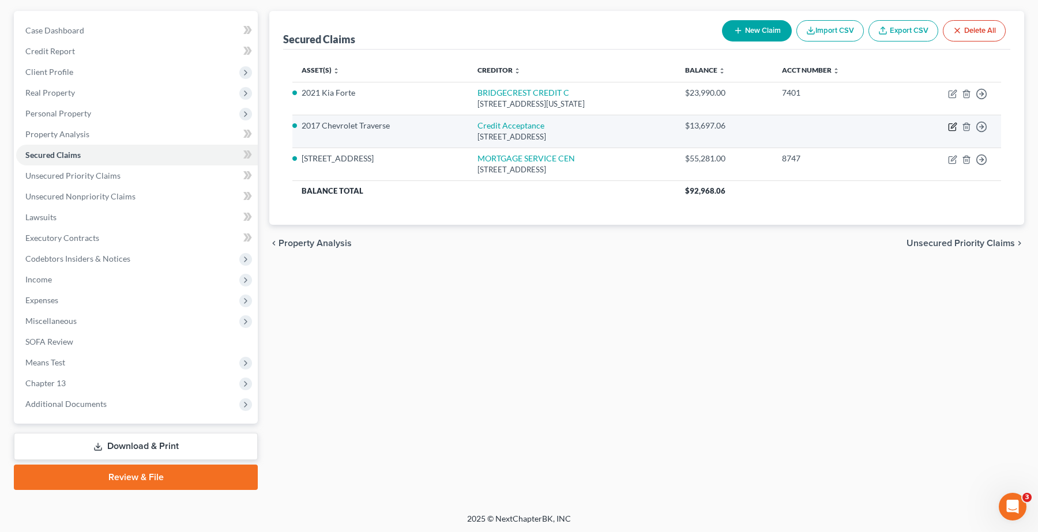
select select "23"
select select "9"
select select "0"
select select "3"
select select "0"
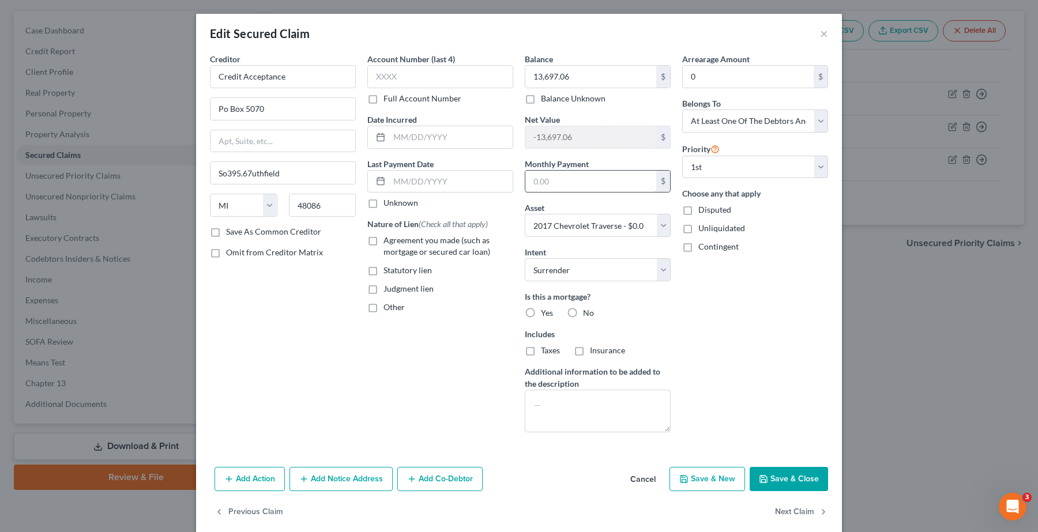
click at [563, 180] on input "text" at bounding box center [590, 182] width 131 height 22
type input "345.00"
click at [777, 480] on button "Save & Close" at bounding box center [789, 479] width 78 height 24
select select
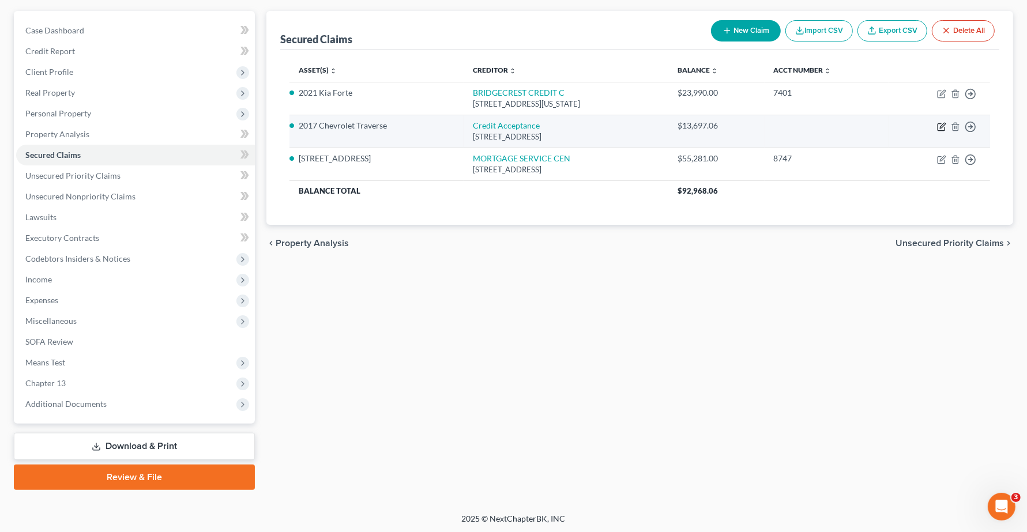
click at [940, 127] on icon "button" at bounding box center [941, 126] width 9 height 9
select select "23"
select select "0"
select select "3"
select select "0"
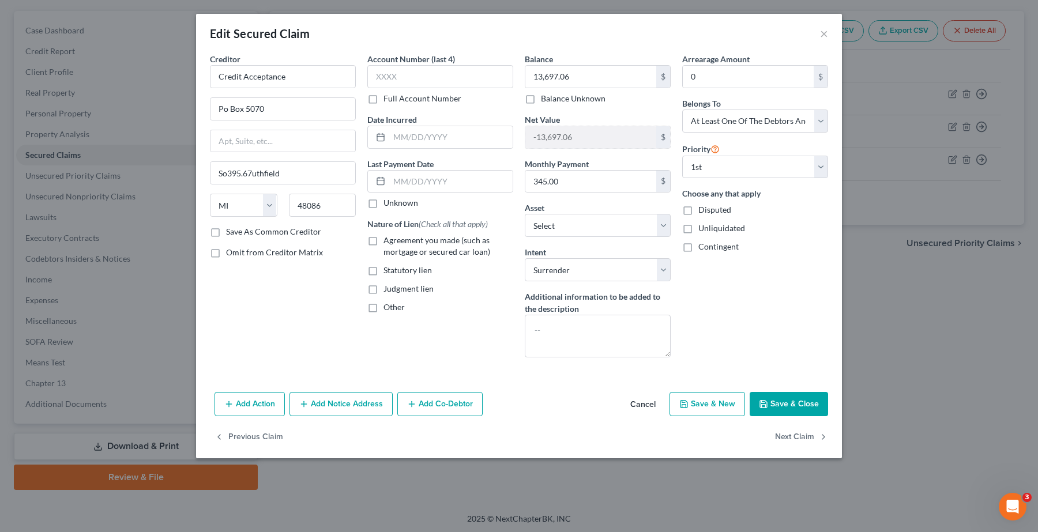
click at [434, 408] on button "Add Co-Debtor" at bounding box center [439, 404] width 85 height 24
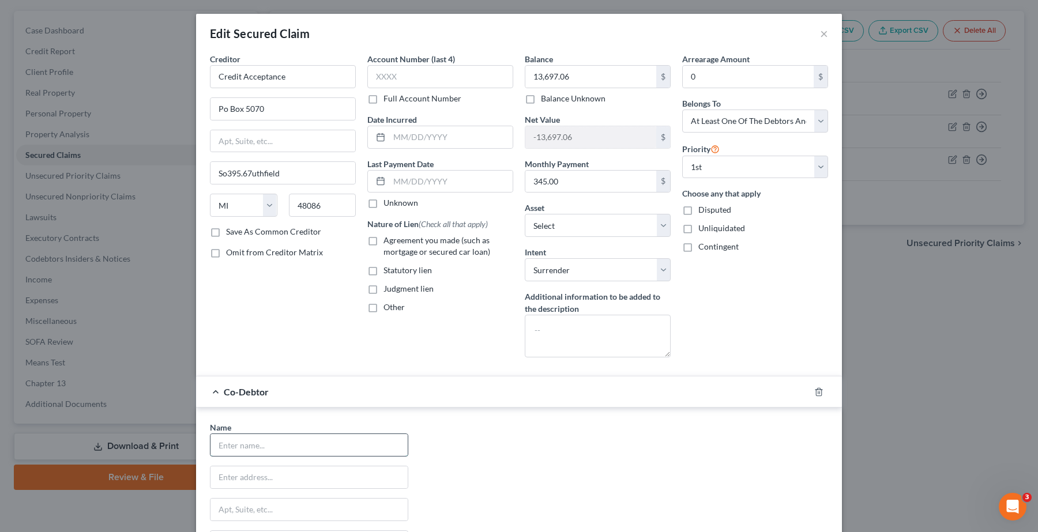
click at [234, 451] on input "text" at bounding box center [308, 445] width 197 height 22
type input "Janelle Everett"
type input "2402 Kennard Rd"
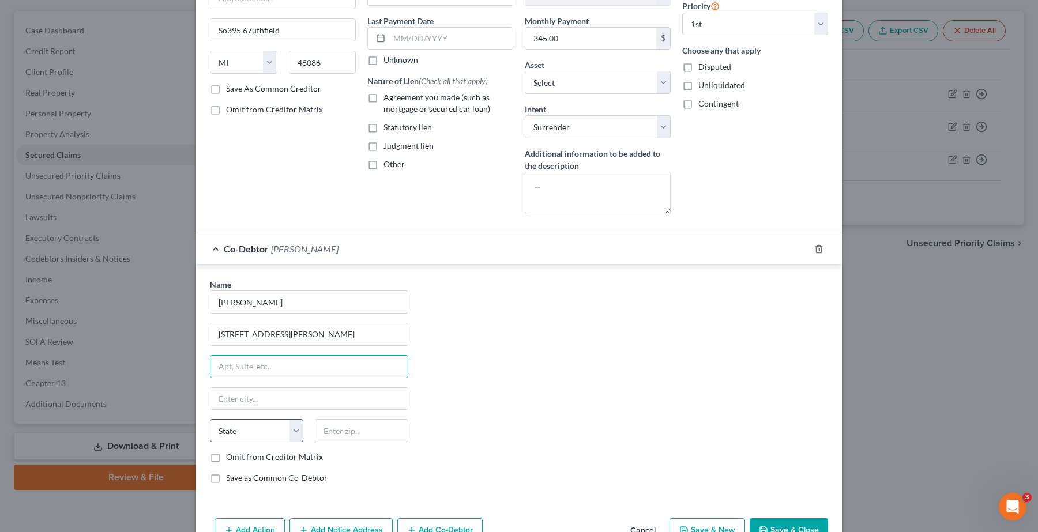
scroll to position [144, 0]
click at [242, 403] on input "text" at bounding box center [308, 398] width 197 height 22
type input "V"
type input "Cleveland"
select select "36"
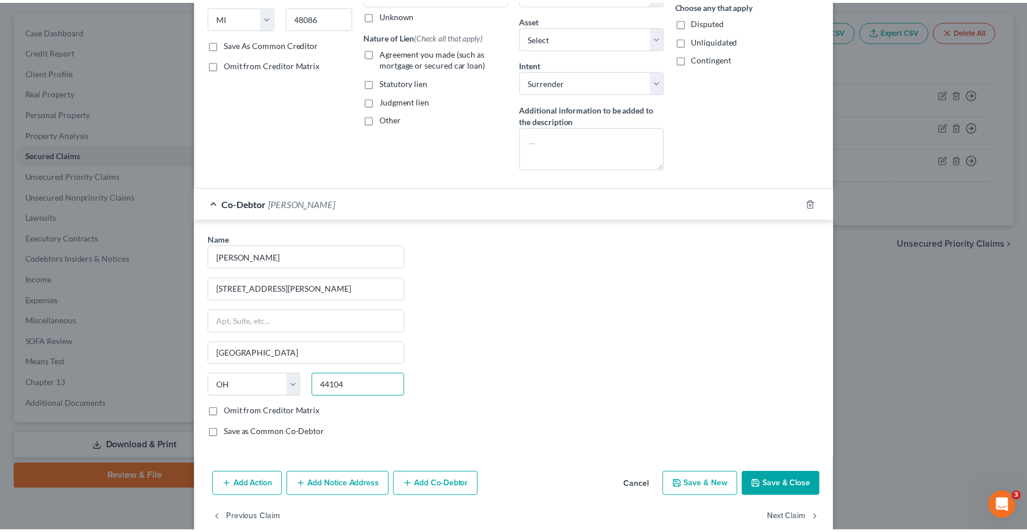
scroll to position [212, 0]
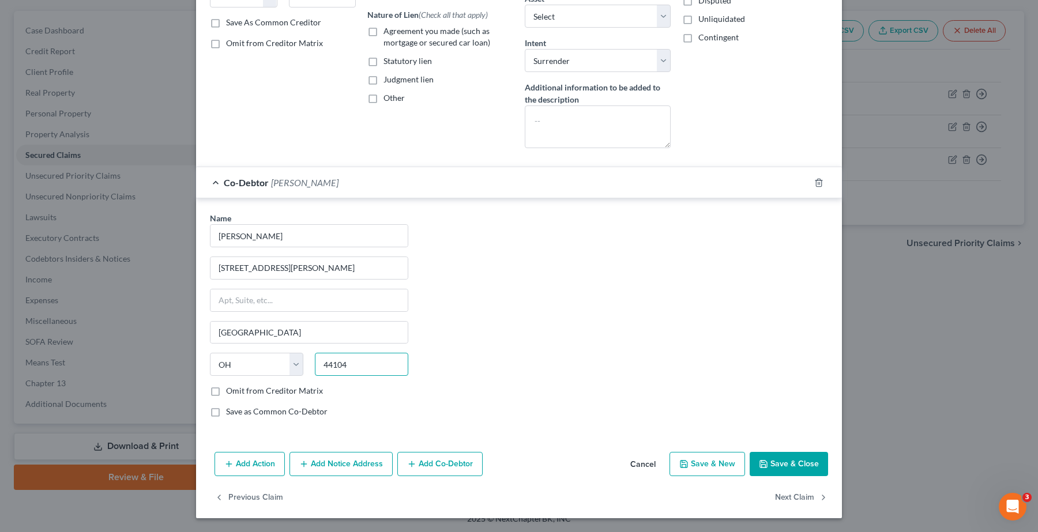
type input "44104"
click at [798, 466] on button "Save & Close" at bounding box center [789, 464] width 78 height 24
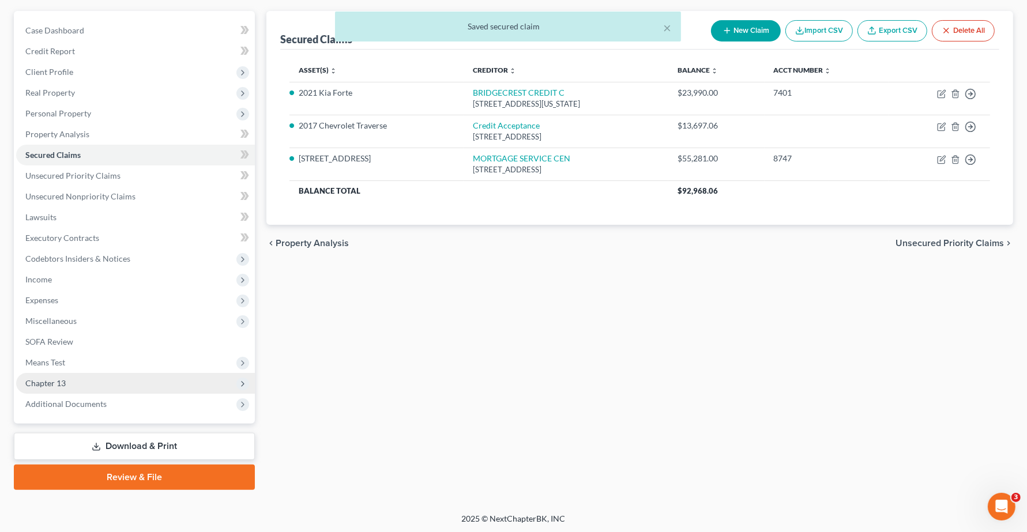
click at [23, 379] on span "Chapter 13" at bounding box center [135, 383] width 239 height 21
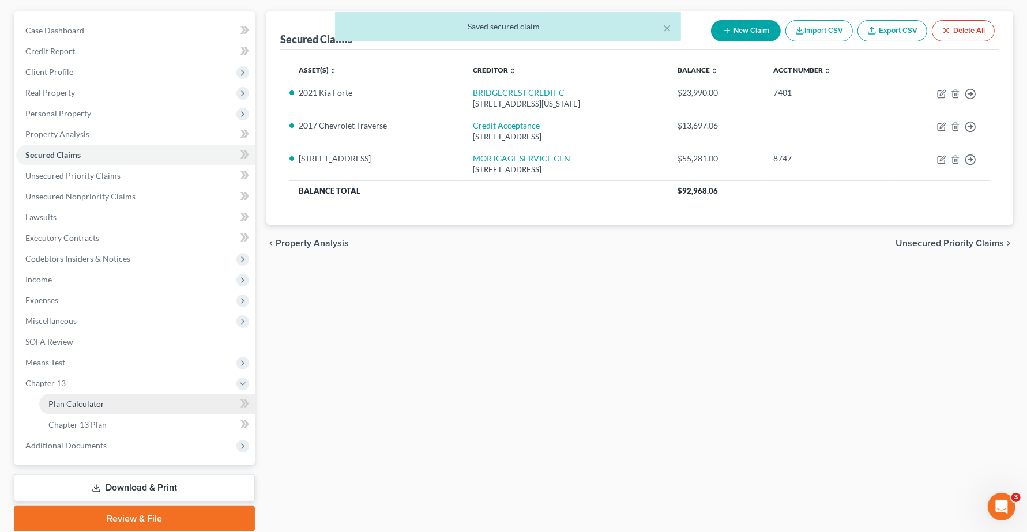
click at [78, 407] on link "Plan Calculator" at bounding box center [147, 404] width 216 height 21
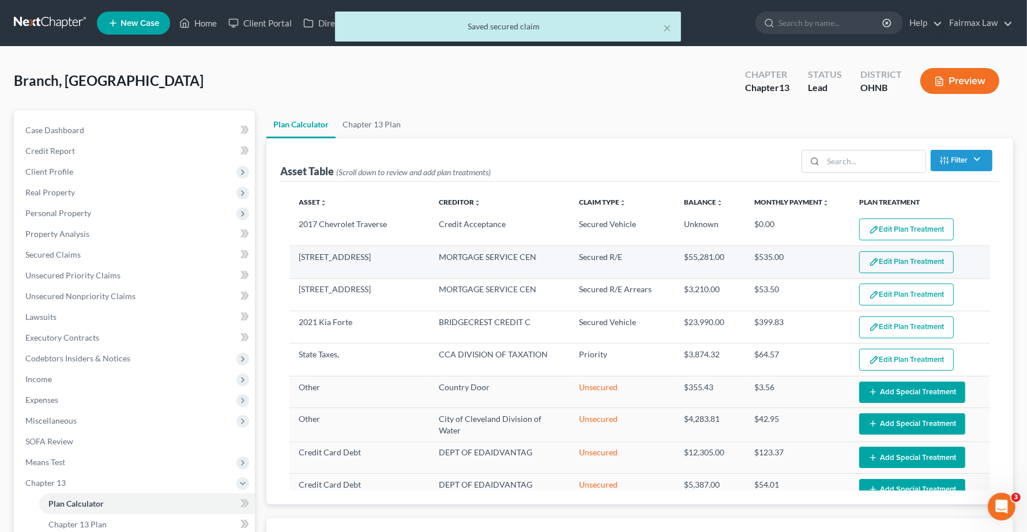
select select "59"
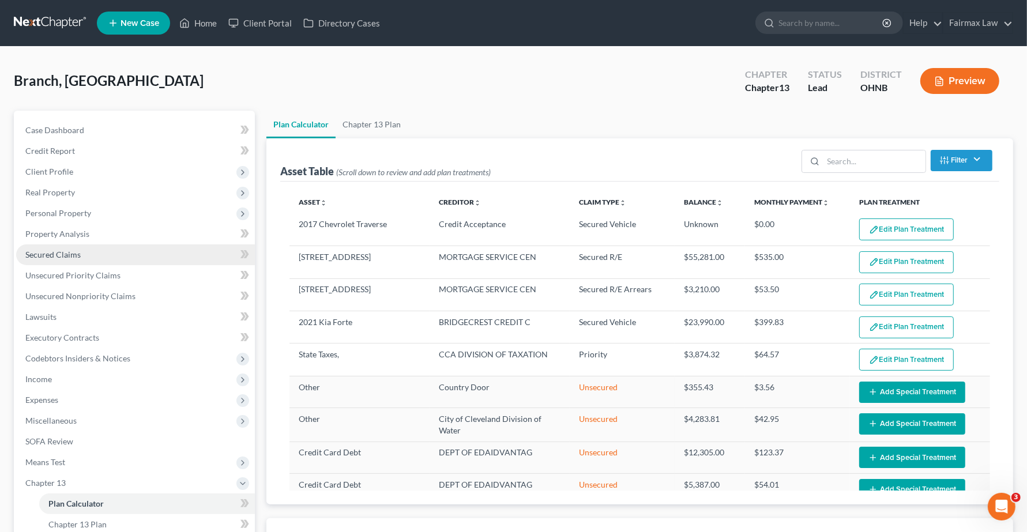
click at [66, 257] on span "Secured Claims" at bounding box center [52, 255] width 55 height 10
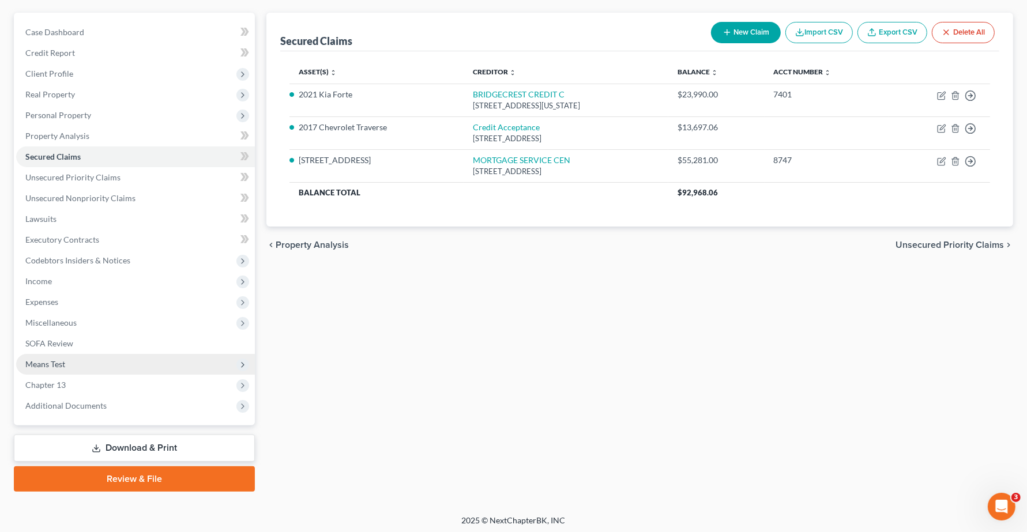
scroll to position [100, 0]
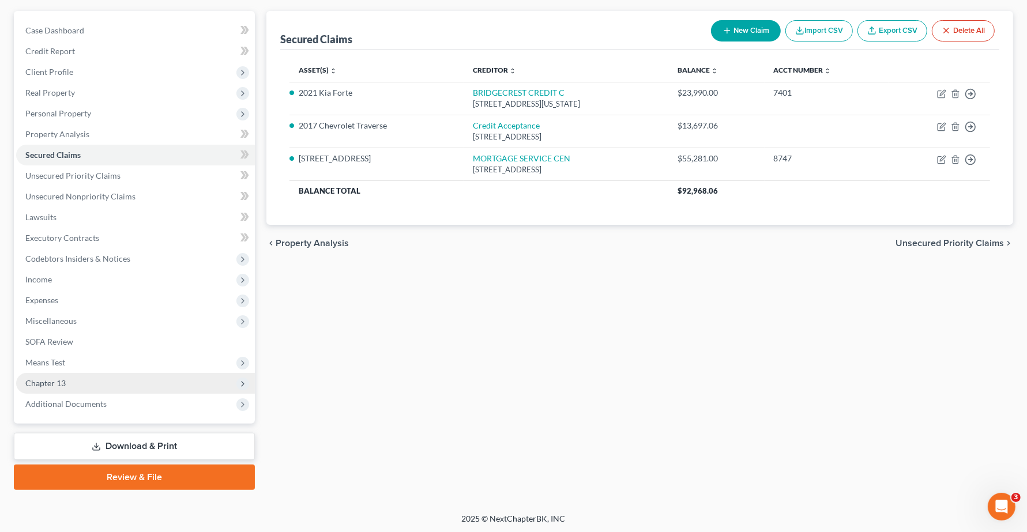
click at [26, 379] on span "Chapter 13" at bounding box center [135, 383] width 239 height 21
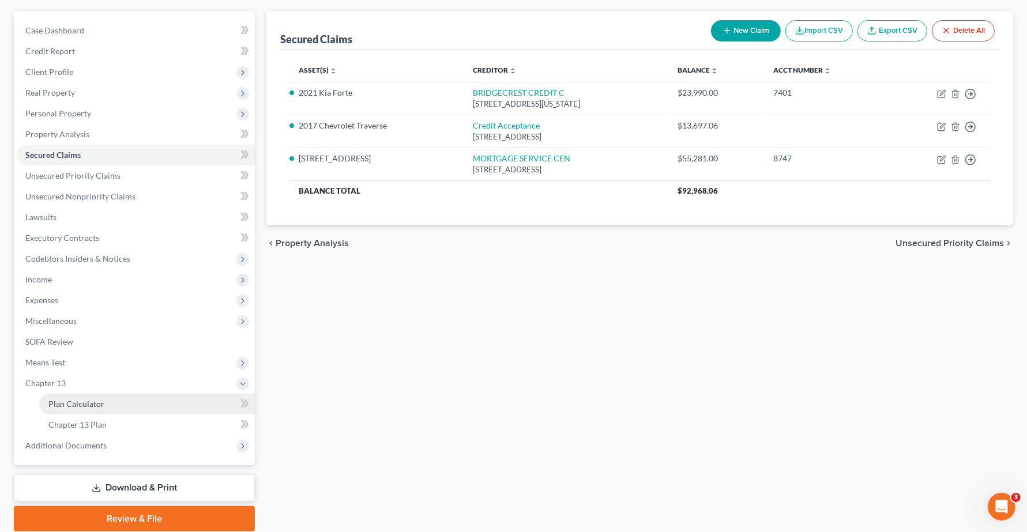
click at [82, 402] on span "Plan Calculator" at bounding box center [76, 404] width 56 height 10
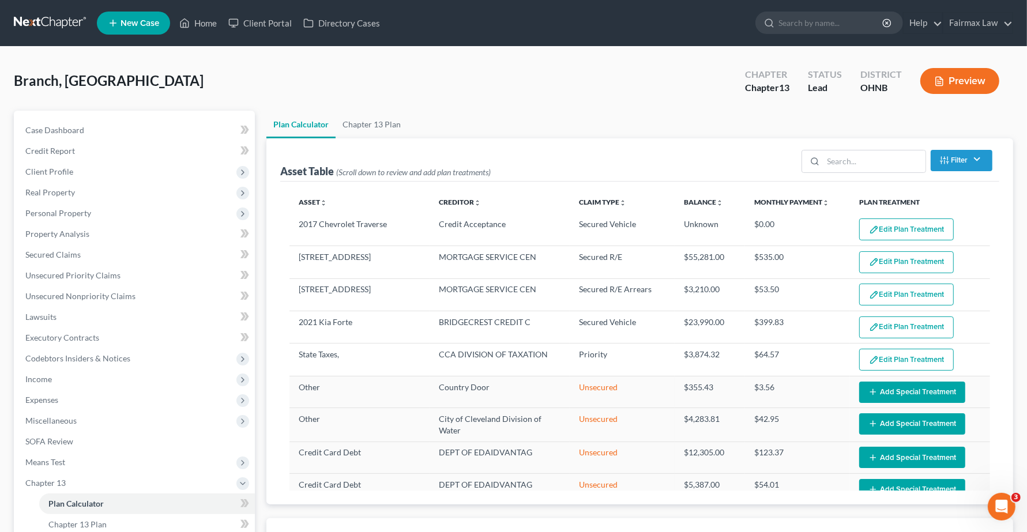
select select "59"
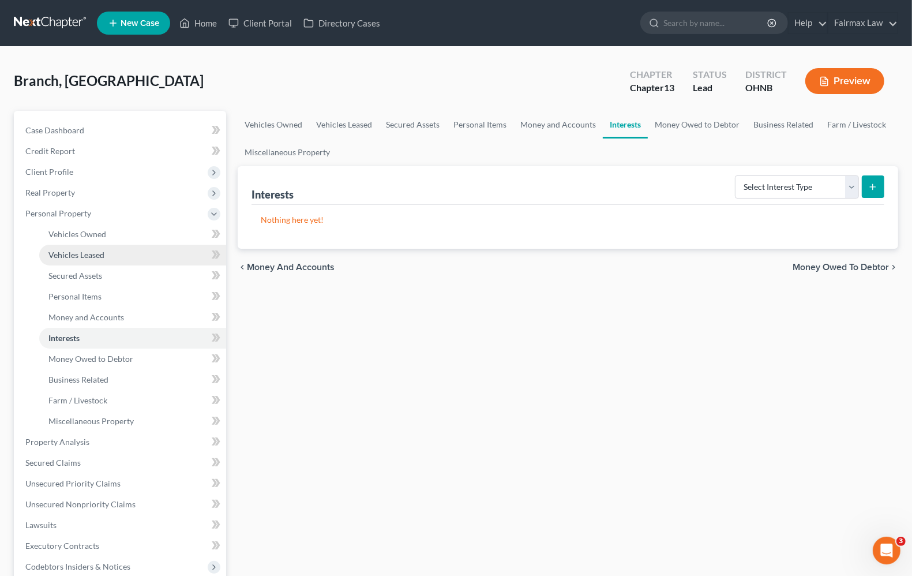
click at [93, 260] on link "Vehicles Leased" at bounding box center [132, 255] width 187 height 21
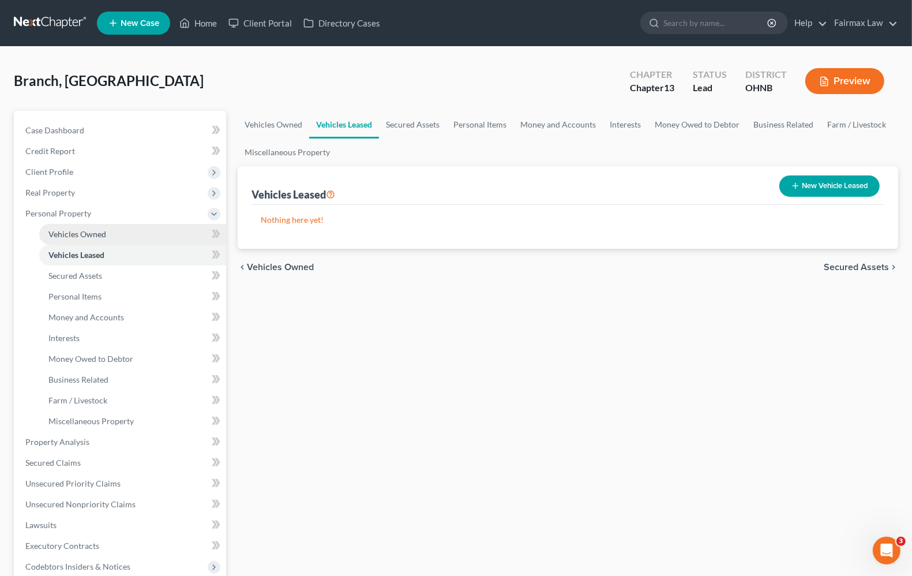
click at [93, 238] on link "Vehicles Owned" at bounding box center [132, 234] width 187 height 21
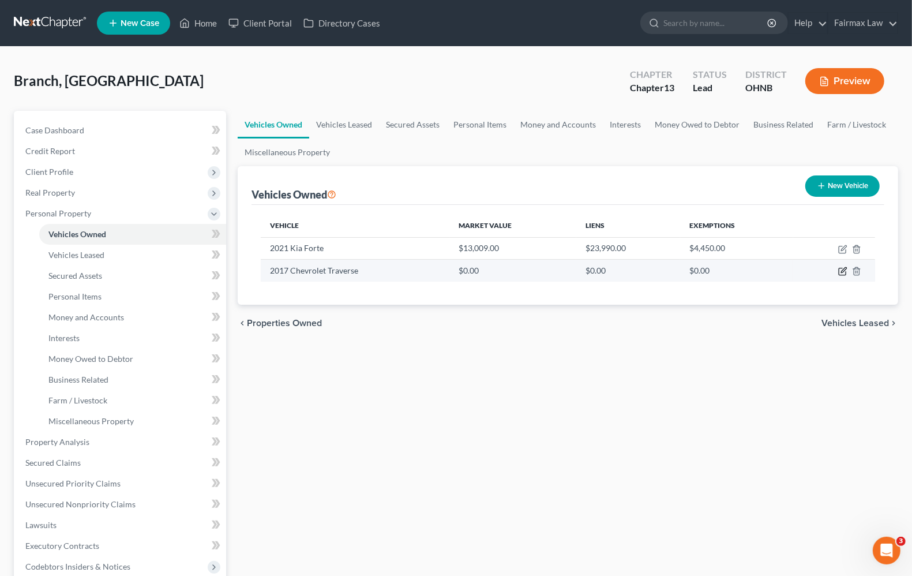
click at [838, 273] on icon "button" at bounding box center [842, 270] width 9 height 9
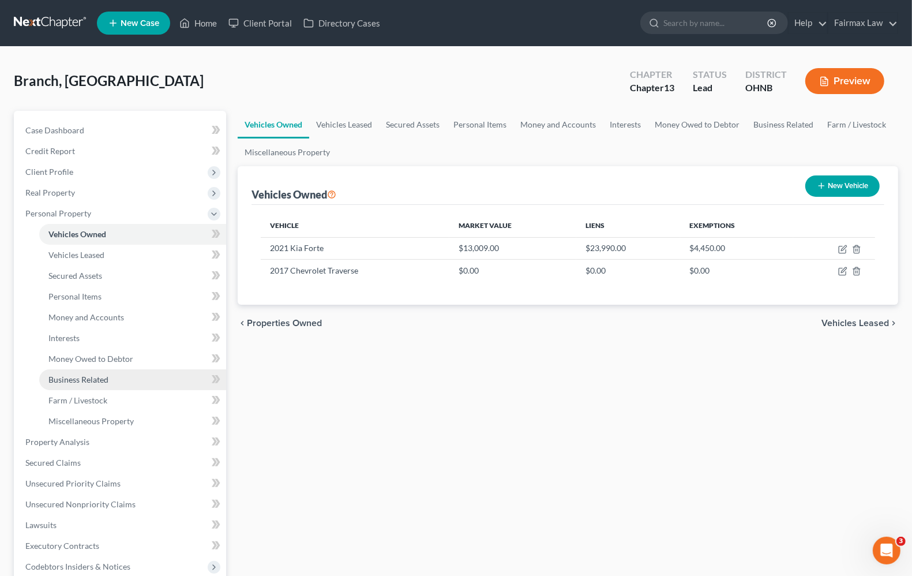
select select "0"
select select "9"
select select "2"
select select "3"
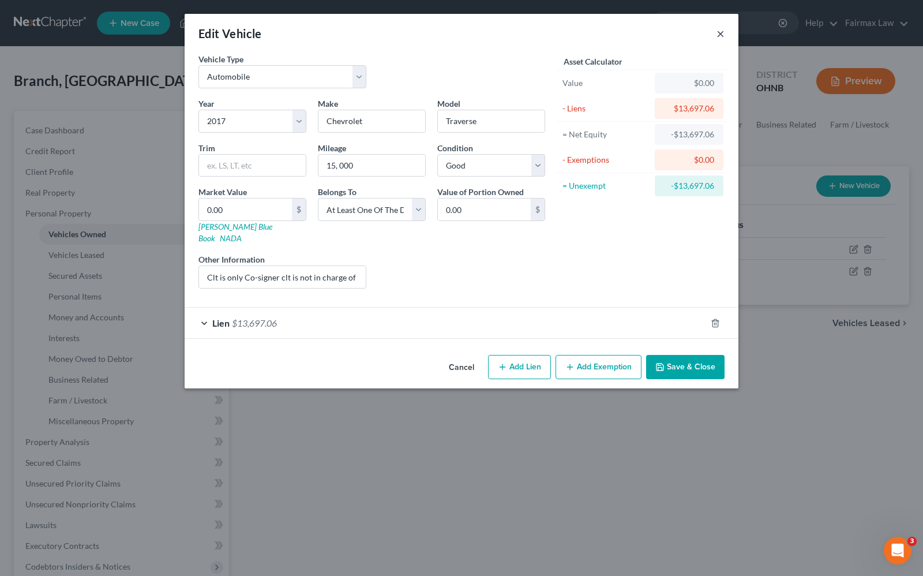
click at [722, 32] on button "×" at bounding box center [720, 34] width 8 height 14
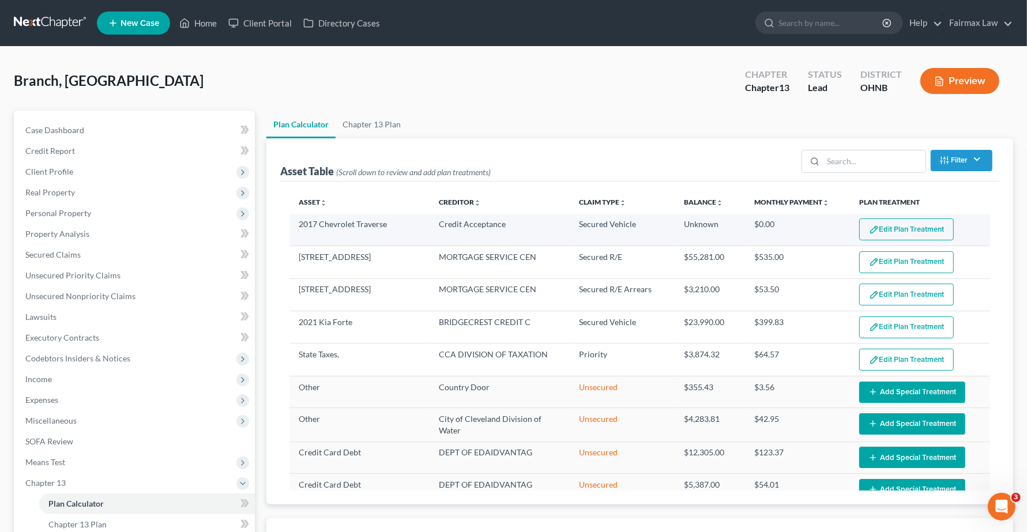
select select "59"
click at [875, 232] on button "Edit Plan Treatment" at bounding box center [906, 230] width 95 height 22
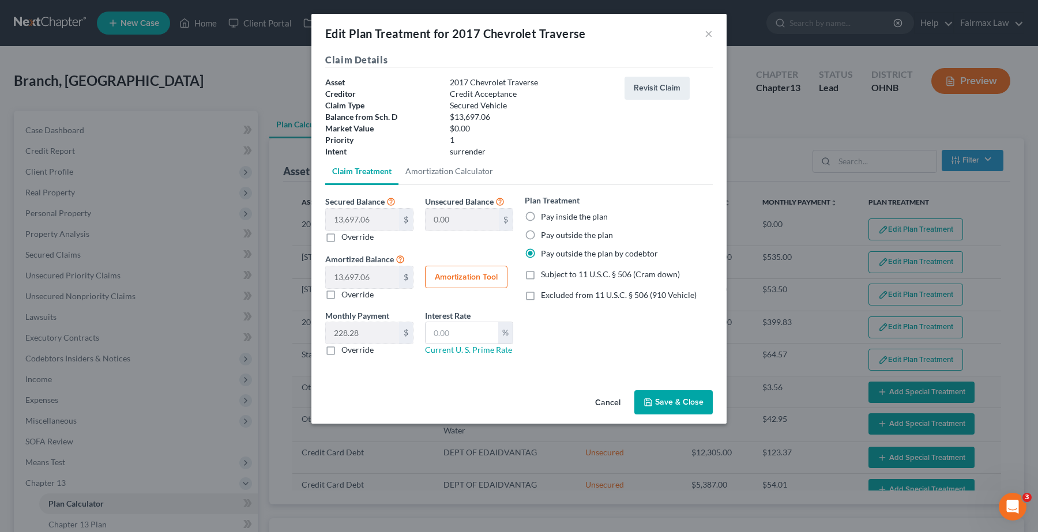
click at [341, 353] on label "Override" at bounding box center [357, 350] width 32 height 12
click at [346, 352] on input "Override" at bounding box center [349, 347] width 7 height 7
checkbox input "true"
click at [710, 37] on button "×" at bounding box center [709, 34] width 8 height 14
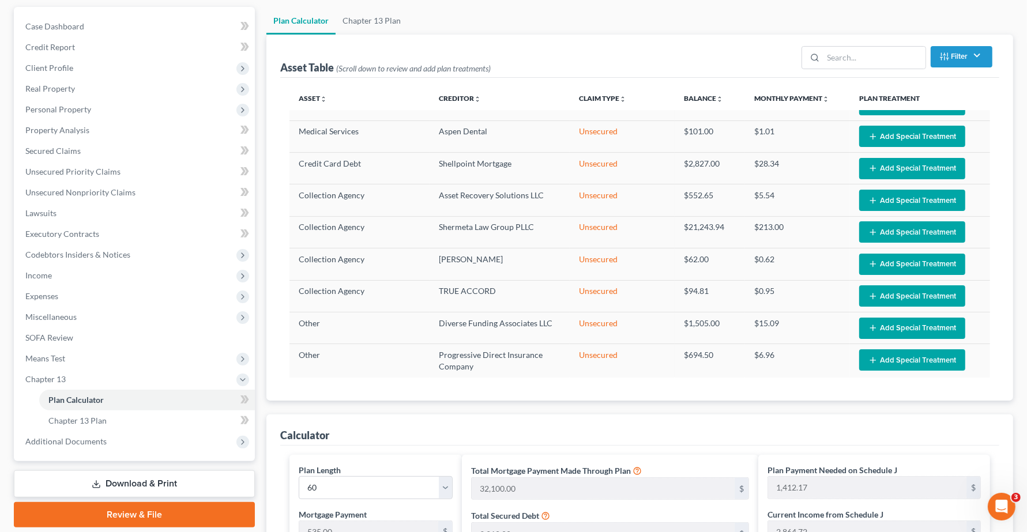
scroll to position [360, 0]
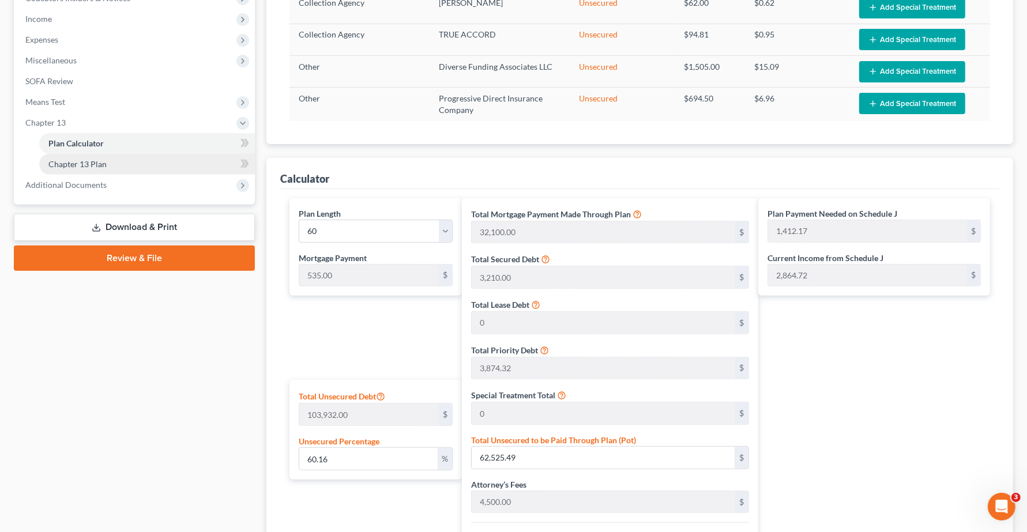
click at [82, 165] on span "Chapter 13 Plan" at bounding box center [77, 164] width 58 height 10
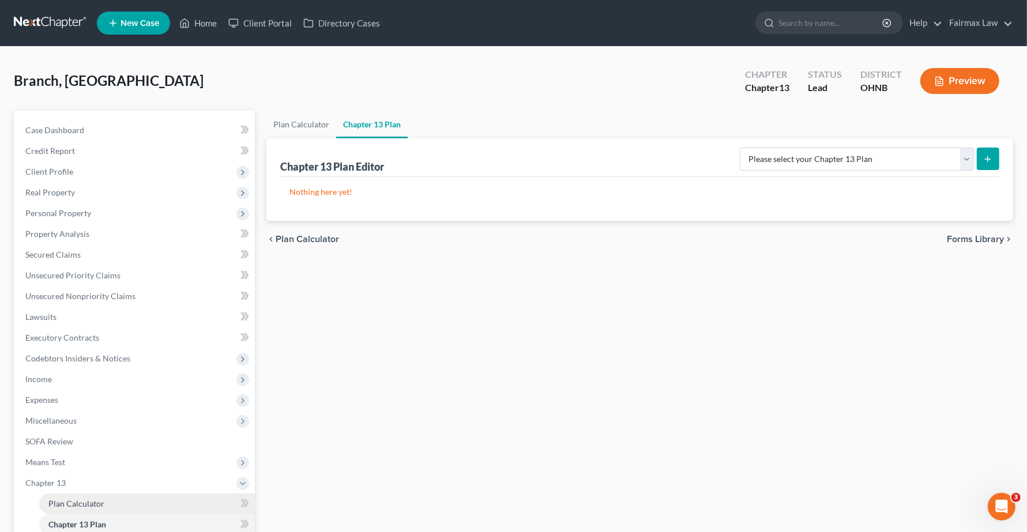
click at [68, 503] on span "Plan Calculator" at bounding box center [76, 504] width 56 height 10
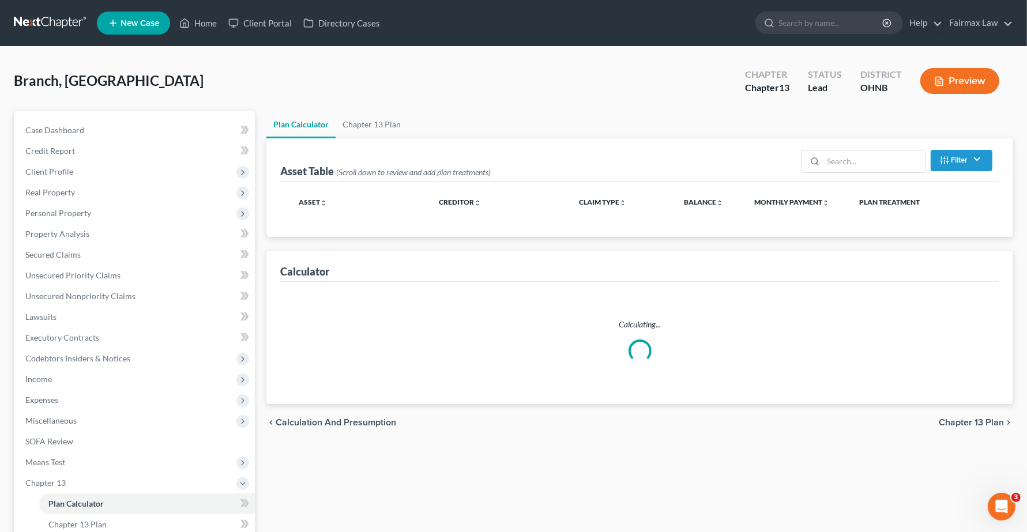
select select "59"
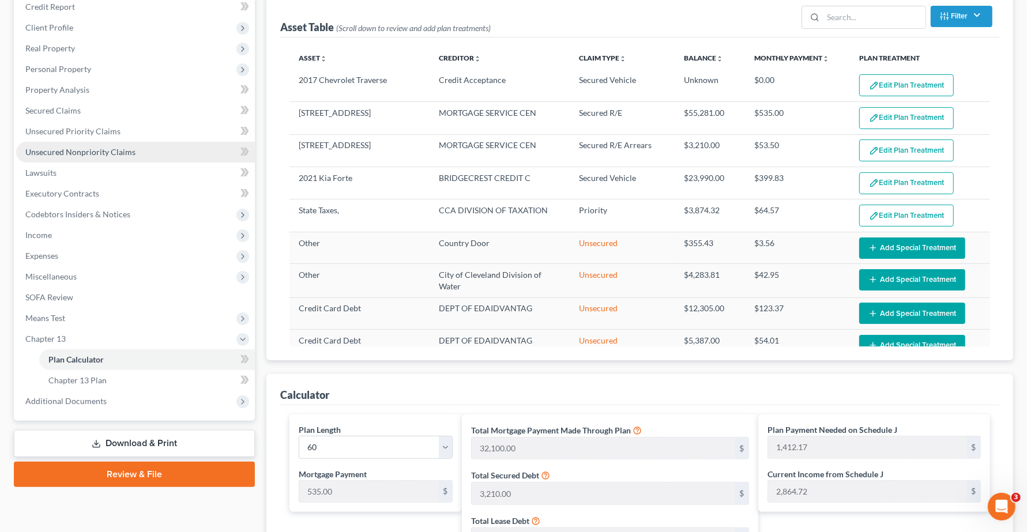
click at [64, 160] on link "Unsecured Nonpriority Claims" at bounding box center [135, 152] width 239 height 21
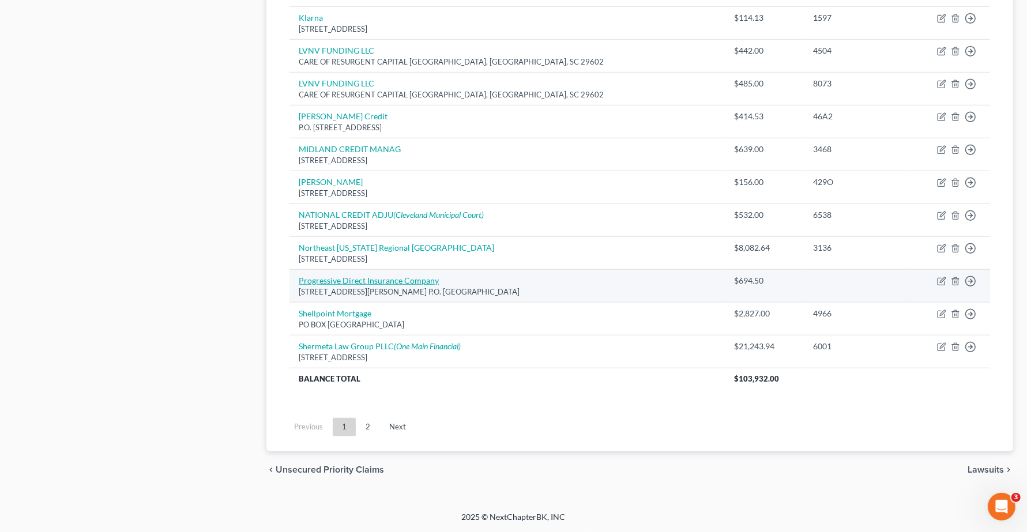
scroll to position [803, 0]
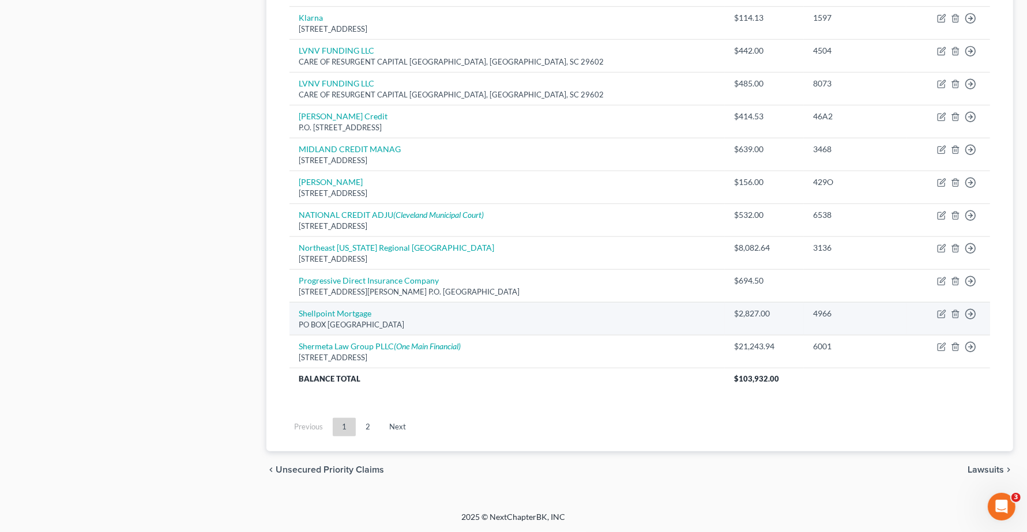
drag, startPoint x: 298, startPoint y: 327, endPoint x: 425, endPoint y: 324, distance: 127.5
click at [425, 324] on td "Shellpoint Mortgage PO BOX [GEOGRAPHIC_DATA]" at bounding box center [506, 318] width 435 height 33
copy div "PO BOX [GEOGRAPHIC_DATA]"
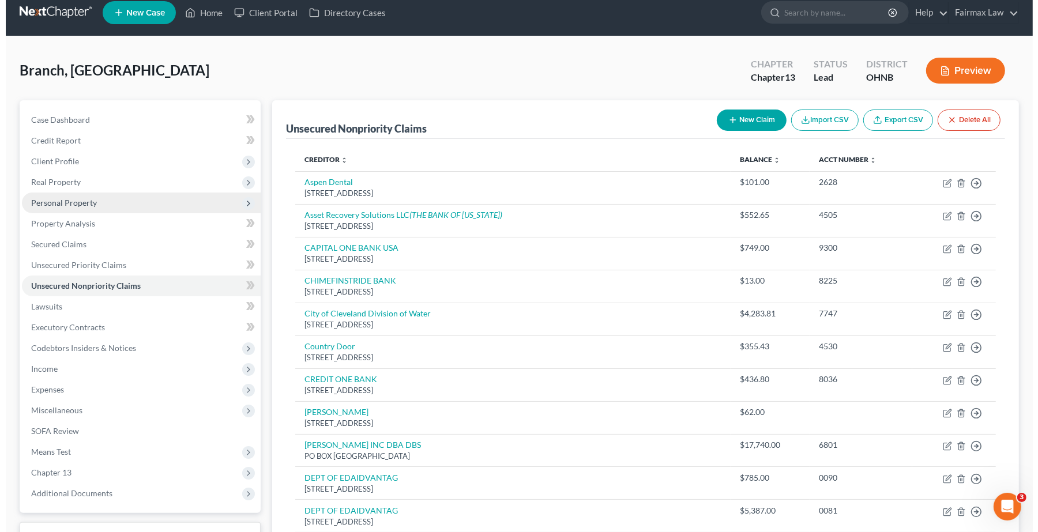
scroll to position [0, 0]
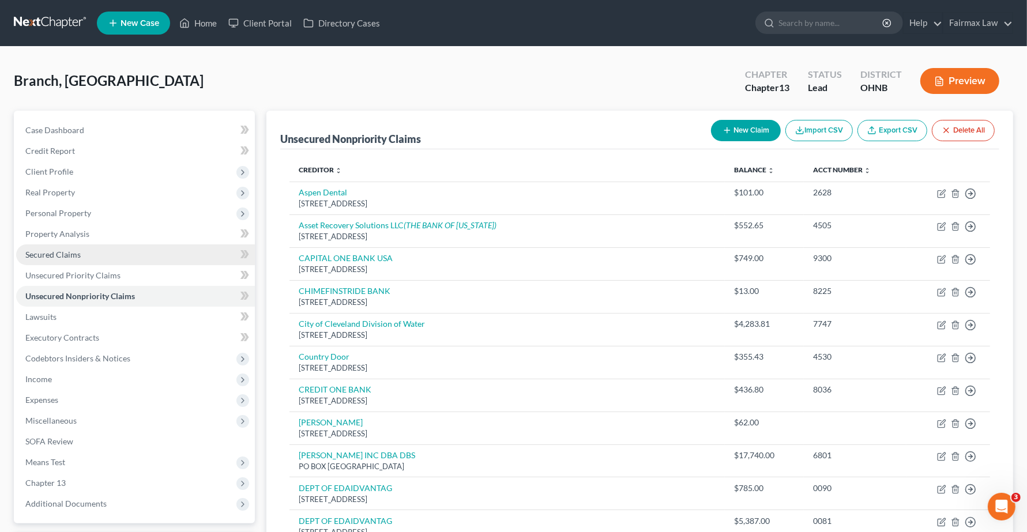
click at [65, 255] on span "Secured Claims" at bounding box center [52, 255] width 55 height 10
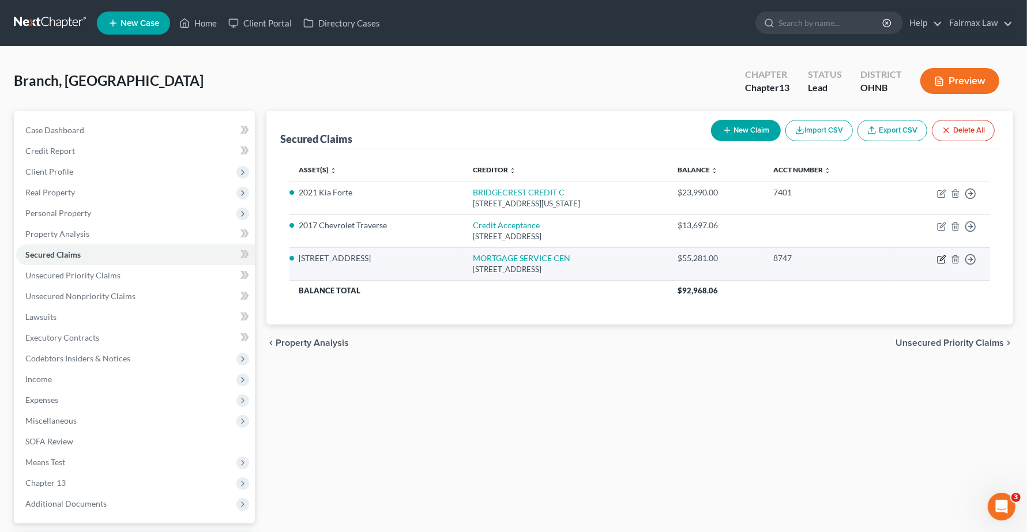
click at [938, 261] on icon "button" at bounding box center [941, 260] width 7 height 7
select select "33"
select select "4"
select select "2"
select select "0"
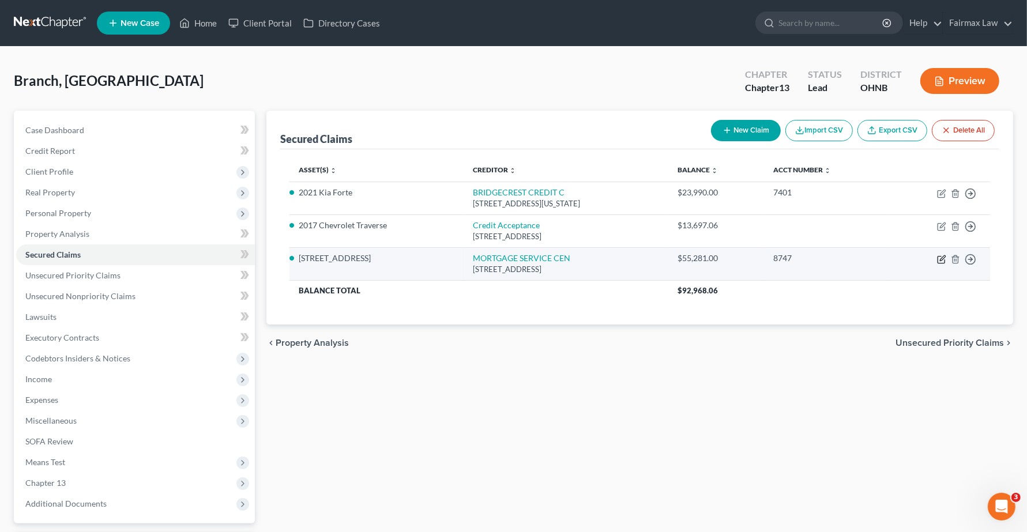
select select "0"
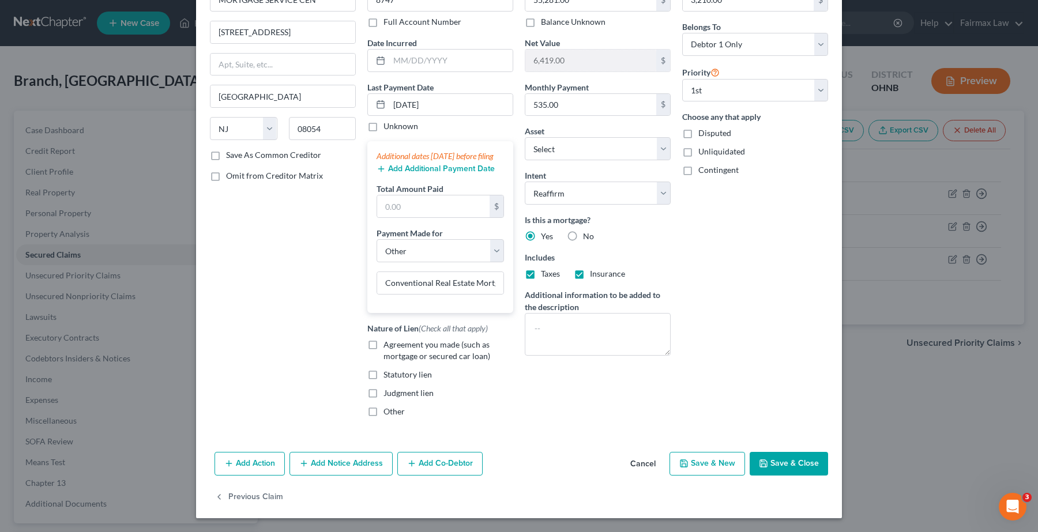
scroll to position [89, 0]
click at [319, 466] on button "Add Notice Address" at bounding box center [340, 464] width 103 height 24
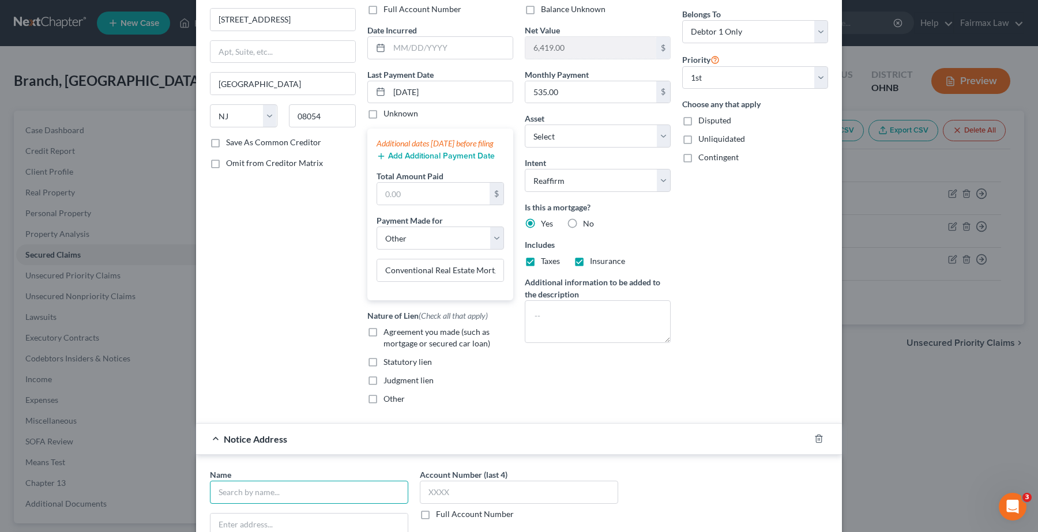
click at [266, 504] on input "text" at bounding box center [309, 492] width 198 height 23
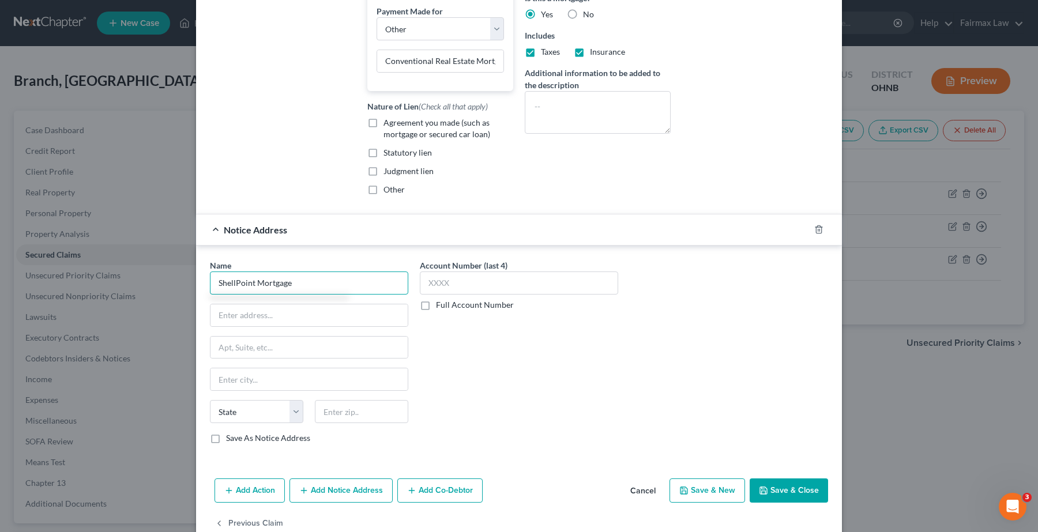
scroll to position [306, 0]
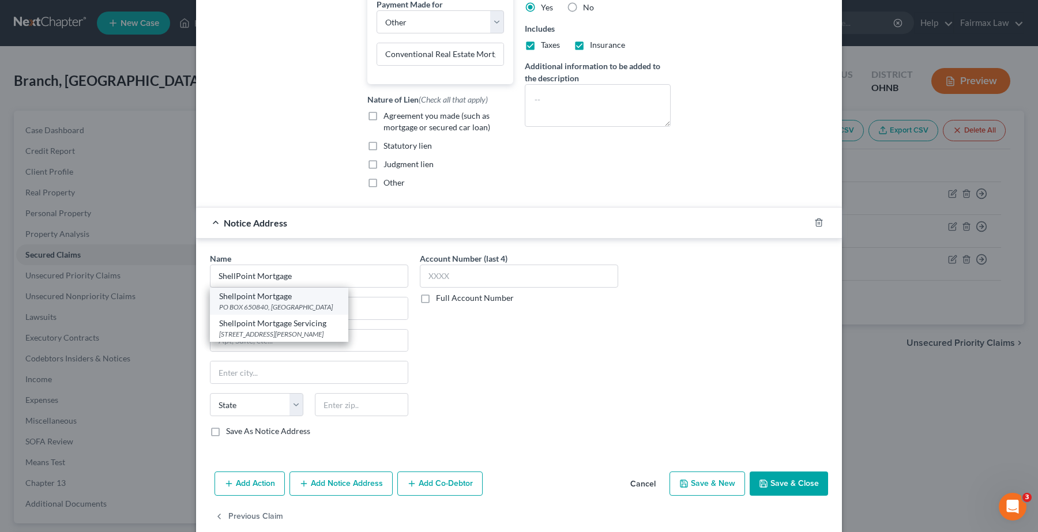
click at [309, 315] on div "Shellpoint Mortgage PO BOX 650840, Dallas, TX 75265" at bounding box center [279, 301] width 138 height 27
type input "Shellpoint Mortgage"
type input "PO BOX 650840"
type input "Dallas"
select select "45"
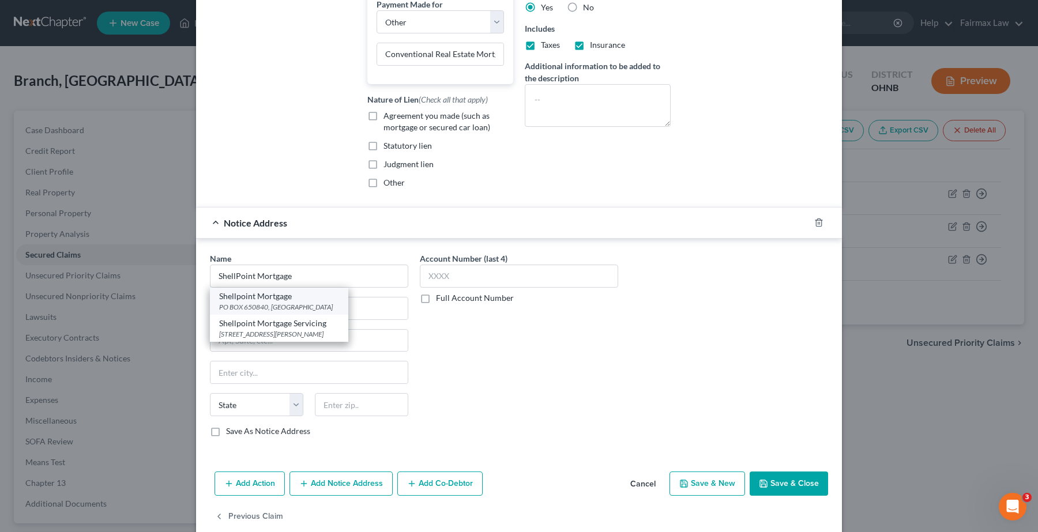
type input "75265"
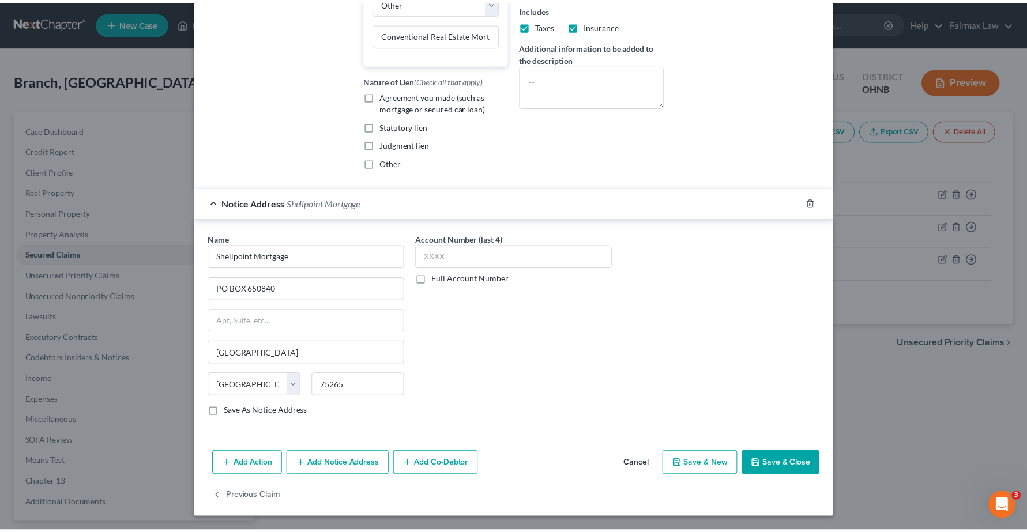
scroll to position [340, 0]
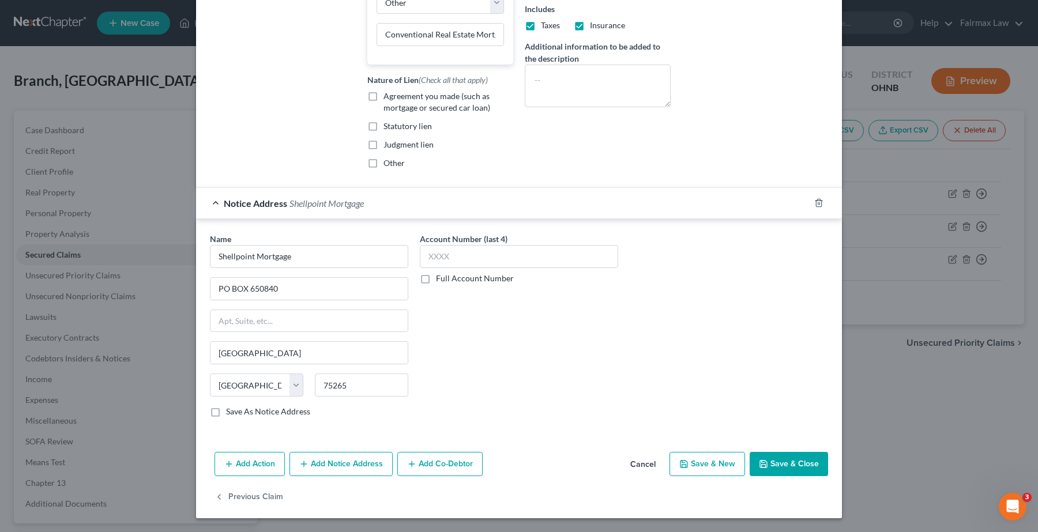
click at [790, 466] on button "Save & Close" at bounding box center [789, 464] width 78 height 24
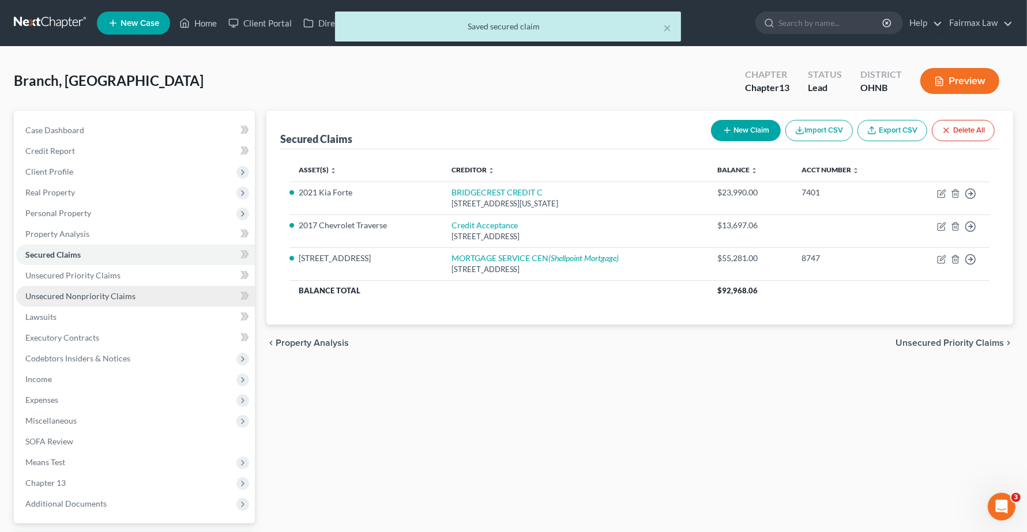
click at [65, 297] on span "Unsecured Nonpriority Claims" at bounding box center [80, 296] width 110 height 10
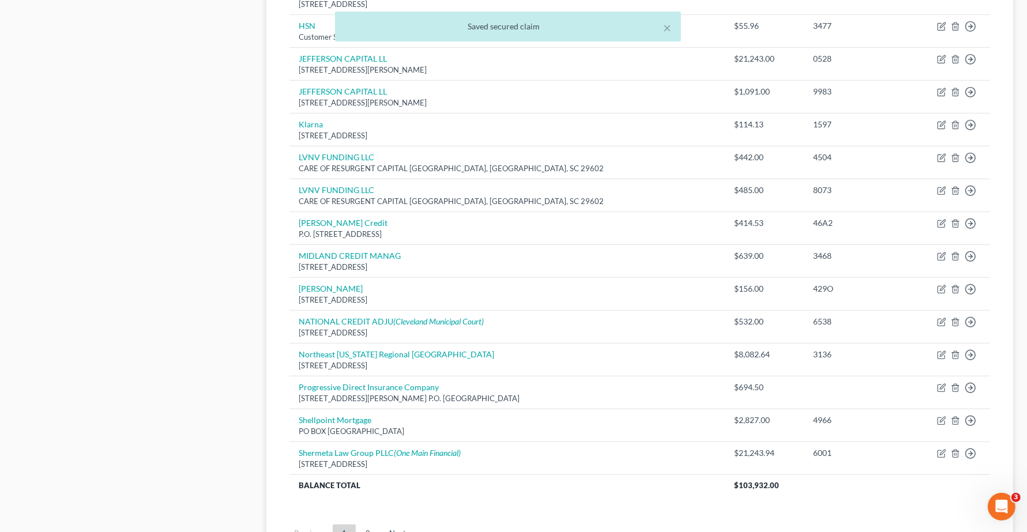
scroll to position [803, 0]
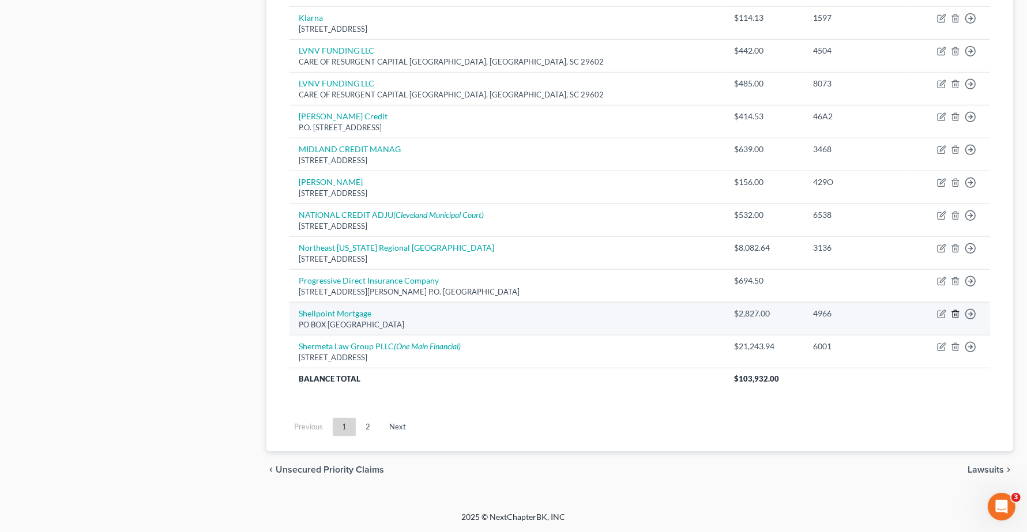
click at [956, 315] on icon "button" at bounding box center [955, 314] width 9 height 9
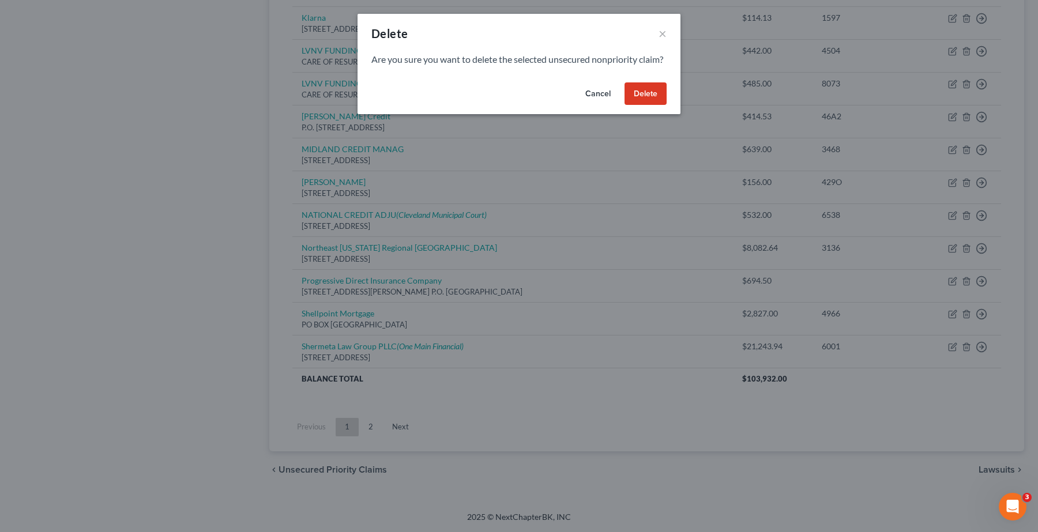
click at [638, 104] on button "Delete" at bounding box center [646, 93] width 42 height 23
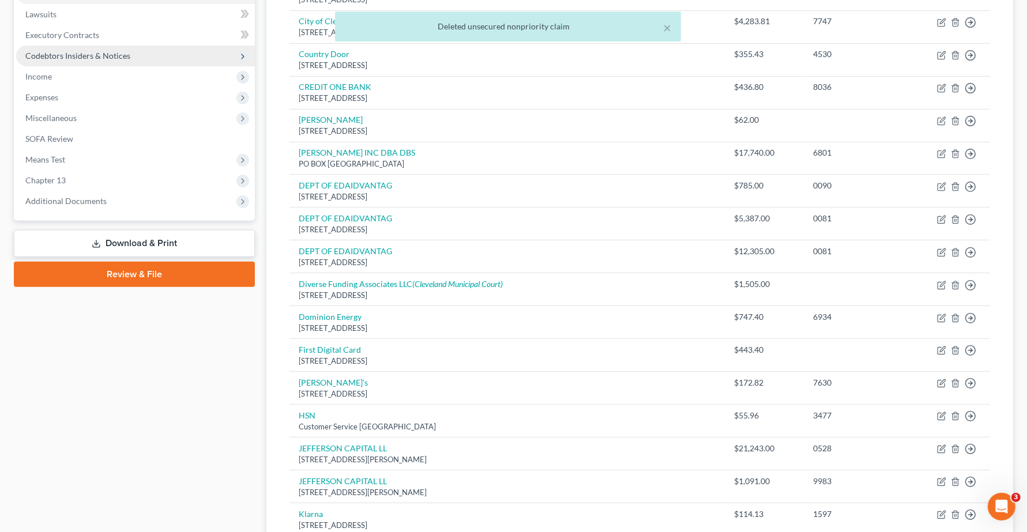
scroll to position [194, 0]
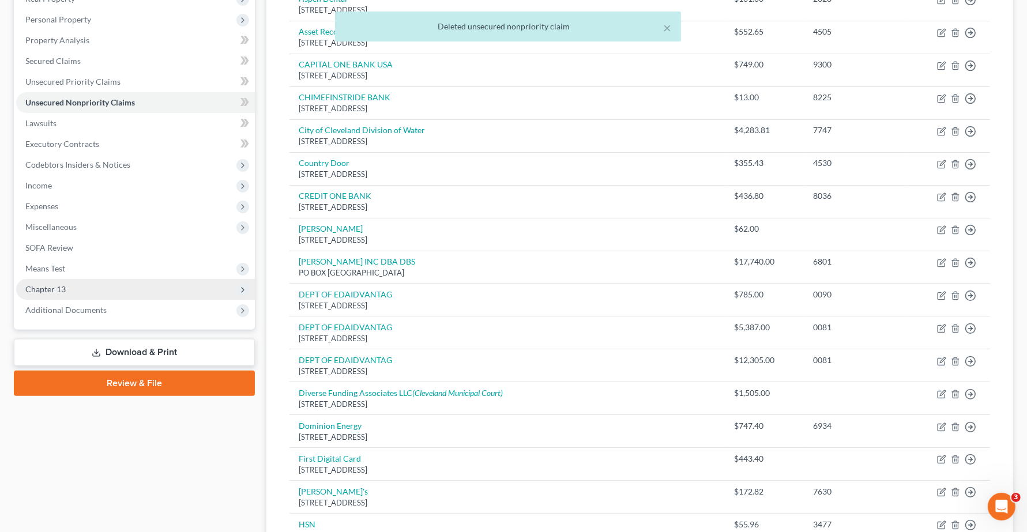
click at [32, 290] on span "Chapter 13" at bounding box center [45, 289] width 40 height 10
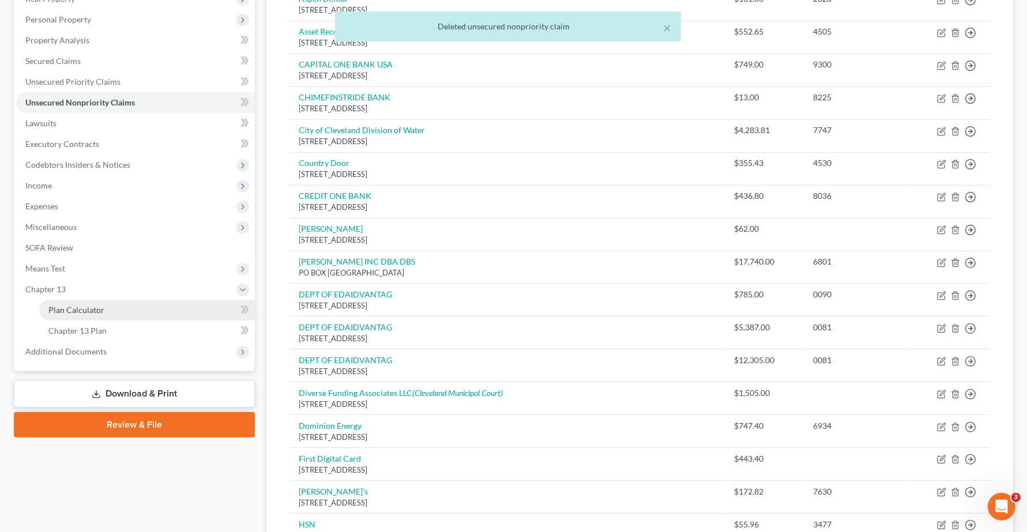
click at [55, 313] on link "Plan Calculator" at bounding box center [147, 310] width 216 height 21
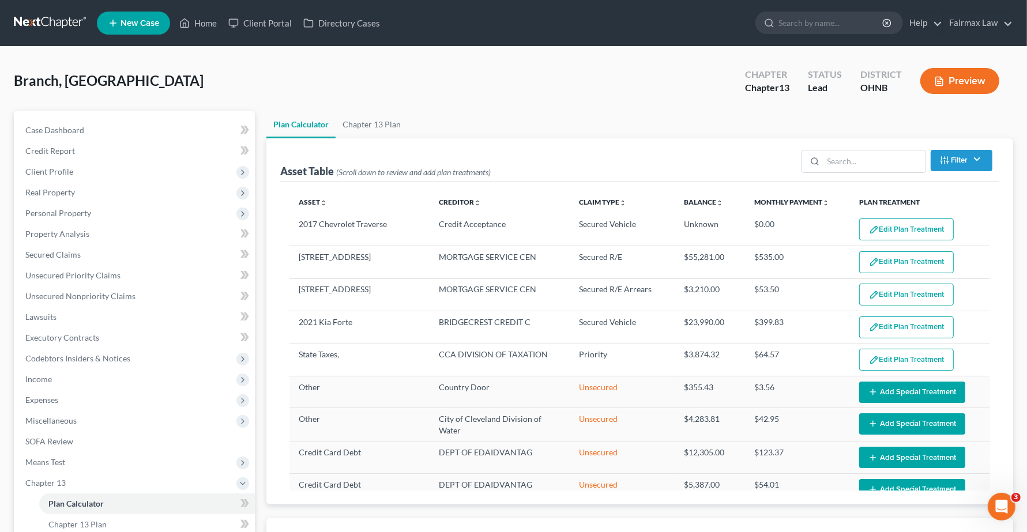
select select "59"
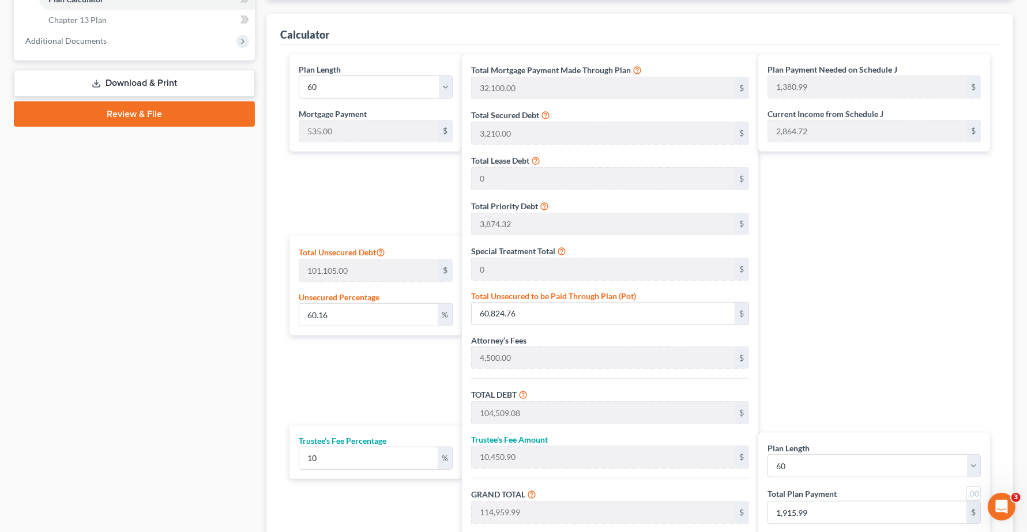
scroll to position [577, 0]
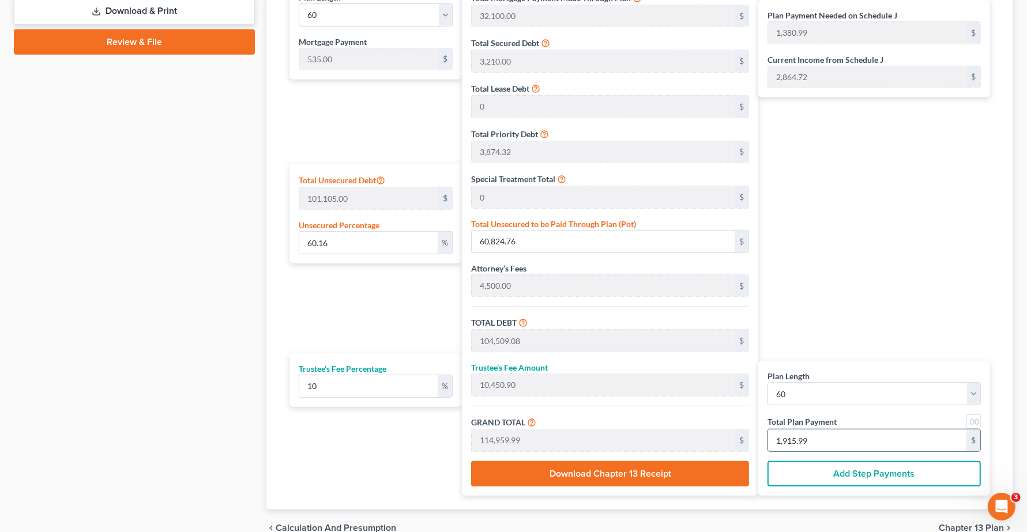
click at [828, 442] on input "1,915.99" at bounding box center [867, 441] width 198 height 22
type input "0"
type input "109.09"
type input "10.90"
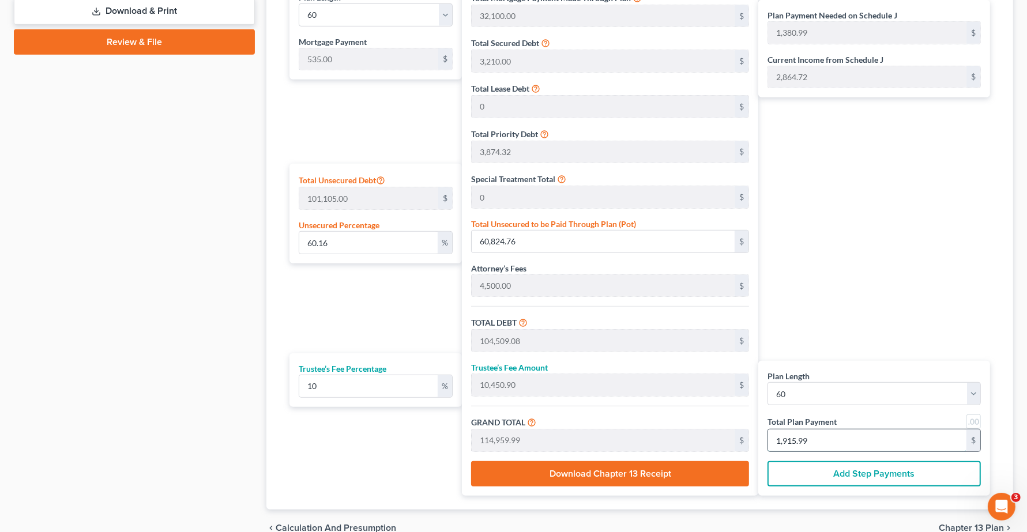
type input "120.00"
type input "2"
type input "1,527.27"
type input "152.72"
type input "1,680.00"
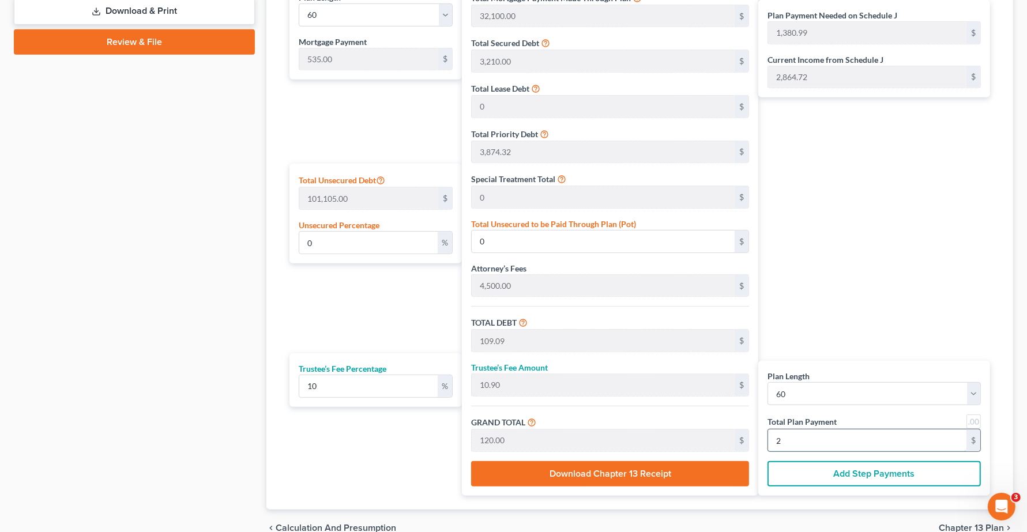
type input "28"
type input "15,600.00"
type input "1,560.00"
type input "17,160.00"
type input "286"
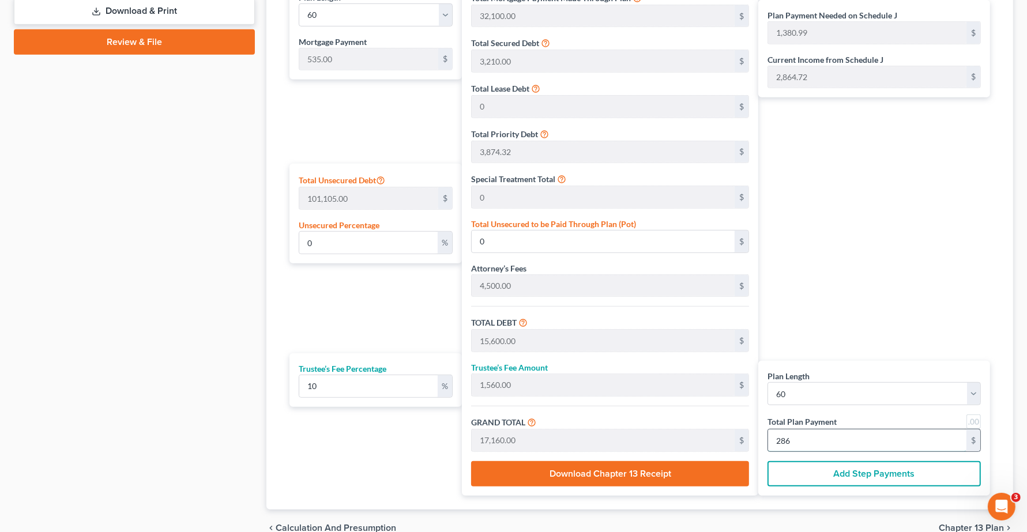
type input "111.36"
type input "112,588.40"
type input "156,272.72"
type input "15,627.27"
type input "171,900.00"
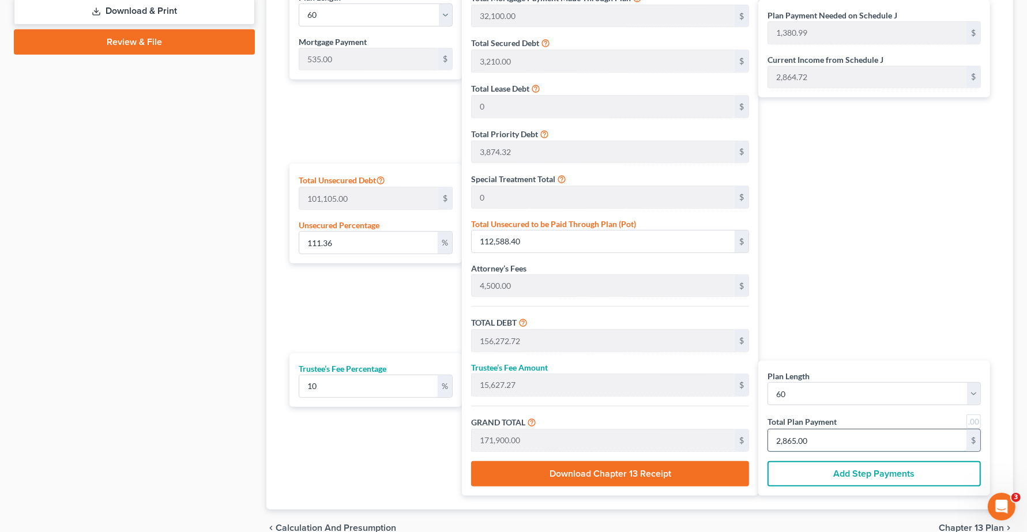
type input "2,865.00"
click at [823, 232] on div "Plan Payment Needed on Schedule J 1,380.99 $ Current Income from Schedule J 2,8…" at bounding box center [877, 239] width 238 height 514
click at [567, 243] on input "112,588.40" at bounding box center [603, 242] width 263 height 22
drag, startPoint x: 362, startPoint y: 243, endPoint x: 144, endPoint y: 220, distance: 218.7
click at [144, 220] on div "Petition Navigation Case Dashboard Payments Invoices Payments Payments Credit R…" at bounding box center [513, 40] width 1011 height 1013
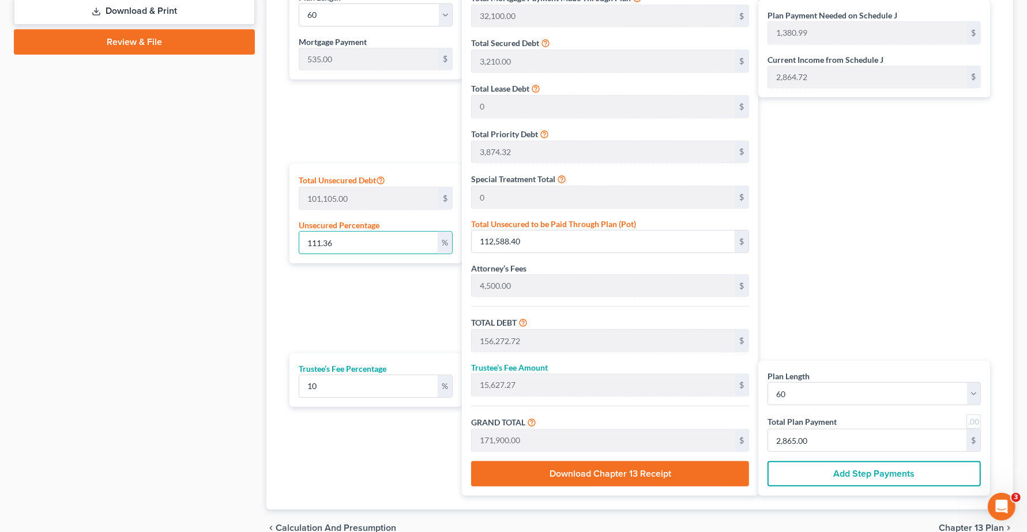
type input "1"
type input "1,011.05"
type input "44,695.36"
type input "4,469.53"
type input "49,164.90"
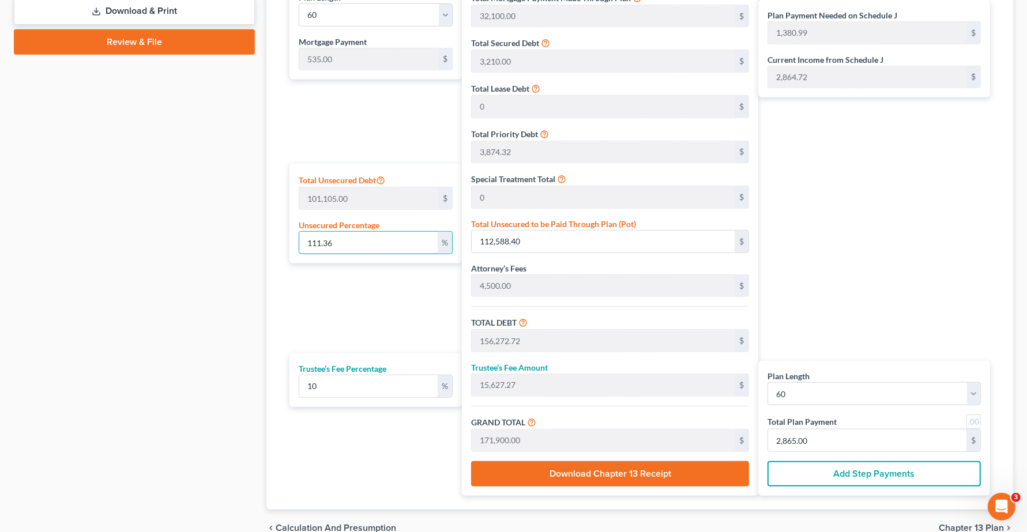
type input "284.41"
type input "819.41"
type input "10"
type input "10,110.50"
type input "53,794.82"
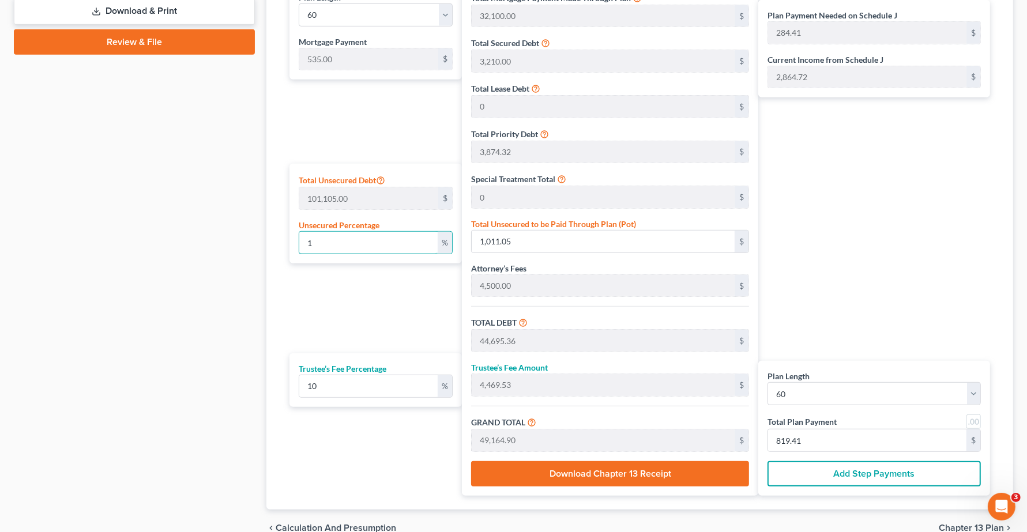
type input "5,379.48"
type input "59,174.30"
type input "451.23"
type input "986.23"
type input "100"
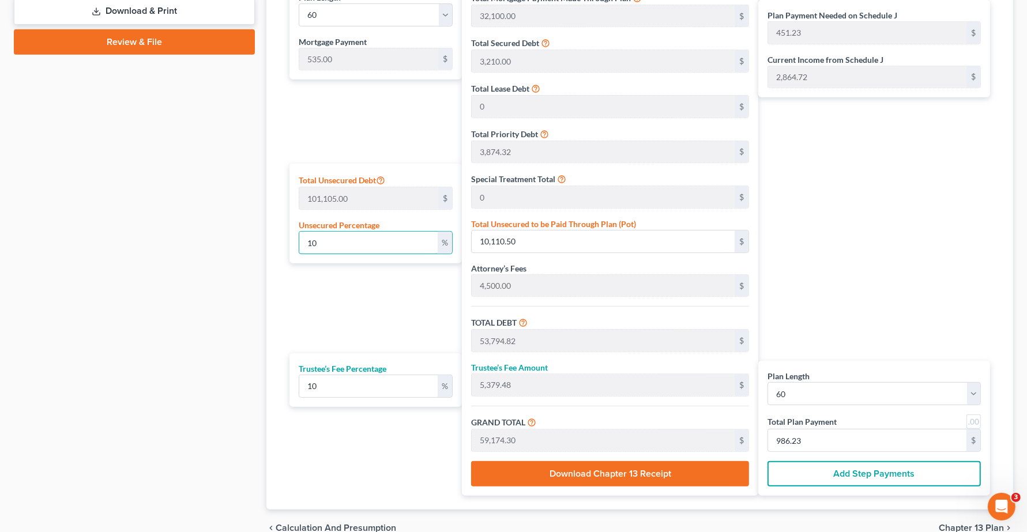
type input "101,105.00"
type input "144,789.32"
type input "14,478.93"
type input "159,268.25"
type input "2,119.47"
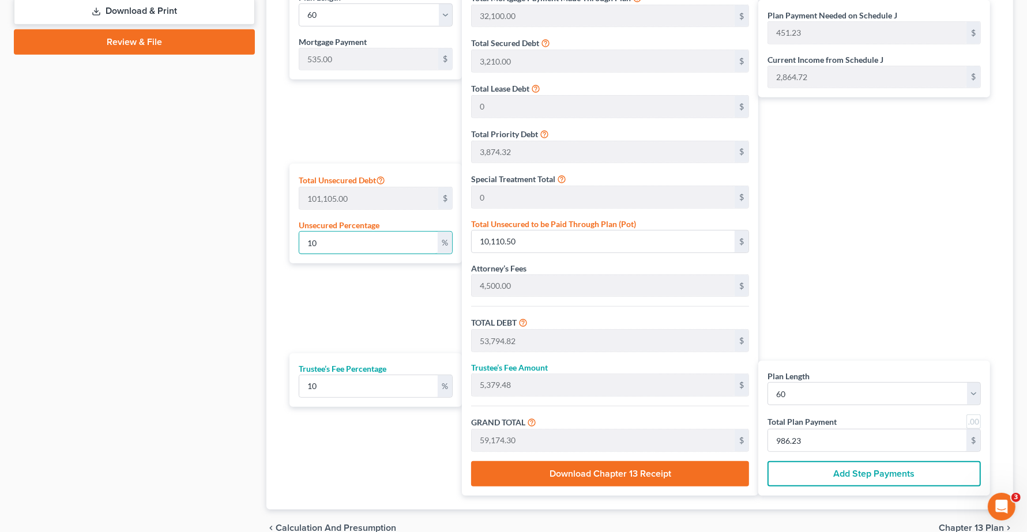
type input "2,654.47"
type input "100.00"
click at [821, 202] on div "Plan Payment Needed on Schedule J 2,119.47 $ Current Income from Schedule J 2,8…" at bounding box center [877, 239] width 238 height 514
click at [851, 434] on input "2,654.47" at bounding box center [867, 441] width 198 height 22
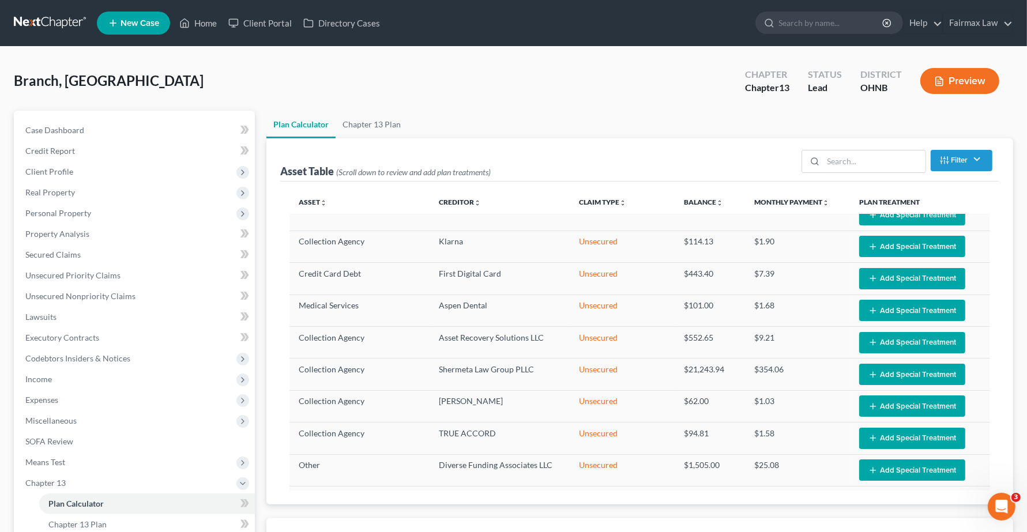
select select "59"
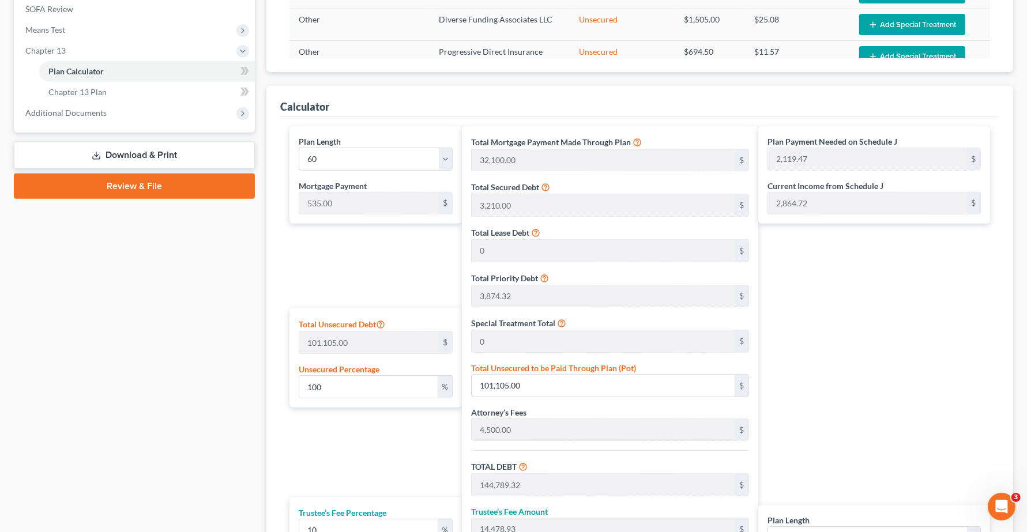
scroll to position [639, 0]
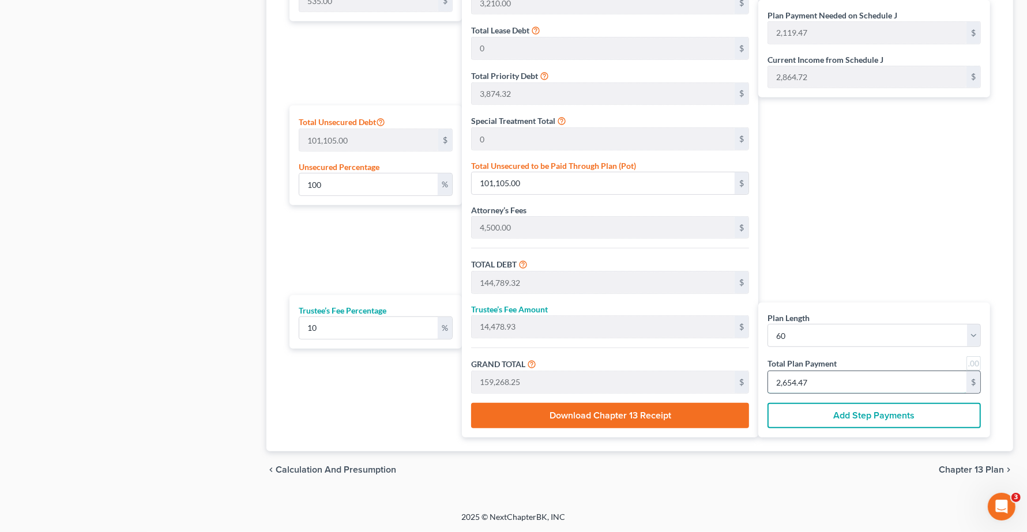
click at [878, 385] on input "2,654.47" at bounding box center [867, 382] width 198 height 22
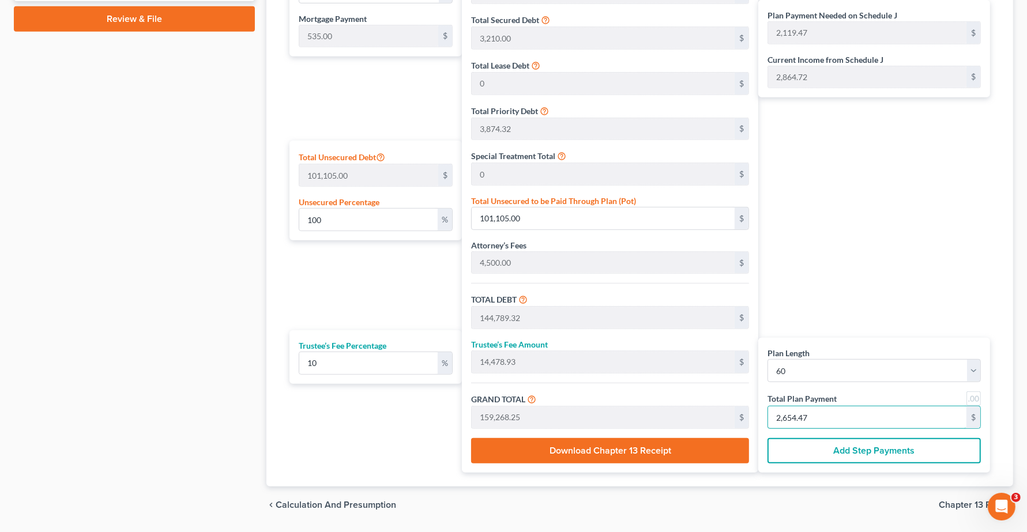
scroll to position [567, 0]
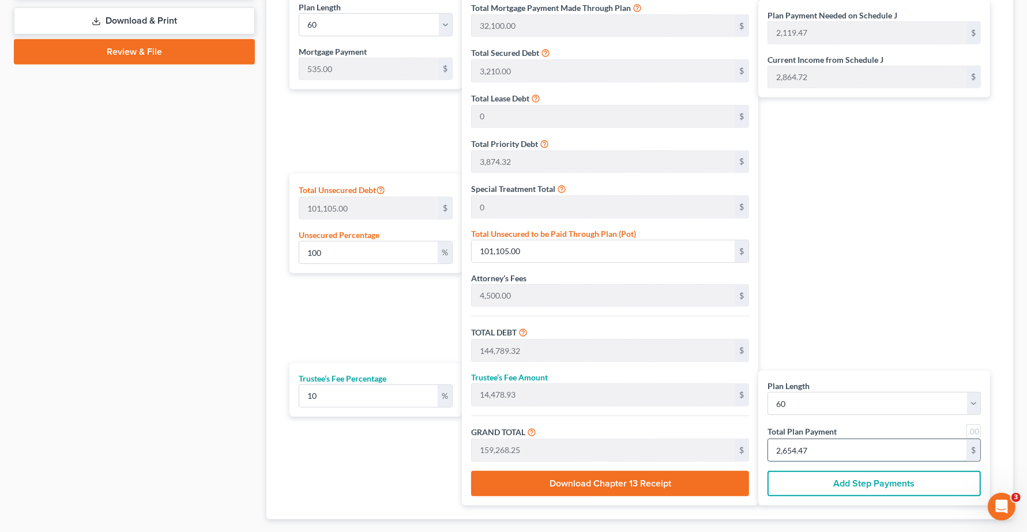
click at [839, 457] on input "2,654.47" at bounding box center [867, 450] width 198 height 22
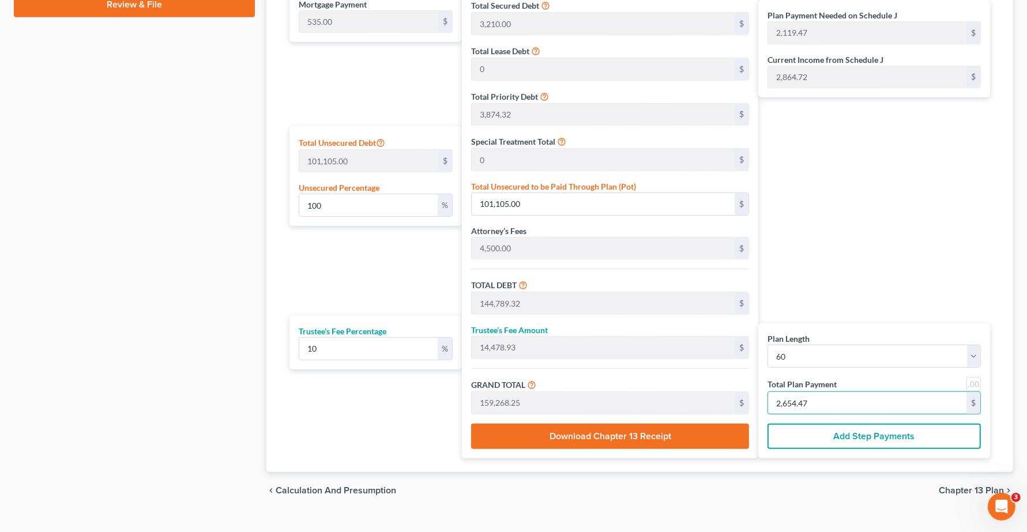
scroll to position [639, 0]
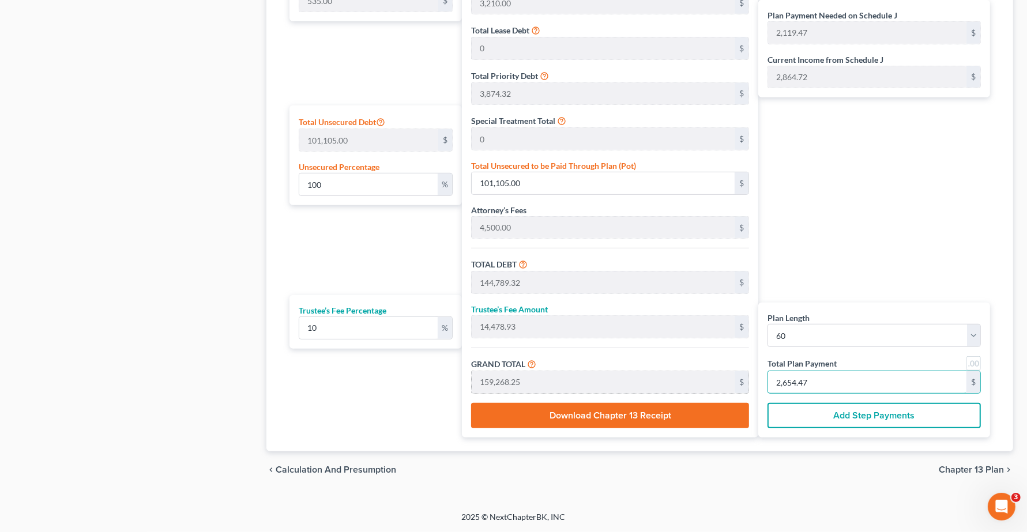
click at [601, 375] on div "Plan Length 1 2 3 4 5 6 7 8 9 10 11 12 13 14 15 16 17 18 19 20 21 22 23 24 25 2…" at bounding box center [640, 181] width 712 height 514
type input "0"
type input "109.09"
type input "10.90"
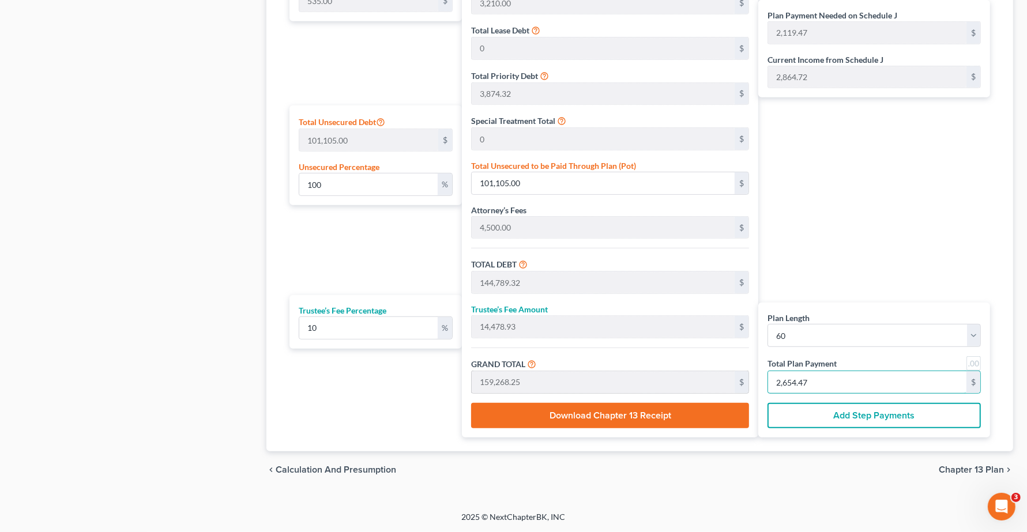
type input "120.00"
type input "2"
type input "1,418.18"
type input "141.81"
type input "1,560.00"
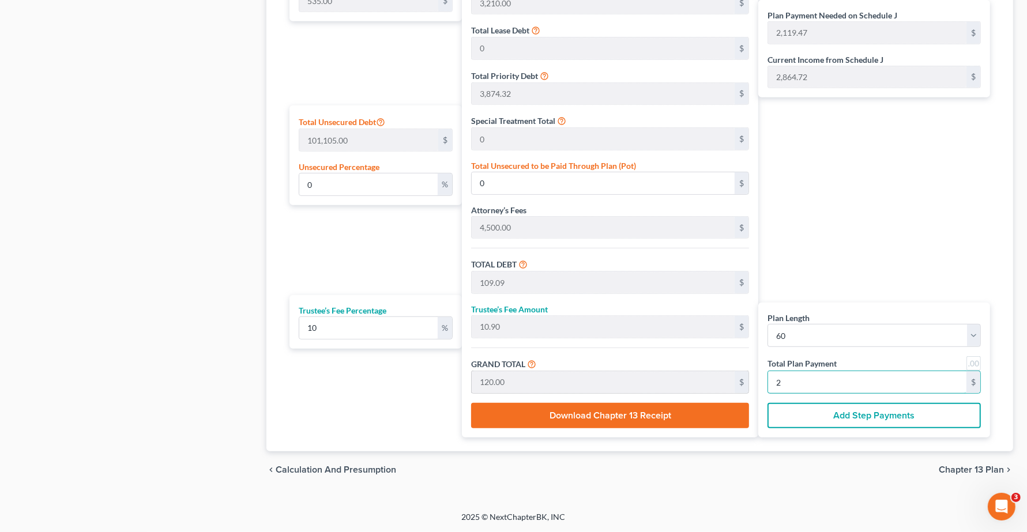
type input "26"
type input "14,454.54"
type input "1,445.45"
type input "15,900.00"
type input "265"
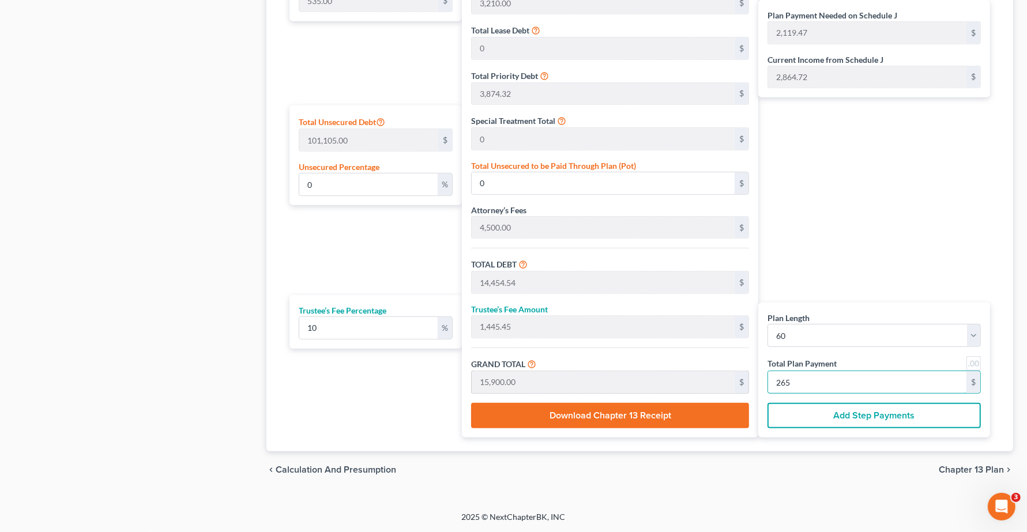
type input "100.03"
type input "101,133.86"
type input "144,818.18"
type input "14,481.81"
type input "159,300.00"
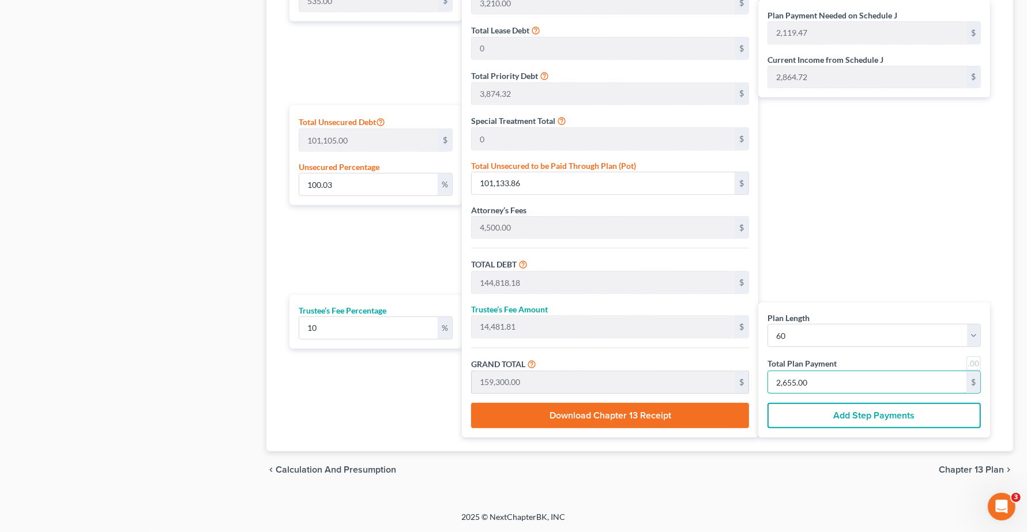
type input "2,655.00"
click at [845, 166] on div "Plan Payment Needed on Schedule J 2,119.47 $ Current Income from Schedule J 2,8…" at bounding box center [877, 181] width 238 height 514
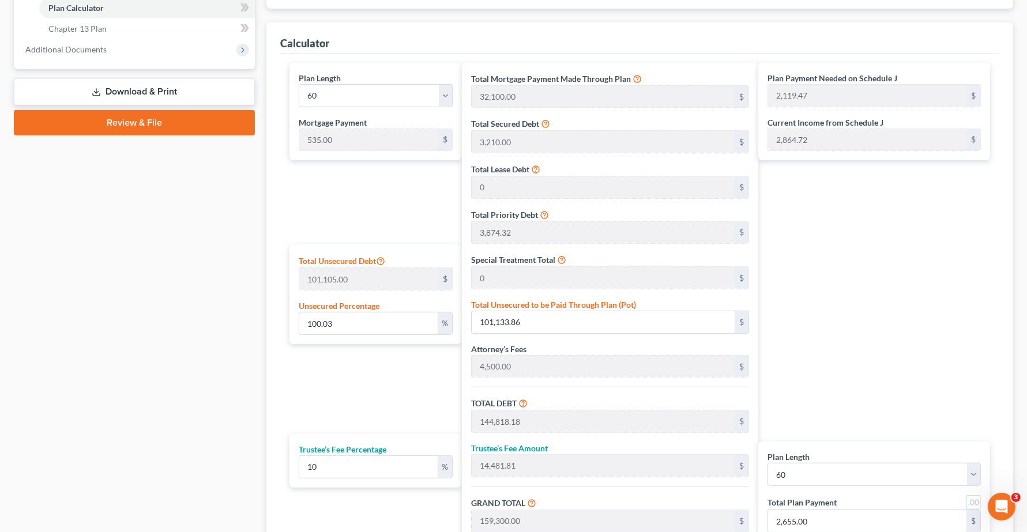
scroll to position [495, 0]
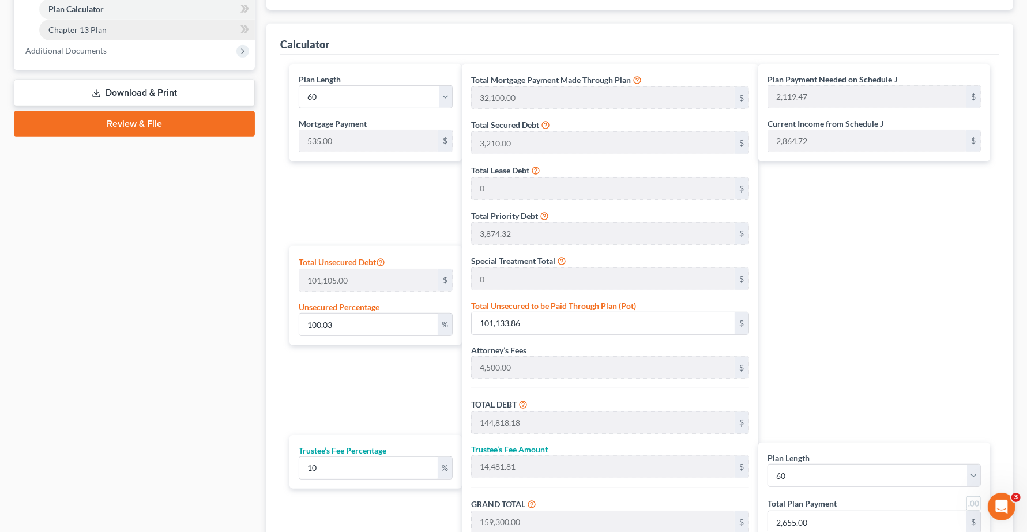
click at [98, 35] on link "Chapter 13 Plan" at bounding box center [147, 30] width 216 height 21
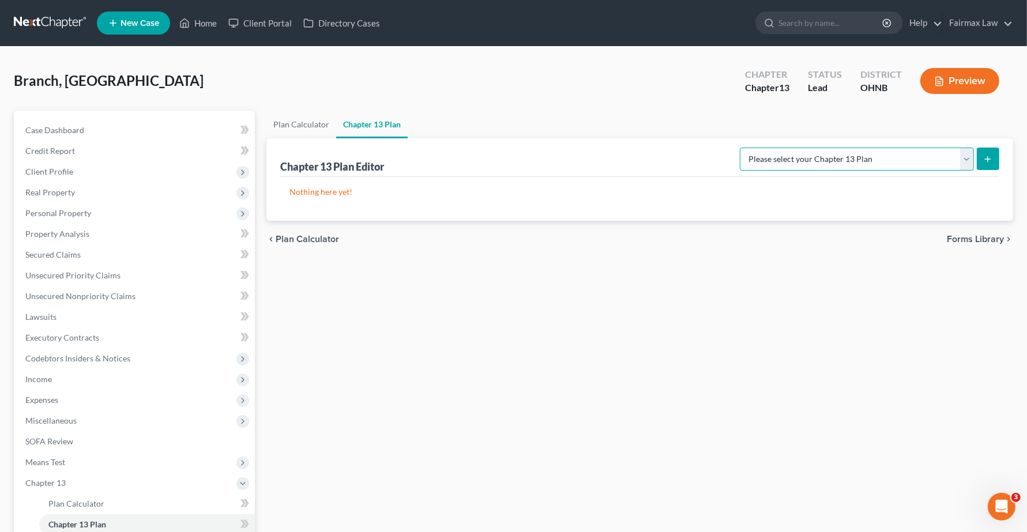
click at [862, 157] on select "Please select your Chapter 13 Plan National Form Plan - Official Form 113 North…" at bounding box center [857, 159] width 234 height 23
select select "0"
click at [807, 148] on select "Please select your Chapter 13 Plan National Form Plan - Official Form 113 North…" at bounding box center [857, 159] width 234 height 23
click at [987, 160] on icon "submit" at bounding box center [987, 159] width 9 height 9
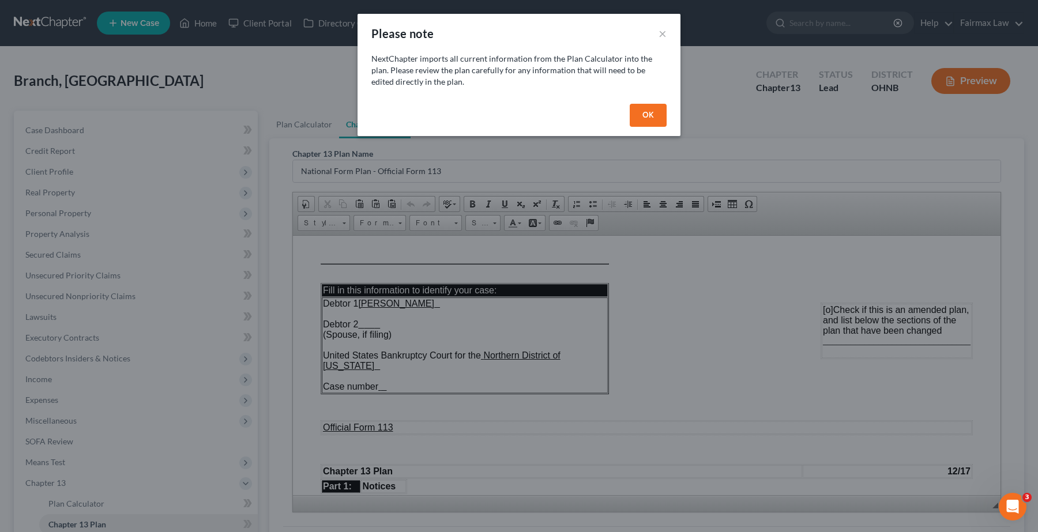
click at [664, 116] on button "OK" at bounding box center [648, 115] width 37 height 23
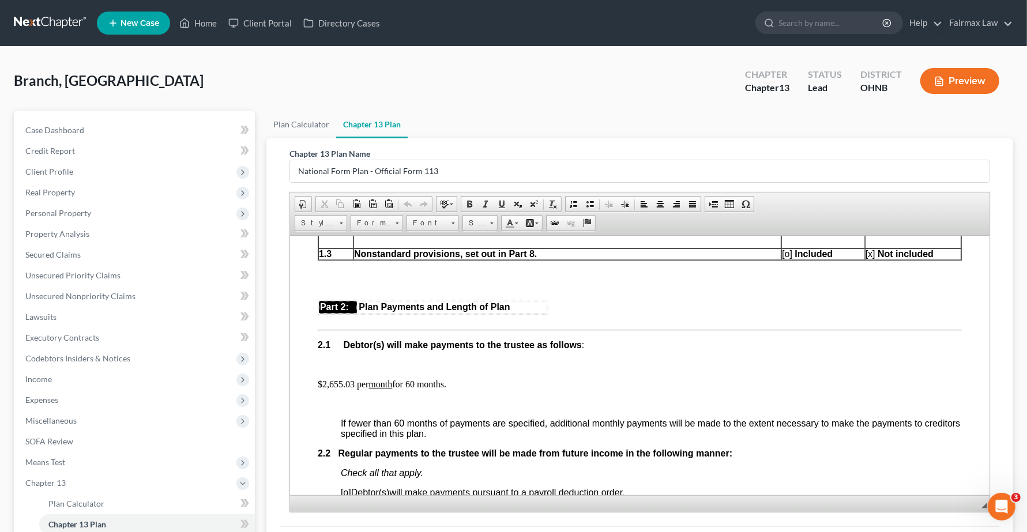
scroll to position [432, 0]
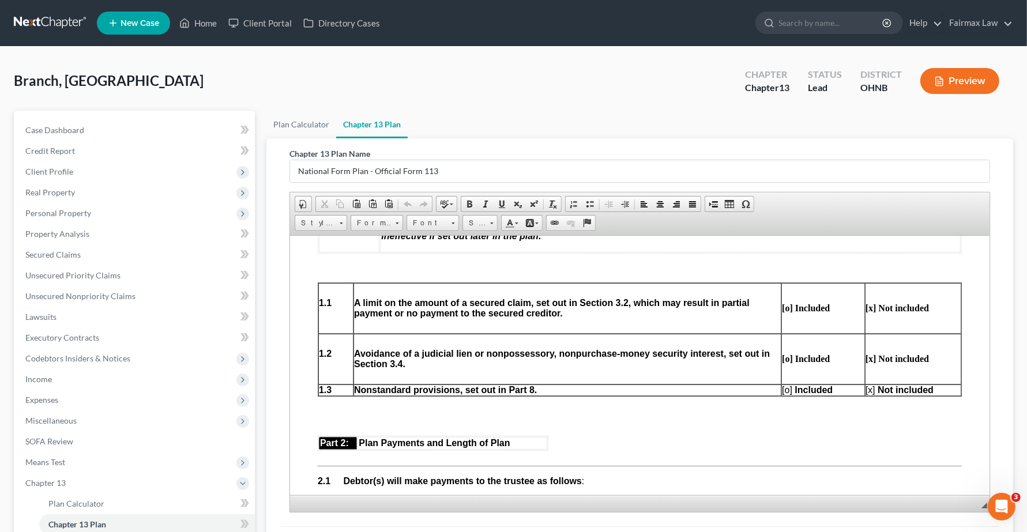
click at [782, 394] on span "[o]" at bounding box center [787, 390] width 10 height 10
drag, startPoint x: 866, startPoint y: 400, endPoint x: 862, endPoint y: 405, distance: 6.6
click at [866, 394] on span "[x] Not included" at bounding box center [900, 390] width 68 height 10
click at [866, 394] on span "[x]" at bounding box center [871, 390] width 10 height 10
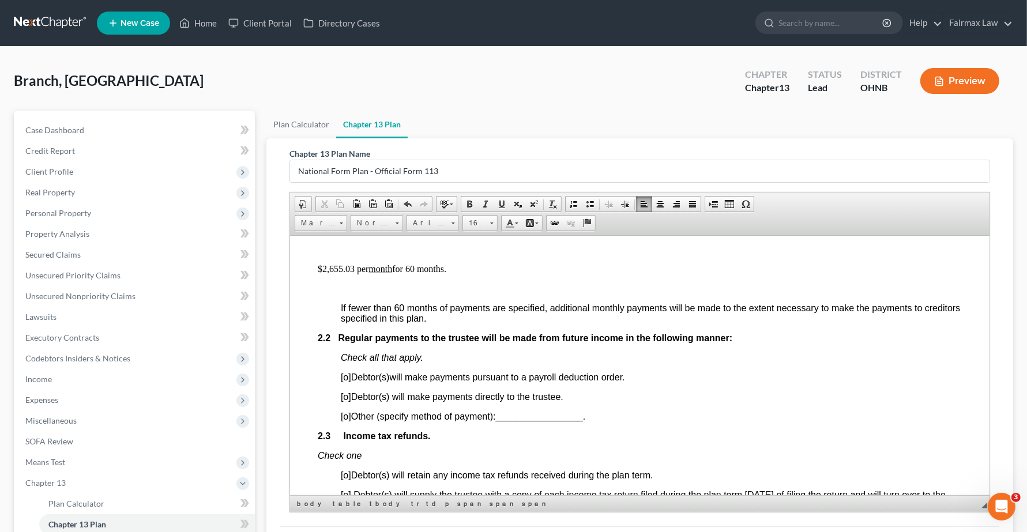
scroll to position [649, 0]
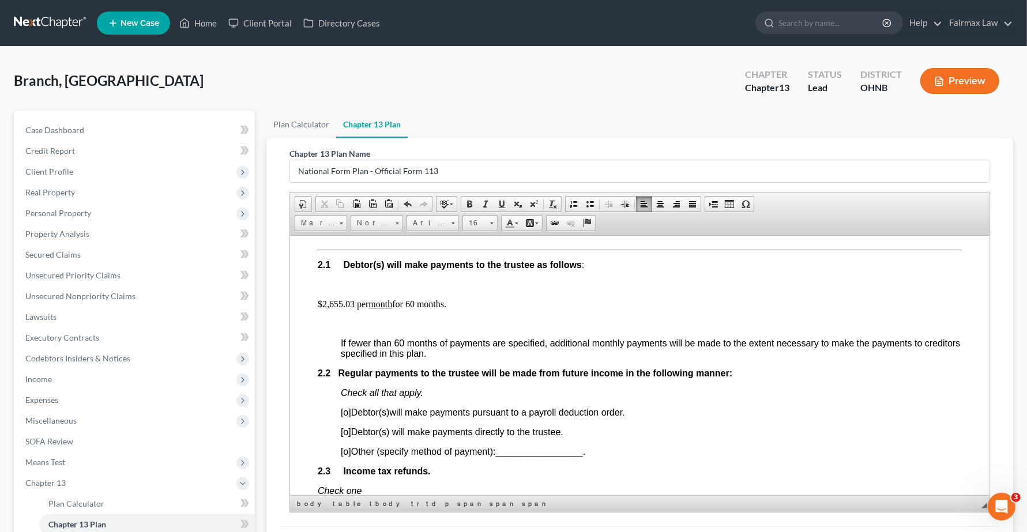
click at [349, 309] on p "$2,655.03 per month for 60 months." at bounding box center [640, 304] width 644 height 10
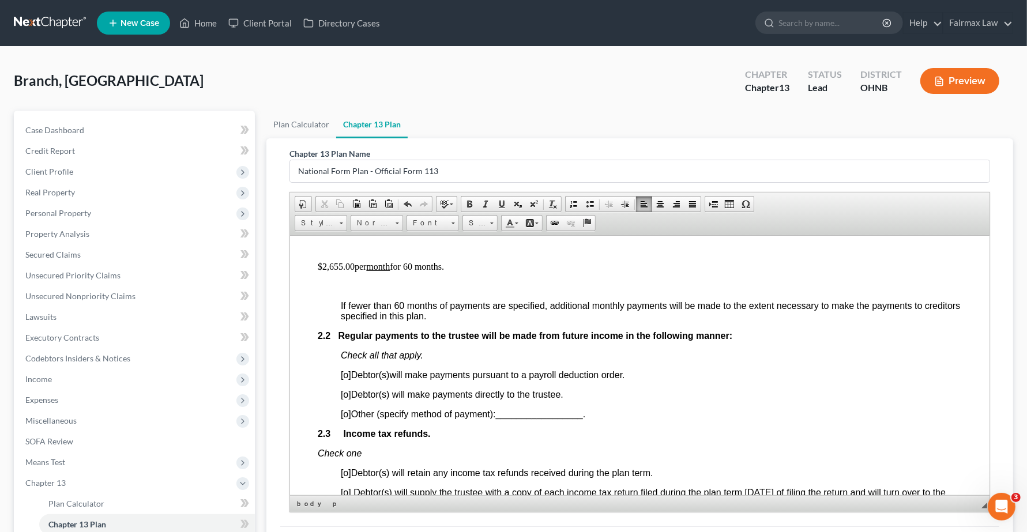
scroll to position [721, 0]
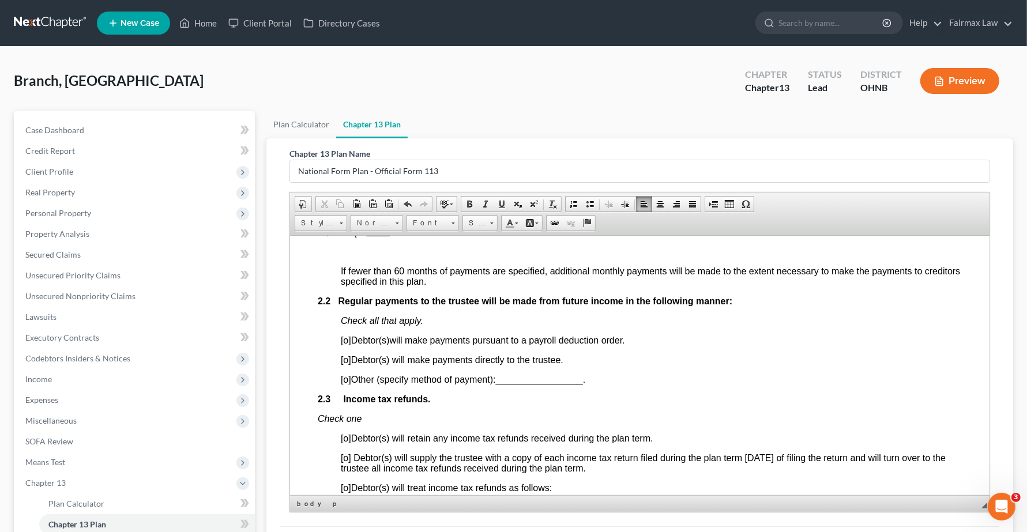
click at [345, 345] on span "[o]" at bounding box center [346, 340] width 10 height 10
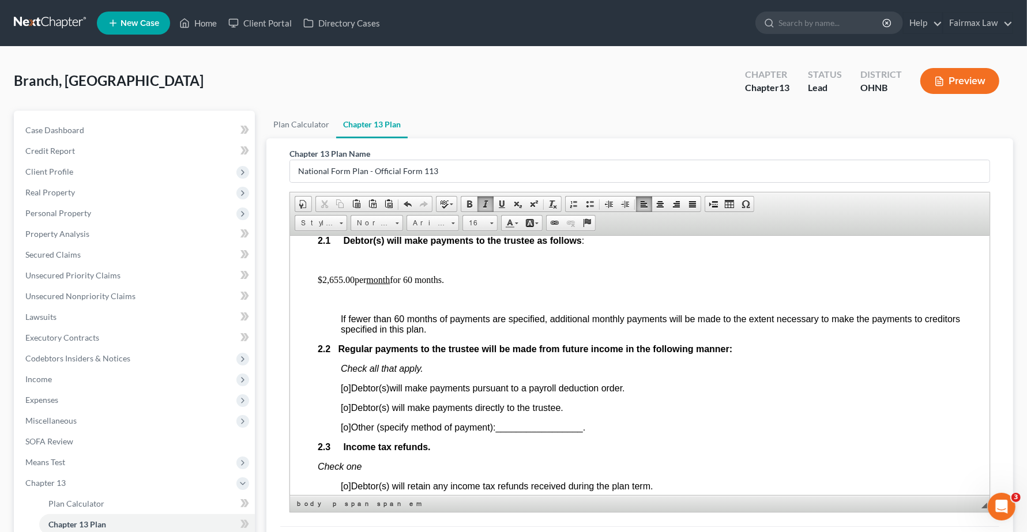
scroll to position [649, 0]
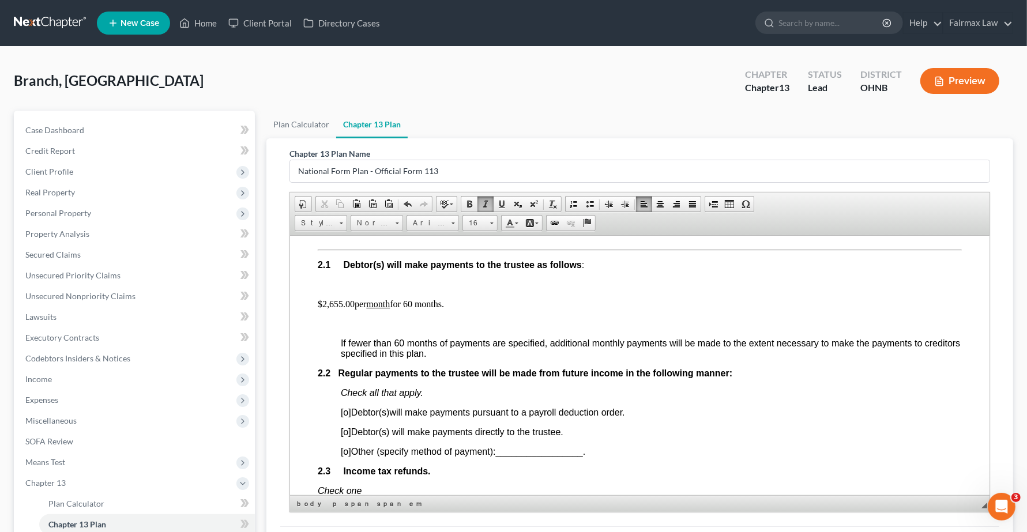
click at [348, 417] on span "[o]" at bounding box center [346, 412] width 10 height 10
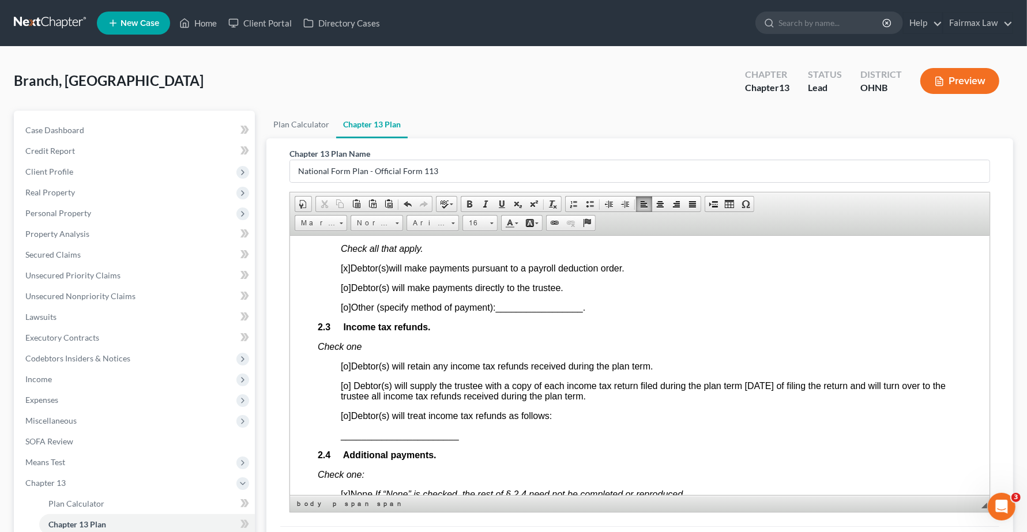
scroll to position [865, 0]
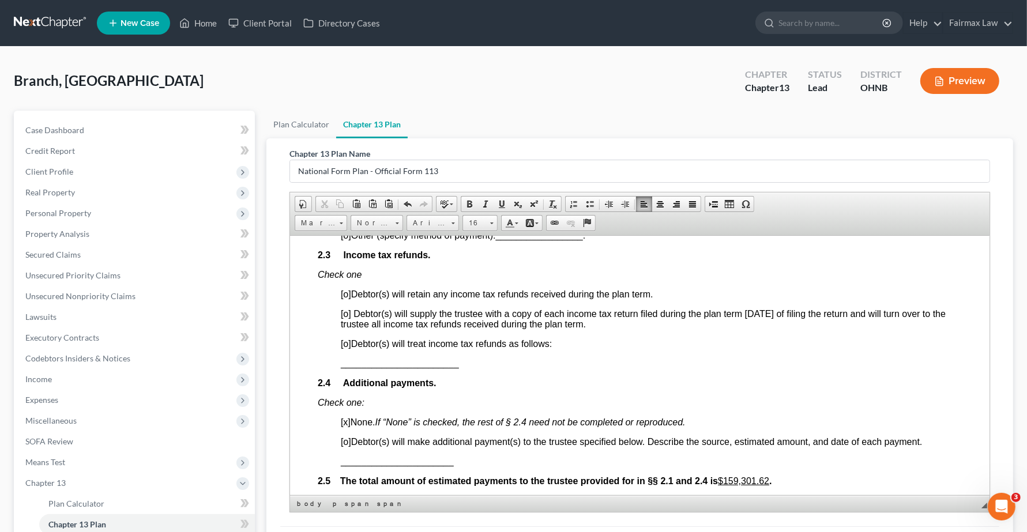
click at [347, 348] on span "[o]" at bounding box center [346, 343] width 10 height 10
click at [348, 299] on span "[o]" at bounding box center [346, 294] width 10 height 10
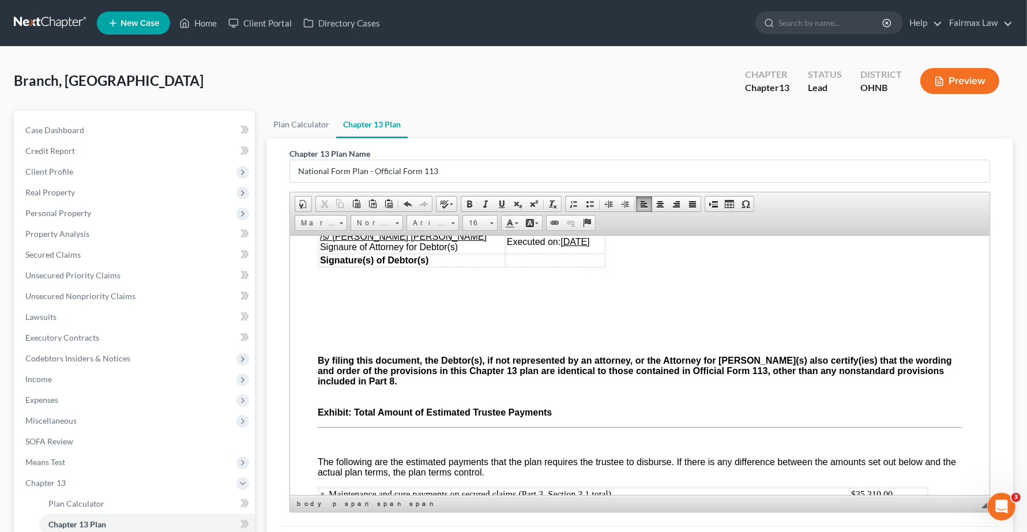
scroll to position [3388, 0]
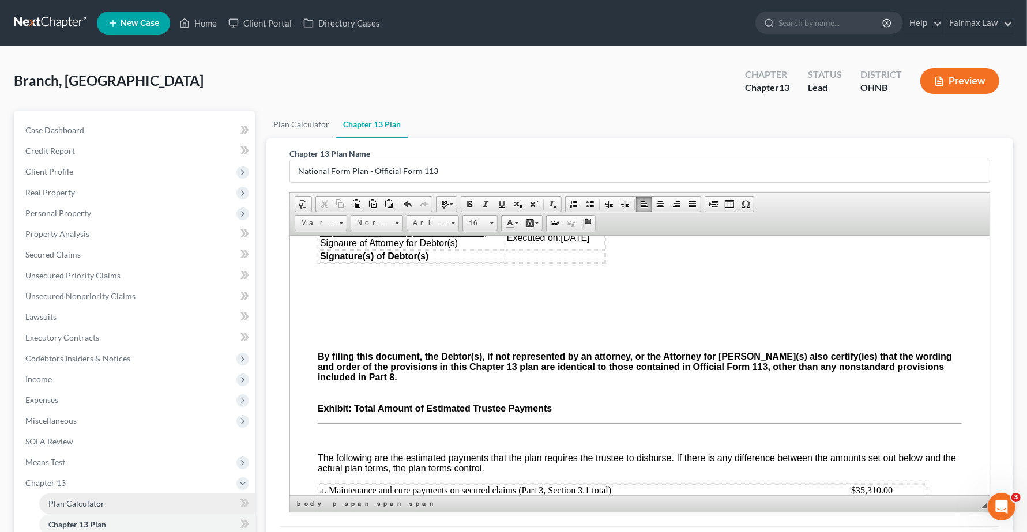
click at [62, 505] on span "Plan Calculator" at bounding box center [76, 504] width 56 height 10
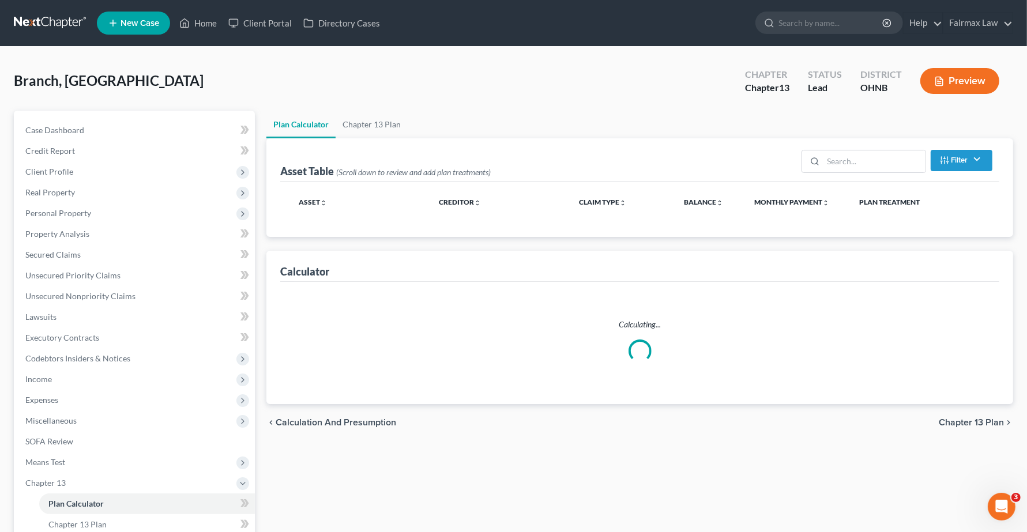
select select "59"
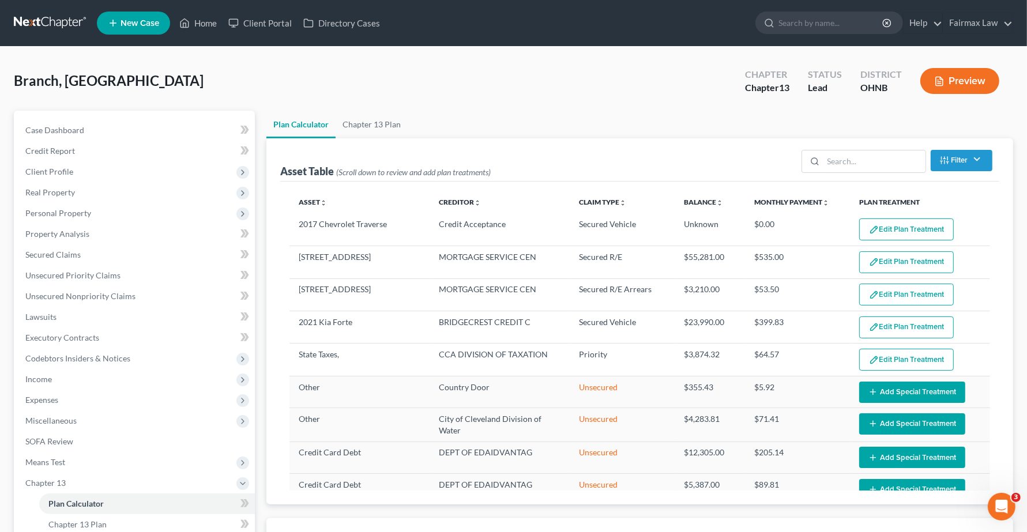
click at [887, 232] on button "Edit Plan Treatment" at bounding box center [906, 230] width 95 height 22
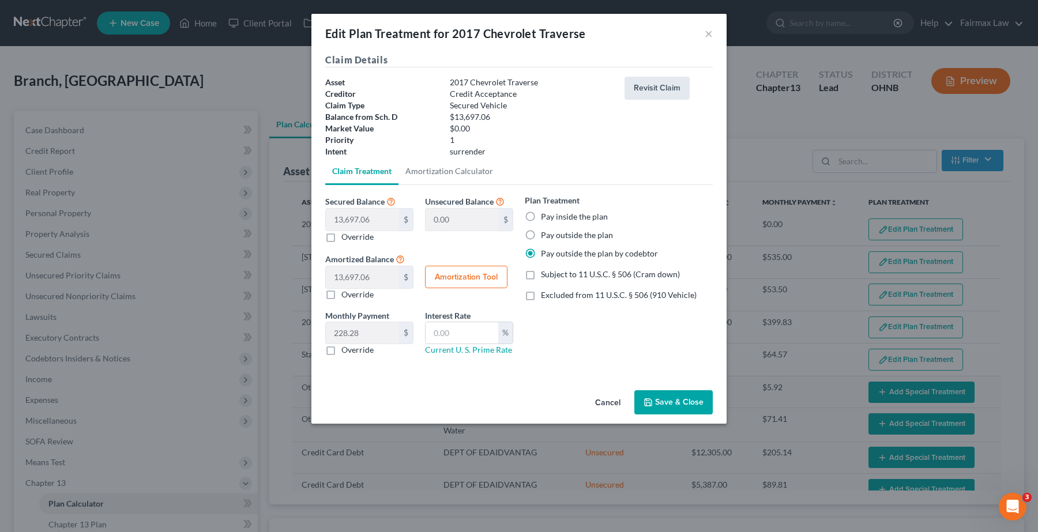
click at [660, 88] on button "Revisit Claim" at bounding box center [657, 88] width 65 height 23
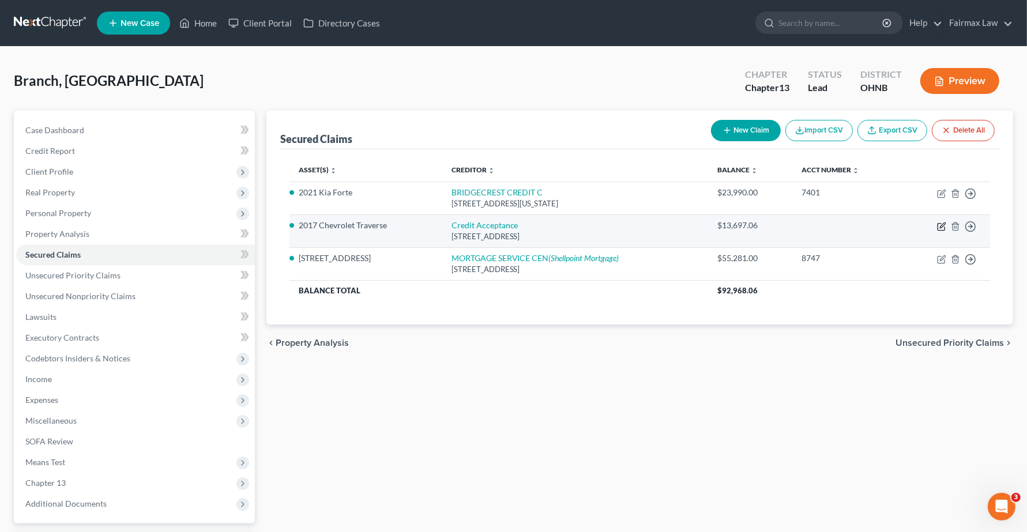
click at [938, 226] on icon "button" at bounding box center [941, 227] width 7 height 7
select select "23"
select select "0"
select select "3"
select select "0"
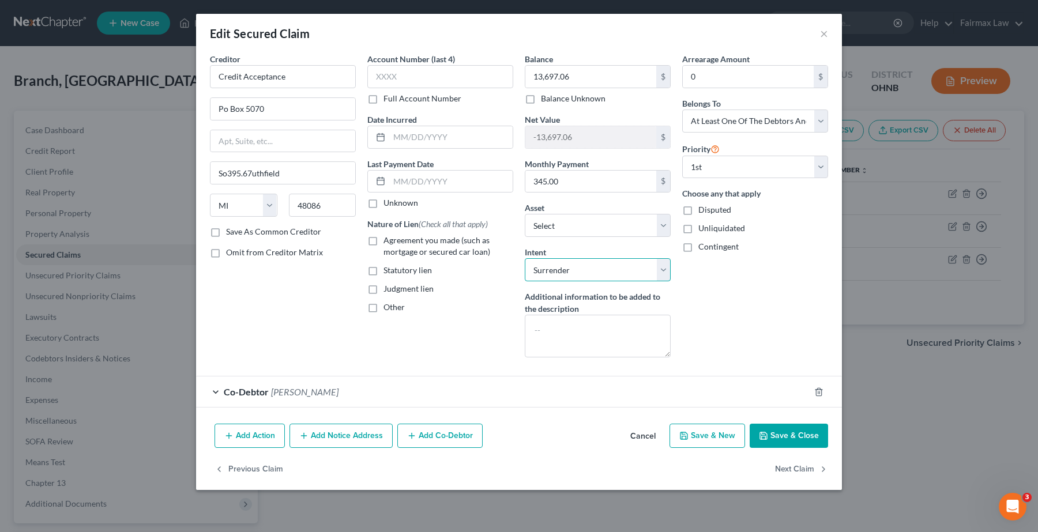
click at [607, 266] on select "Select Surrender Redeem Reaffirm Avoid Other" at bounding box center [598, 269] width 146 height 23
select select "4"
click at [525, 259] on select "Select Surrender Redeem Reaffirm Avoid Other" at bounding box center [598, 269] width 146 height 23
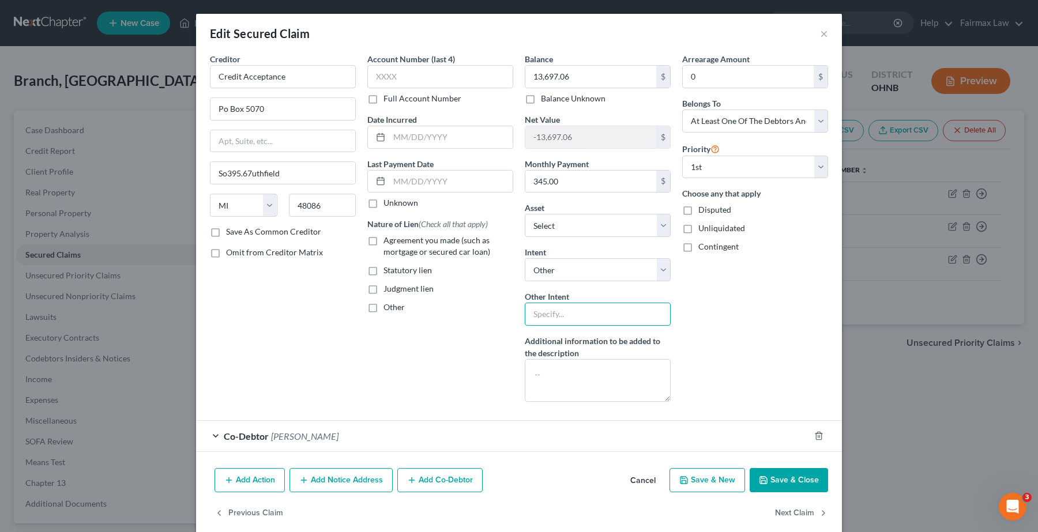
click at [555, 313] on input "text" at bounding box center [598, 314] width 146 height 23
type input "To be paid outside of plan by codebtor"
click at [788, 491] on button "Save & Close" at bounding box center [789, 480] width 78 height 24
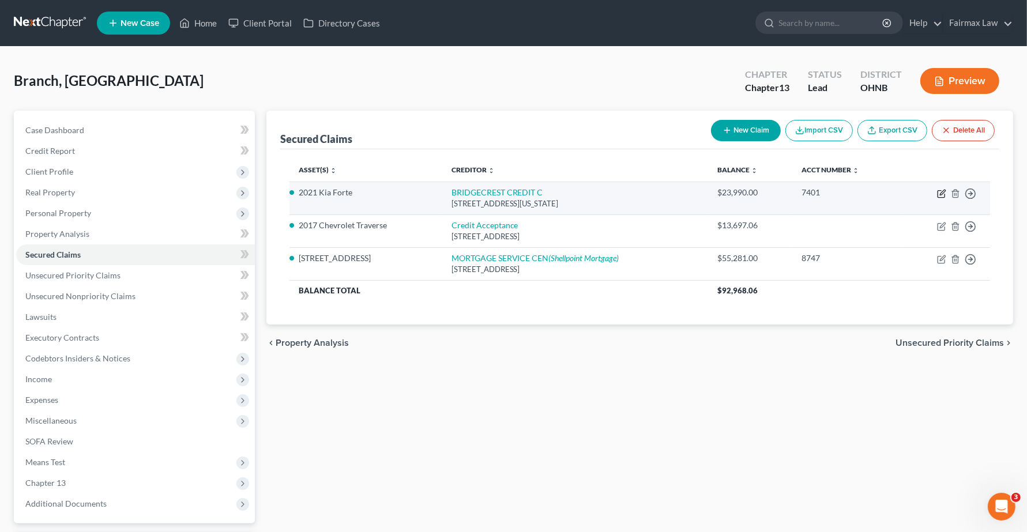
click at [941, 192] on icon "button" at bounding box center [941, 193] width 9 height 9
select select "3"
select select "4"
select select "2"
select select "0"
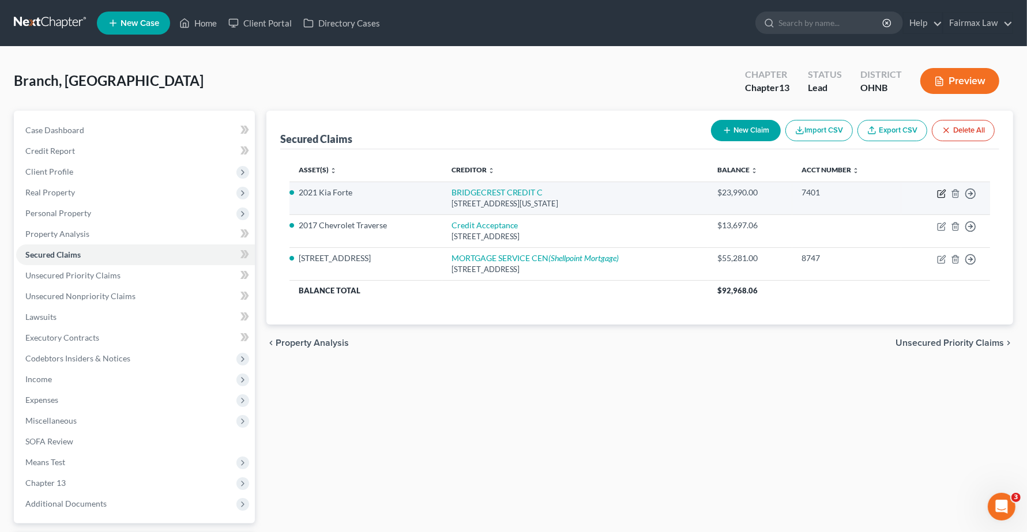
select select "0"
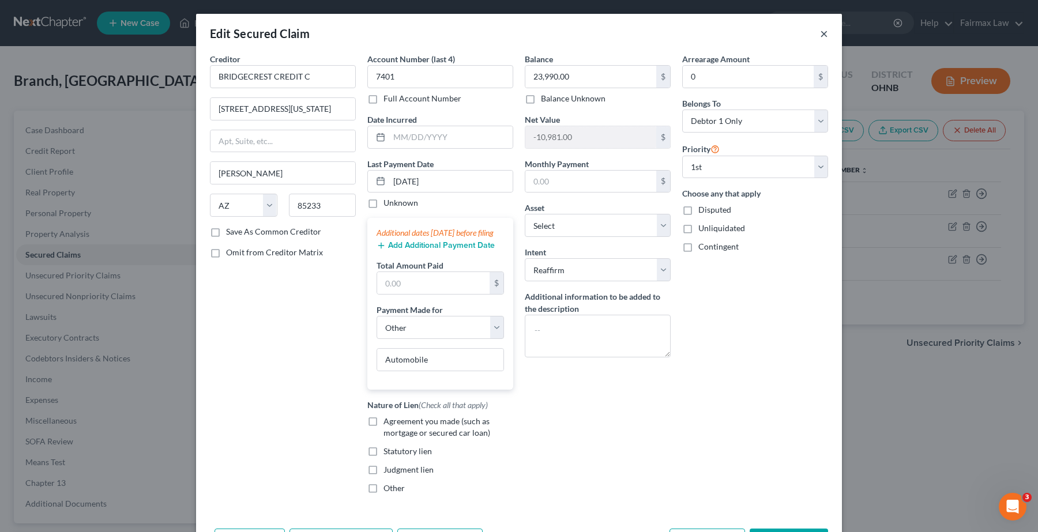
click at [822, 36] on button "×" at bounding box center [824, 34] width 8 height 14
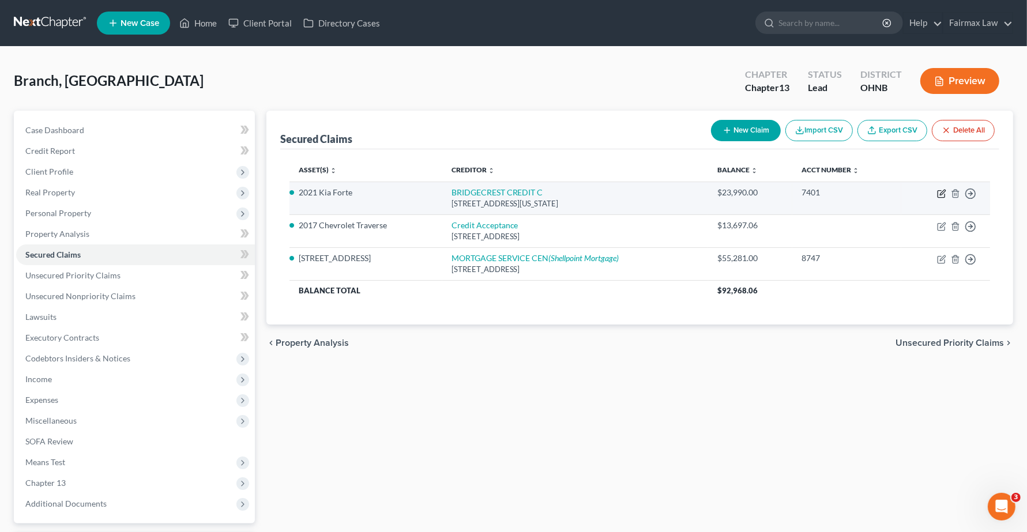
click at [938, 194] on icon "button" at bounding box center [941, 194] width 7 height 7
select select "3"
select select "4"
select select "7"
select select "2"
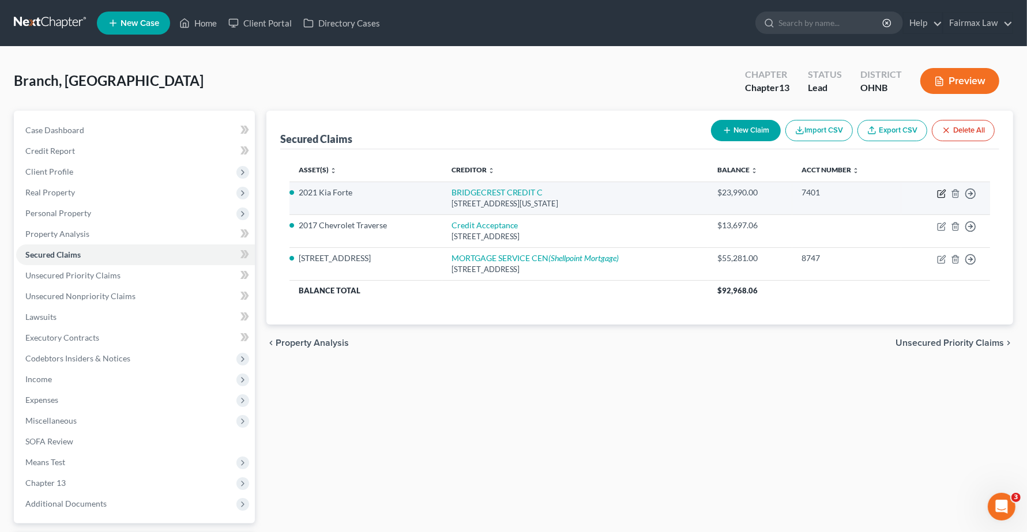
select select "0"
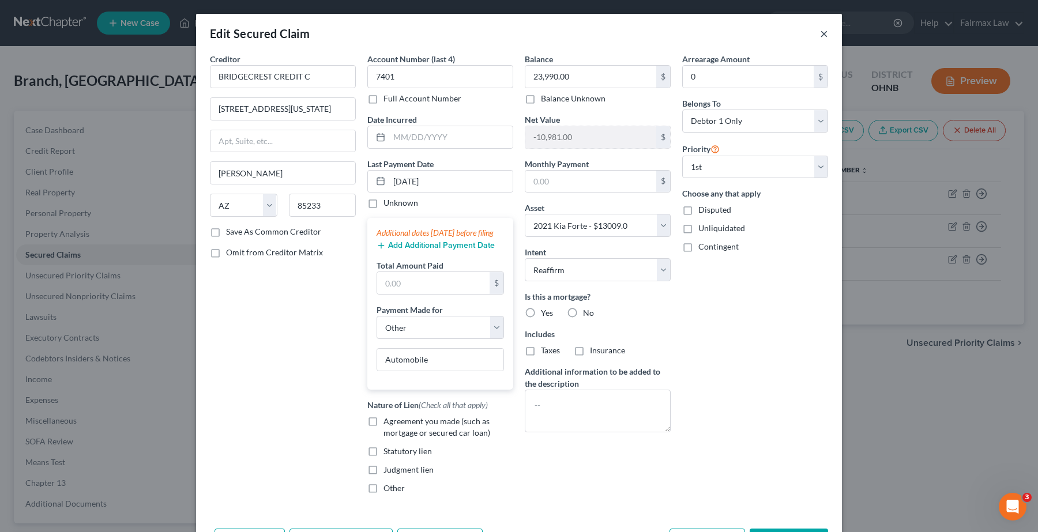
click at [820, 35] on button "×" at bounding box center [824, 34] width 8 height 14
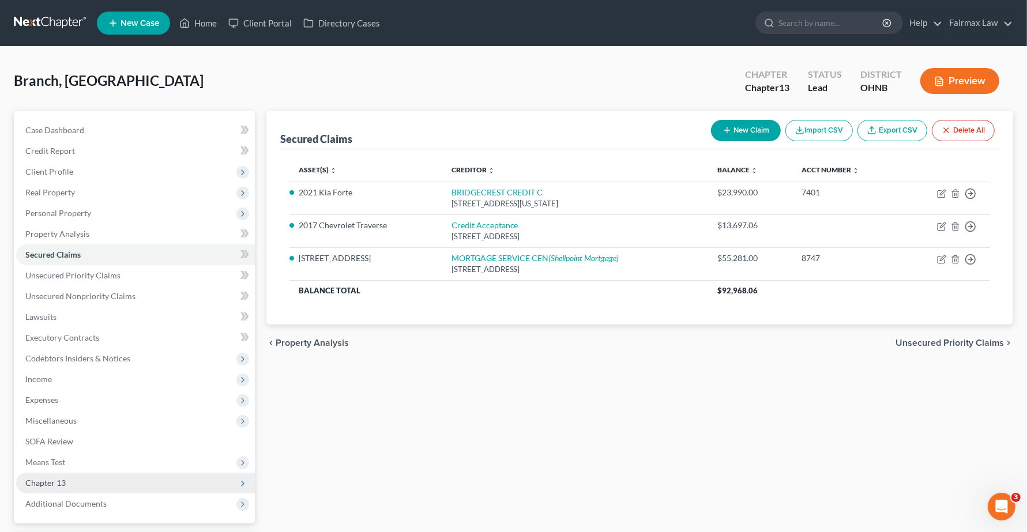
click at [58, 487] on span "Chapter 13" at bounding box center [135, 483] width 239 height 21
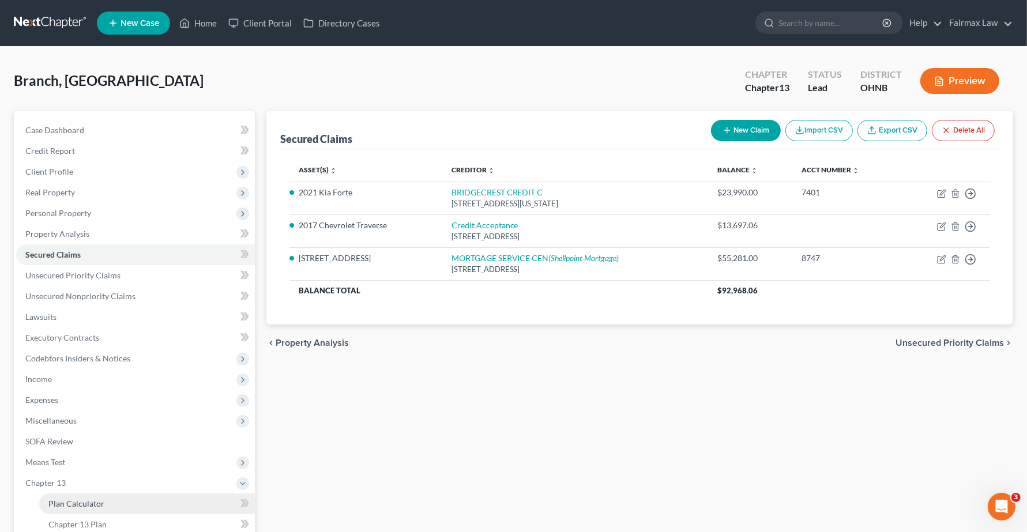
click at [66, 508] on link "Plan Calculator" at bounding box center [147, 504] width 216 height 21
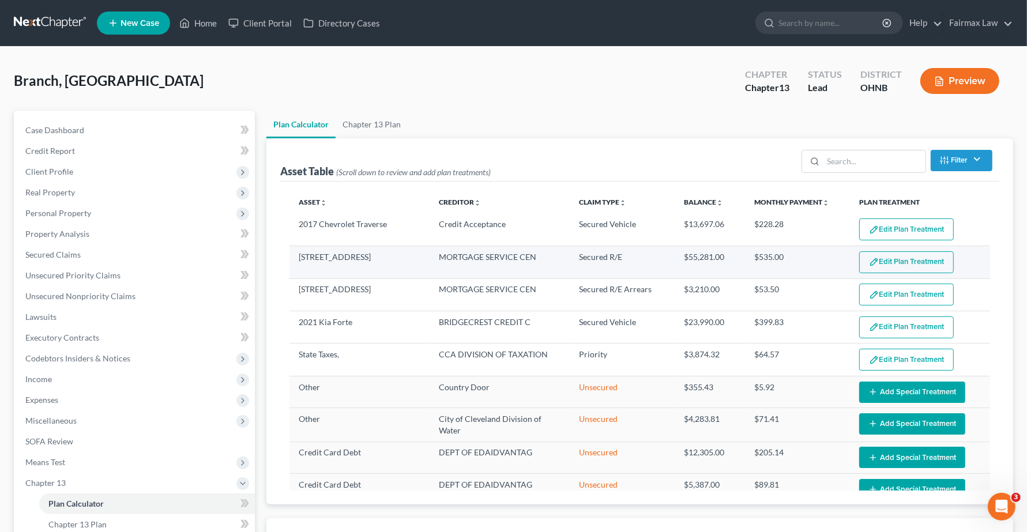
select select "59"
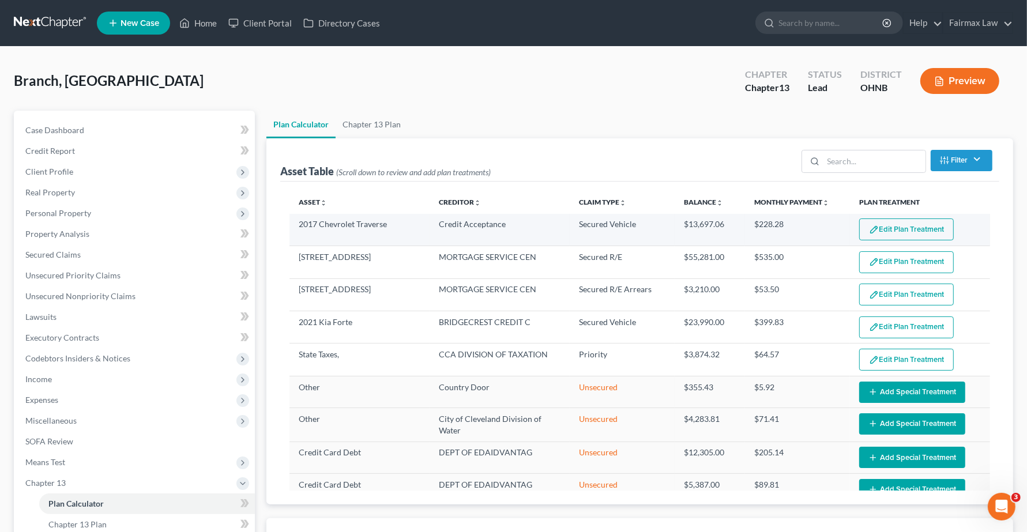
click at [902, 231] on button "Edit Plan Treatment" at bounding box center [906, 230] width 95 height 22
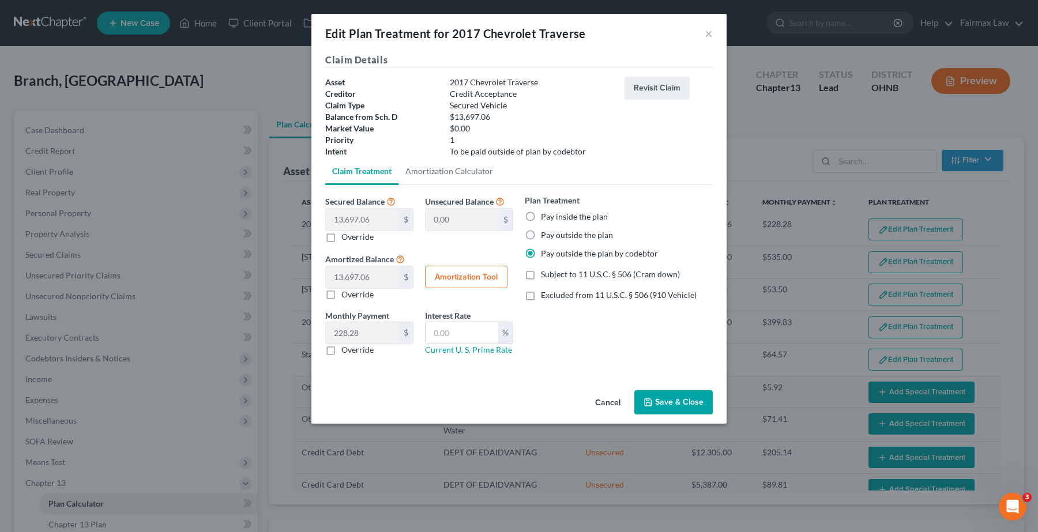
click at [541, 297] on label "Excluded from 11 U.S.C. § 506 (910 Vehicle)" at bounding box center [619, 295] width 156 height 12
click at [546, 297] on input "Excluded from 11 U.S.C. § 506 (910 Vehicle)" at bounding box center [549, 292] width 7 height 7
click at [541, 297] on label "Excluded from 11 U.S.C. § 506 (910 Vehicle)" at bounding box center [619, 295] width 156 height 12
click at [546, 297] on input "Excluded from 11 U.S.C. § 506 (910 Vehicle)" at bounding box center [549, 292] width 7 height 7
checkbox input "false"
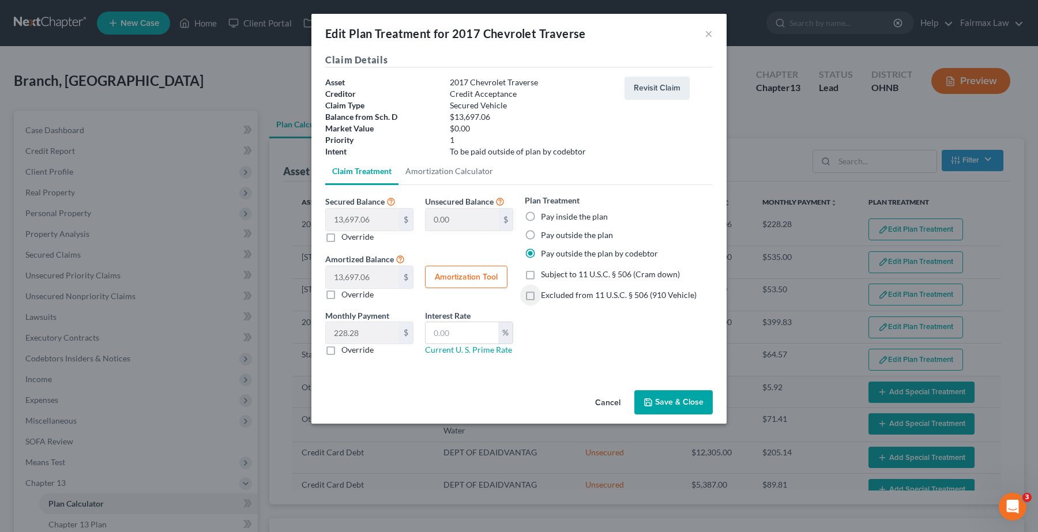
click at [680, 413] on button "Save & Close" at bounding box center [673, 402] width 78 height 24
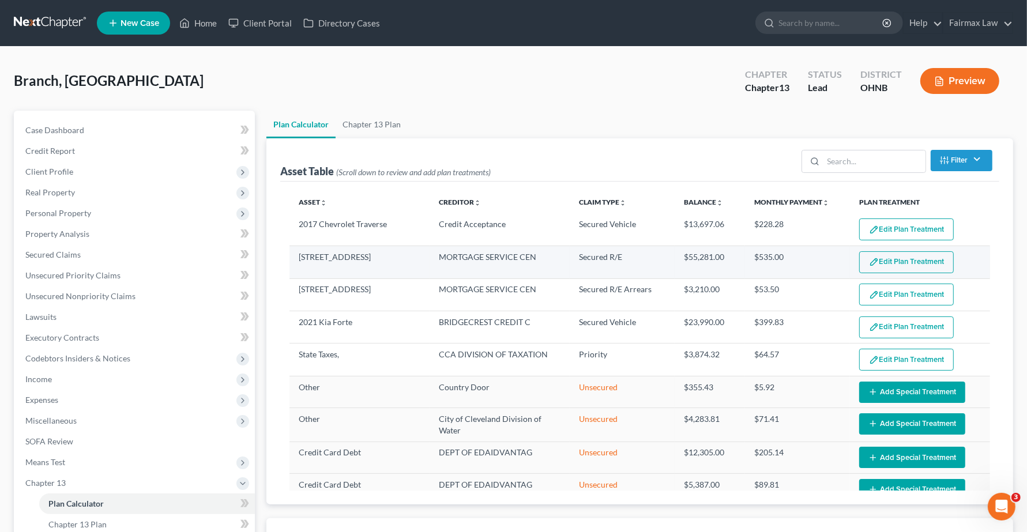
select select "59"
drag, startPoint x: 892, startPoint y: 267, endPoint x: 911, endPoint y: 263, distance: 20.0
click at [911, 263] on button "Edit Plan Treatment" at bounding box center [906, 262] width 95 height 22
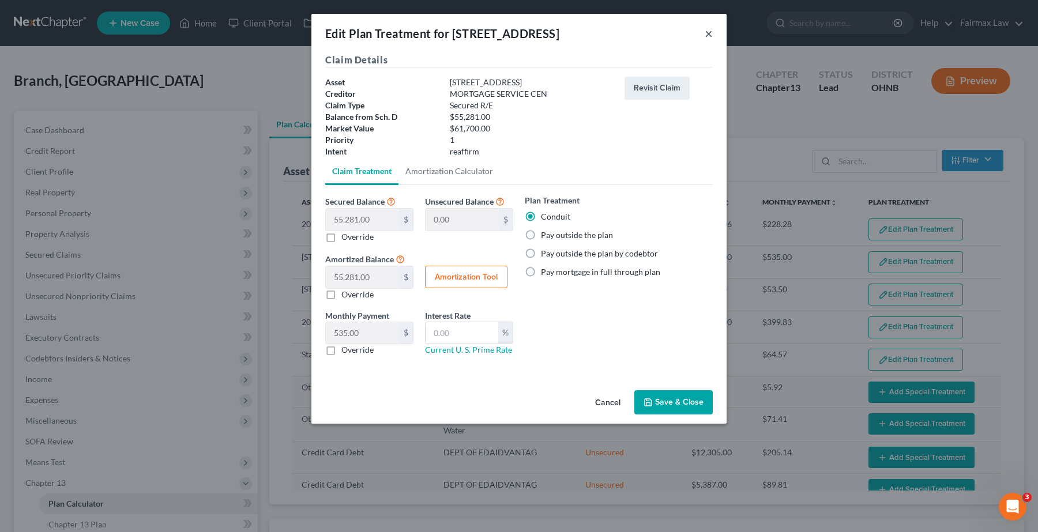
click at [711, 36] on button "×" at bounding box center [709, 34] width 8 height 14
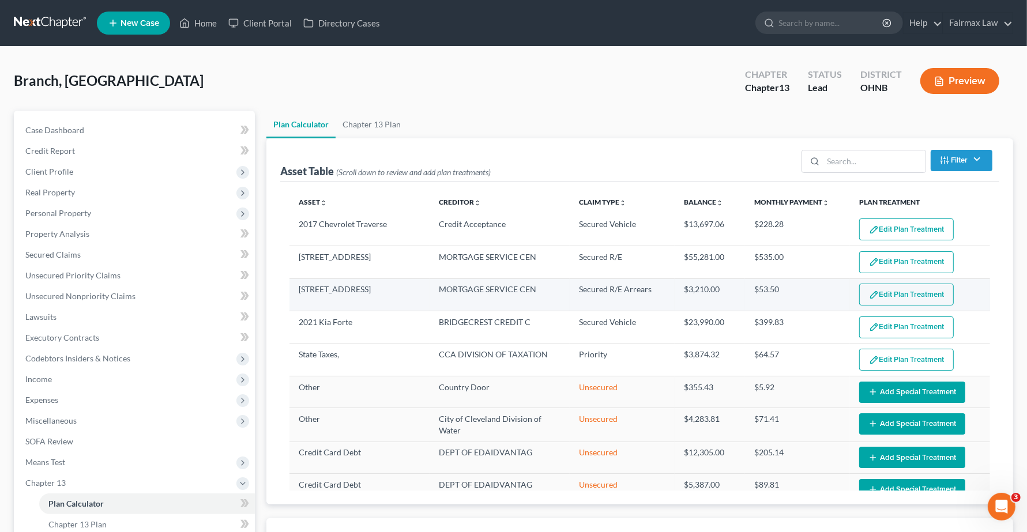
click at [886, 303] on button "Edit Plan Treatment" at bounding box center [906, 295] width 95 height 22
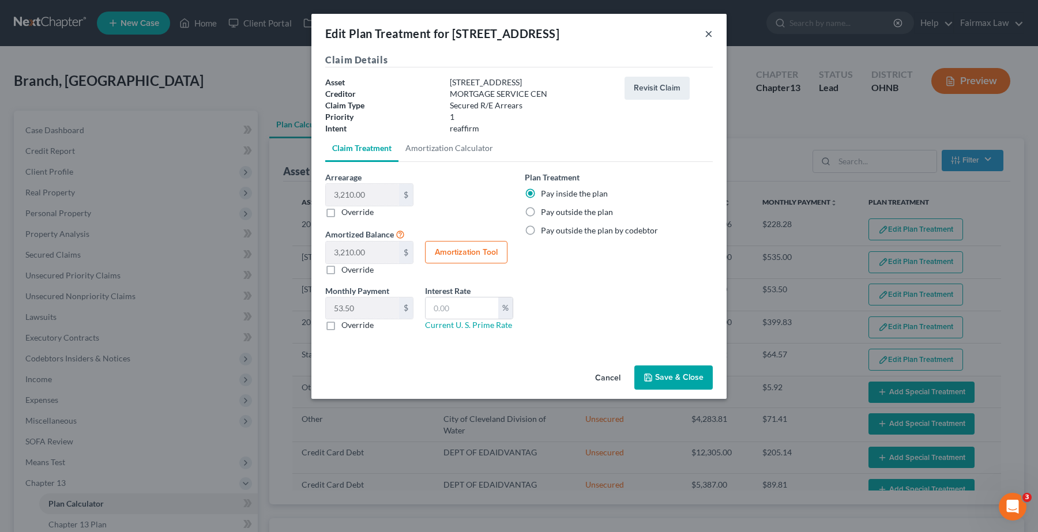
click at [708, 36] on button "×" at bounding box center [709, 34] width 8 height 14
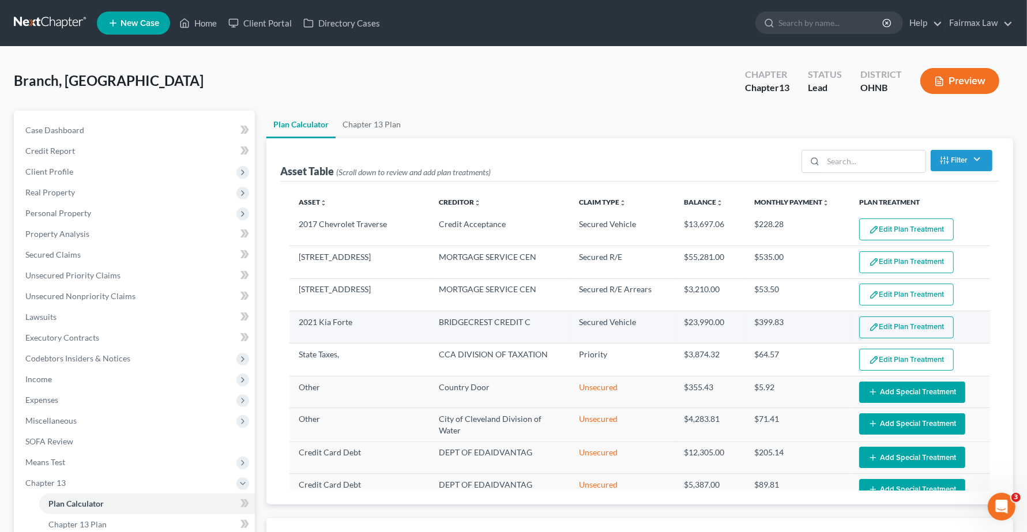
click at [893, 326] on button "Edit Plan Treatment" at bounding box center [906, 328] width 95 height 22
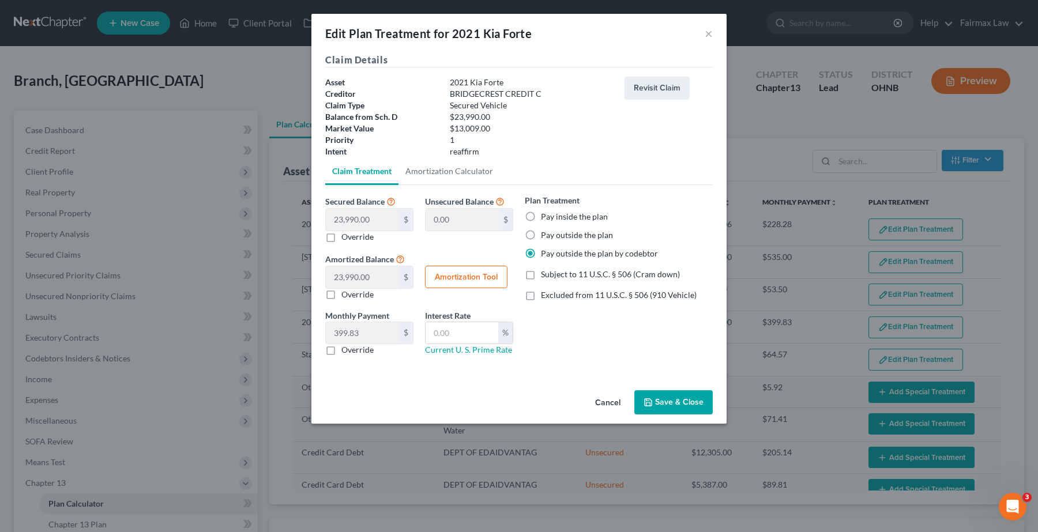
click at [541, 220] on label "Pay inside the plan" at bounding box center [574, 217] width 67 height 12
click at [546, 219] on input "Pay inside the plan" at bounding box center [549, 214] width 7 height 7
radio input "true"
click at [541, 235] on label "Pay outside the plan" at bounding box center [577, 236] width 72 height 12
click at [546, 235] on input "Pay outside the plan" at bounding box center [549, 233] width 7 height 7
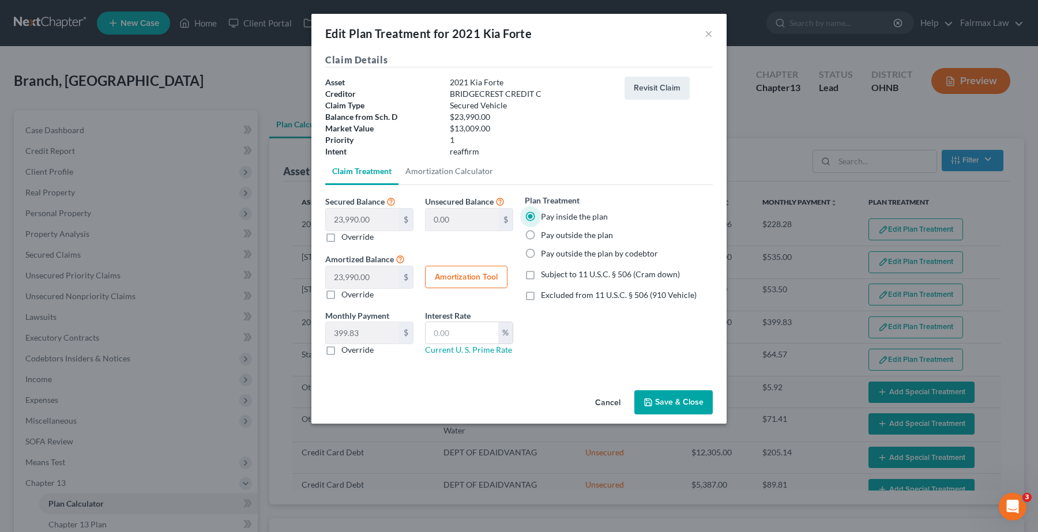
radio input "true"
click at [541, 296] on label "Excluded from 11 U.S.C. § 506 (910 Vehicle)" at bounding box center [619, 295] width 156 height 12
click at [546, 296] on input "Excluded from 11 U.S.C. § 506 (910 Vehicle)" at bounding box center [549, 292] width 7 height 7
checkbox input "true"
click at [681, 401] on button "Save & Close" at bounding box center [673, 402] width 78 height 24
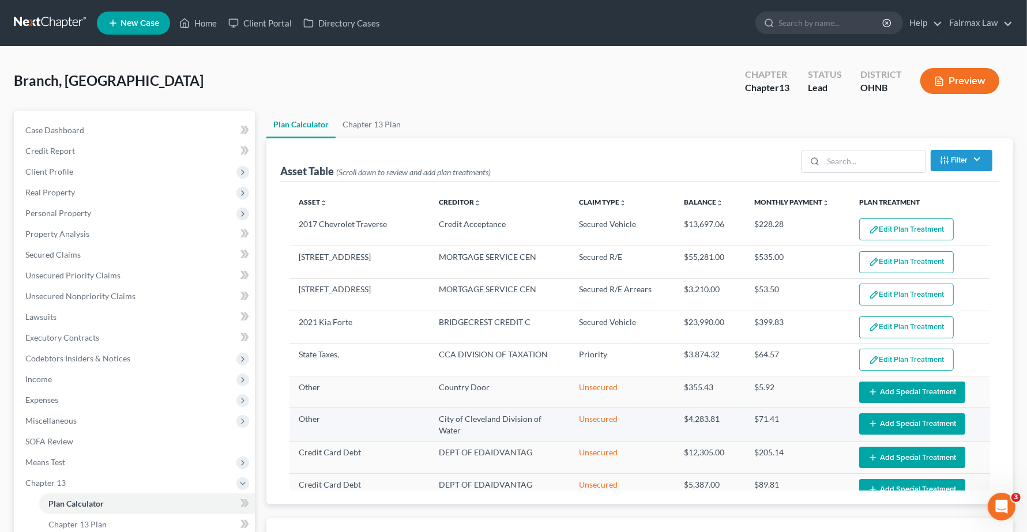
select select "59"
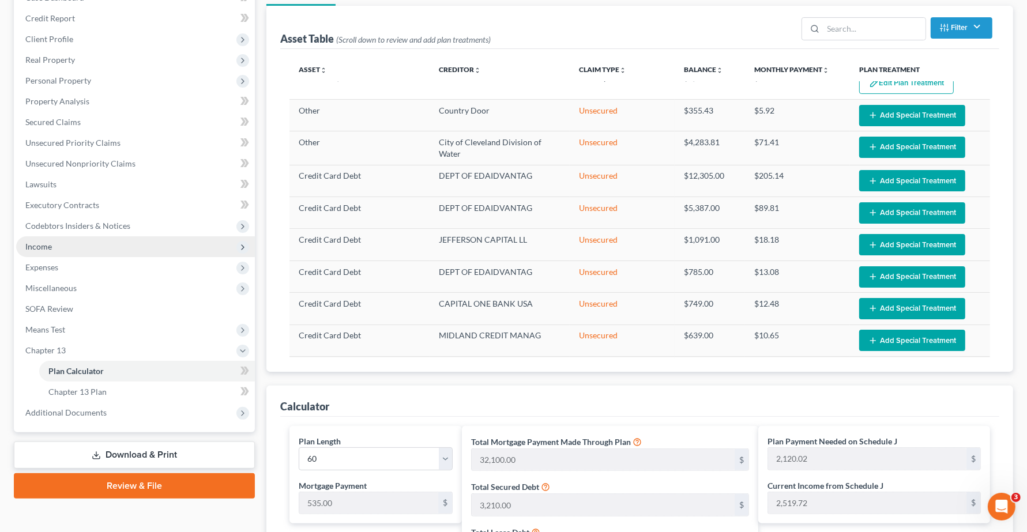
scroll to position [360, 0]
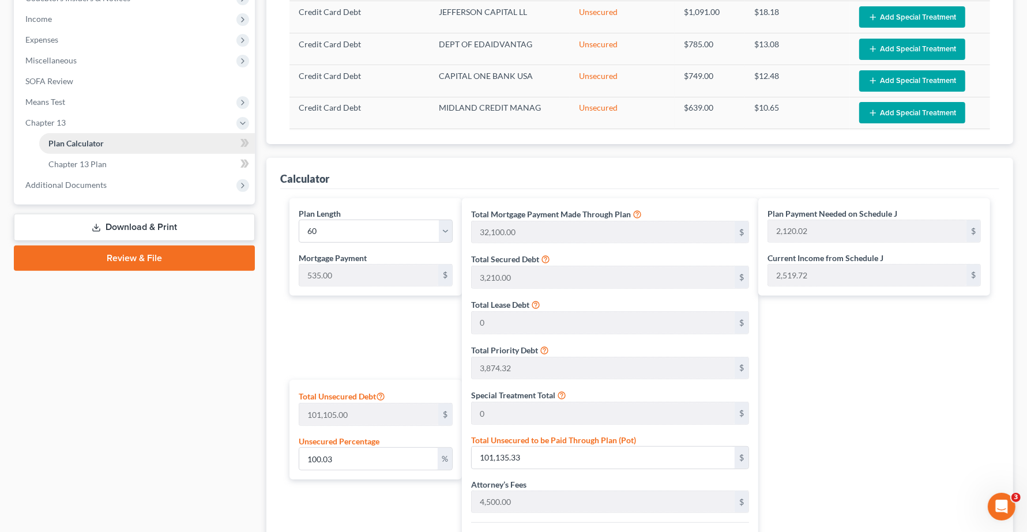
click at [104, 139] on link "Plan Calculator" at bounding box center [147, 143] width 216 height 21
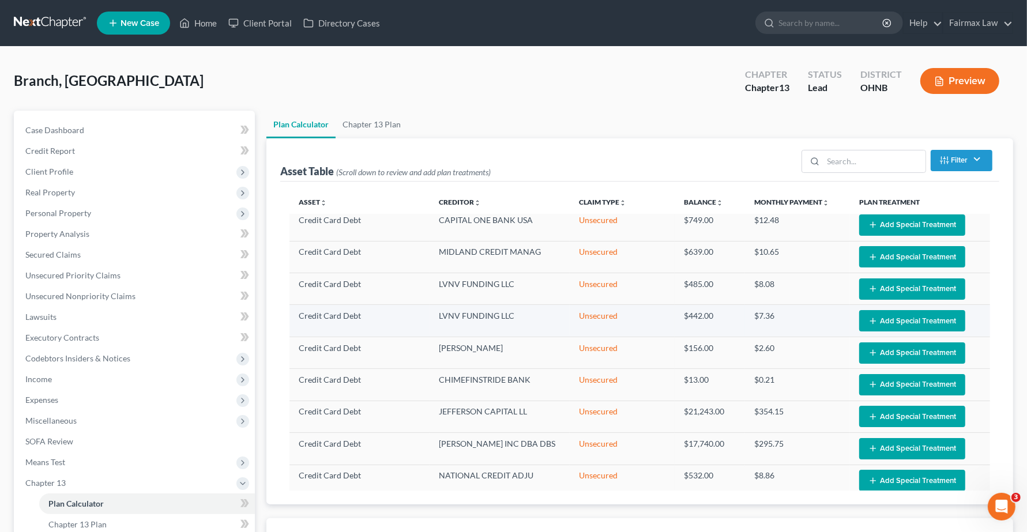
select select "59"
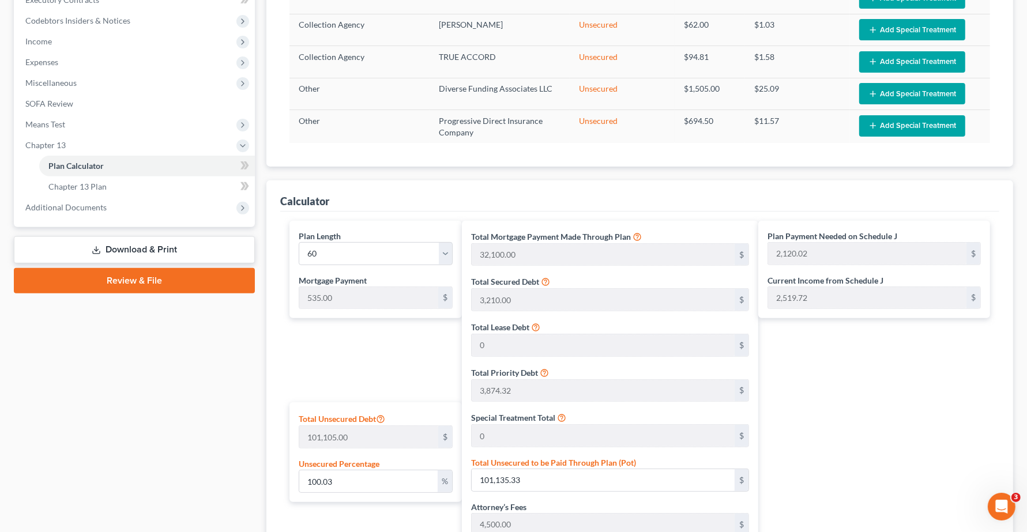
scroll to position [288, 0]
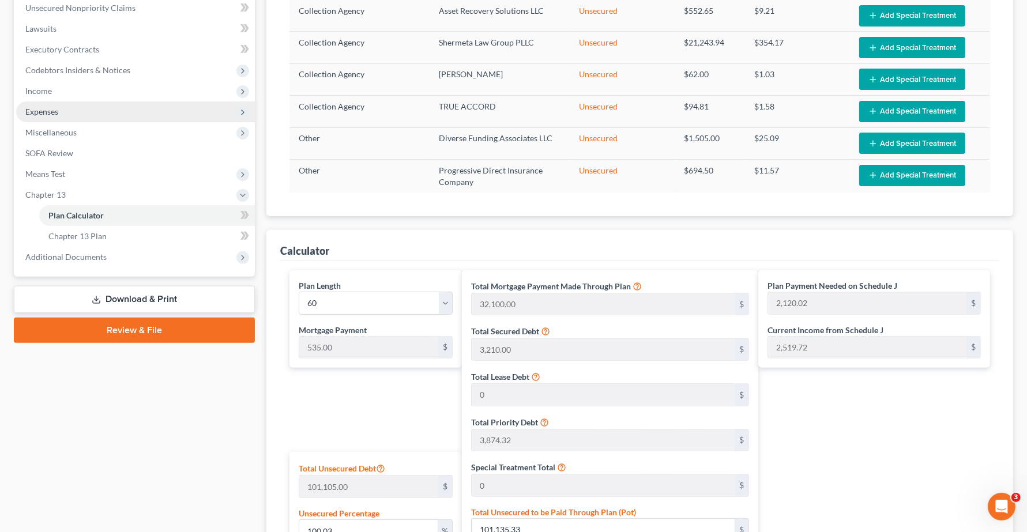
click at [50, 107] on span "Expenses" at bounding box center [41, 112] width 33 height 10
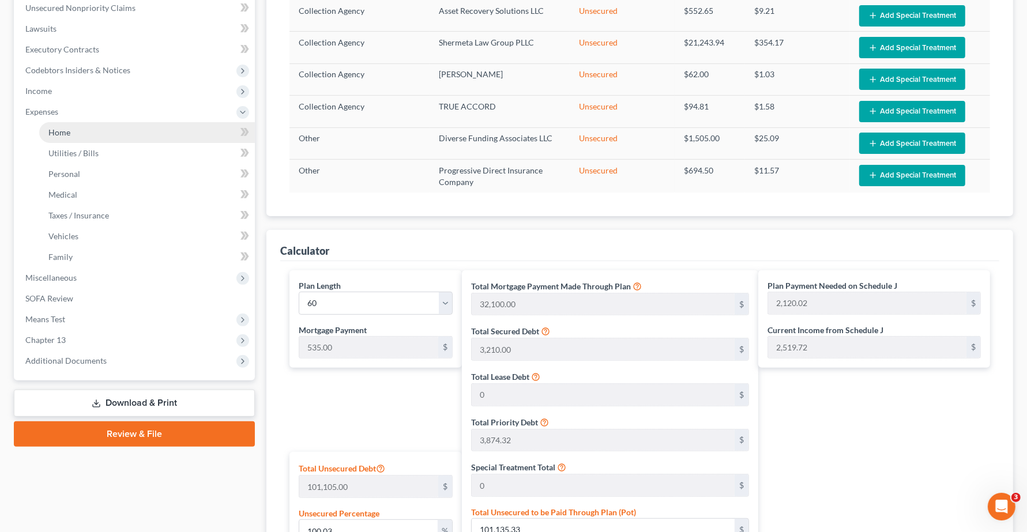
click at [65, 131] on span "Home" at bounding box center [59, 132] width 22 height 10
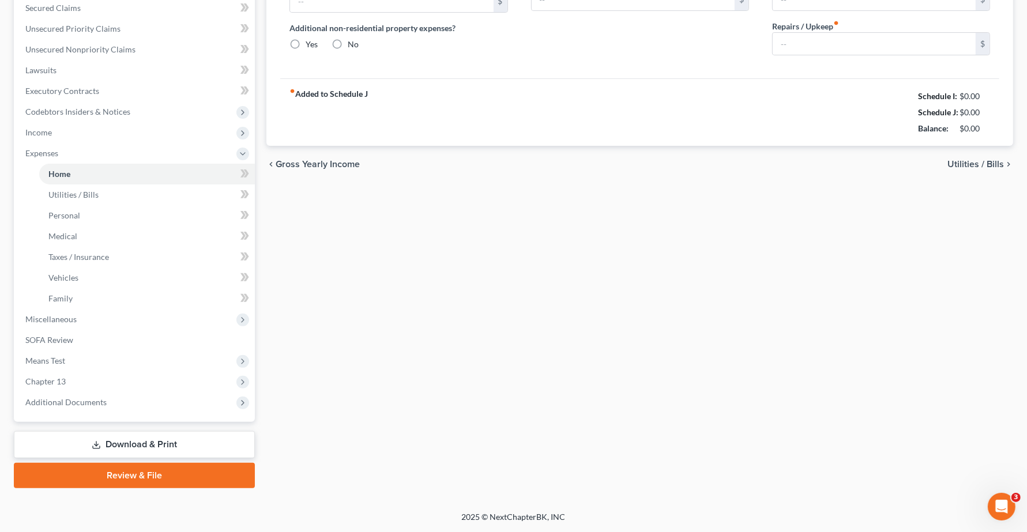
scroll to position [89, 0]
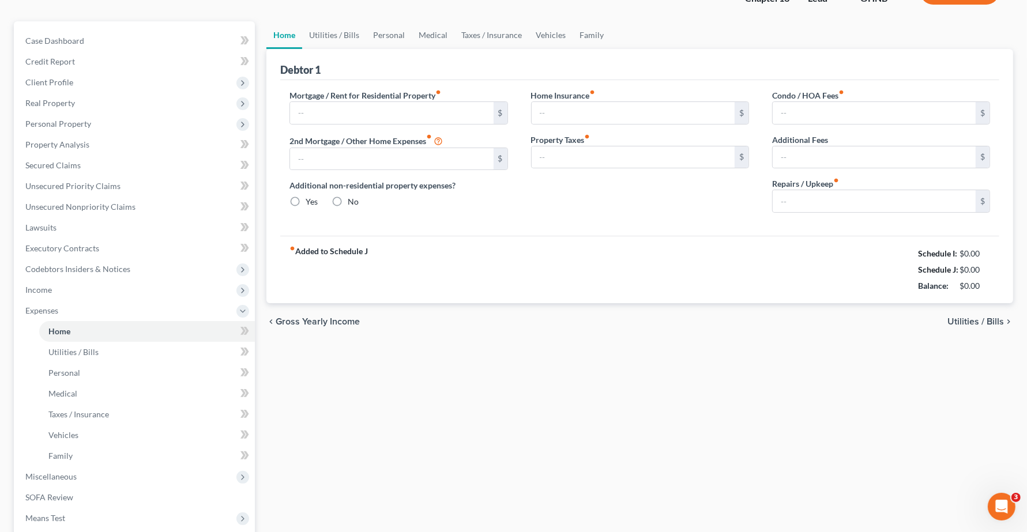
type input "0.00"
radio input "true"
type input "0.00"
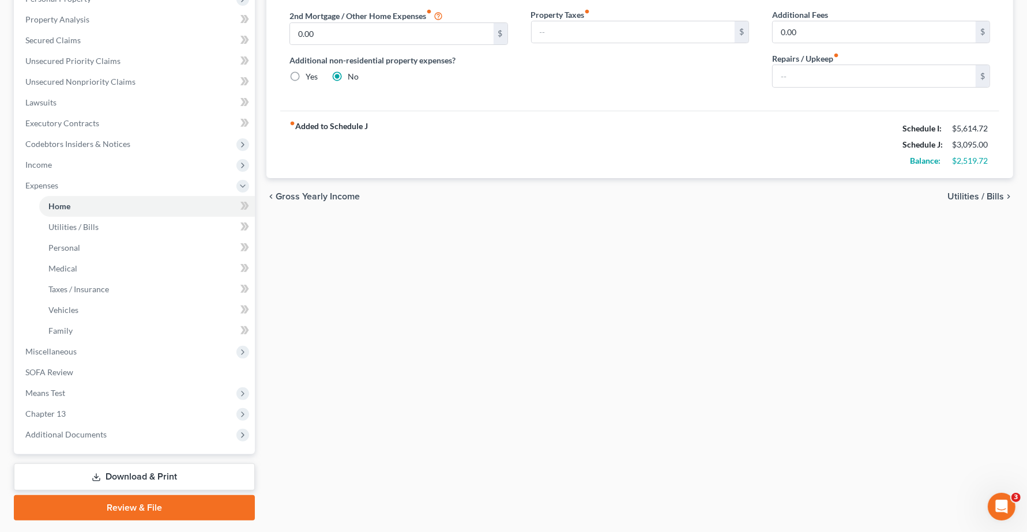
scroll to position [216, 0]
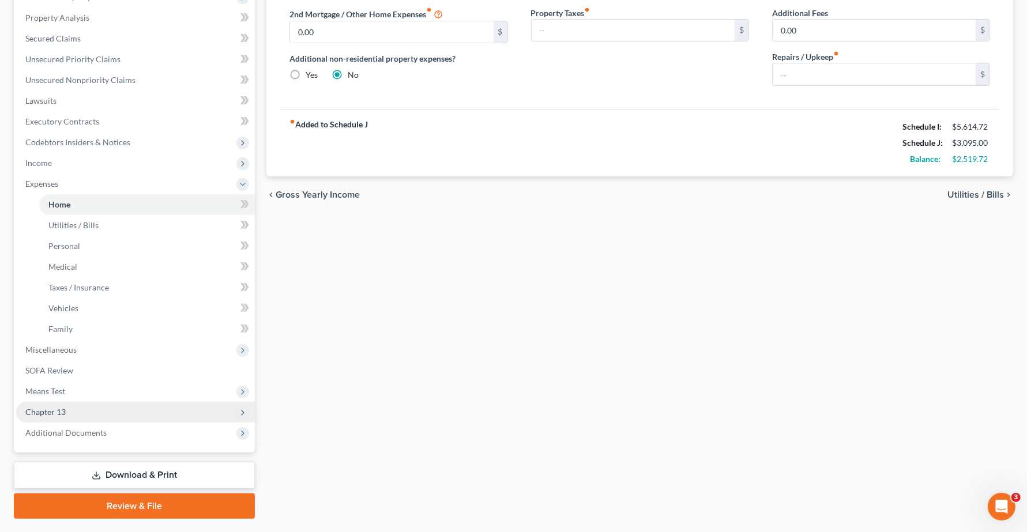
click at [55, 404] on span "Chapter 13" at bounding box center [135, 412] width 239 height 21
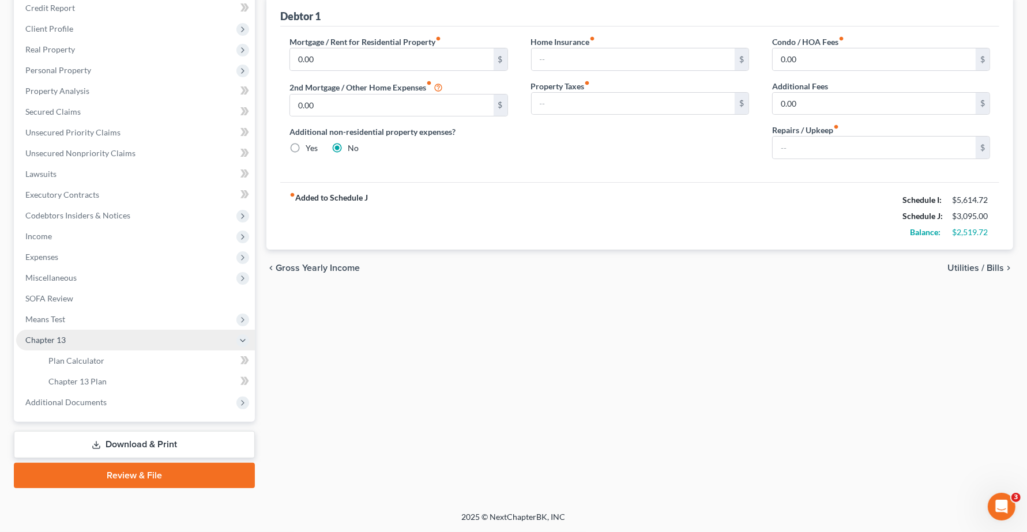
scroll to position [142, 0]
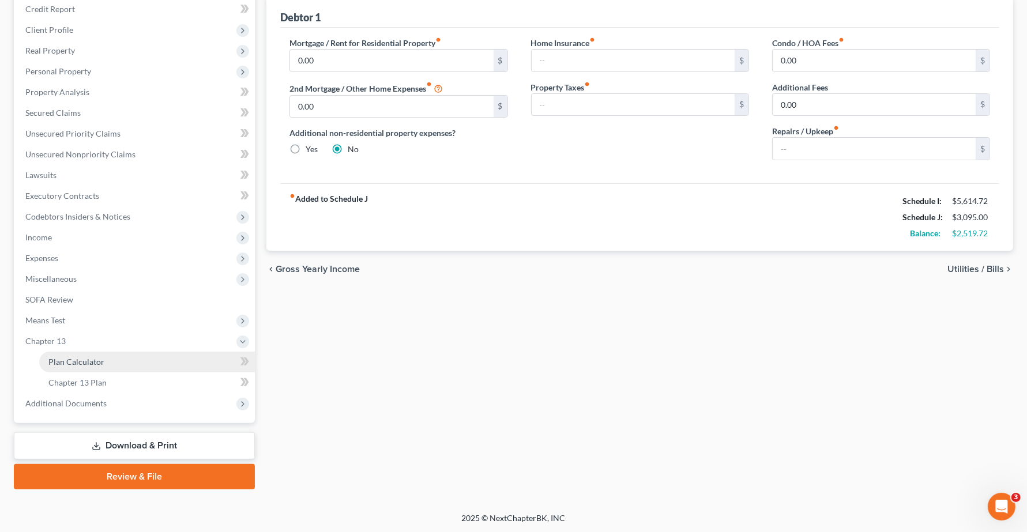
click at [59, 364] on span "Plan Calculator" at bounding box center [76, 362] width 56 height 10
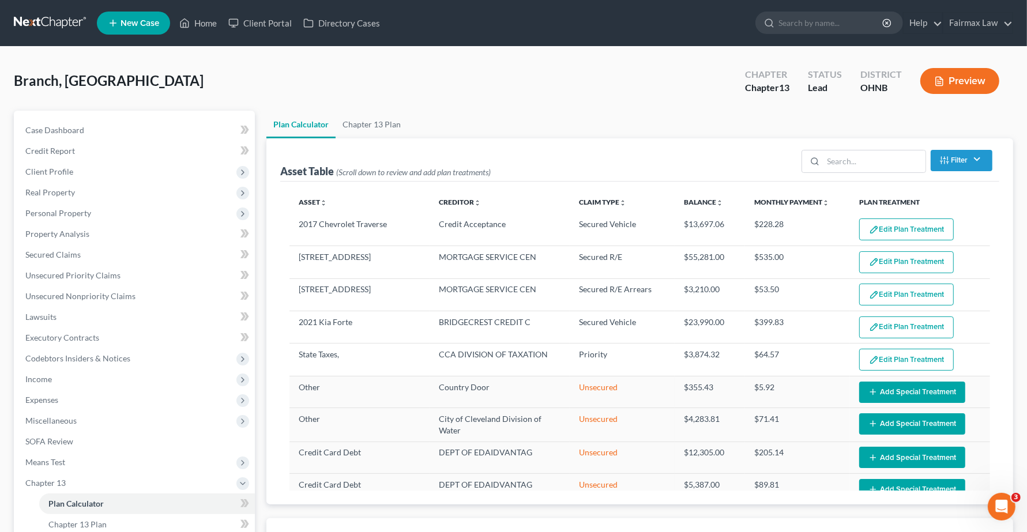
select select "59"
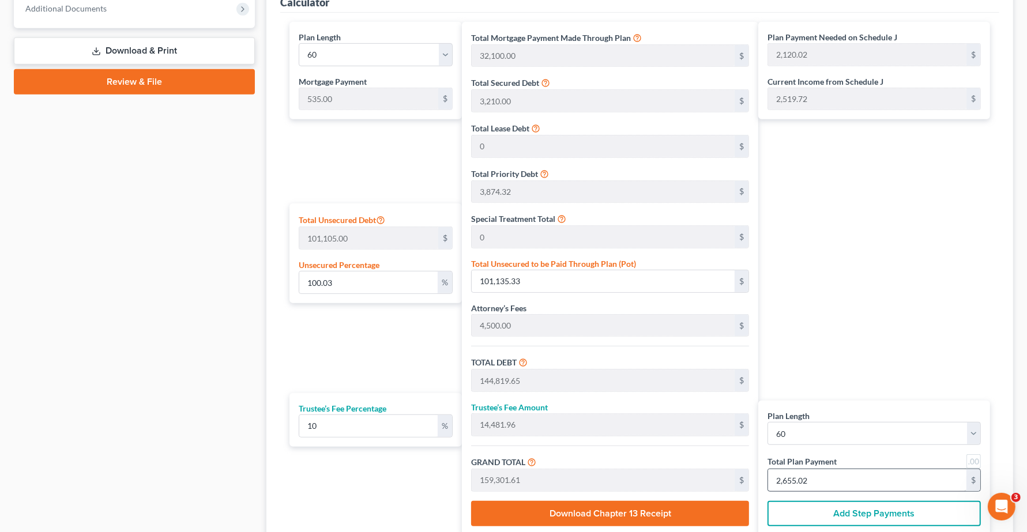
scroll to position [639, 0]
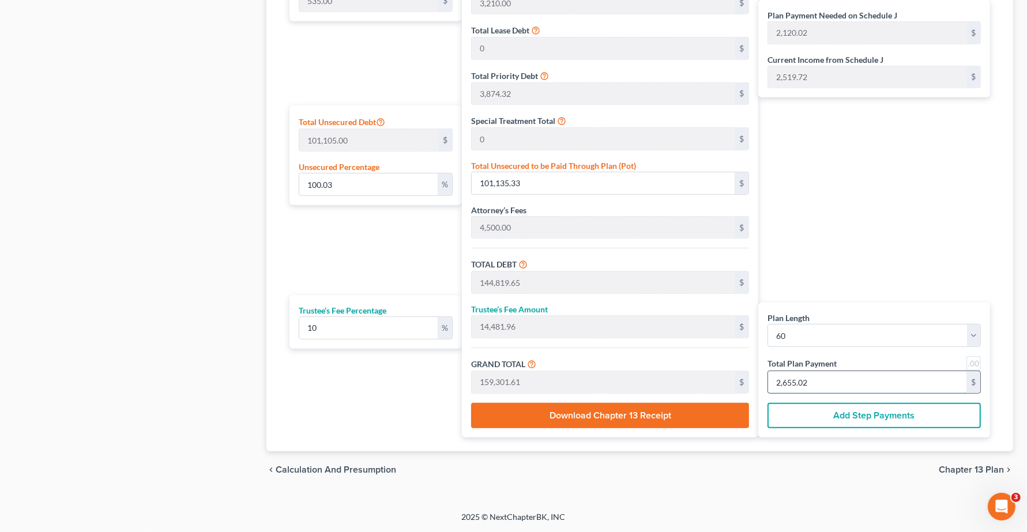
click at [857, 388] on input "2,655.02" at bounding box center [867, 382] width 198 height 22
type input "0"
type input "109.09"
type input "10.90"
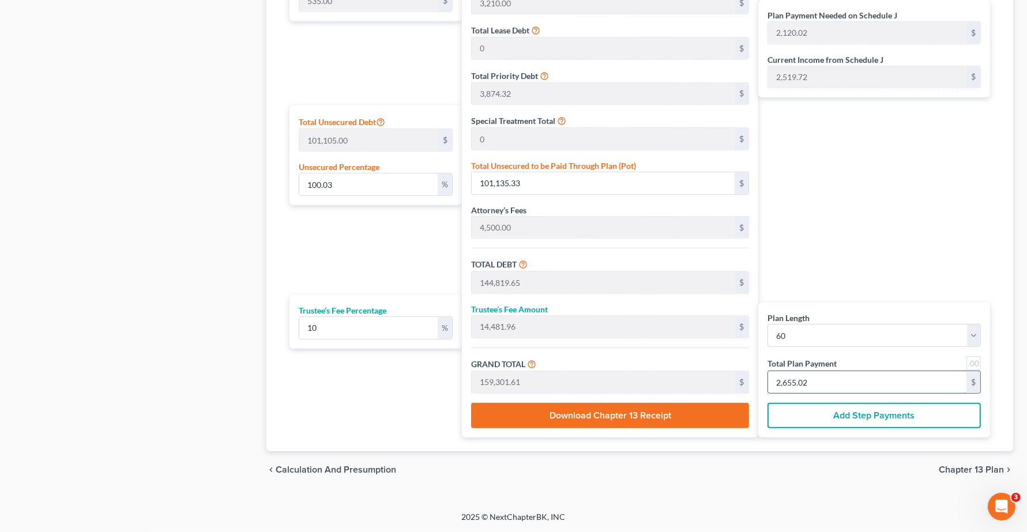
type input "120.00"
type input "2"
type input "1,363.63"
type input "136.36"
type input "1,500.00"
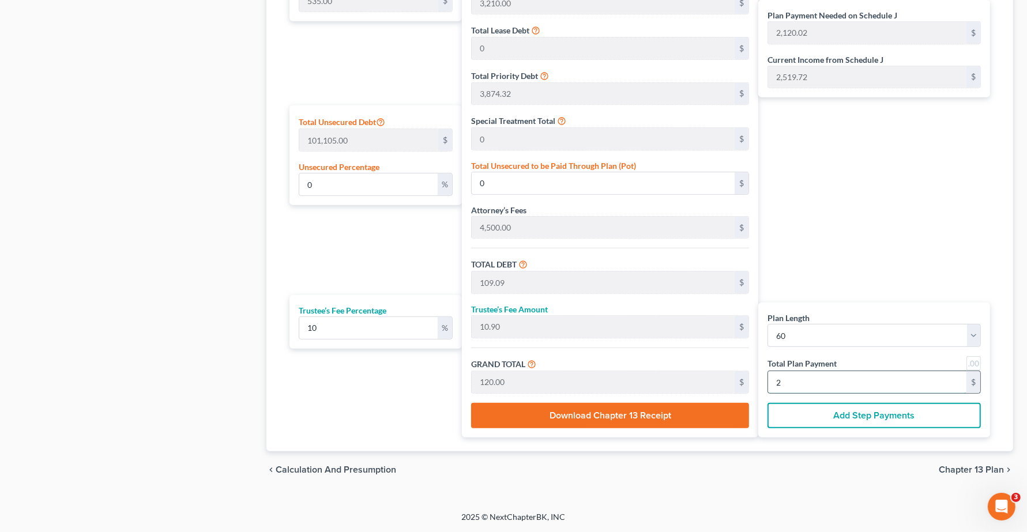
type input "25"
type input "13,745.45"
type input "1,374.54"
type input "15,120.00"
type input "252"
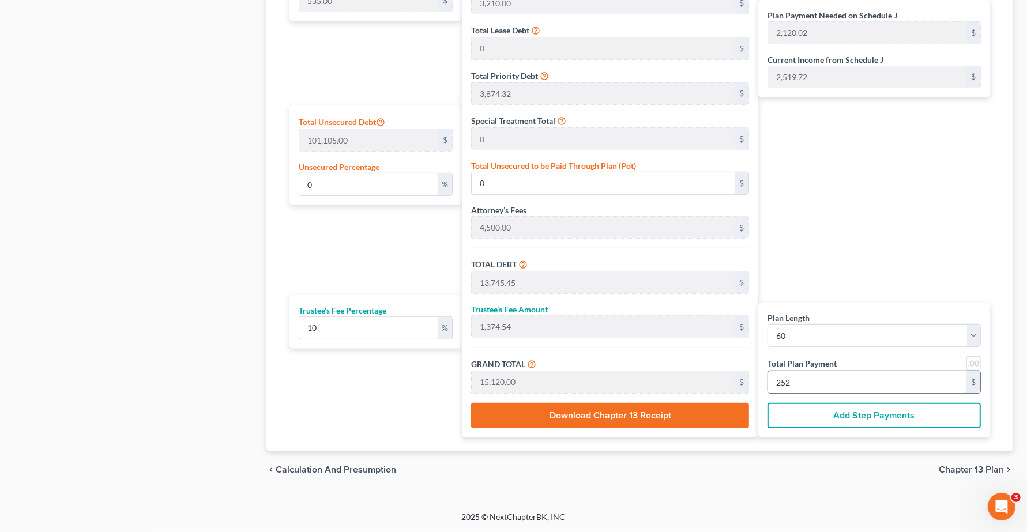
type input "92.75"
type input "93,770.22"
type input "137,454.54"
type input "13,745.45"
type input "151,200.00"
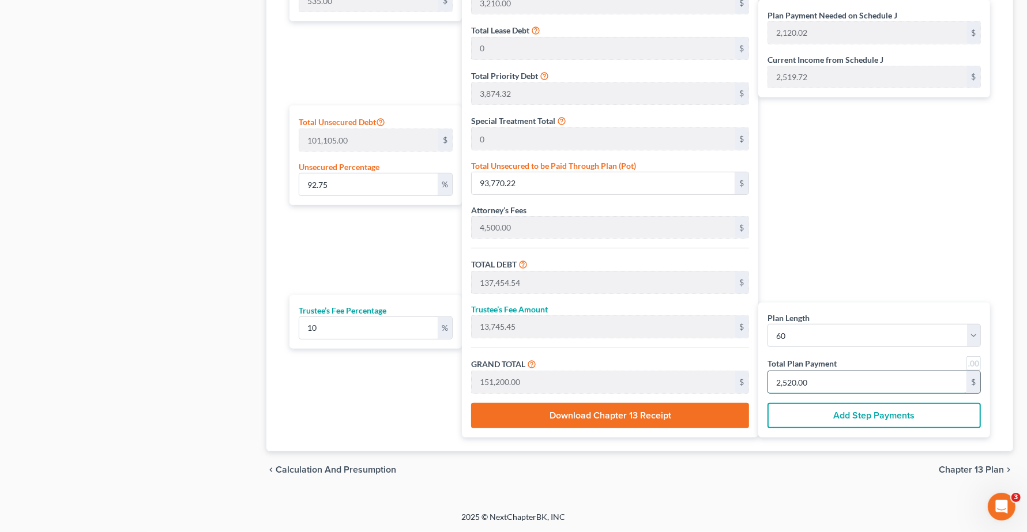
type input "2,520.00"
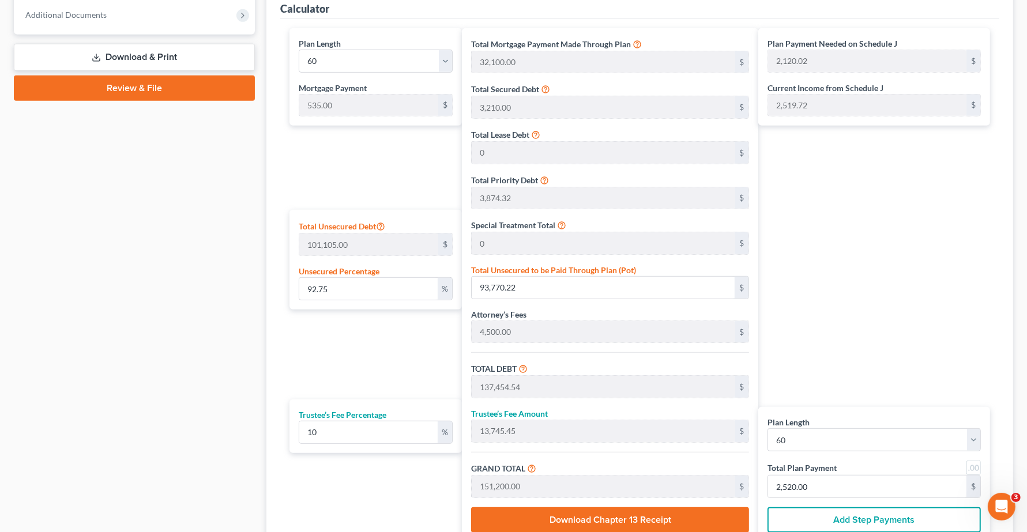
scroll to position [495, 0]
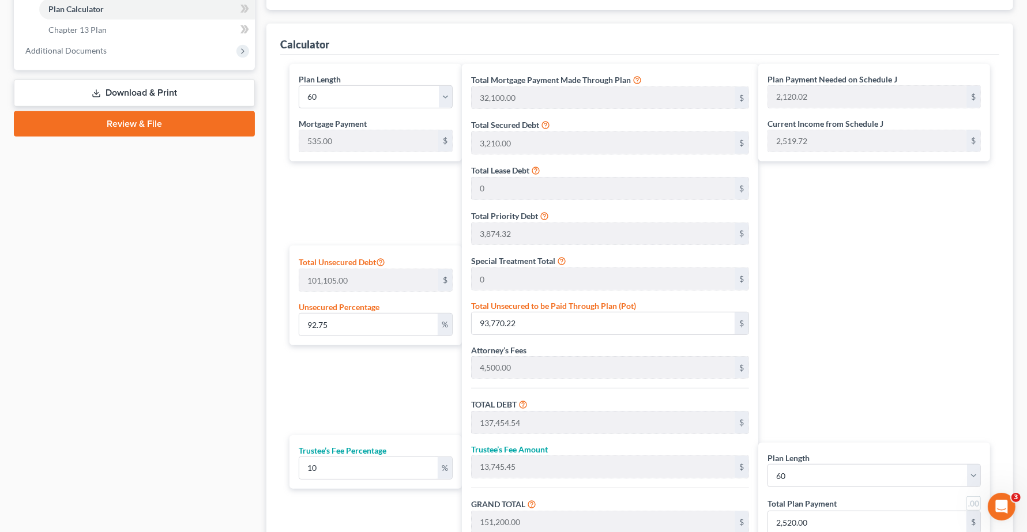
click at [845, 336] on div "Plan Payment Needed on Schedule J 2,120.02 $ Current Income from Schedule J 2,5…" at bounding box center [877, 321] width 238 height 514
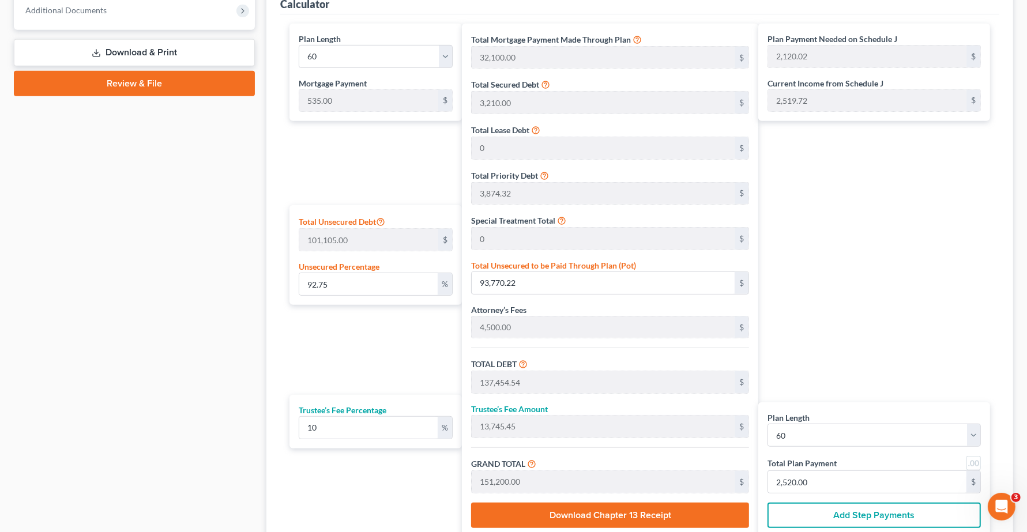
scroll to position [567, 0]
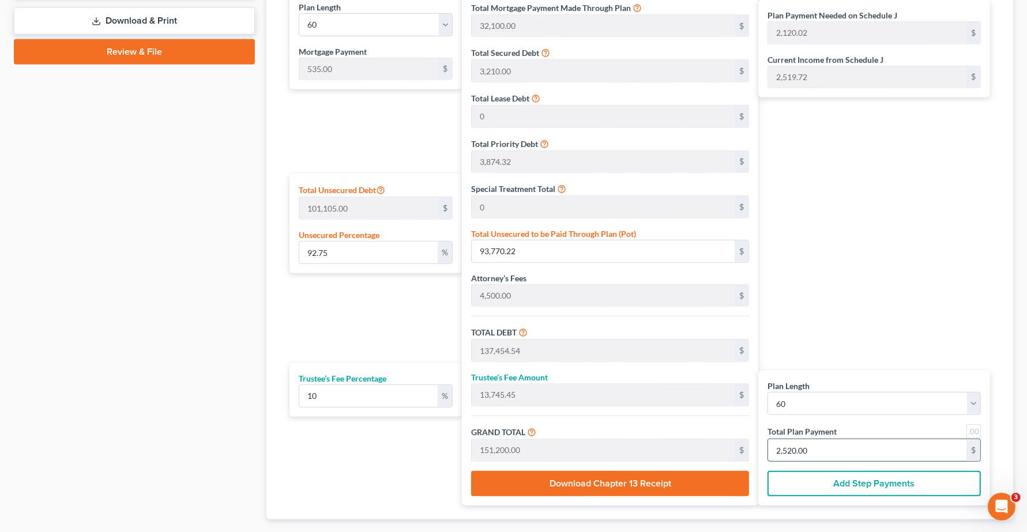
click at [832, 443] on input "2,520.00" at bounding box center [867, 450] width 198 height 22
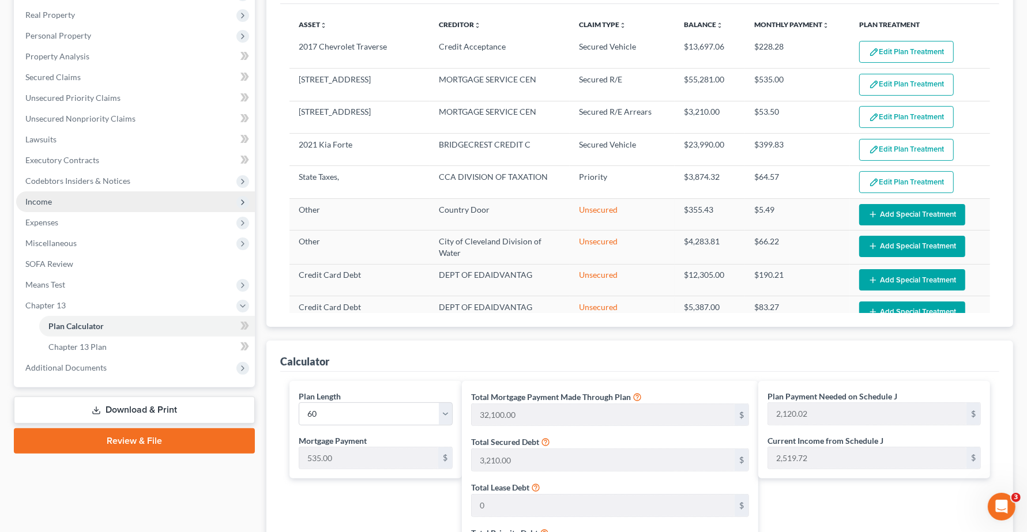
scroll to position [134, 0]
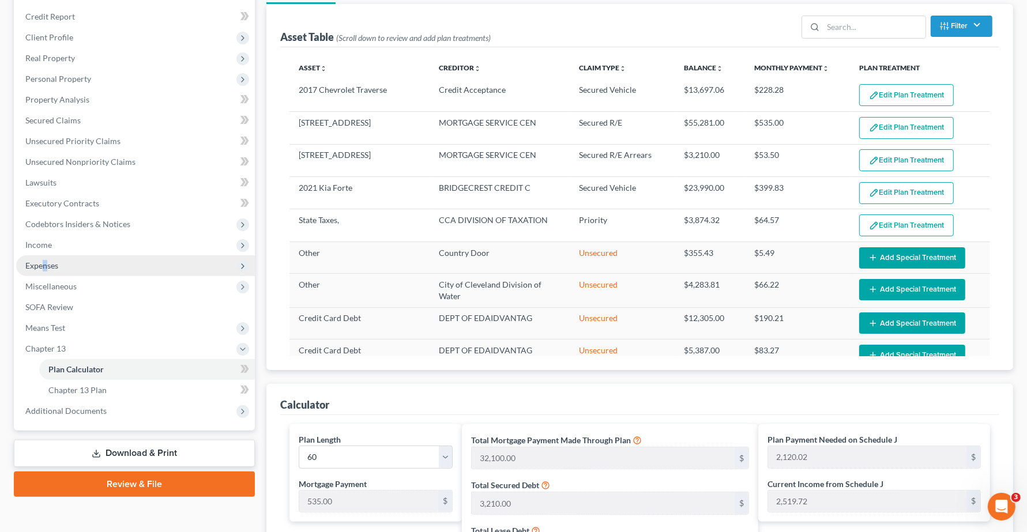
click at [46, 268] on span "Expenses" at bounding box center [41, 266] width 33 height 10
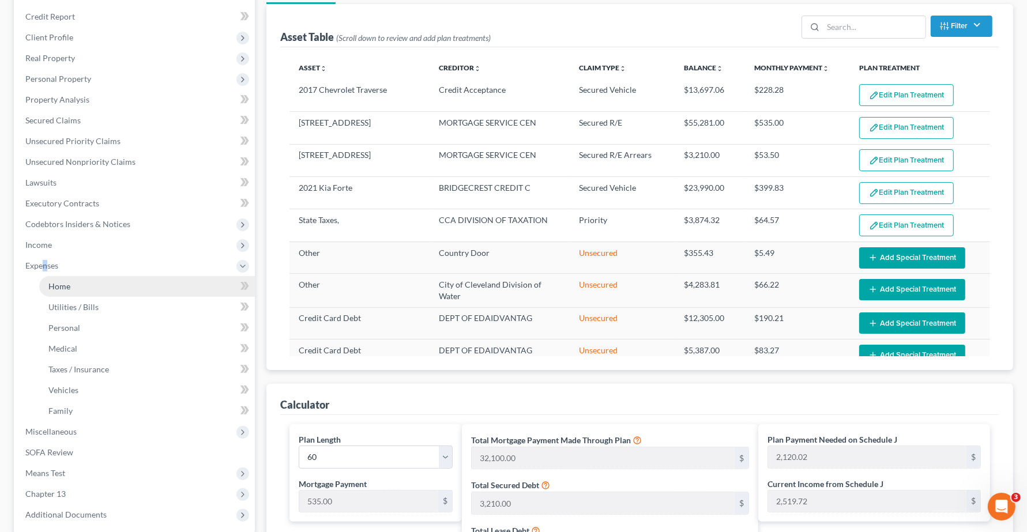
click at [52, 290] on link "Home" at bounding box center [147, 286] width 216 height 21
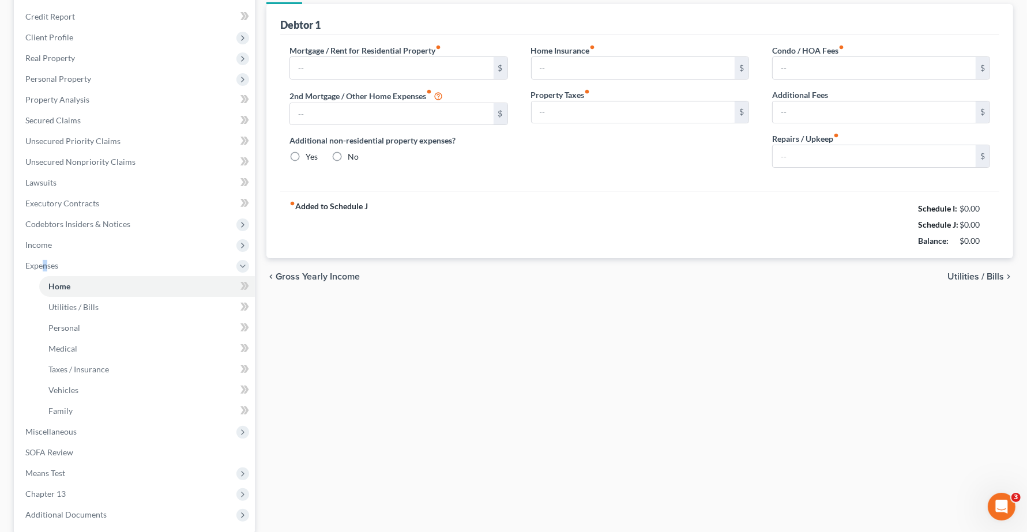
scroll to position [17, 0]
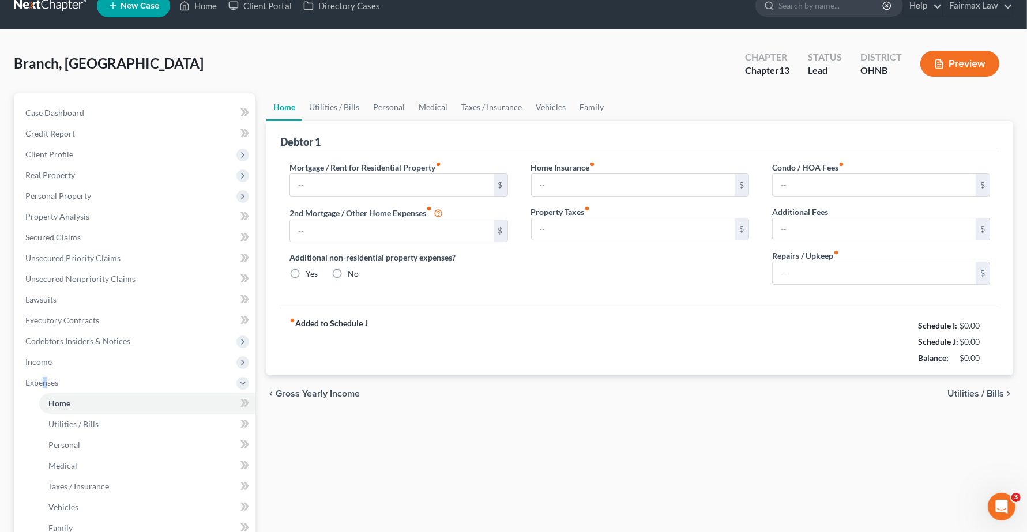
type input "0.00"
radio input "true"
type input "0.00"
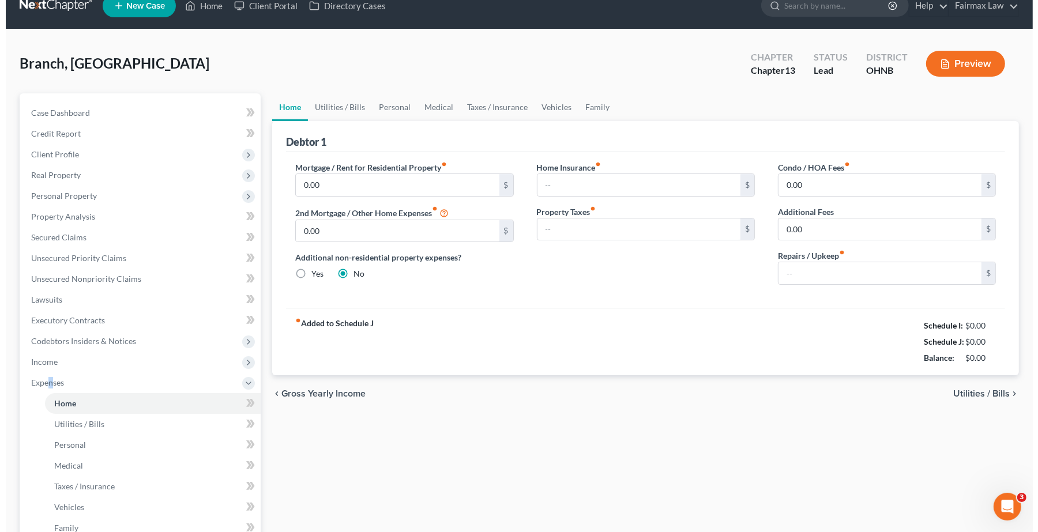
scroll to position [0, 0]
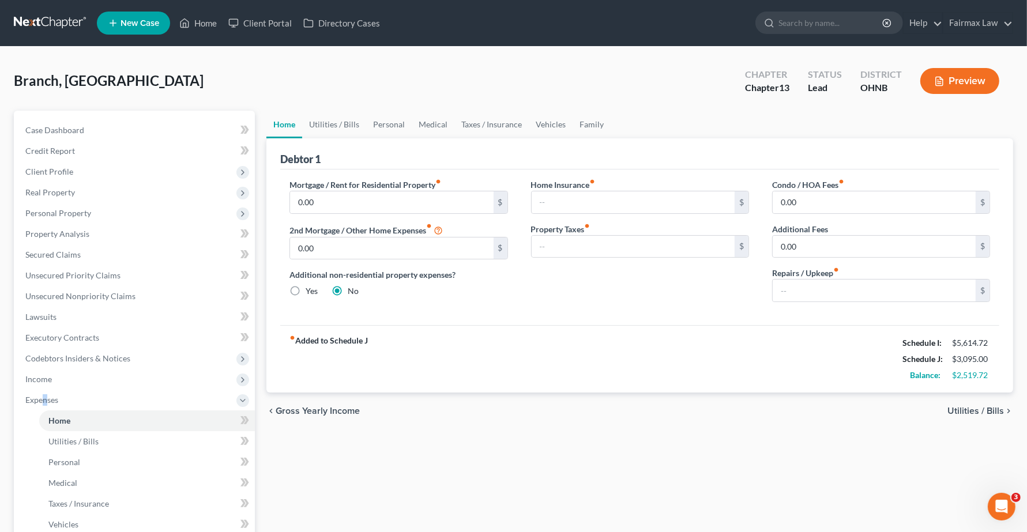
click at [966, 410] on span "Utilities / Bills" at bounding box center [975, 411] width 57 height 9
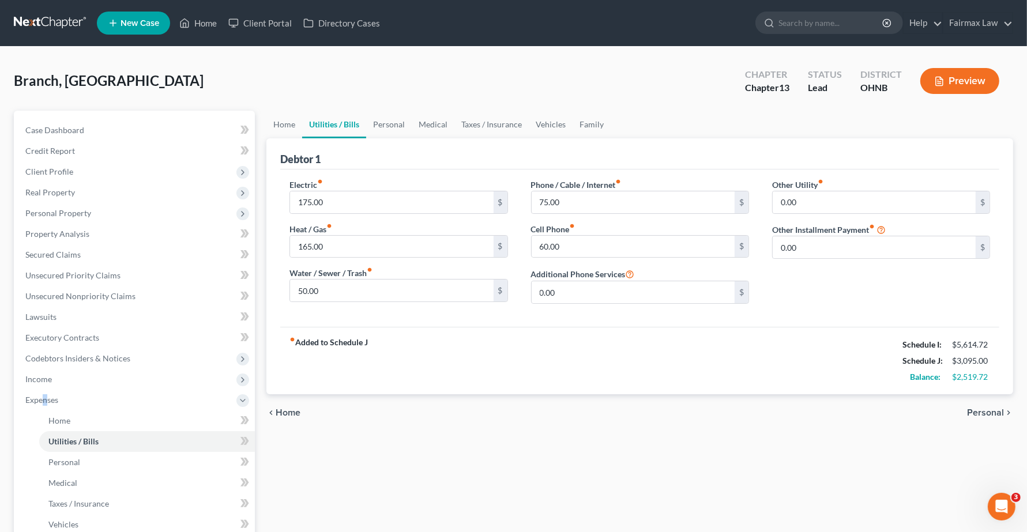
click at [996, 414] on span "Personal" at bounding box center [985, 412] width 37 height 9
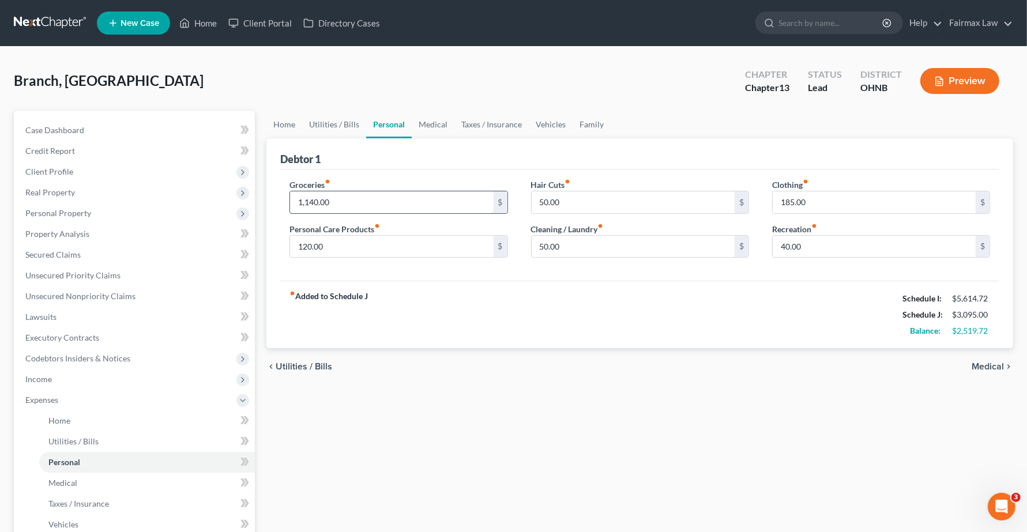
click at [356, 202] on input "1,140.00" at bounding box center [391, 202] width 203 height 22
type input "1,140.28"
type input "1,140.00"
type input "120.00"
type input "50.00"
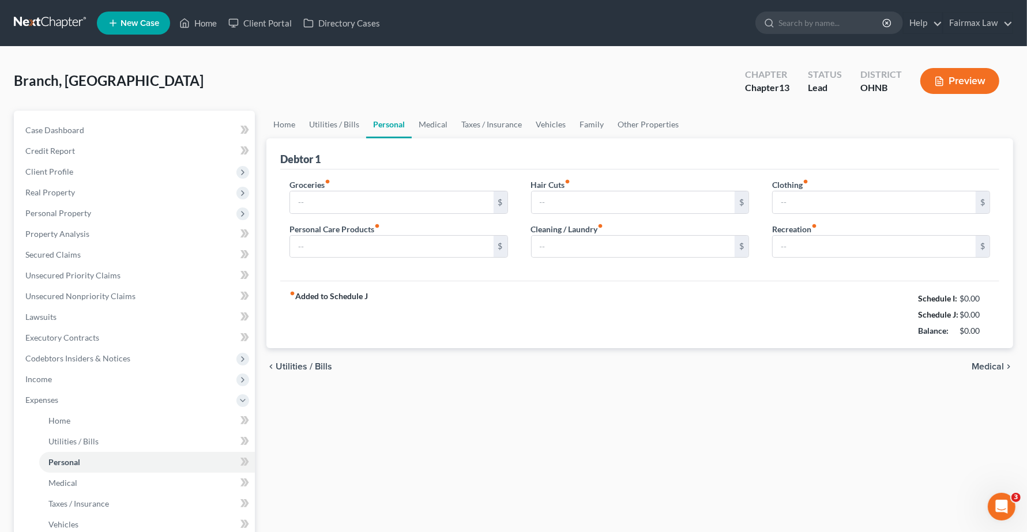
type input "50.00"
type input "185.00"
type input "40.00"
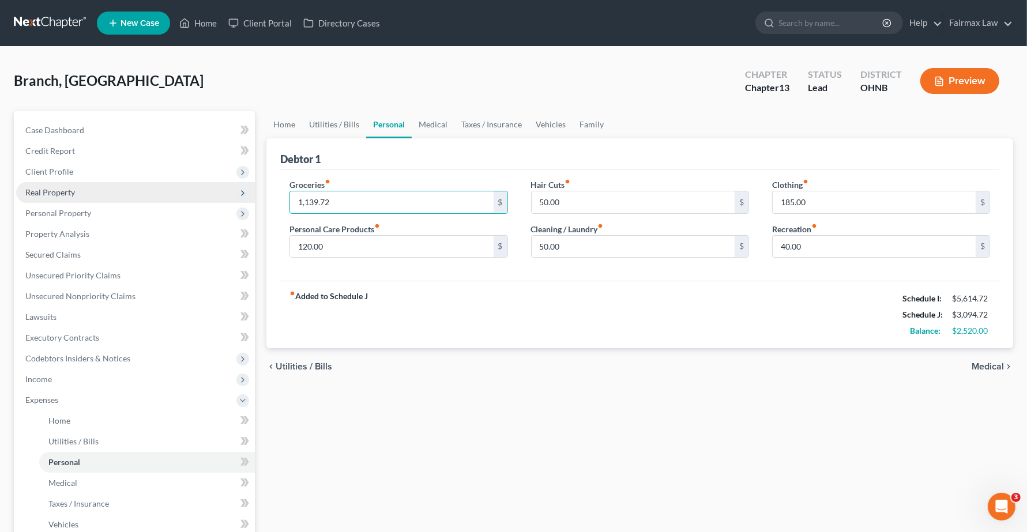
type input "1,139.72"
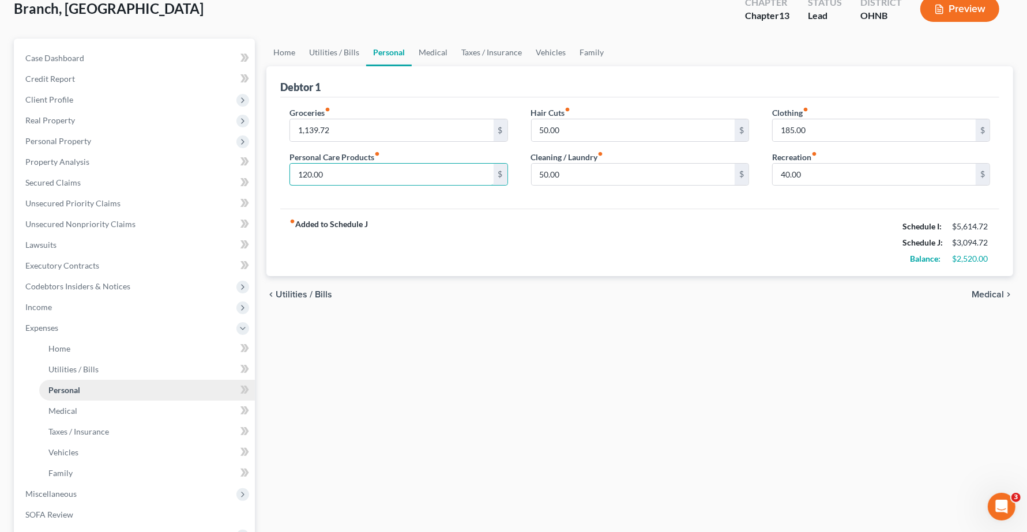
scroll to position [216, 0]
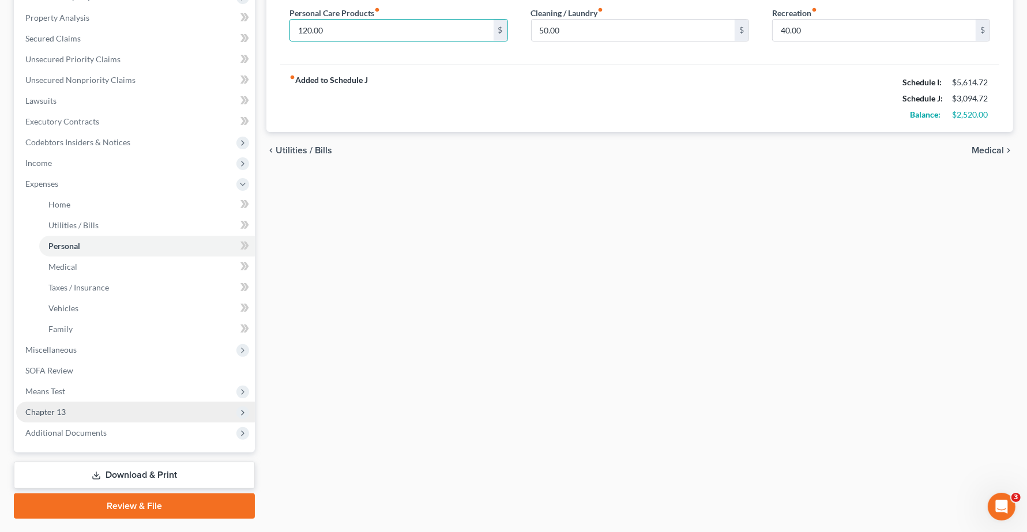
click at [82, 405] on span "Chapter 13" at bounding box center [135, 412] width 239 height 21
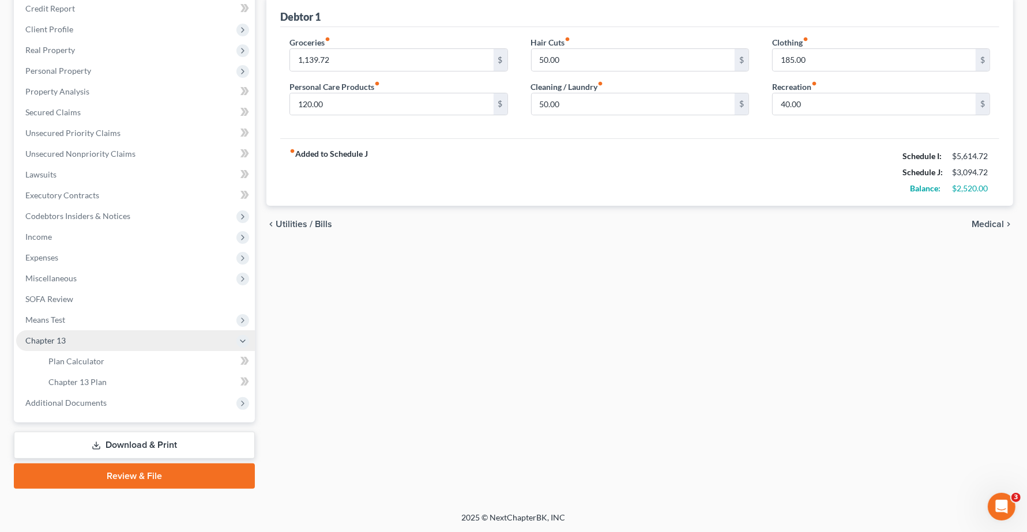
scroll to position [142, 0]
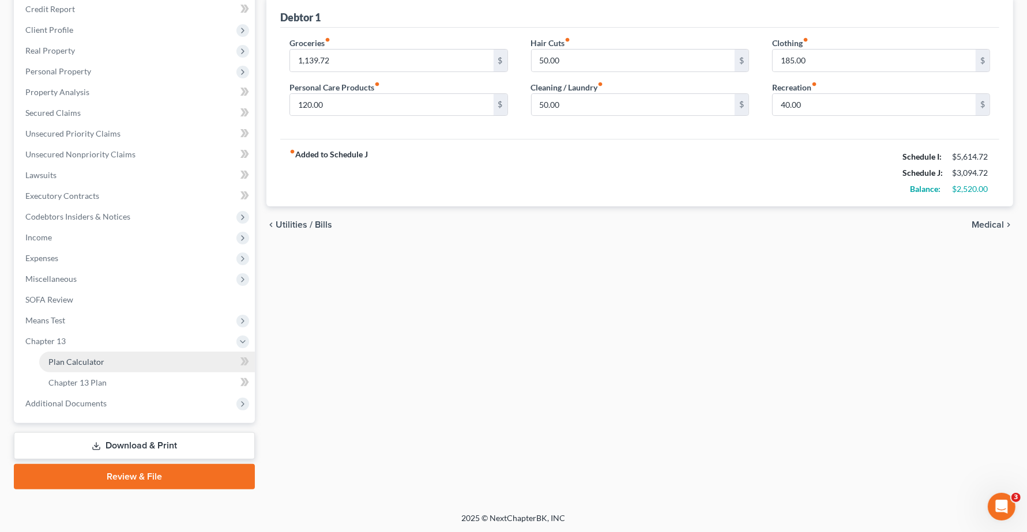
click at [117, 359] on link "Plan Calculator" at bounding box center [147, 362] width 216 height 21
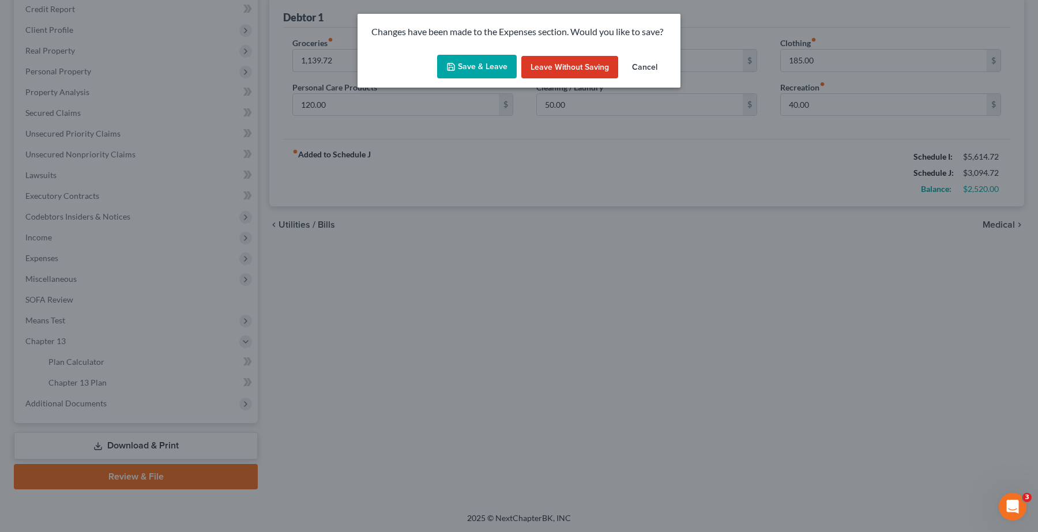
click at [447, 71] on button "Save & Leave" at bounding box center [477, 67] width 80 height 24
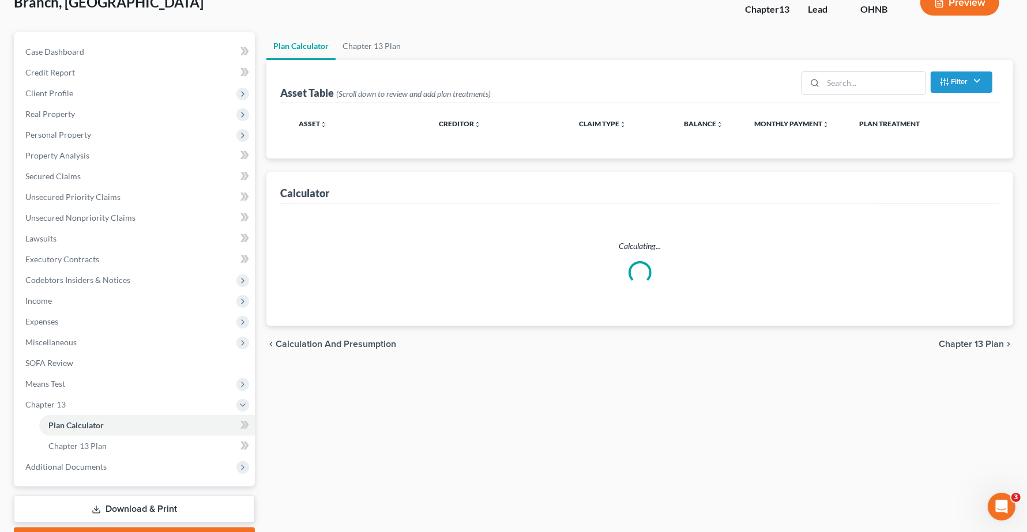
scroll to position [142, 0]
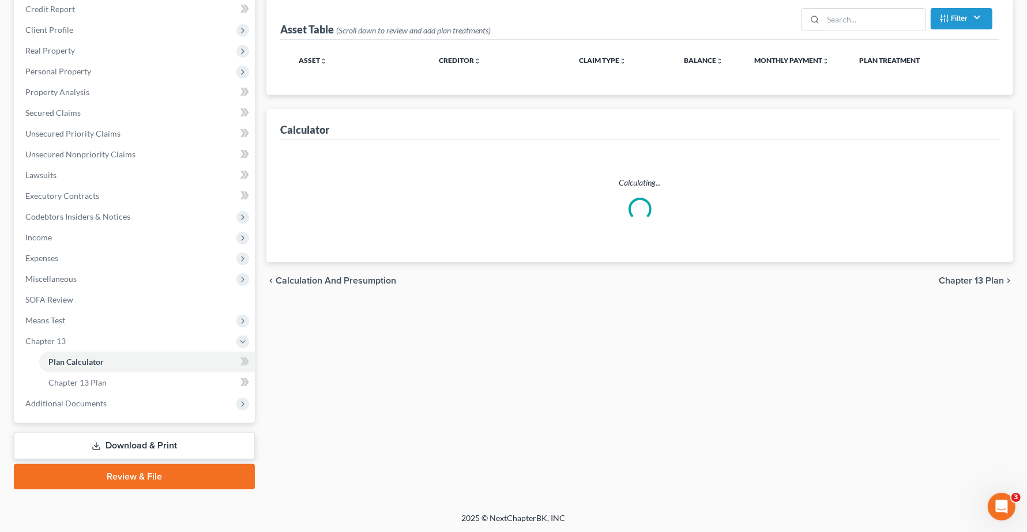
select select "59"
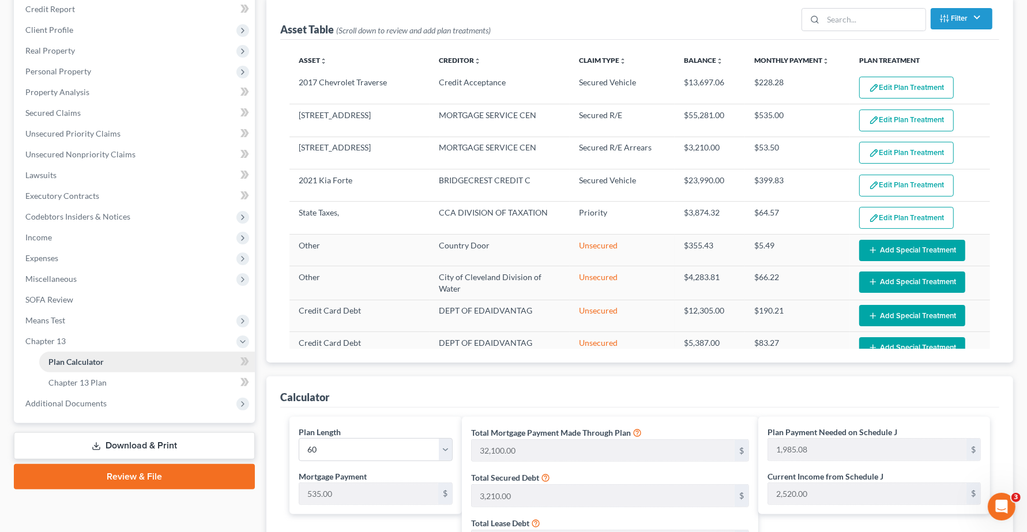
drag, startPoint x: 75, startPoint y: 365, endPoint x: 222, endPoint y: 364, distance: 147.0
click at [76, 364] on link "Plan Calculator" at bounding box center [147, 362] width 216 height 21
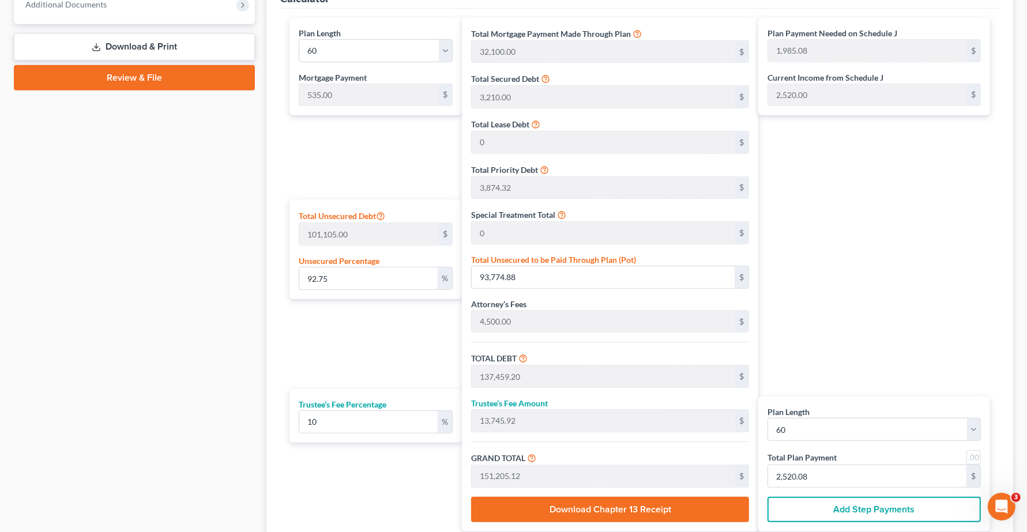
scroll to position [574, 0]
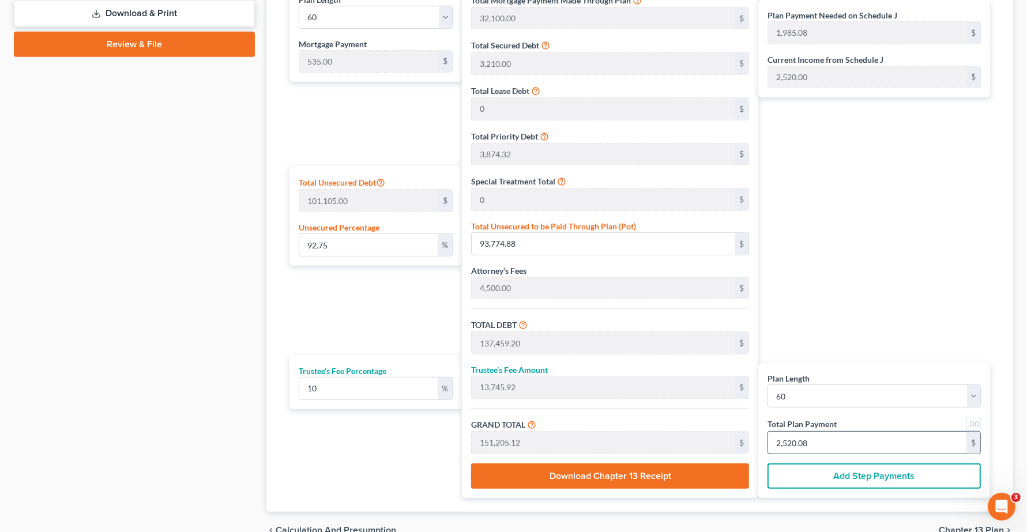
click at [837, 439] on input "2,520.08" at bounding box center [867, 443] width 198 height 22
type input "0"
type input "109.09"
type input "10.90"
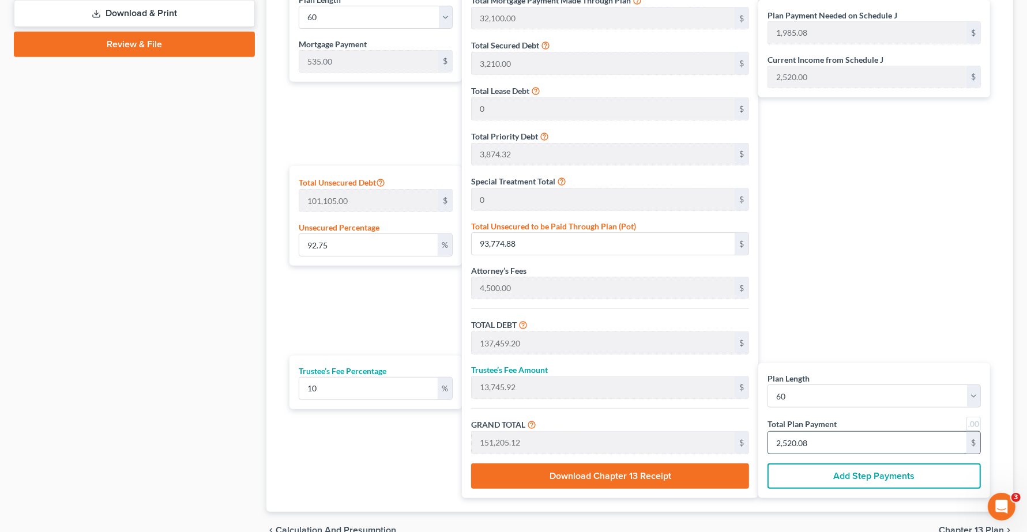
type input "120.00"
type input "2"
type input "1,363.63"
type input "136.36"
type input "1,500.00"
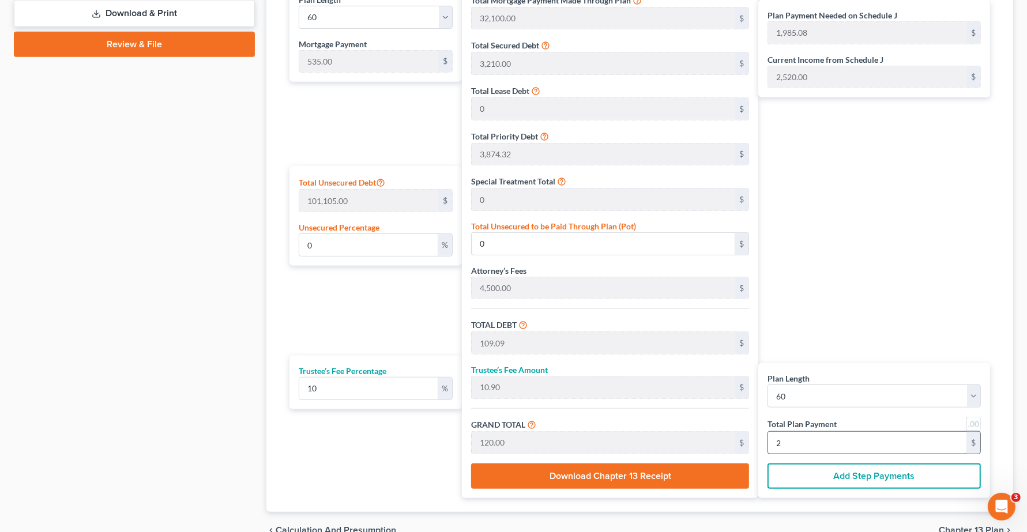
type input "25"
type input "13,745.45"
type input "1,374.54"
type input "15,120.00"
type input "252"
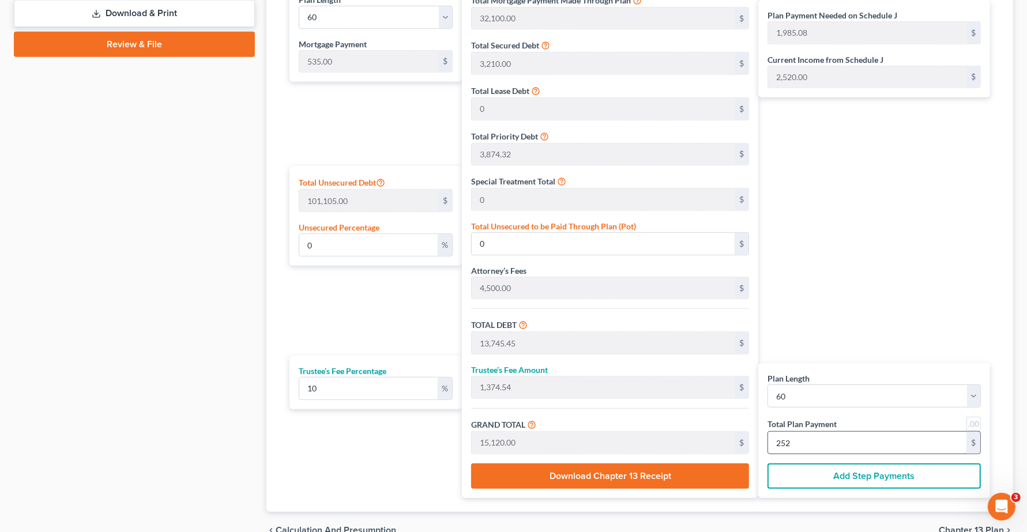
type input "92.75"
type input "93,770.22"
type input "137,454.54"
type input "13,745.45"
type input "151,200.00"
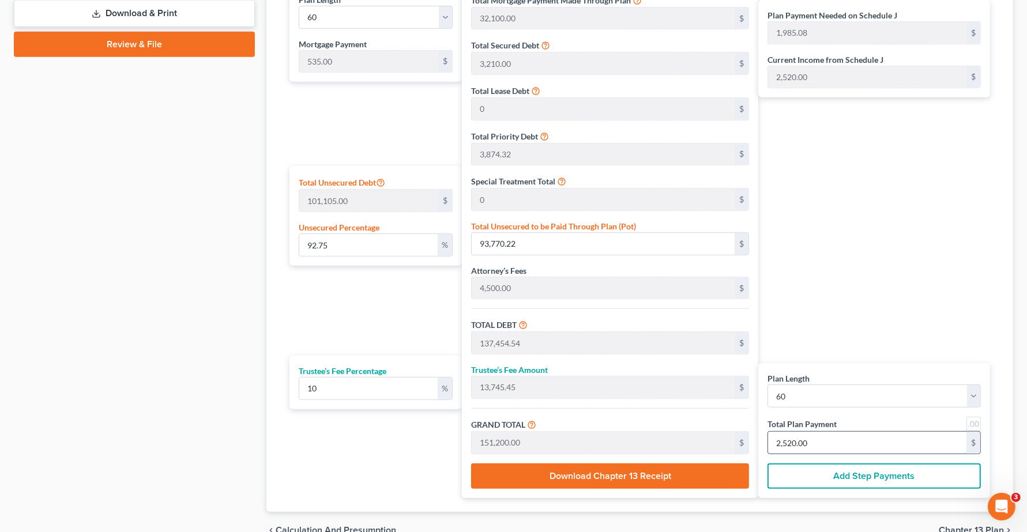
type input "2,520.00"
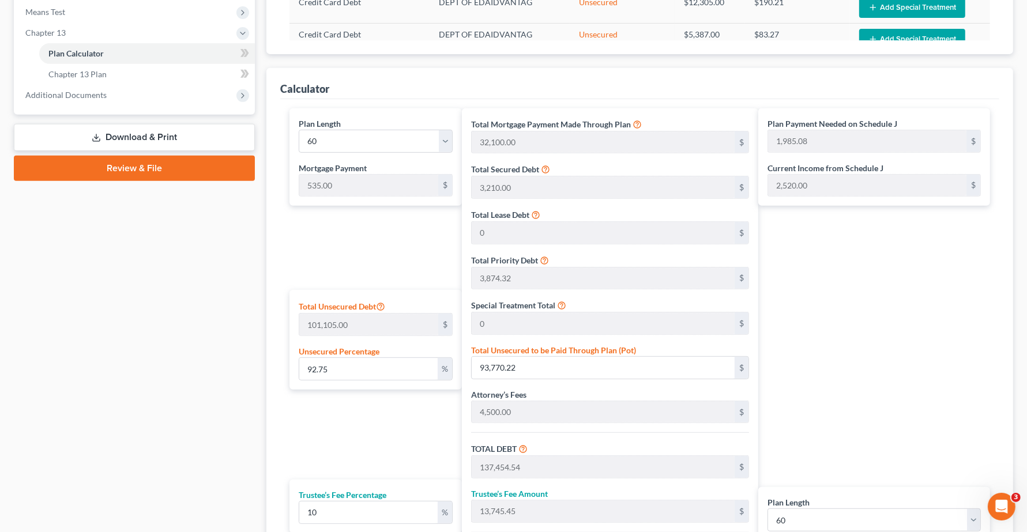
scroll to position [430, 0]
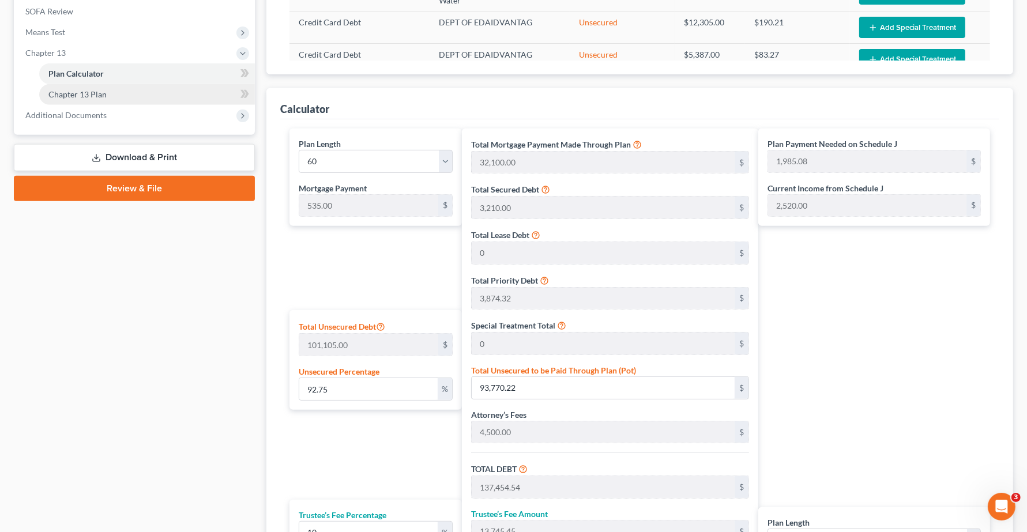
click at [99, 98] on link "Chapter 13 Plan" at bounding box center [147, 94] width 216 height 21
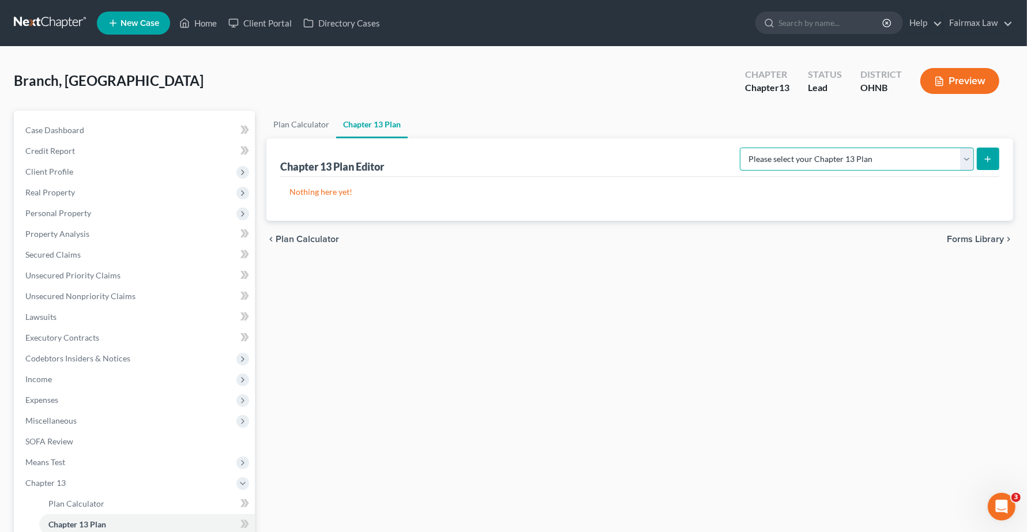
click at [918, 166] on select "Please select your Chapter 13 Plan National Form Plan - Official Form 113 North…" at bounding box center [857, 159] width 234 height 23
select select "0"
click at [807, 148] on select "Please select your Chapter 13 Plan National Form Plan - Official Form 113 North…" at bounding box center [857, 159] width 234 height 23
click at [994, 159] on button "submit" at bounding box center [988, 159] width 22 height 22
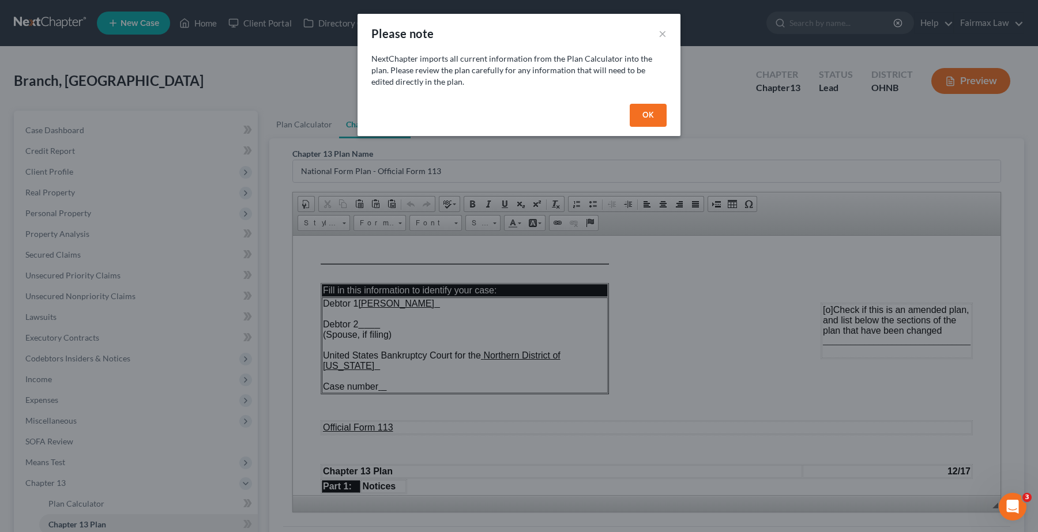
click at [647, 115] on button "OK" at bounding box center [648, 115] width 37 height 23
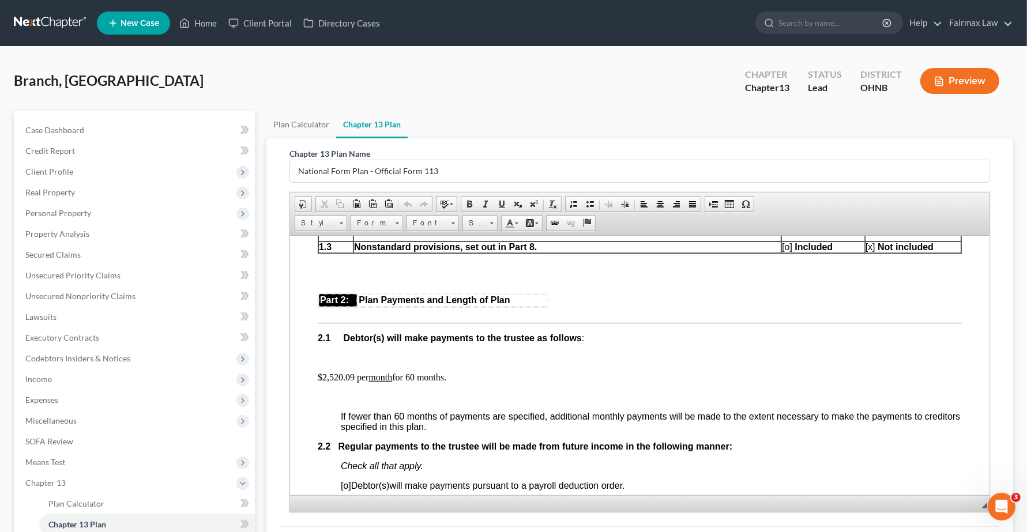
scroll to position [577, 0]
click at [355, 381] on p "$2,520.09 per month for 60 months." at bounding box center [640, 376] width 644 height 10
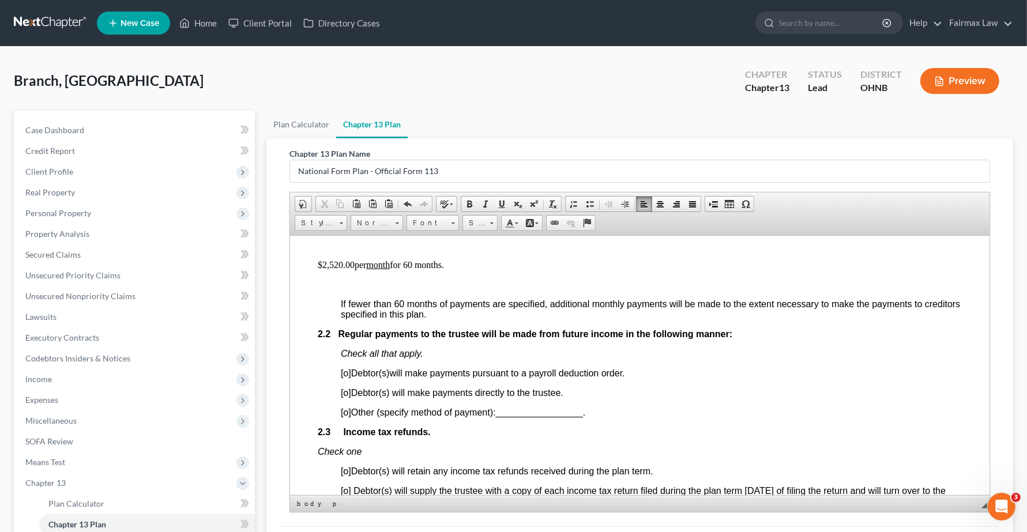
scroll to position [721, 0]
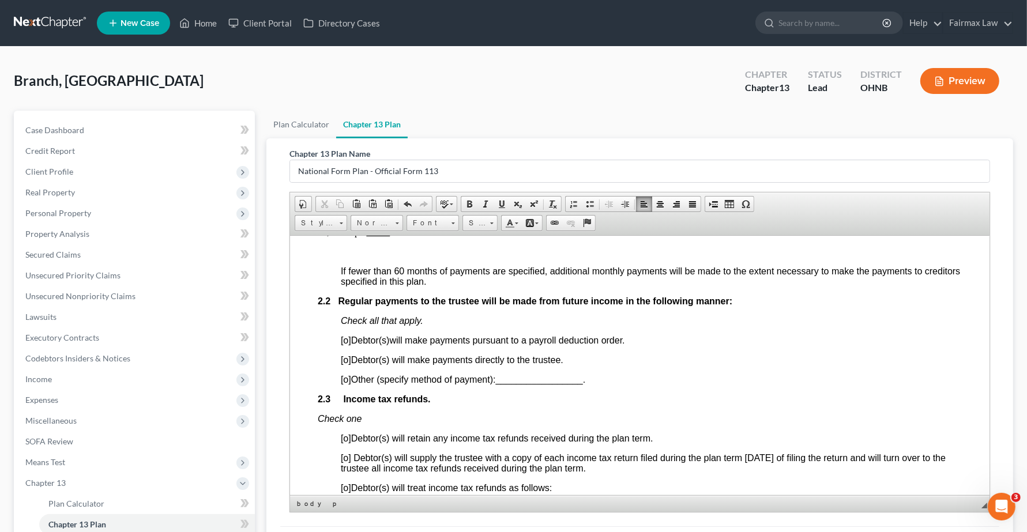
click at [349, 345] on span "[o]" at bounding box center [346, 340] width 10 height 10
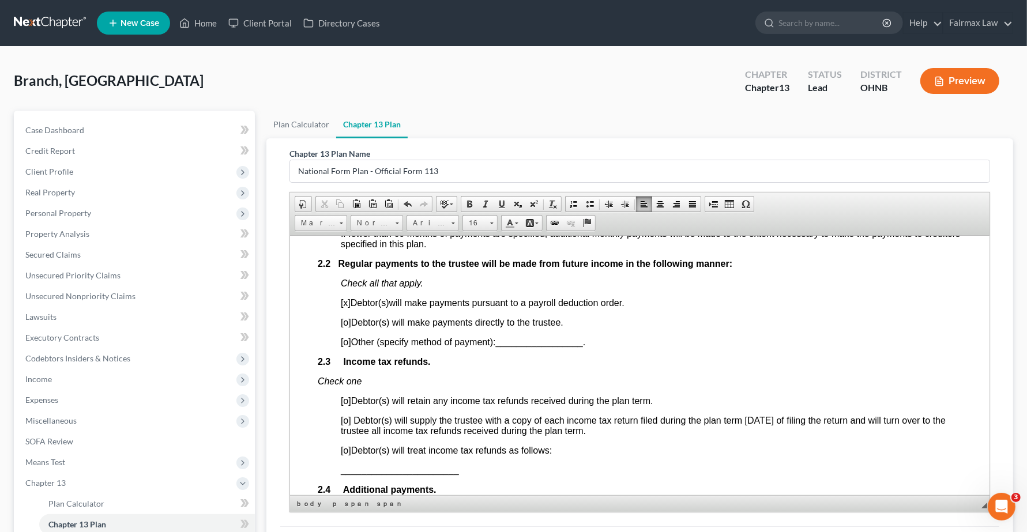
scroll to position [793, 0]
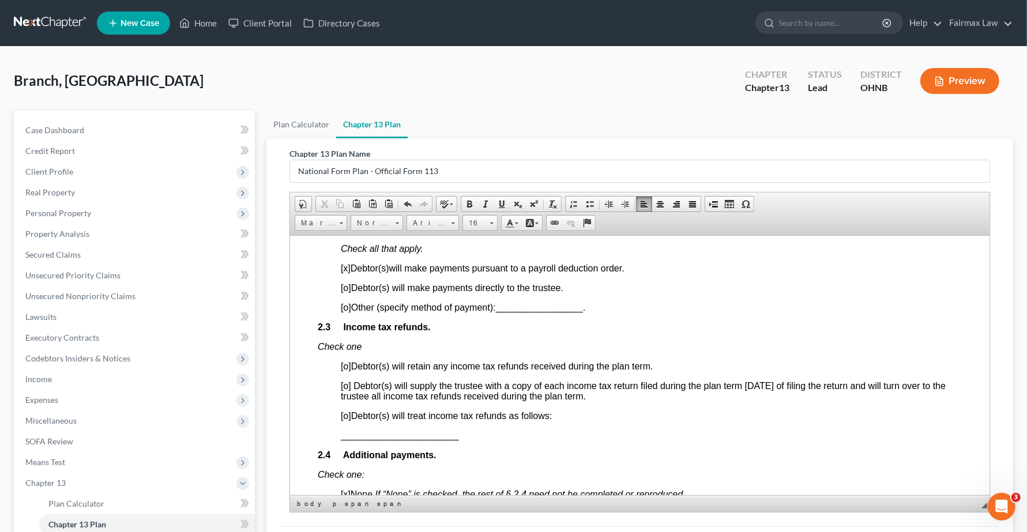
click at [348, 371] on span "[o]" at bounding box center [346, 366] width 10 height 10
click at [343, 420] on span "[o]" at bounding box center [346, 416] width 10 height 10
drag, startPoint x: 467, startPoint y: 460, endPoint x: 321, endPoint y: 458, distance: 145.9
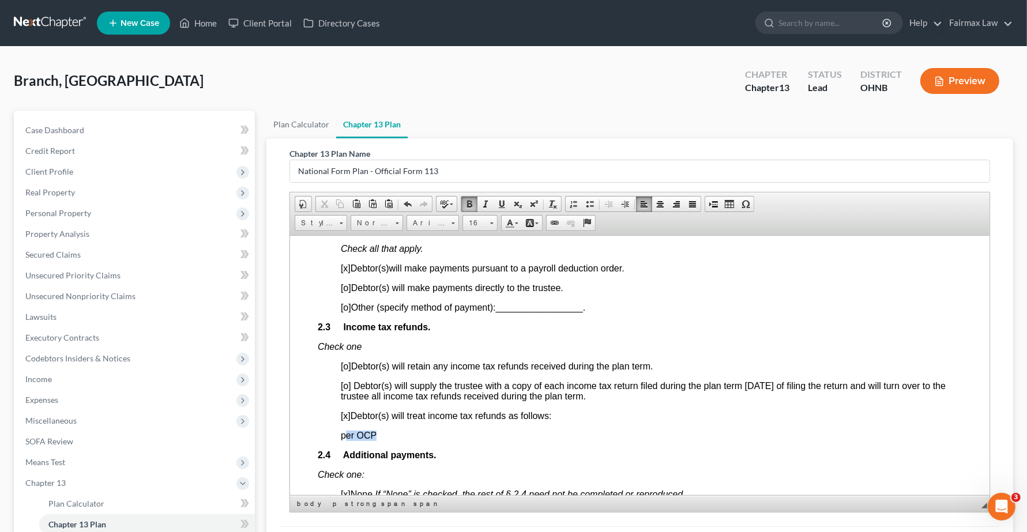
drag, startPoint x: 343, startPoint y: 462, endPoint x: 403, endPoint y: 462, distance: 60.0
click at [403, 441] on p "per OCP" at bounding box center [651, 435] width 621 height 10
click at [404, 441] on p "per OCP" at bounding box center [651, 435] width 621 height 10
drag, startPoint x: 322, startPoint y: 466, endPoint x: 403, endPoint y: 466, distance: 80.2
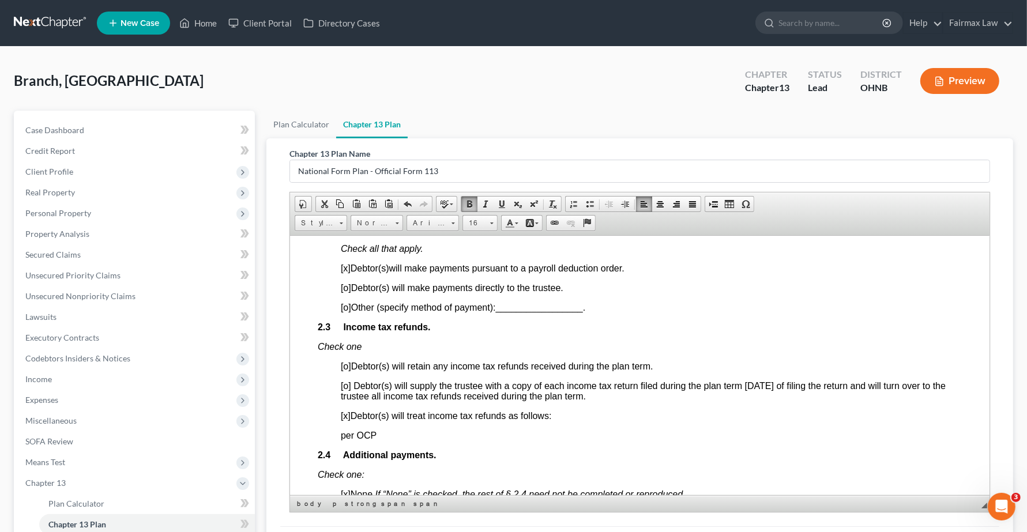
click at [403, 441] on p "per OCP" at bounding box center [651, 435] width 621 height 10
drag, startPoint x: 334, startPoint y: 461, endPoint x: 395, endPoint y: 461, distance: 61.1
click at [522, 420] on span "[x ] Debtor(s) will treat income tax refunds as follows:" at bounding box center [446, 416] width 210 height 10
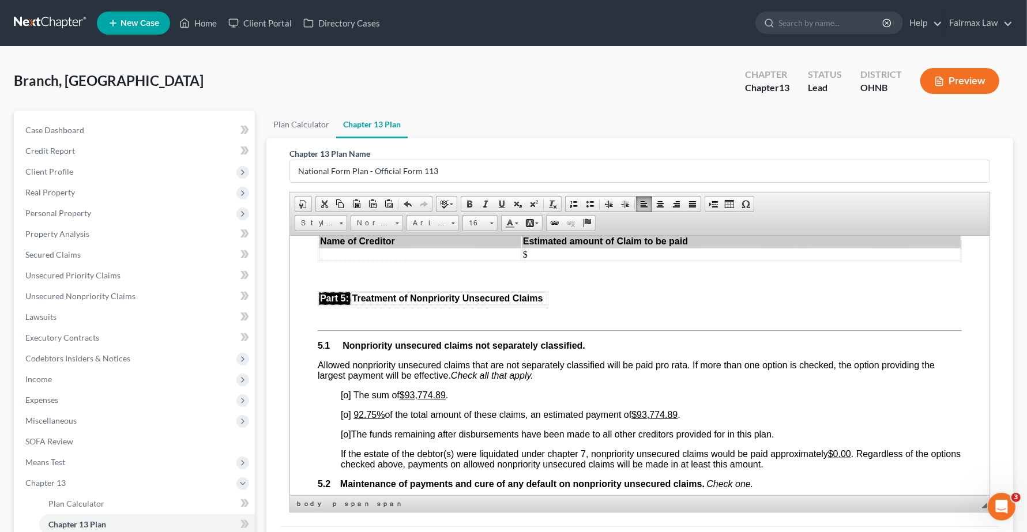
scroll to position [2451, 0]
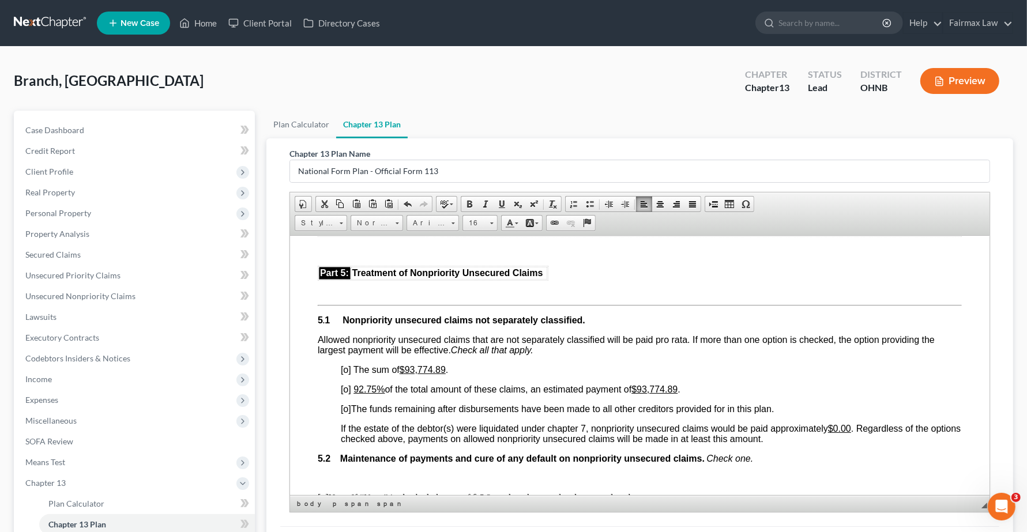
click at [349, 374] on span "[o]" at bounding box center [346, 369] width 10 height 10
click at [348, 394] on span "[o]" at bounding box center [346, 389] width 10 height 10
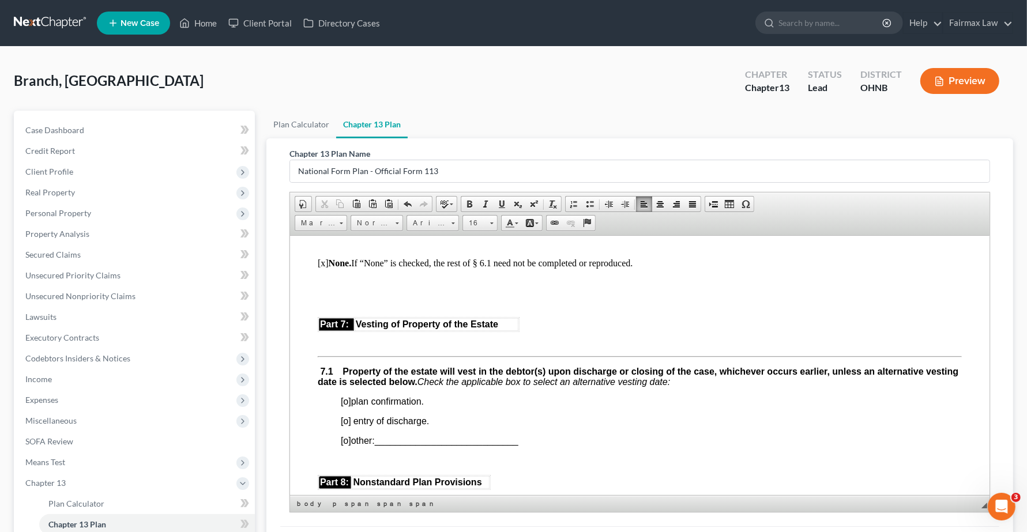
scroll to position [2955, 0]
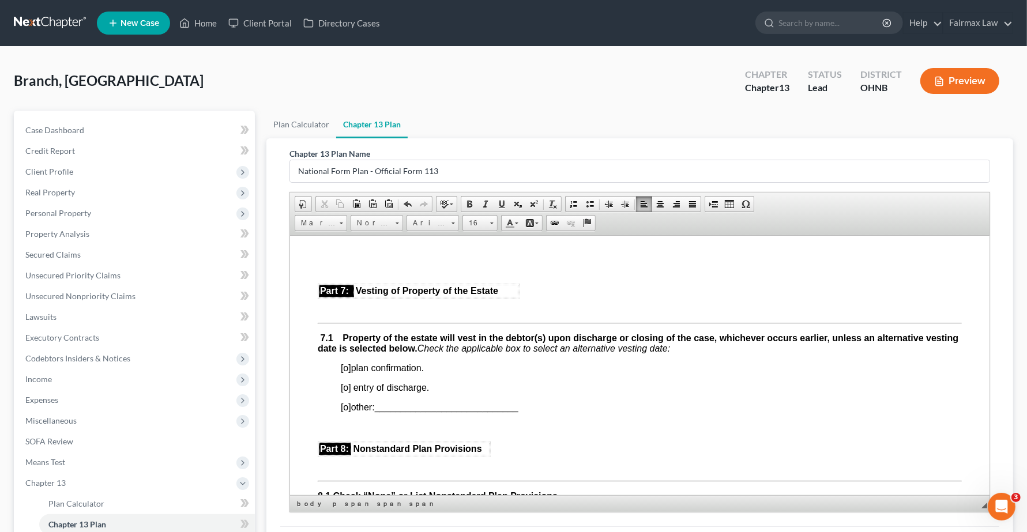
click at [347, 373] on span "[o]" at bounding box center [346, 368] width 10 height 10
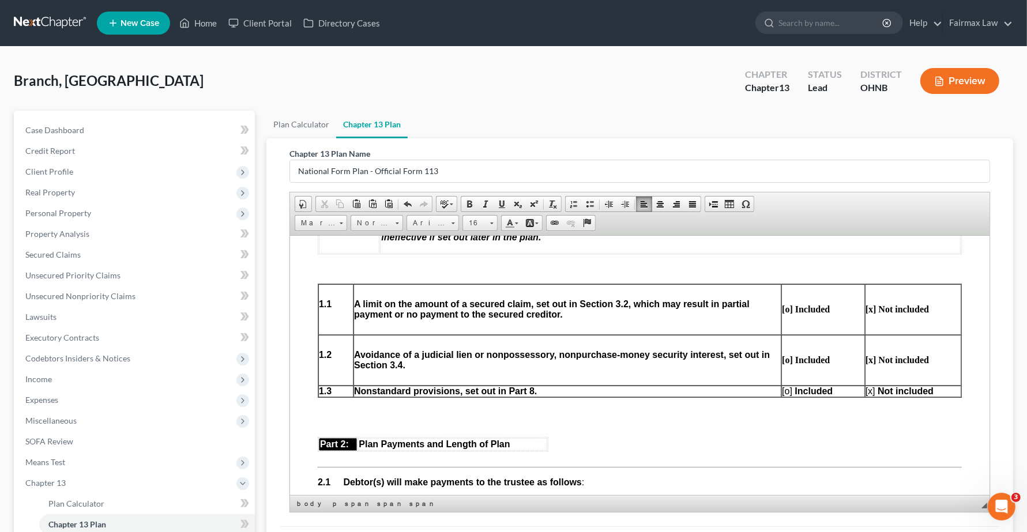
scroll to position [432, 0]
click at [782, 394] on span "[o]" at bounding box center [787, 390] width 10 height 10
click at [866, 394] on span "[x]" at bounding box center [871, 390] width 10 height 10
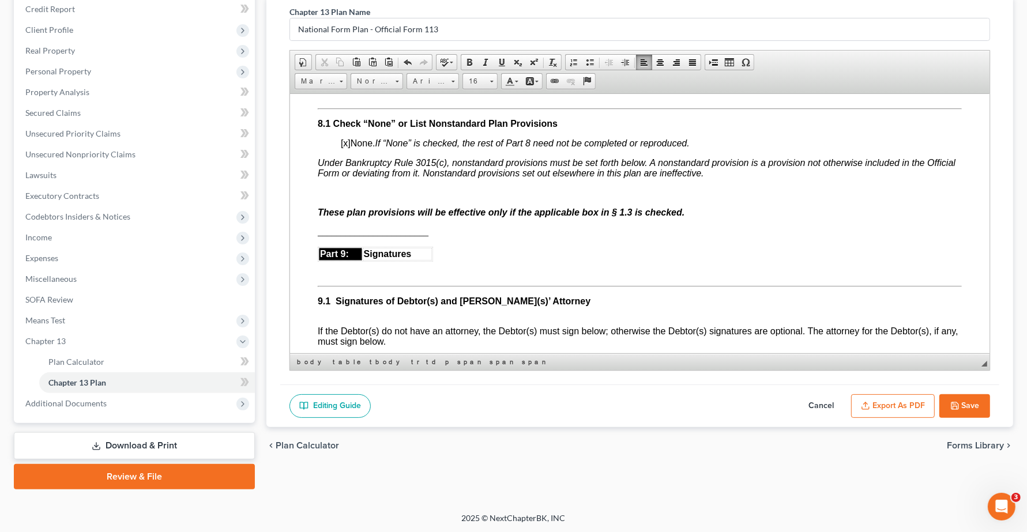
scroll to position [3172, 0]
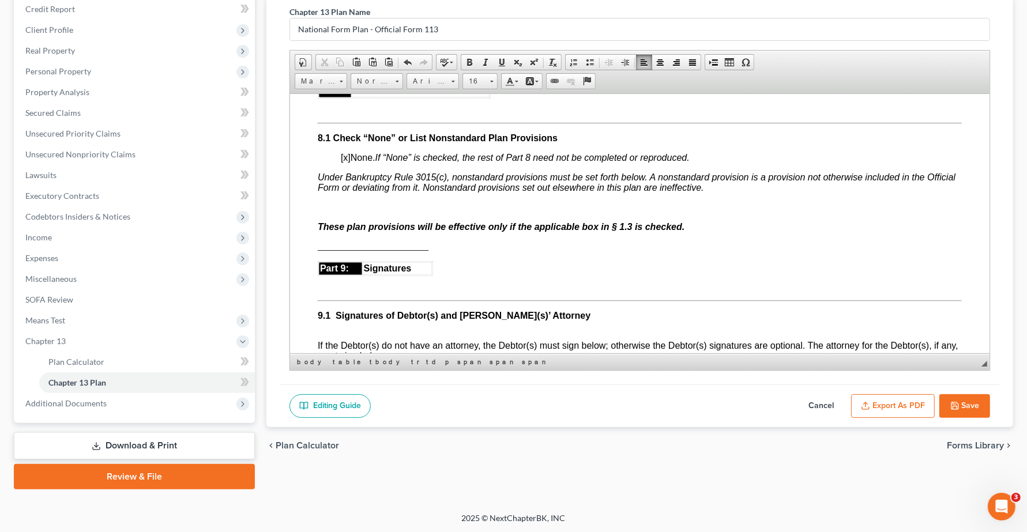
click at [348, 162] on span "[x]" at bounding box center [346, 157] width 10 height 10
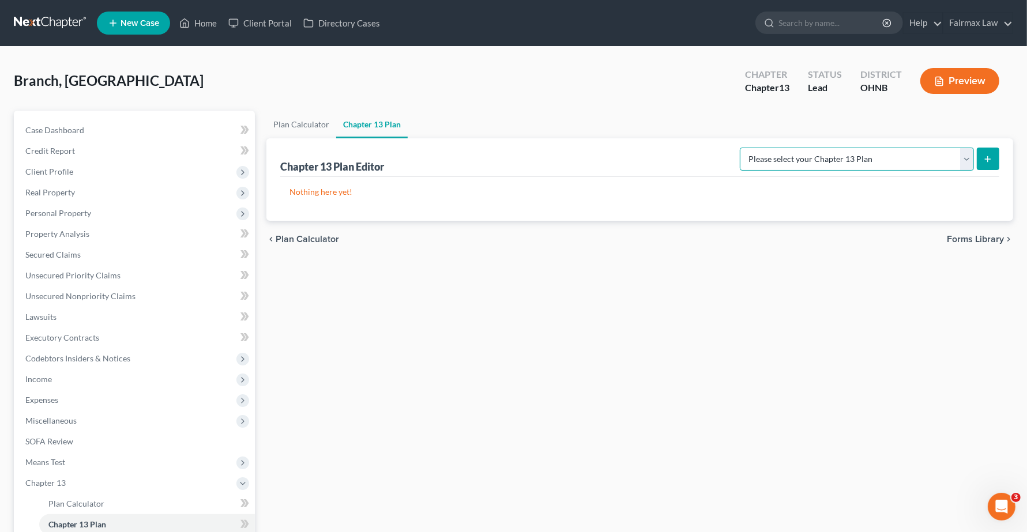
click at [913, 156] on select "Please select your Chapter 13 Plan National Form Plan - Official Form 113 North…" at bounding box center [857, 159] width 234 height 23
select select "0"
click at [807, 148] on select "Please select your Chapter 13 Plan National Form Plan - Official Form 113 North…" at bounding box center [857, 159] width 234 height 23
click at [988, 163] on button "submit" at bounding box center [988, 159] width 22 height 22
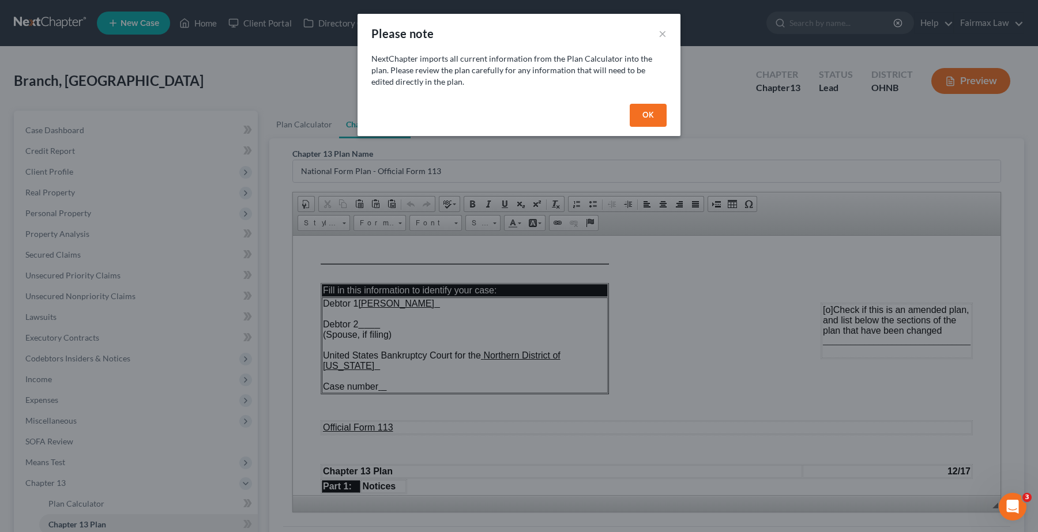
click at [650, 114] on button "OK" at bounding box center [648, 115] width 37 height 23
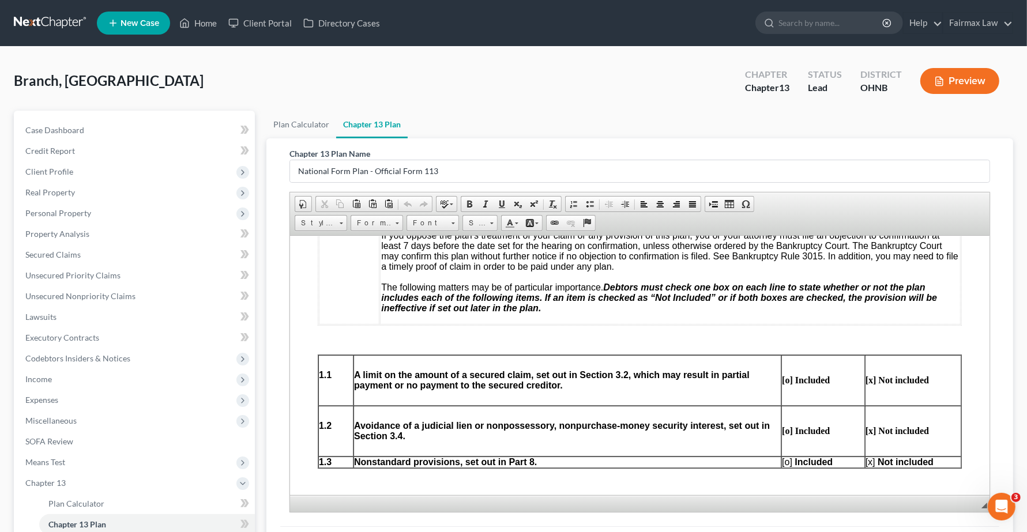
scroll to position [432, 0]
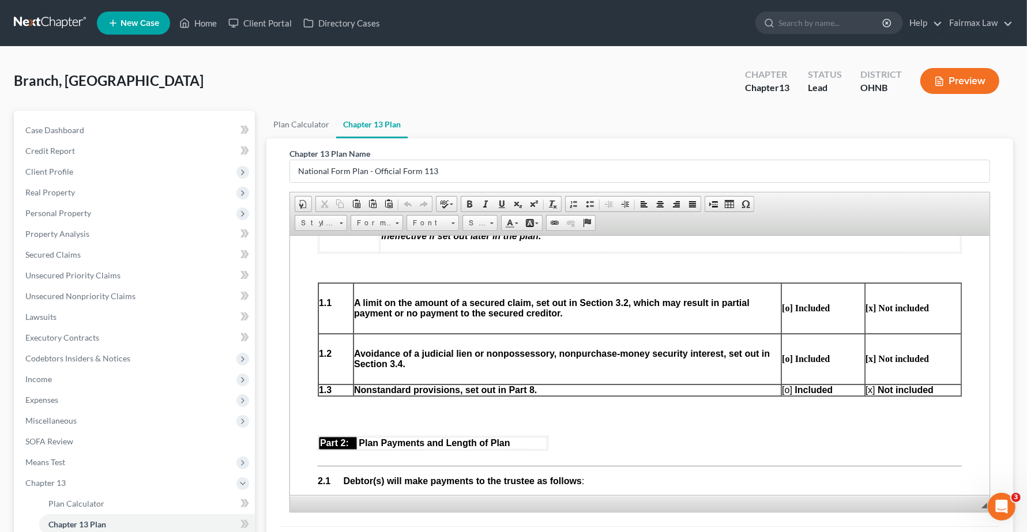
click at [782, 394] on span "[o]" at bounding box center [787, 390] width 10 height 10
click at [866, 394] on span "[x] Not included" at bounding box center [900, 390] width 68 height 10
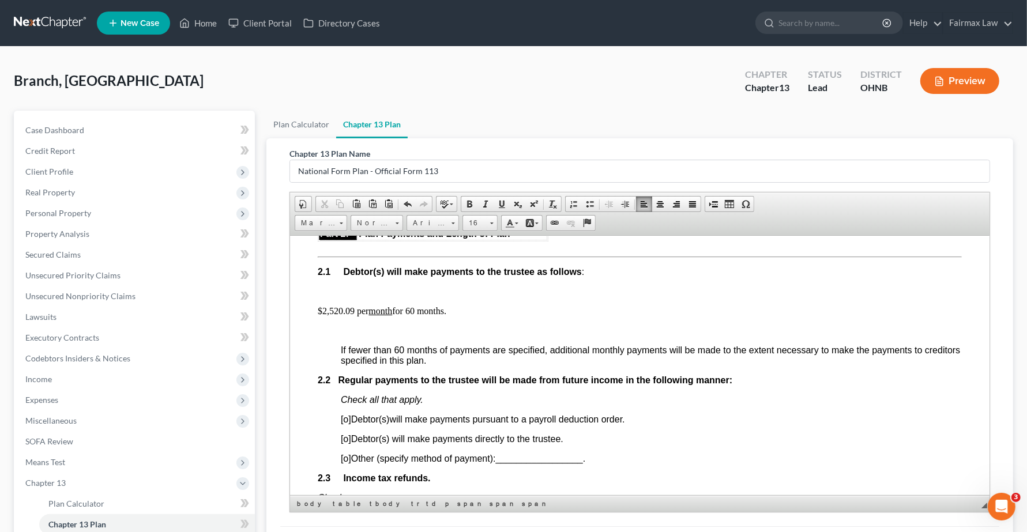
scroll to position [649, 0]
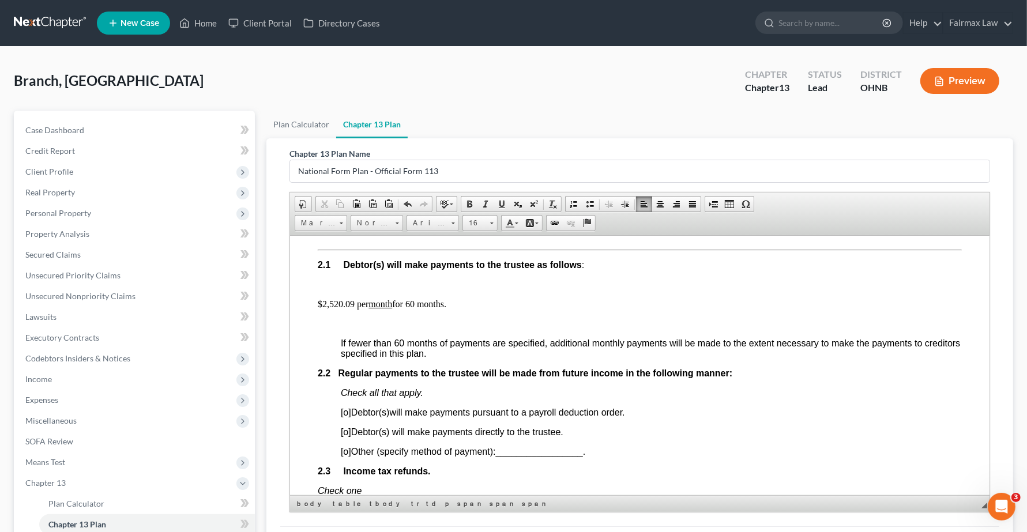
click at [355, 309] on p "$2,520.09 per month for 60 months." at bounding box center [640, 304] width 644 height 10
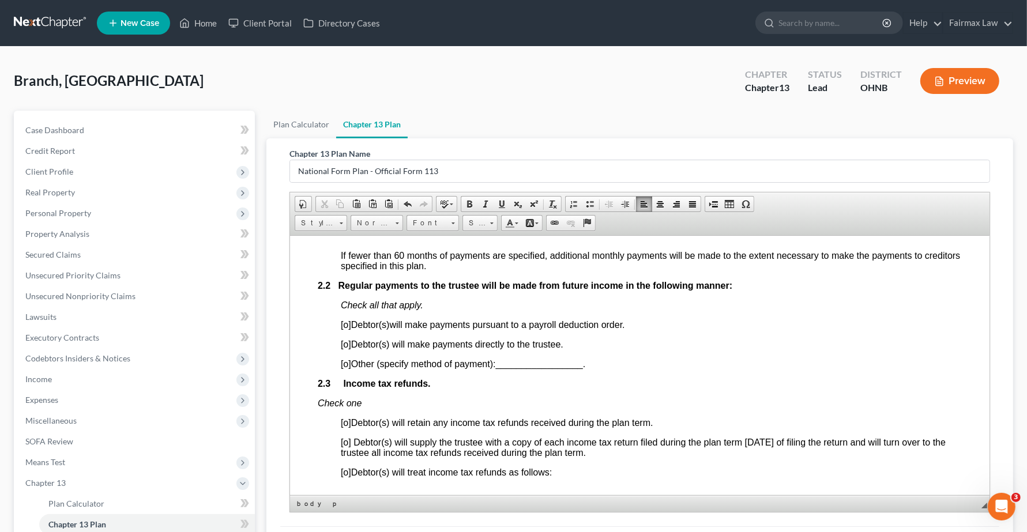
scroll to position [721, 0]
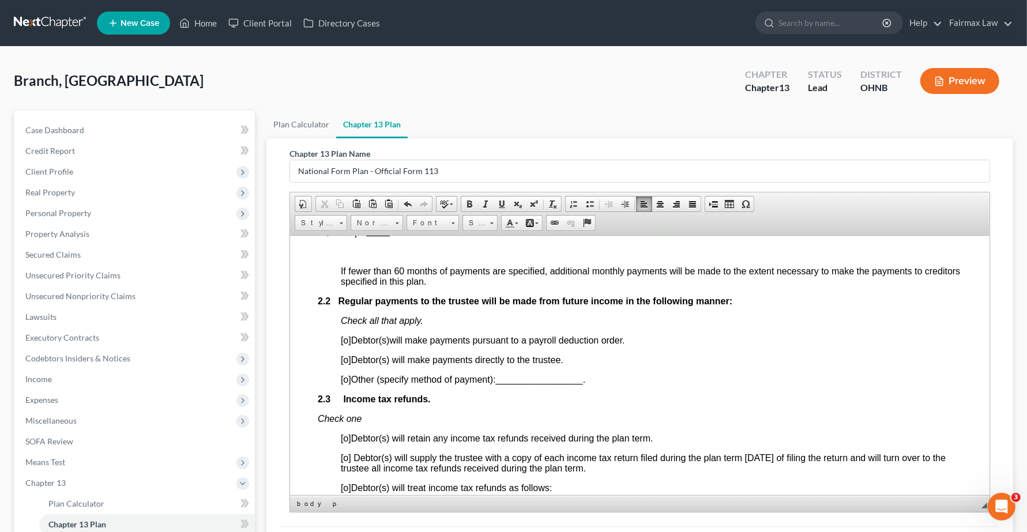
click at [349, 345] on span "[o]" at bounding box center [346, 340] width 10 height 10
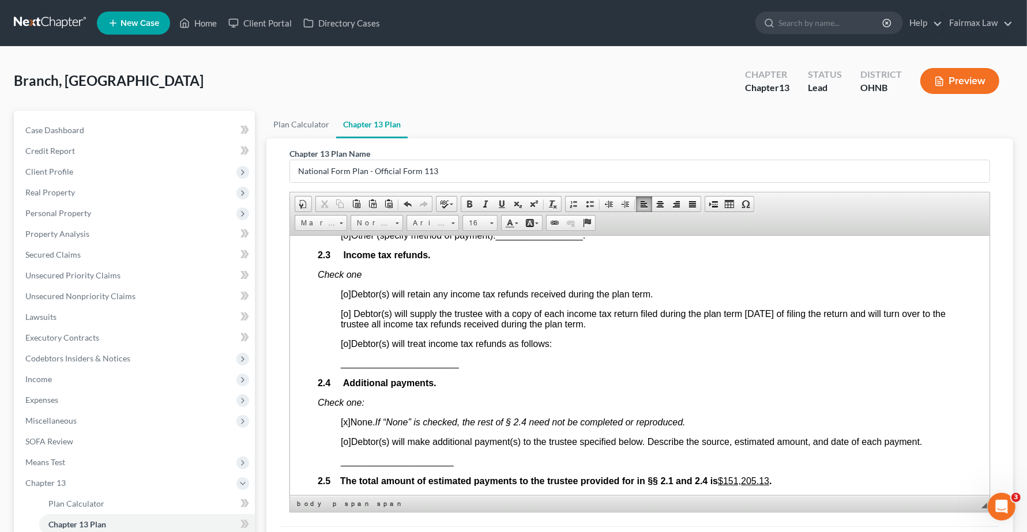
click at [346, 348] on span "[o]" at bounding box center [346, 343] width 10 height 10
drag, startPoint x: 315, startPoint y: 388, endPoint x: 521, endPoint y: 374, distance: 206.3
drag, startPoint x: 338, startPoint y: 388, endPoint x: 483, endPoint y: 368, distance: 146.6
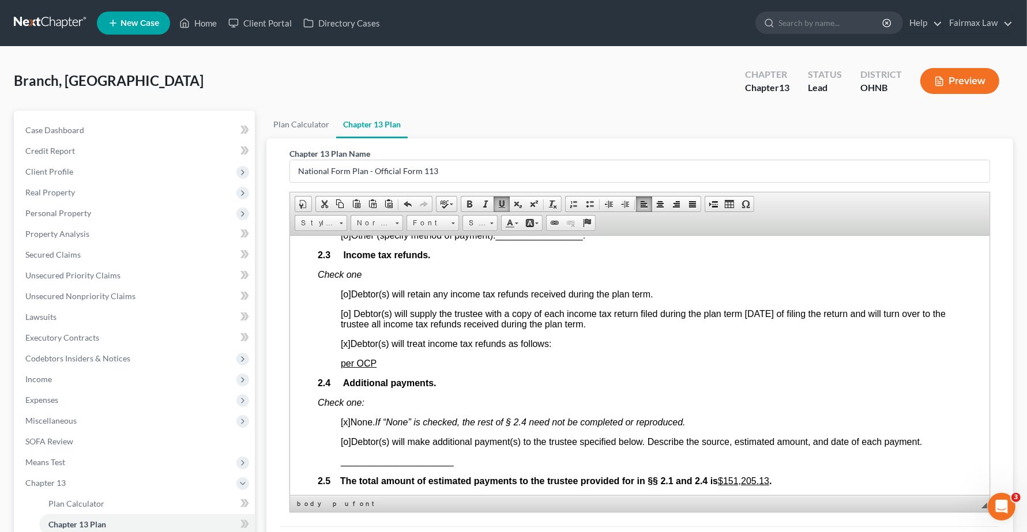
click at [596, 388] on p "2.4 Additional payments." at bounding box center [640, 383] width 644 height 10
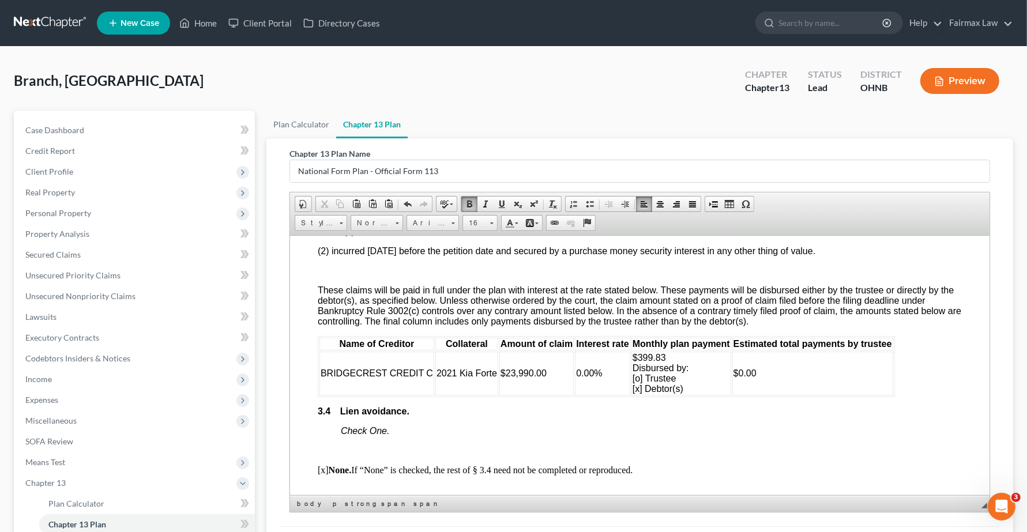
scroll to position [1658, 0]
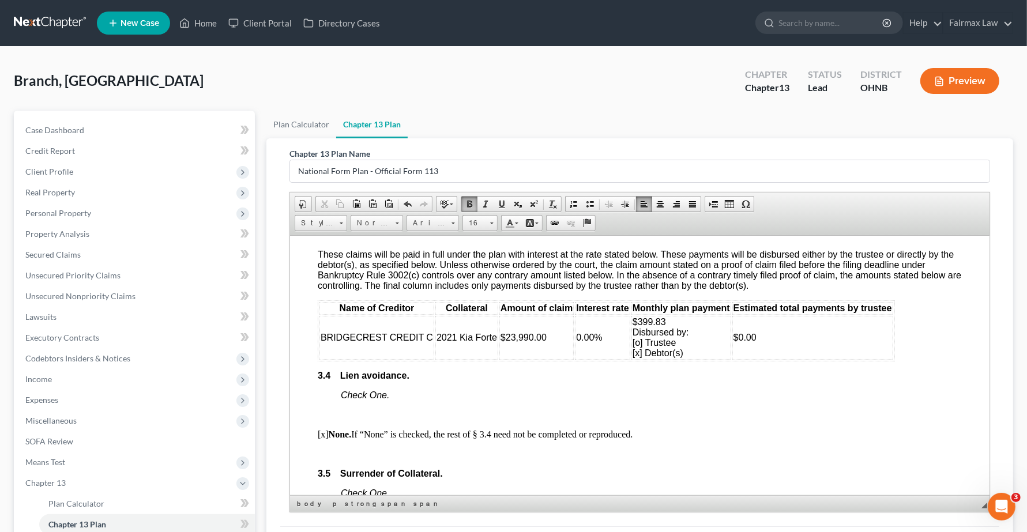
click at [581, 359] on td "0.00%" at bounding box center [602, 337] width 55 height 44
click at [616, 359] on td "0.00%" at bounding box center [602, 337] width 55 height 44
click at [784, 359] on td "$0.00" at bounding box center [812, 337] width 161 height 44
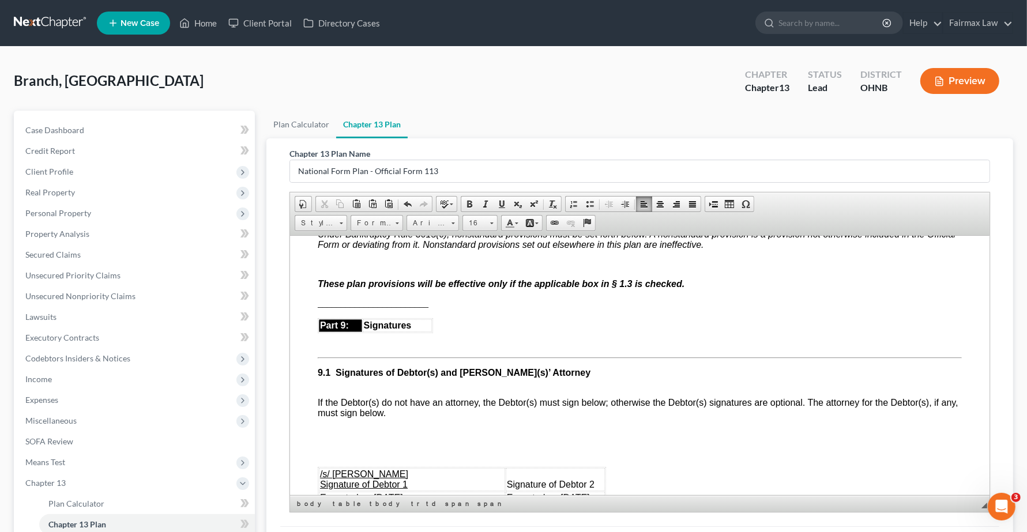
scroll to position [3250, 0]
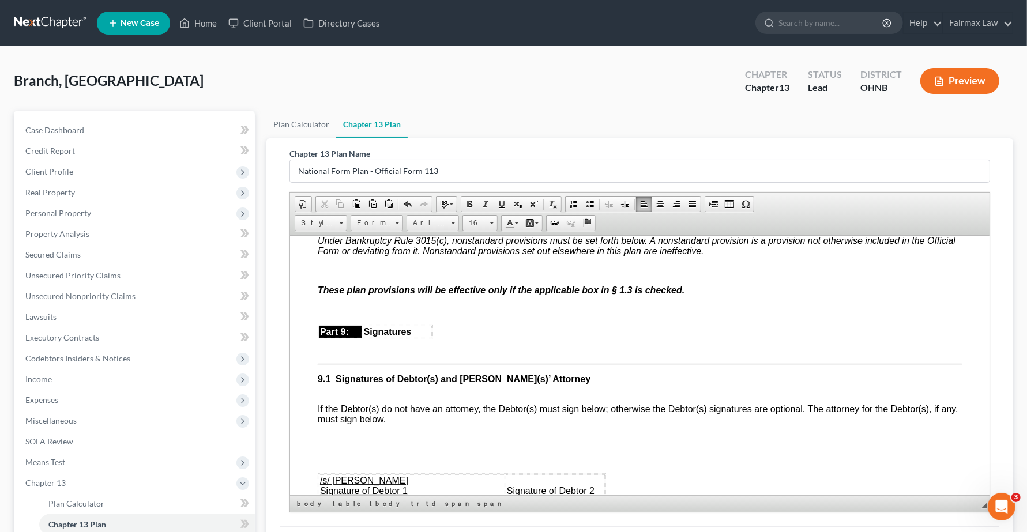
click at [348, 225] on span "[x]" at bounding box center [346, 221] width 10 height 10
click at [717, 295] on p "These plan provisions will be effective only if the applicable box in § 1.3 is …" at bounding box center [640, 290] width 644 height 10
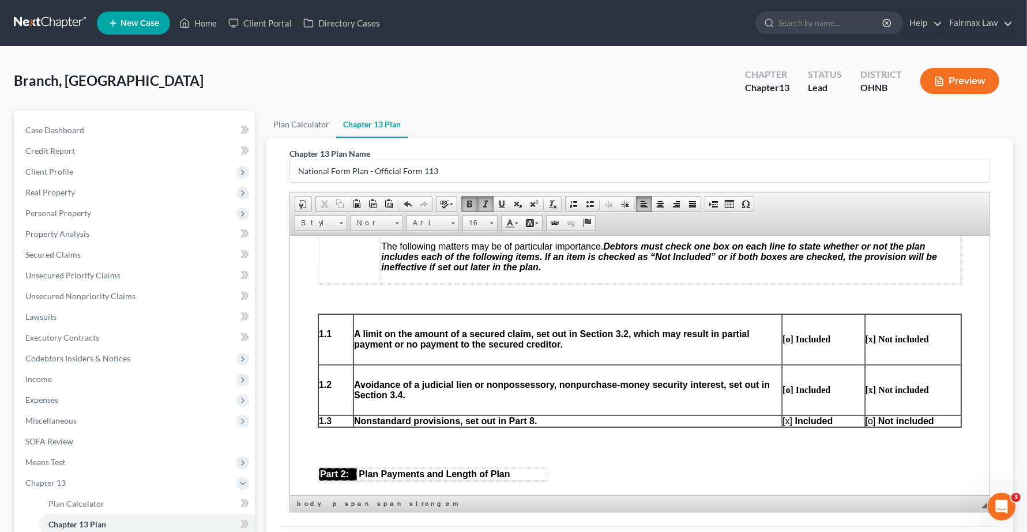
scroll to position [439, 0]
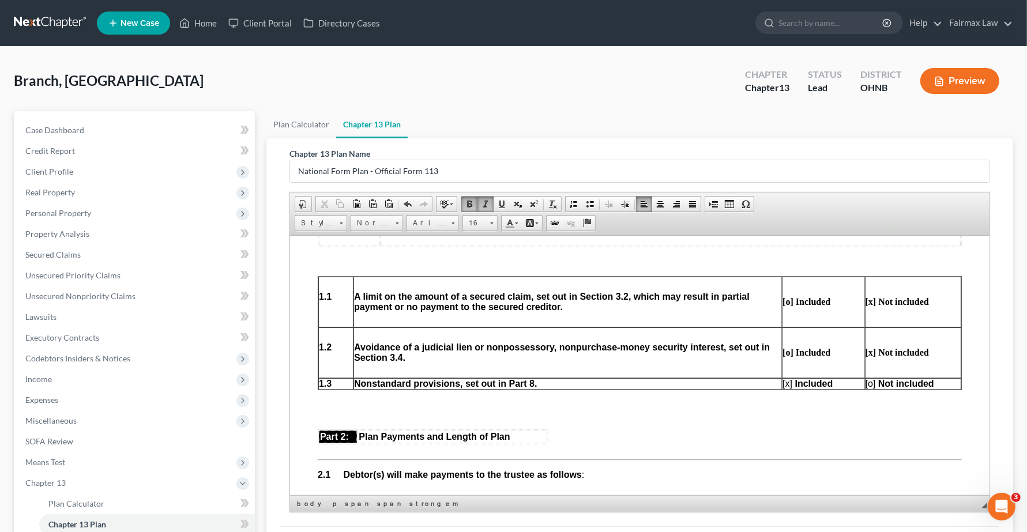
click at [959, 82] on button "Preview" at bounding box center [959, 81] width 79 height 26
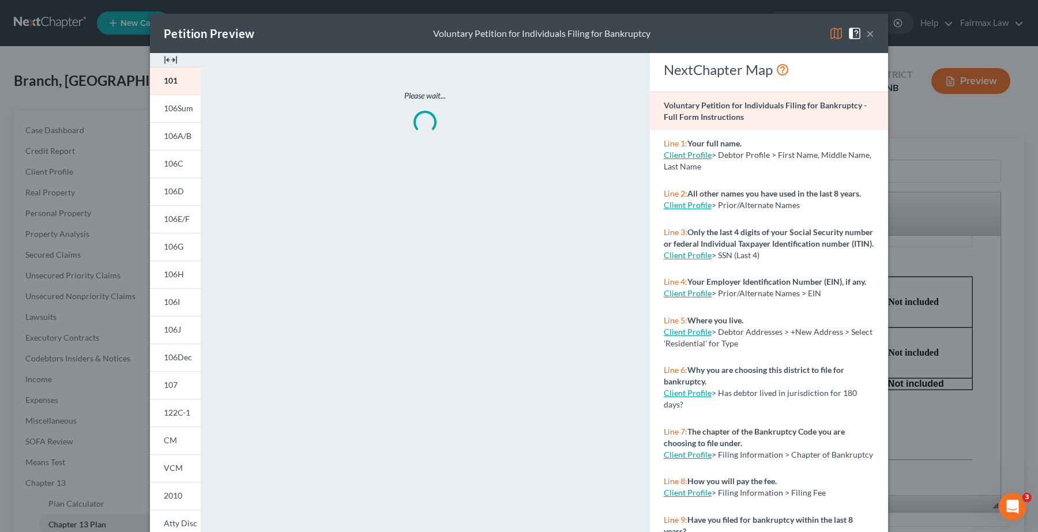
click at [866, 35] on button "×" at bounding box center [870, 34] width 8 height 14
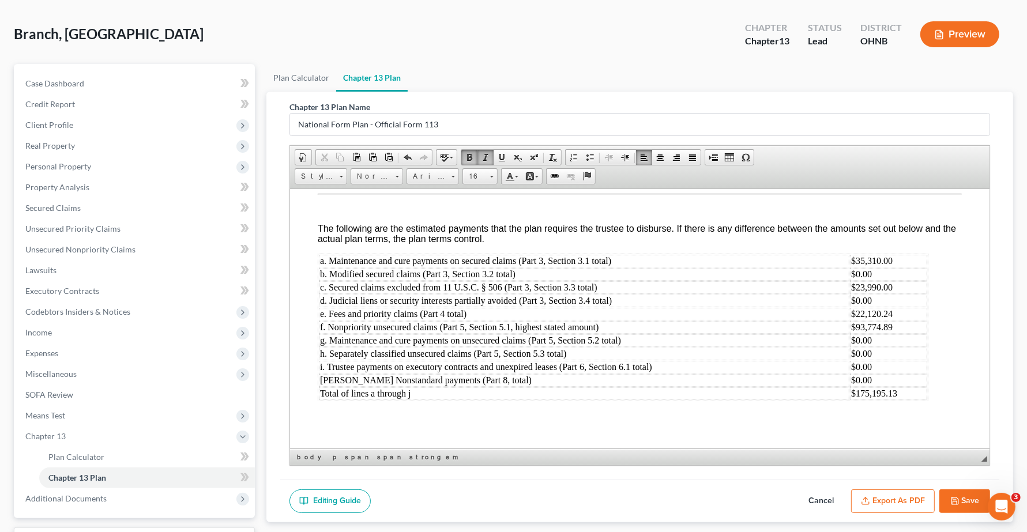
scroll to position [72, 0]
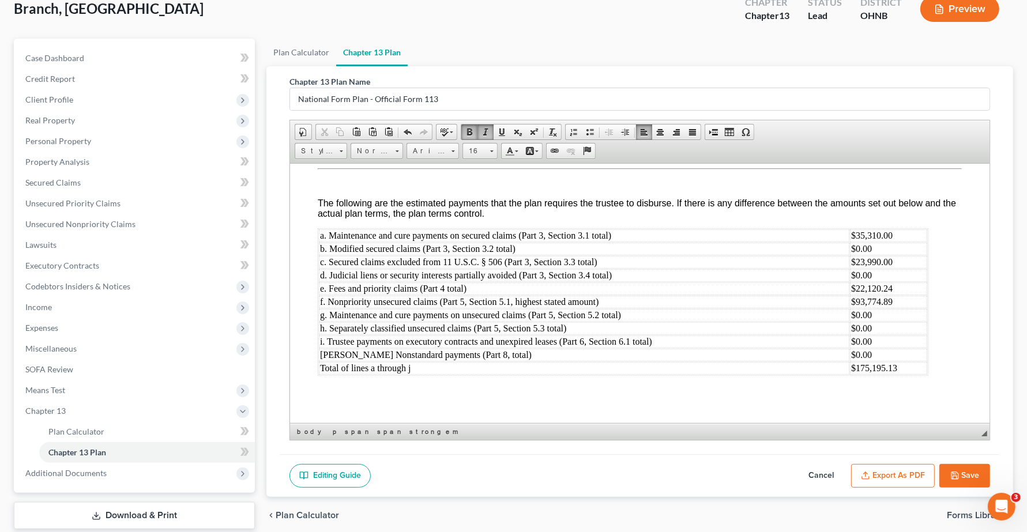
click at [954, 479] on icon "button" at bounding box center [954, 475] width 9 height 9
select select "0"
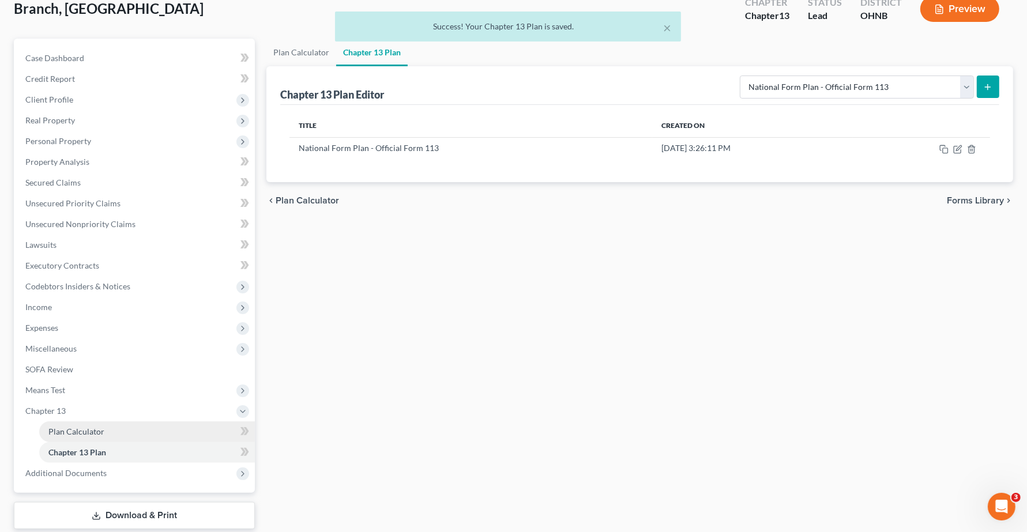
click at [81, 433] on span "Plan Calculator" at bounding box center [76, 432] width 56 height 10
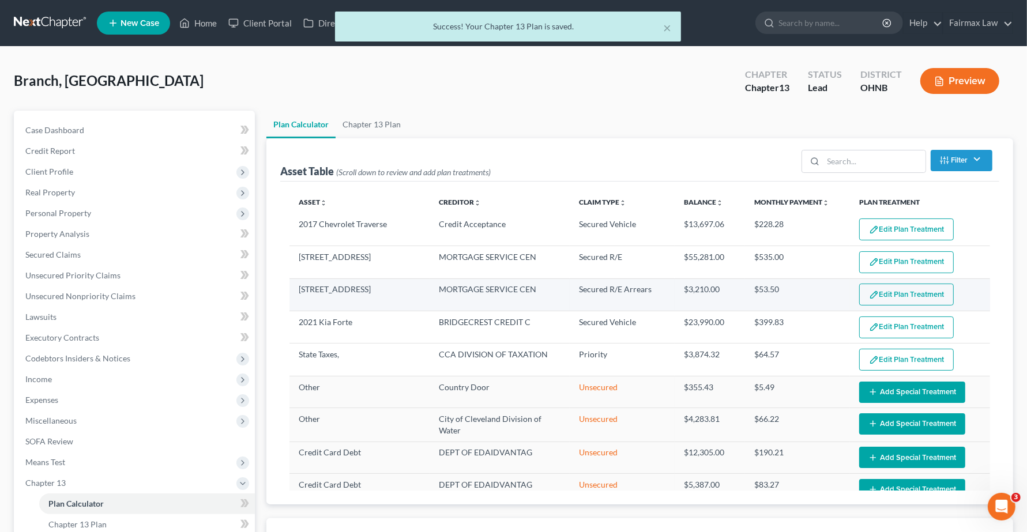
select select "59"
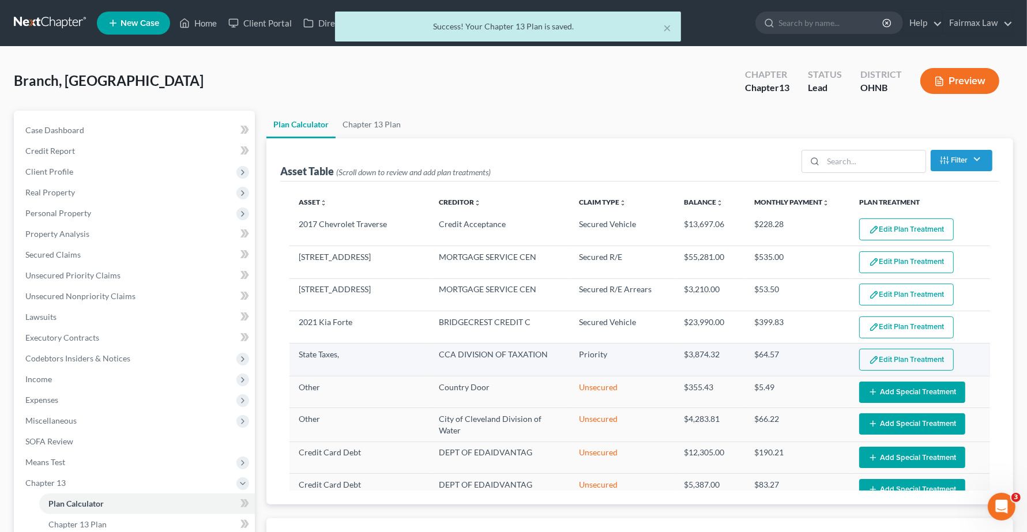
click at [900, 364] on button "Edit Plan Treatment" at bounding box center [906, 360] width 95 height 22
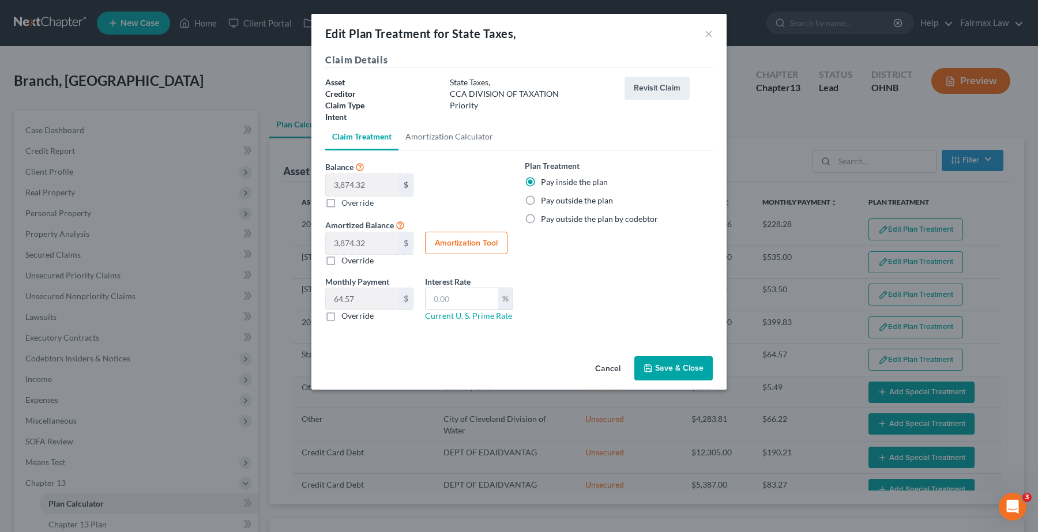
click at [659, 175] on div "Plan Treatment Pay inside the plan Pay outside the plan Pay outside the plan by…" at bounding box center [619, 192] width 188 height 65
click at [644, 264] on div "Plan Treatment Pay inside the plan Pay outside the plan Pay outside the plan by…" at bounding box center [619, 245] width 200 height 171
click at [661, 376] on button "Save & Close" at bounding box center [673, 368] width 78 height 24
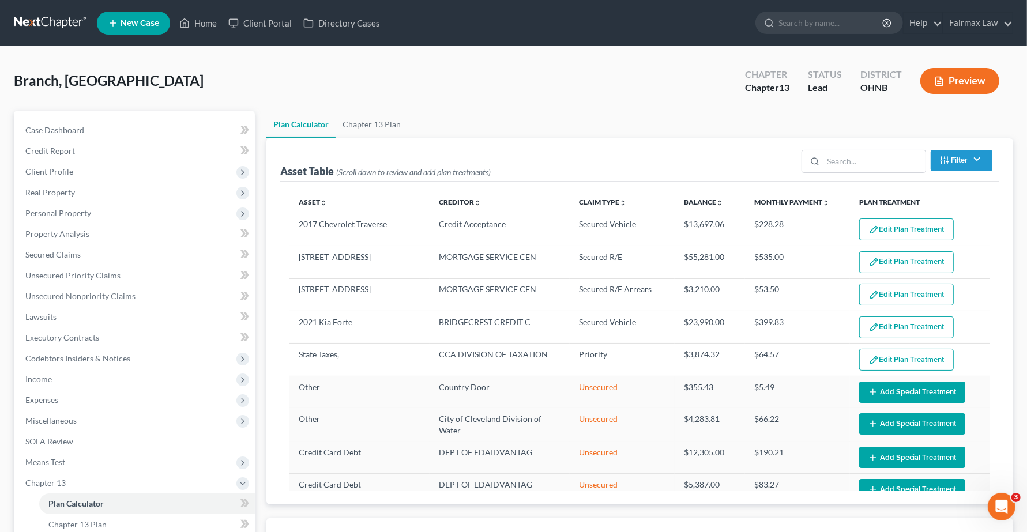
select select "59"
